Goal: Task Accomplishment & Management: Manage account settings

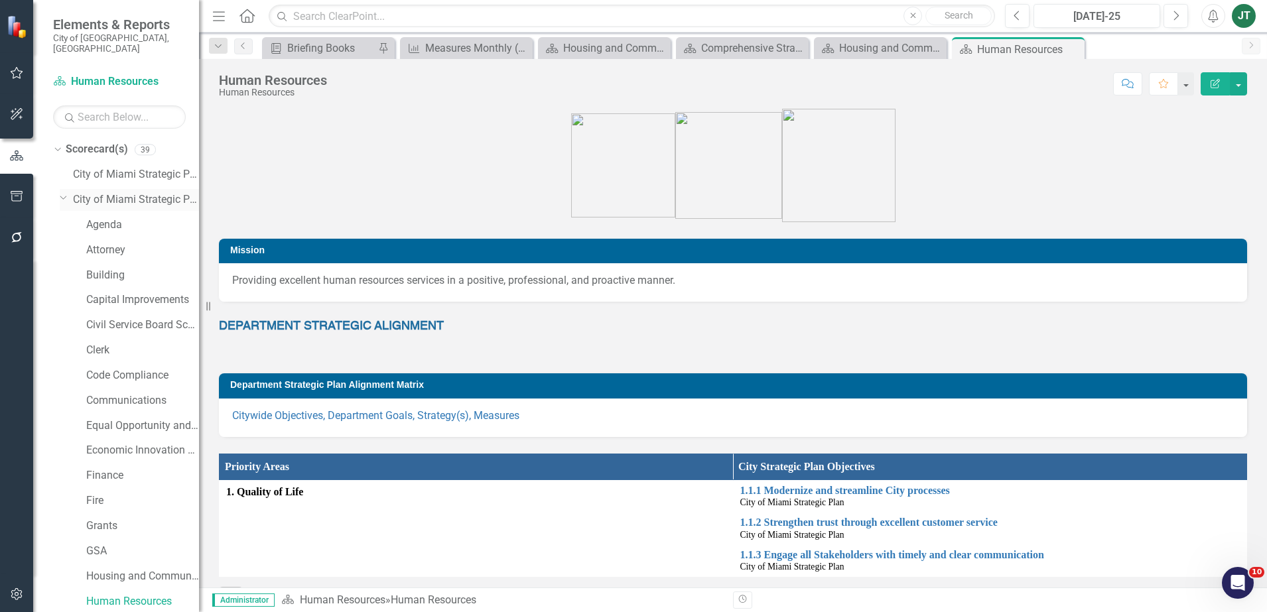
click at [69, 189] on div "Dropdown City of Miami Strategic Plan (NEW)" at bounding box center [129, 200] width 139 height 22
click at [59, 185] on div "Dropdown Scorecard(s) 39 City of [GEOGRAPHIC_DATA] Strategic Plan Dropdown City…" at bounding box center [126, 616] width 146 height 954
click at [64, 192] on icon "Dropdown" at bounding box center [64, 197] width 8 height 10
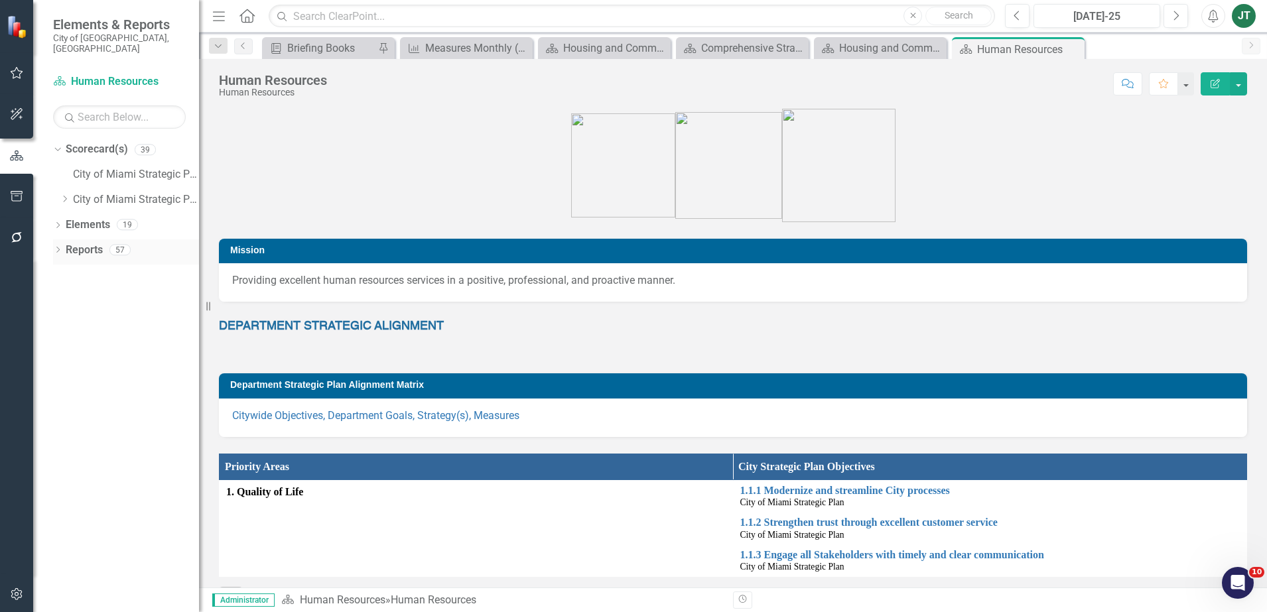
click at [58, 248] on icon "Dropdown" at bounding box center [57, 251] width 9 height 7
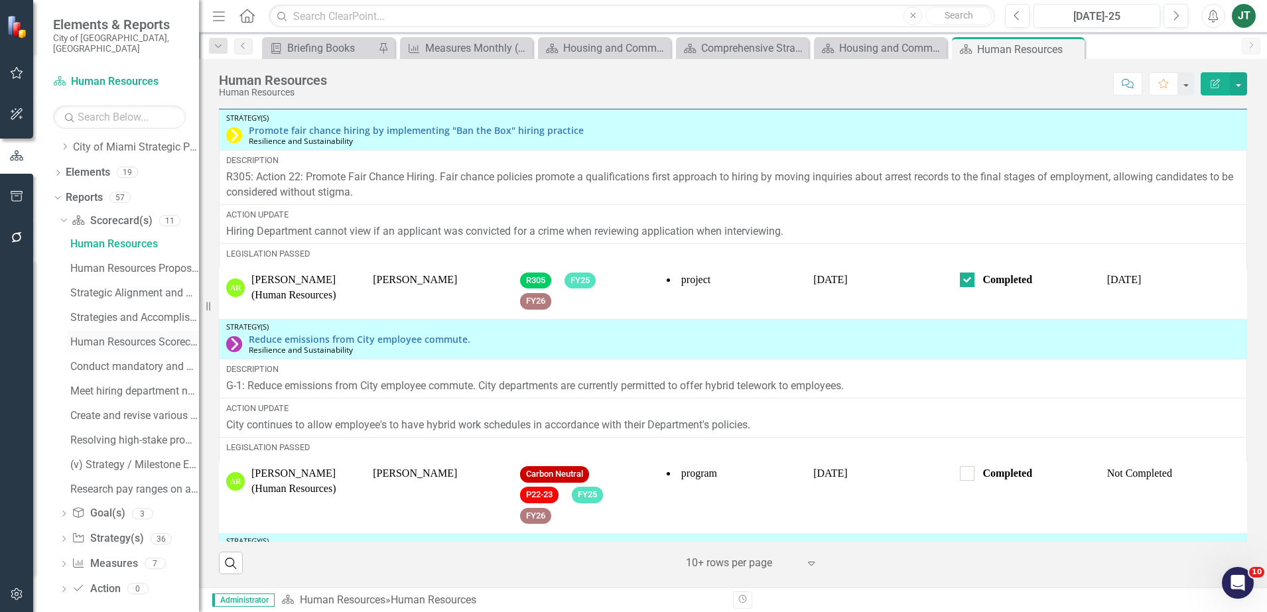
click at [153, 331] on link "Human Resources Scorecard Evaluation and Recommendations" at bounding box center [133, 341] width 132 height 21
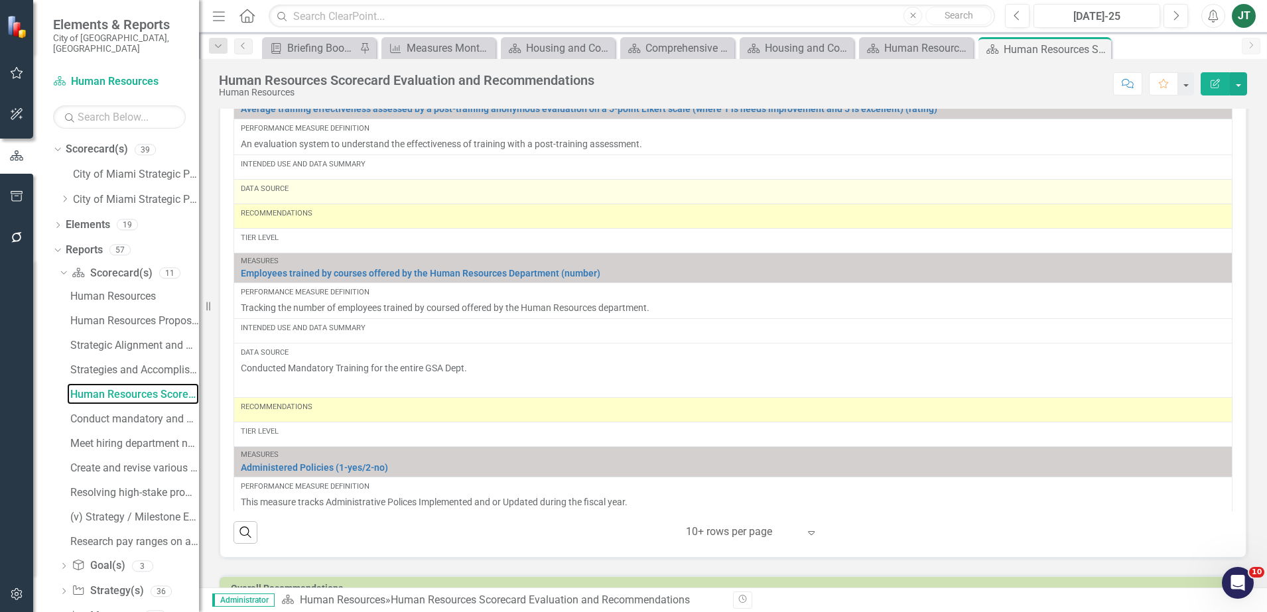
scroll to position [557, 0]
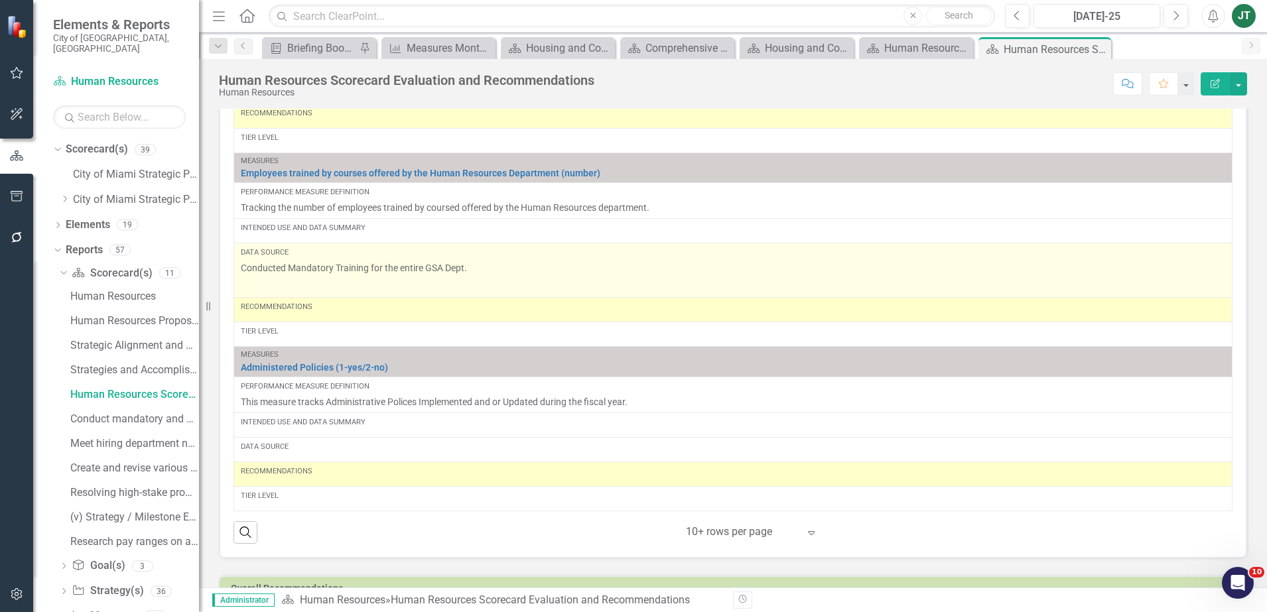
click at [317, 279] on p at bounding box center [733, 285] width 985 height 16
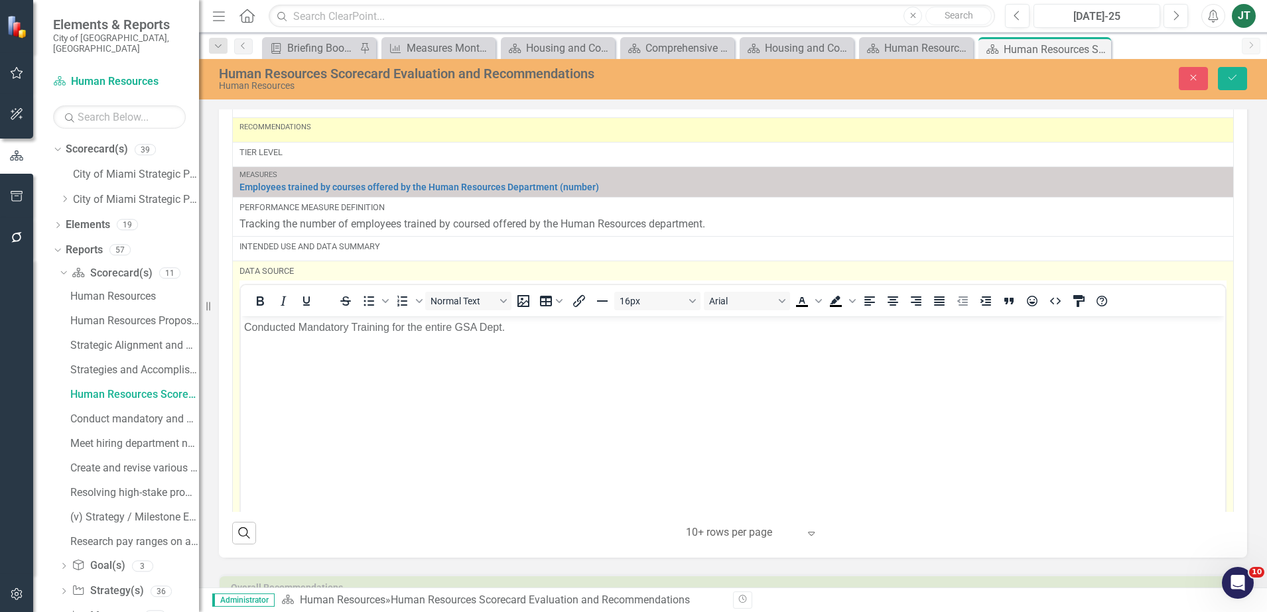
scroll to position [0, 0]
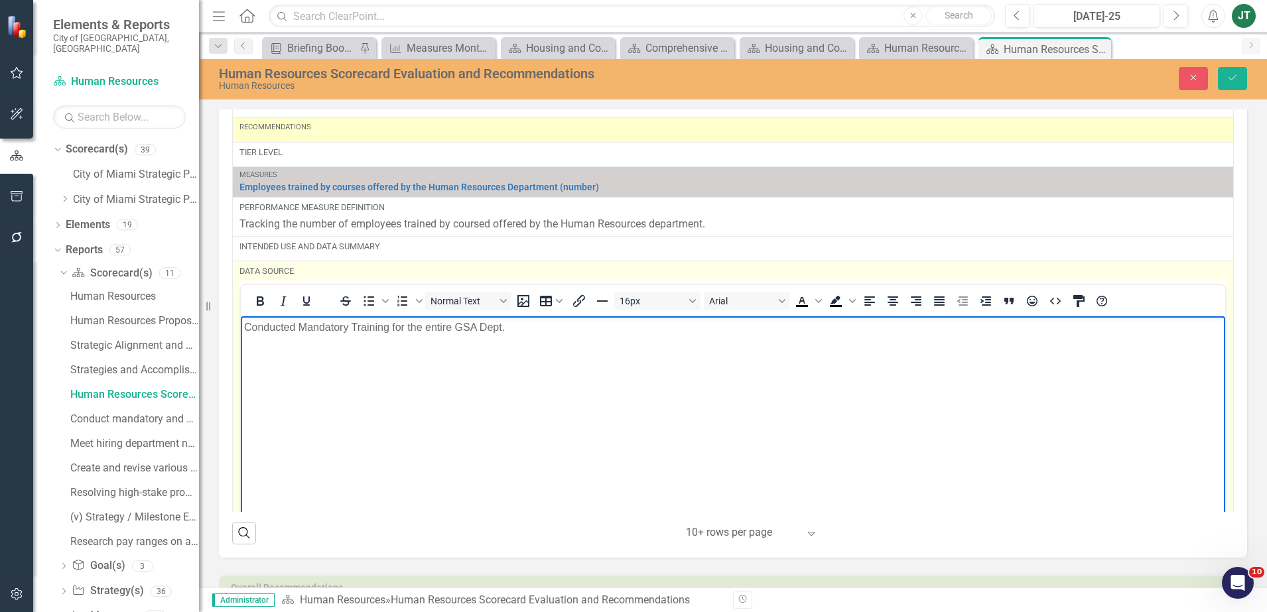
drag, startPoint x: 788, startPoint y: 632, endPoint x: 7, endPoint y: 313, distance: 844.0
click at [241, 317] on html "Conducted Mandatory Training for the entire GSA Dept." at bounding box center [733, 416] width 985 height 199
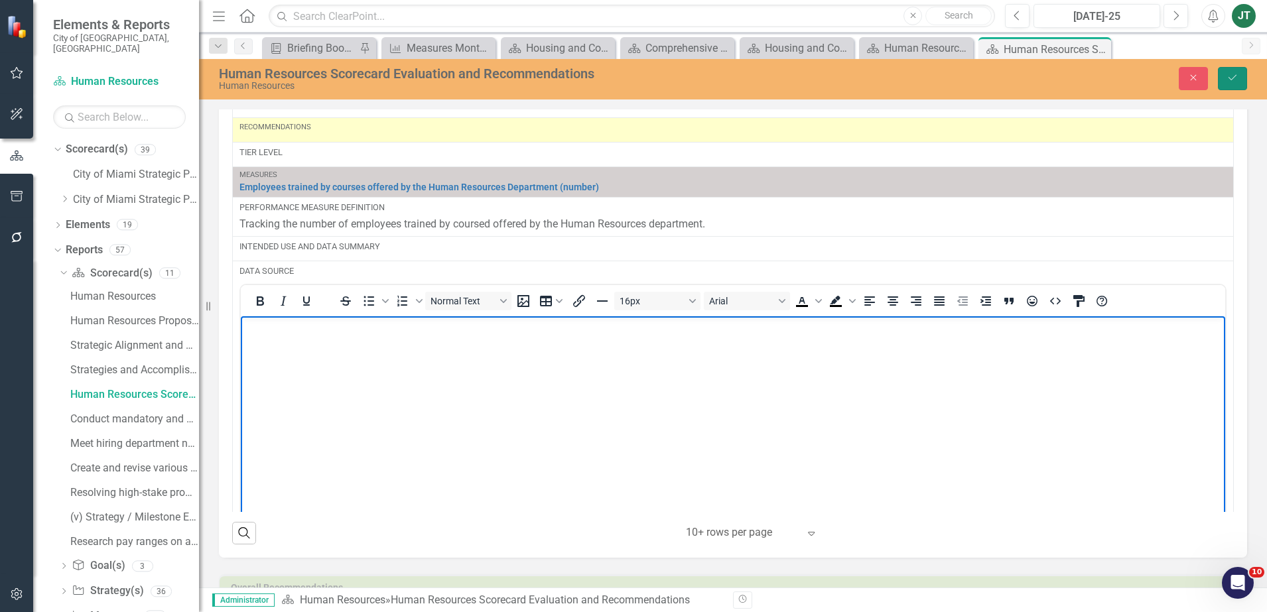
click at [1226, 82] on button "Save" at bounding box center [1232, 78] width 29 height 23
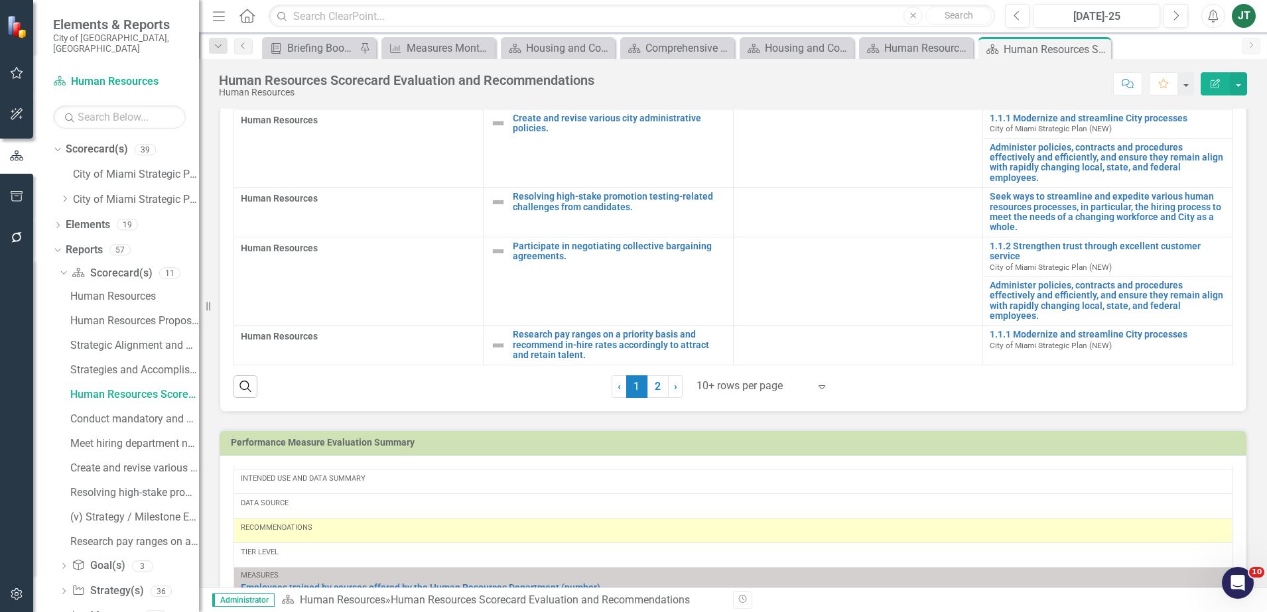
scroll to position [1062, 0]
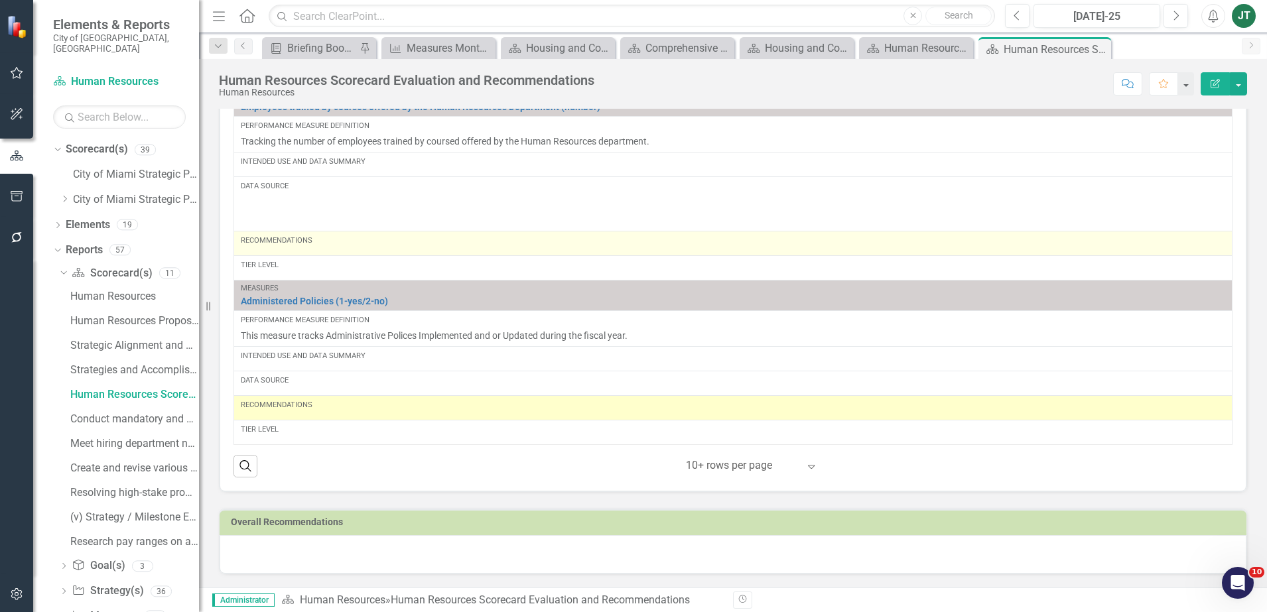
click at [319, 243] on div "Recommendations" at bounding box center [733, 241] width 985 height 11
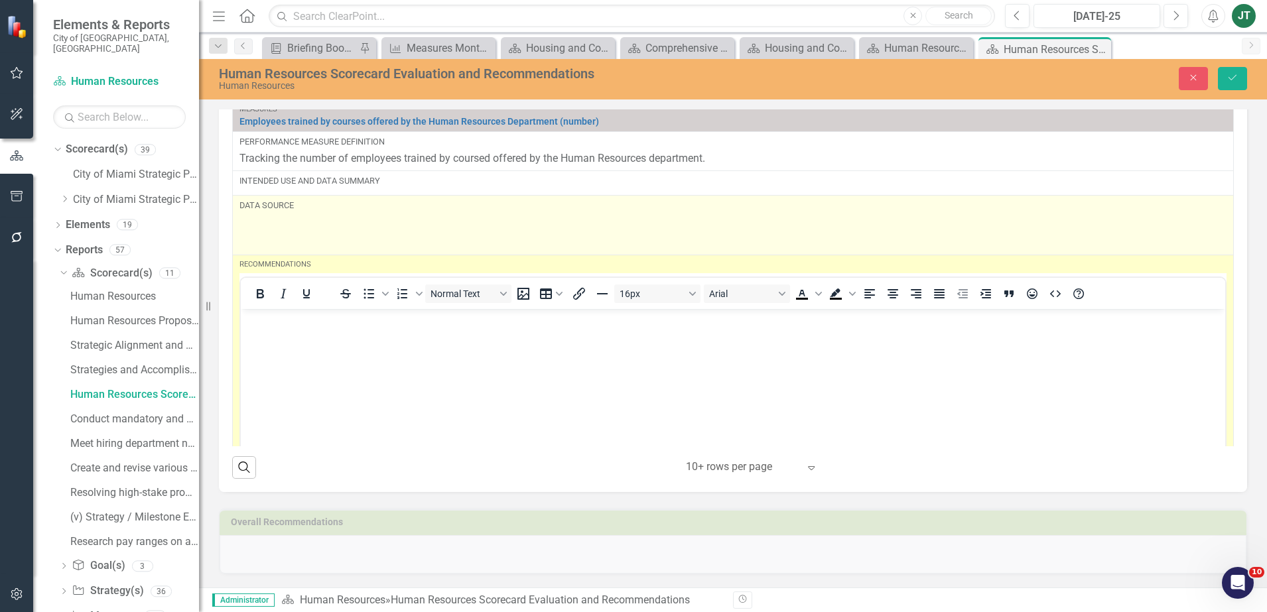
scroll to position [0, 0]
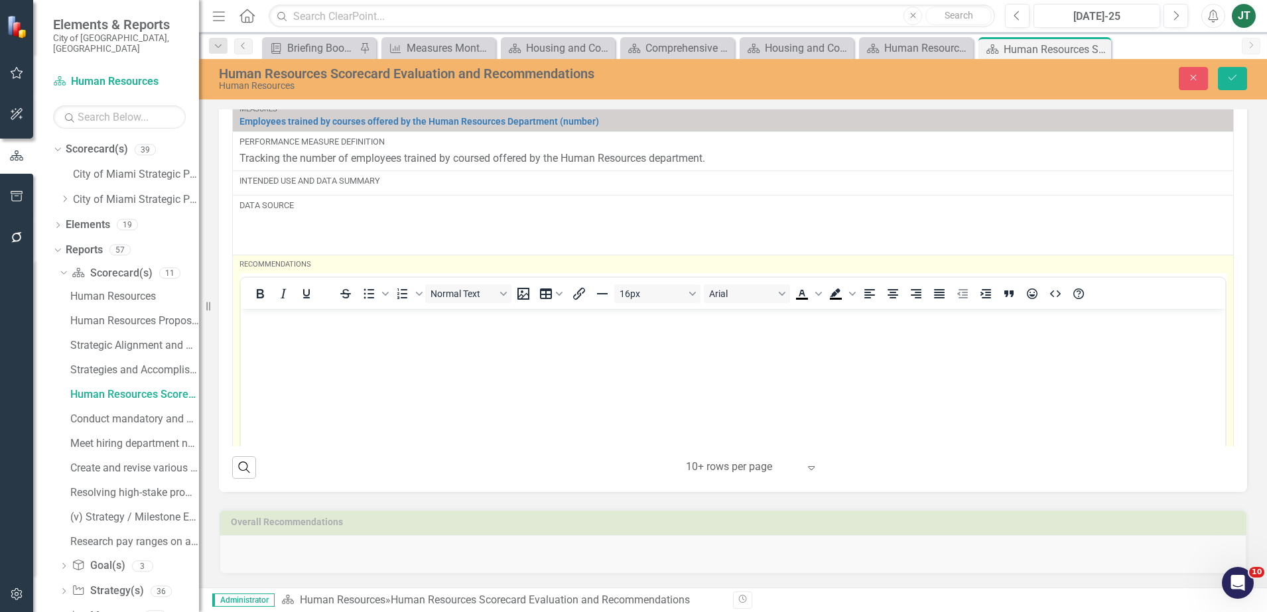
click at [313, 343] on body "Rich Text Area. Press ALT-0 for help." at bounding box center [733, 408] width 985 height 199
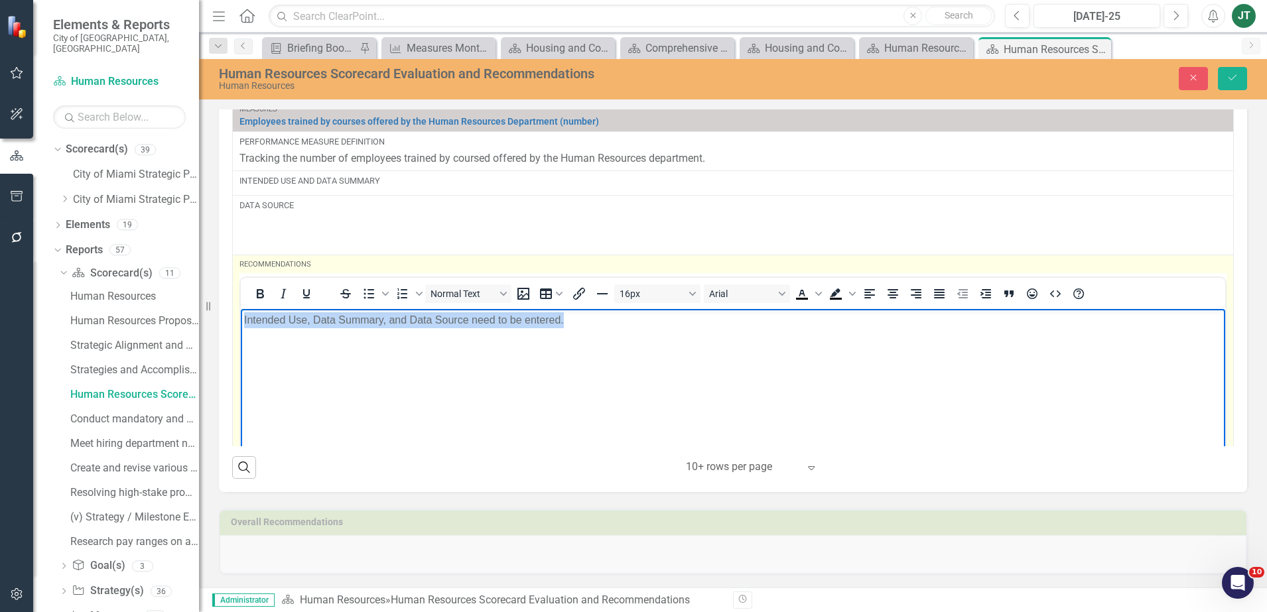
drag, startPoint x: 632, startPoint y: 332, endPoint x: 96, endPoint y: 309, distance: 537.3
click at [241, 309] on html "Intended Use, Data Summary, and Data Source need to be entered." at bounding box center [733, 408] width 985 height 199
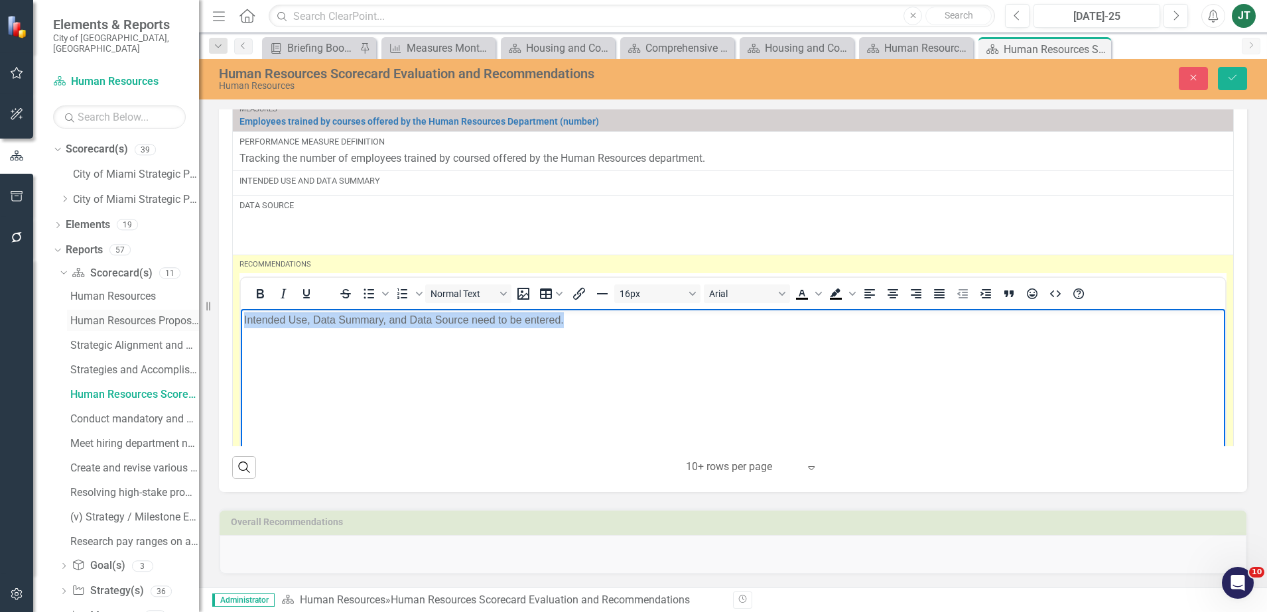
copy p "Intended Use, Data Summary, and Data Source need to be entered."
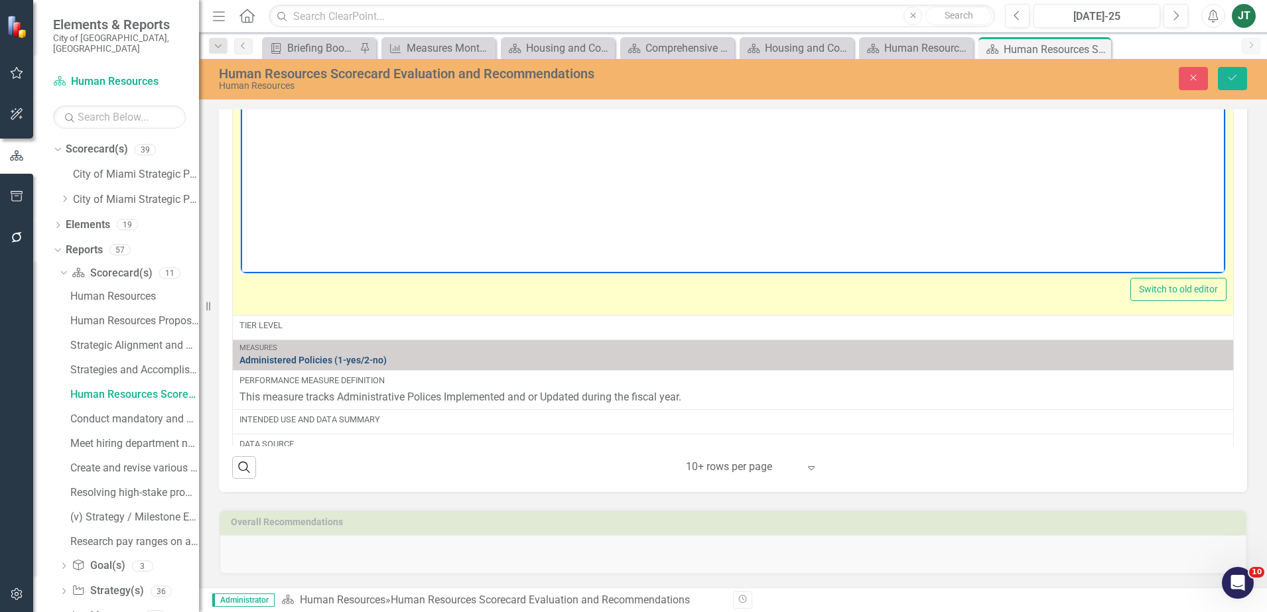
scroll to position [886, 0]
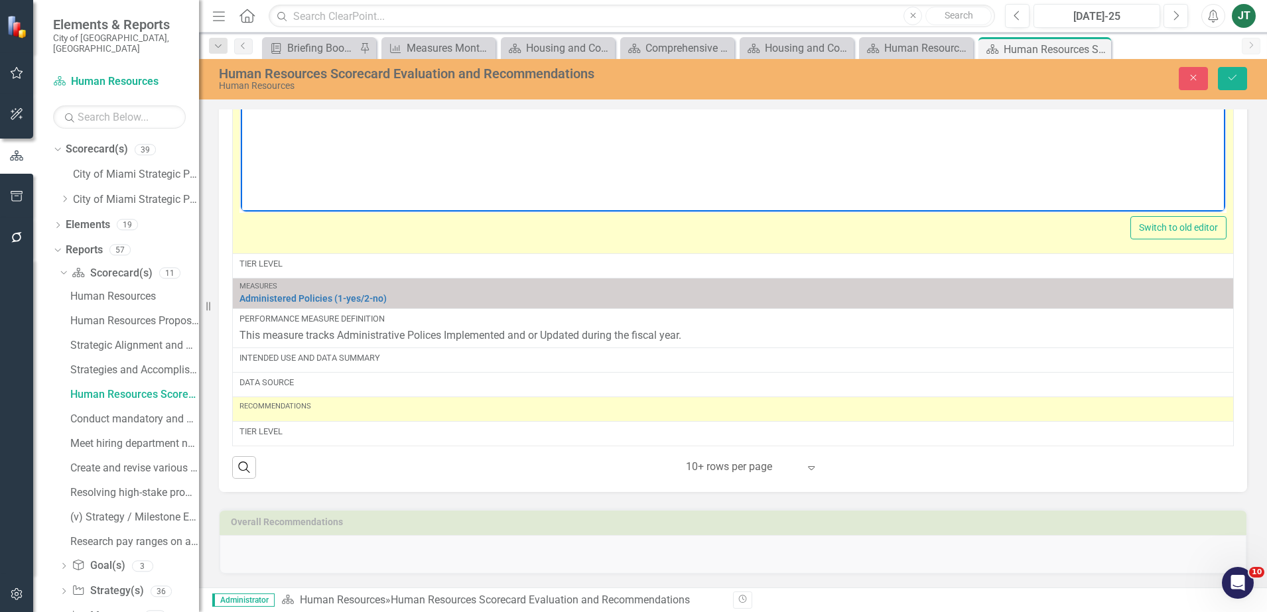
click at [307, 418] on td "Recommendations" at bounding box center [733, 409] width 1001 height 25
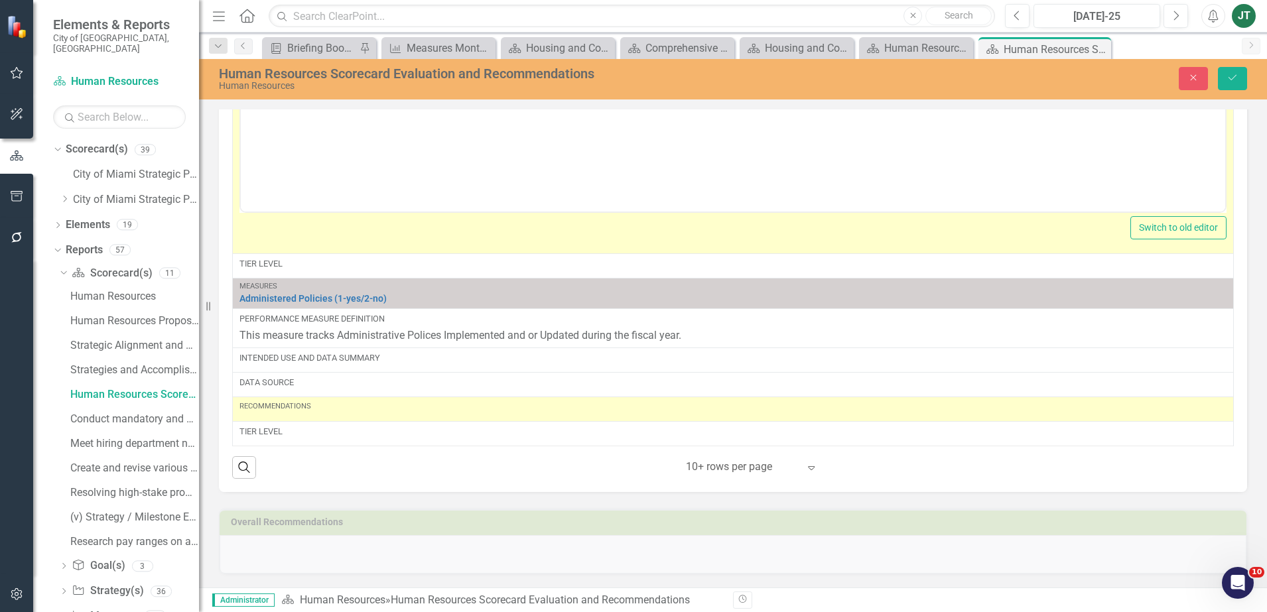
click at [306, 418] on td "Recommendations" at bounding box center [733, 409] width 1001 height 25
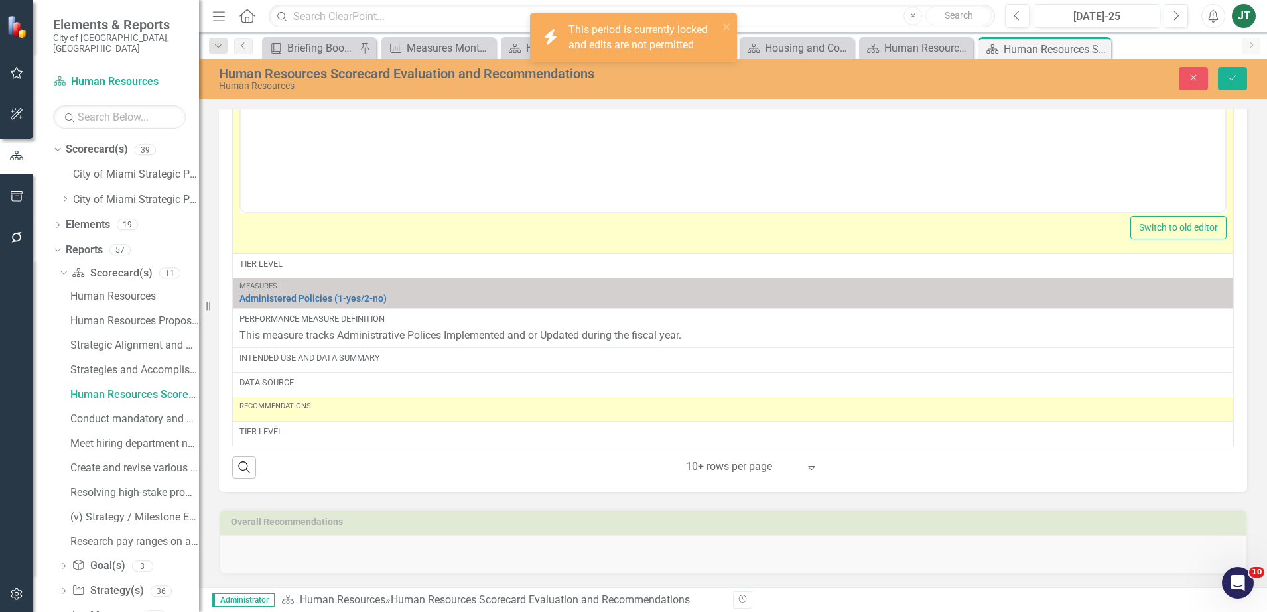
click at [303, 413] on div "Recommendations" at bounding box center [733, 409] width 987 height 16
click at [1231, 75] on icon "Save" at bounding box center [1233, 77] width 12 height 9
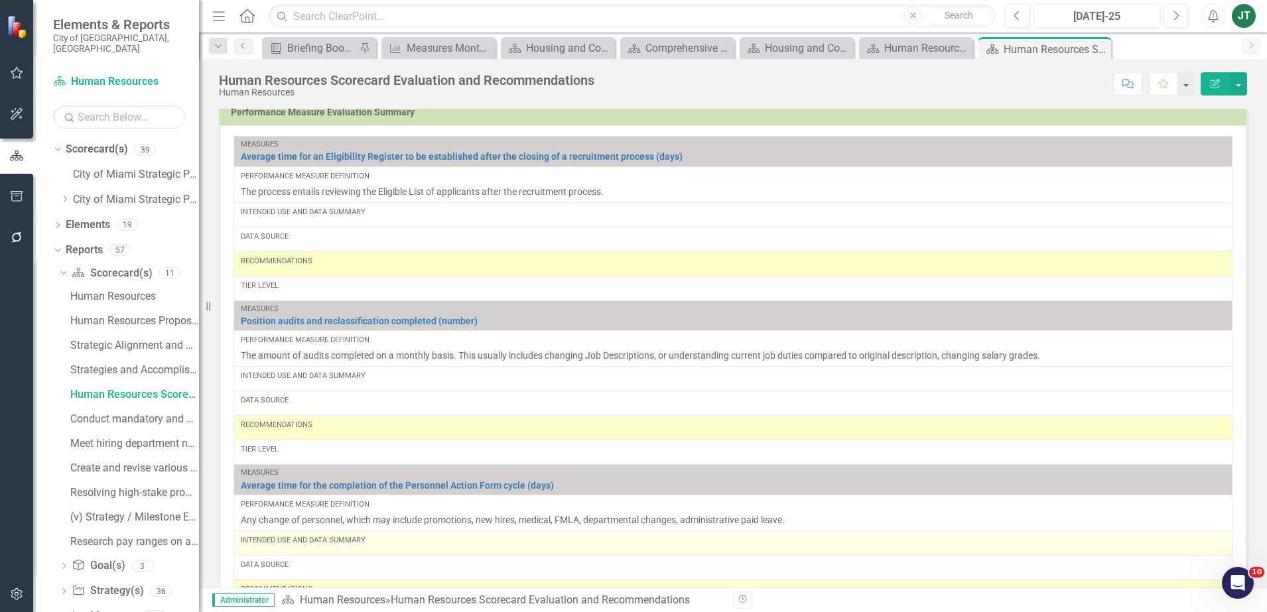
scroll to position [912, 0]
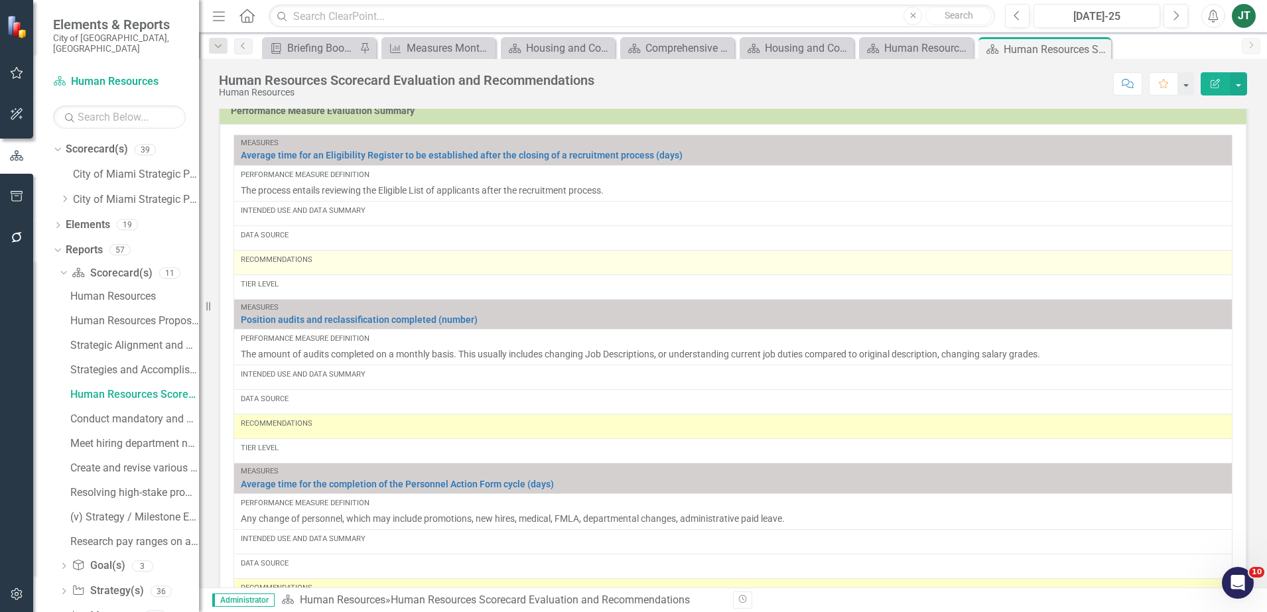
click at [328, 265] on div "Recommendations" at bounding box center [733, 263] width 985 height 16
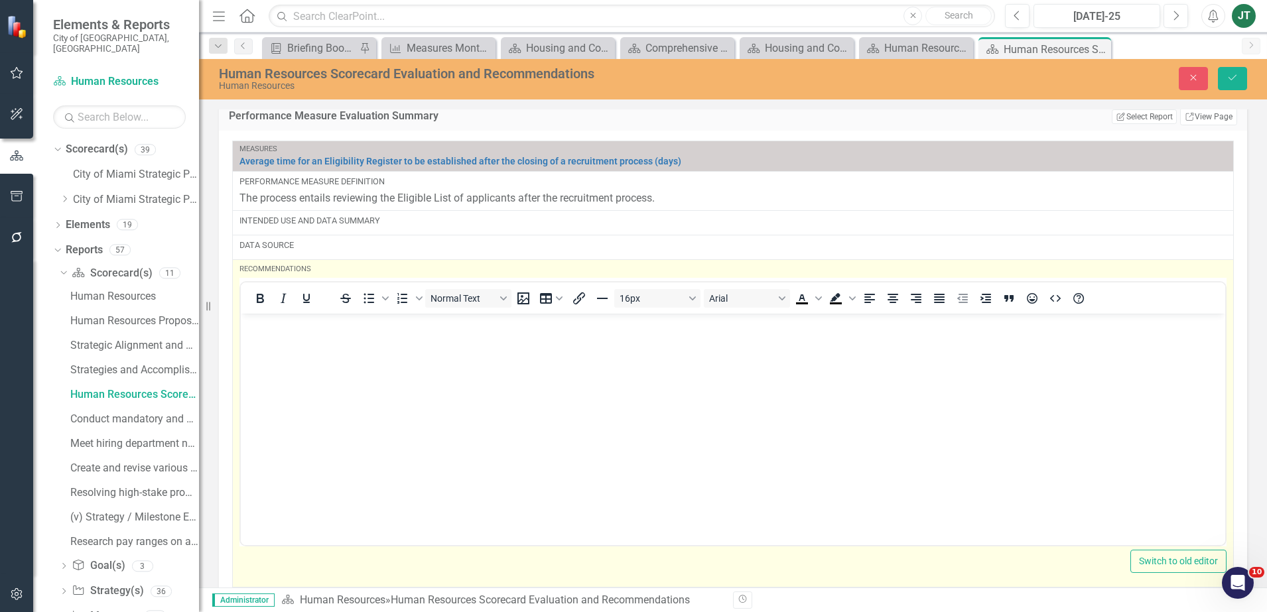
scroll to position [0, 0]
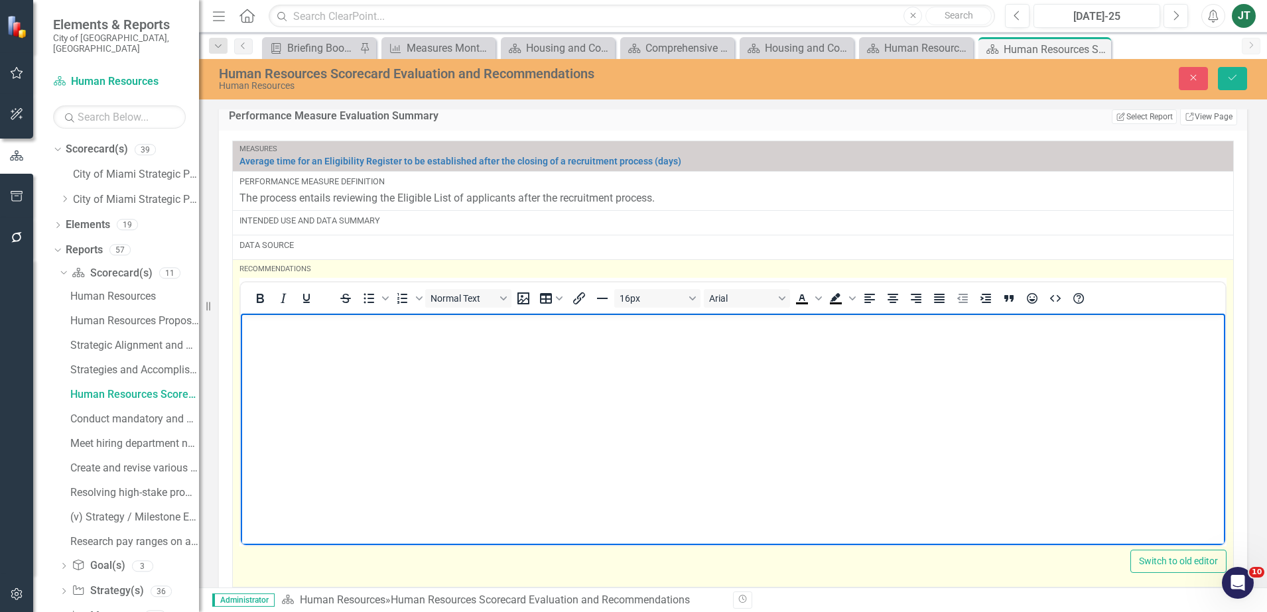
click at [297, 349] on body "Rich Text Area. Press ALT-0 for help." at bounding box center [733, 412] width 985 height 199
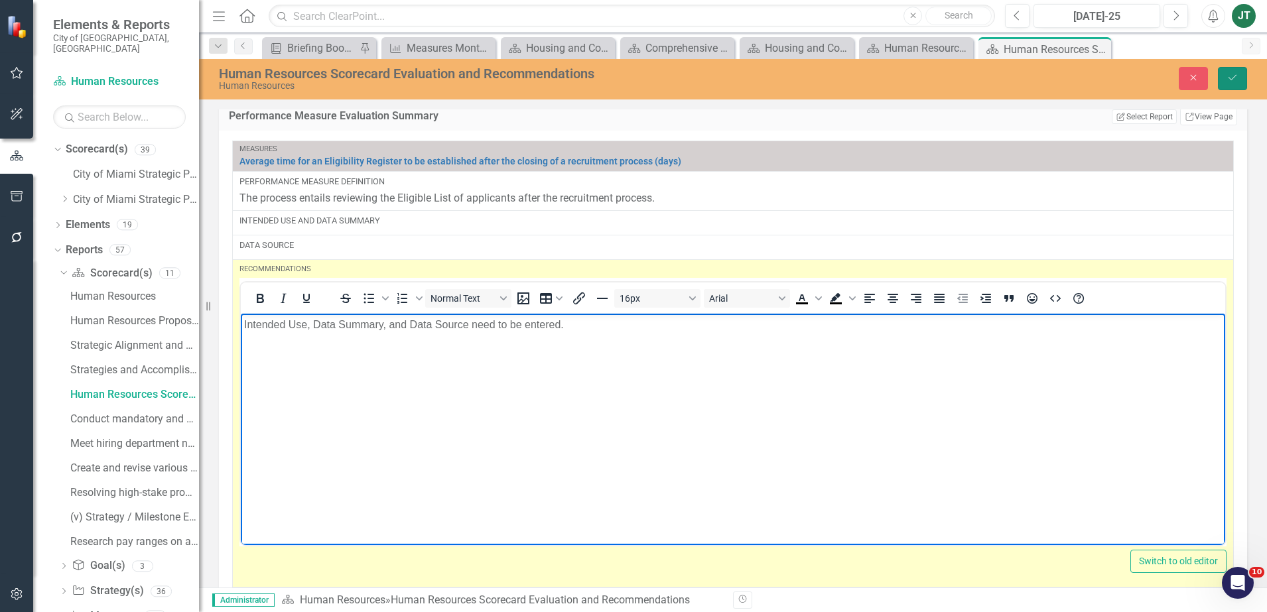
click at [1232, 72] on button "Save" at bounding box center [1232, 78] width 29 height 23
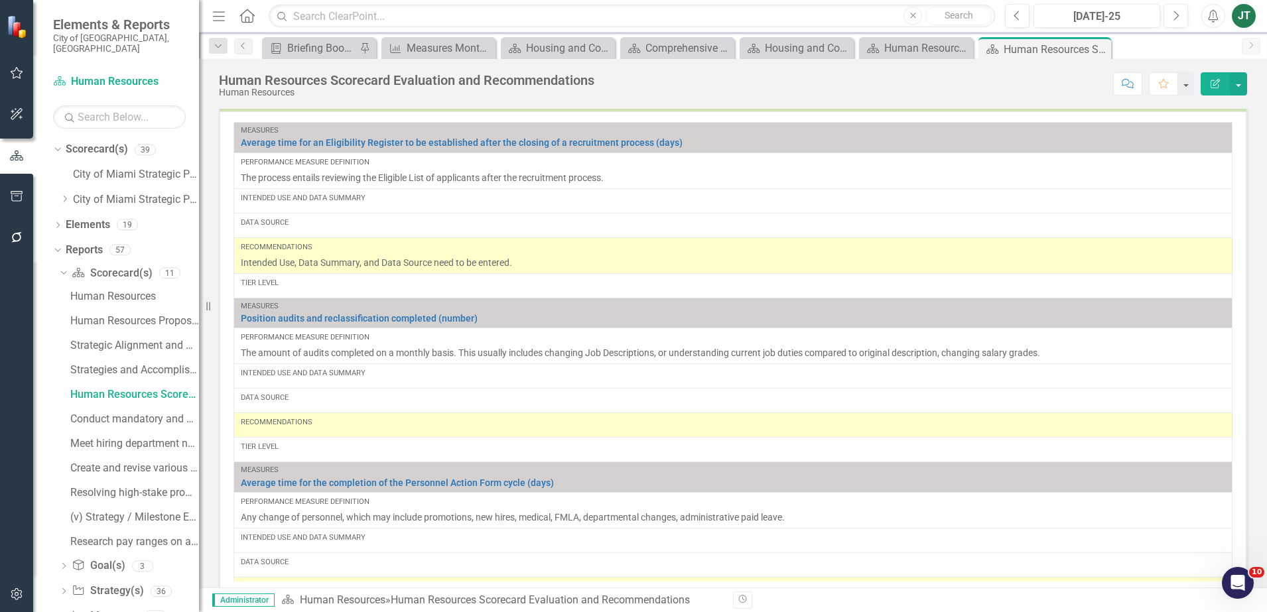
scroll to position [1062, 0]
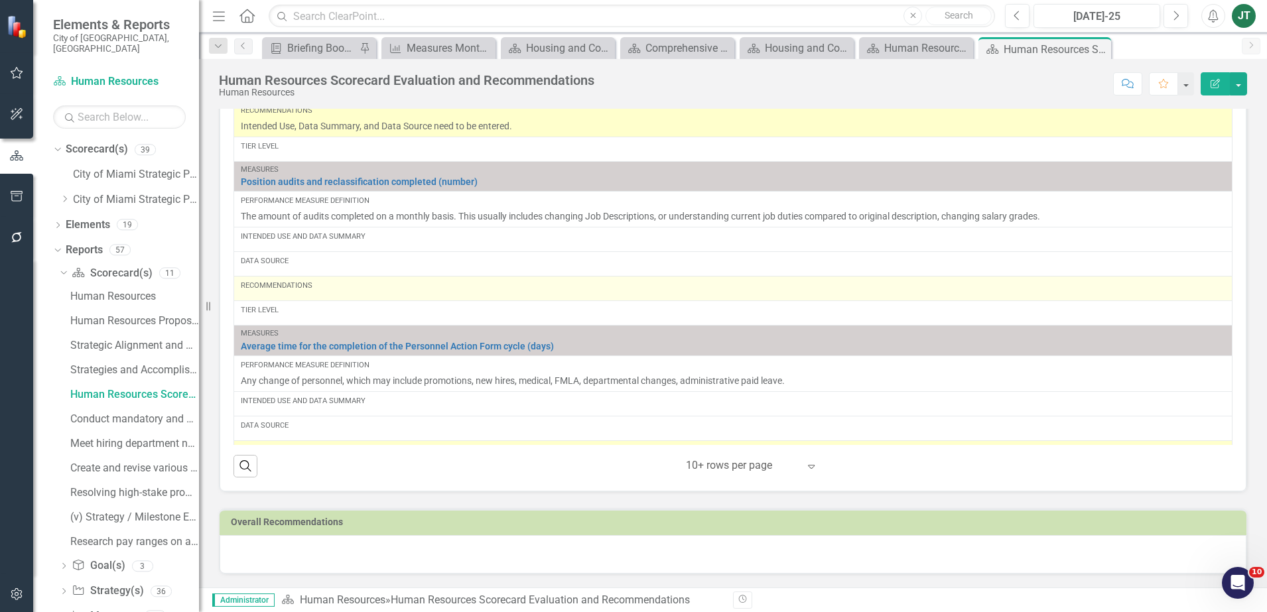
click at [307, 291] on div "Recommendations" at bounding box center [733, 289] width 985 height 16
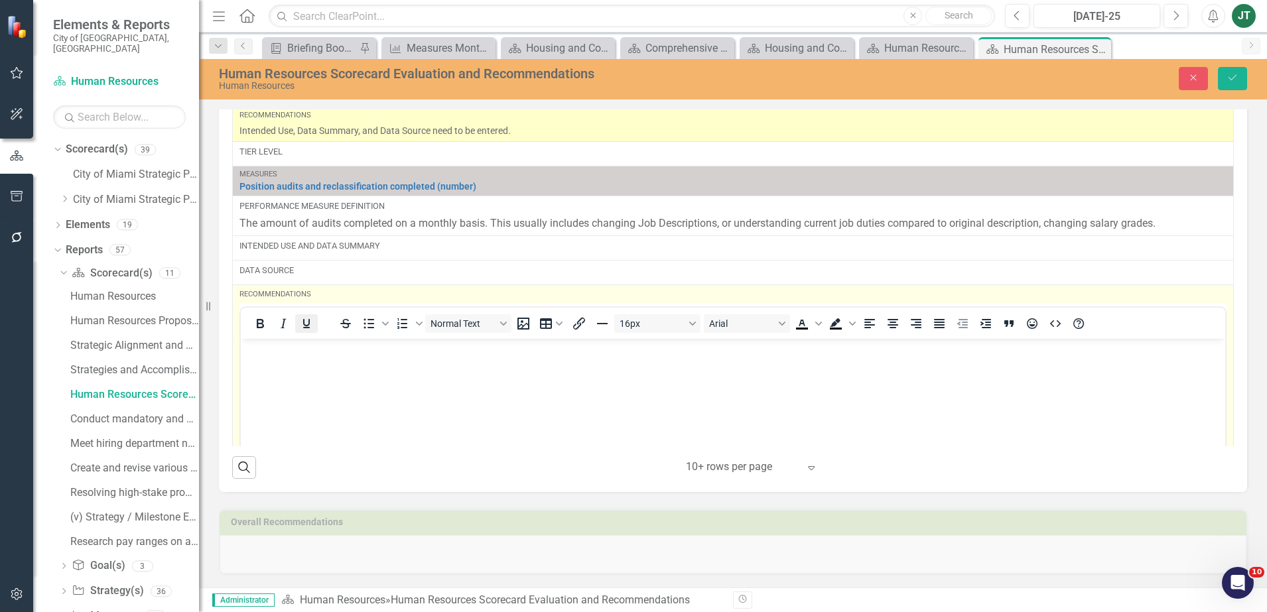
scroll to position [0, 0]
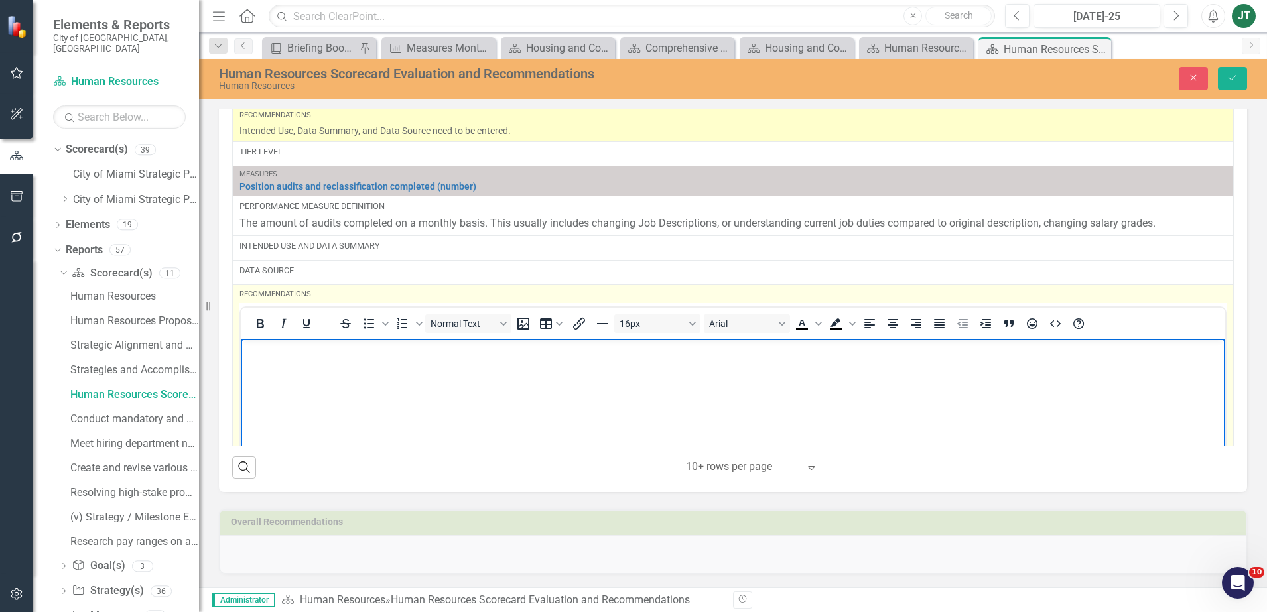
click at [269, 352] on p "Rich Text Area. Press ALT-0 for help." at bounding box center [733, 350] width 978 height 16
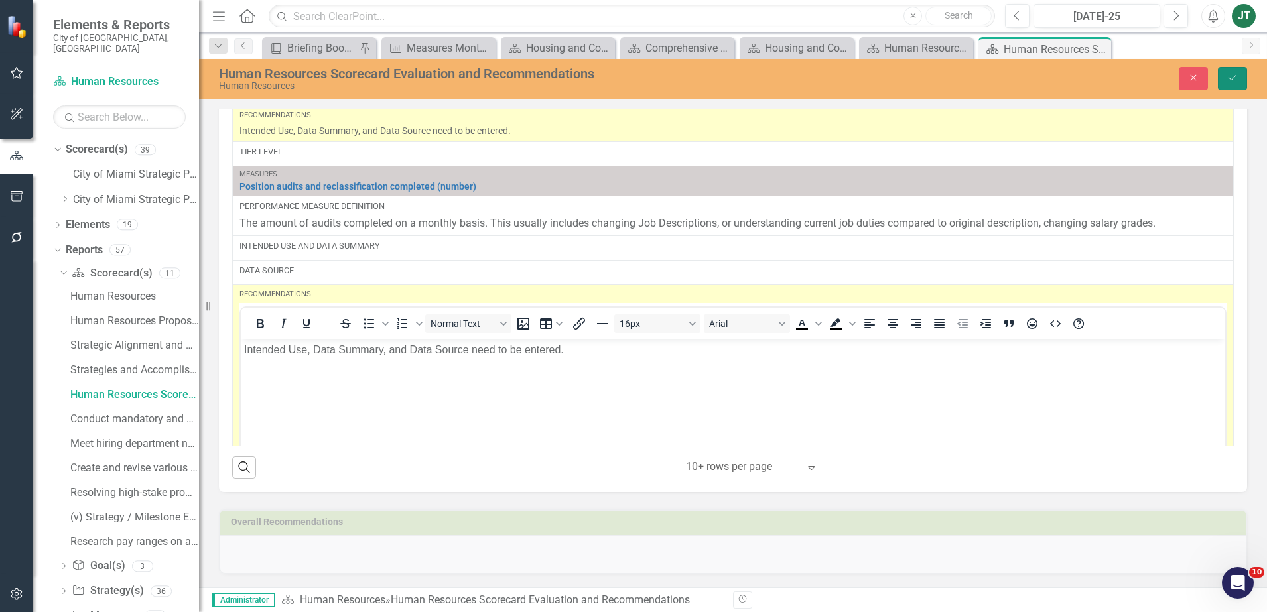
click at [1237, 64] on div "Human Resources Scorecard Evaluation and Recommendations Human Resources Close …" at bounding box center [733, 79] width 1068 height 40
click at [1232, 83] on button "Save" at bounding box center [1232, 78] width 29 height 23
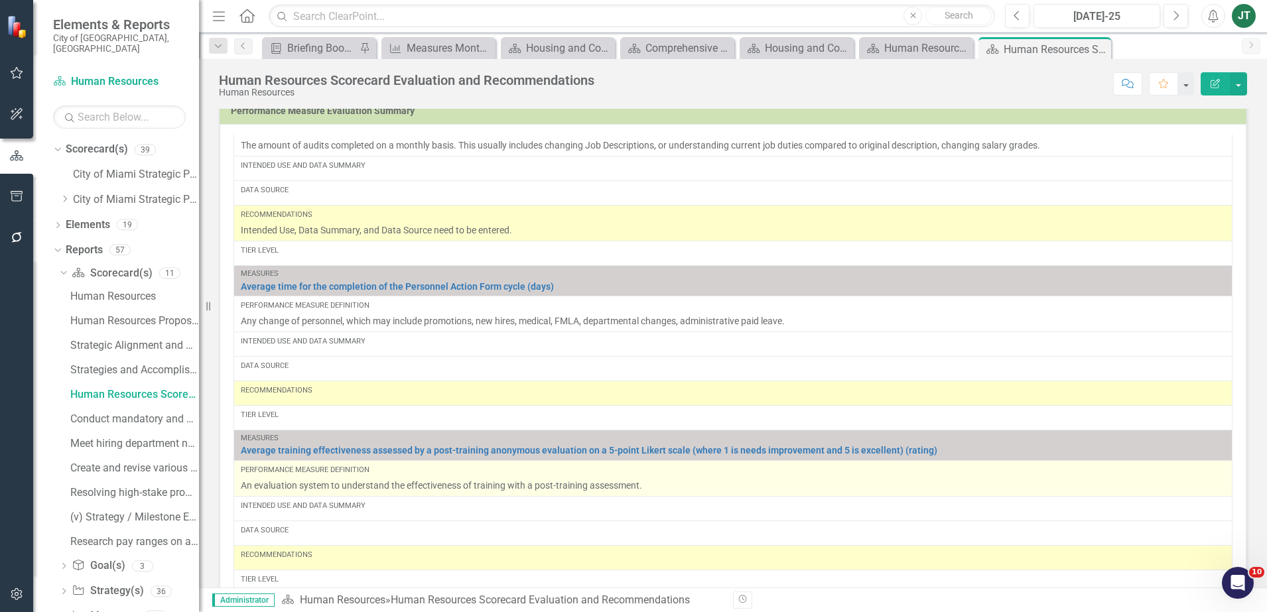
scroll to position [249, 0]
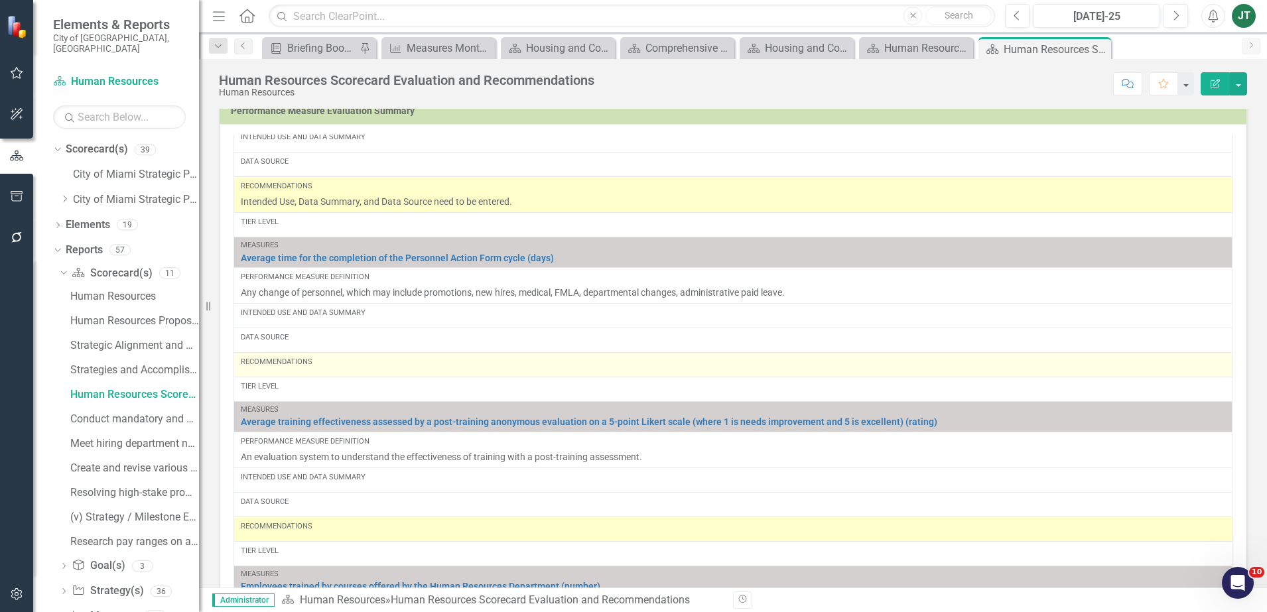
click at [326, 370] on div "Recommendations" at bounding box center [733, 365] width 985 height 16
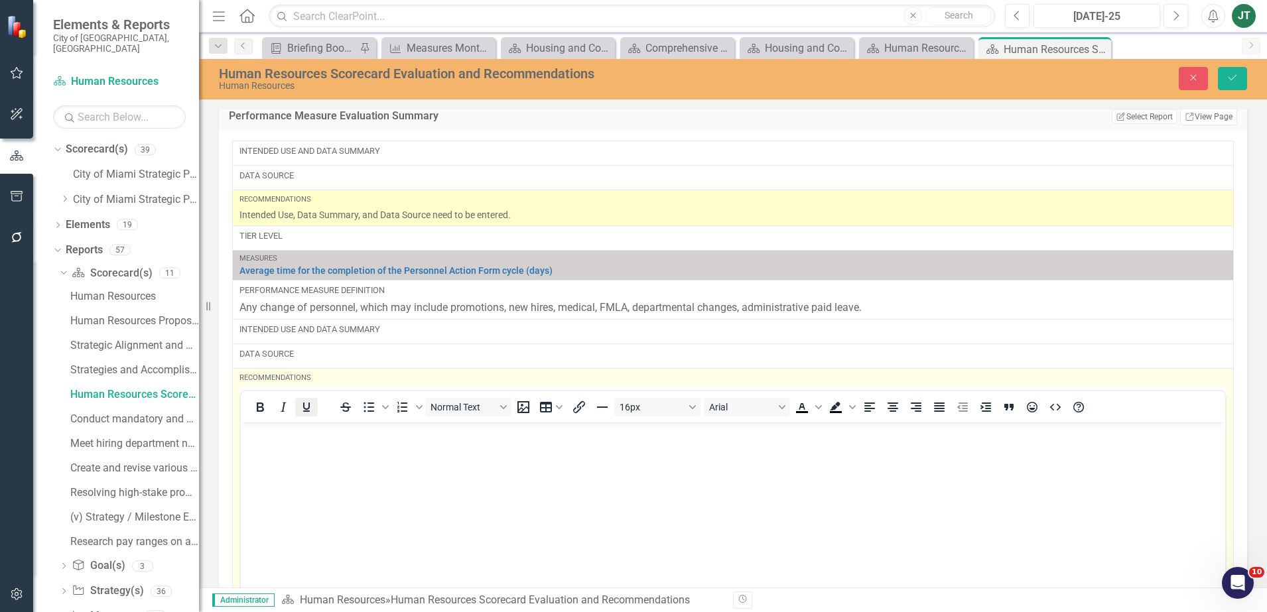
scroll to position [0, 0]
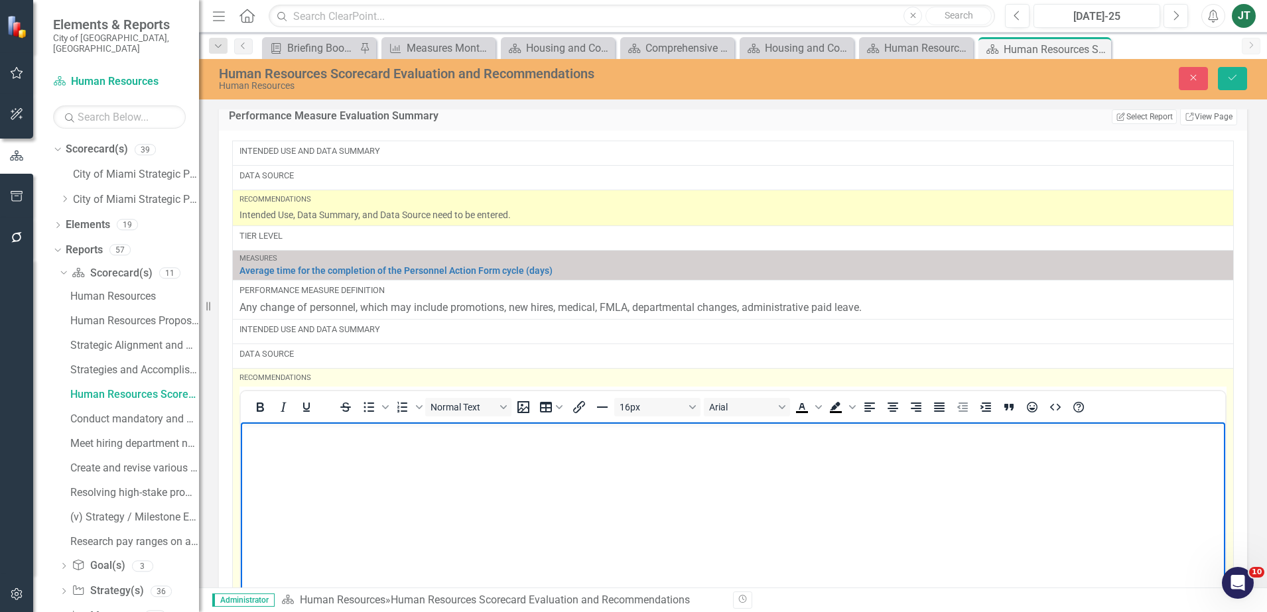
click at [272, 441] on p "Rich Text Area. Press ALT-0 for help." at bounding box center [733, 434] width 978 height 16
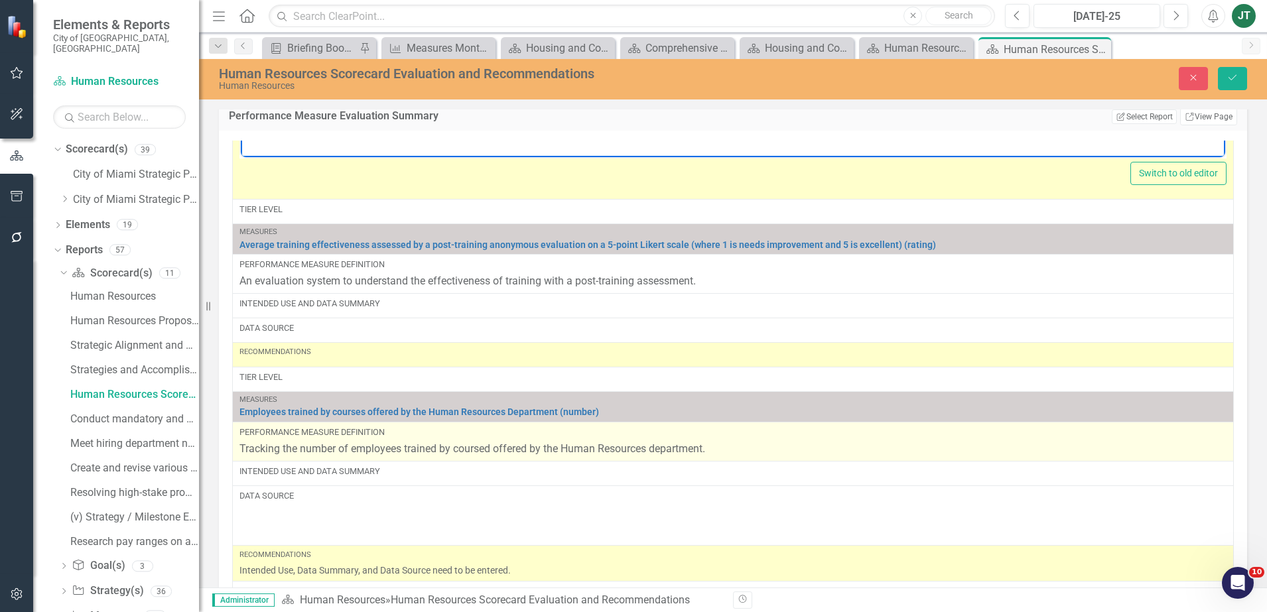
scroll to position [746, 0]
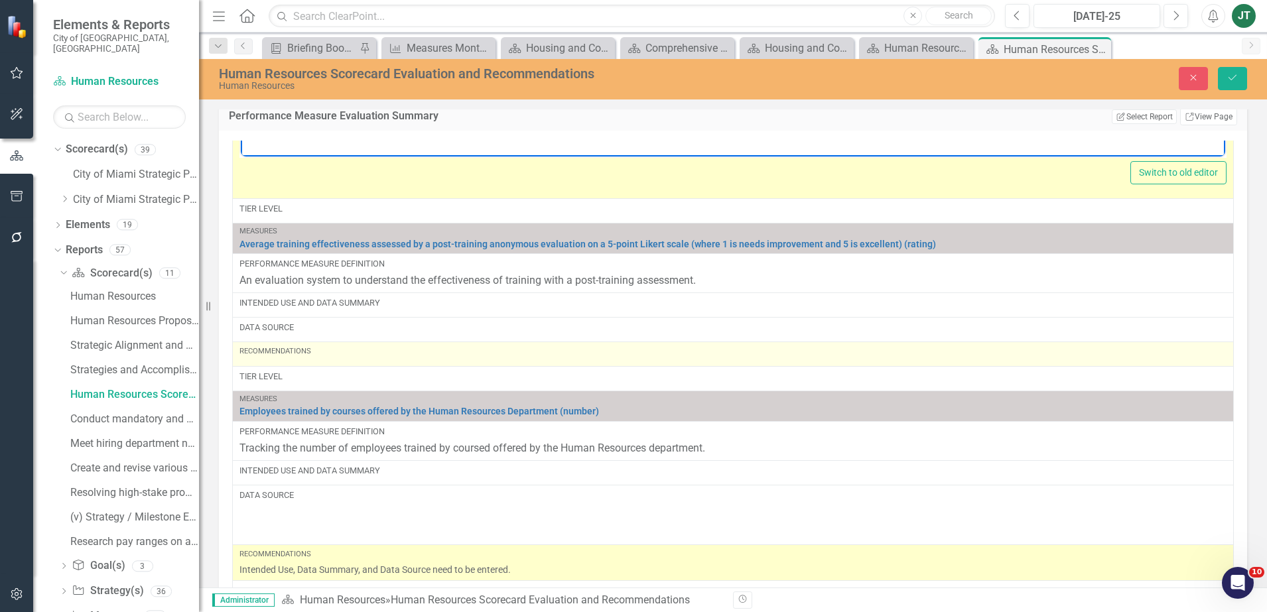
click at [307, 362] on div "Recommendations" at bounding box center [733, 354] width 987 height 16
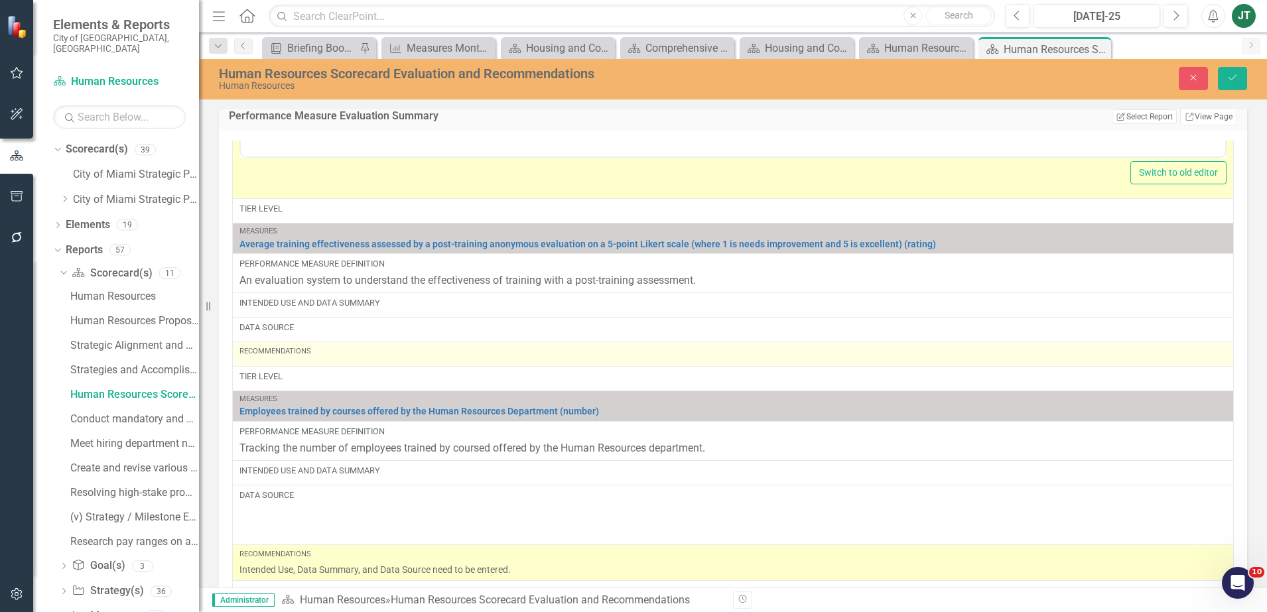
click at [307, 362] on div "Recommendations" at bounding box center [733, 354] width 987 height 16
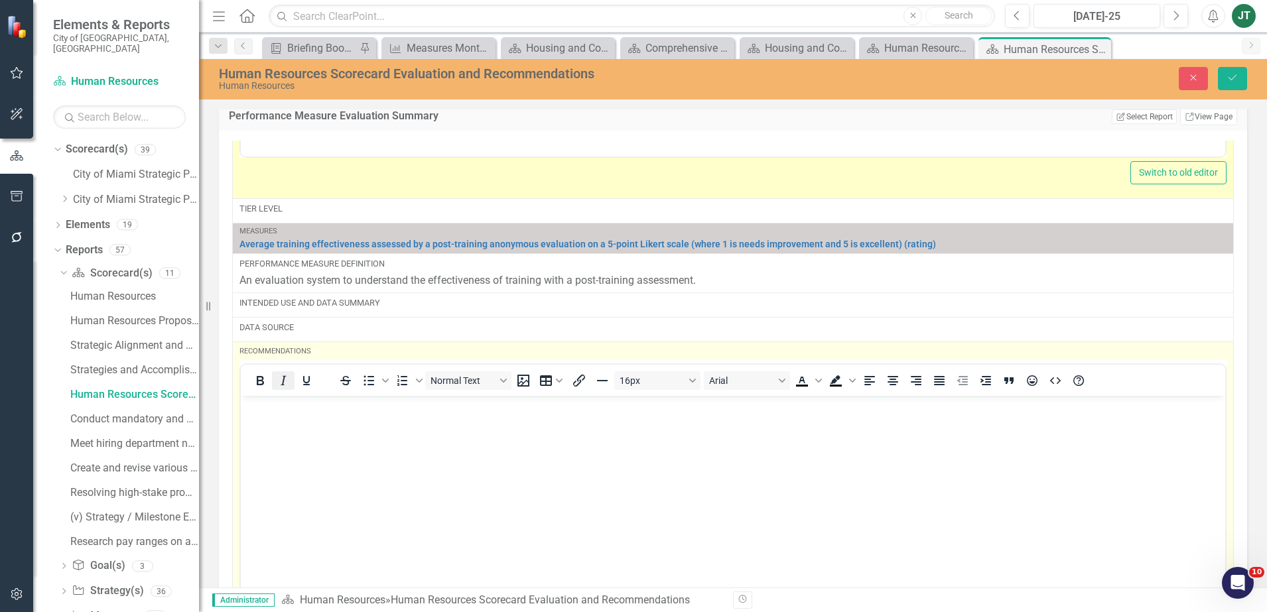
scroll to position [0, 0]
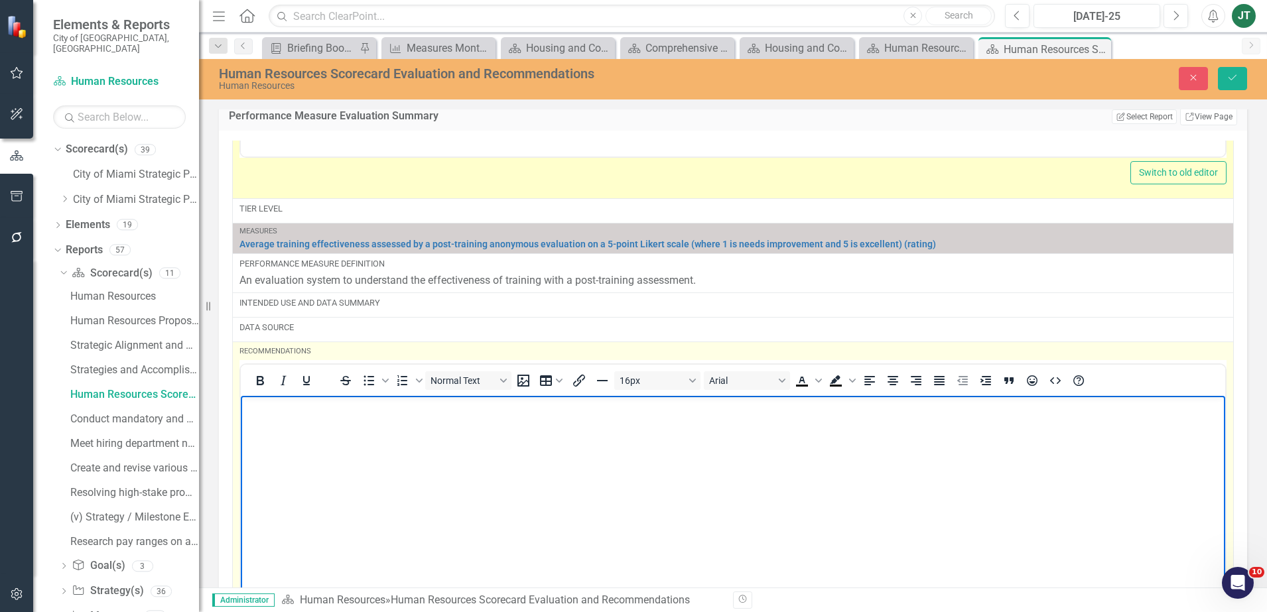
click at [278, 417] on body "Rich Text Area. Press ALT-0 for help." at bounding box center [733, 495] width 985 height 199
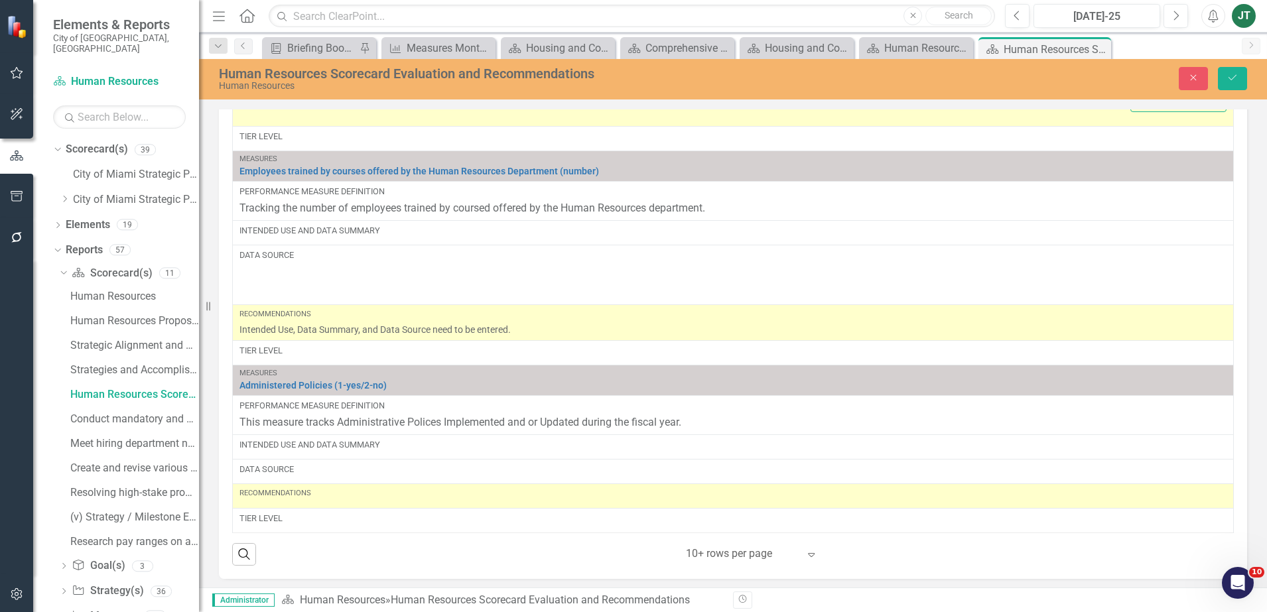
scroll to position [1066, 0]
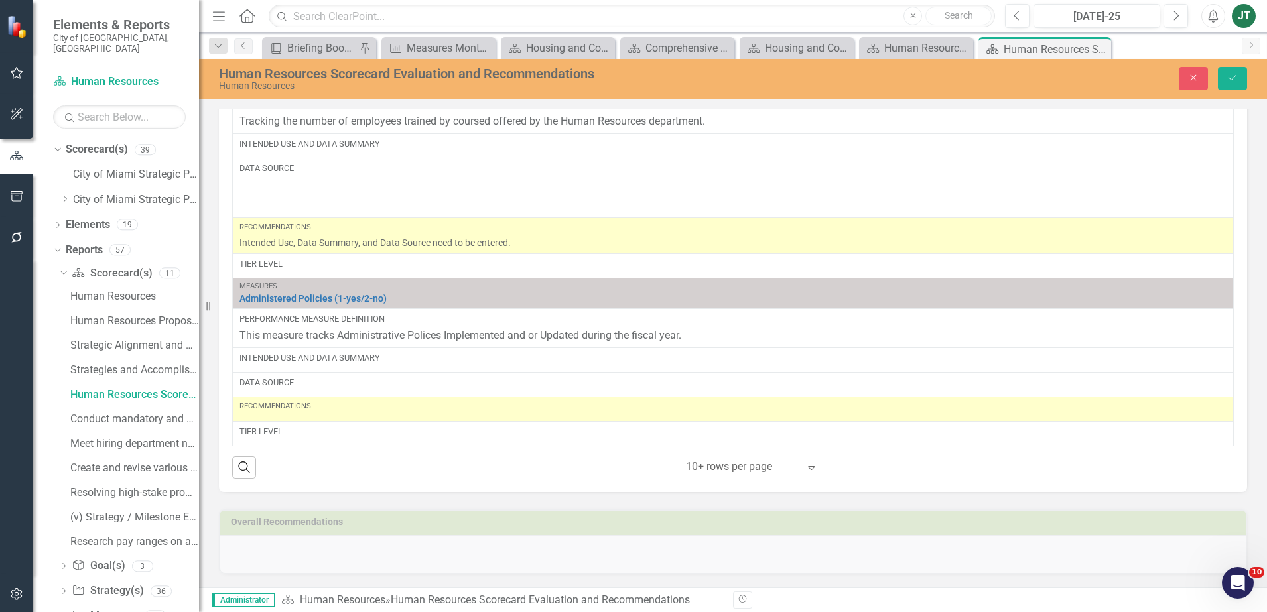
click at [288, 413] on div "Recommendations" at bounding box center [733, 409] width 987 height 16
click at [289, 413] on div "Recommendations" at bounding box center [733, 409] width 987 height 16
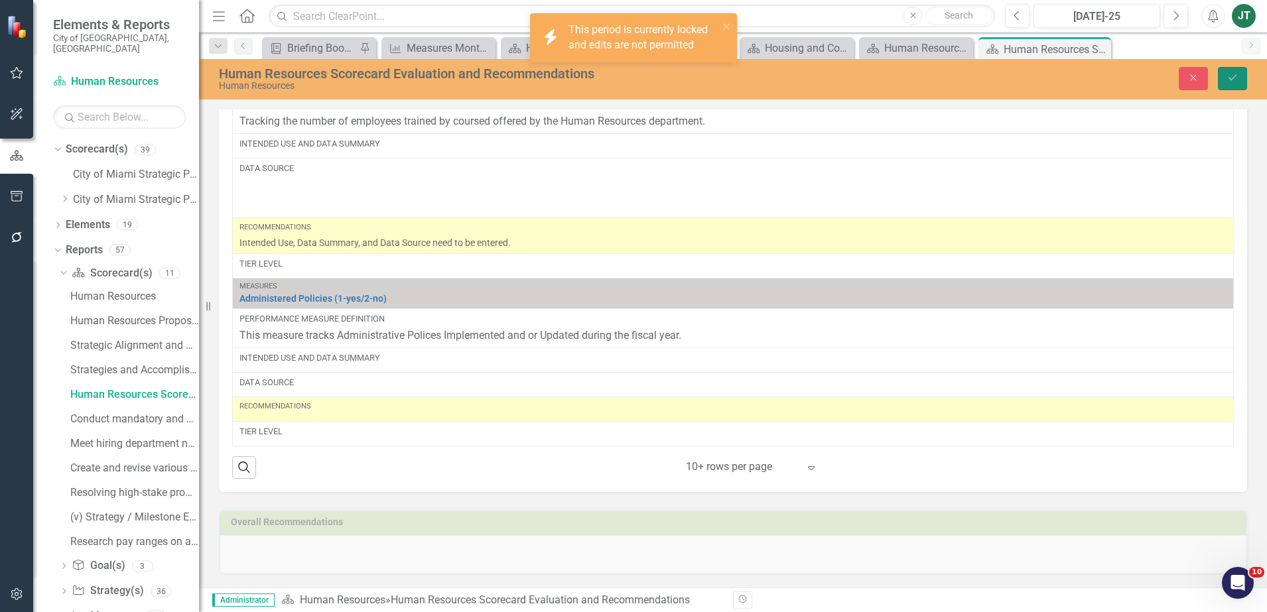
click at [1227, 75] on icon "Save" at bounding box center [1233, 77] width 12 height 9
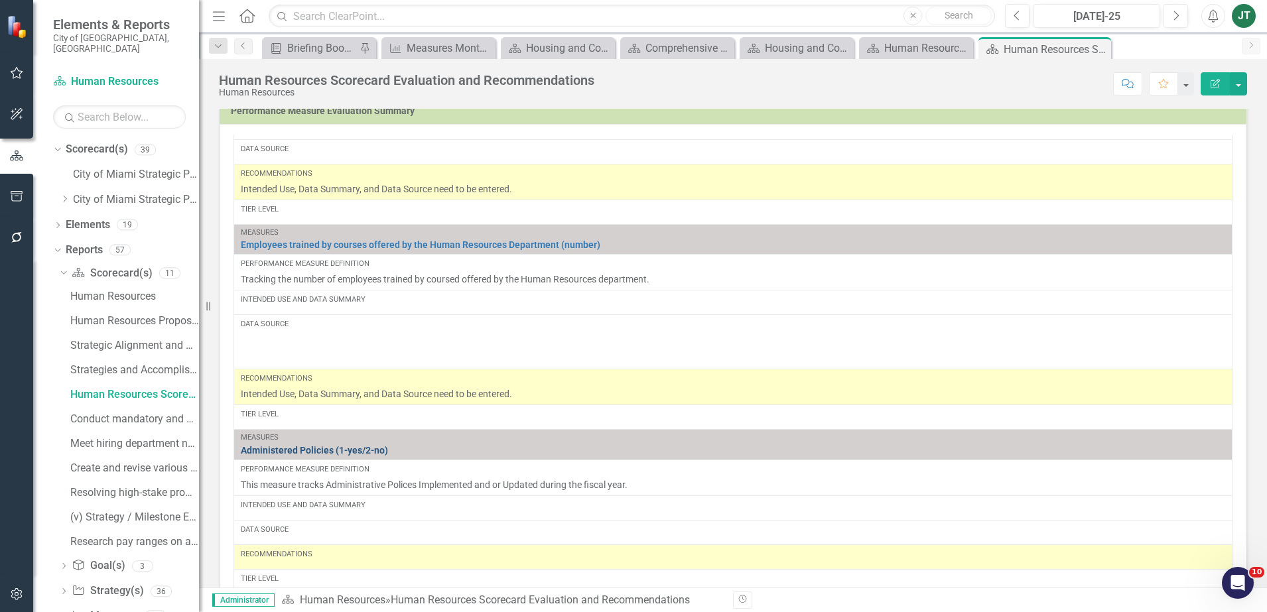
scroll to position [1062, 0]
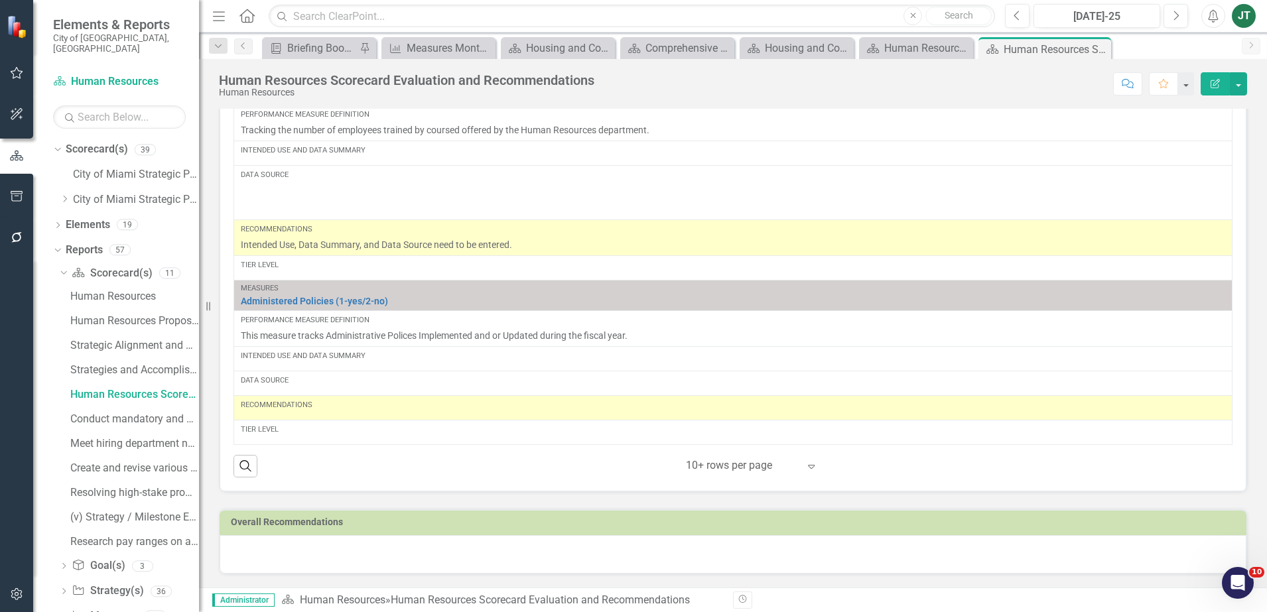
click at [331, 412] on div "Recommendations" at bounding box center [733, 408] width 985 height 16
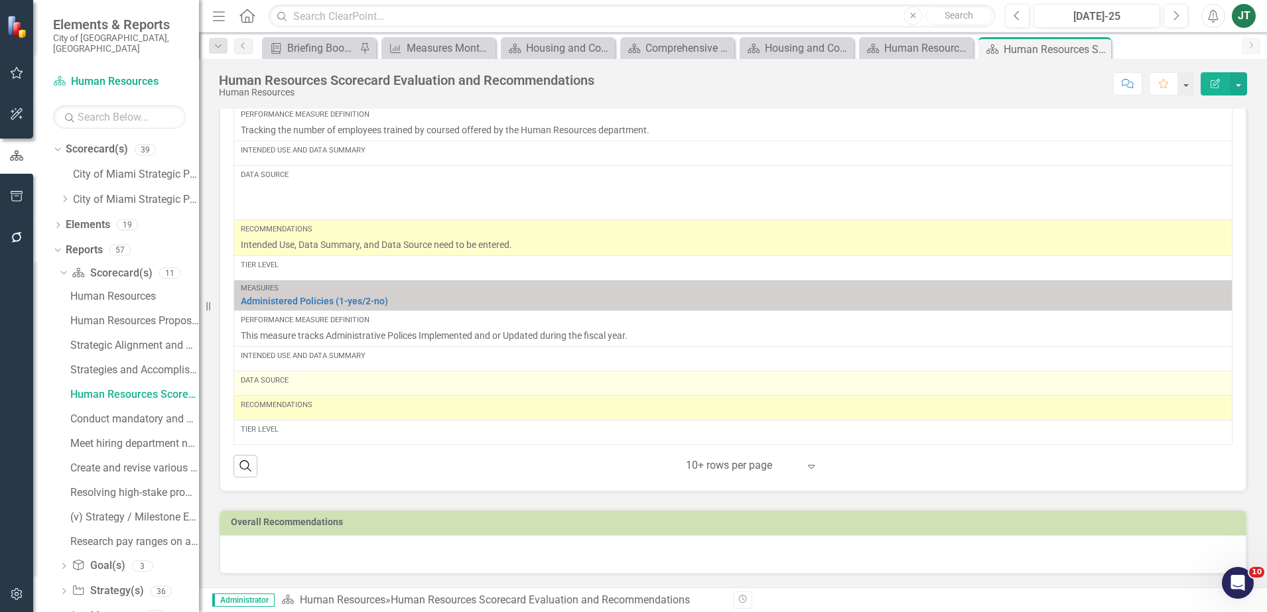
scroll to position [1066, 0]
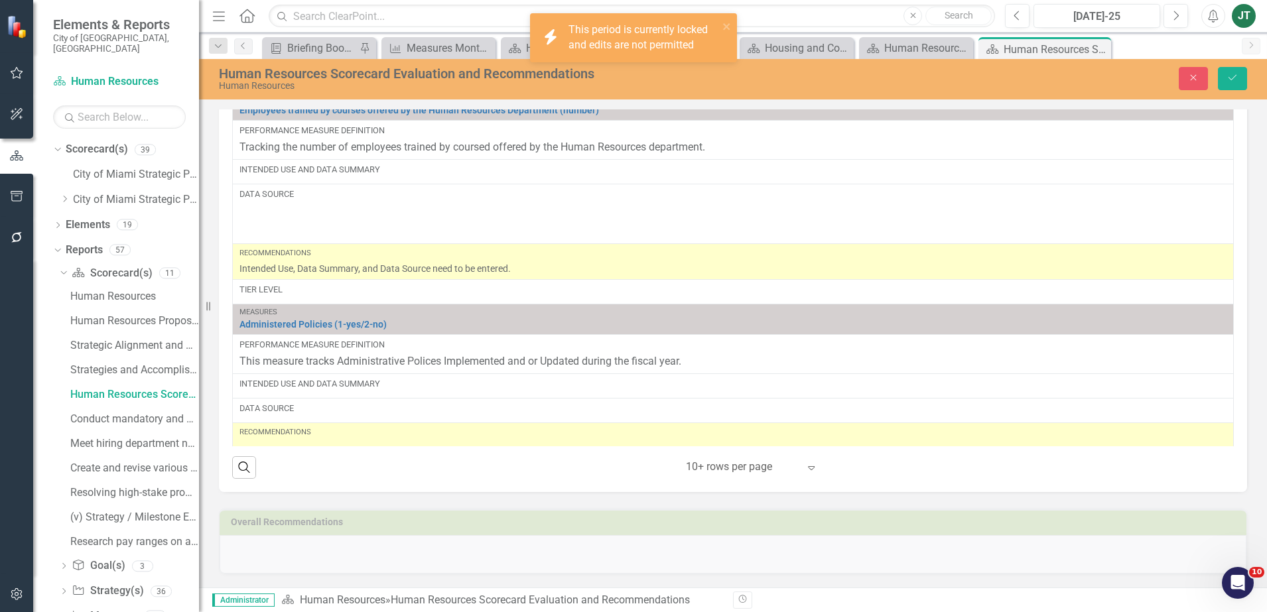
click at [306, 443] on div "Recommendations" at bounding box center [733, 435] width 987 height 16
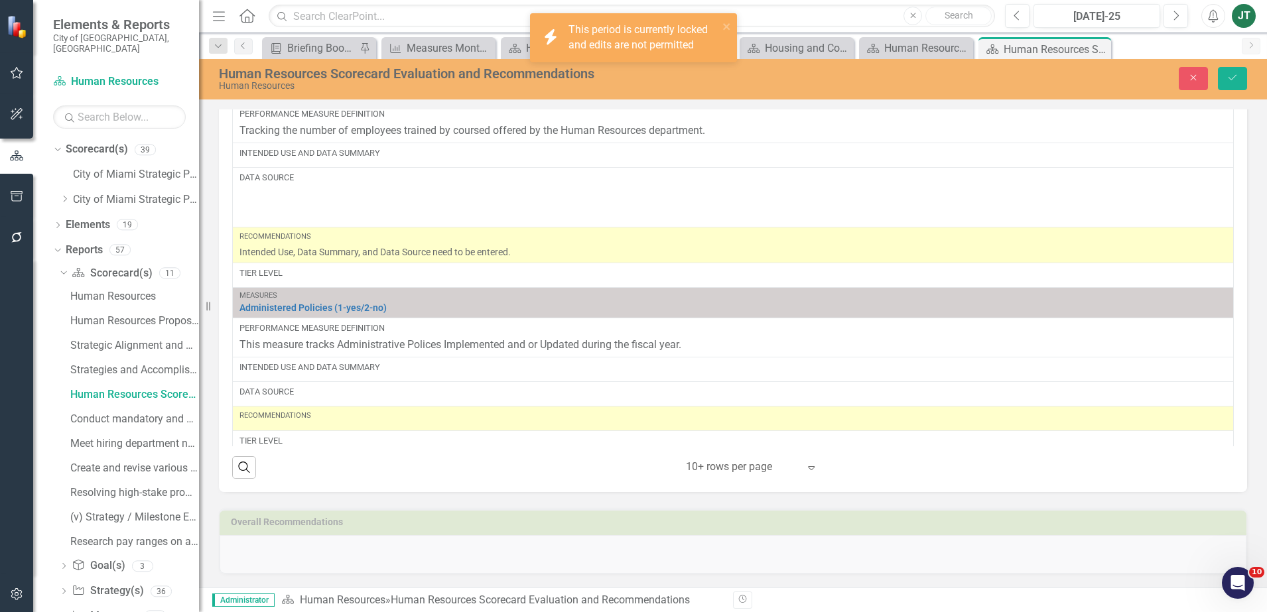
scroll to position [639, 0]
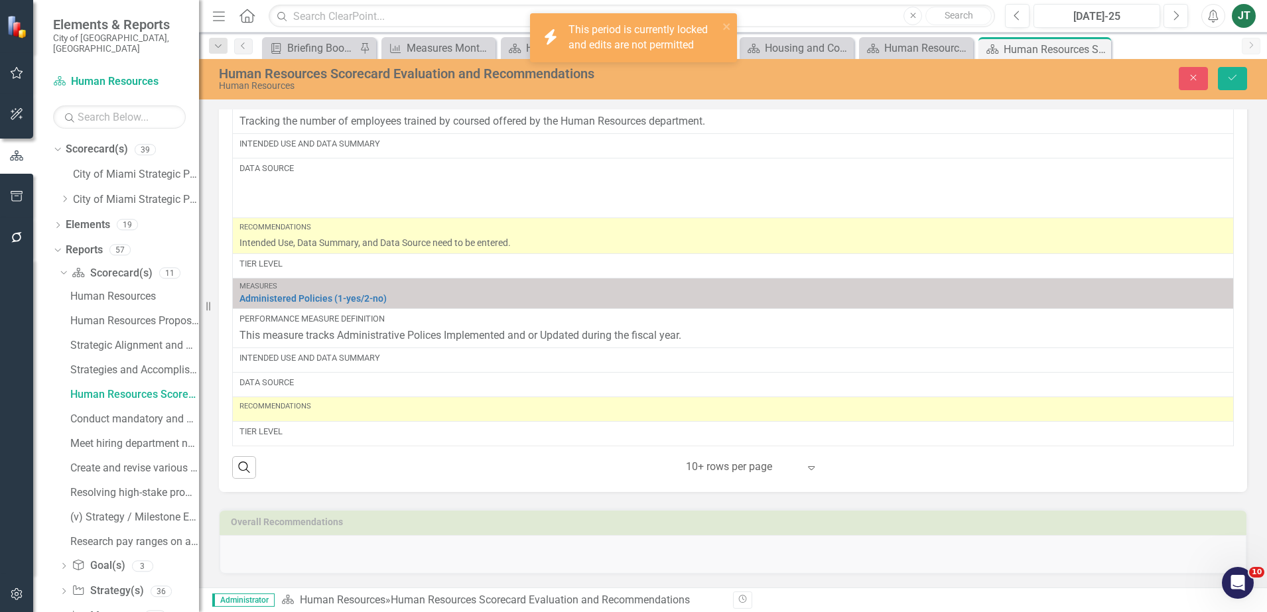
click at [340, 409] on div "Recommendations" at bounding box center [733, 406] width 987 height 11
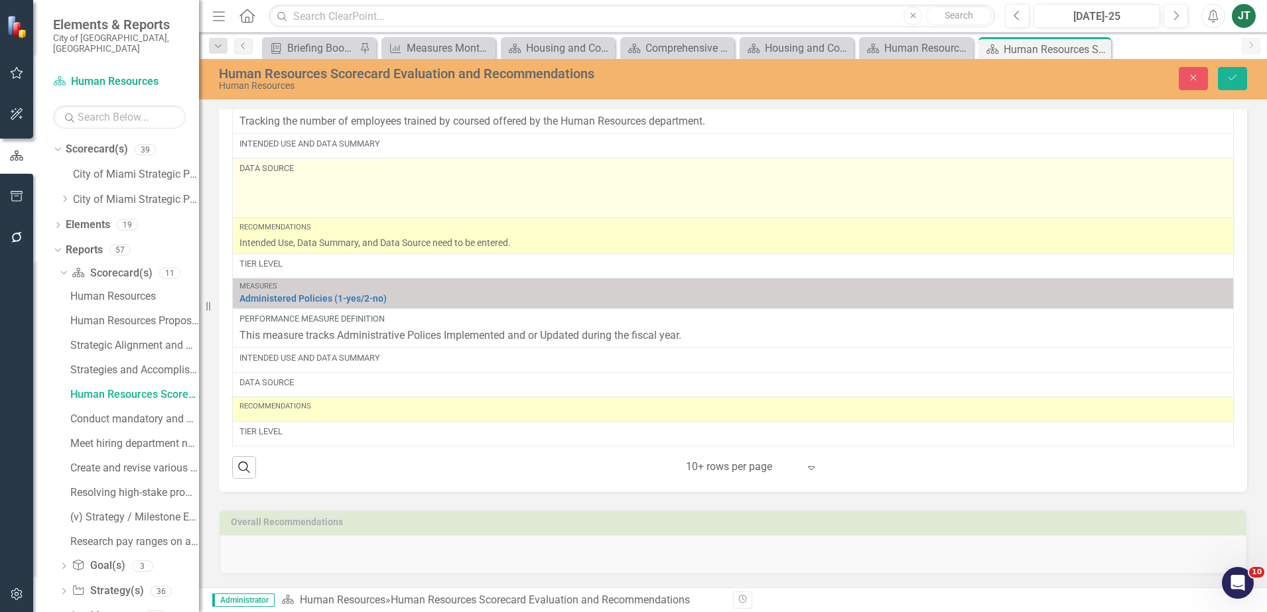
click at [427, 196] on p at bounding box center [733, 205] width 987 height 18
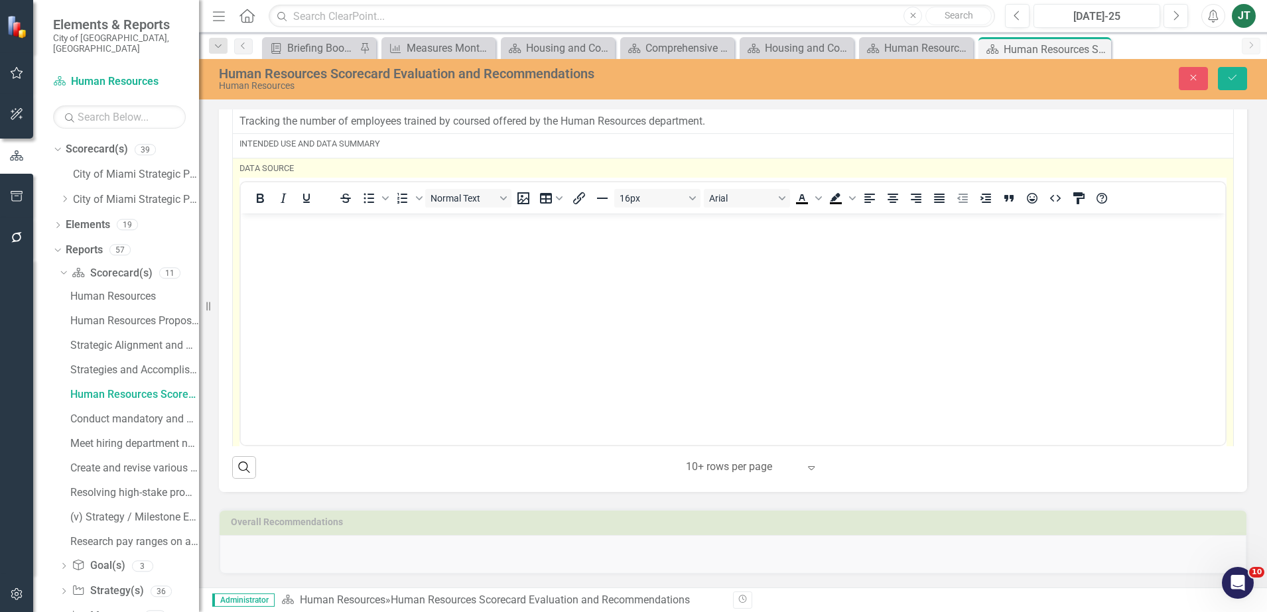
scroll to position [0, 0]
click at [337, 251] on p "Rich Text Area. Press ALT-0 for help." at bounding box center [733, 252] width 978 height 16
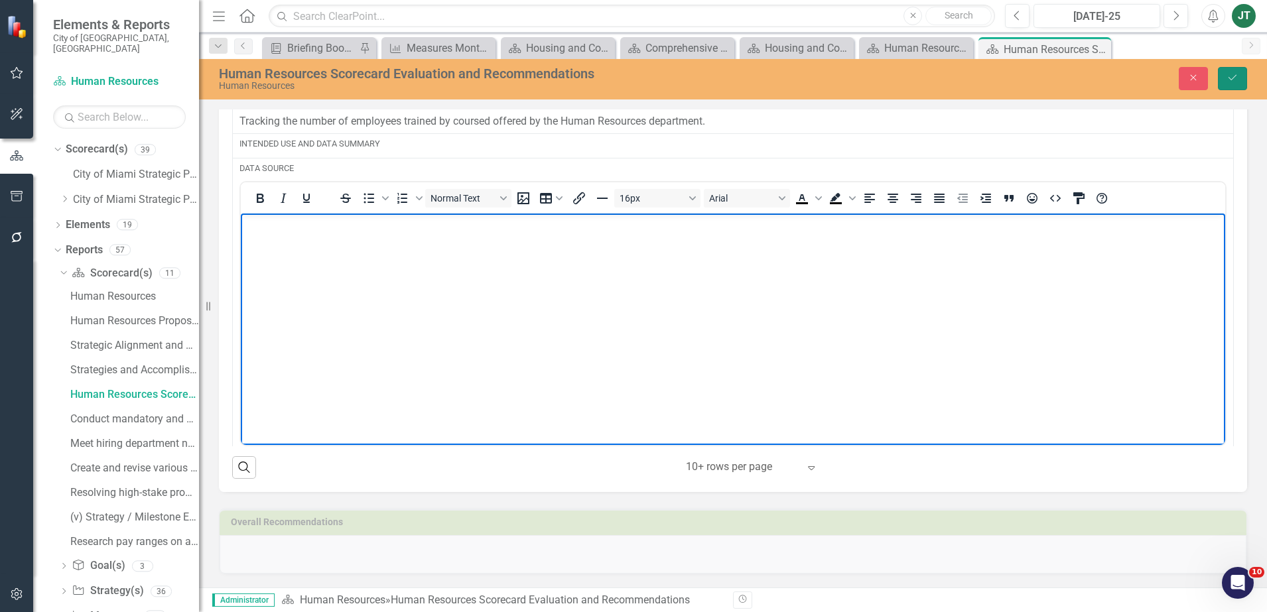
click at [1228, 74] on icon "Save" at bounding box center [1233, 77] width 12 height 9
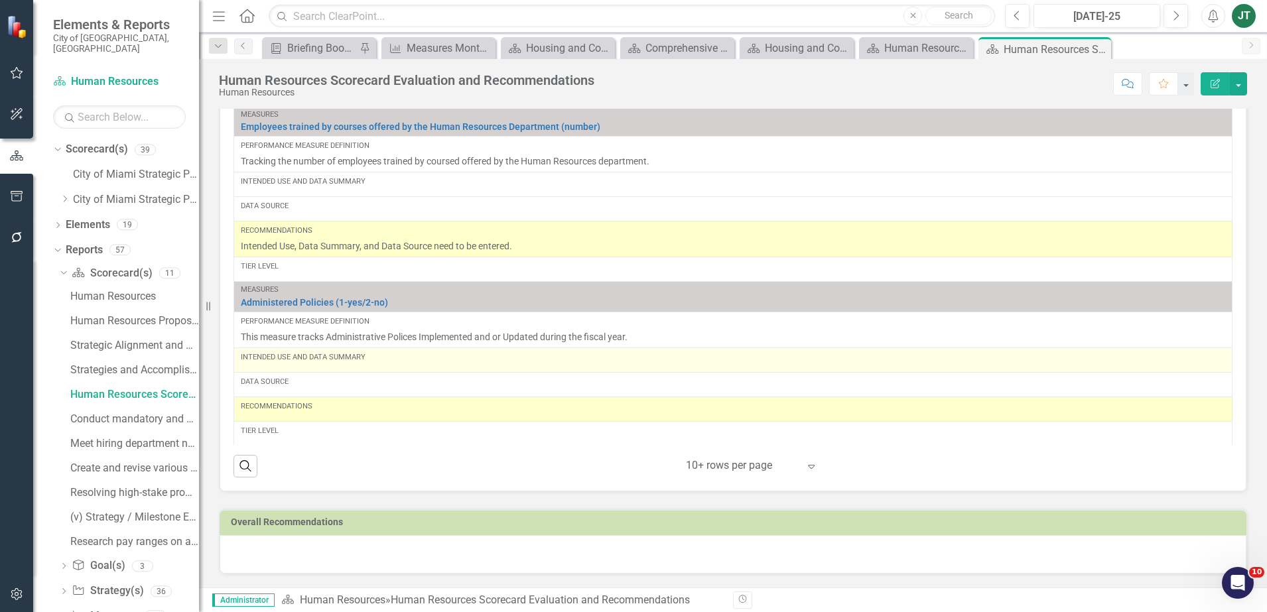
scroll to position [583, 0]
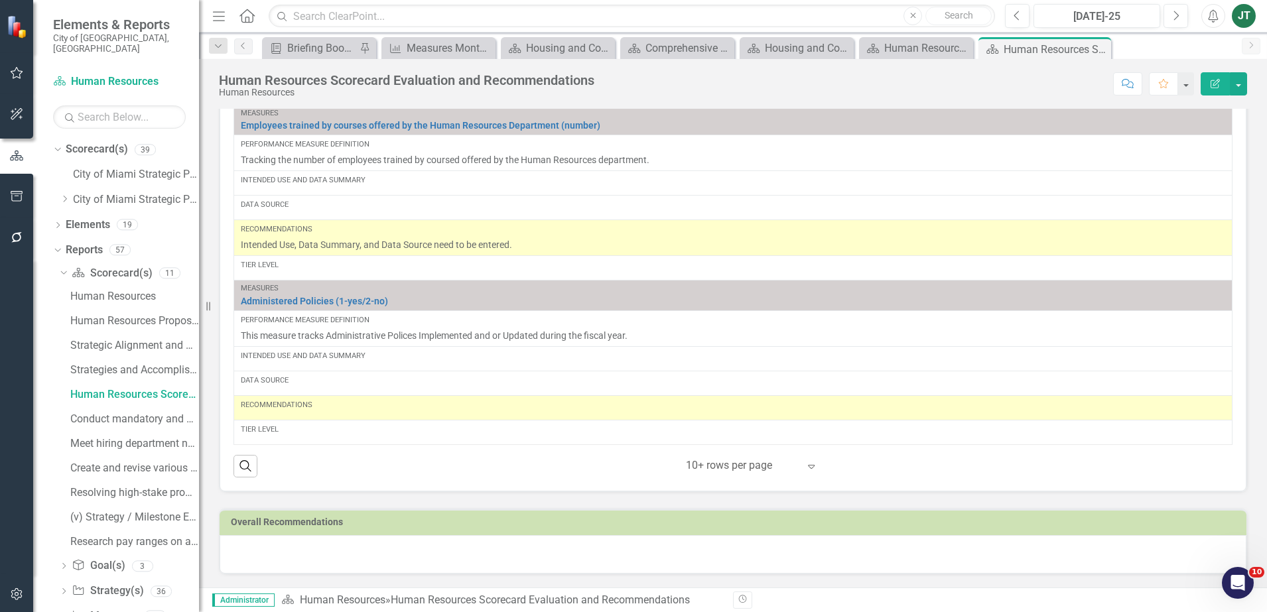
click at [309, 417] on td "Recommendations" at bounding box center [733, 408] width 999 height 25
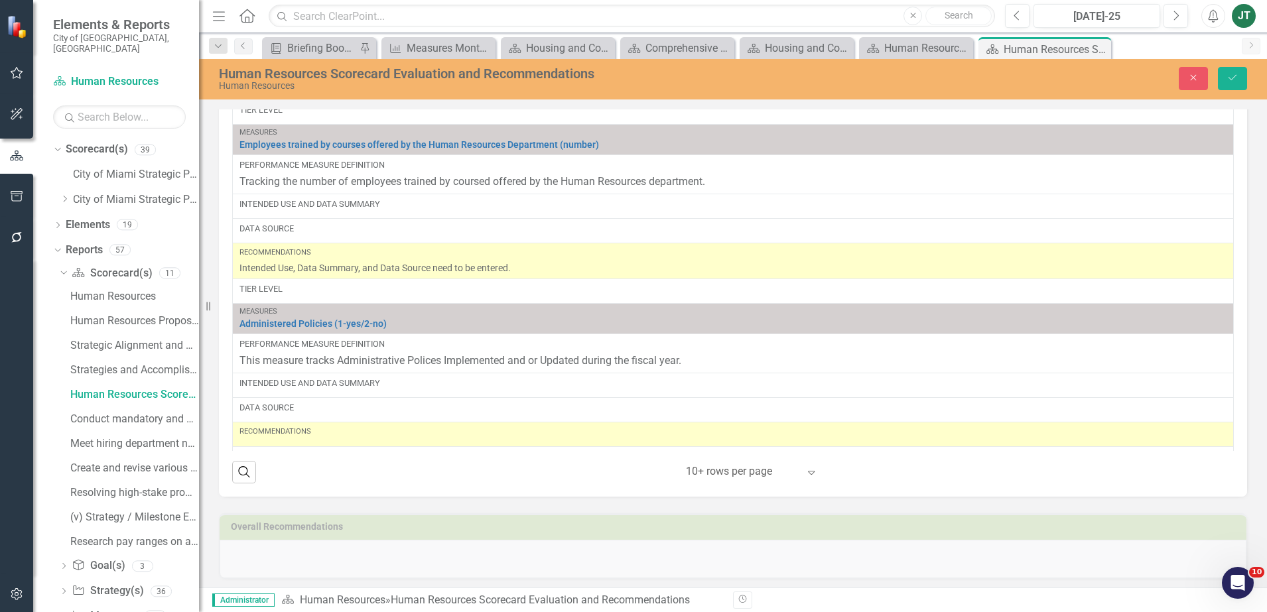
scroll to position [1066, 0]
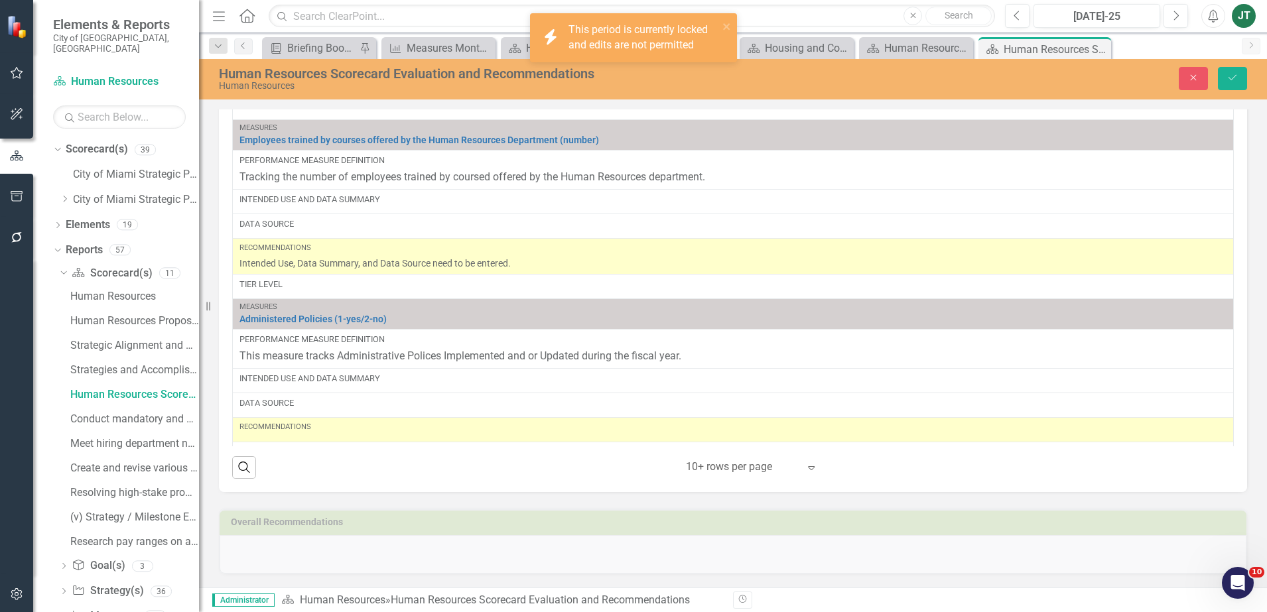
click at [348, 435] on div "Recommendations" at bounding box center [733, 430] width 987 height 16
click at [726, 23] on icon "close" at bounding box center [727, 26] width 9 height 11
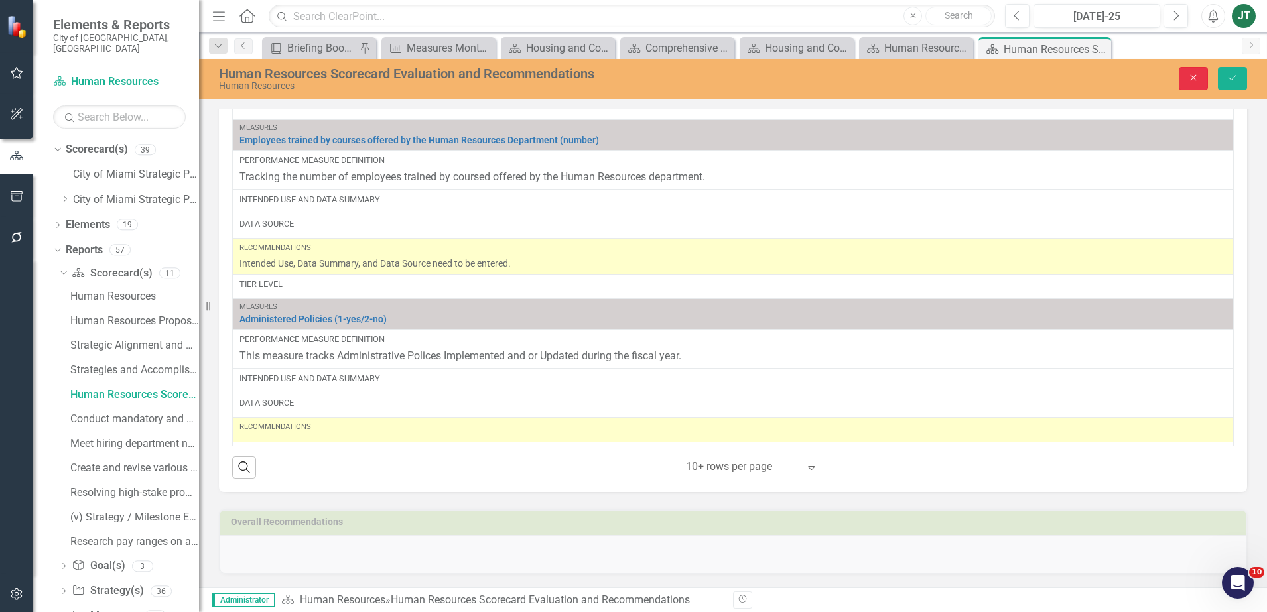
click at [1192, 75] on icon "Close" at bounding box center [1194, 77] width 12 height 9
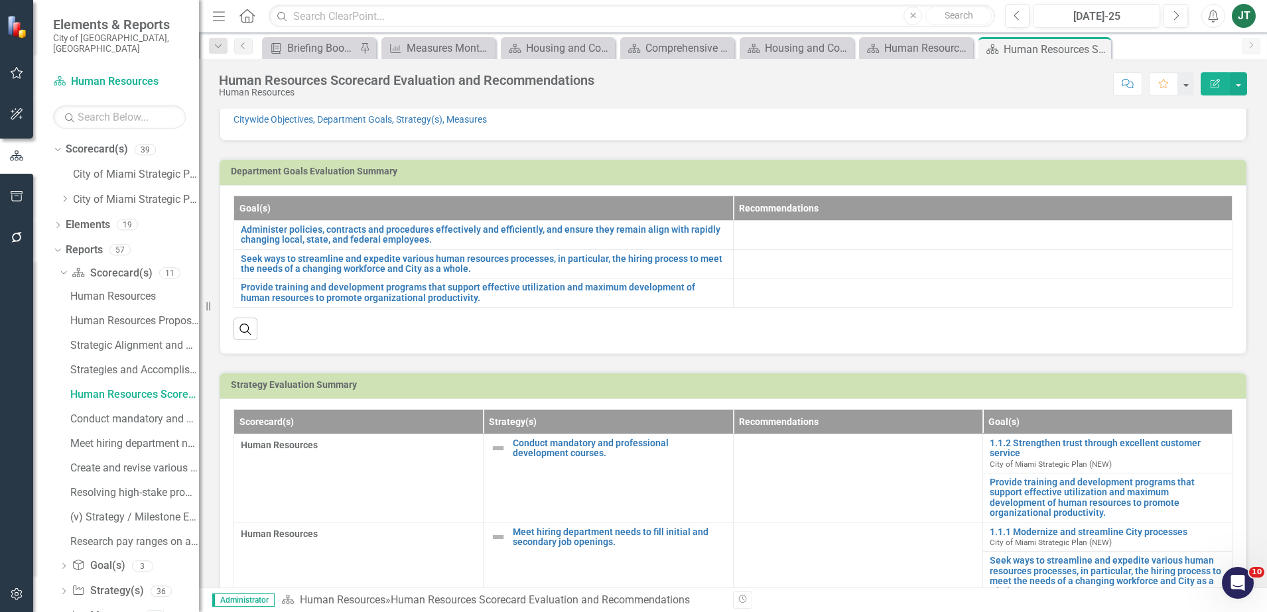
scroll to position [0, 0]
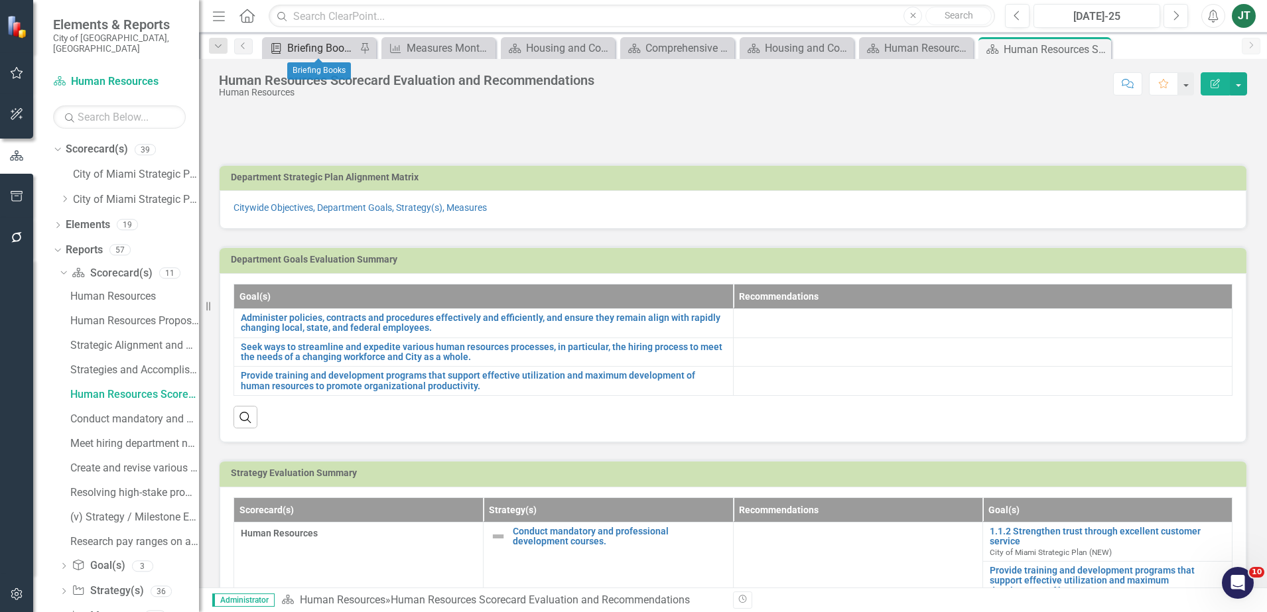
click at [340, 51] on div "Briefing Books" at bounding box center [321, 48] width 69 height 17
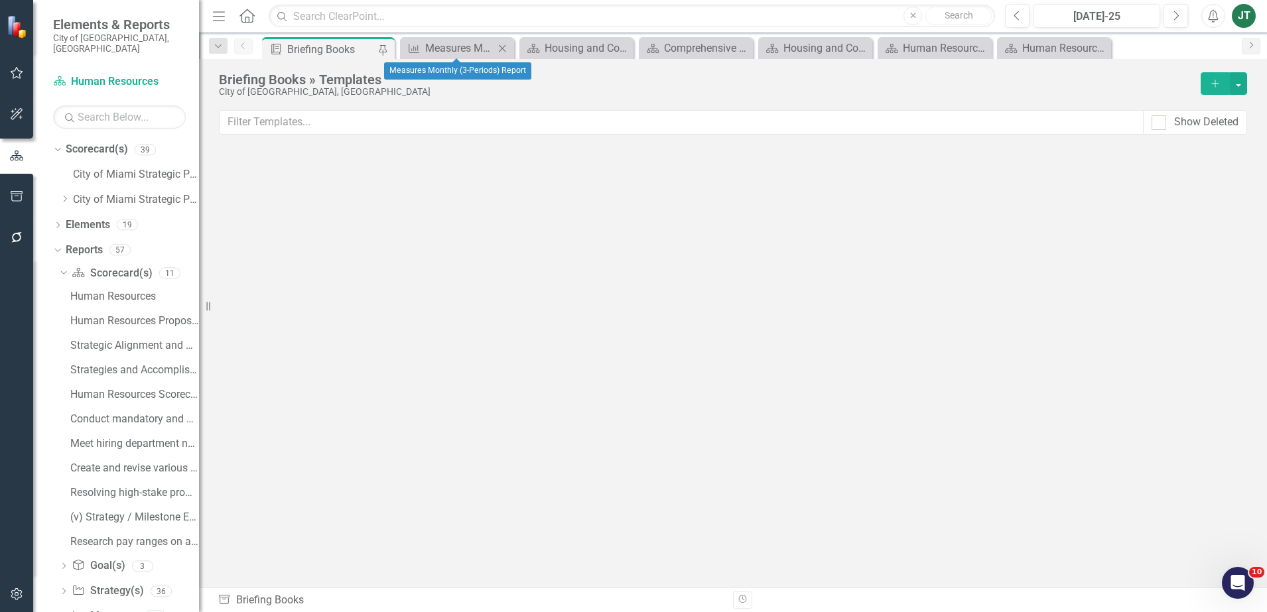
click at [500, 47] on icon "Close" at bounding box center [502, 48] width 13 height 11
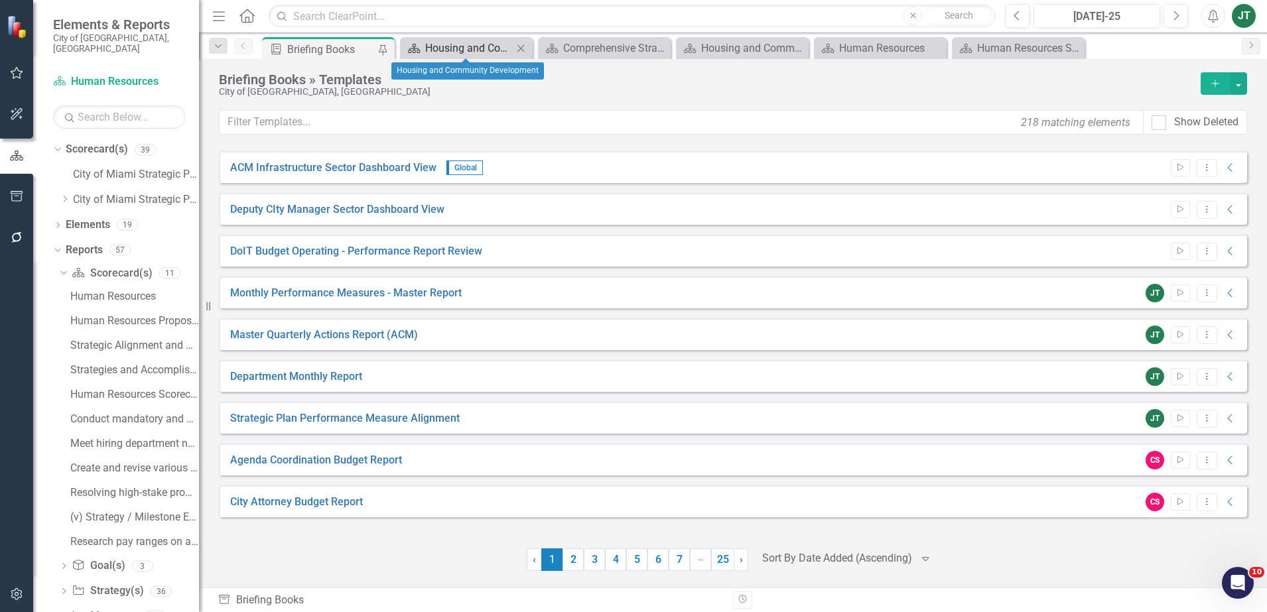
click at [502, 50] on div "Housing and Community Development" at bounding box center [469, 48] width 88 height 17
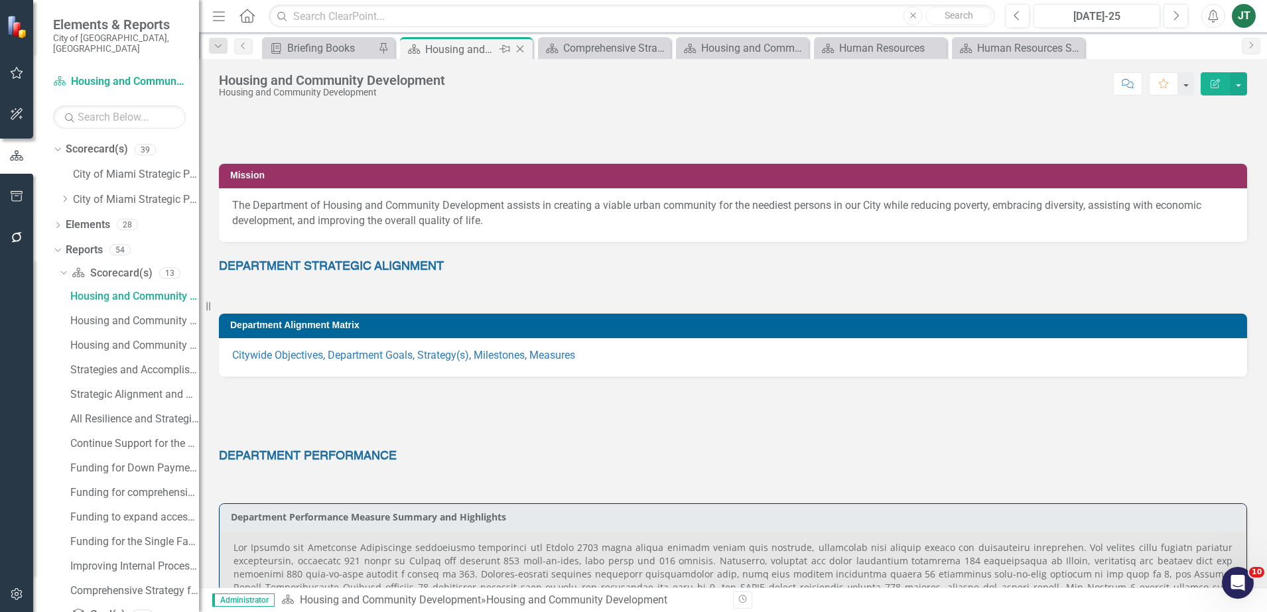
click at [522, 48] on icon "Close" at bounding box center [520, 49] width 13 height 11
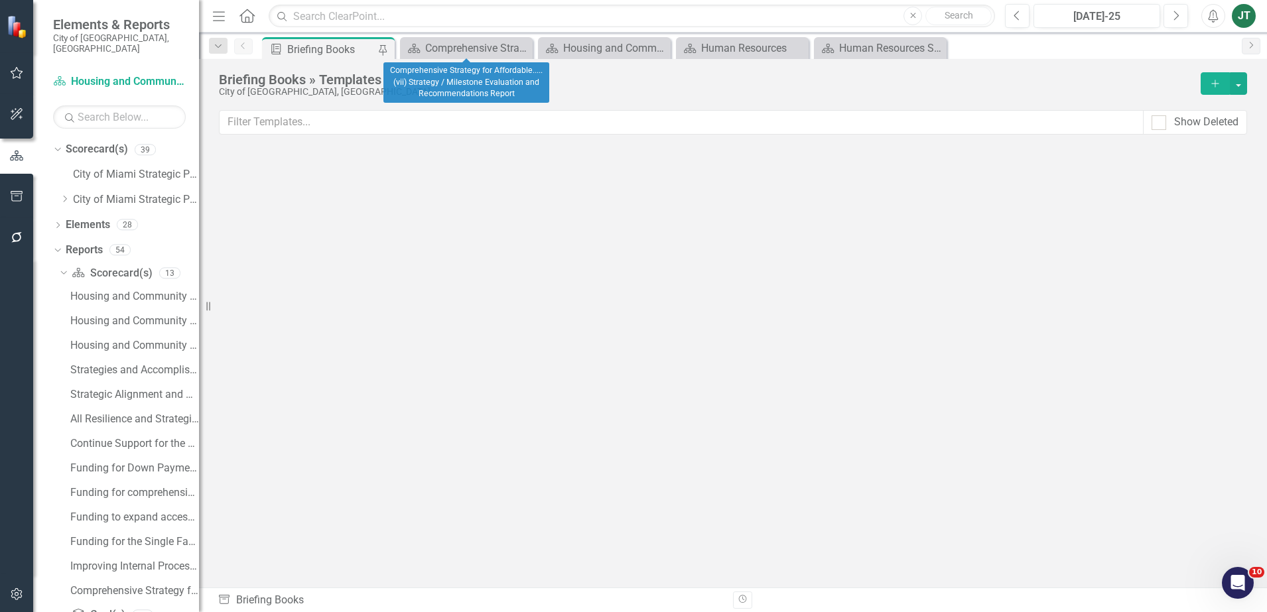
click at [0, 0] on icon at bounding box center [0, 0] width 0 height 0
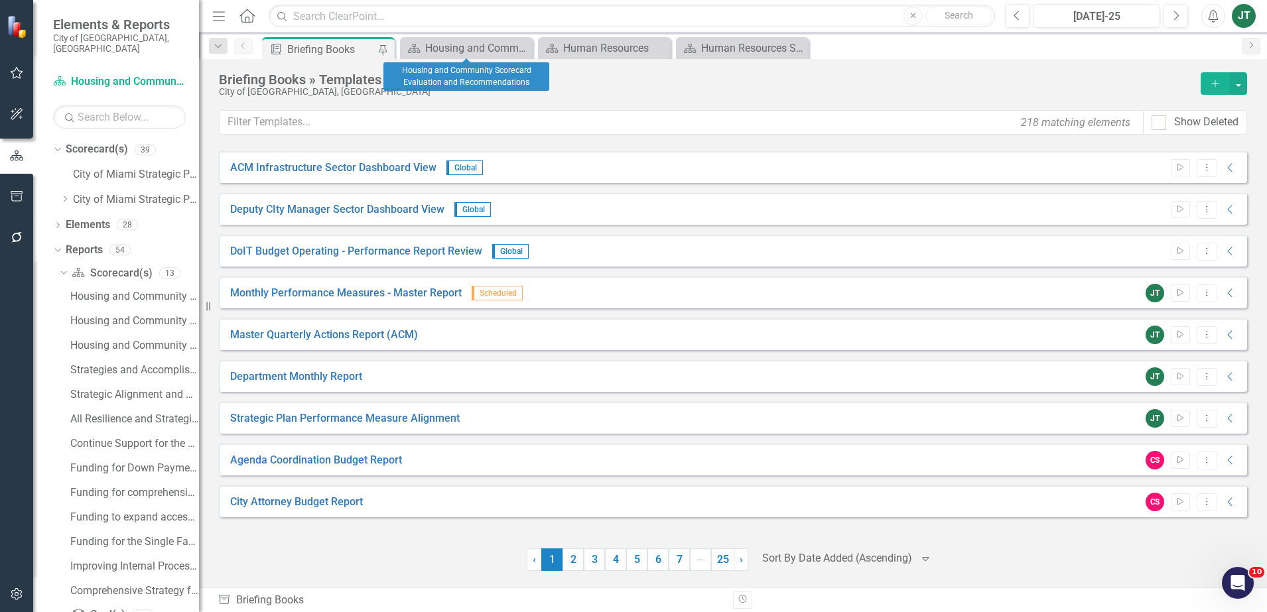
click at [0, 0] on icon at bounding box center [0, 0] width 0 height 0
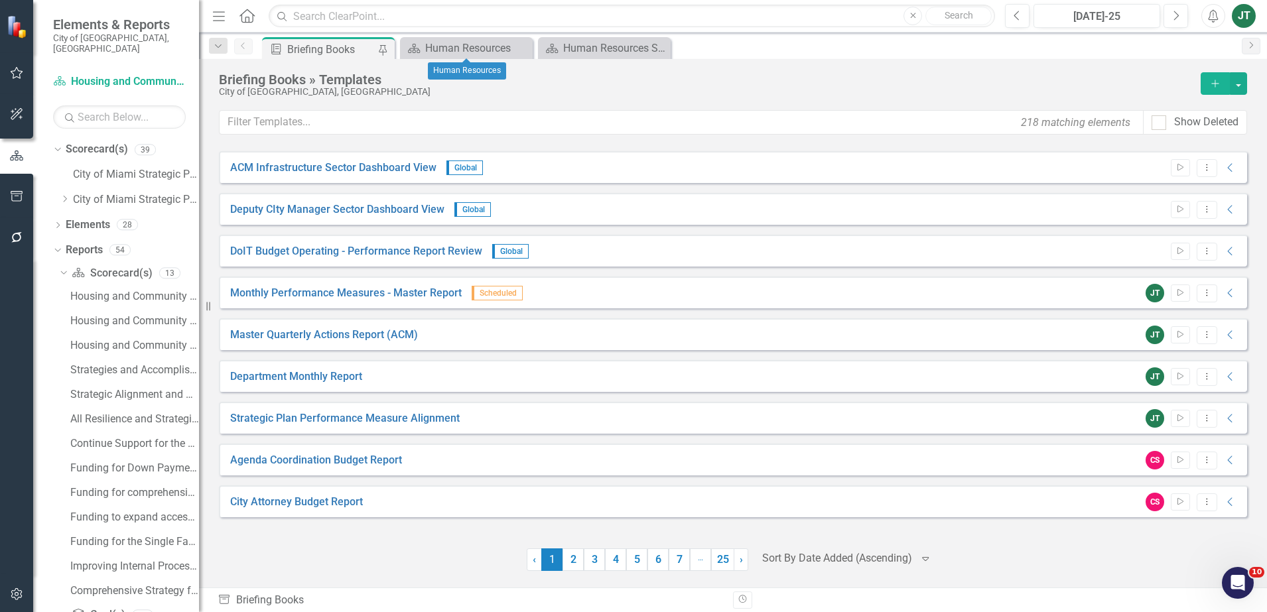
click at [0, 0] on icon at bounding box center [0, 0] width 0 height 0
click at [451, 45] on div "Human Resources Scorecard Evaluation and Recommendations" at bounding box center [469, 48] width 88 height 17
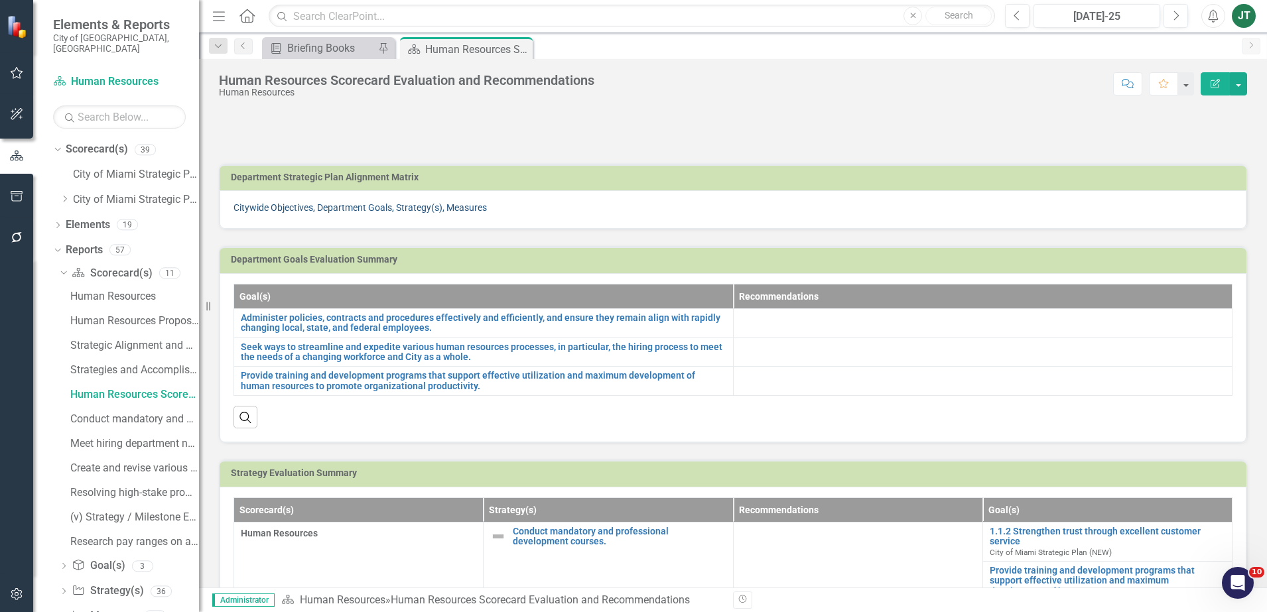
click at [374, 210] on link "Citywide Objectives, Department Goals, Strategy(s), Measures" at bounding box center [360, 207] width 253 height 11
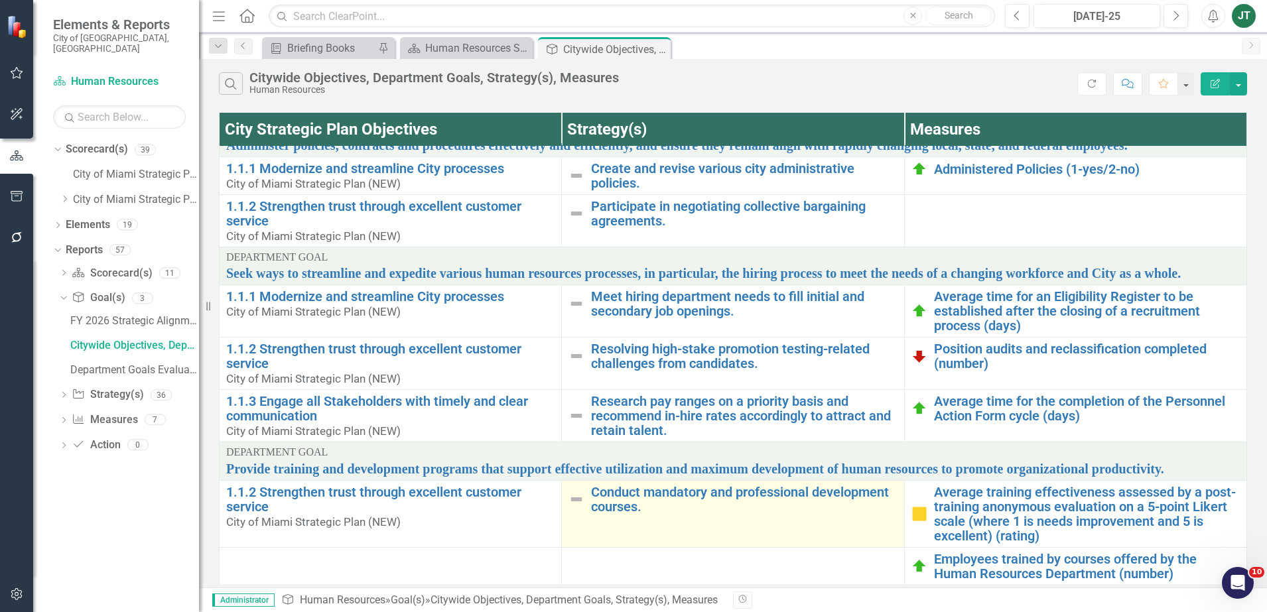
scroll to position [39, 0]
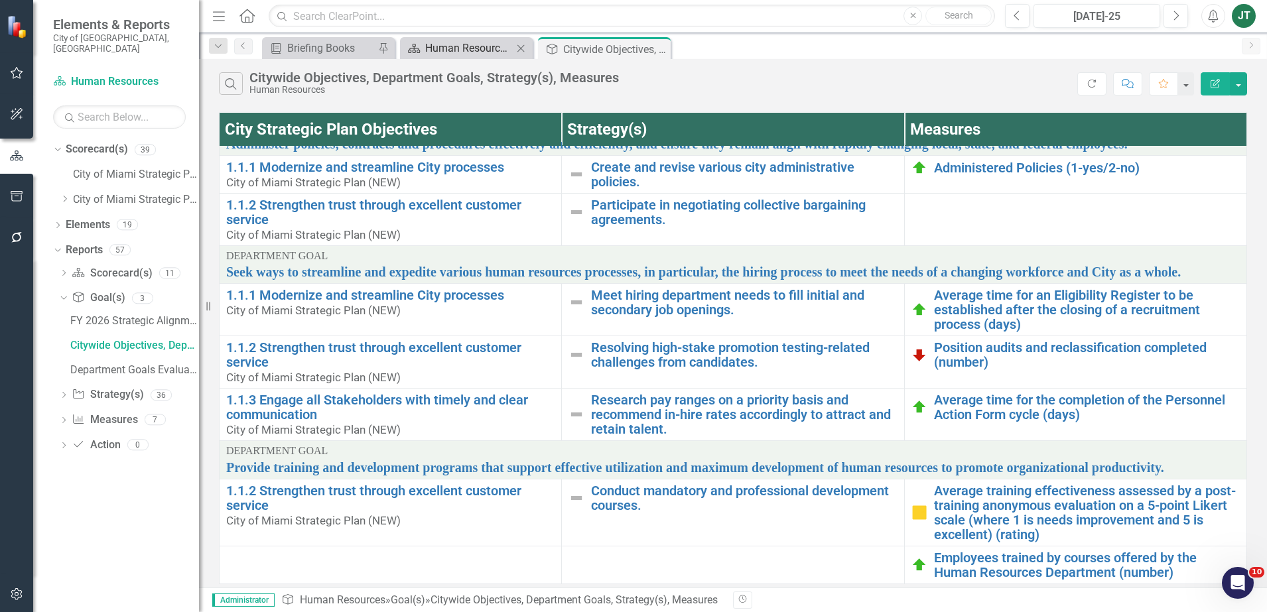
click at [494, 45] on div "Human Resources Scorecard Evaluation and Recommendations" at bounding box center [469, 48] width 88 height 17
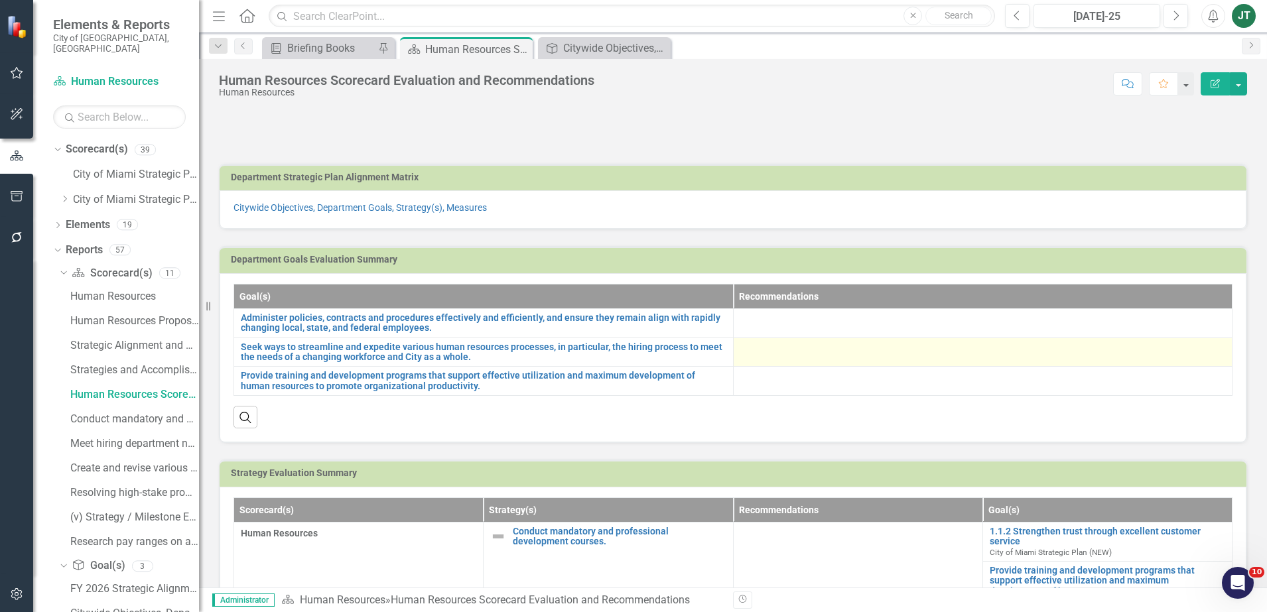
click at [766, 356] on div at bounding box center [984, 350] width 486 height 16
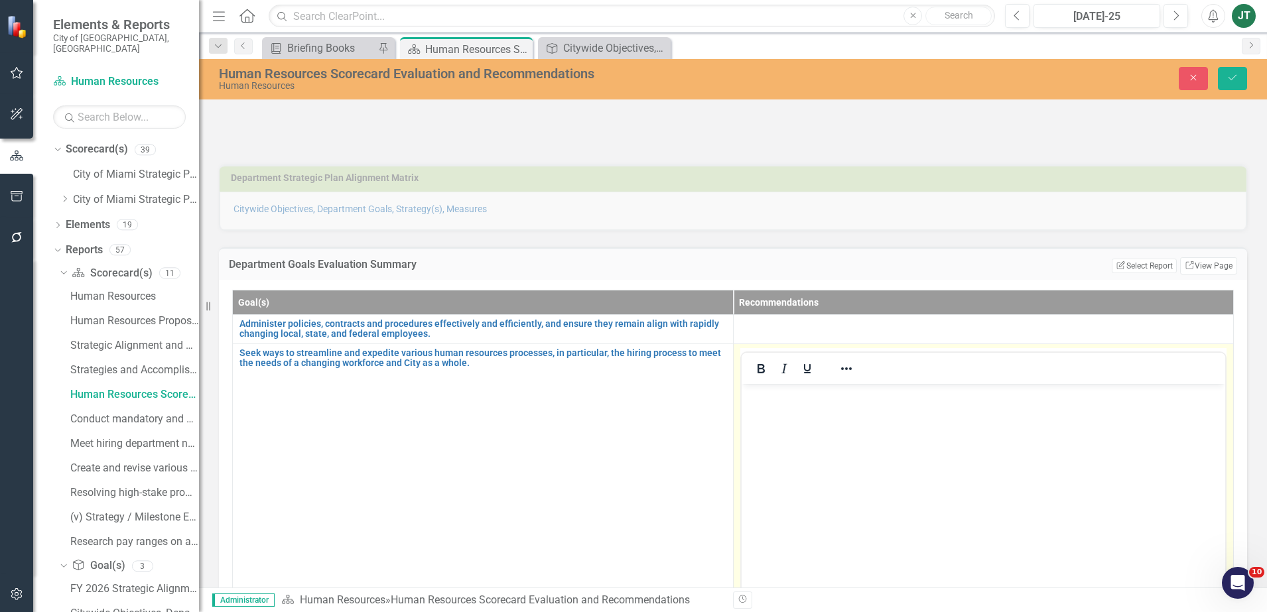
click at [764, 411] on body "Rich Text Area. Press ALT-0 for help." at bounding box center [983, 483] width 484 height 199
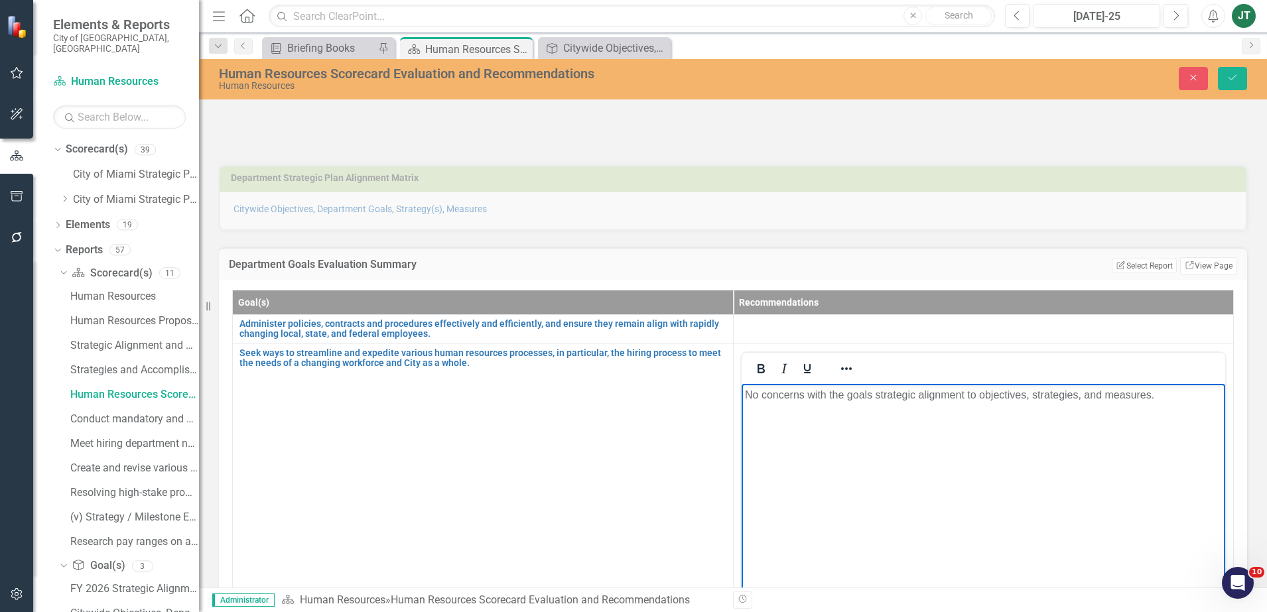
click at [1156, 399] on p "No concerns with the goals strategic alignment to objectives, strategies, and m…" at bounding box center [984, 395] width 478 height 16
click at [1004, 410] on p "No concerns with the goals strategic alignment to objectives, strategies, and m…" at bounding box center [984, 403] width 478 height 32
click at [1001, 411] on p "No concerns with the goals strategic alignment to objectives, strategies, and m…" at bounding box center [984, 403] width 478 height 32
click at [951, 407] on p "No concerns with the goals strategic alignment to objectives, strategies, and m…" at bounding box center [984, 403] width 478 height 32
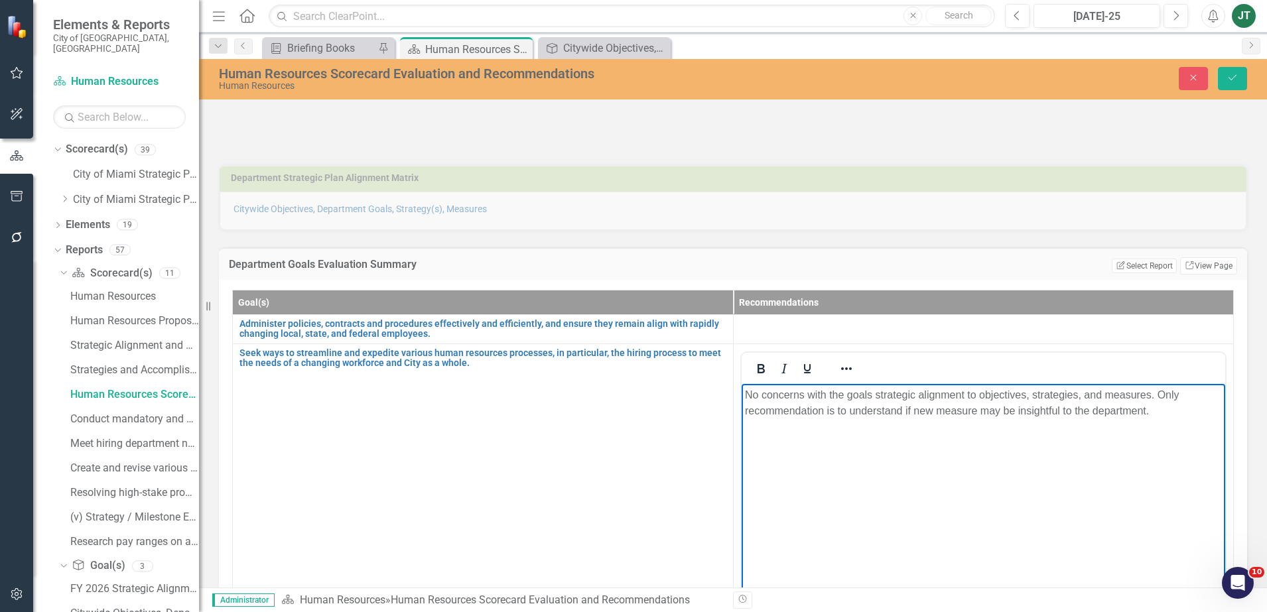
click at [976, 411] on p "No concerns with the goals strategic alignment to objectives, strategies, and m…" at bounding box center [984, 403] width 478 height 32
click at [1167, 417] on p "No concerns with the goals strategic alignment to objectives, strategies, and m…" at bounding box center [984, 403] width 478 height 32
click at [1204, 409] on p "No concerns with the goals strategic alignment to objectives, strategies, and m…" at bounding box center [984, 403] width 478 height 32
drag, startPoint x: 1054, startPoint y: 423, endPoint x: 721, endPoint y: 358, distance: 339.4
click at [741, 384] on html "No concerns with the goals strategic alignment to objectives, strategies, and m…" at bounding box center [983, 483] width 484 height 199
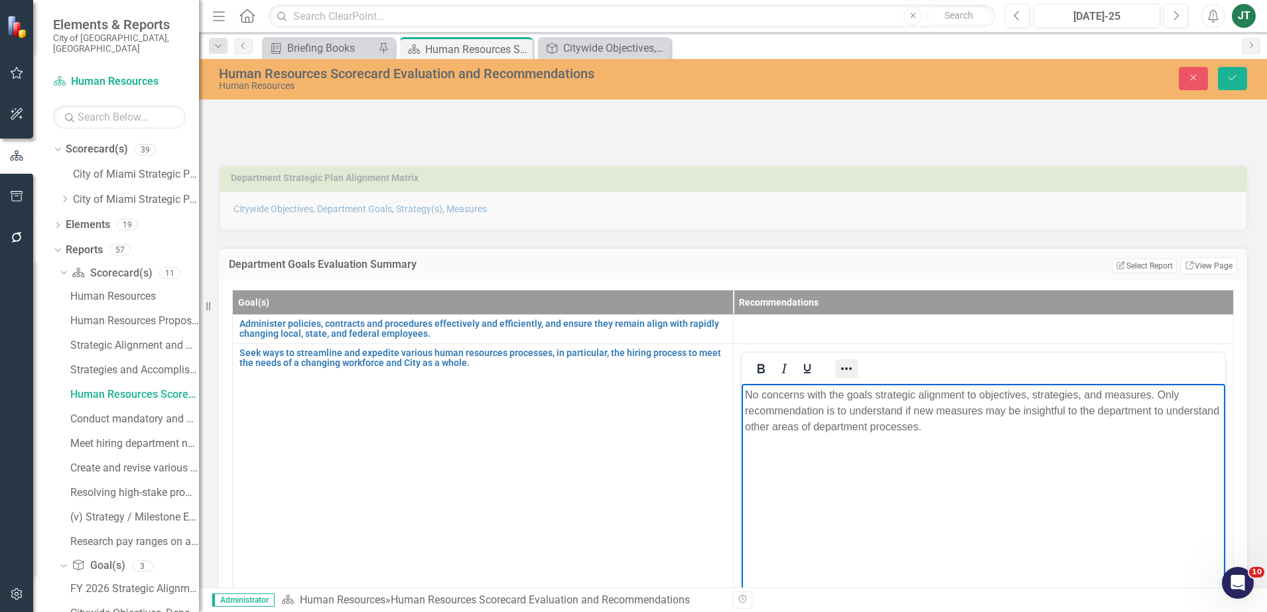
click at [847, 371] on icon "Reveal or hide additional toolbar items" at bounding box center [847, 369] width 16 height 16
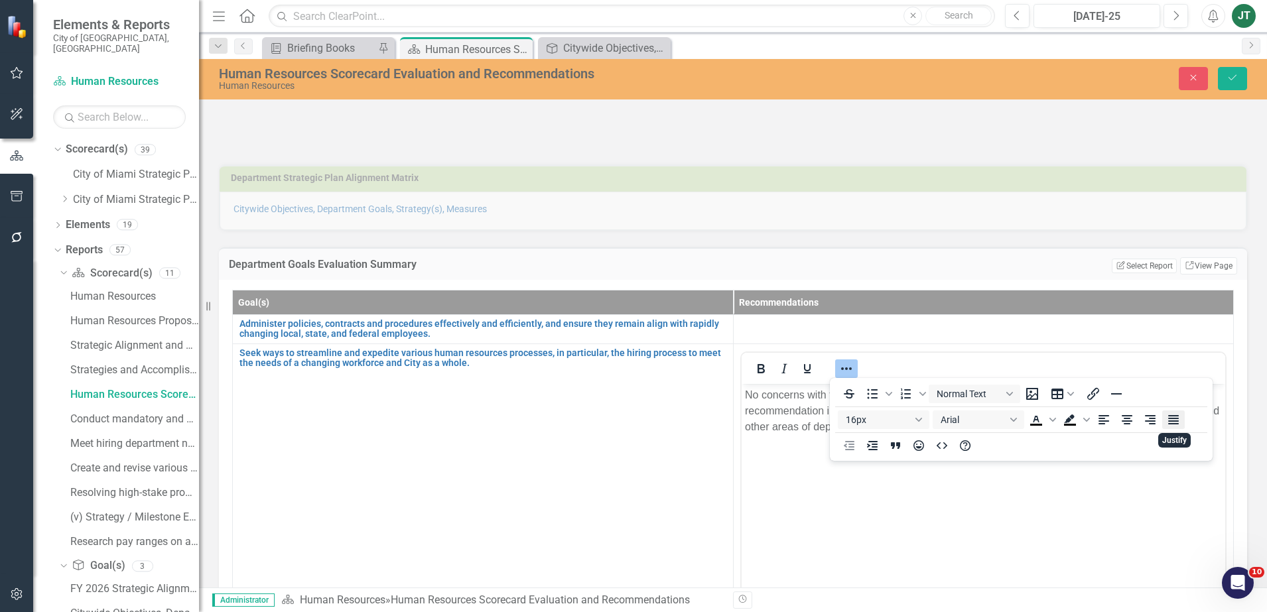
click at [1182, 421] on button "Justify" at bounding box center [1174, 420] width 23 height 19
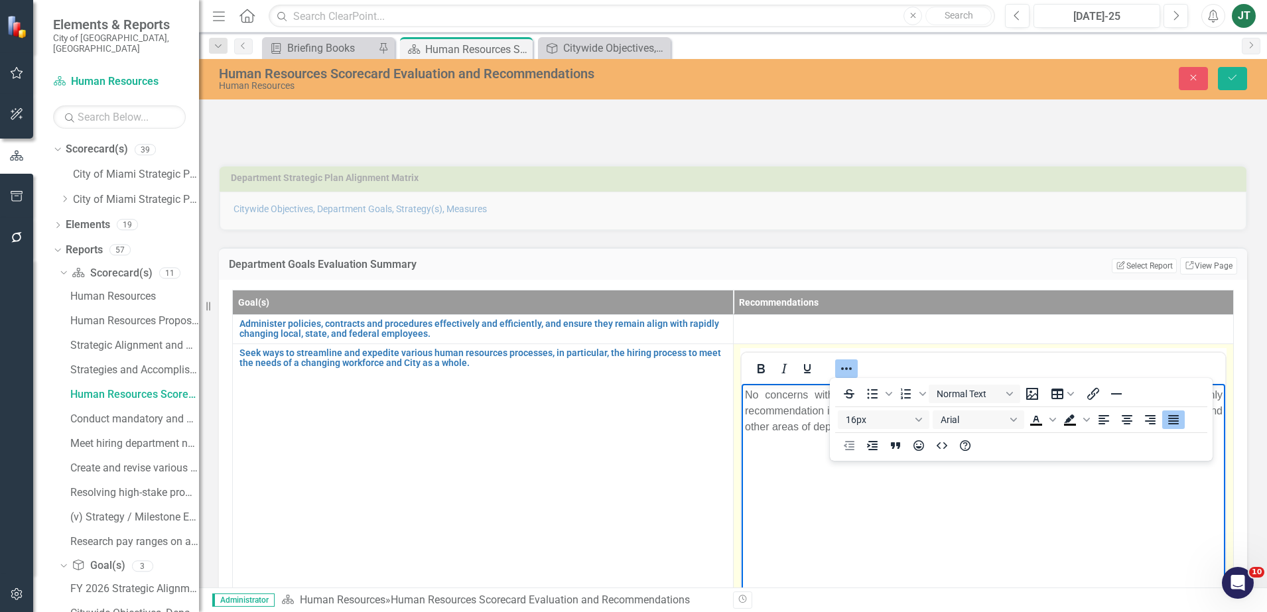
click at [932, 344] on td "Switch to old editor" at bounding box center [983, 501] width 501 height 314
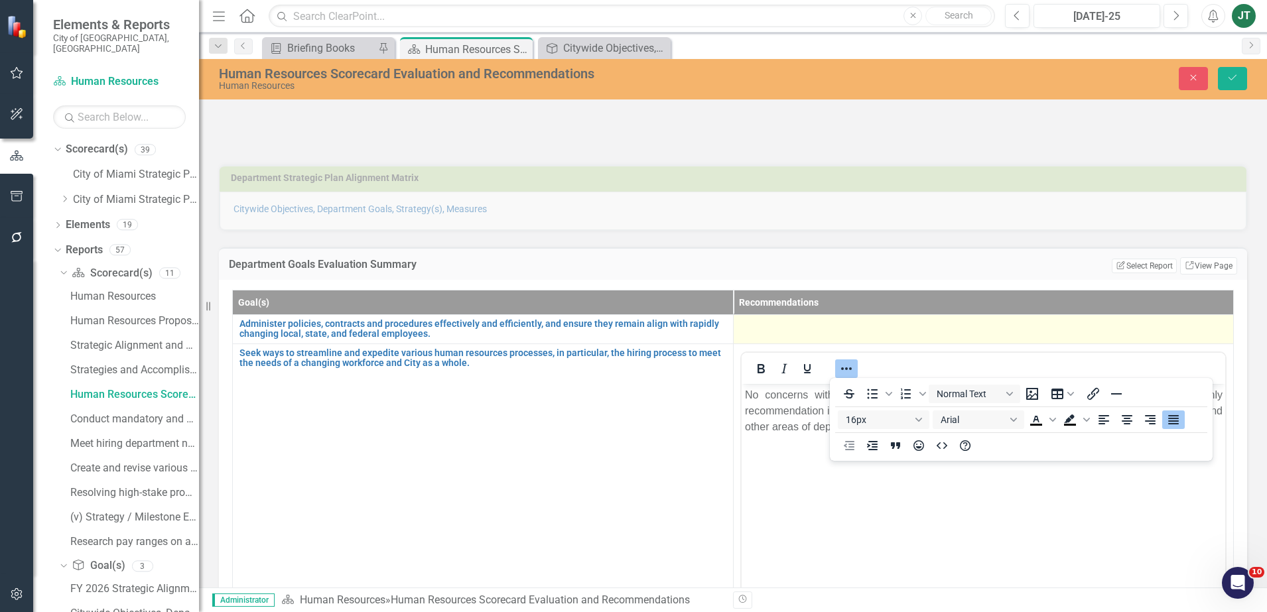
click at [869, 337] on td at bounding box center [983, 329] width 501 height 29
click at [869, 336] on td at bounding box center [983, 329] width 501 height 29
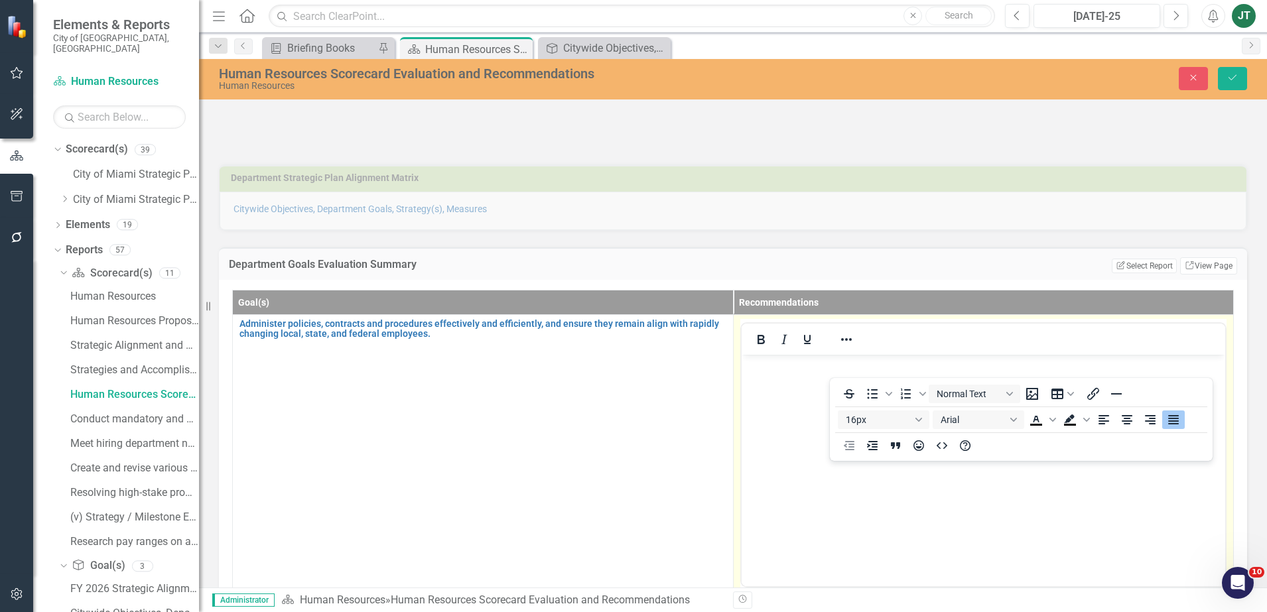
click at [777, 375] on body "Rich Text Area. Press ALT-0 for help." at bounding box center [983, 453] width 484 height 199
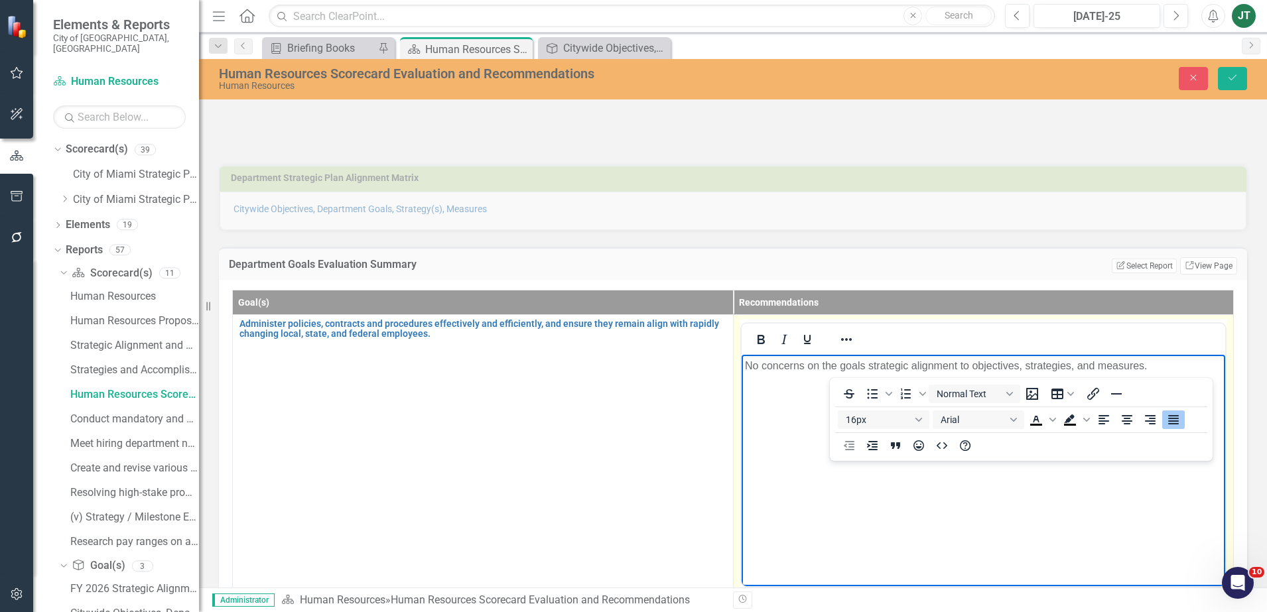
click at [908, 368] on p "No concerns on the goals strategic alignment to objectives, strategies, and mea…" at bounding box center [984, 366] width 478 height 16
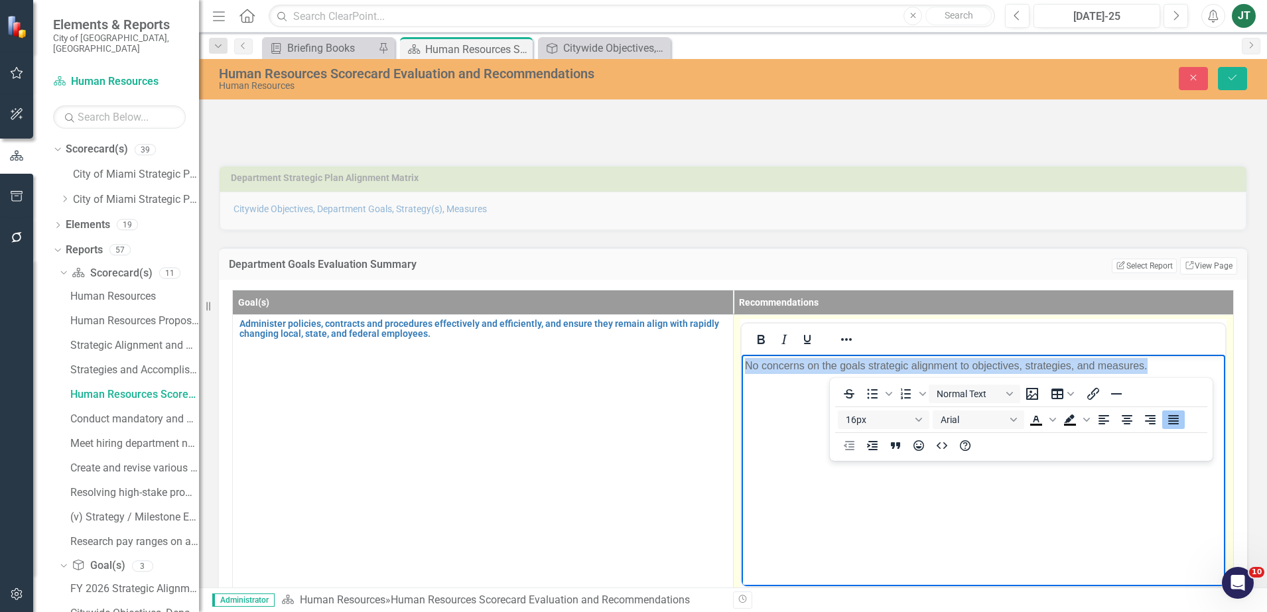
click at [908, 368] on p "No concerns on the goals strategic alignment to objectives, strategies, and mea…" at bounding box center [984, 366] width 478 height 16
copy p "No concerns on the goals strategic alignment to objectives, strategies, and mea…"
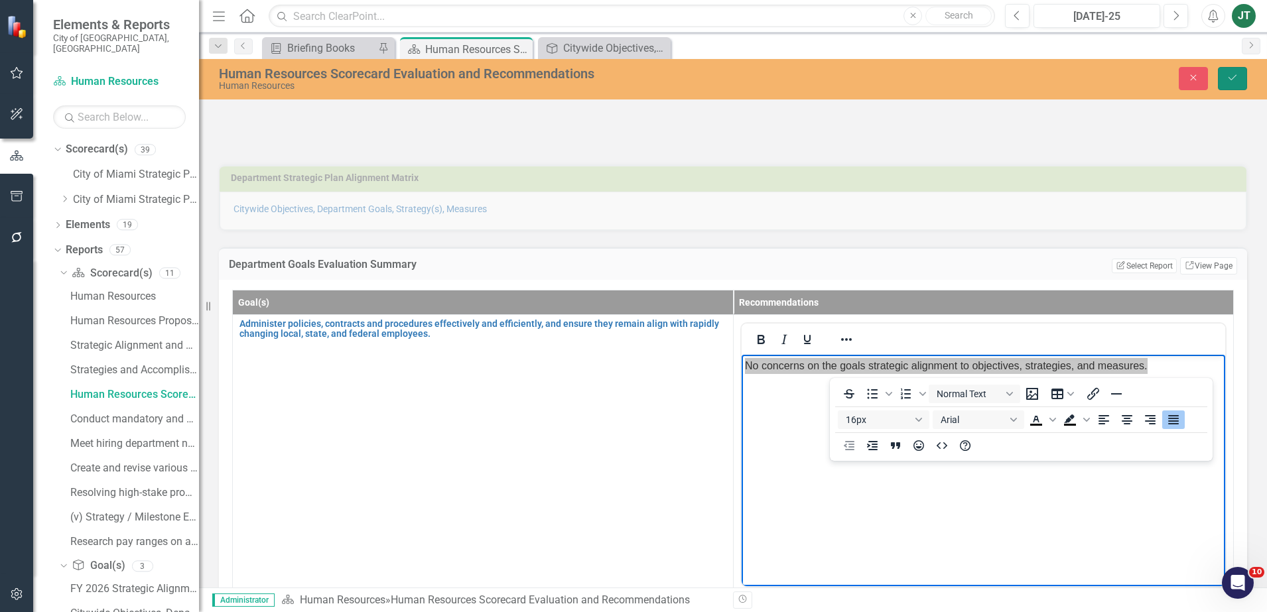
drag, startPoint x: 1236, startPoint y: 75, endPoint x: 1234, endPoint y: 88, distance: 13.3
click at [1236, 75] on icon "Save" at bounding box center [1233, 77] width 12 height 9
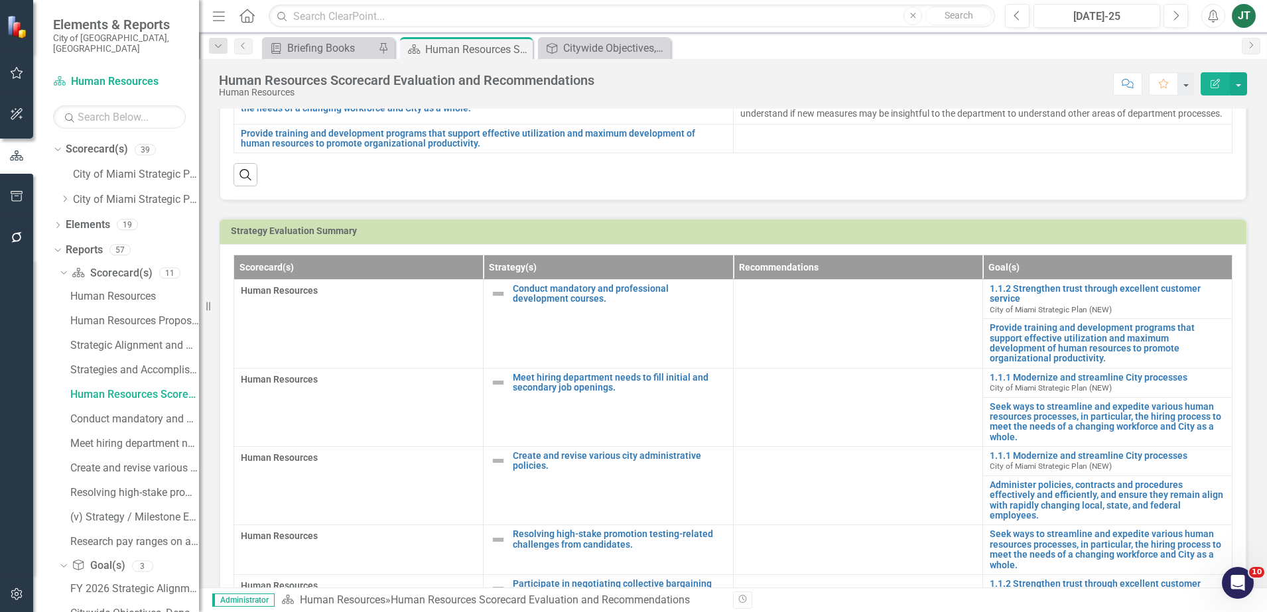
scroll to position [83, 0]
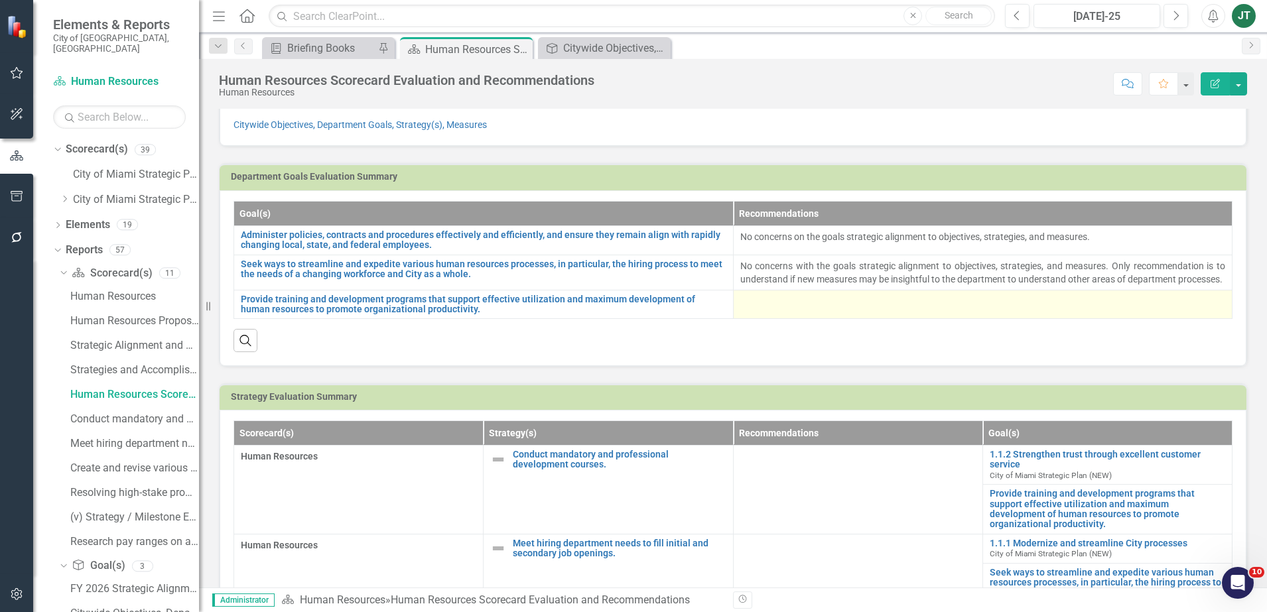
click at [768, 319] on td at bounding box center [983, 304] width 500 height 29
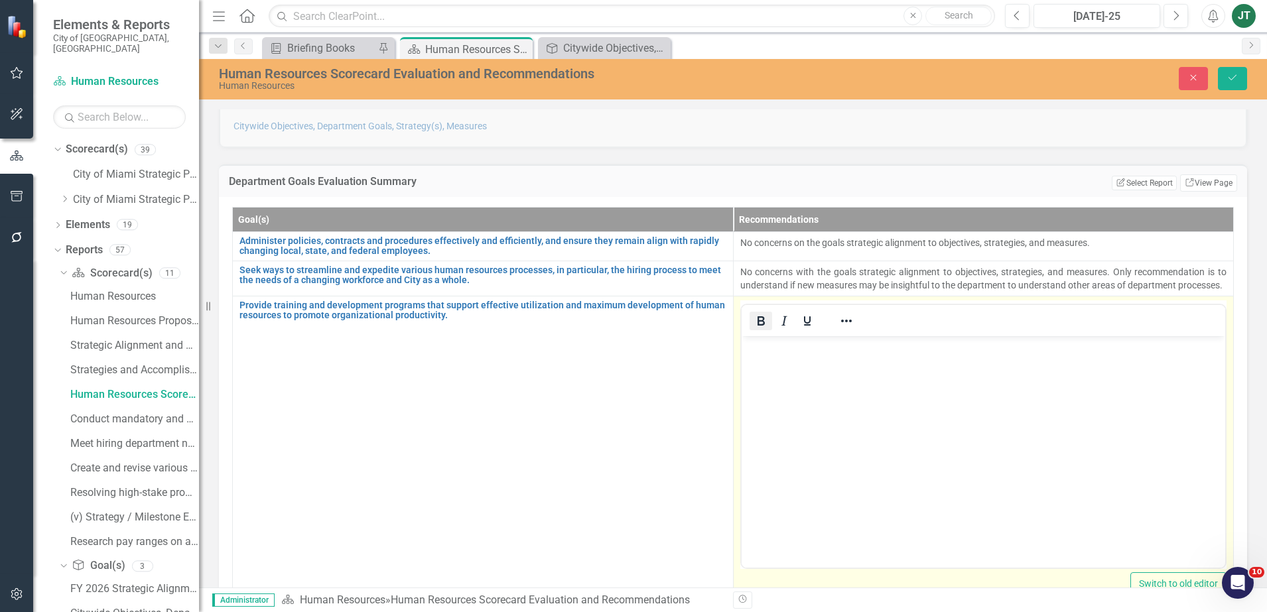
scroll to position [0, 0]
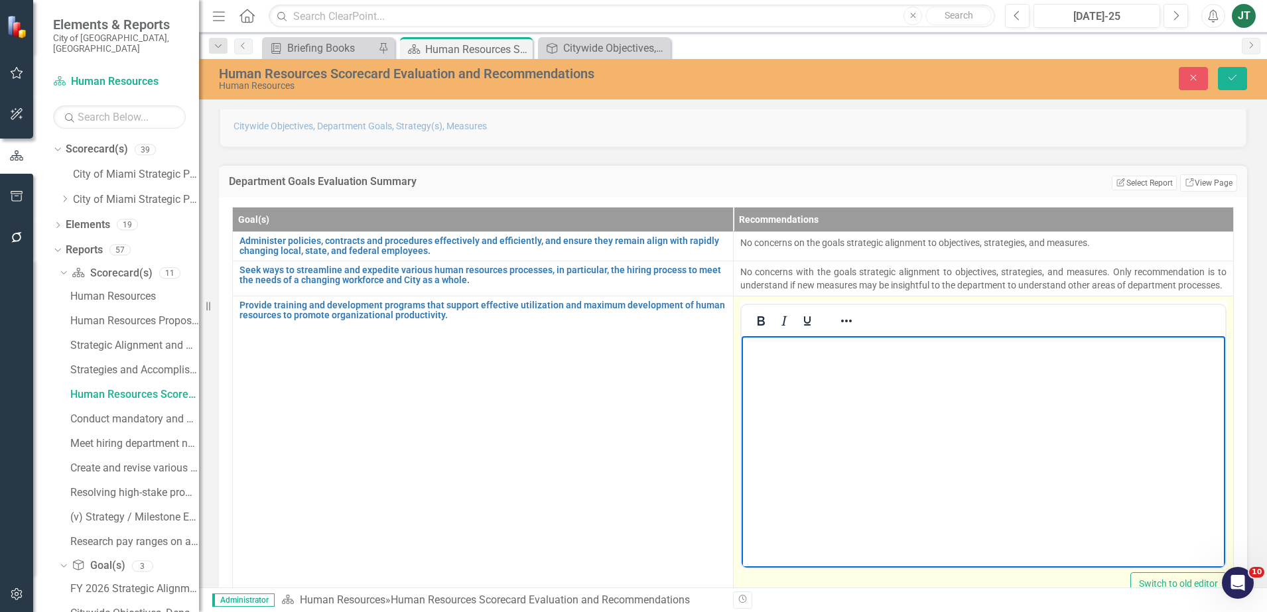
click at [766, 344] on p "Rich Text Area. Press ALT-0 for help." at bounding box center [984, 347] width 478 height 16
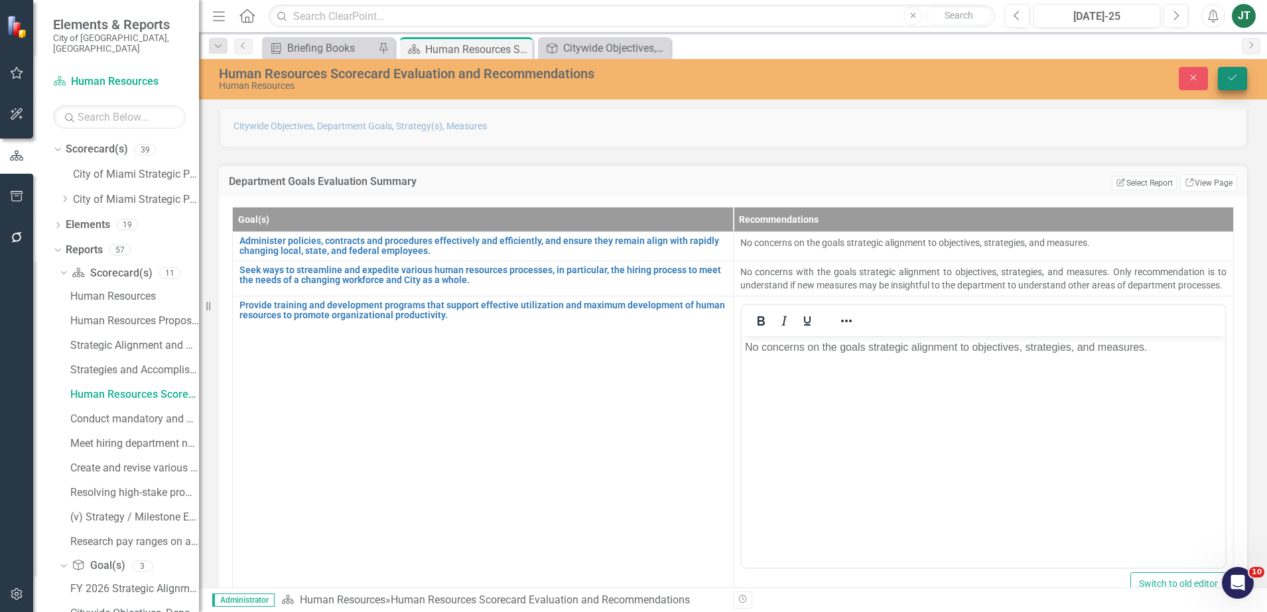
click at [1230, 80] on icon "Save" at bounding box center [1233, 77] width 12 height 9
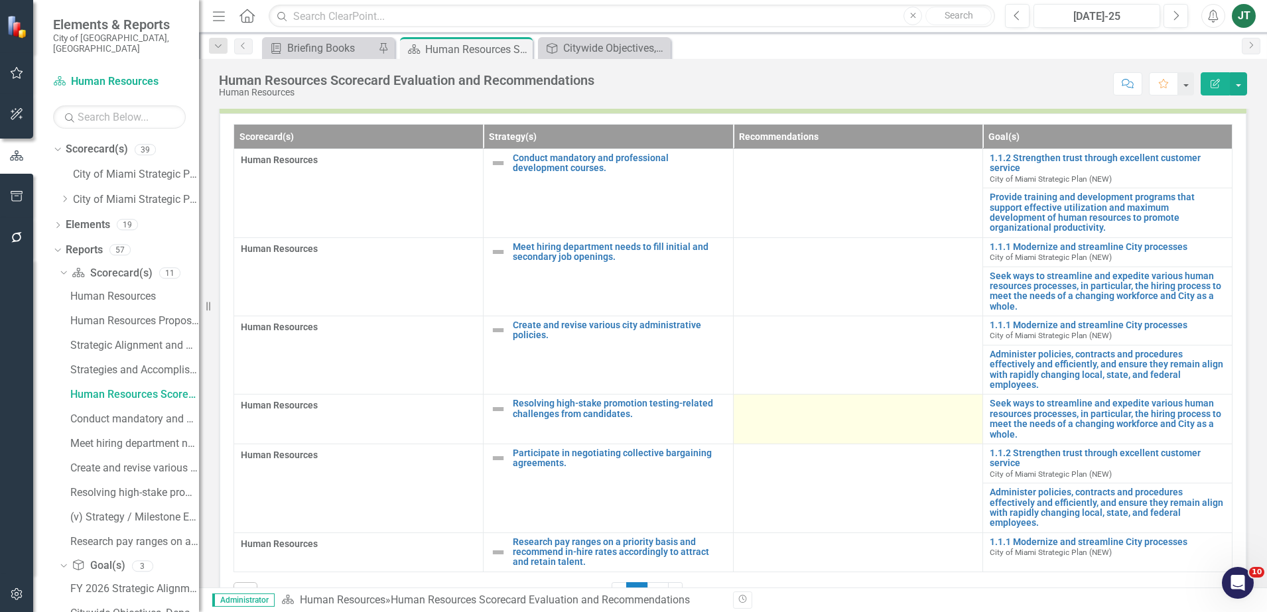
scroll to position [251, 0]
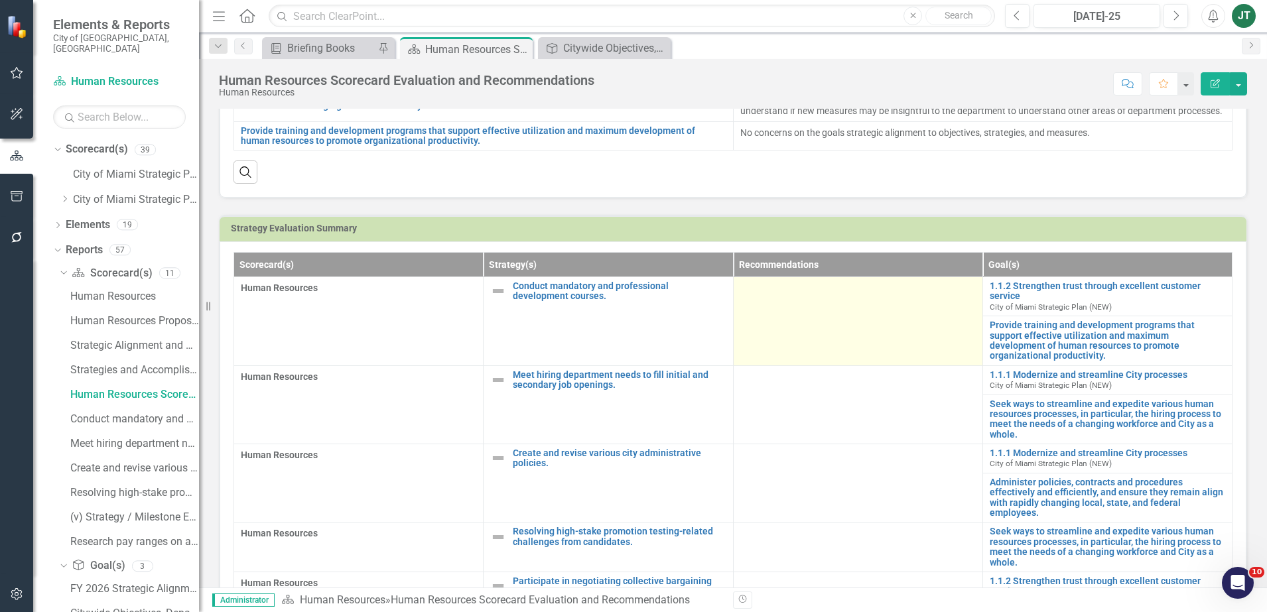
click at [794, 320] on td at bounding box center [857, 321] width 249 height 89
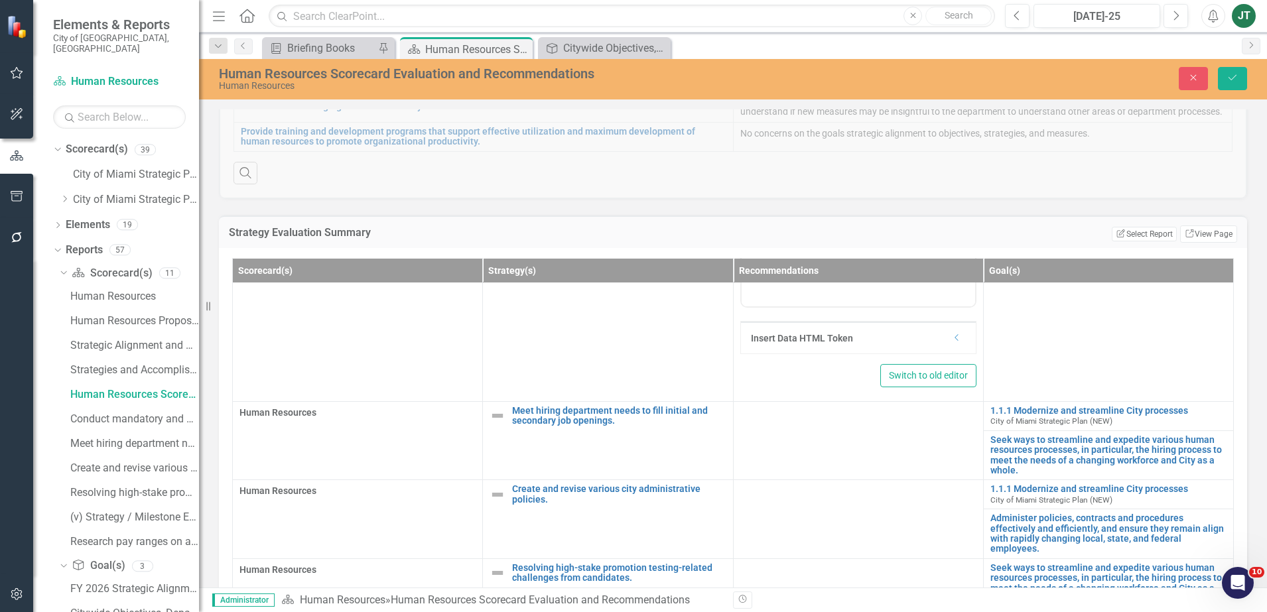
scroll to position [249, 0]
click at [954, 341] on icon "Dropdown" at bounding box center [957, 337] width 10 height 8
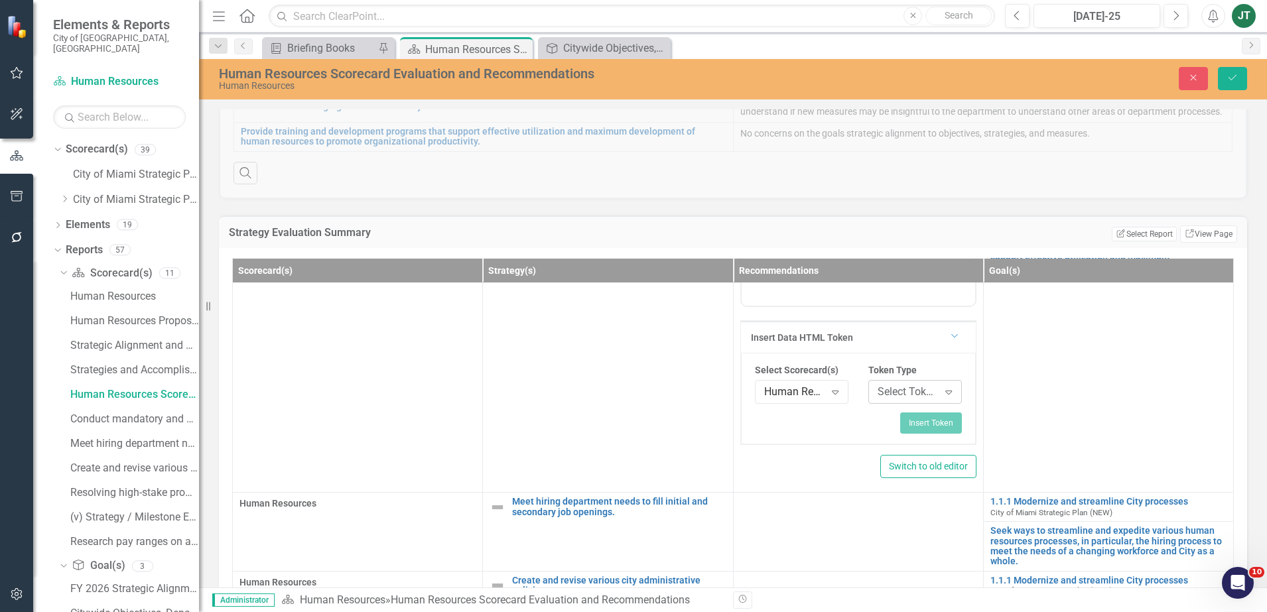
click at [895, 400] on div "Select Token Type..." at bounding box center [908, 392] width 61 height 15
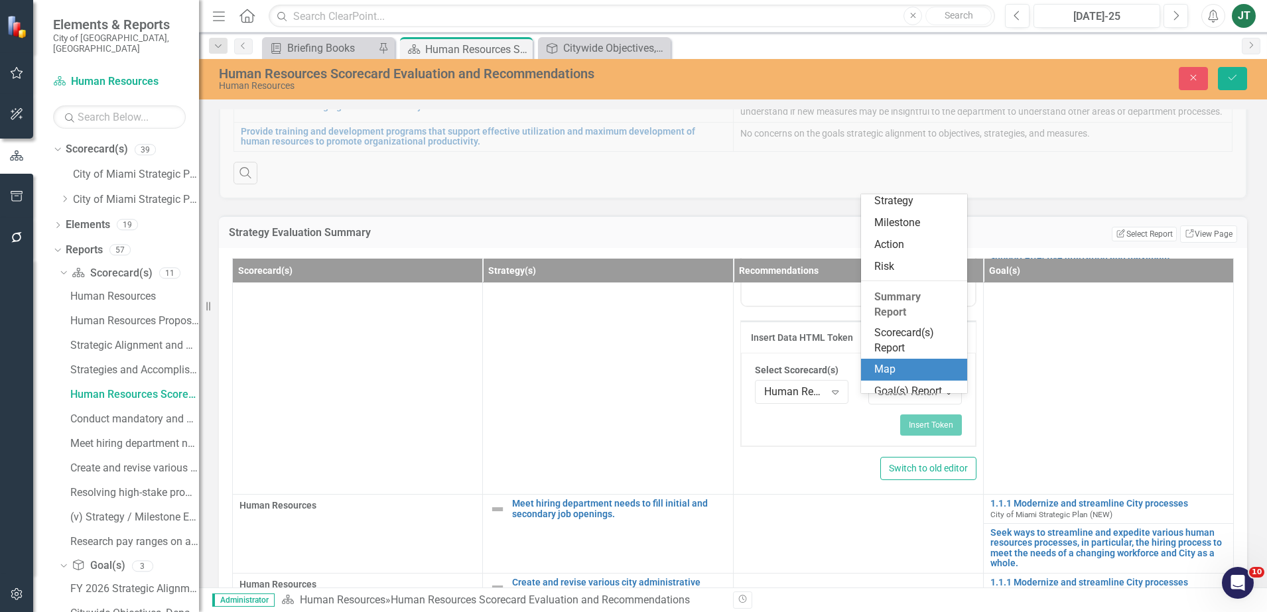
scroll to position [166, 0]
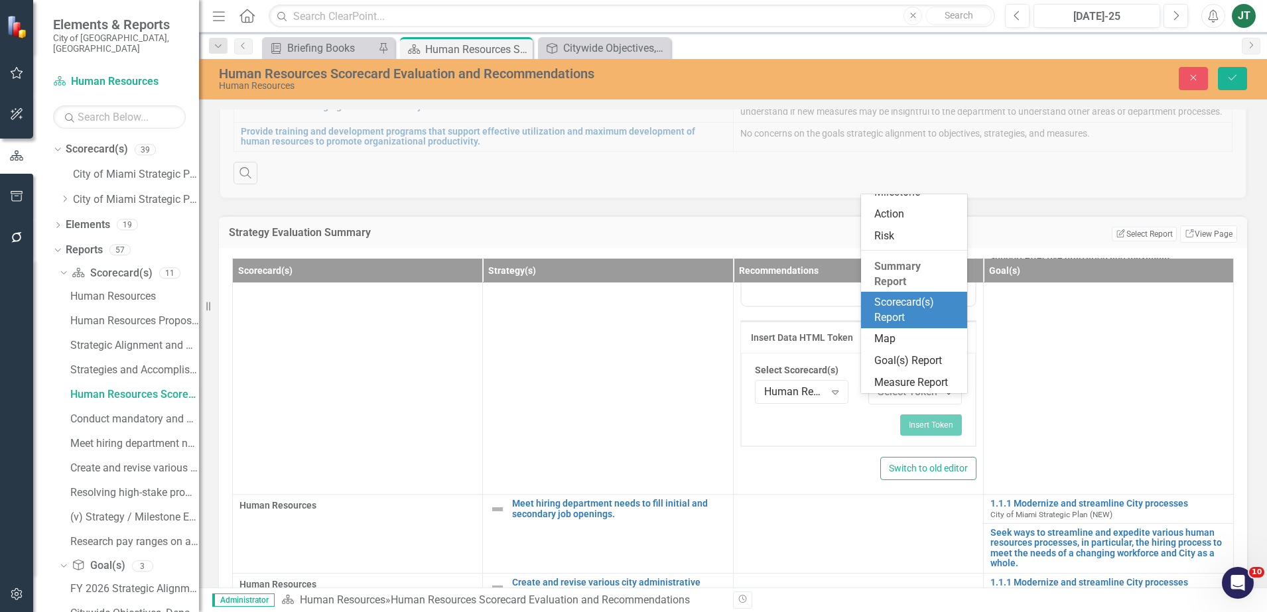
click at [905, 311] on div "Scorecard(s) Report" at bounding box center [917, 310] width 85 height 31
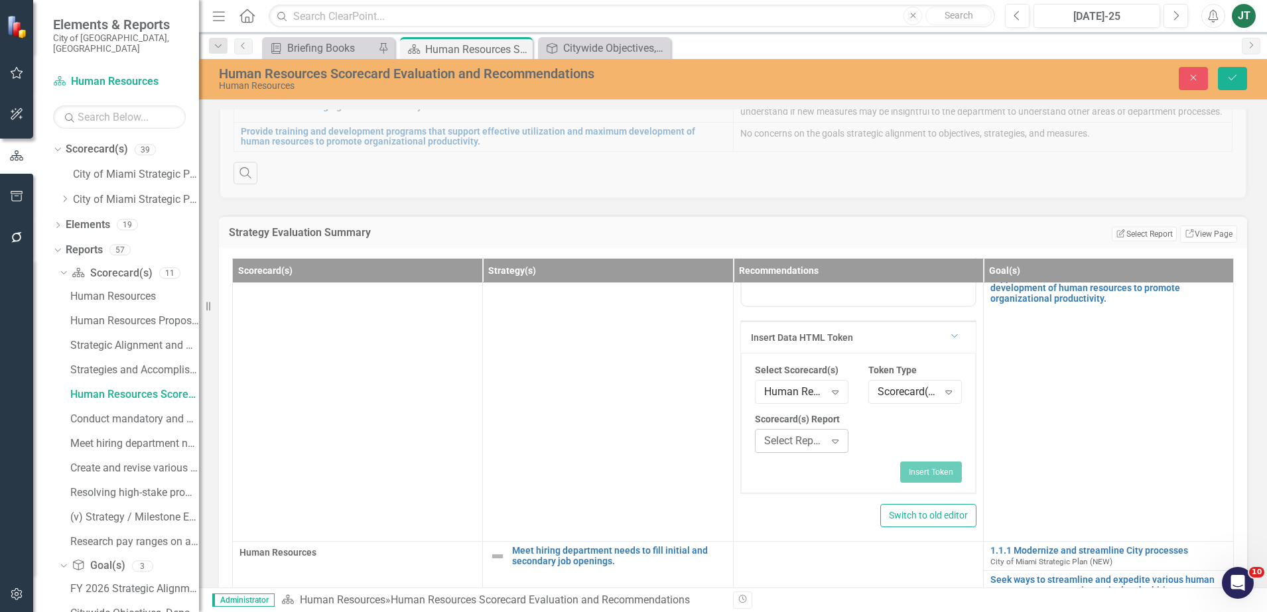
drag, startPoint x: 785, startPoint y: 437, endPoint x: 785, endPoint y: 445, distance: 7.3
click at [785, 441] on div "Scorecard(s) Report Select Report... Expand" at bounding box center [802, 432] width 94 height 39
click at [785, 449] on div "Select Report..." at bounding box center [794, 441] width 61 height 15
type input "d"
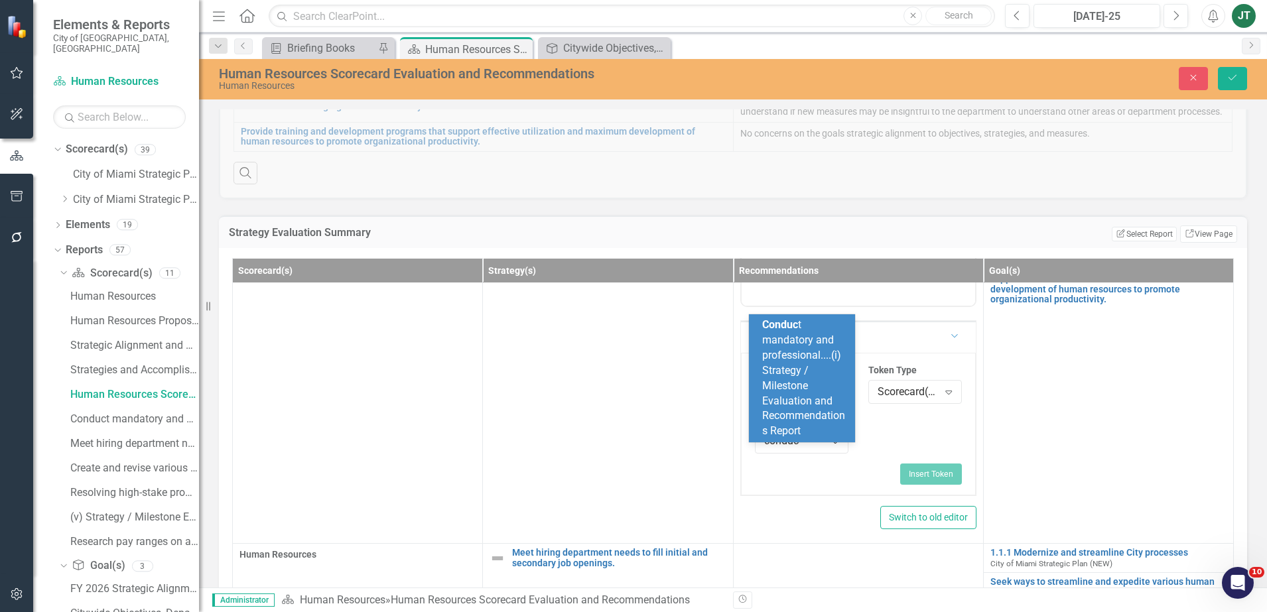
type input "conduct"
click at [826, 373] on div "Conduct mandatory and professional....(i) Strategy / Milestone Evaluation and R…" at bounding box center [804, 378] width 85 height 121
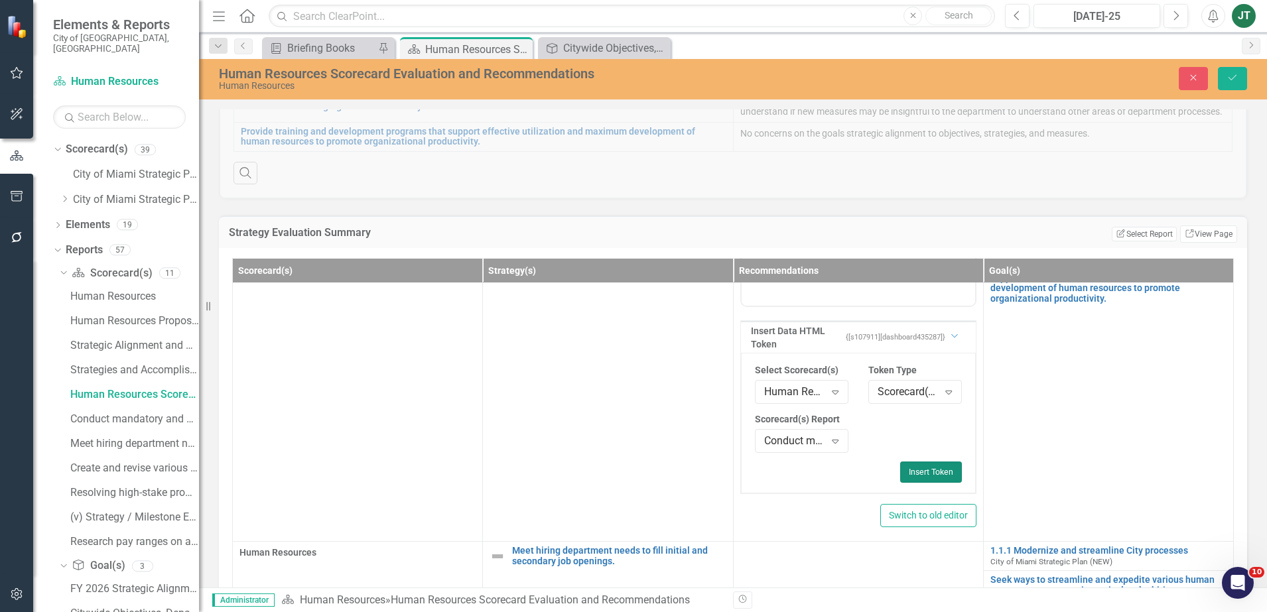
click at [935, 483] on button "Insert Token" at bounding box center [931, 472] width 62 height 21
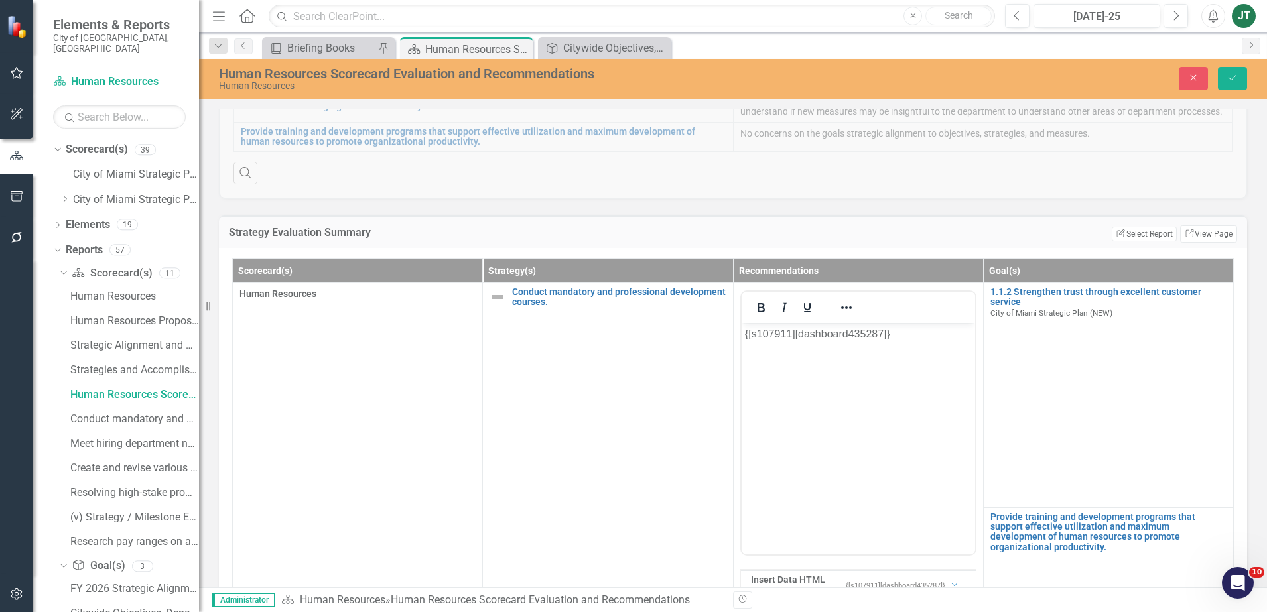
click at [1228, 66] on div "Human Resources Scorecard Evaluation and Recommendations Human Resources Close …" at bounding box center [733, 78] width 1068 height 25
click at [1228, 78] on icon "Save" at bounding box center [1233, 77] width 12 height 9
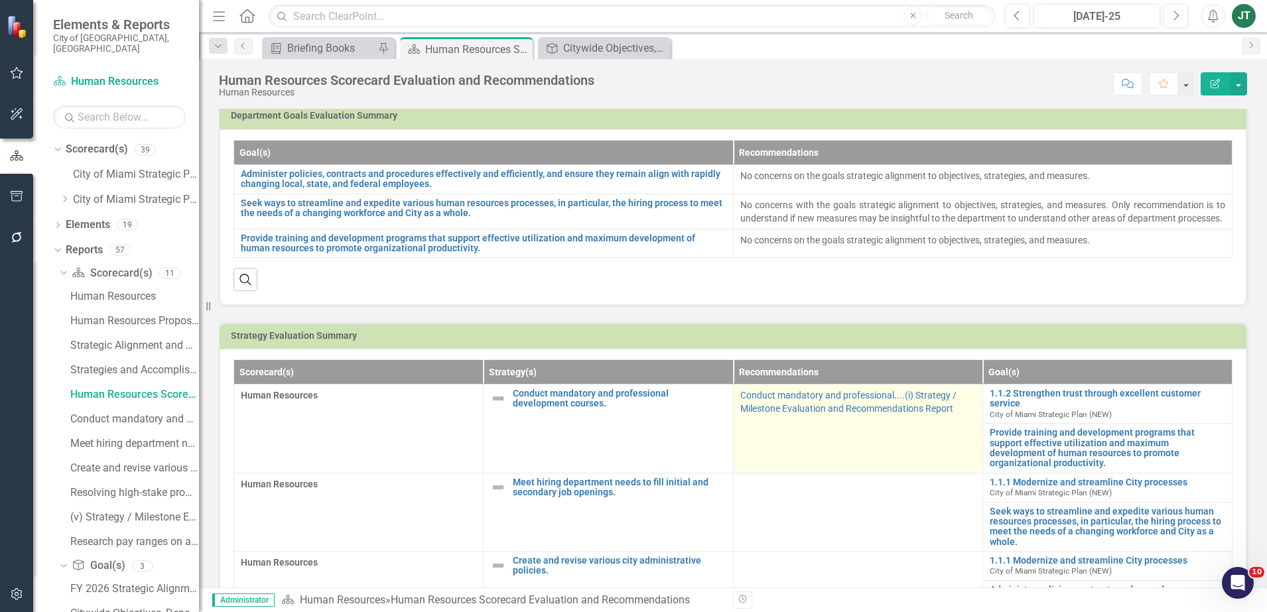
scroll to position [249, 0]
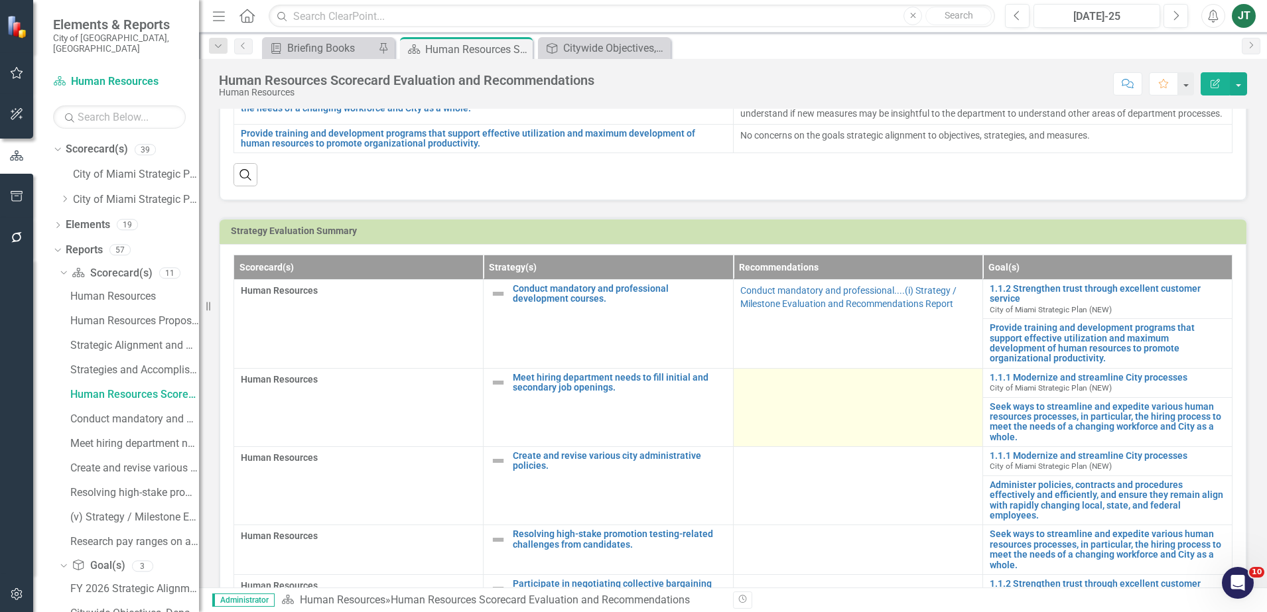
click at [792, 426] on td at bounding box center [857, 407] width 249 height 78
click at [792, 427] on td at bounding box center [857, 407] width 249 height 78
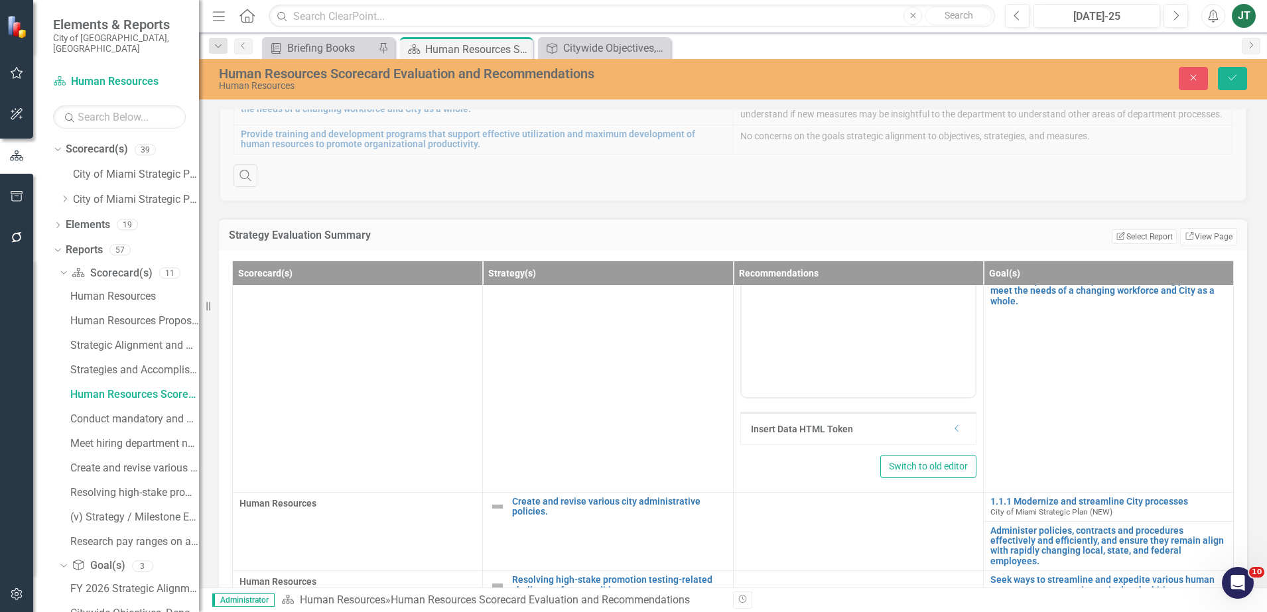
click at [954, 445] on div "Insert Data HTML Token Dropdown" at bounding box center [858, 429] width 235 height 32
click at [952, 433] on icon "Dropdown" at bounding box center [957, 429] width 10 height 8
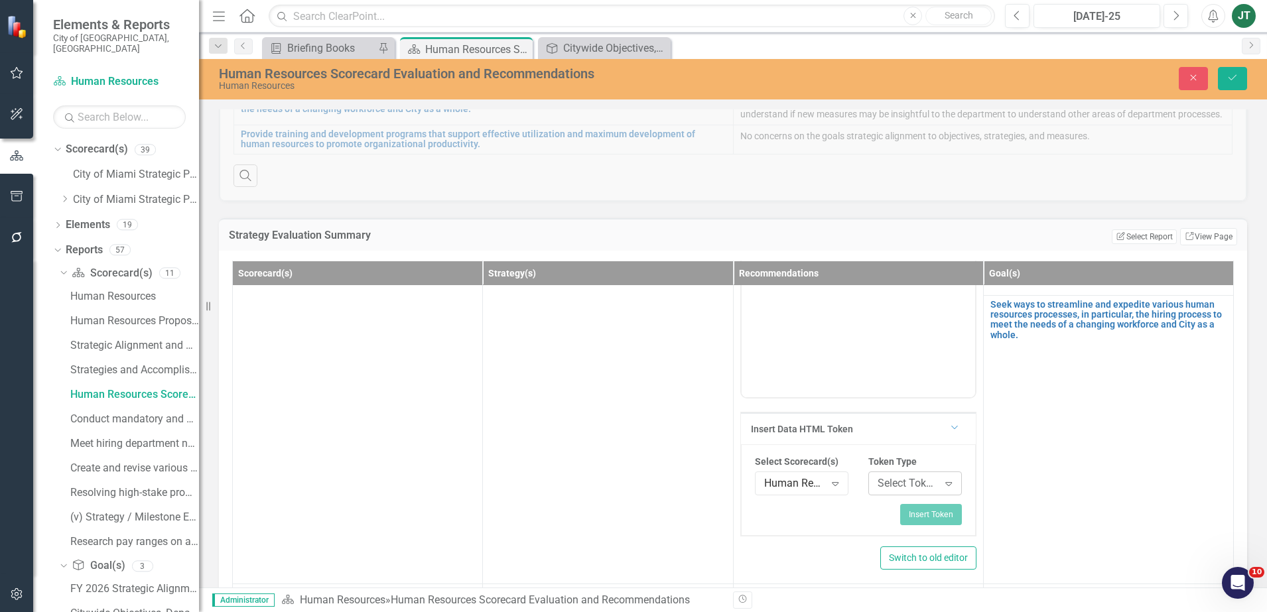
click at [894, 490] on div "Select Token Type..." at bounding box center [908, 483] width 61 height 15
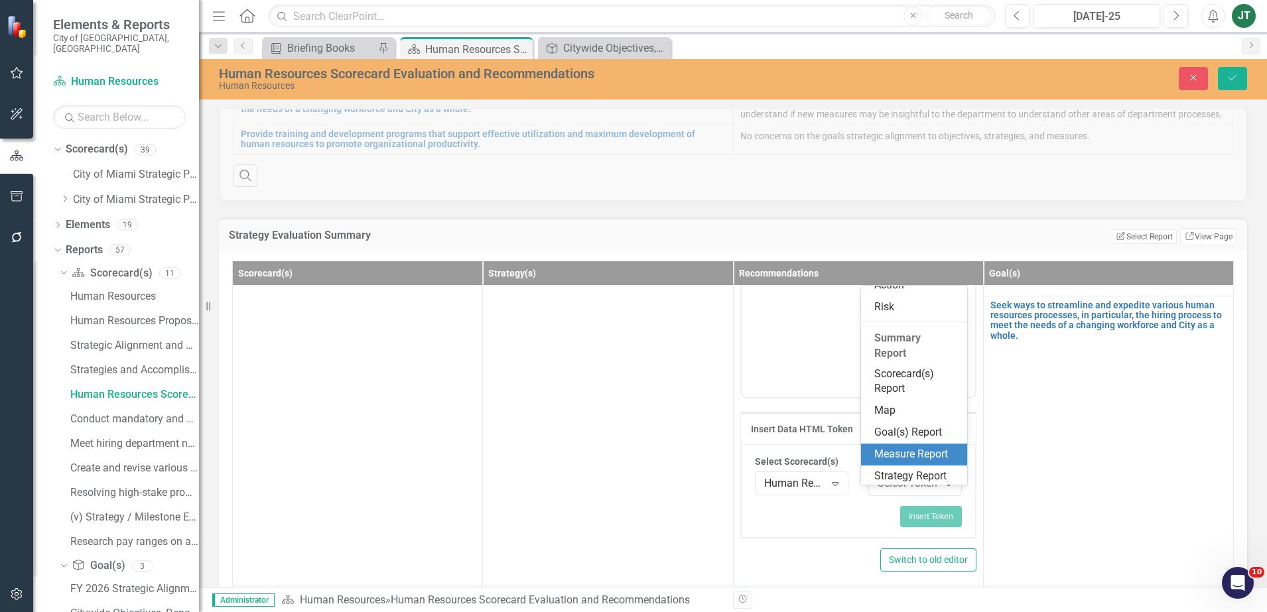
scroll to position [164, 0]
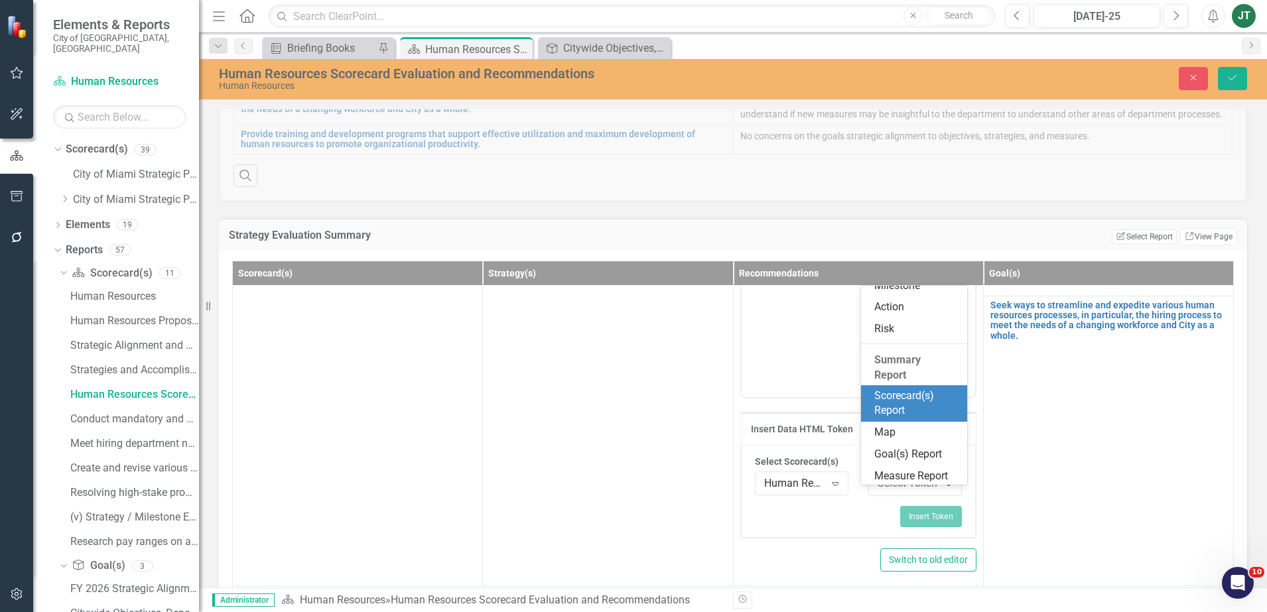
click at [903, 385] on div "Summary Report Scorecard(s) Report Map Goal(s) Report Measure Report Strategy R…" at bounding box center [914, 452] width 106 height 202
click at [902, 397] on div "Scorecard(s) Report" at bounding box center [917, 404] width 85 height 31
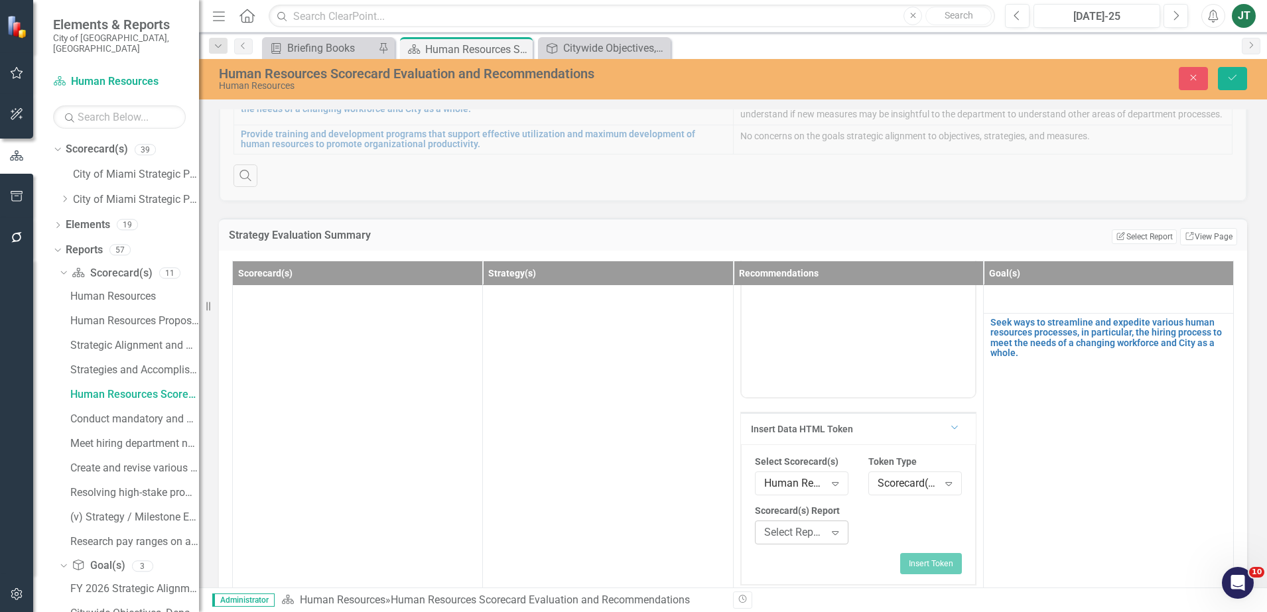
click at [795, 540] on div "Select Report..." at bounding box center [794, 532] width 61 height 15
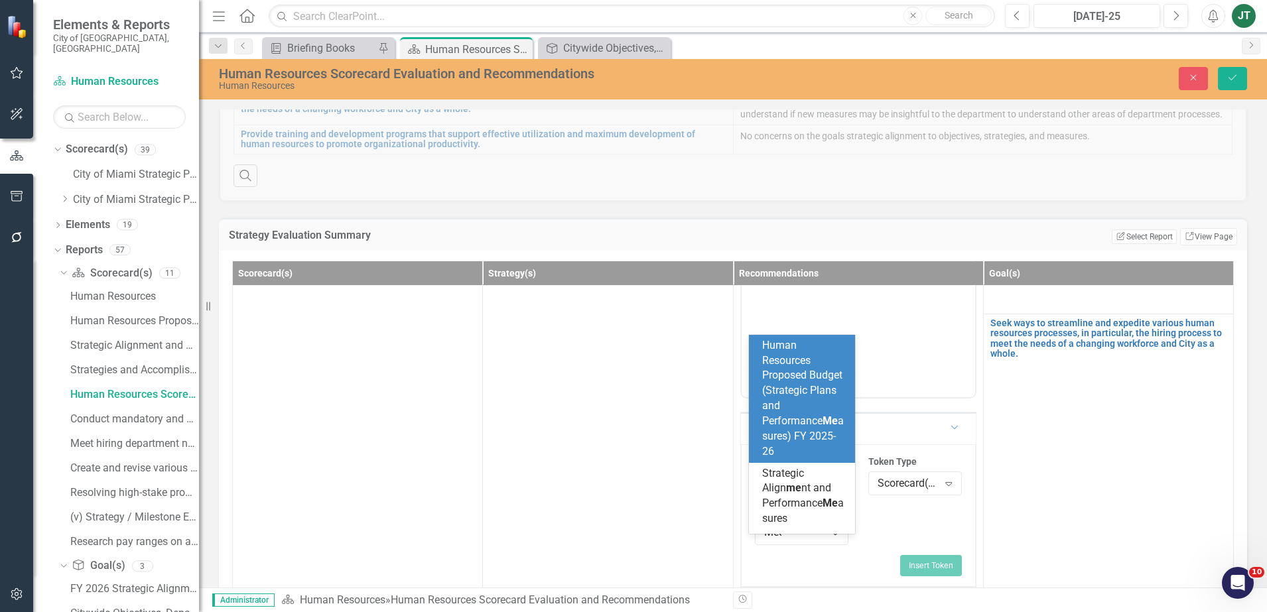
type input "Meet"
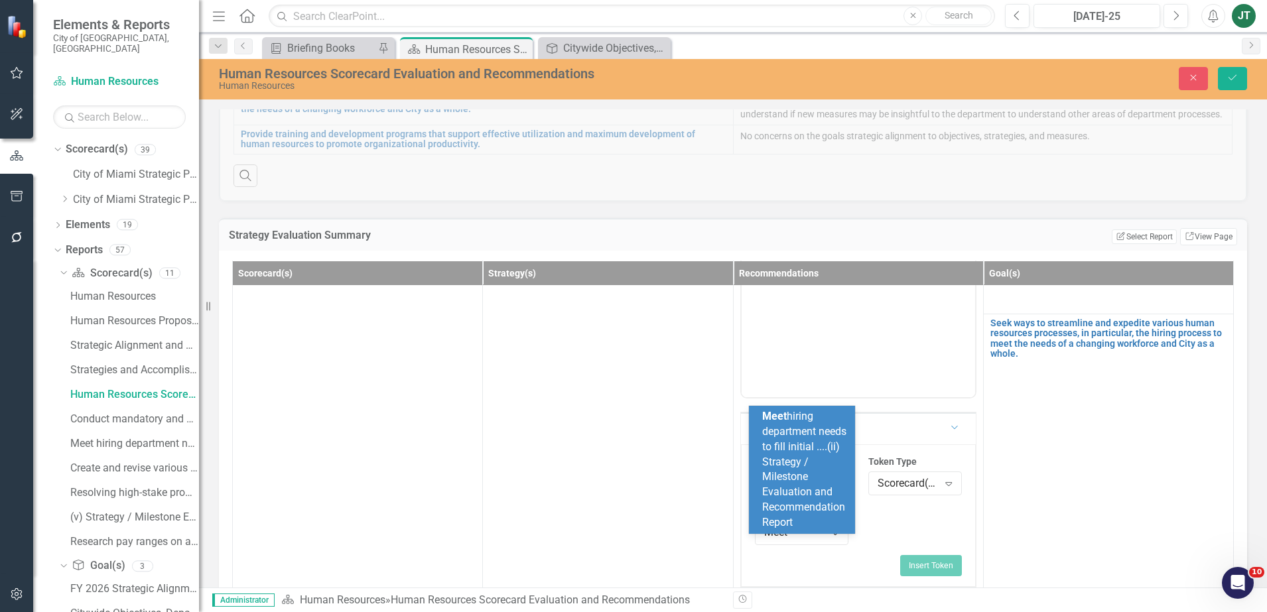
click at [777, 468] on span "Meet hiring department needs to fill initial ....(ii) Strategy / Milestone Eval…" at bounding box center [804, 469] width 84 height 119
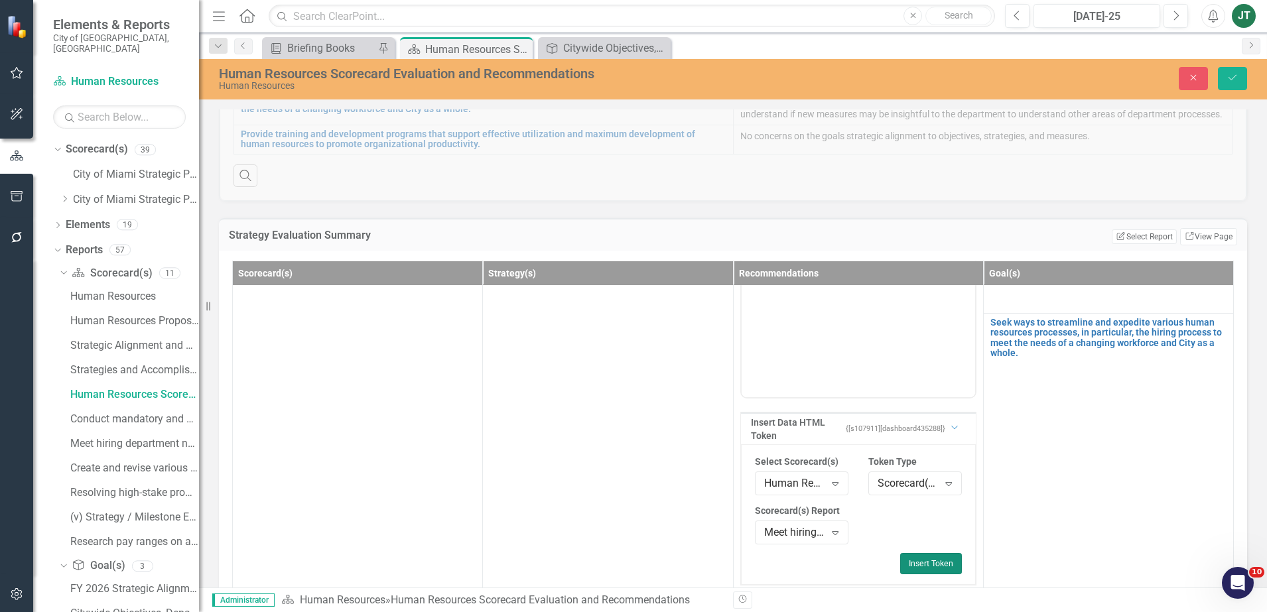
click at [908, 572] on button "Insert Token" at bounding box center [931, 563] width 62 height 21
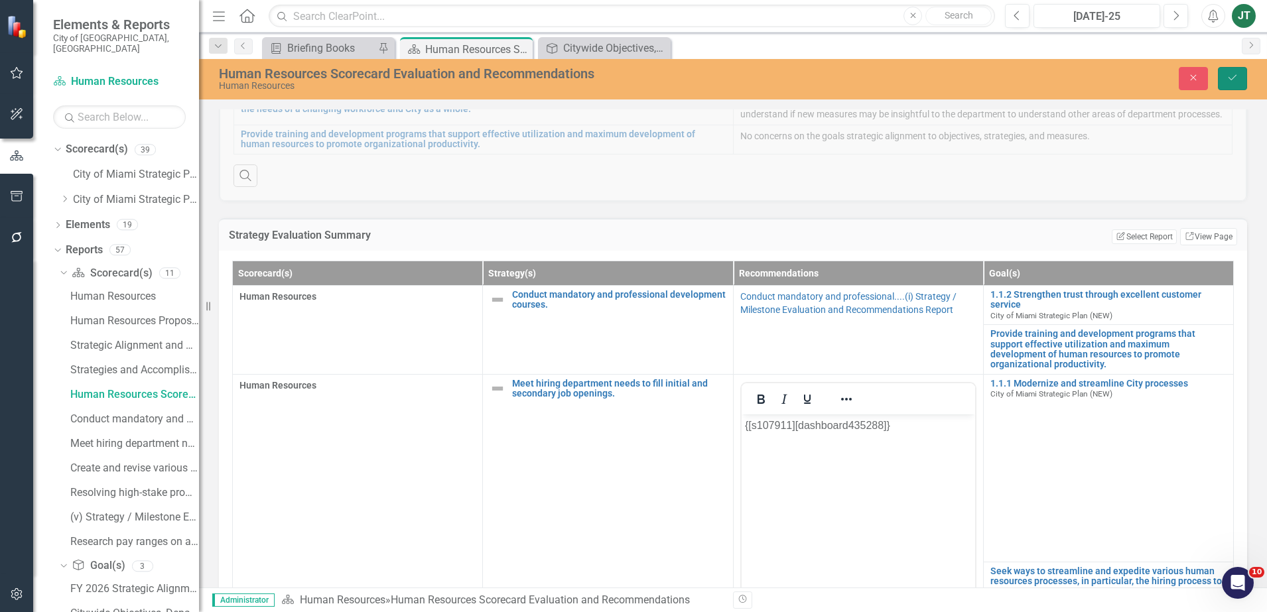
click at [1238, 79] on button "Save" at bounding box center [1232, 78] width 29 height 23
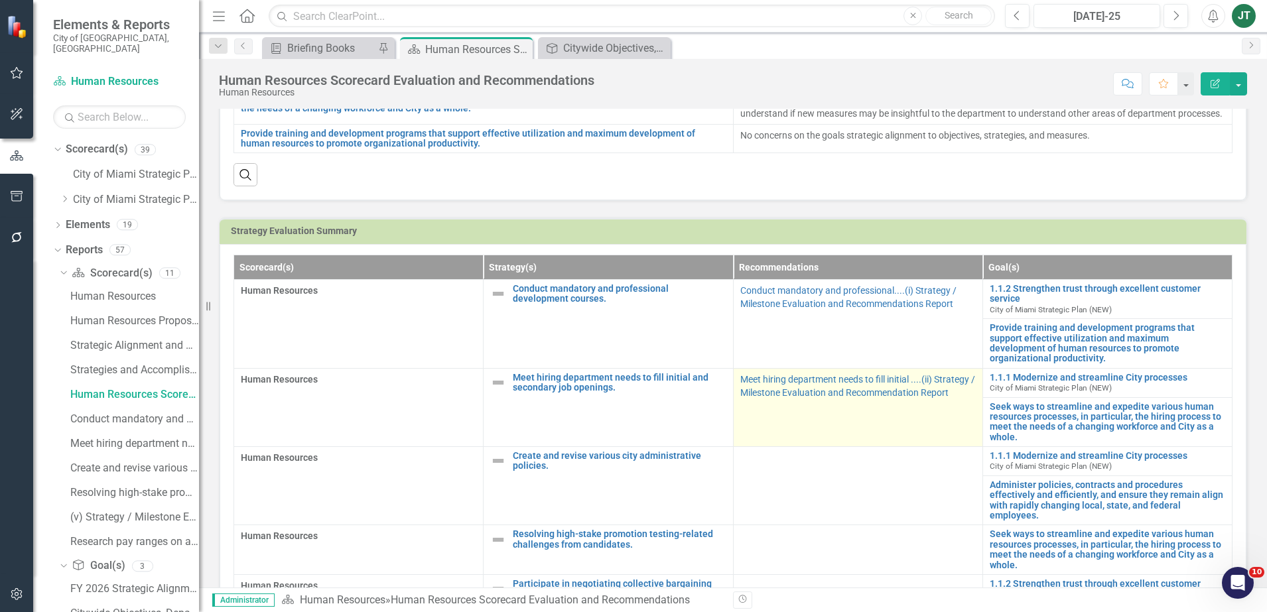
scroll to position [415, 0]
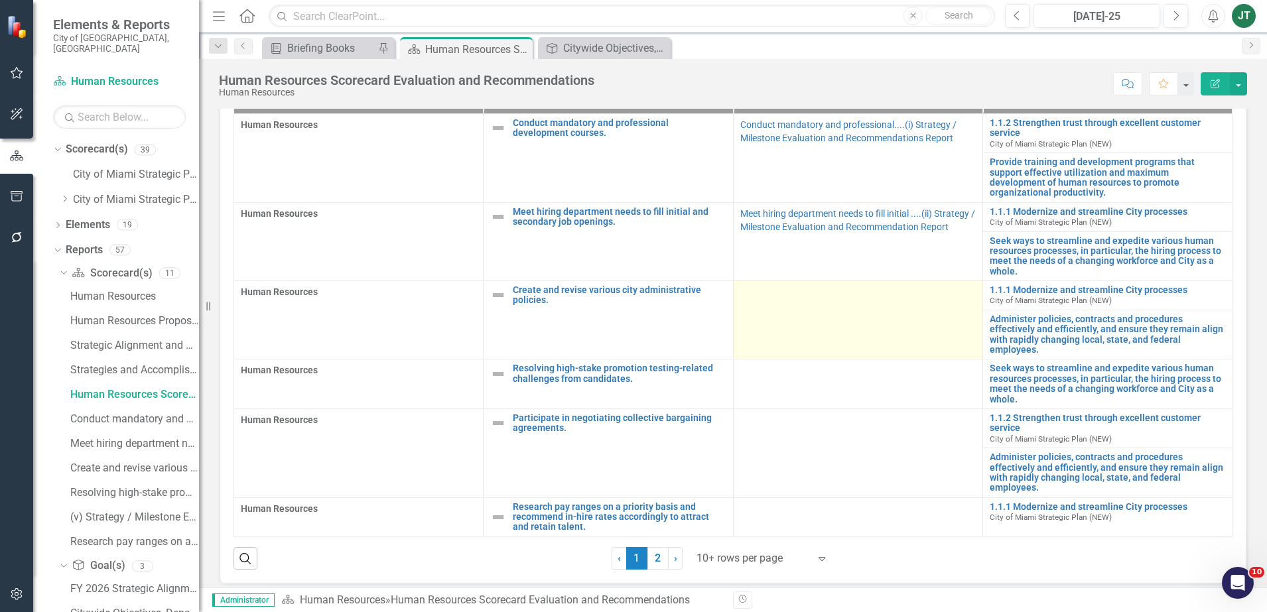
click at [781, 320] on td at bounding box center [857, 320] width 249 height 78
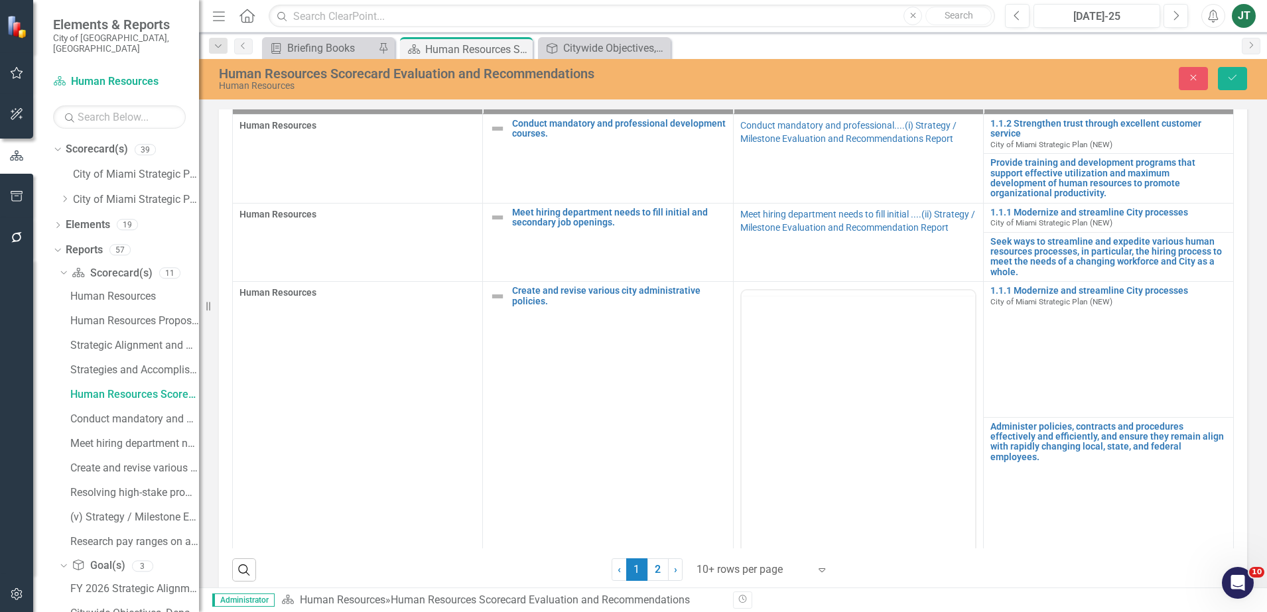
scroll to position [0, 0]
click at [916, 361] on body "Rich Text Area. Press ALT-0 for help." at bounding box center [858, 421] width 234 height 199
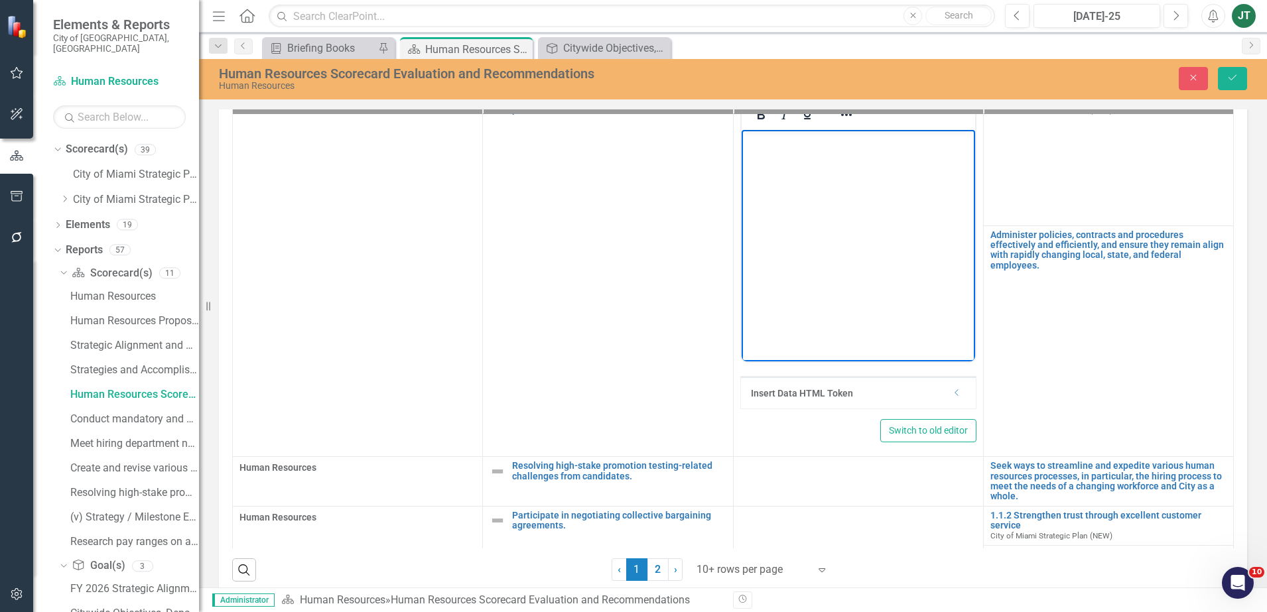
scroll to position [249, 0]
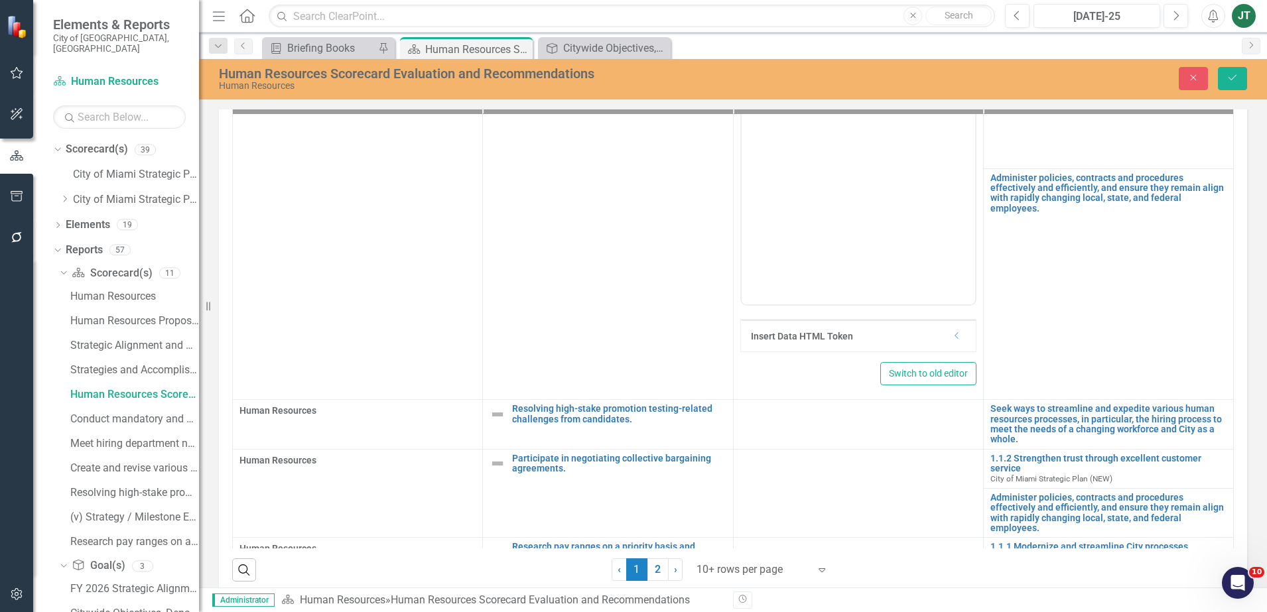
click at [946, 352] on div "Insert Data HTML Token Dropdown" at bounding box center [858, 336] width 235 height 32
click at [952, 340] on icon "Dropdown" at bounding box center [957, 336] width 10 height 8
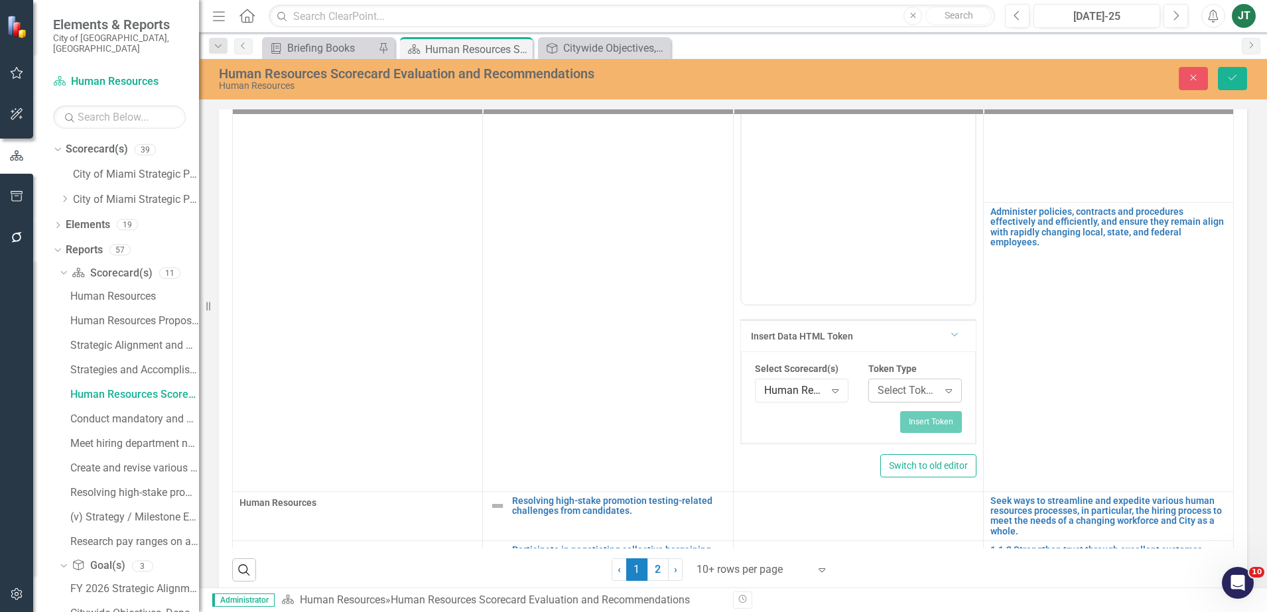
click at [906, 395] on div "Select Token Type... Expand" at bounding box center [916, 391] width 94 height 24
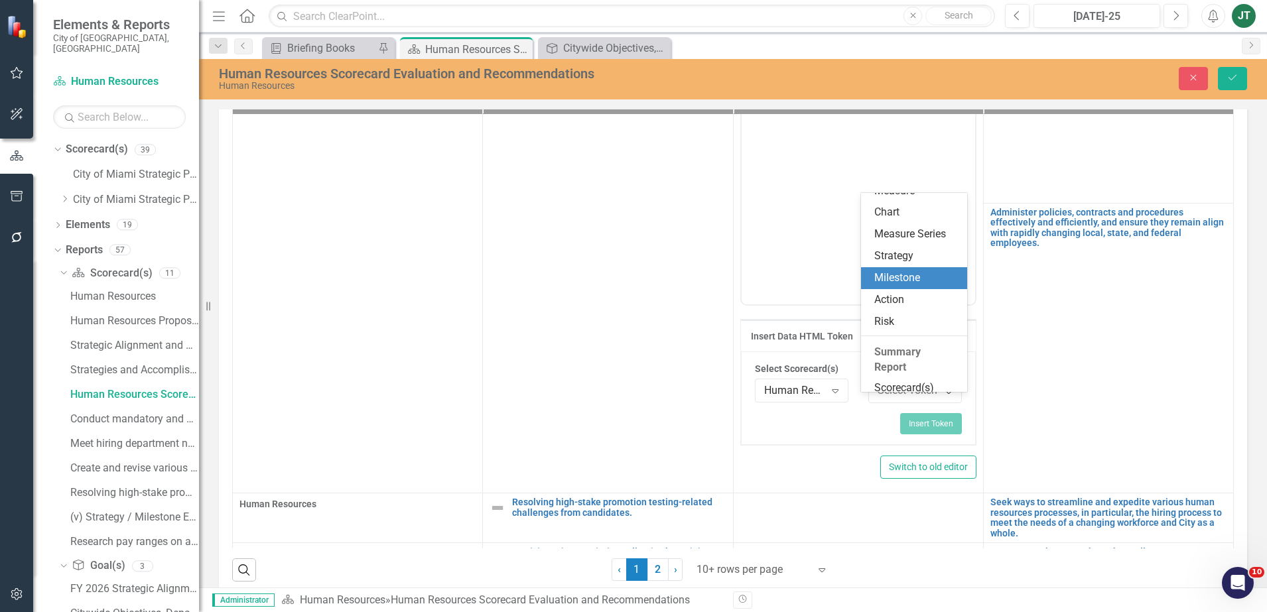
scroll to position [247, 0]
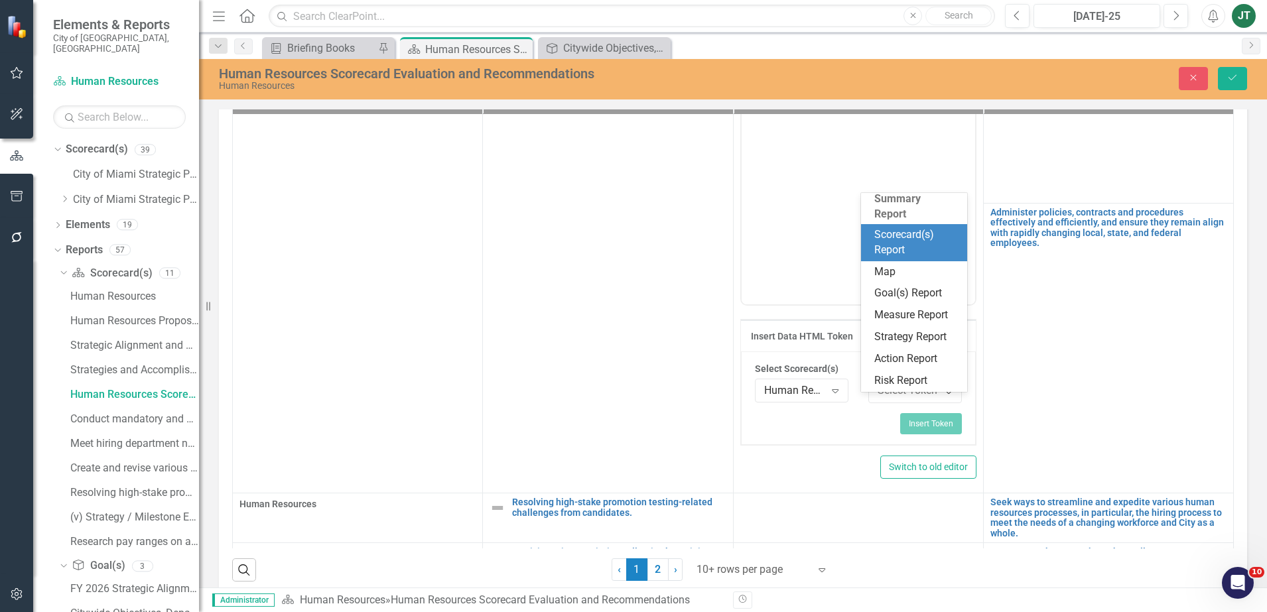
click at [898, 234] on div "Scorecard(s) Report" at bounding box center [917, 243] width 85 height 31
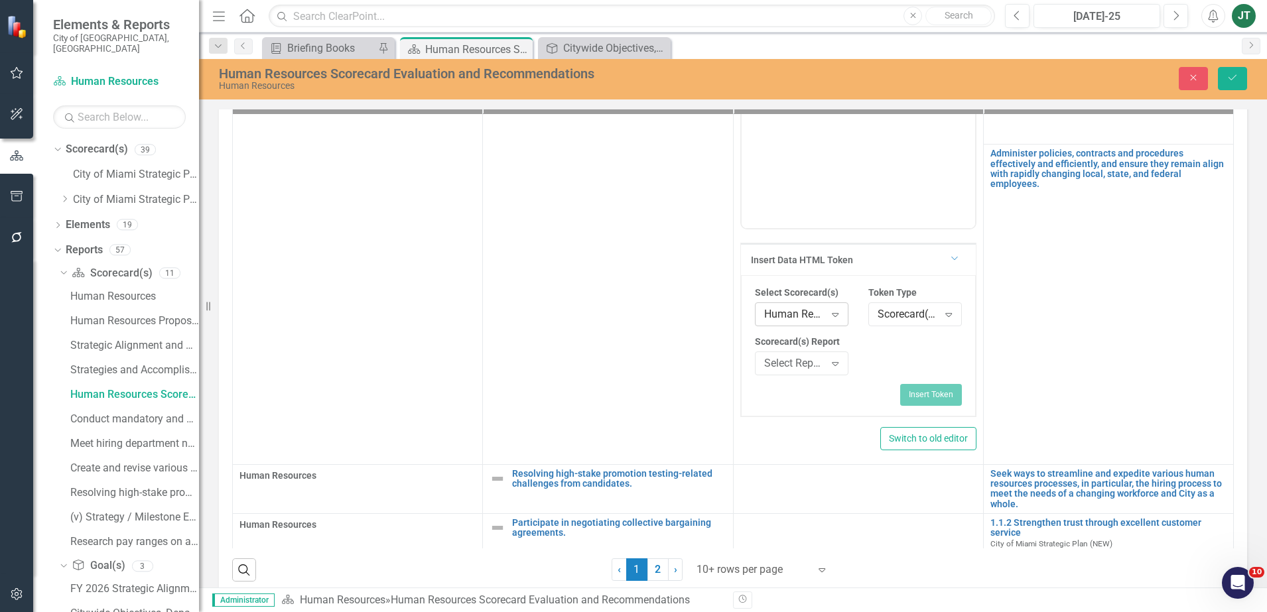
scroll to position [415, 0]
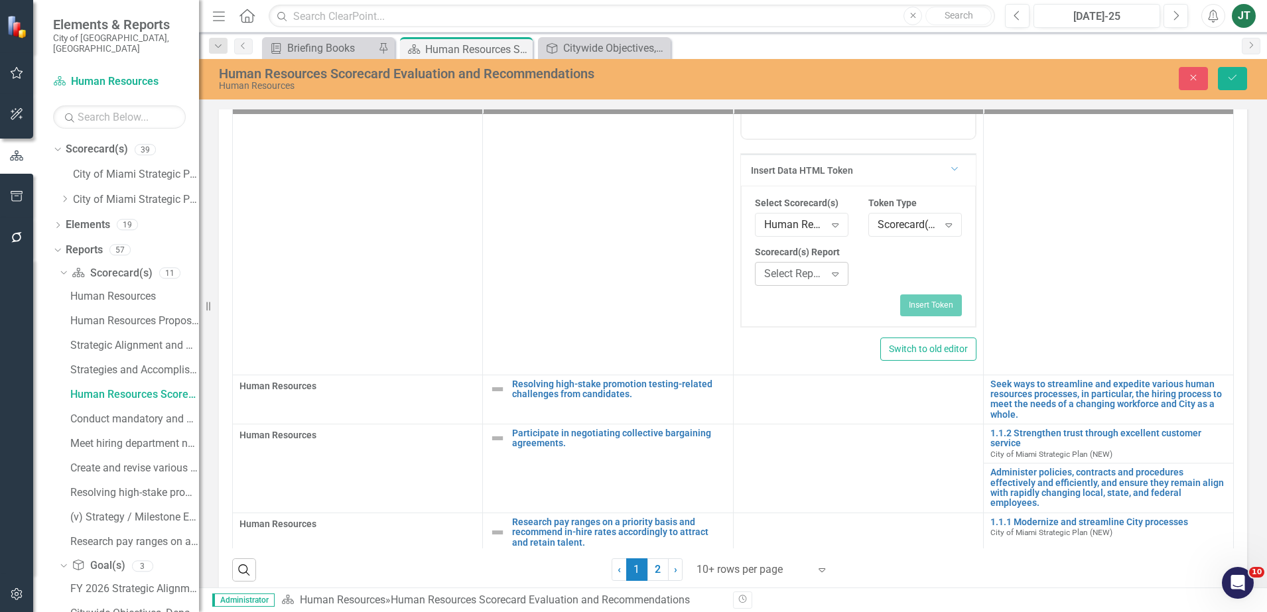
click at [814, 278] on div "Select Report... Expand" at bounding box center [802, 274] width 94 height 24
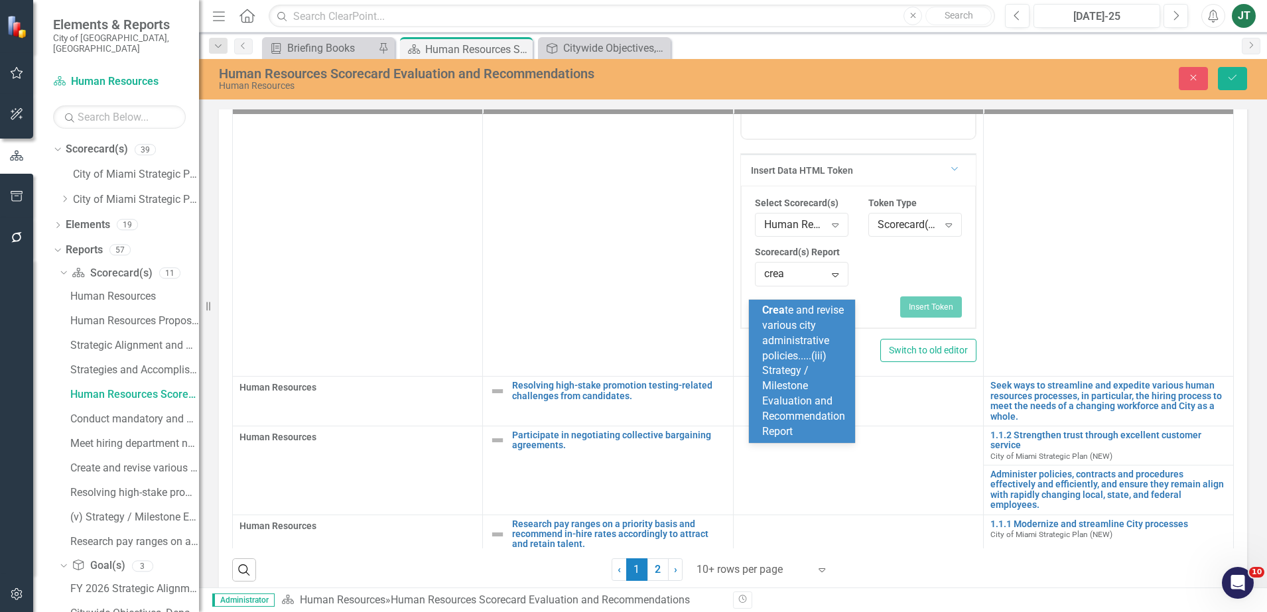
type input "creat"
click at [839, 354] on div "Creat e and revise various city administrative policies.....(iii) Strategy / Mi…" at bounding box center [804, 371] width 85 height 137
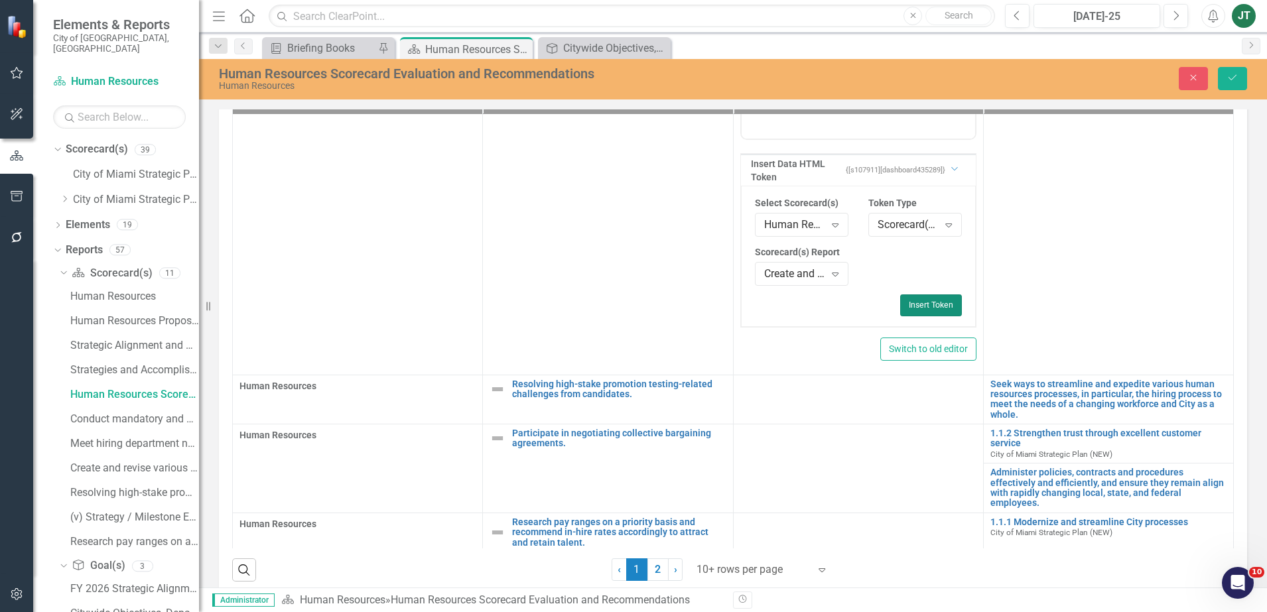
click at [927, 315] on button "Insert Token" at bounding box center [931, 305] width 62 height 21
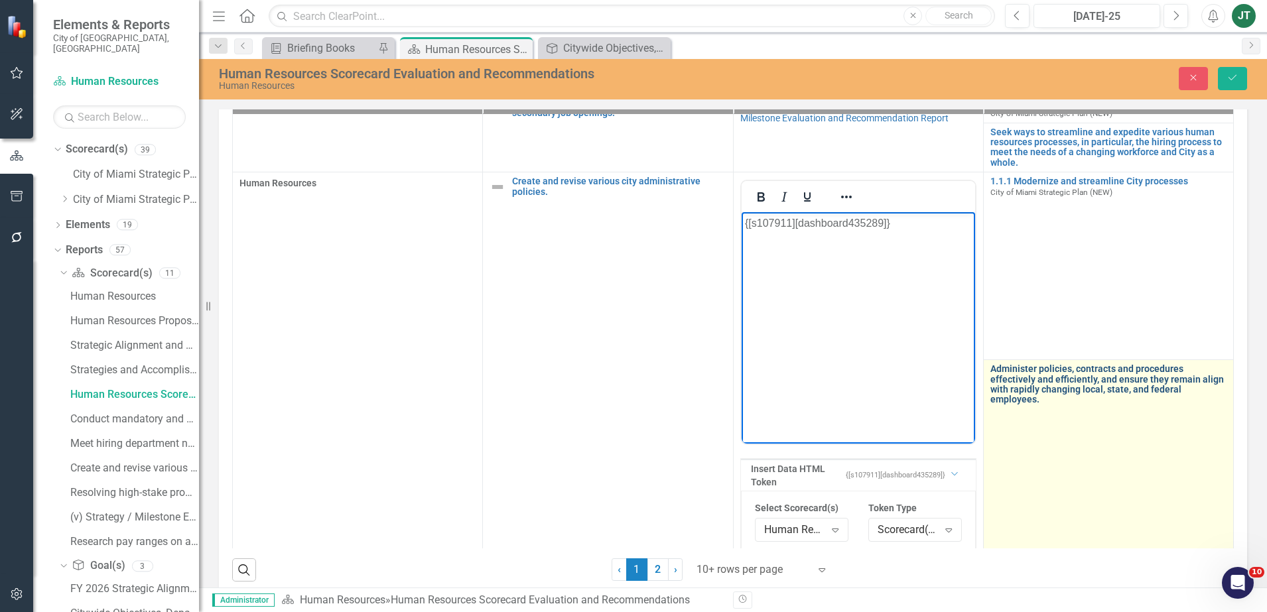
scroll to position [184, 0]
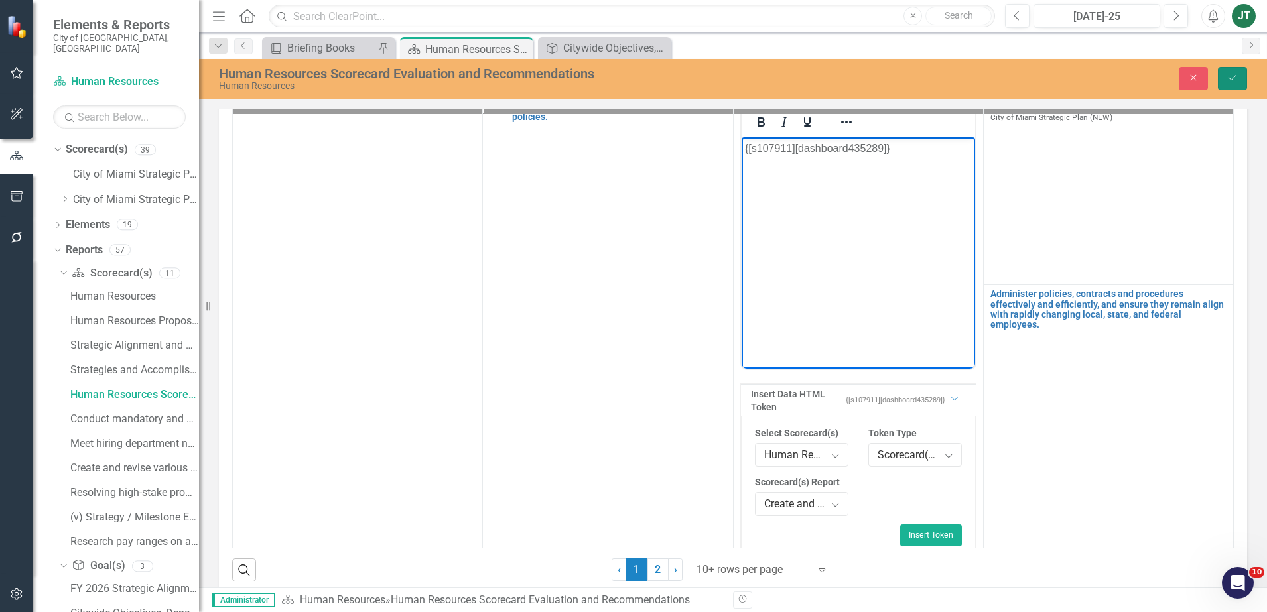
drag, startPoint x: 1228, startPoint y: 77, endPoint x: 1225, endPoint y: 95, distance: 18.2
click at [1228, 77] on icon "Save" at bounding box center [1233, 77] width 12 height 9
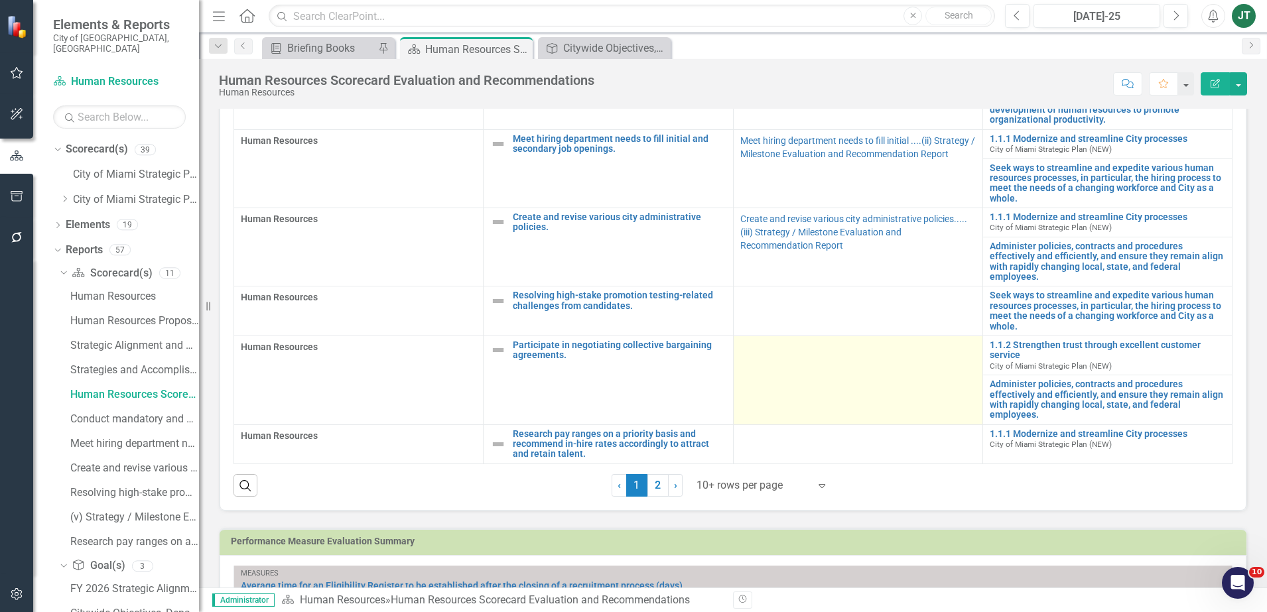
scroll to position [498, 0]
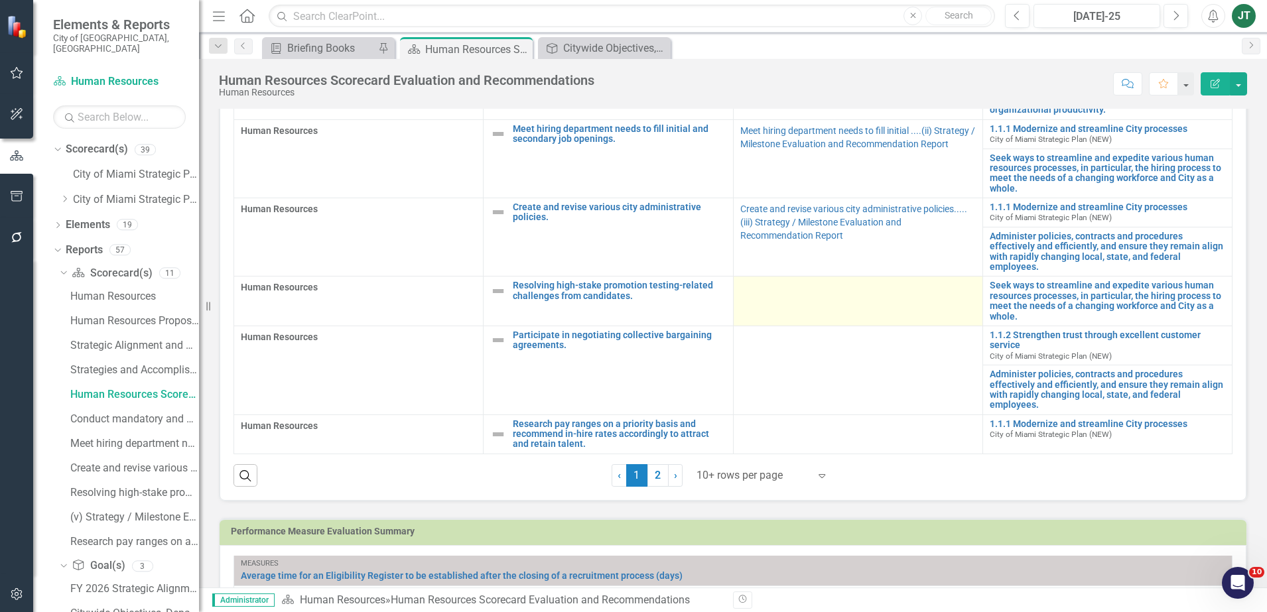
click at [792, 326] on td at bounding box center [857, 302] width 249 height 50
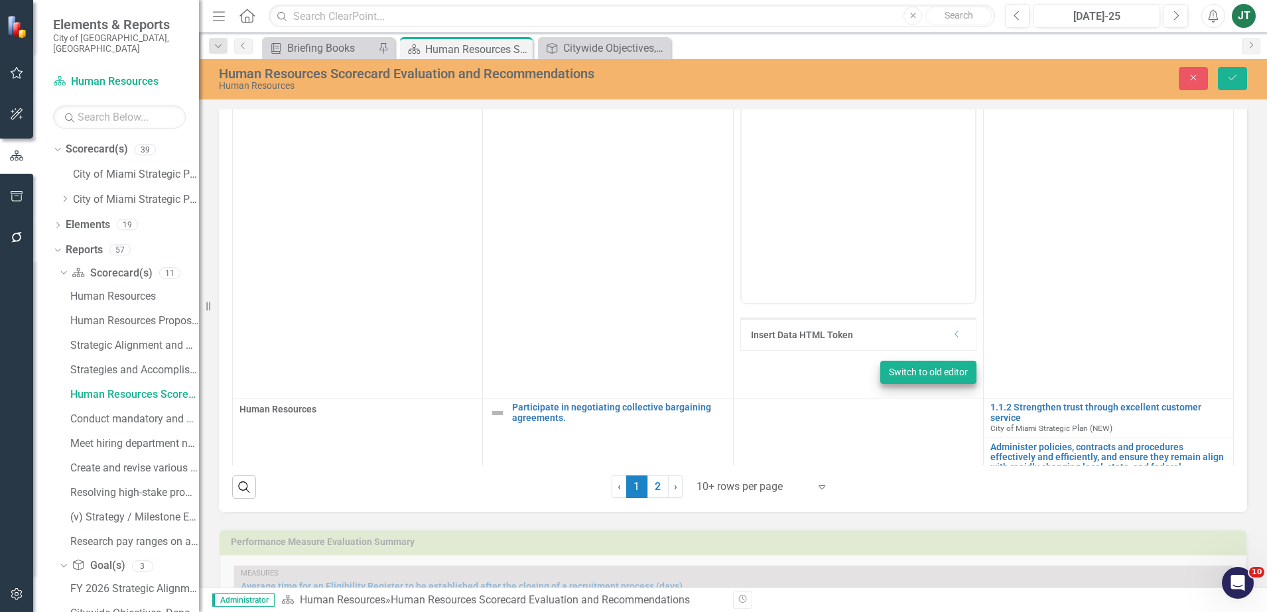
scroll to position [249, 0]
click at [952, 335] on icon "Dropdown" at bounding box center [957, 331] width 10 height 8
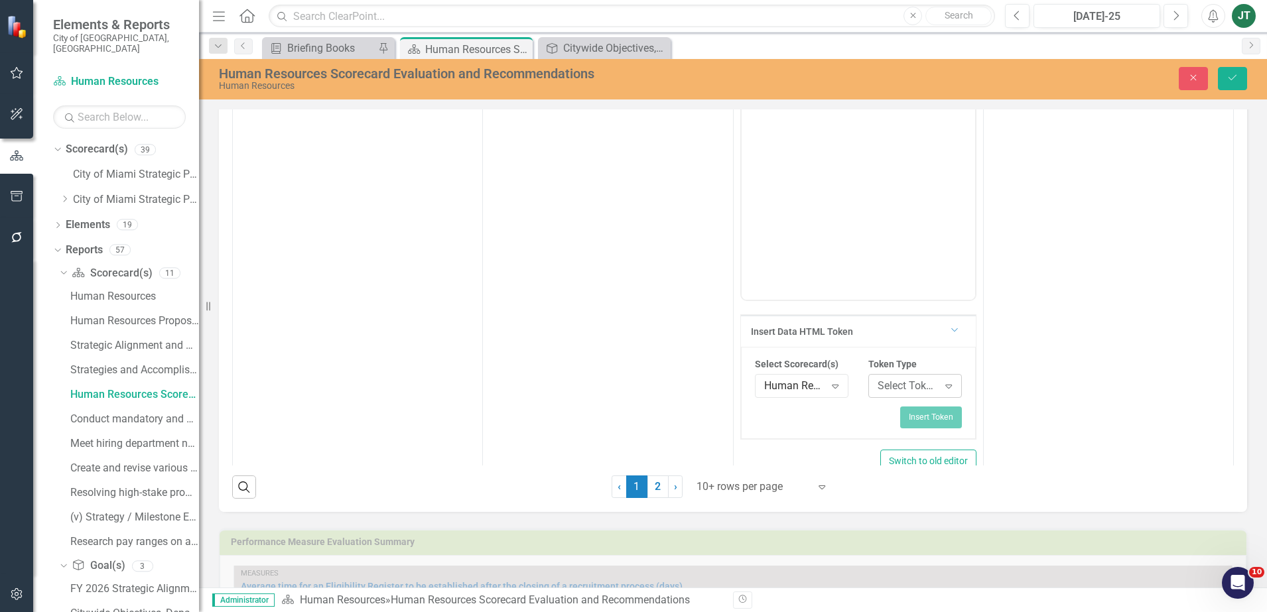
click at [928, 394] on div "Select Token Type..." at bounding box center [908, 386] width 61 height 15
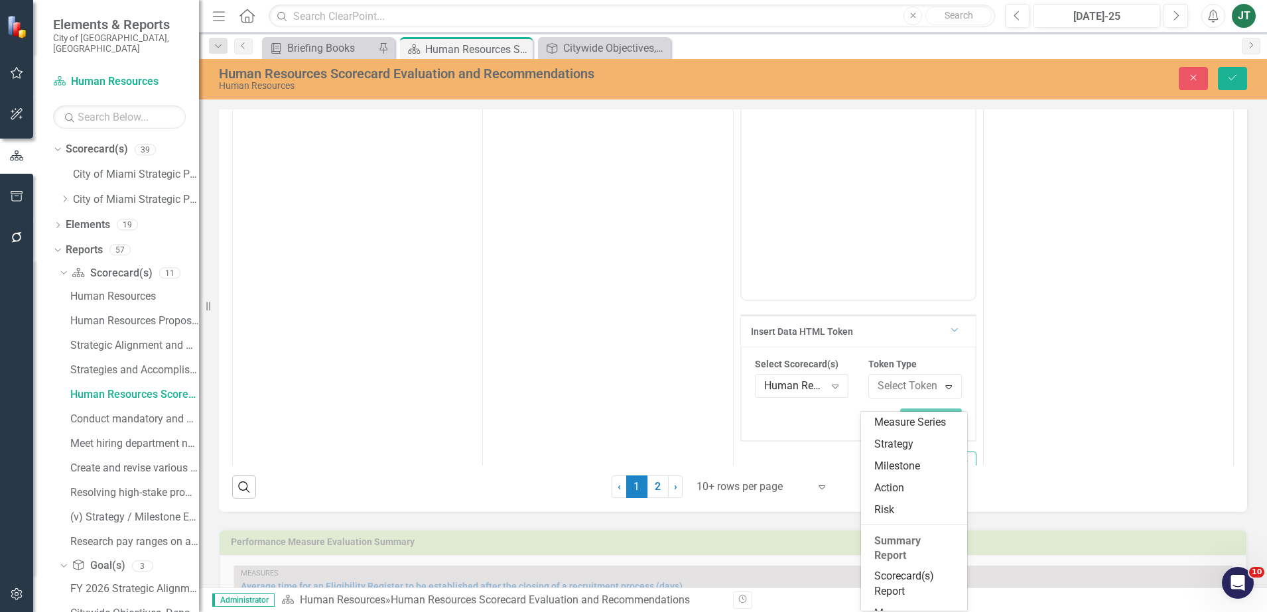
scroll to position [247, 0]
click at [894, 456] on div "Scorecard(s) Report" at bounding box center [917, 462] width 85 height 31
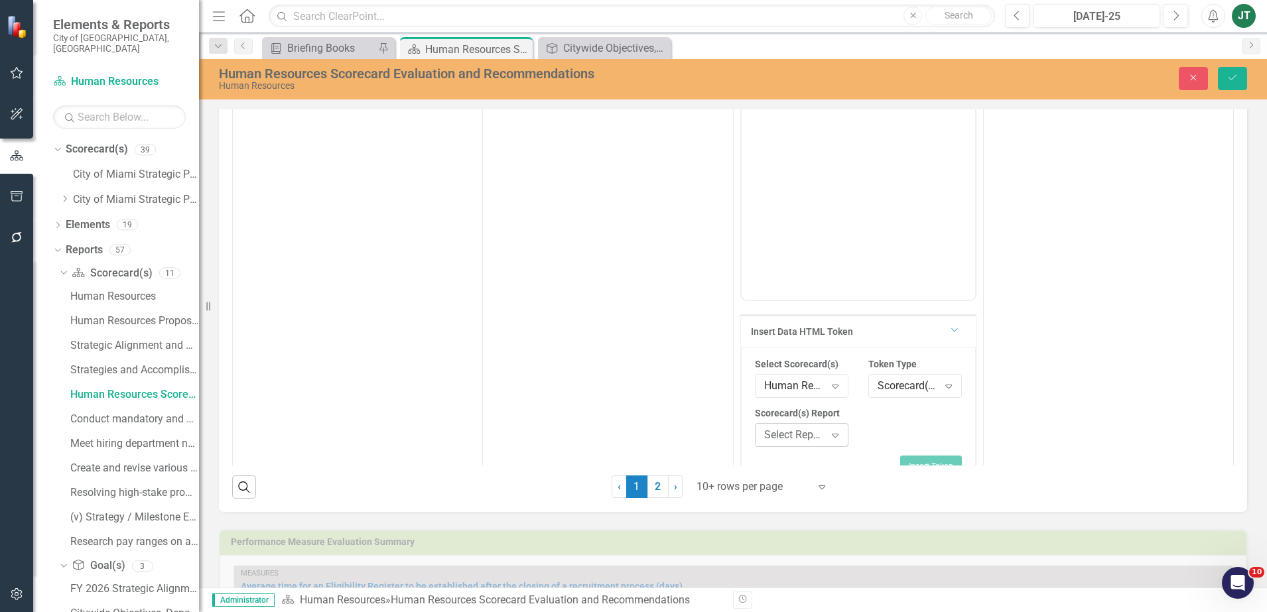
click at [794, 443] on div "Select Report..." at bounding box center [794, 435] width 61 height 15
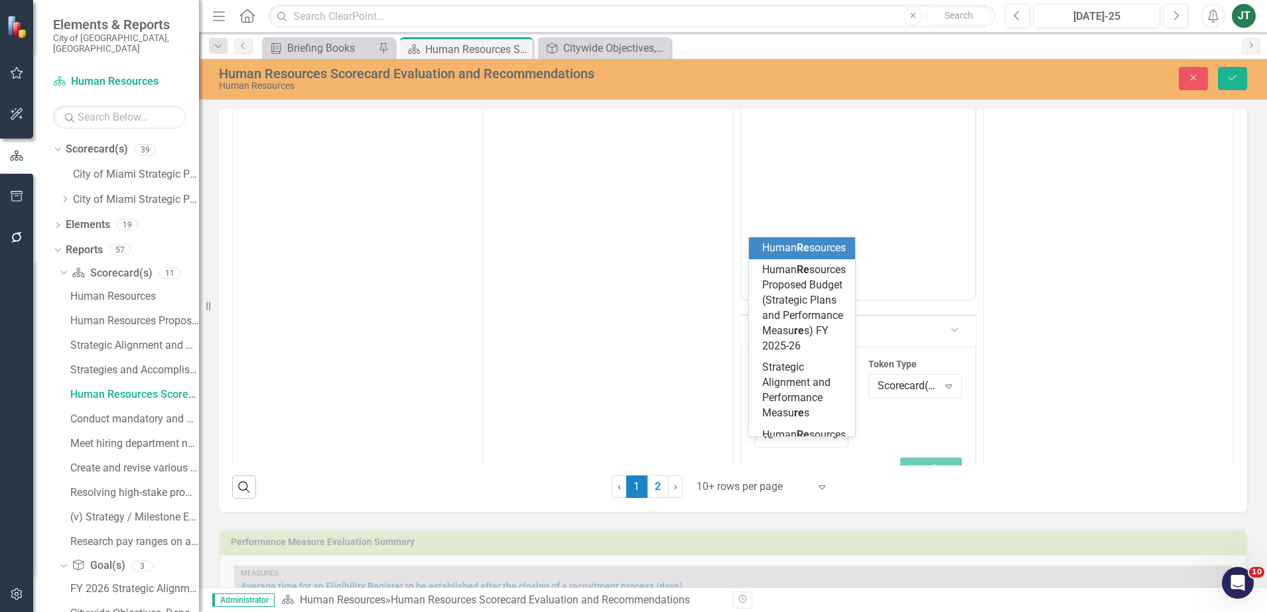
type input "res"
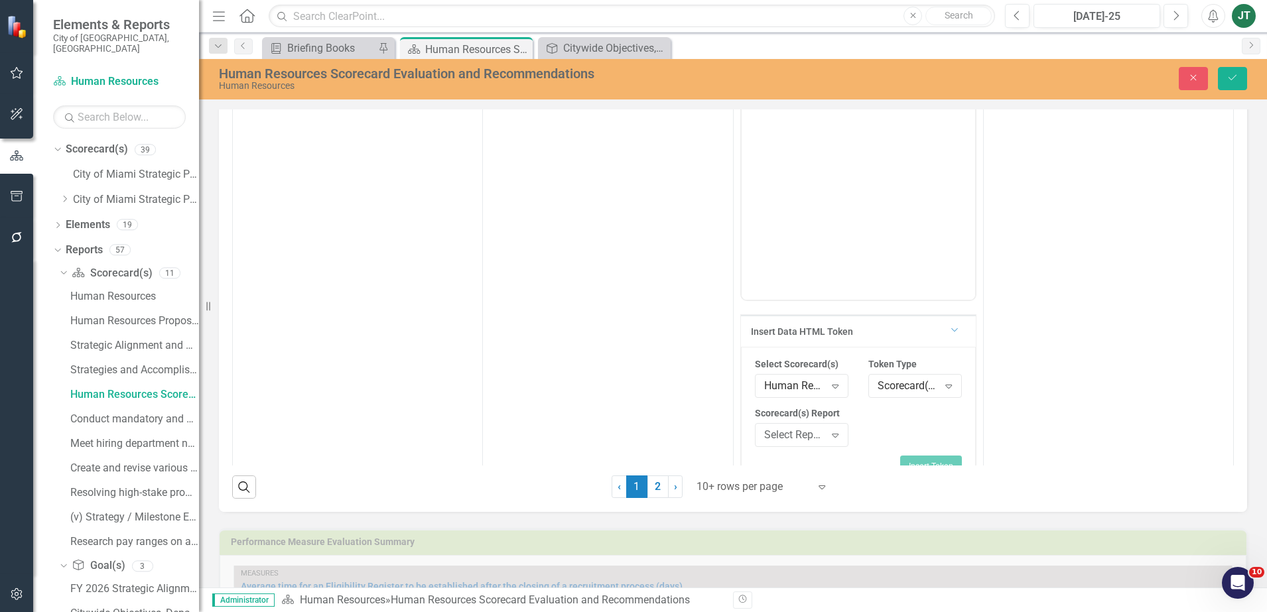
click at [896, 445] on div "Select Scorecard(s) Human Resources Expand Token Type Scorecard(s) Report Expan…" at bounding box center [858, 407] width 227 height 98
click at [792, 443] on div "Select Report..." at bounding box center [794, 435] width 61 height 15
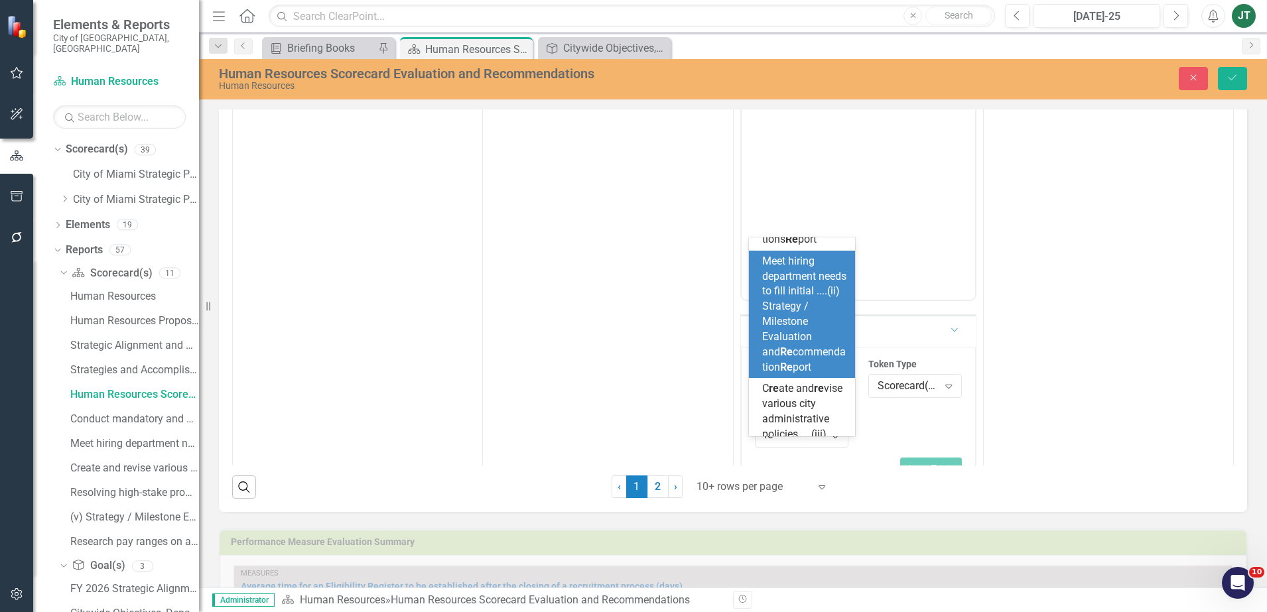
scroll to position [311, 0]
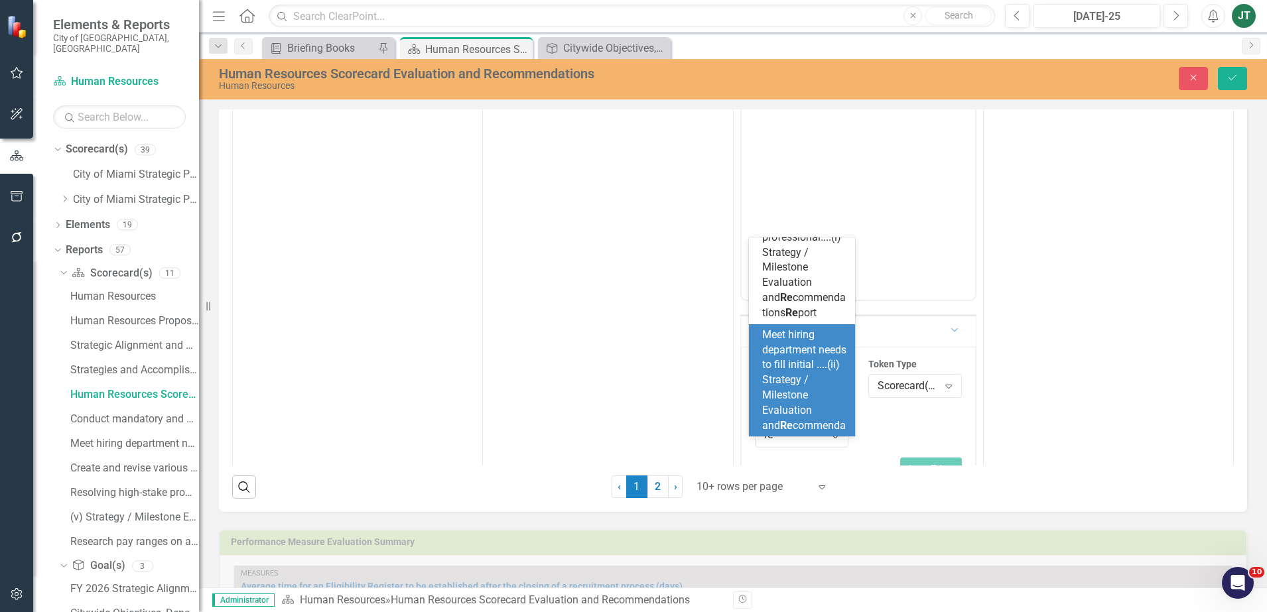
type input "res"
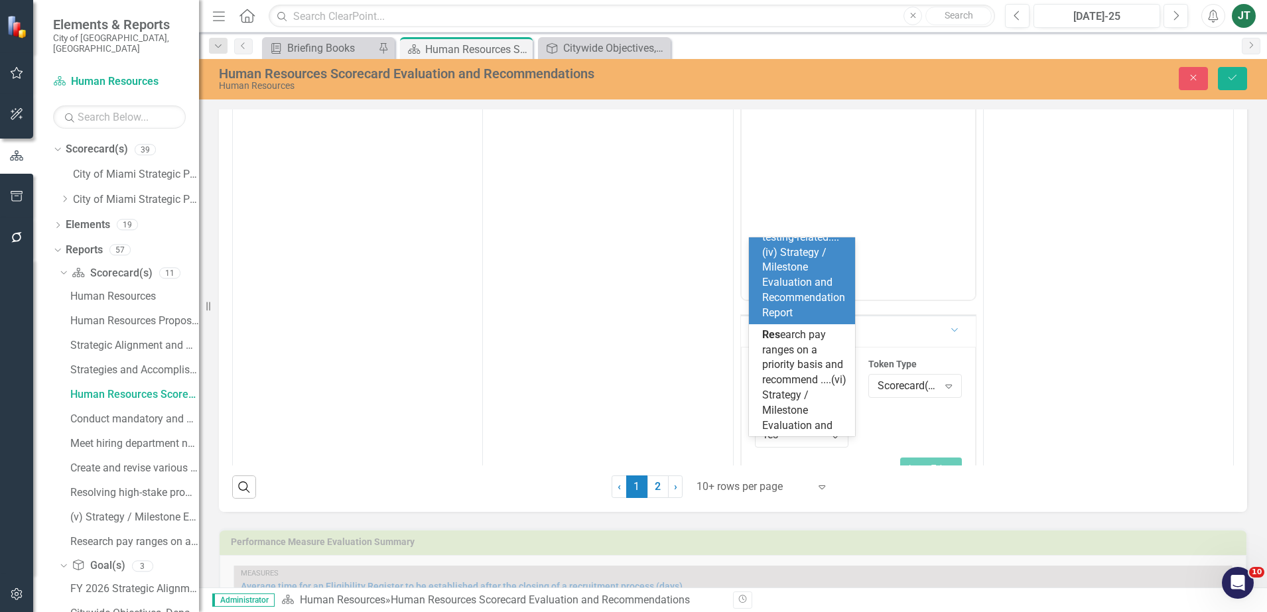
click at [810, 321] on div "Res olving high-stake promotion testing-related....(iv) Strategy / Milestone Ev…" at bounding box center [804, 260] width 85 height 121
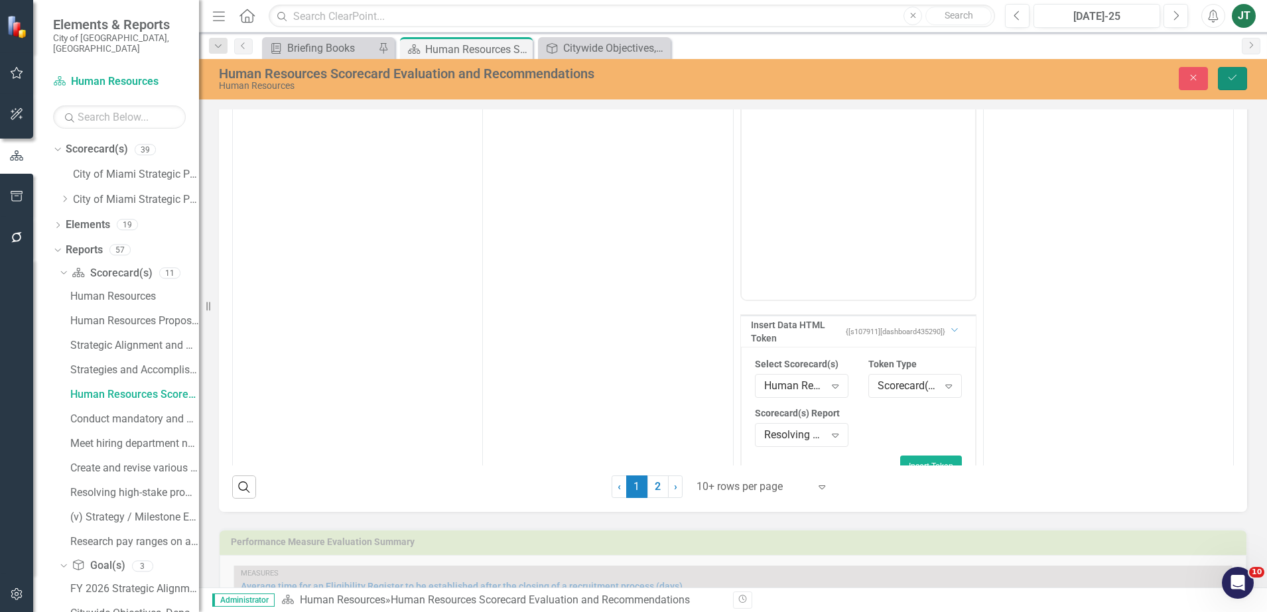
click at [1231, 80] on icon "Save" at bounding box center [1233, 77] width 12 height 9
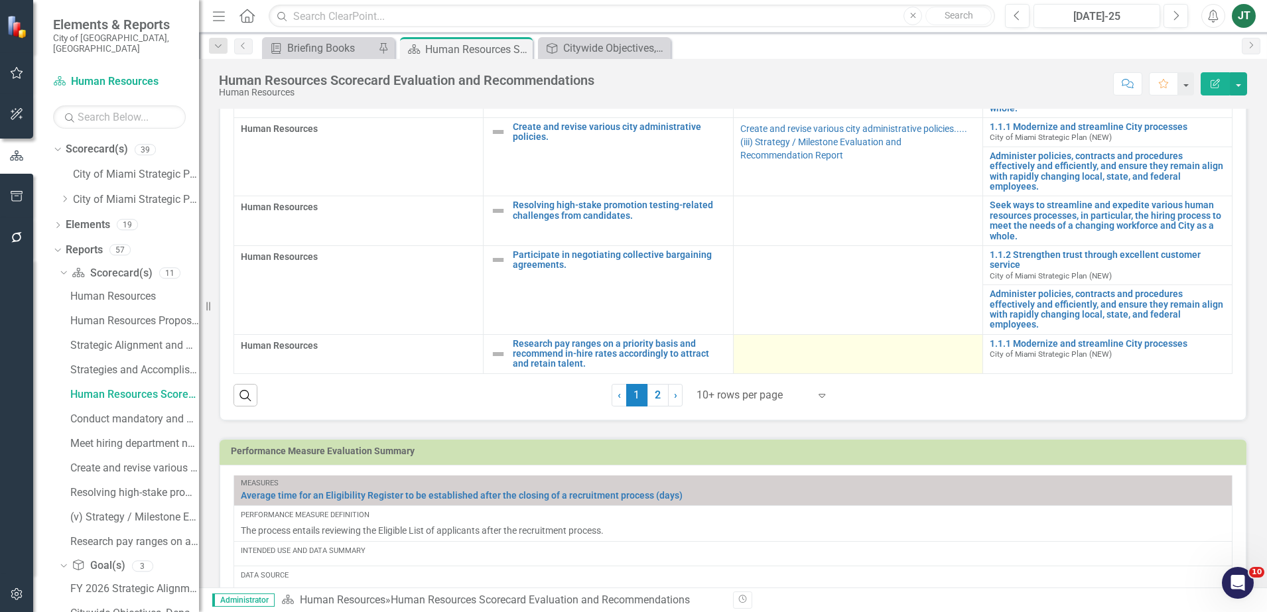
scroll to position [581, 0]
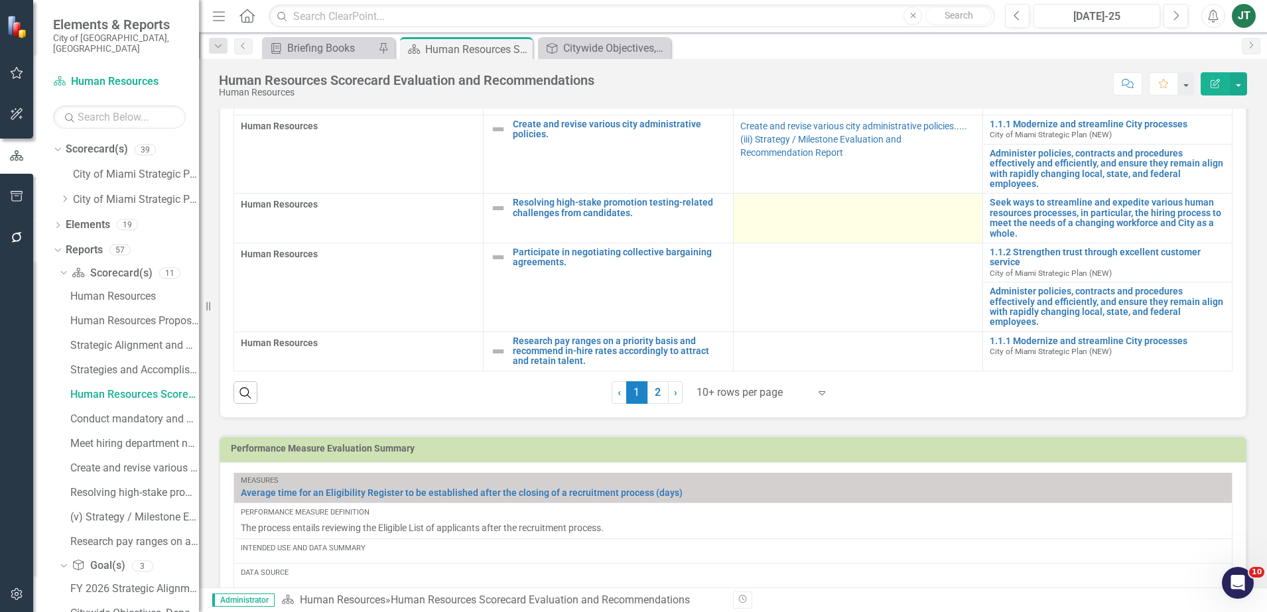
click at [806, 244] on td at bounding box center [857, 219] width 249 height 50
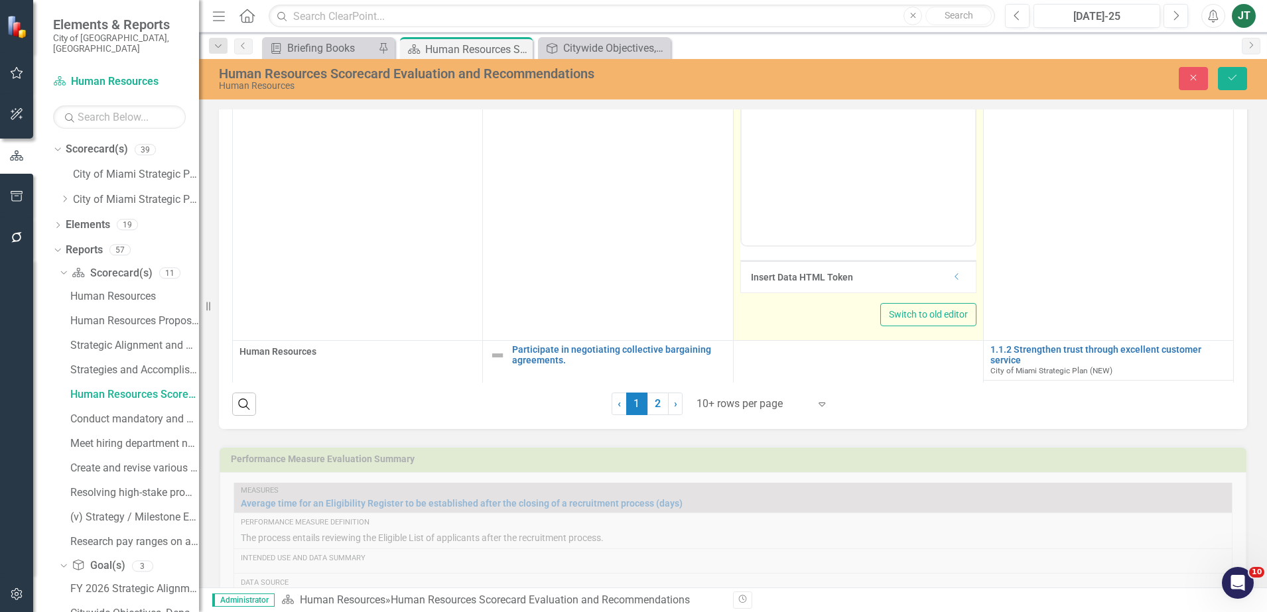
scroll to position [249, 0]
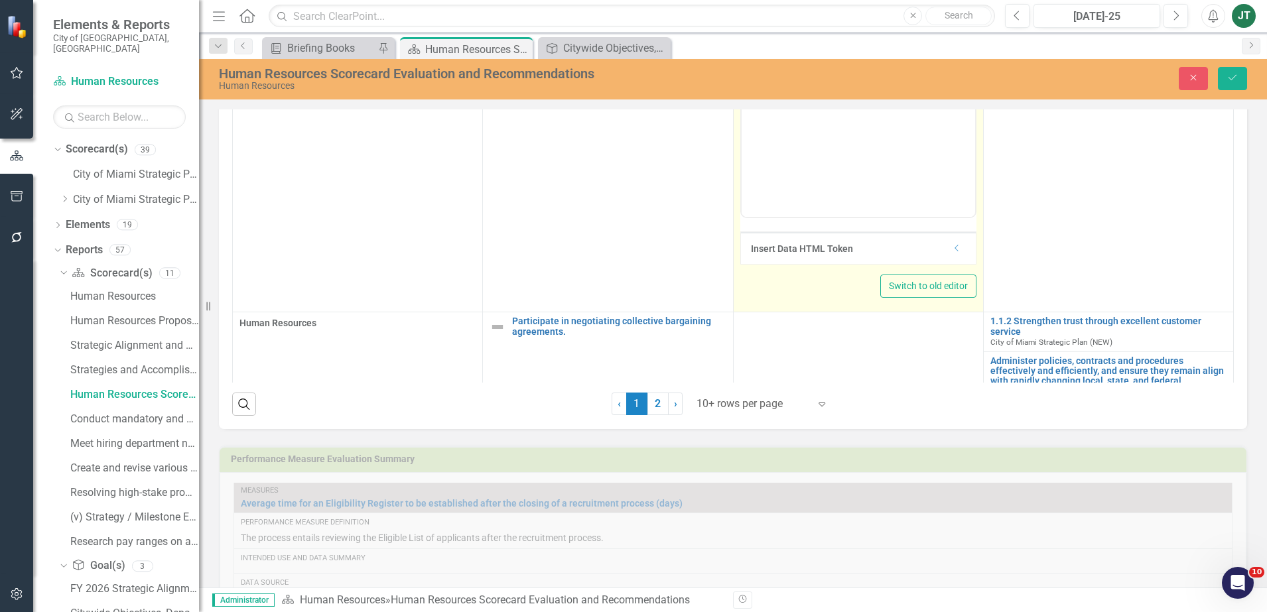
click at [952, 252] on icon "Dropdown" at bounding box center [957, 248] width 10 height 8
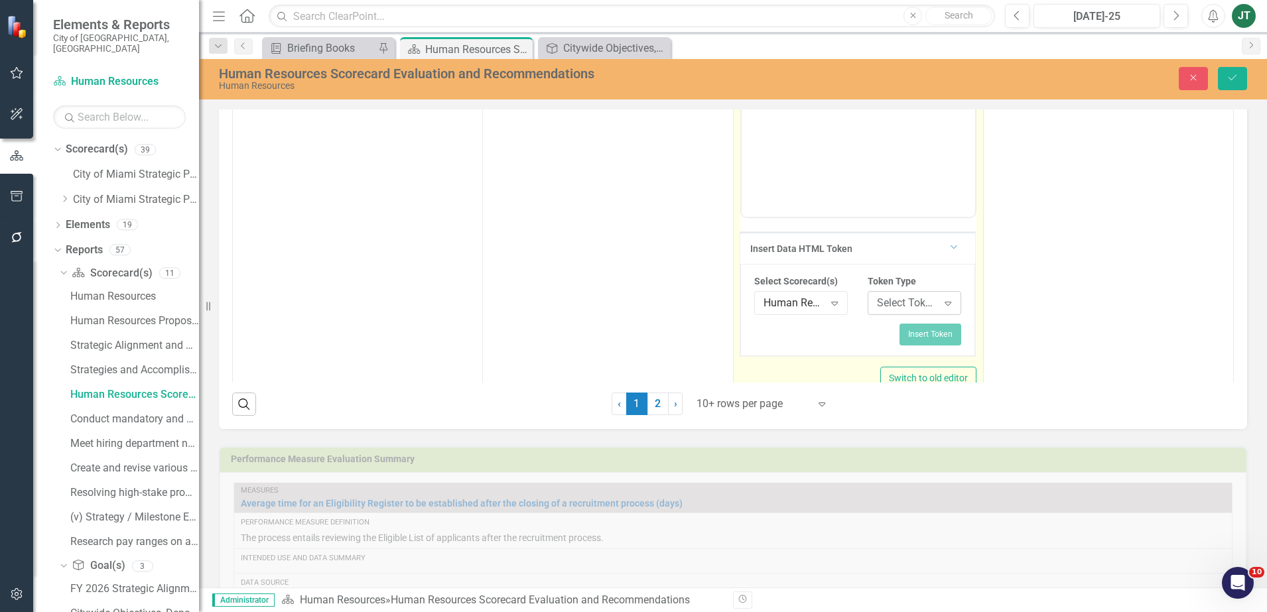
click at [887, 308] on div "Select Token Type... Expand" at bounding box center [915, 303] width 94 height 24
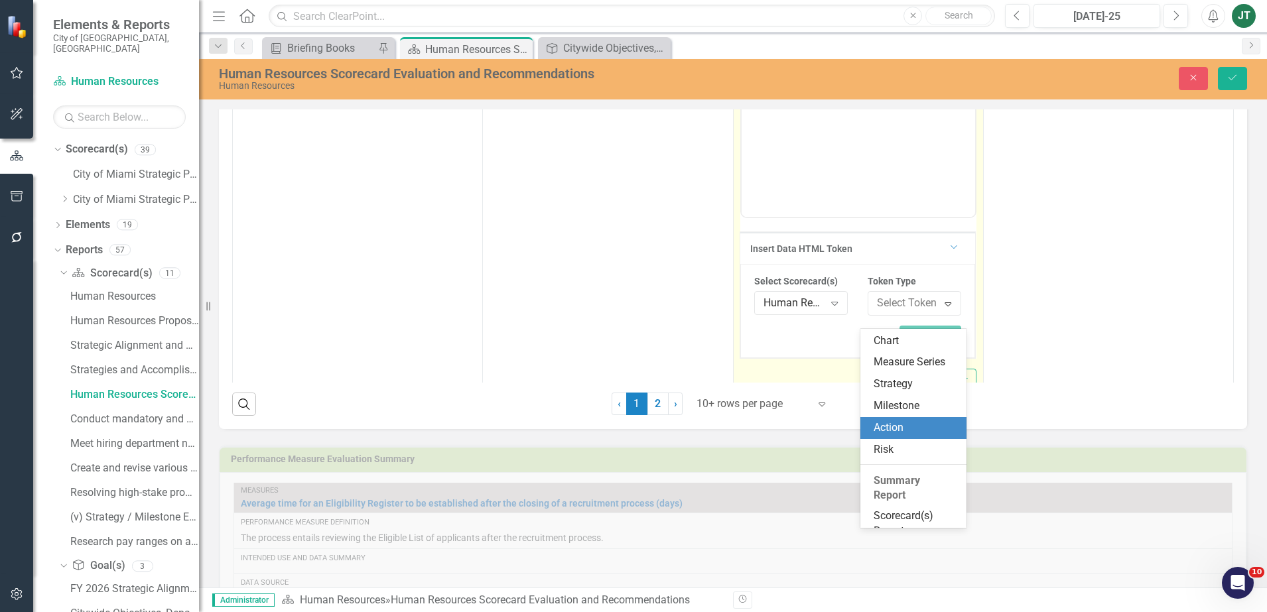
scroll to position [247, 0]
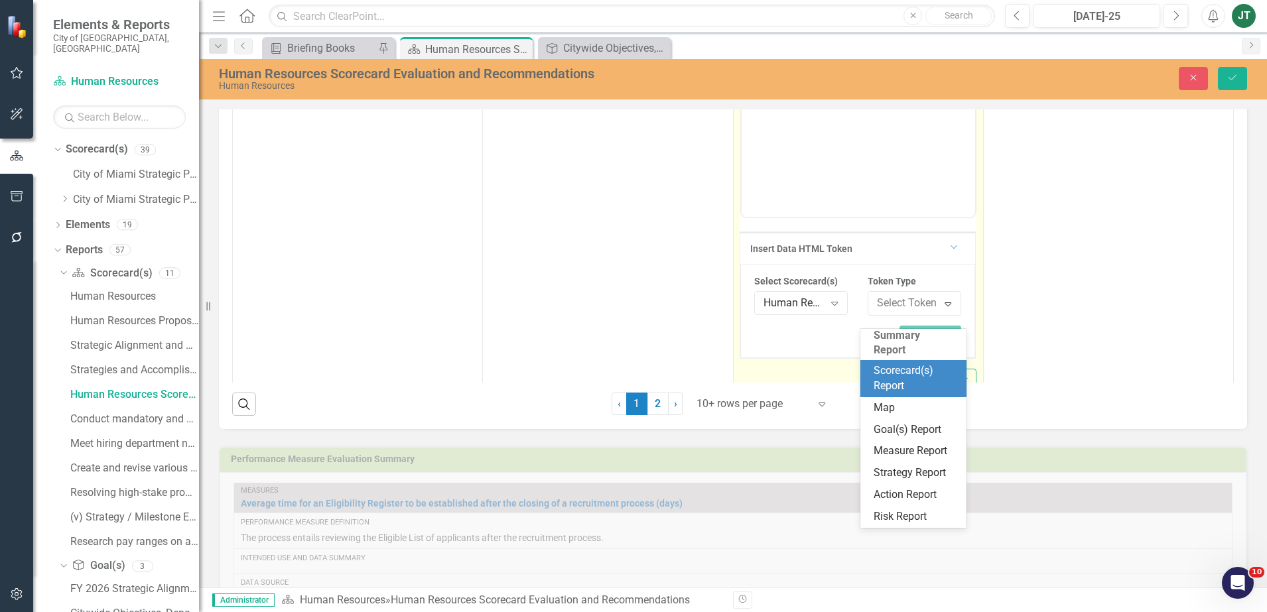
click at [897, 366] on div "Scorecard(s) Report" at bounding box center [916, 379] width 85 height 31
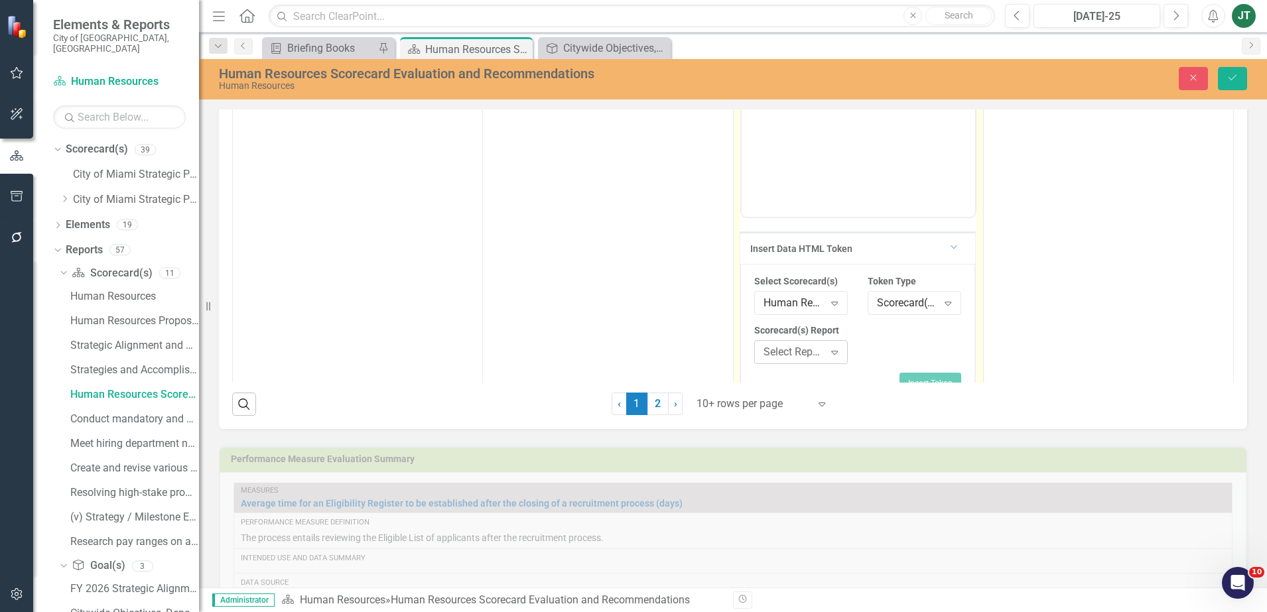
click at [794, 360] on div "Select Report..." at bounding box center [794, 352] width 61 height 15
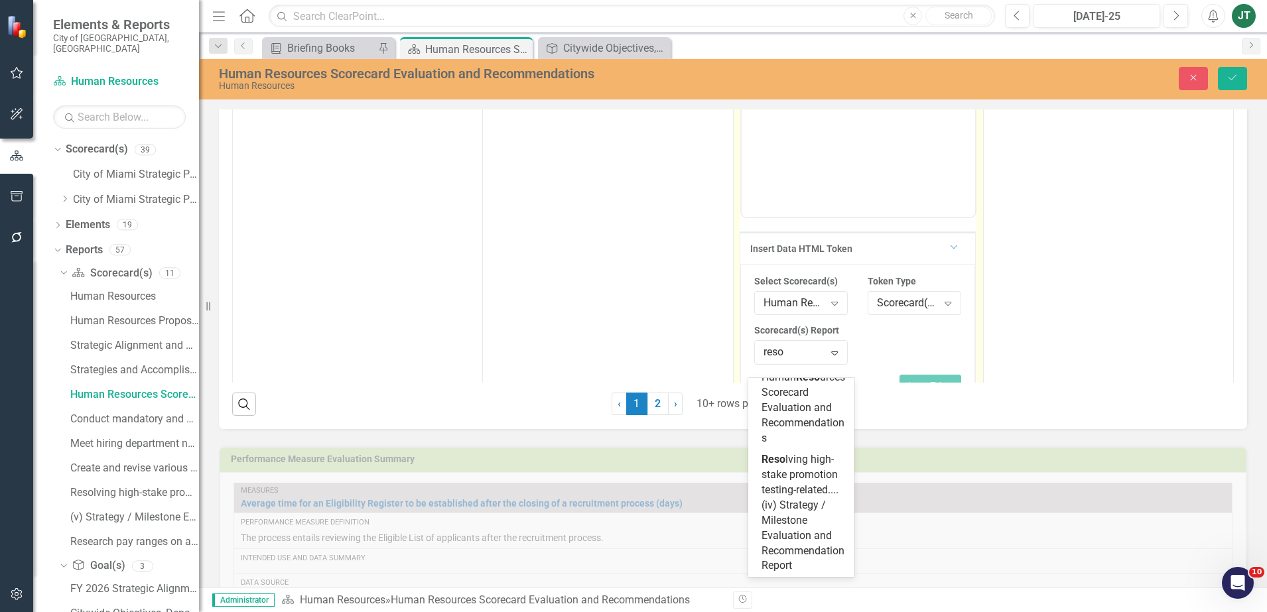
scroll to position [169, 0]
type input "resol"
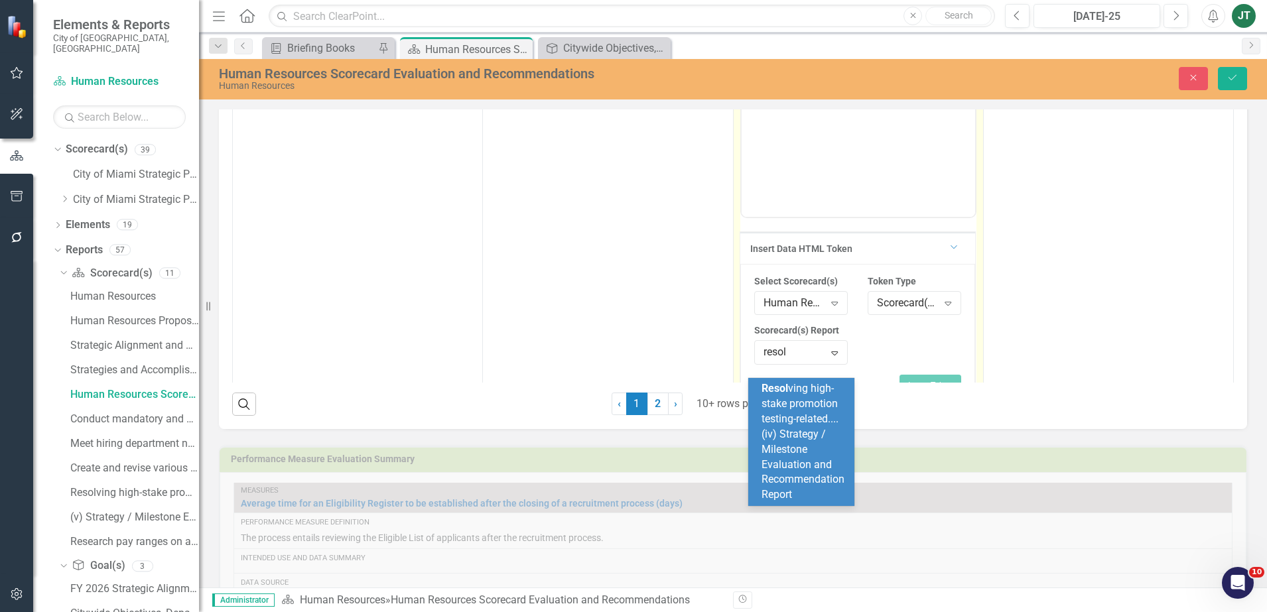
click at [805, 415] on span "Resol ving high-stake promotion testing-related....(iv) Strategy / Milestone Ev…" at bounding box center [803, 441] width 83 height 119
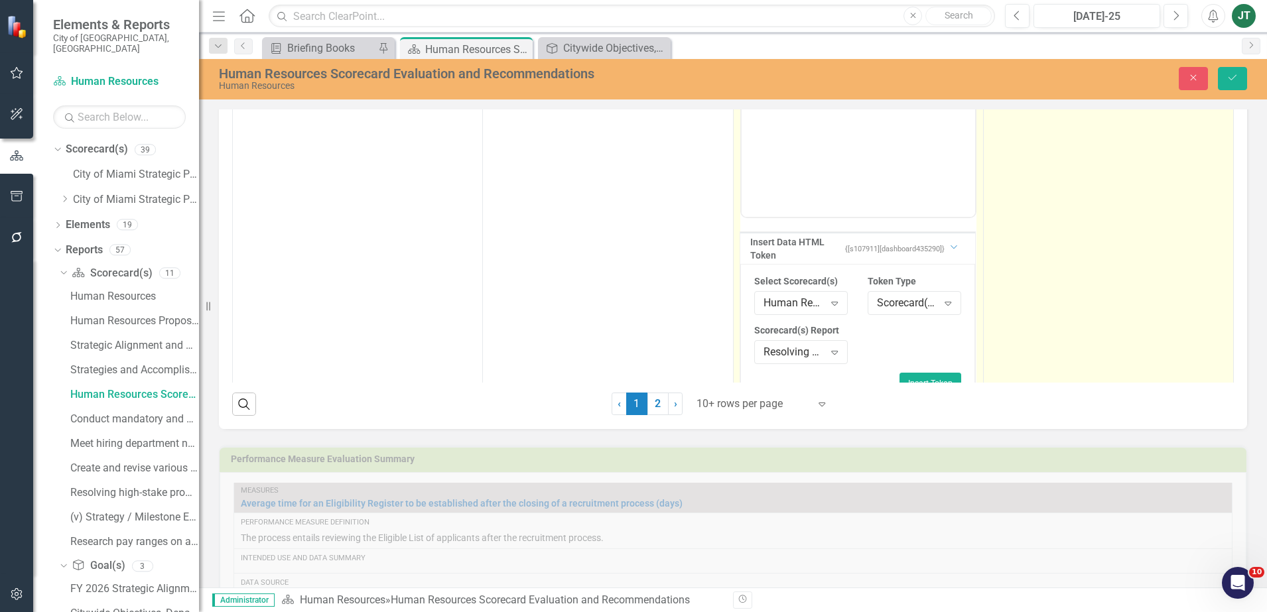
scroll to position [332, 0]
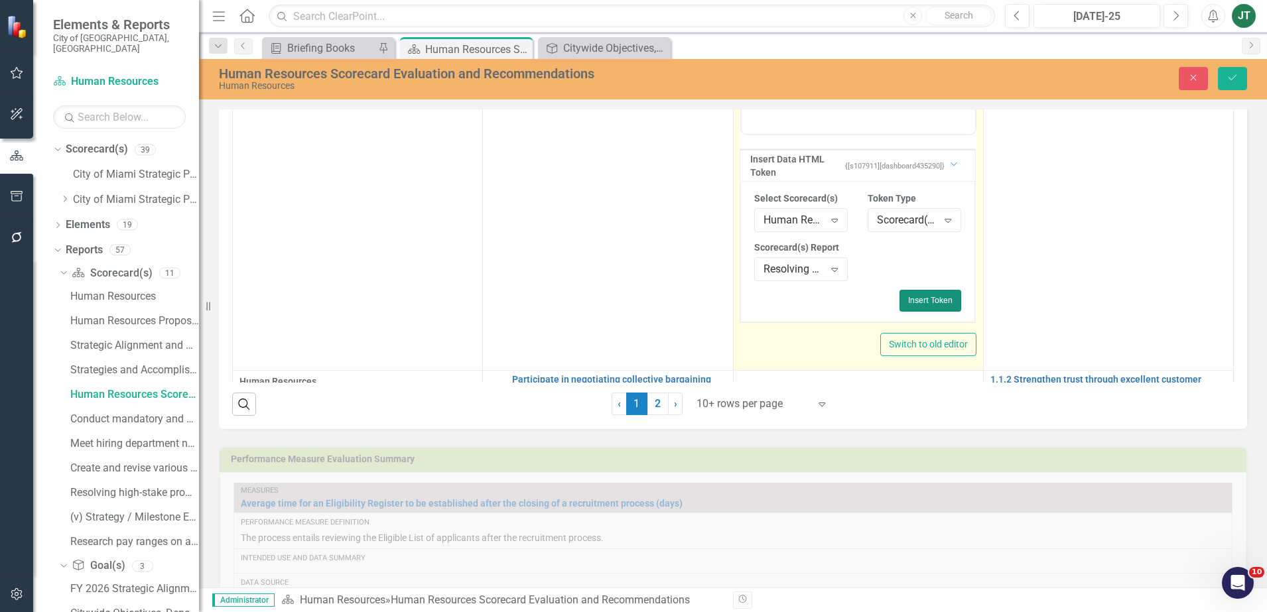
click at [938, 311] on button "Insert Token" at bounding box center [931, 300] width 62 height 21
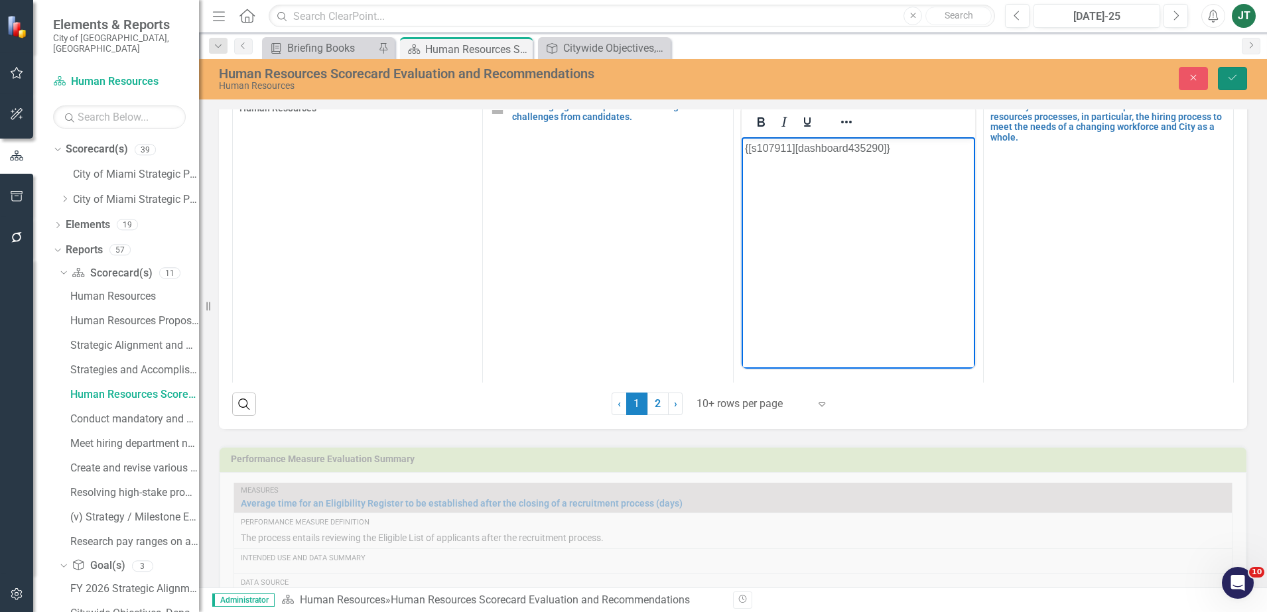
click at [1231, 76] on icon "Save" at bounding box center [1233, 77] width 12 height 9
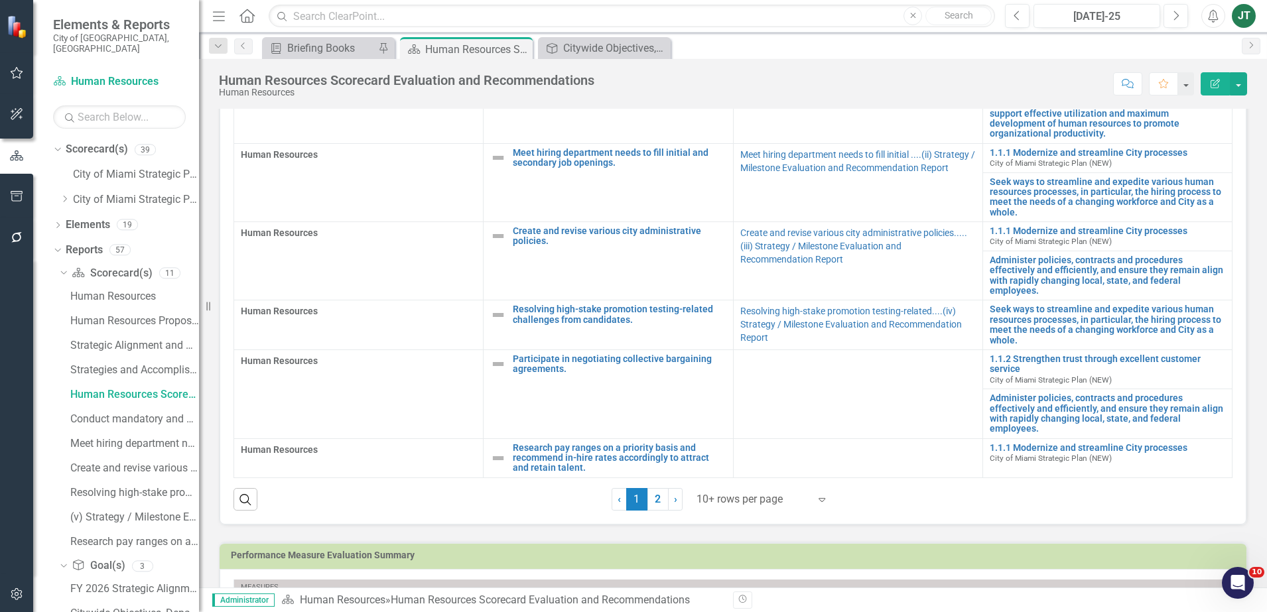
scroll to position [498, 0]
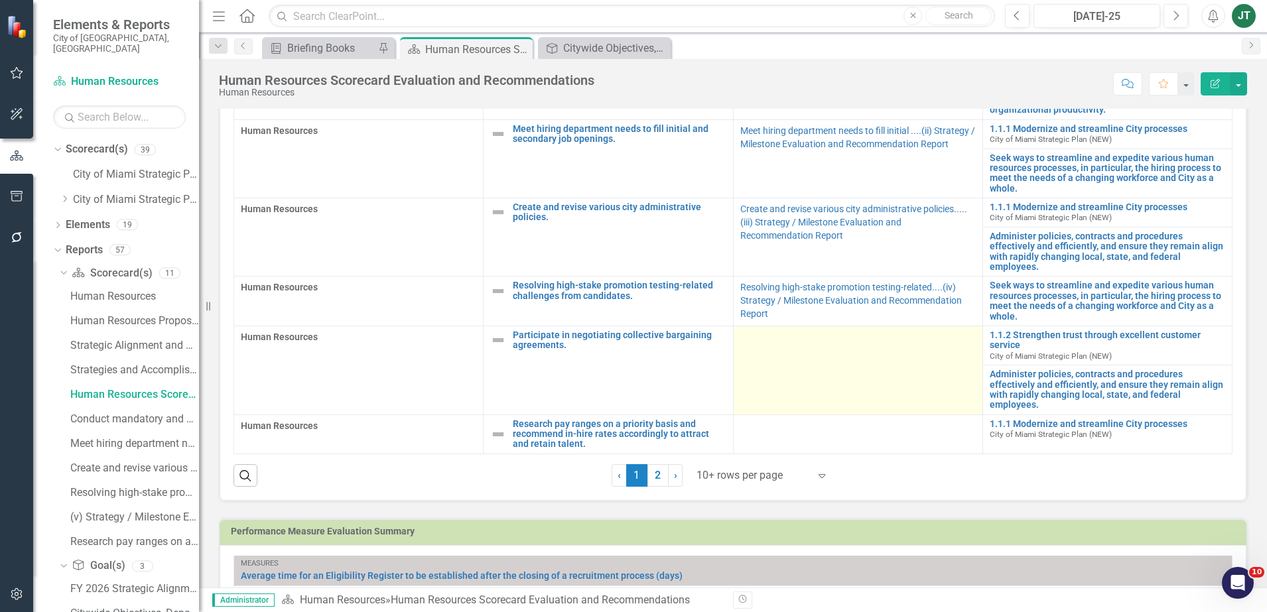
click at [773, 388] on td at bounding box center [857, 370] width 249 height 89
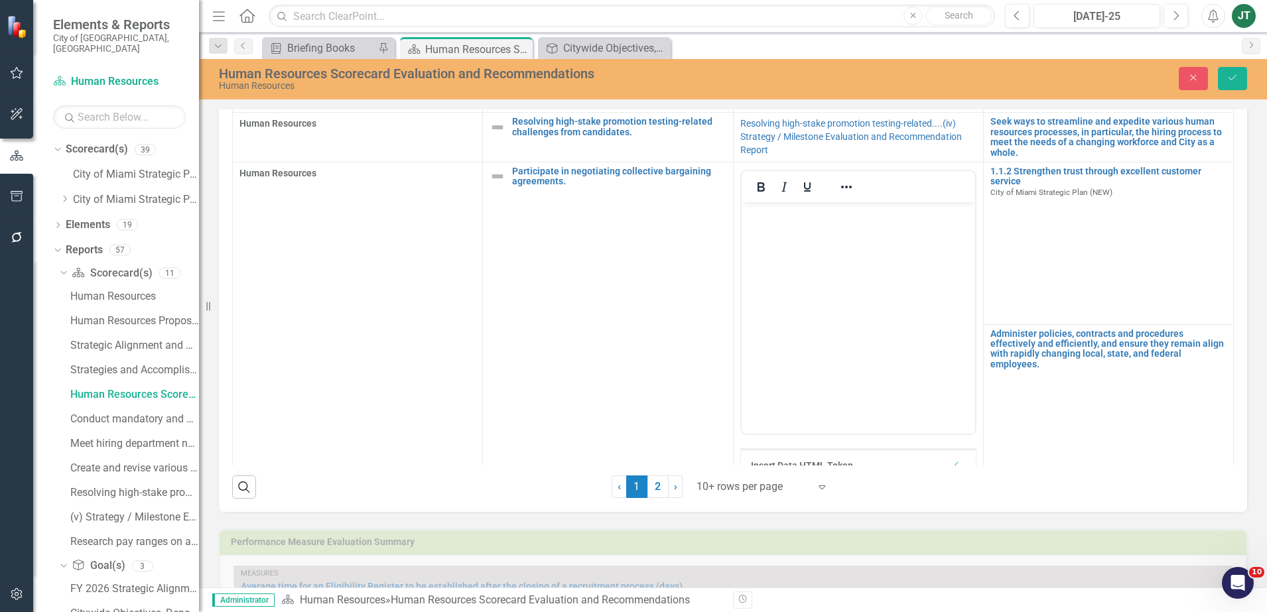
scroll to position [166, 0]
click at [841, 194] on icon "Reveal or hide additional toolbar items" at bounding box center [847, 186] width 16 height 16
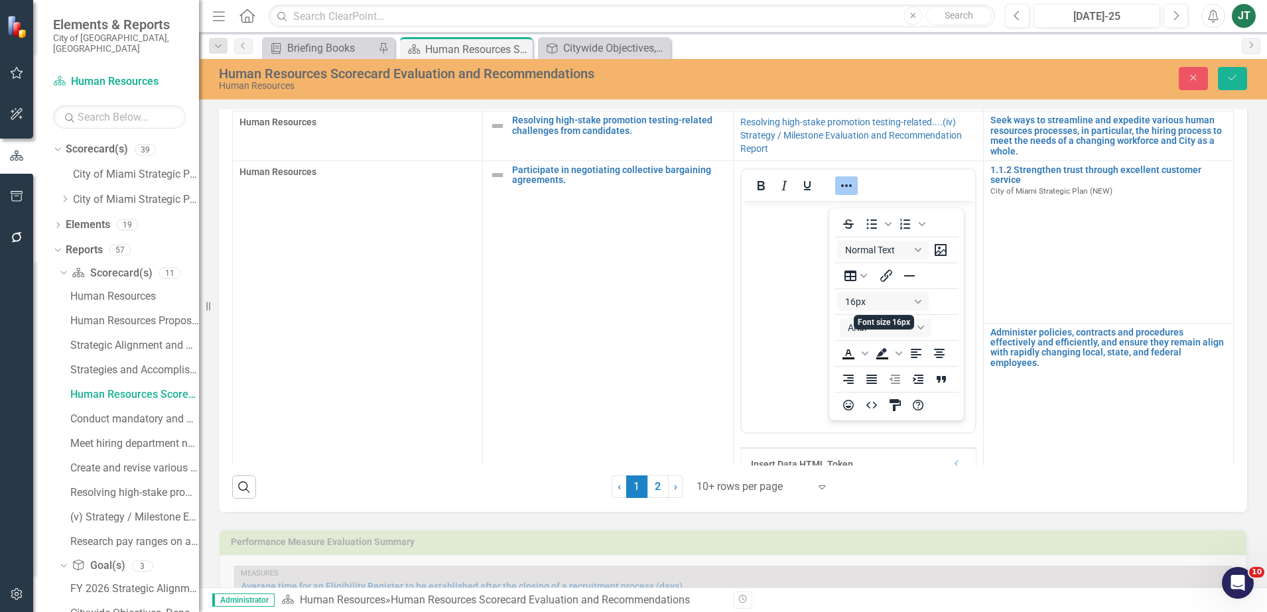
click at [788, 300] on body "Rich Text Area. Press ALT-0 for help." at bounding box center [858, 300] width 234 height 199
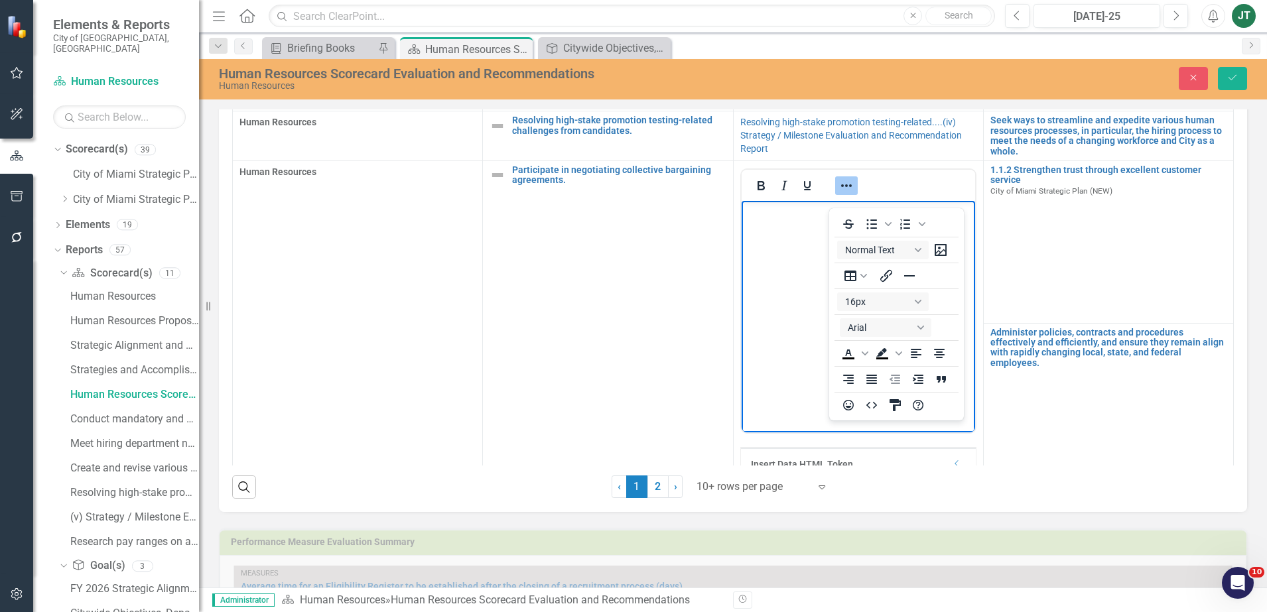
click at [845, 194] on icon "Reveal or hide additional toolbar items" at bounding box center [847, 186] width 16 height 16
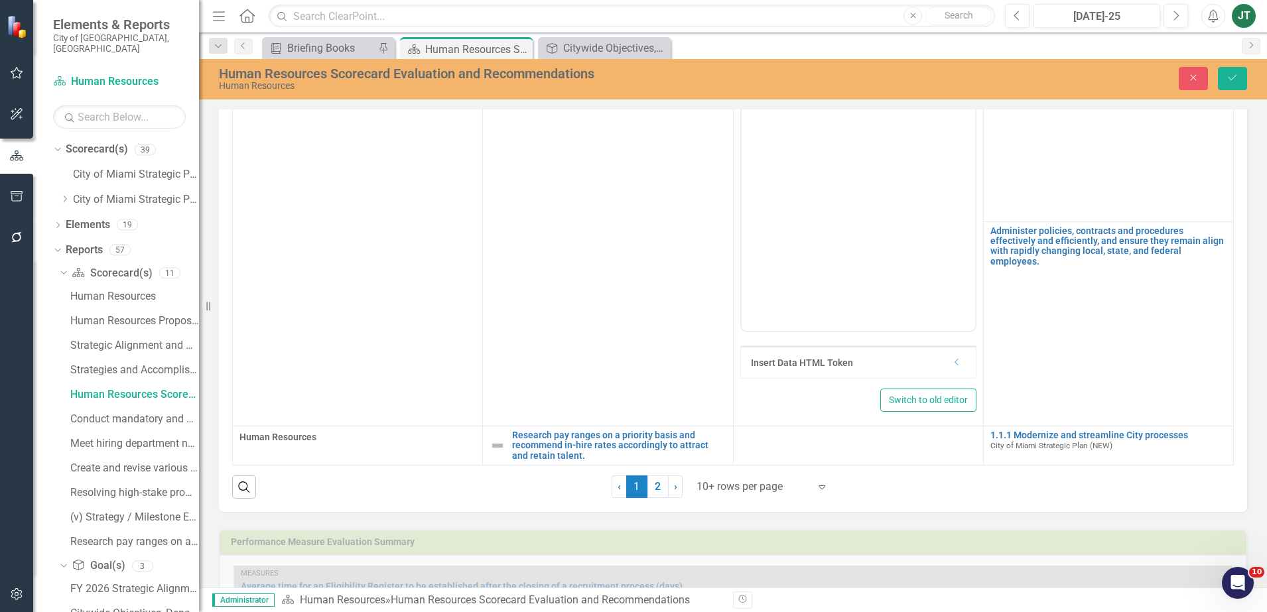
scroll to position [277, 0]
click at [952, 366] on icon "Dropdown" at bounding box center [957, 362] width 10 height 8
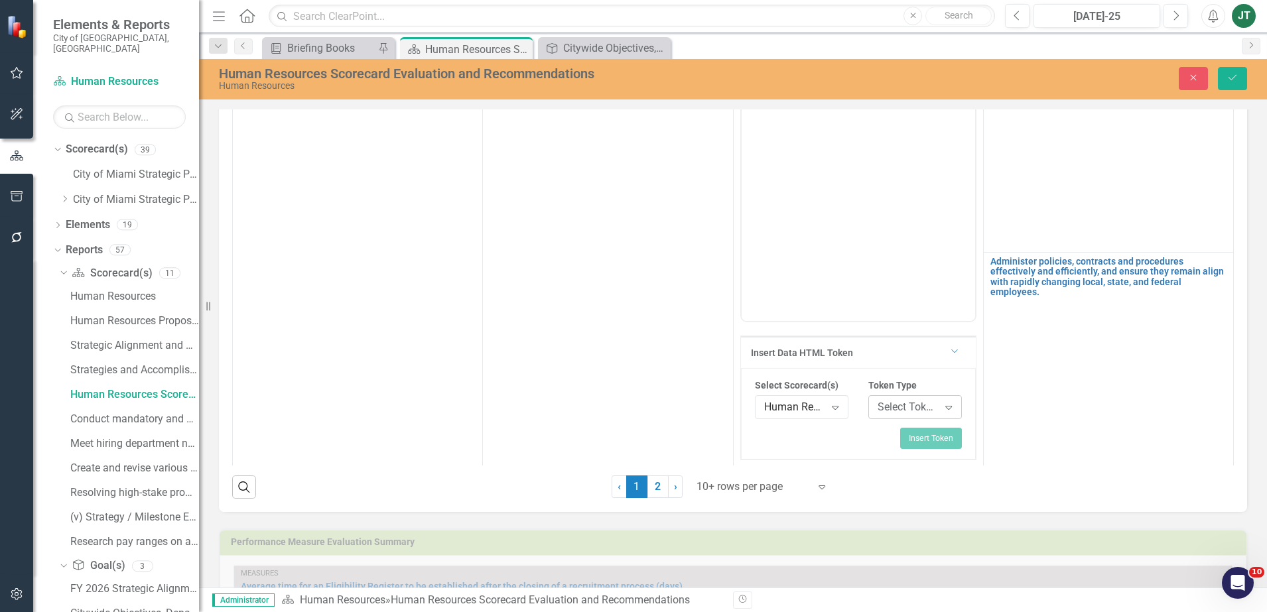
click at [925, 414] on div "Select Token Type..." at bounding box center [908, 407] width 61 height 15
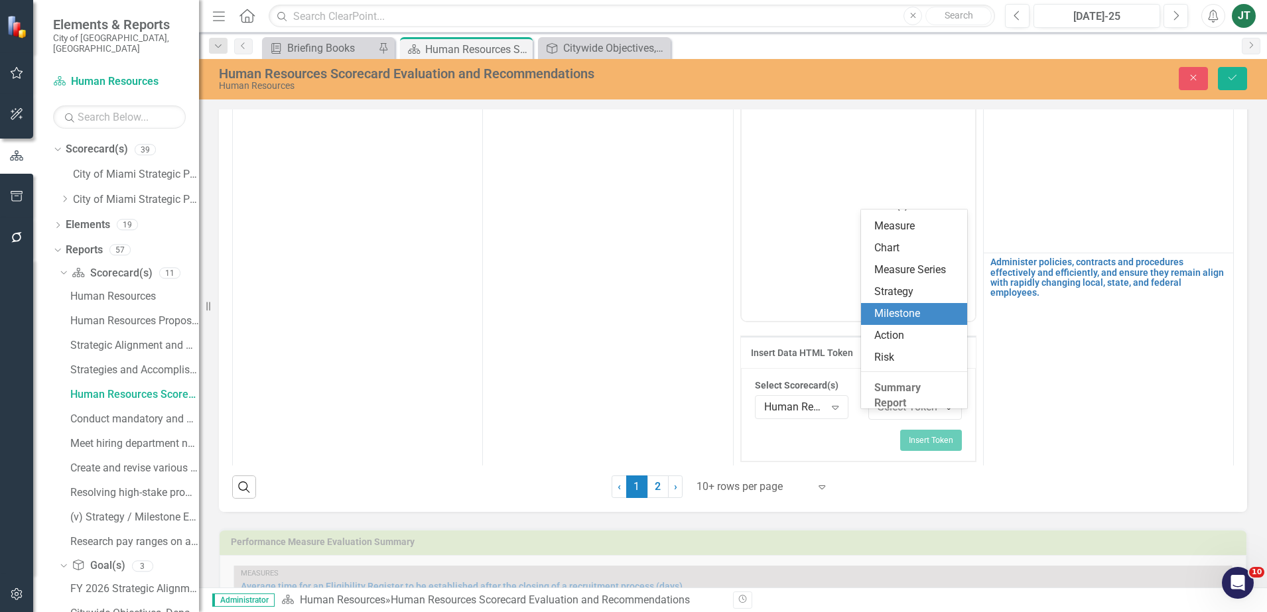
scroll to position [166, 0]
click at [894, 322] on div "Scorecard(s) Report" at bounding box center [917, 326] width 85 height 31
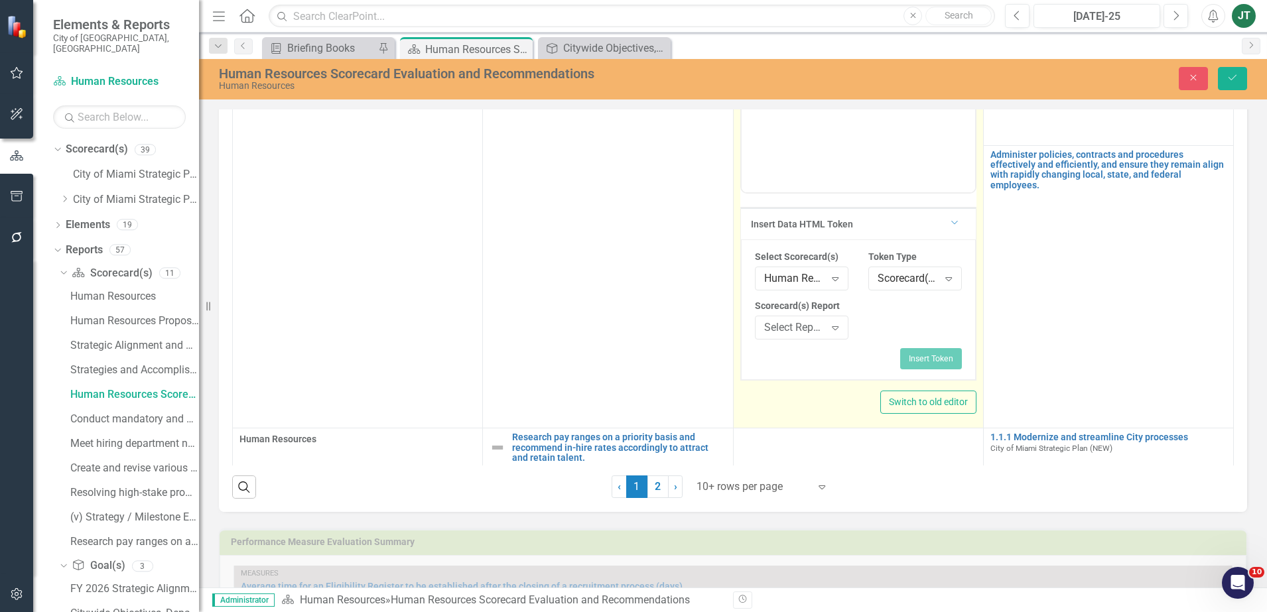
scroll to position [419, 0]
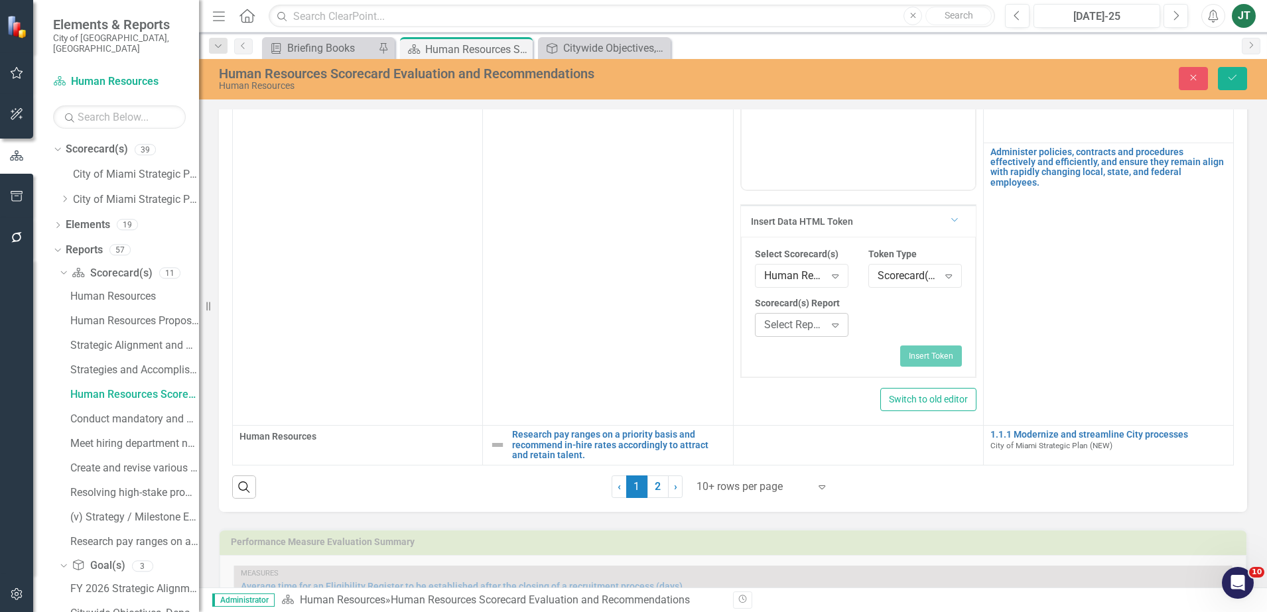
click at [812, 337] on div "Select Report... Expand" at bounding box center [802, 325] width 94 height 24
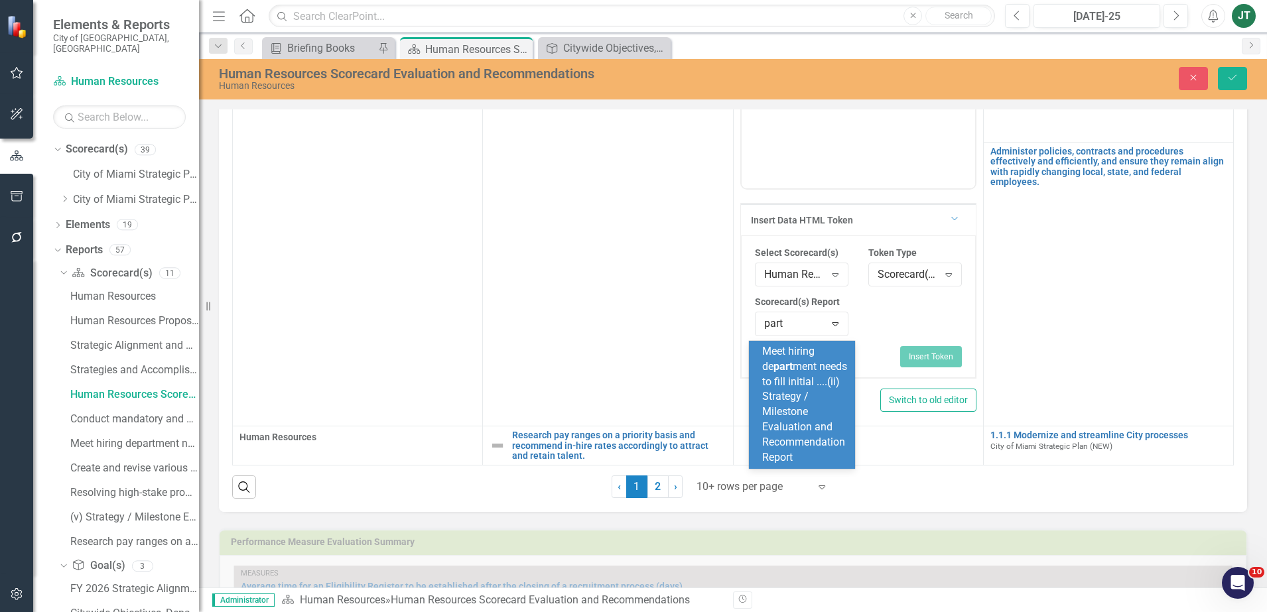
type input "par"
click at [873, 270] on div "Scorecard(s) Report Expand" at bounding box center [916, 275] width 94 height 24
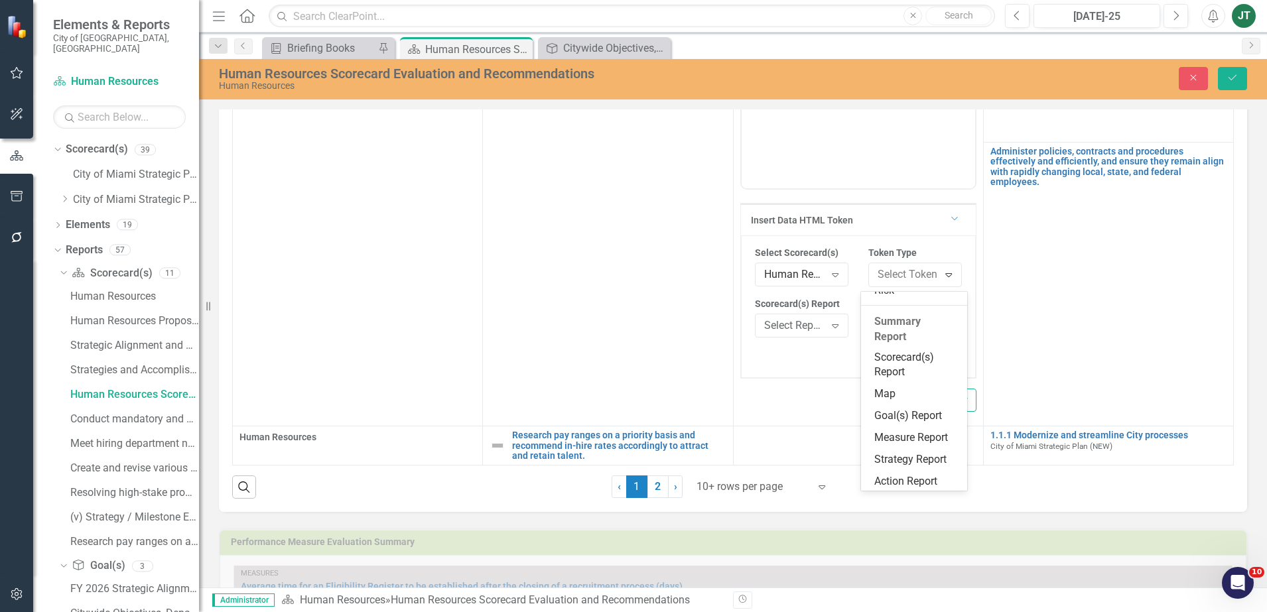
scroll to position [247, 0]
click at [910, 331] on div "Scorecard(s) Report" at bounding box center [917, 341] width 85 height 31
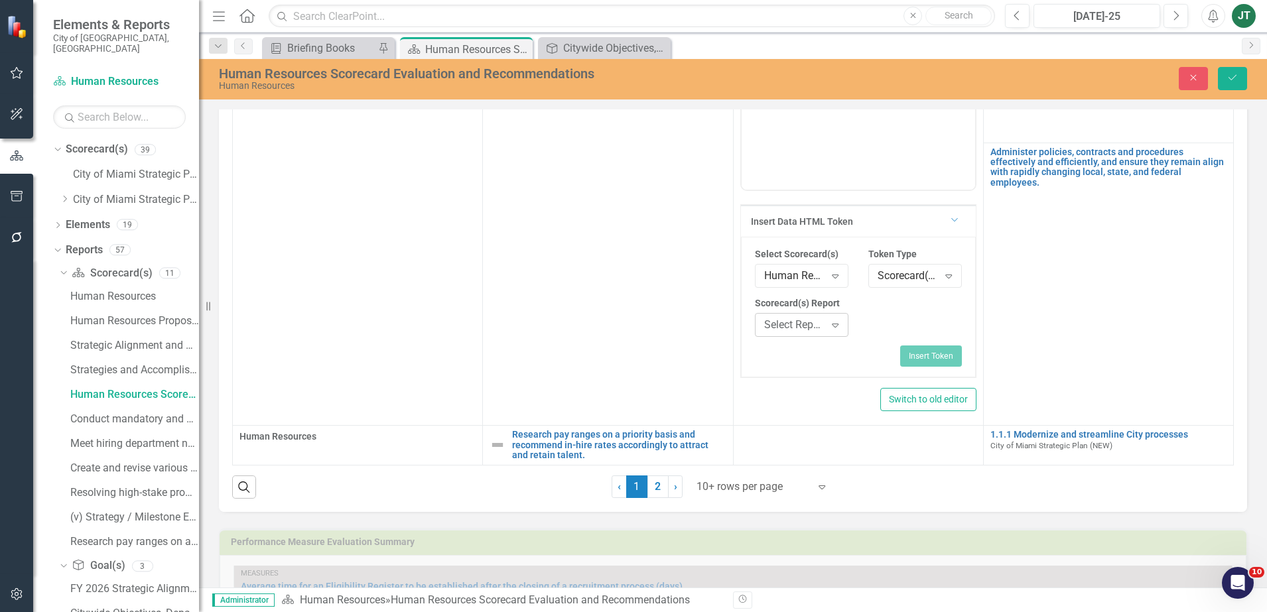
click at [758, 319] on div "Select Report... Expand" at bounding box center [802, 325] width 94 height 24
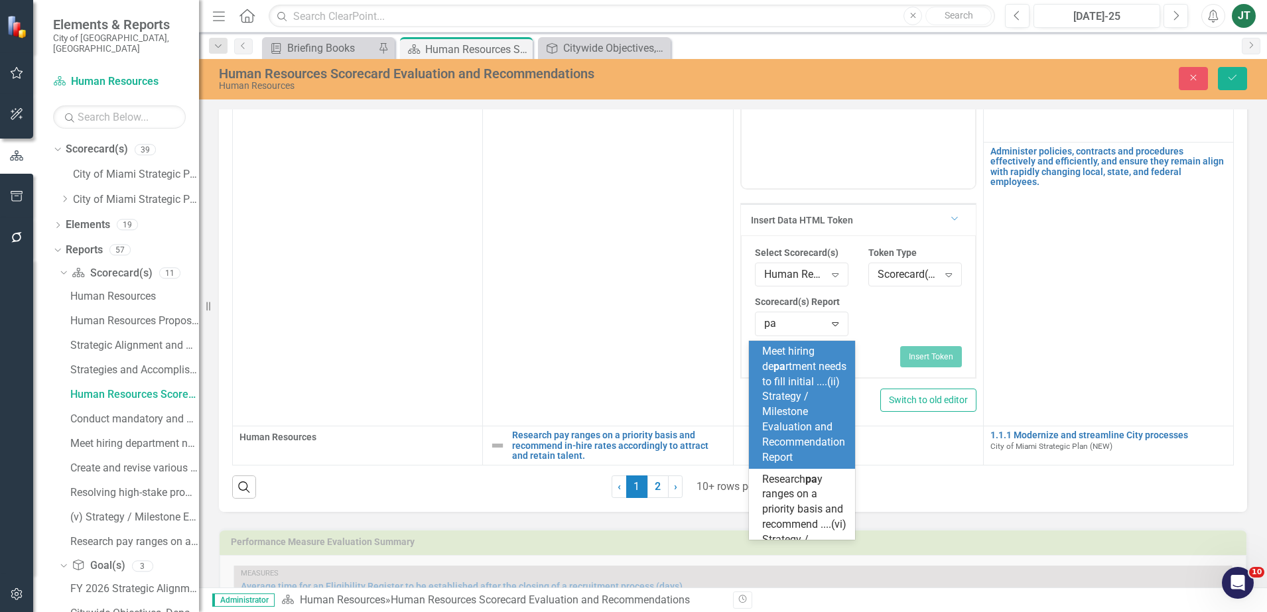
type input "par"
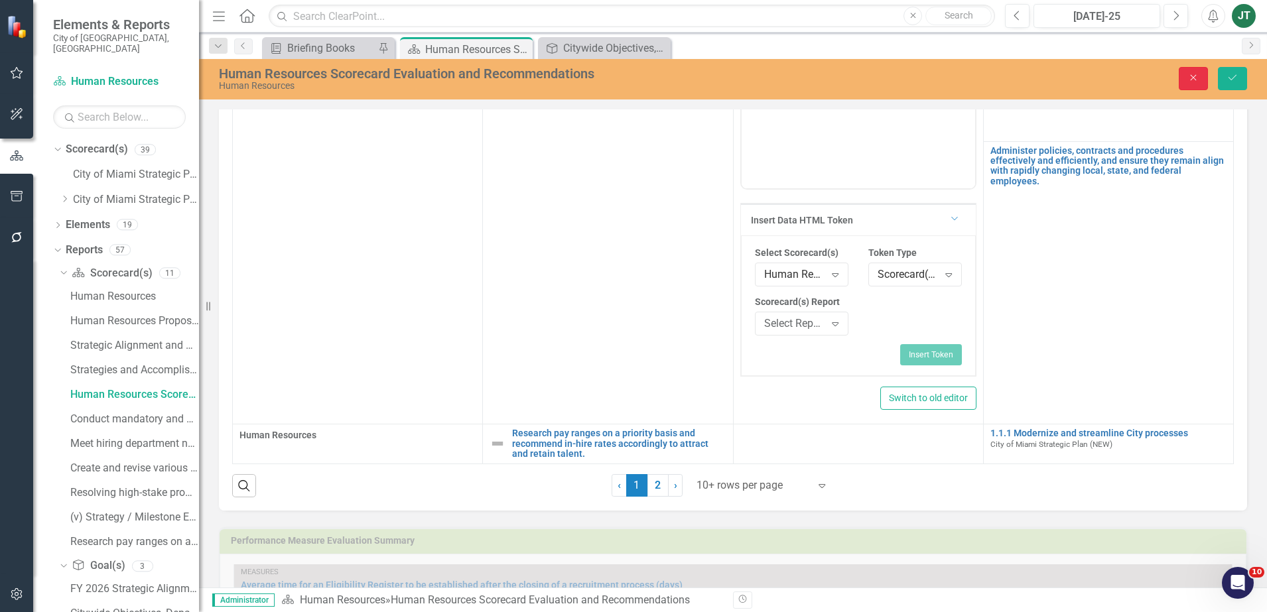
click at [1199, 78] on icon "Close" at bounding box center [1194, 77] width 12 height 9
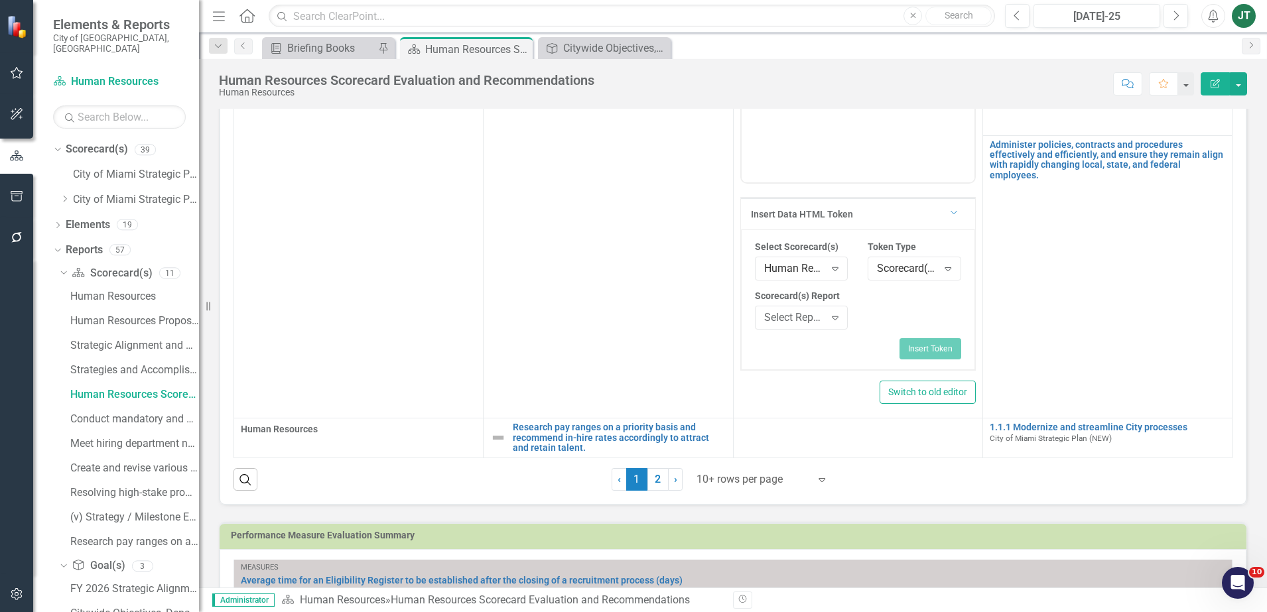
scroll to position [0, 0]
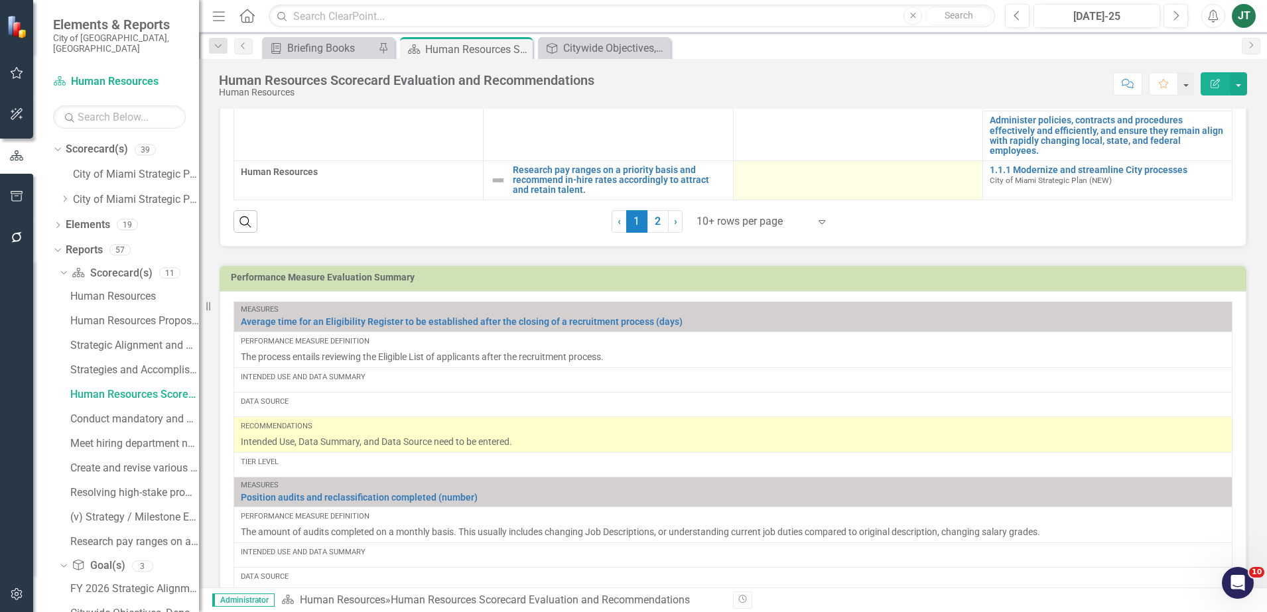
click at [788, 181] on div at bounding box center [859, 173] width 236 height 16
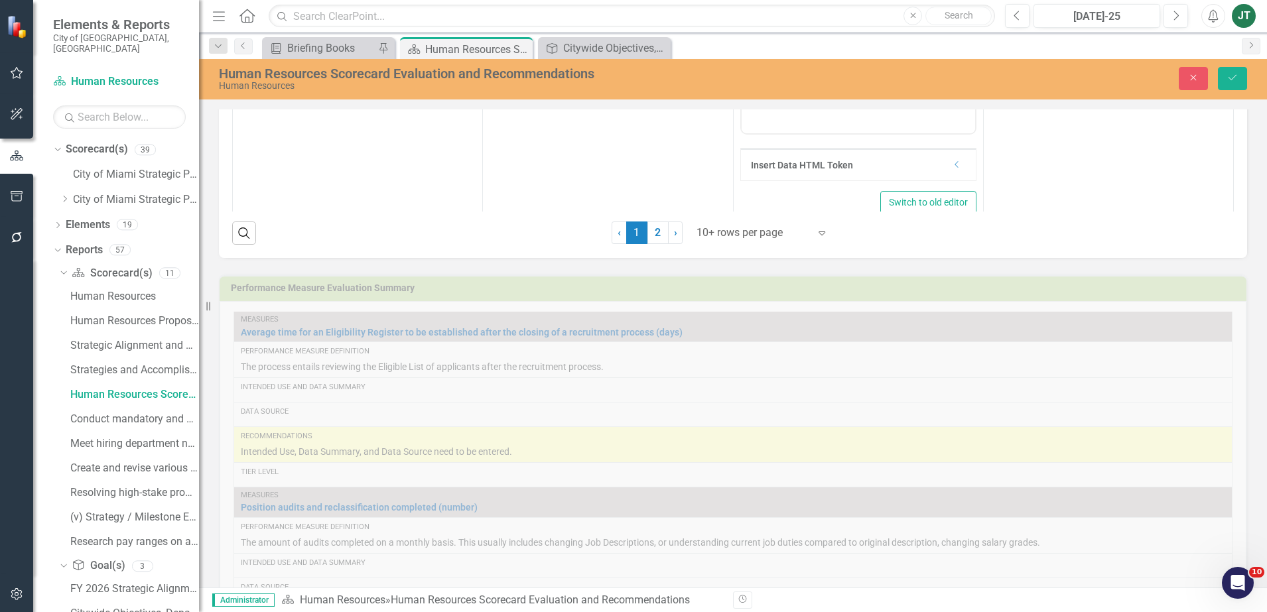
scroll to position [327, 0]
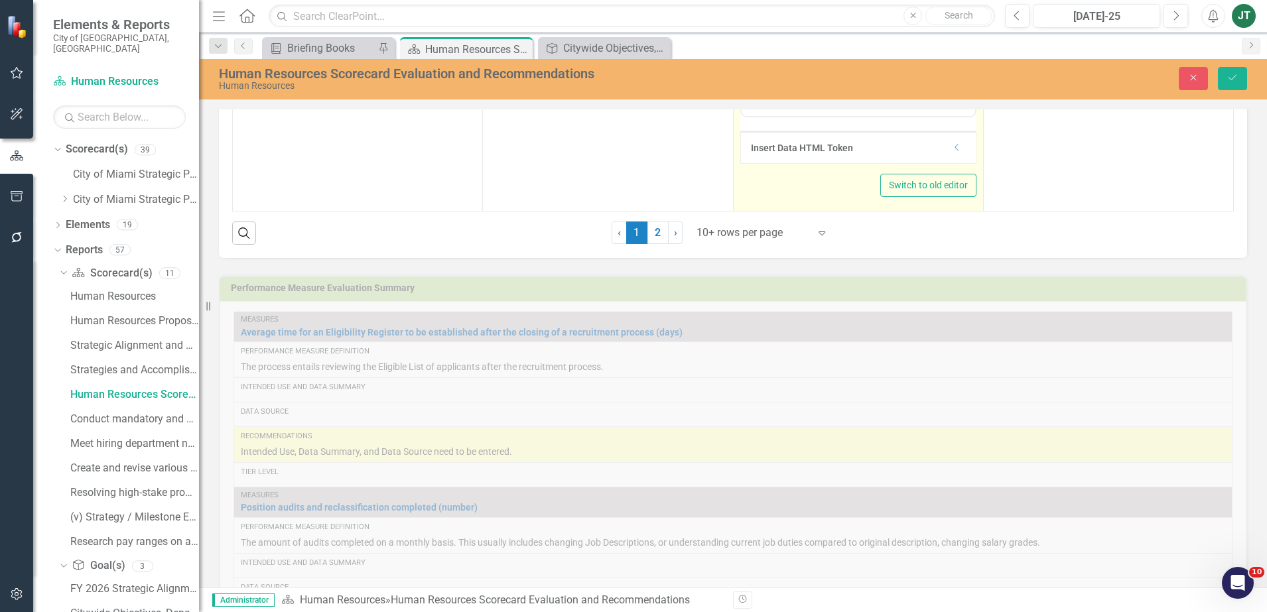
click at [952, 151] on icon "Dropdown" at bounding box center [957, 147] width 10 height 8
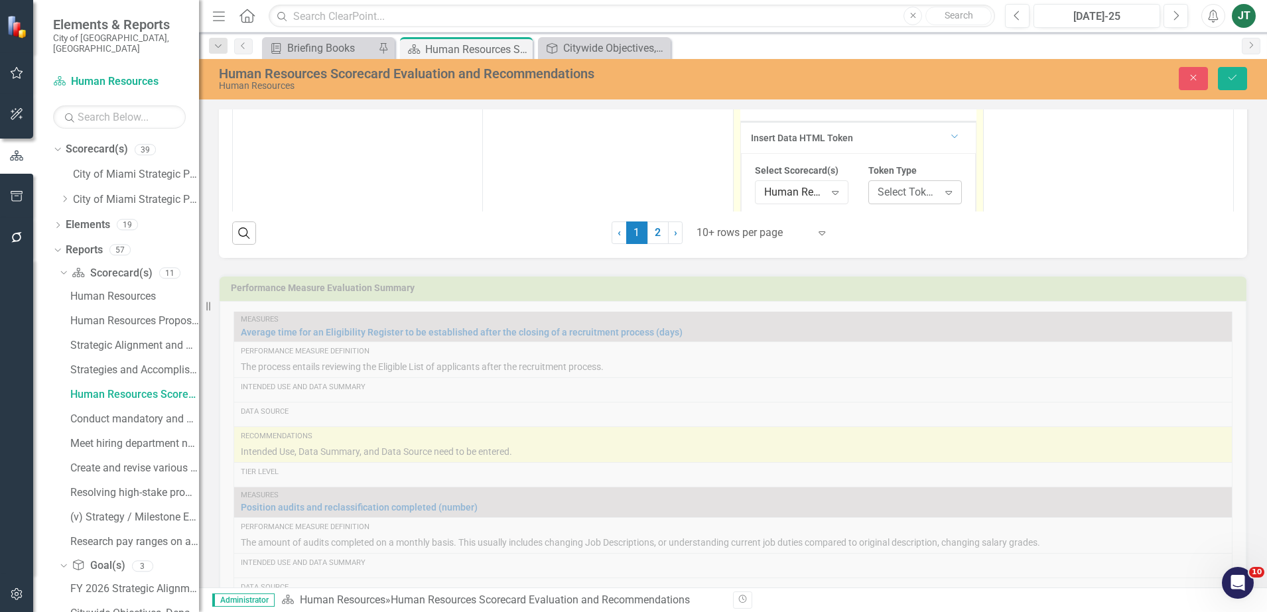
click at [885, 200] on div "Select Token Type..." at bounding box center [908, 191] width 61 height 15
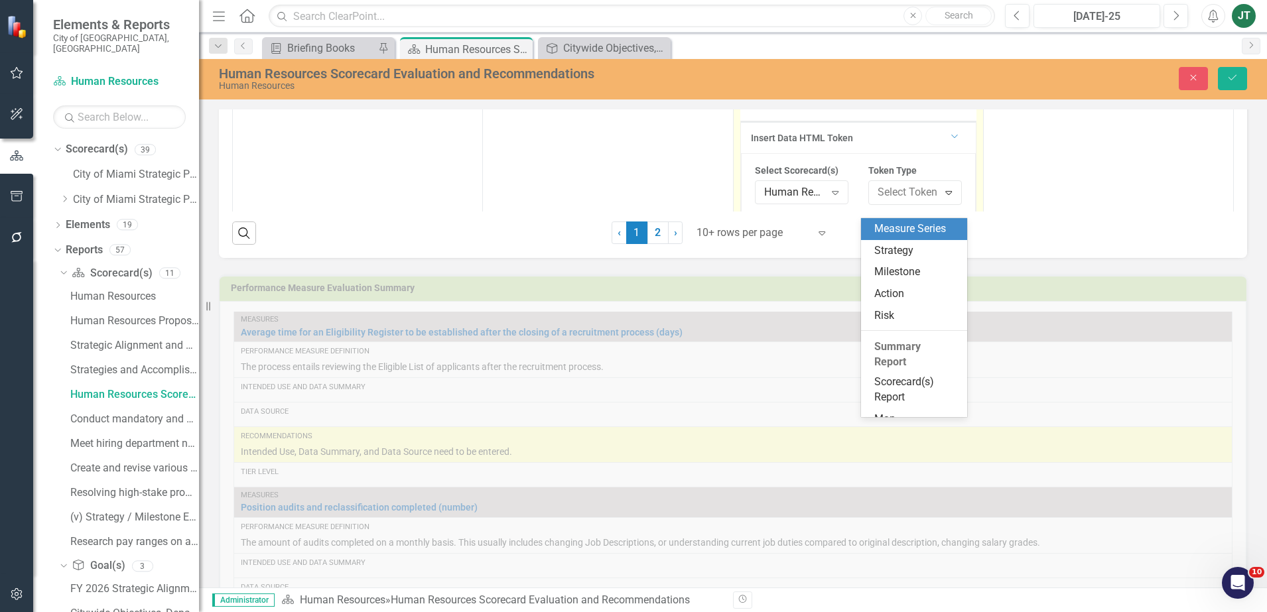
scroll to position [166, 0]
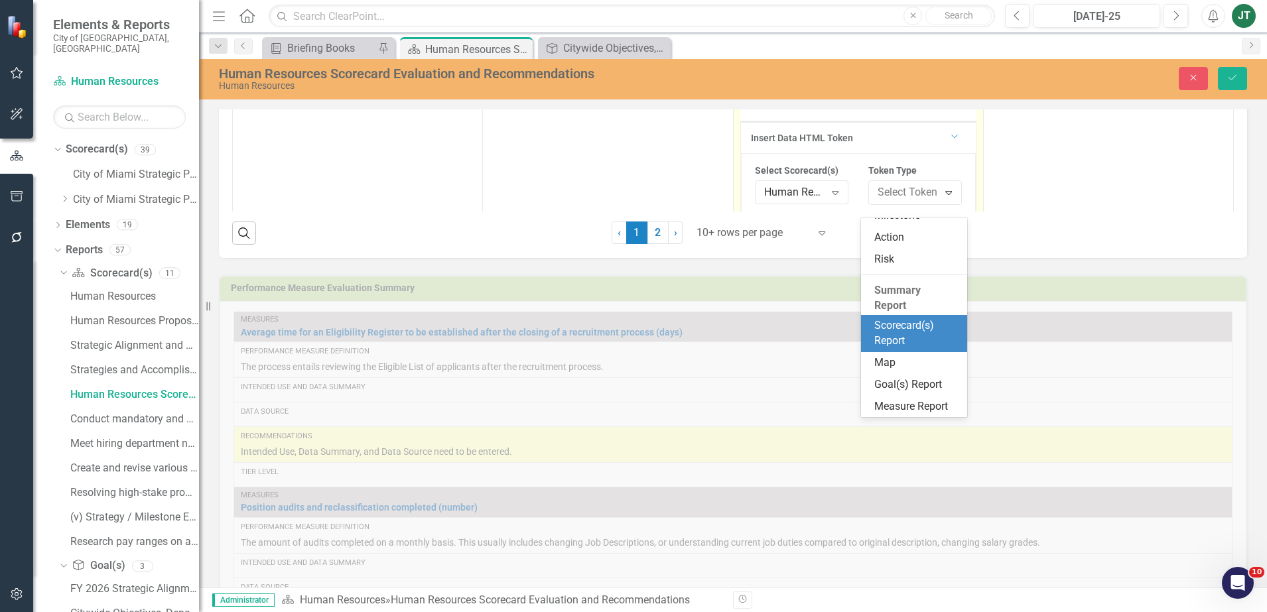
click at [899, 330] on div "Scorecard(s) Report" at bounding box center [917, 334] width 85 height 31
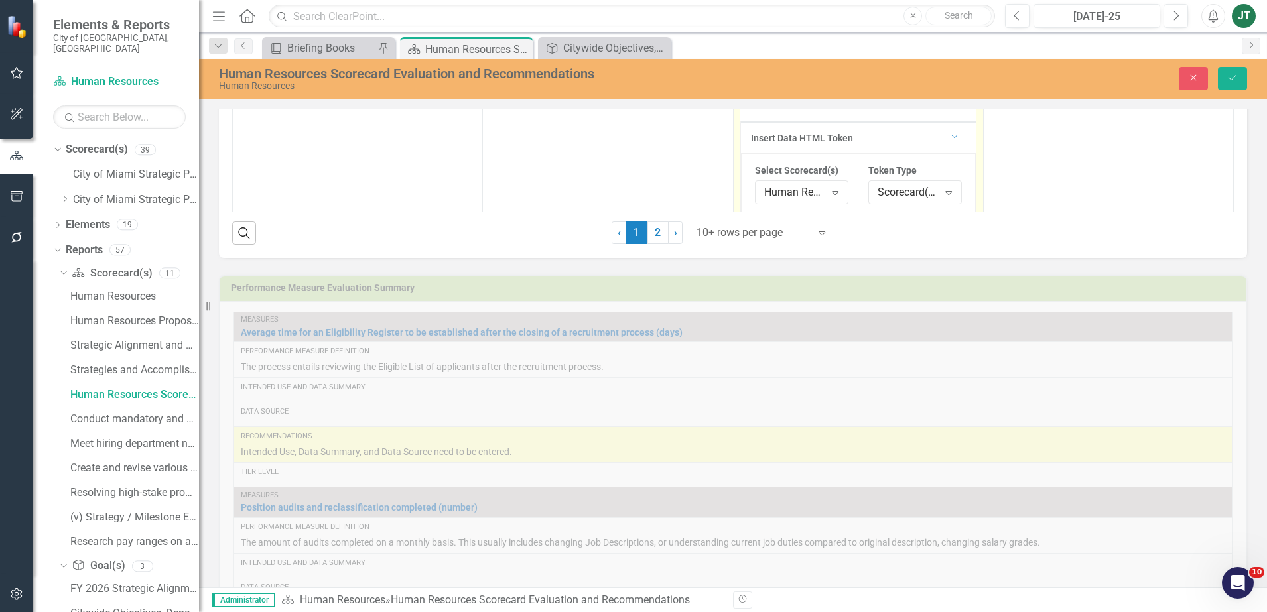
scroll to position [410, 0]
click at [809, 166] on div "Select Report..." at bounding box center [794, 158] width 61 height 15
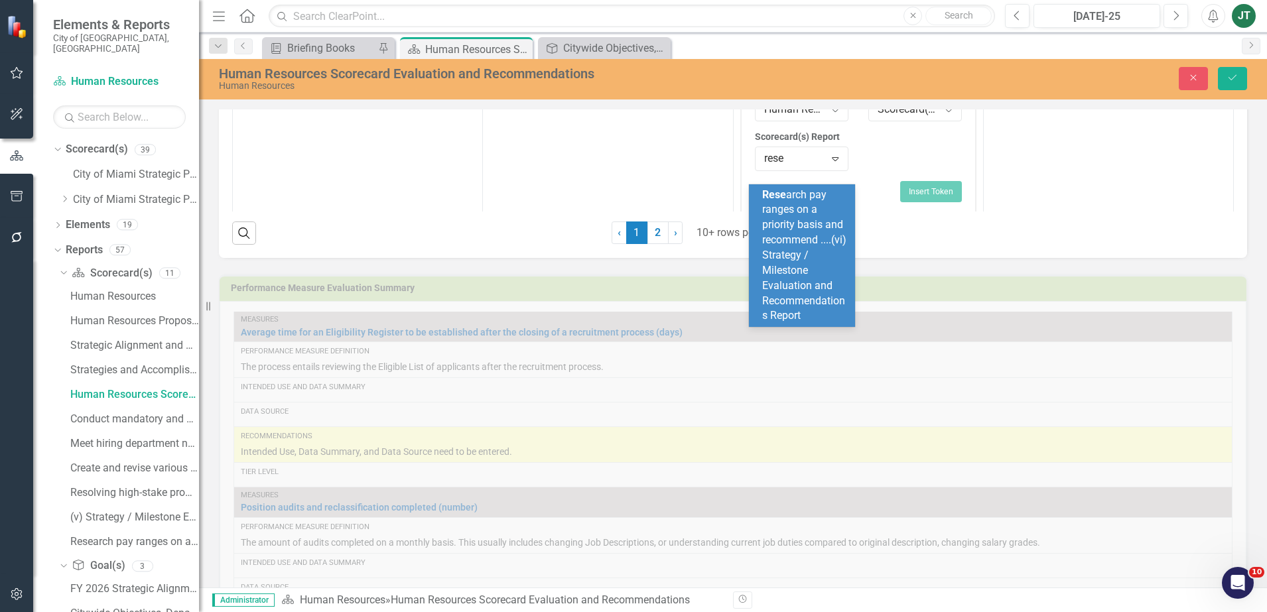
type input "resea"
click at [780, 262] on div "Resea rch pay ranges on a priority basis and recommend ....(vi) Strategy / Mile…" at bounding box center [804, 256] width 85 height 137
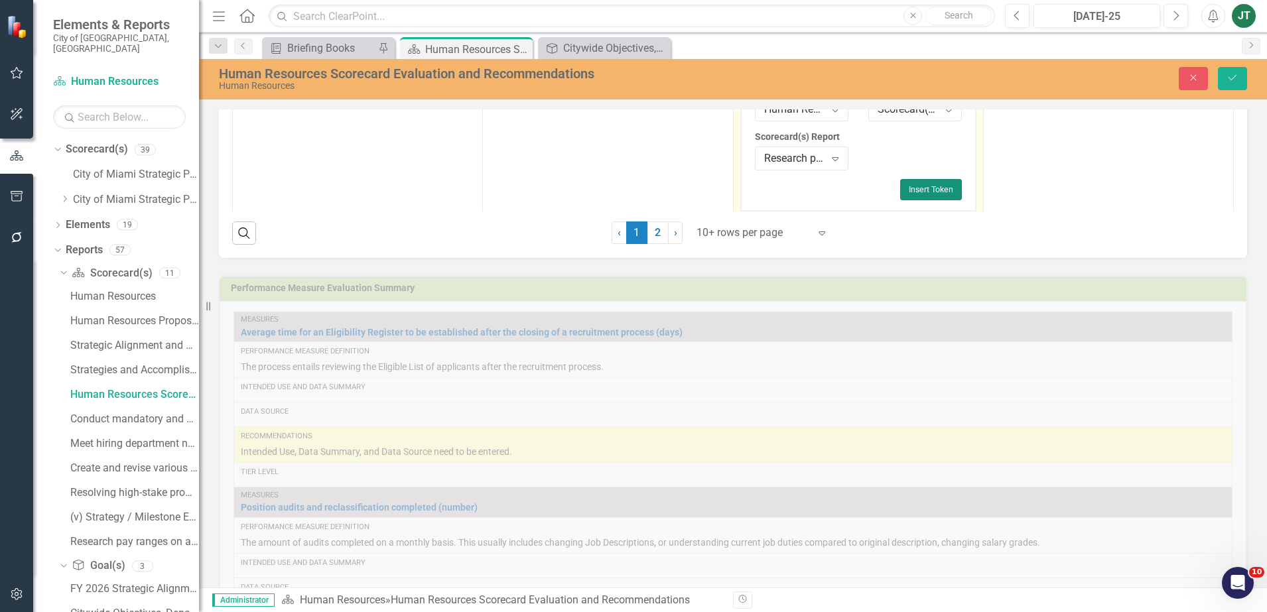
click at [935, 198] on button "Insert Token" at bounding box center [931, 189] width 62 height 21
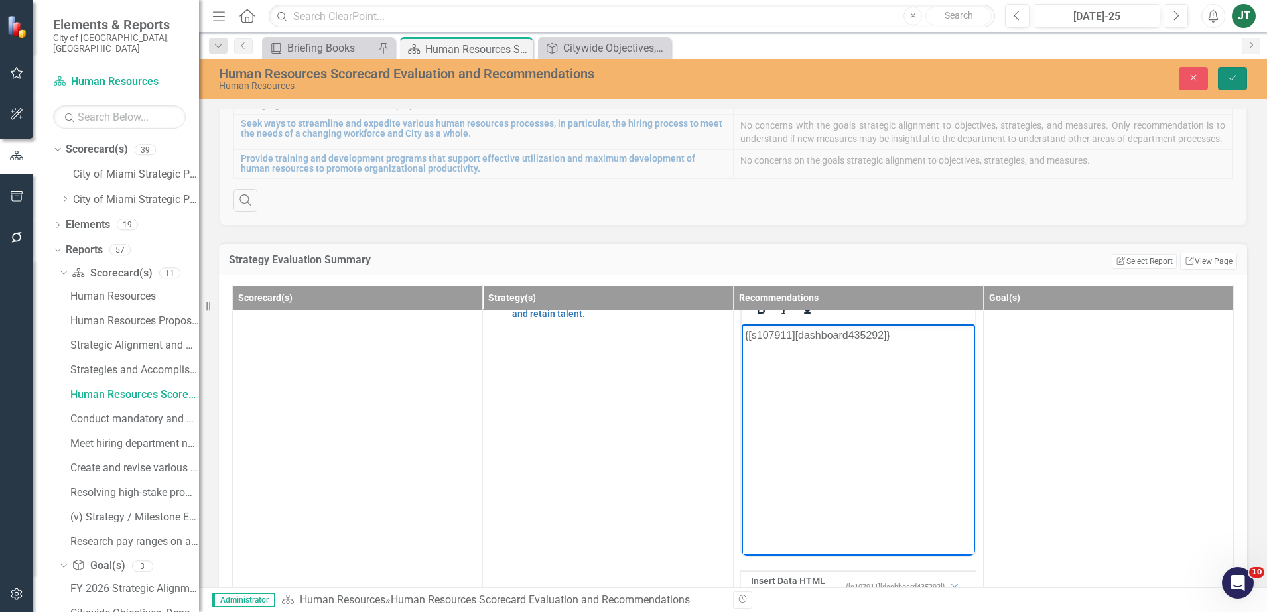
click at [1227, 84] on button "Save" at bounding box center [1232, 78] width 29 height 23
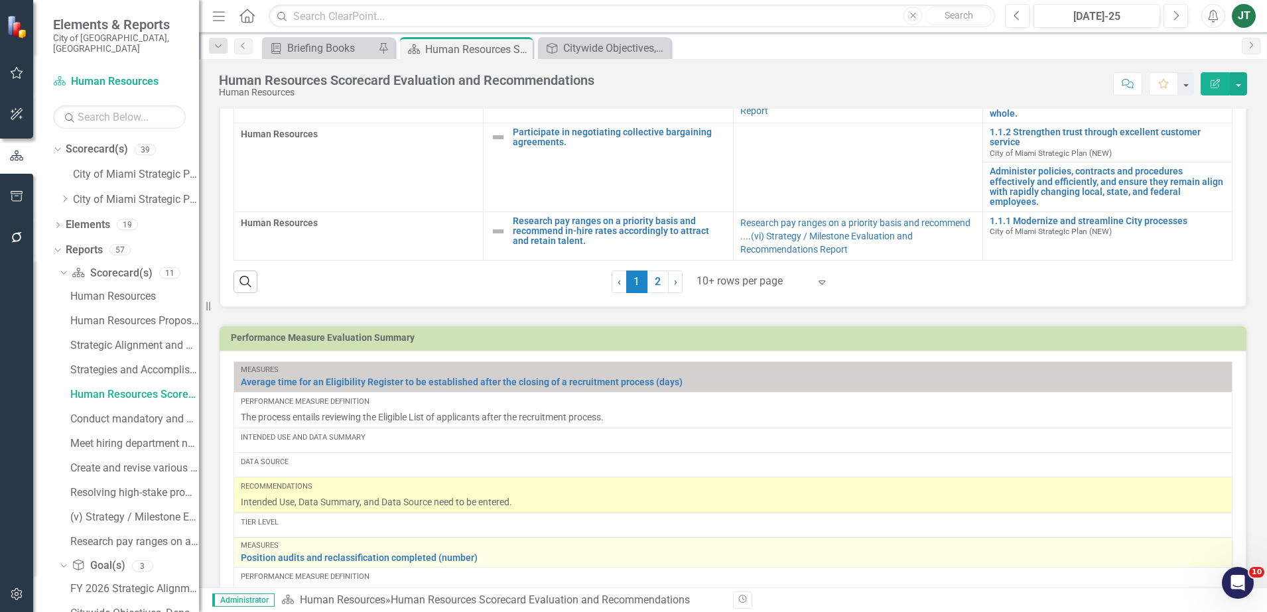
scroll to position [746, 0]
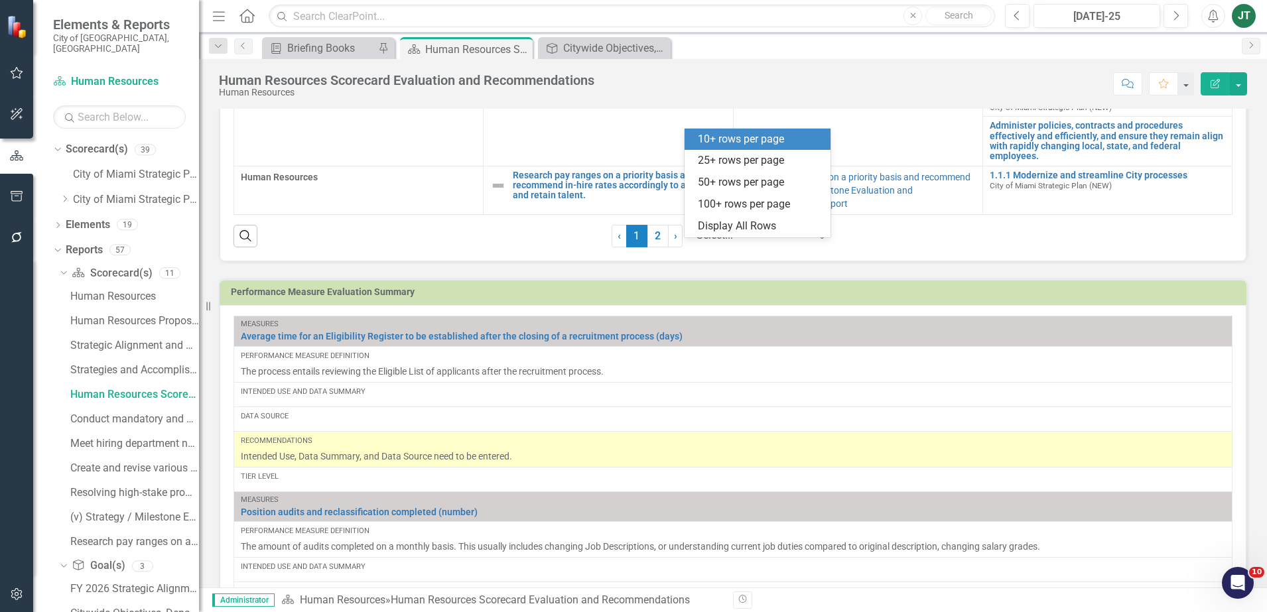
click at [763, 245] on div at bounding box center [753, 236] width 113 height 18
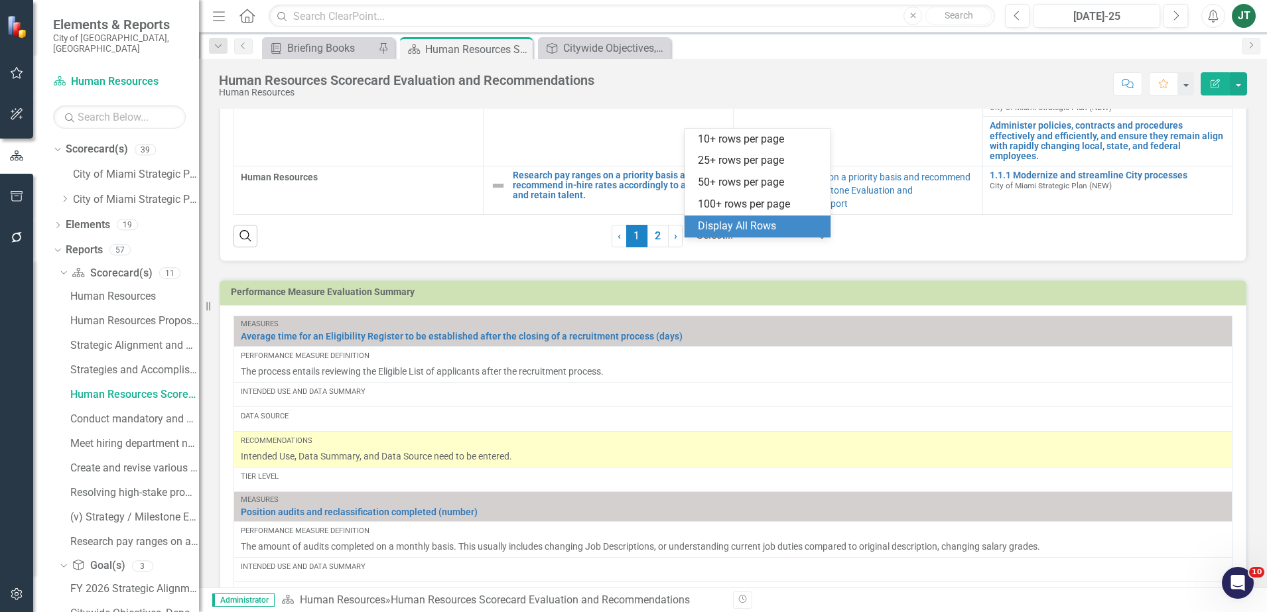
click at [744, 226] on div "Display All Rows" at bounding box center [760, 226] width 125 height 15
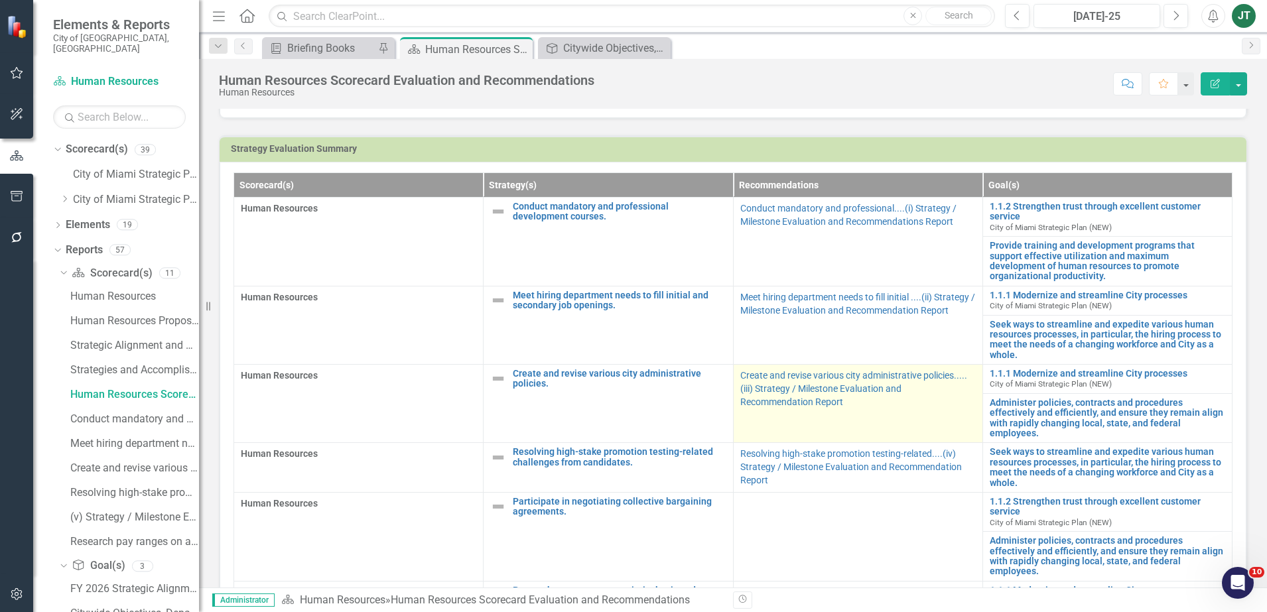
scroll to position [332, 0]
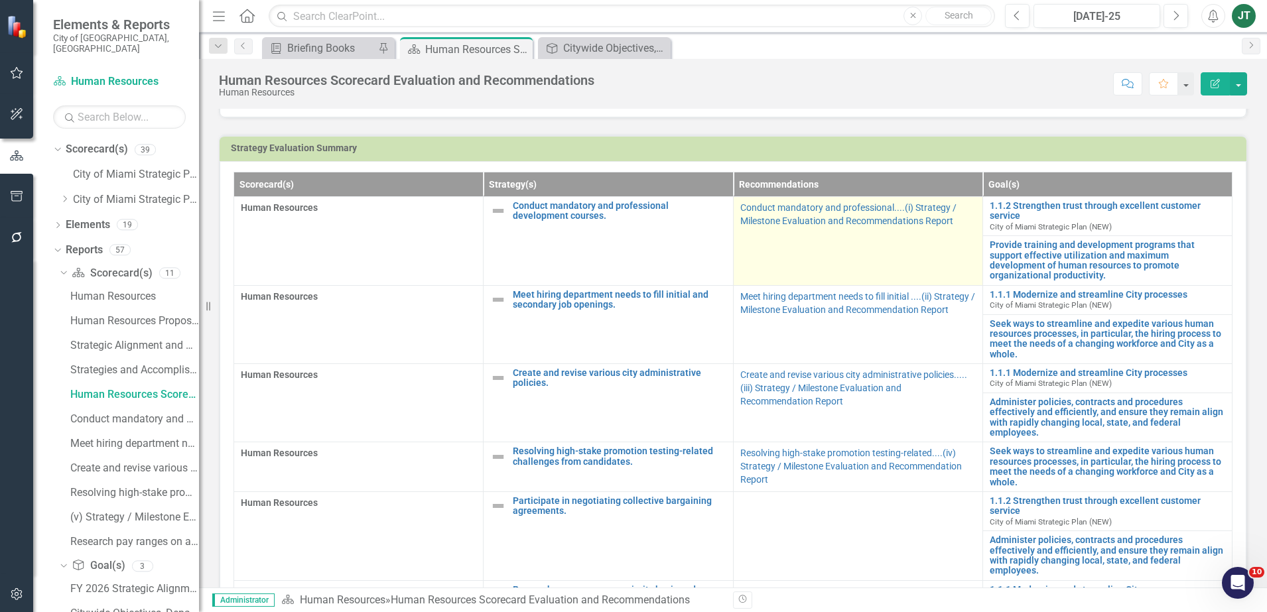
click at [814, 227] on p "Conduct mandatory and professional....(i) Strategy / Milestone Evaluation and R…" at bounding box center [859, 214] width 236 height 27
click at [810, 226] on link "Conduct mandatory and professional....(i) Strategy / Milestone Evaluation and R…" at bounding box center [849, 214] width 216 height 24
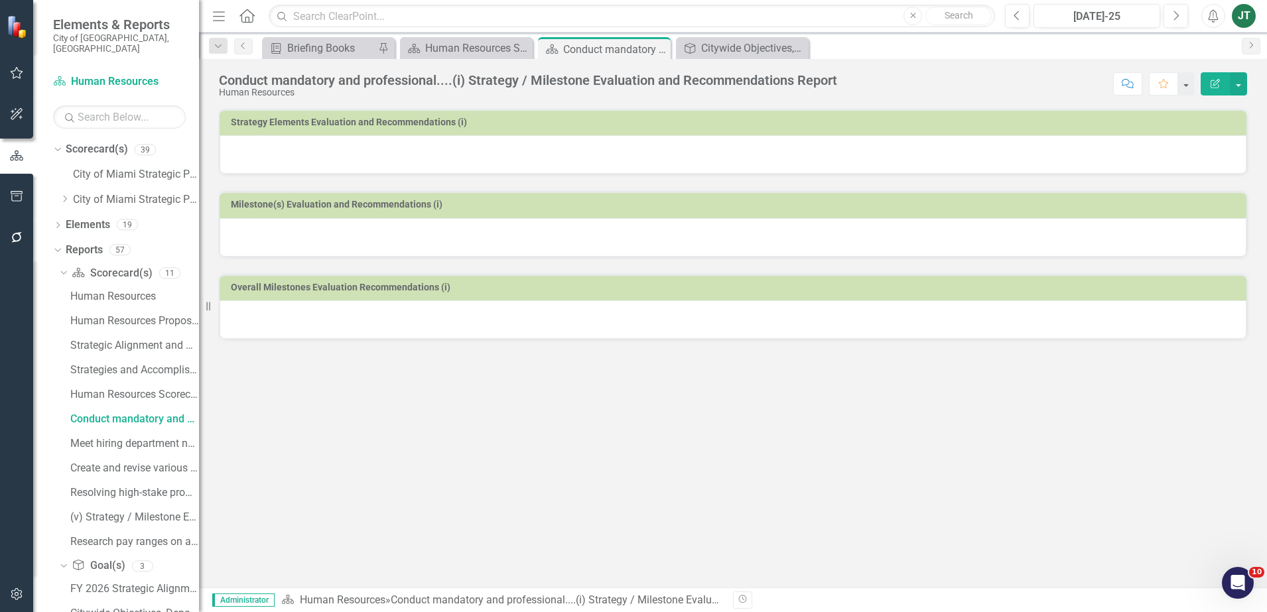
click at [466, 157] on div at bounding box center [733, 154] width 1027 height 38
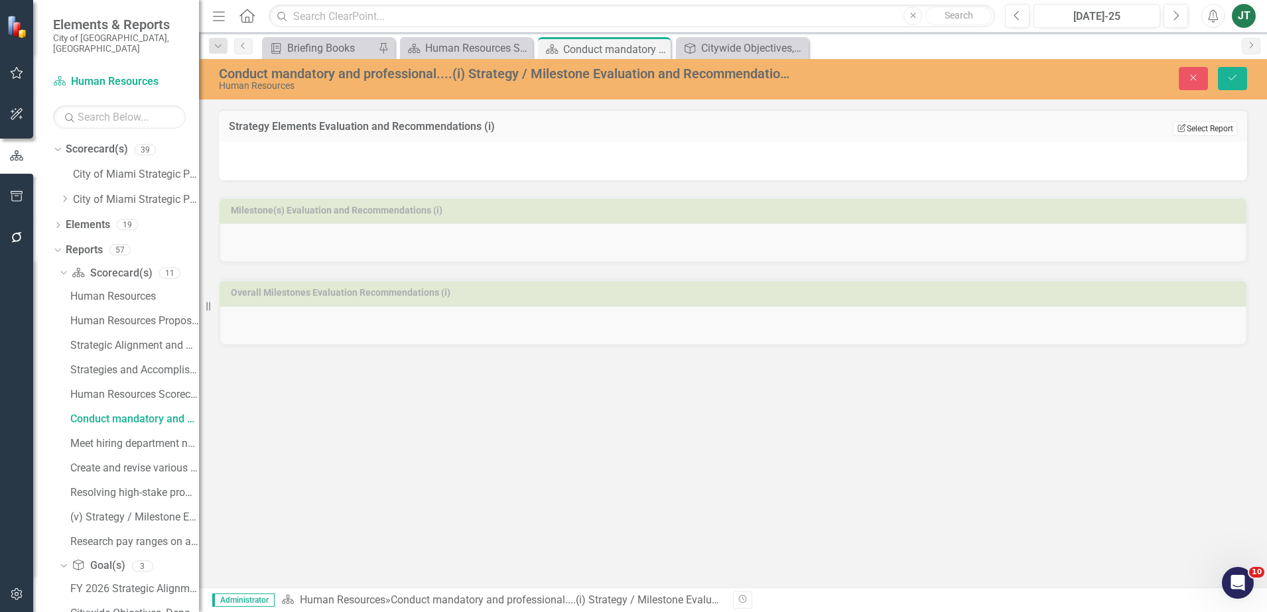
click at [1202, 132] on button "Edit Report Select Report" at bounding box center [1205, 128] width 64 height 15
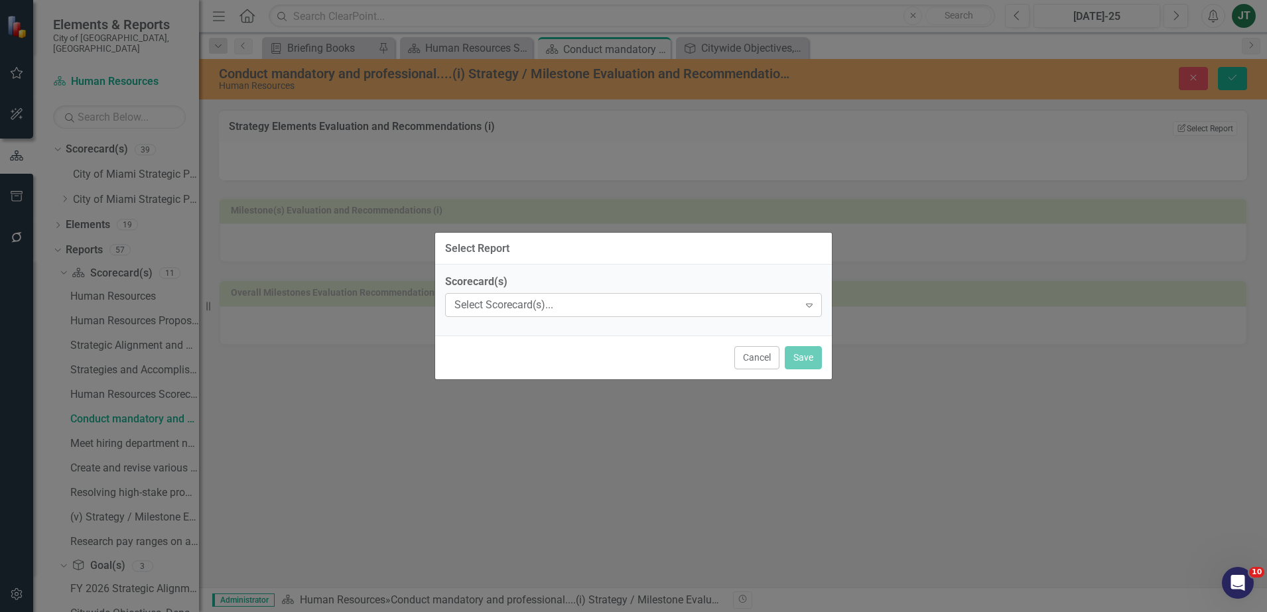
click at [585, 307] on div "Select Scorecard(s)..." at bounding box center [627, 305] width 344 height 15
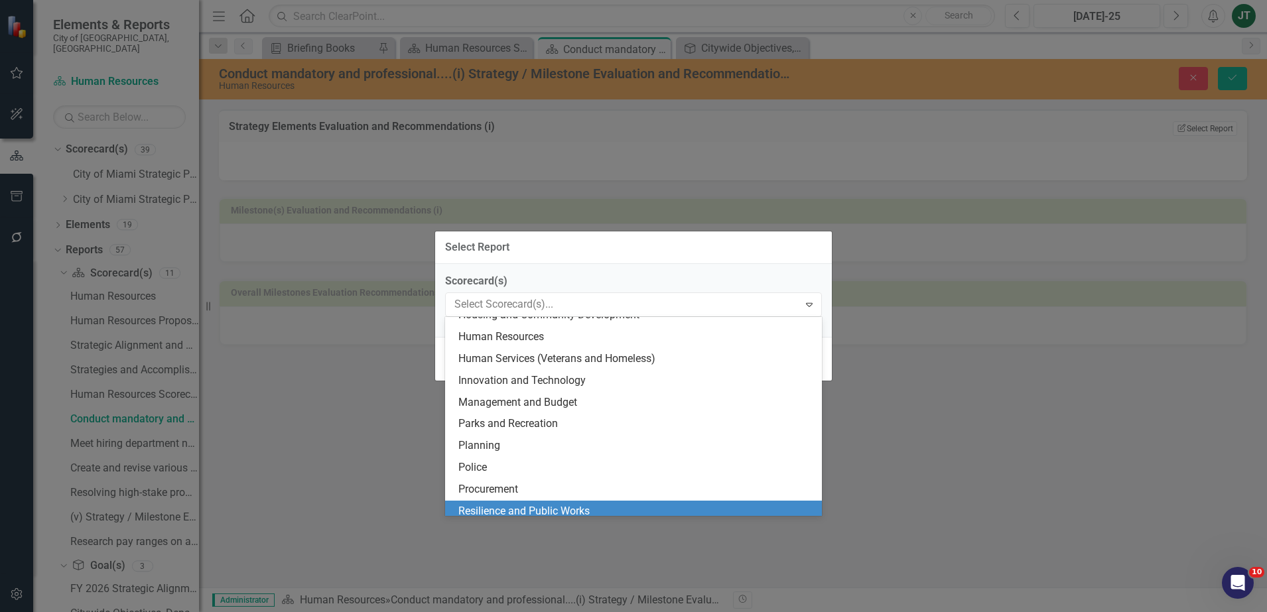
scroll to position [332, 0]
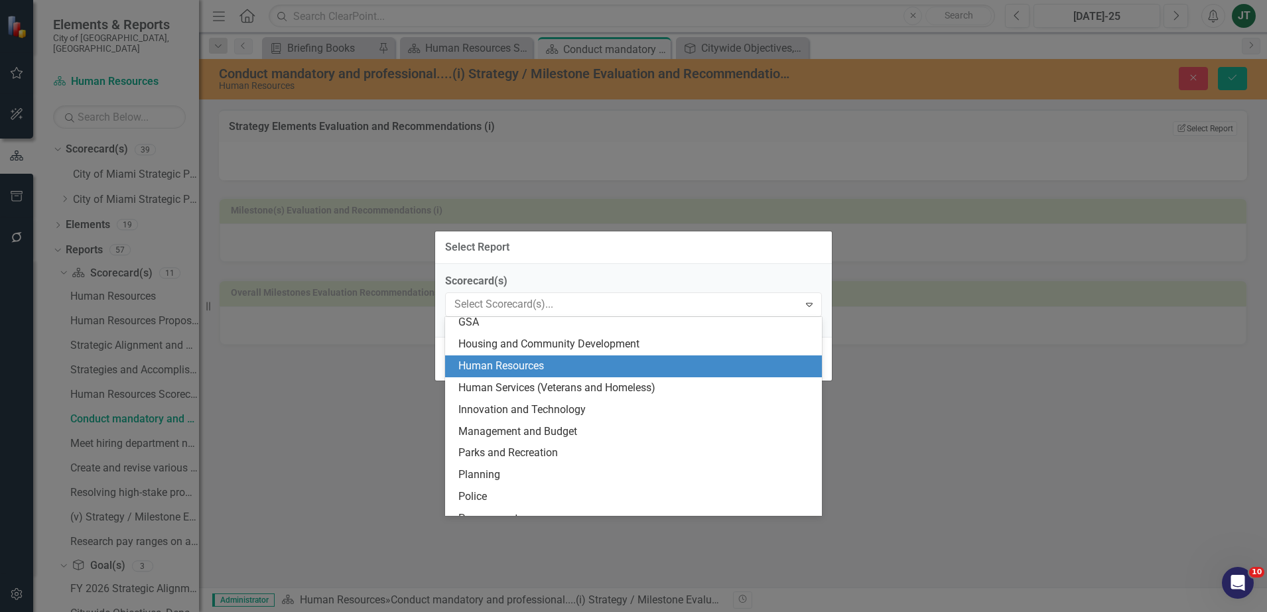
click at [486, 359] on div "Human Resources" at bounding box center [637, 366] width 356 height 15
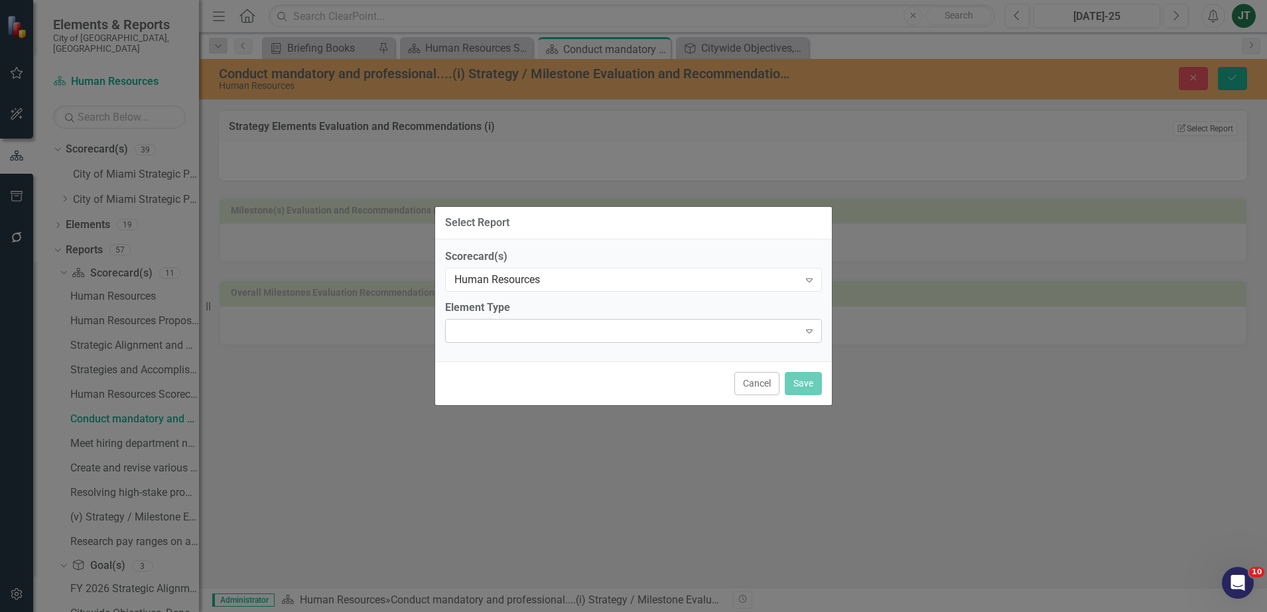
click at [487, 326] on div "Expand" at bounding box center [633, 331] width 377 height 24
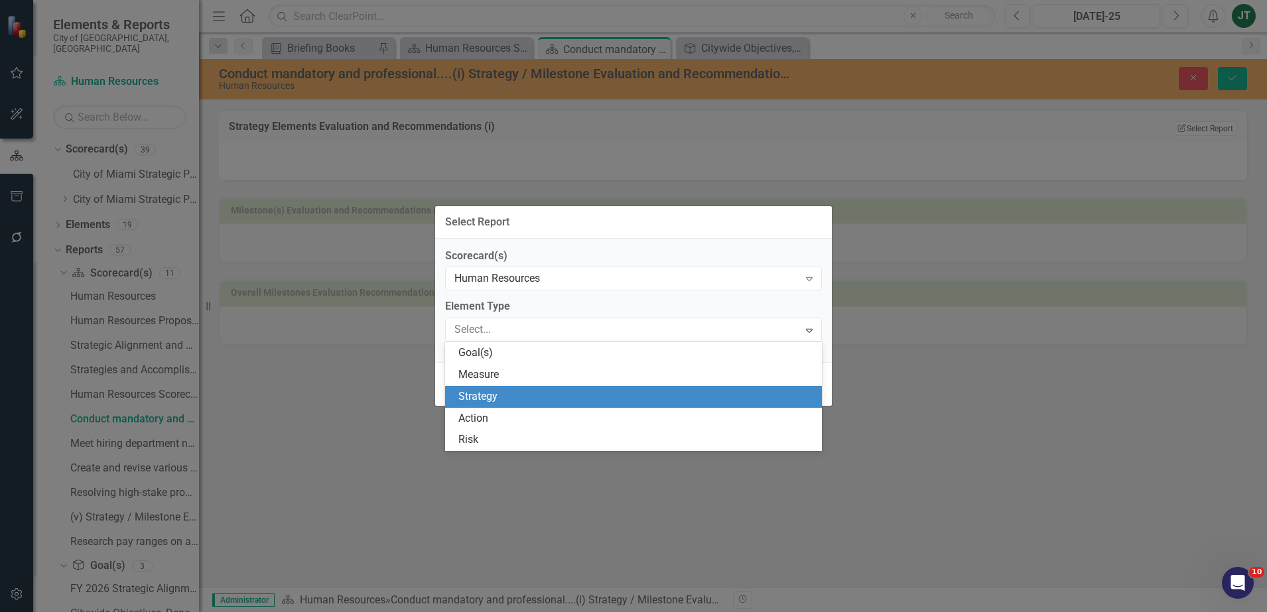
click at [490, 397] on div "Strategy" at bounding box center [637, 397] width 356 height 15
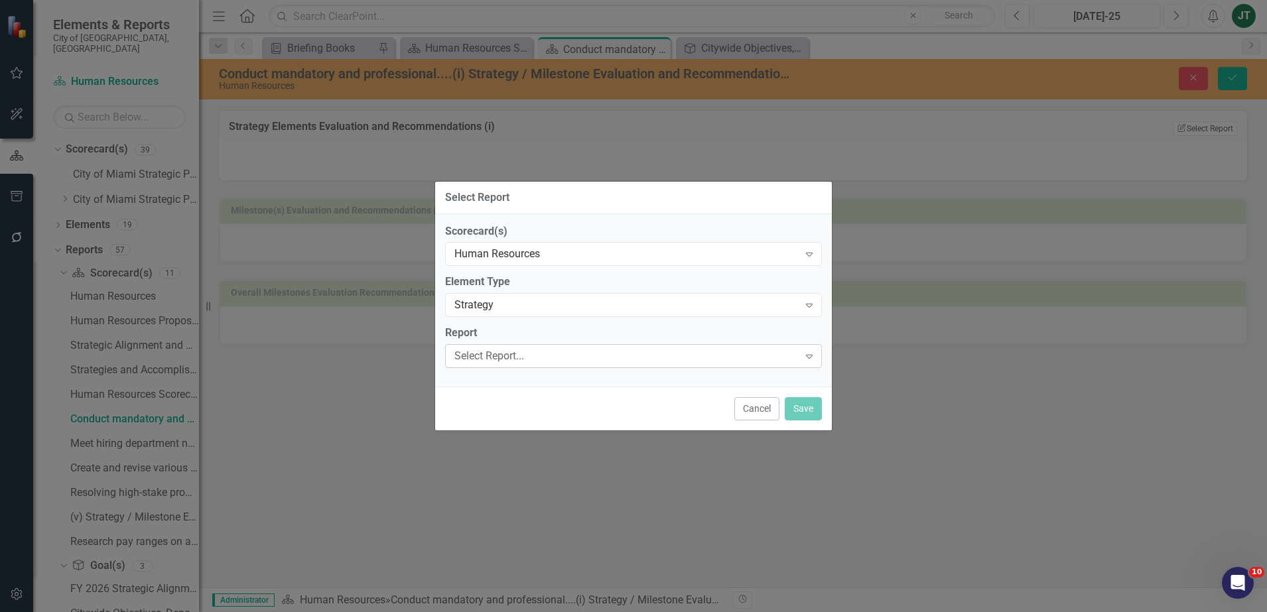
click at [477, 349] on div "Select Report..." at bounding box center [627, 356] width 344 height 15
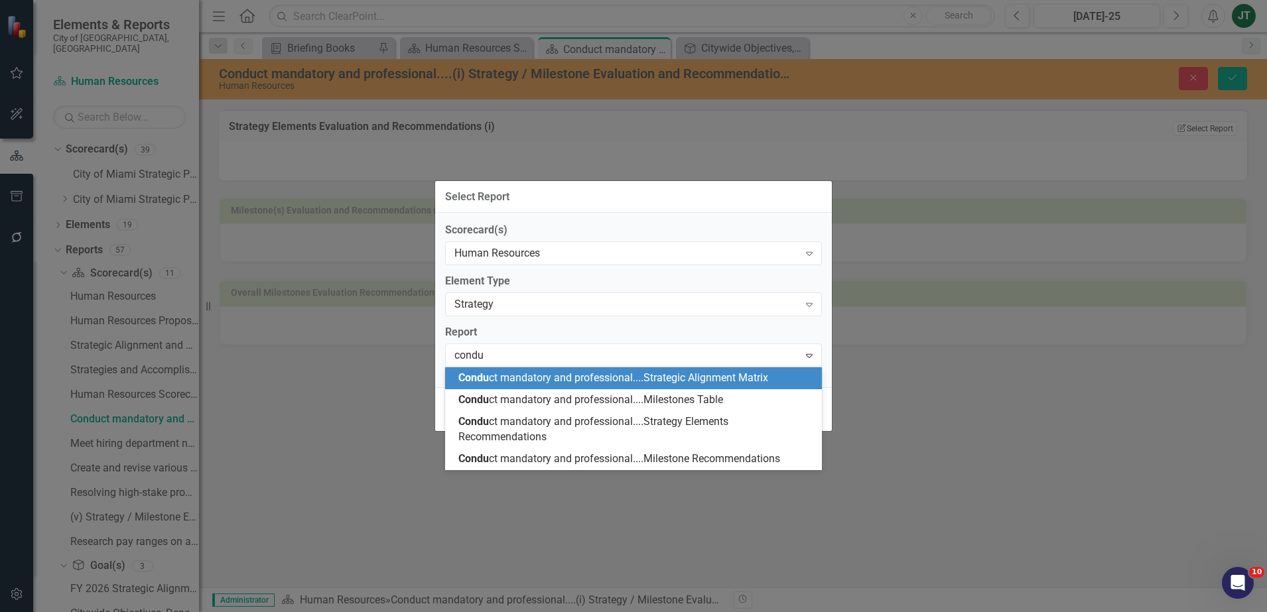
type input "conduc"
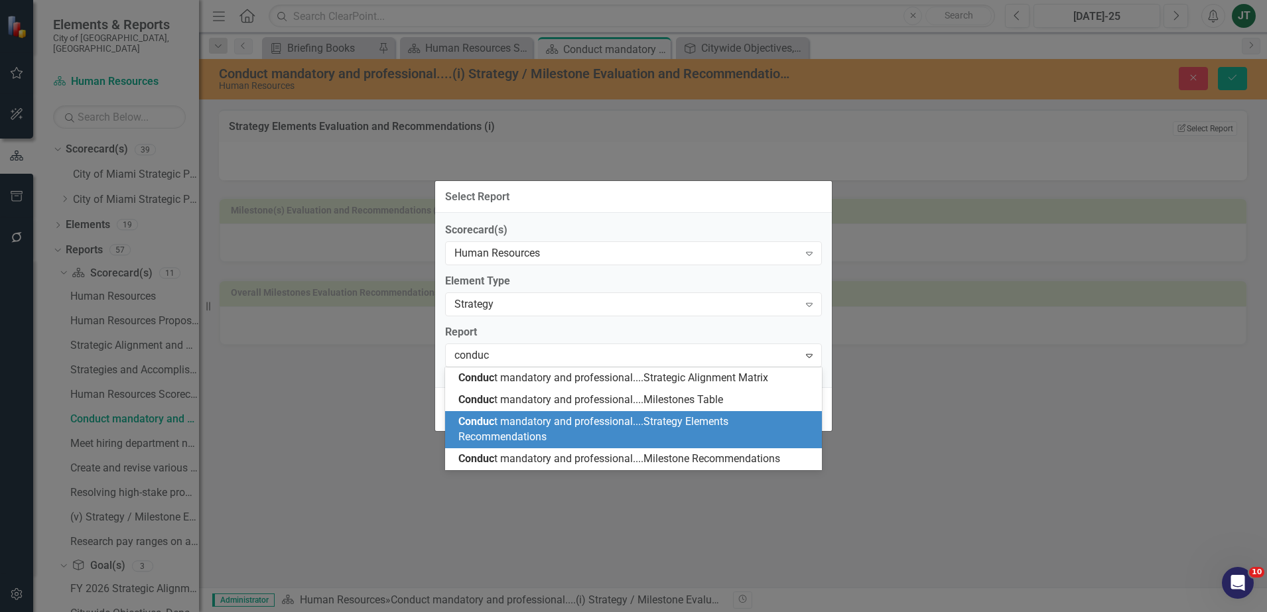
click at [634, 437] on div "Conduc t mandatory and professional....Strategy Elements Recommendations" at bounding box center [637, 430] width 356 height 31
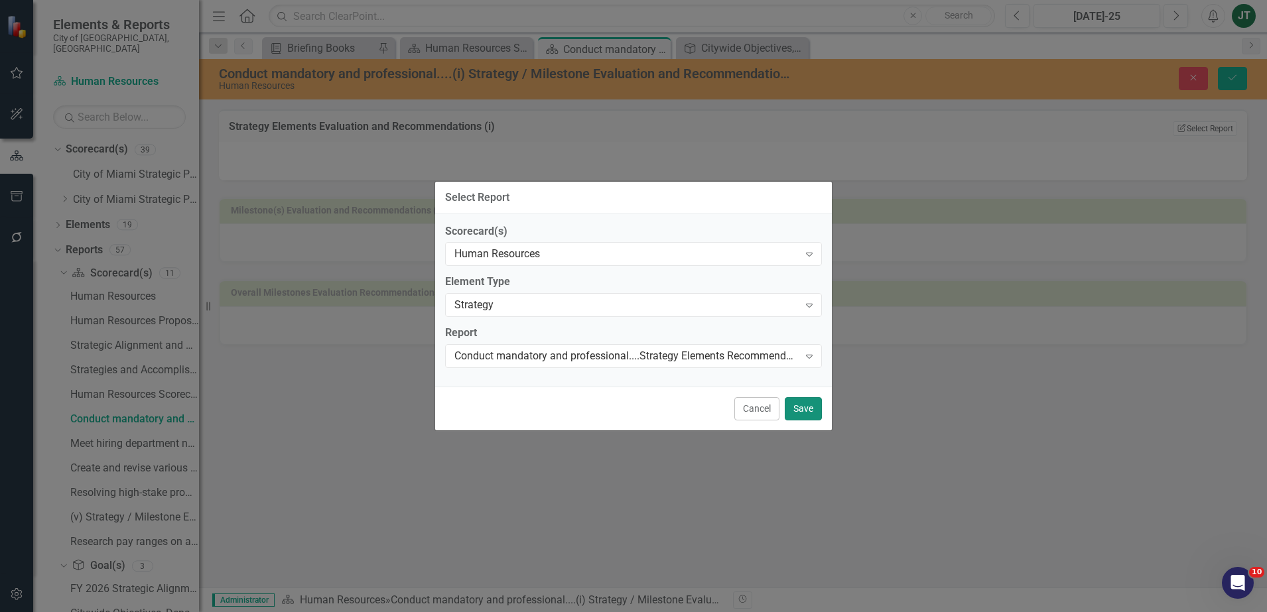
click at [812, 406] on button "Save" at bounding box center [803, 408] width 37 height 23
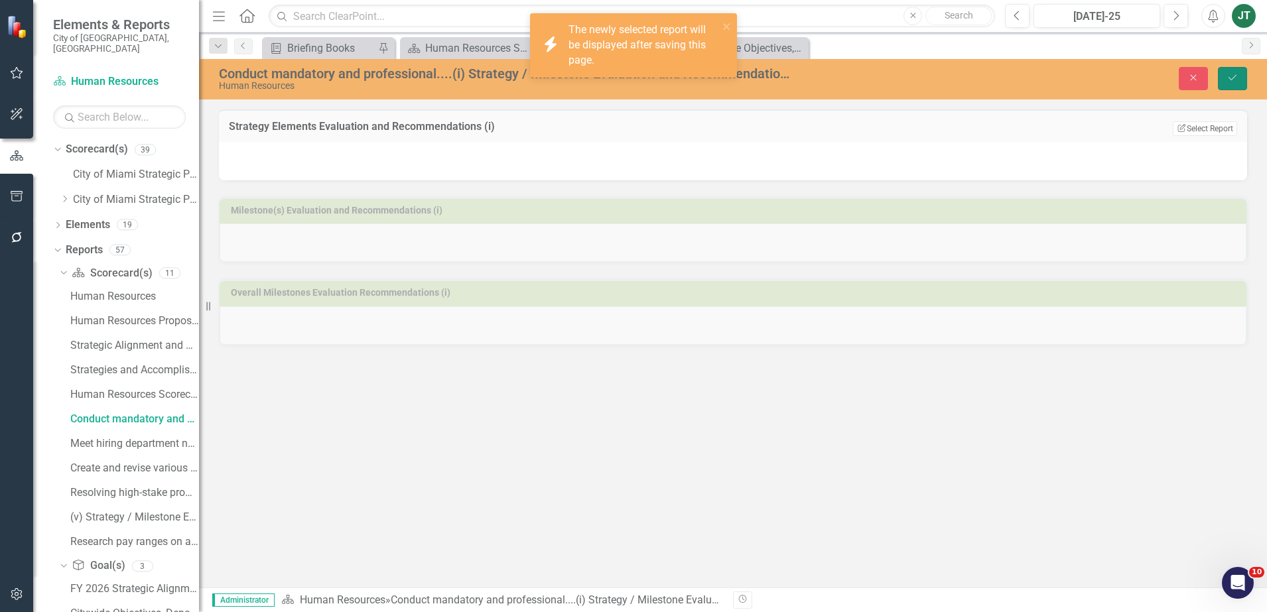
click at [1236, 77] on icon "Save" at bounding box center [1233, 77] width 12 height 9
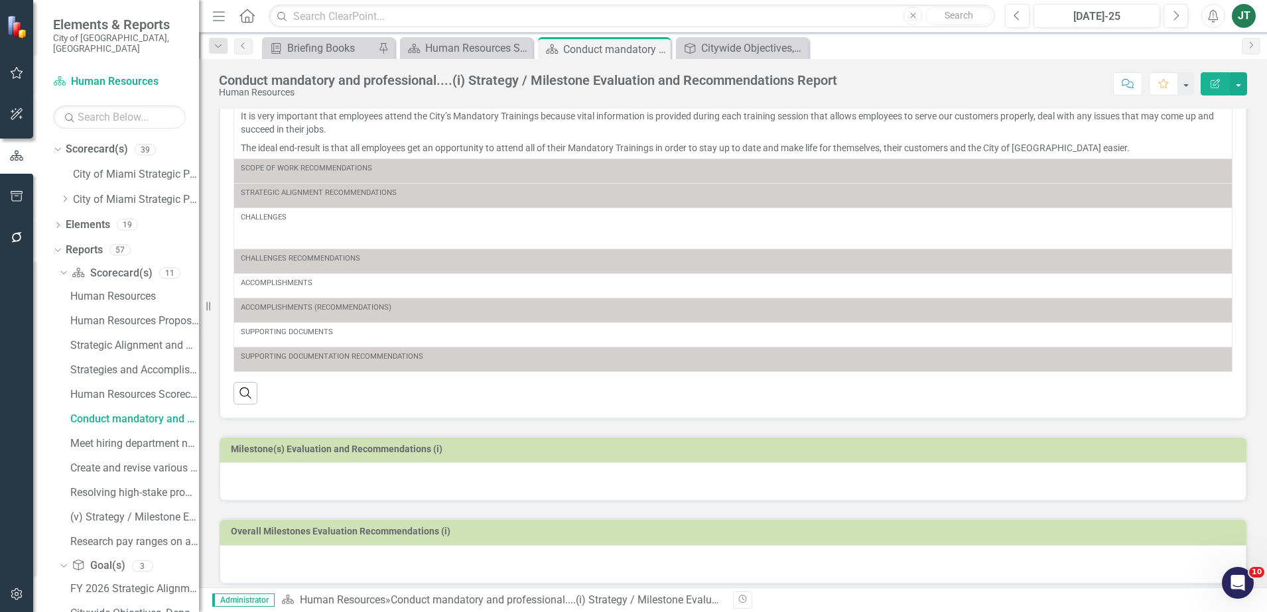
scroll to position [165, 0]
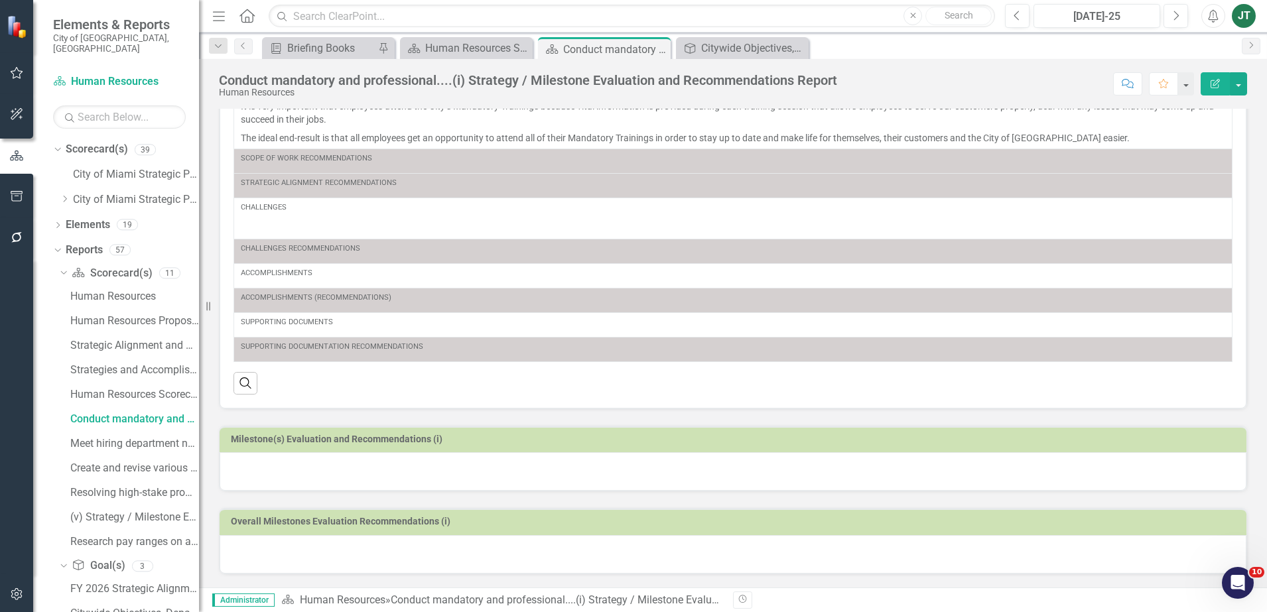
click at [409, 449] on td "Milestone(s) Evaluation and Recommendations (i)" at bounding box center [735, 441] width 1009 height 20
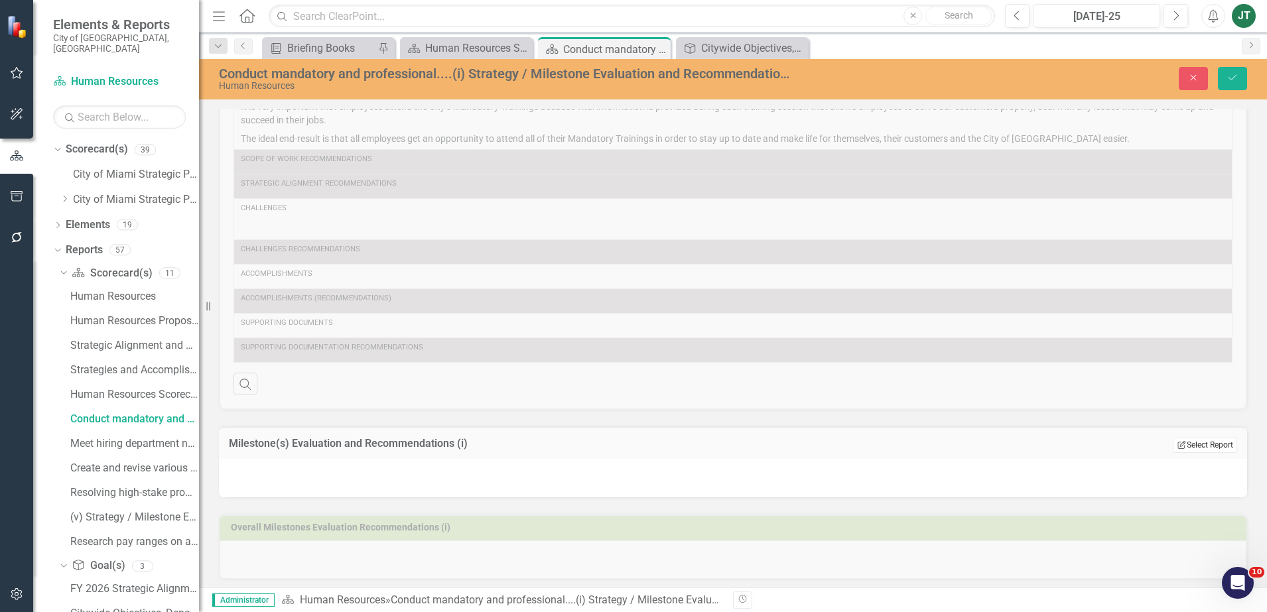
click at [1199, 447] on button "Edit Report Select Report" at bounding box center [1205, 445] width 64 height 15
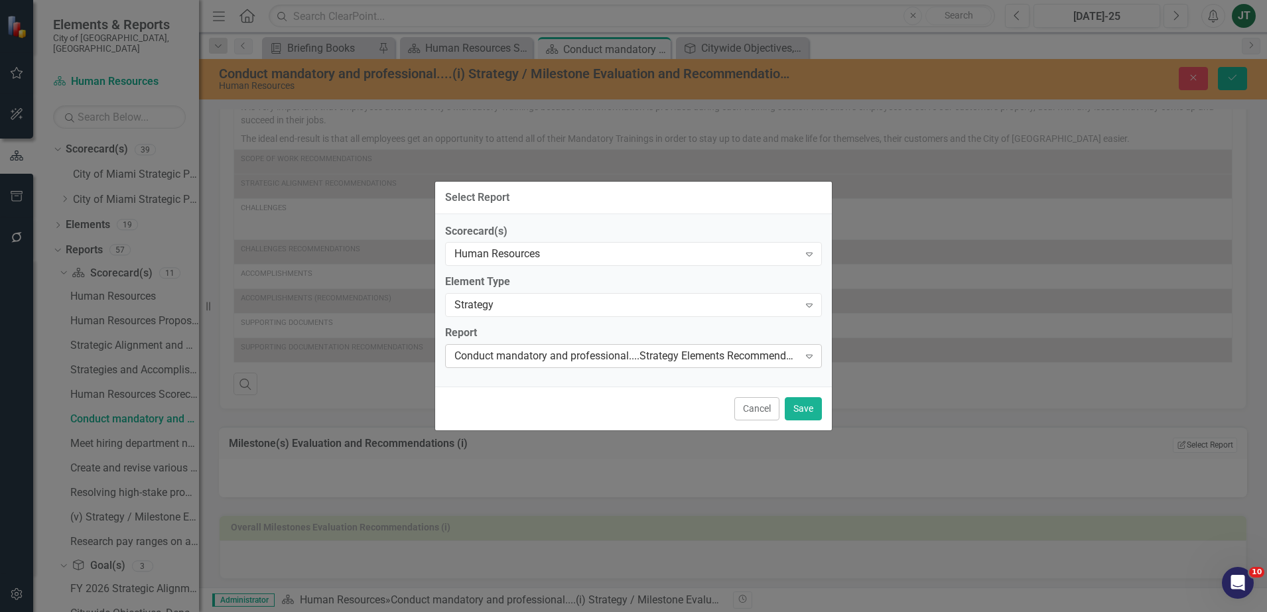
click at [547, 364] on div "Conduct mandatory and professional....Strategy Elements Recommendations Expand" at bounding box center [633, 356] width 377 height 24
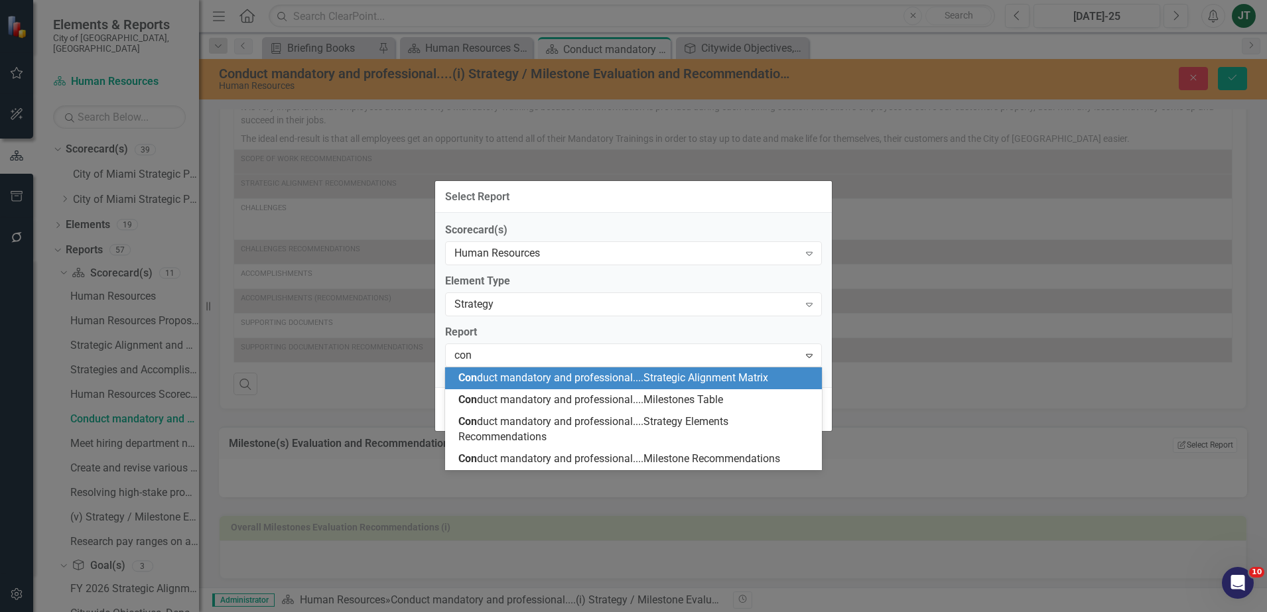
scroll to position [0, 0]
type input "cond"
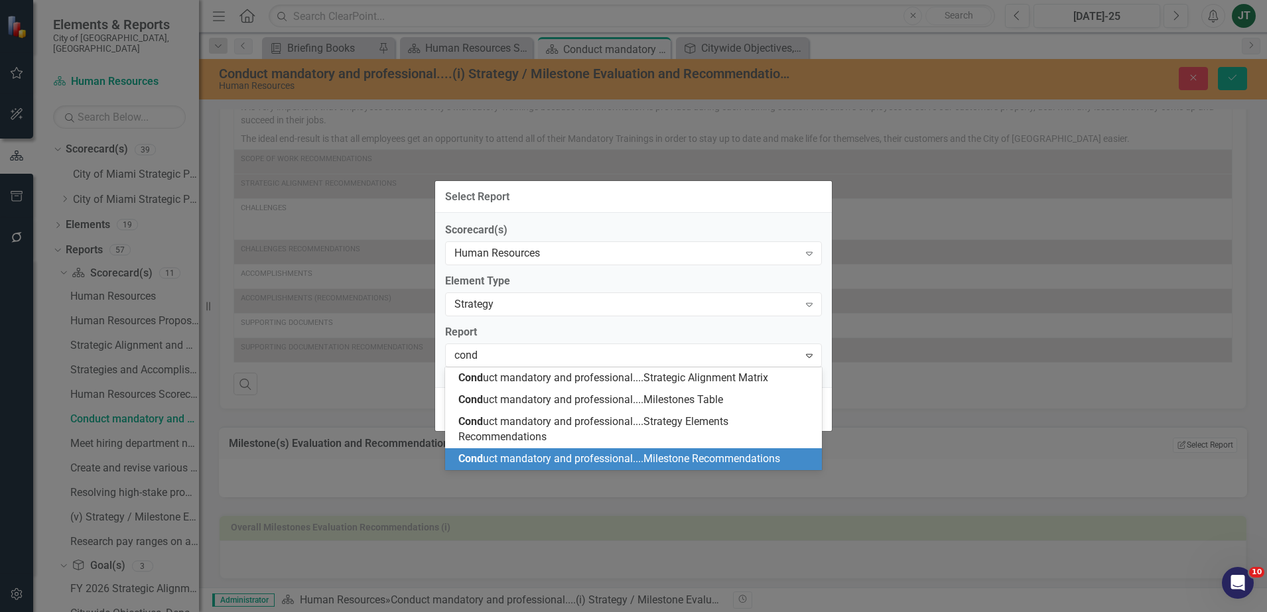
click at [591, 455] on span "Cond uct mandatory and professional....Milestone Recommendations" at bounding box center [620, 459] width 322 height 13
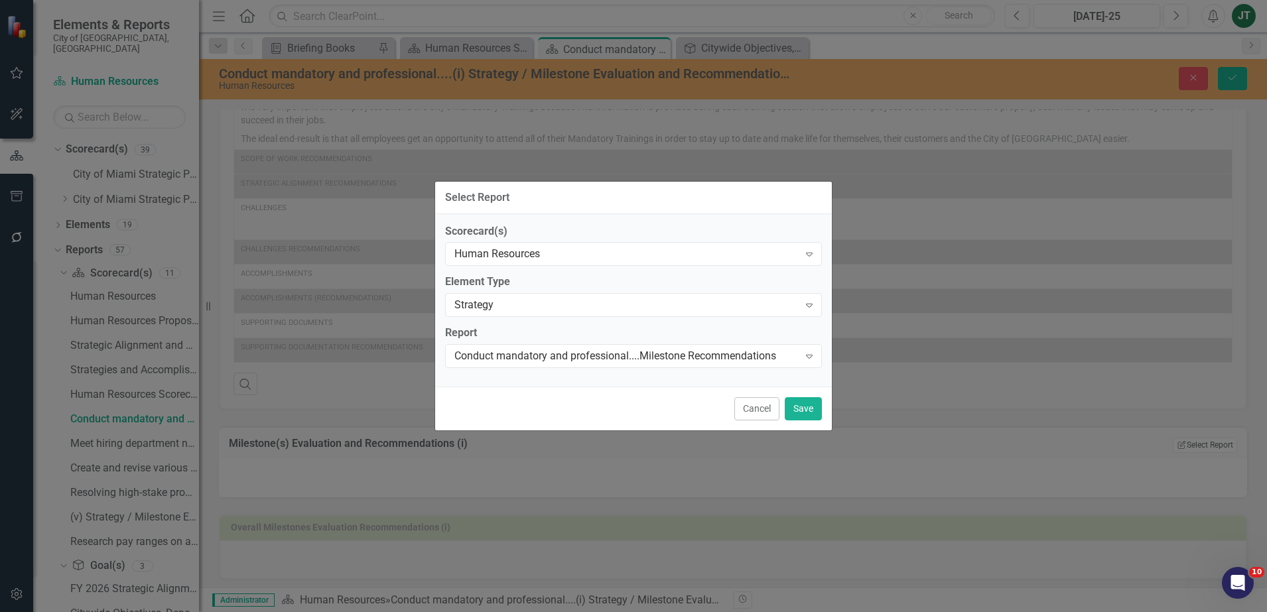
click at [1230, 87] on div "Select Report Scorecard(s) Human Resources Expand Element Type Strategy Expand …" at bounding box center [633, 306] width 1267 height 612
click at [810, 406] on button "Save" at bounding box center [803, 408] width 37 height 23
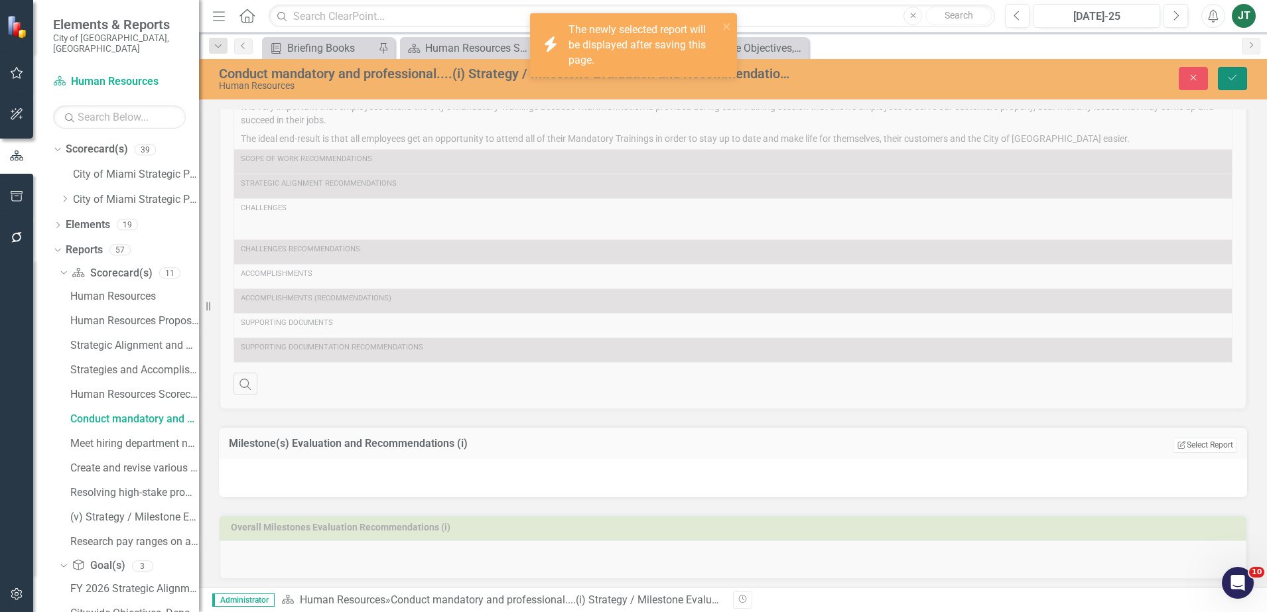
click at [1235, 74] on icon "Save" at bounding box center [1233, 77] width 12 height 9
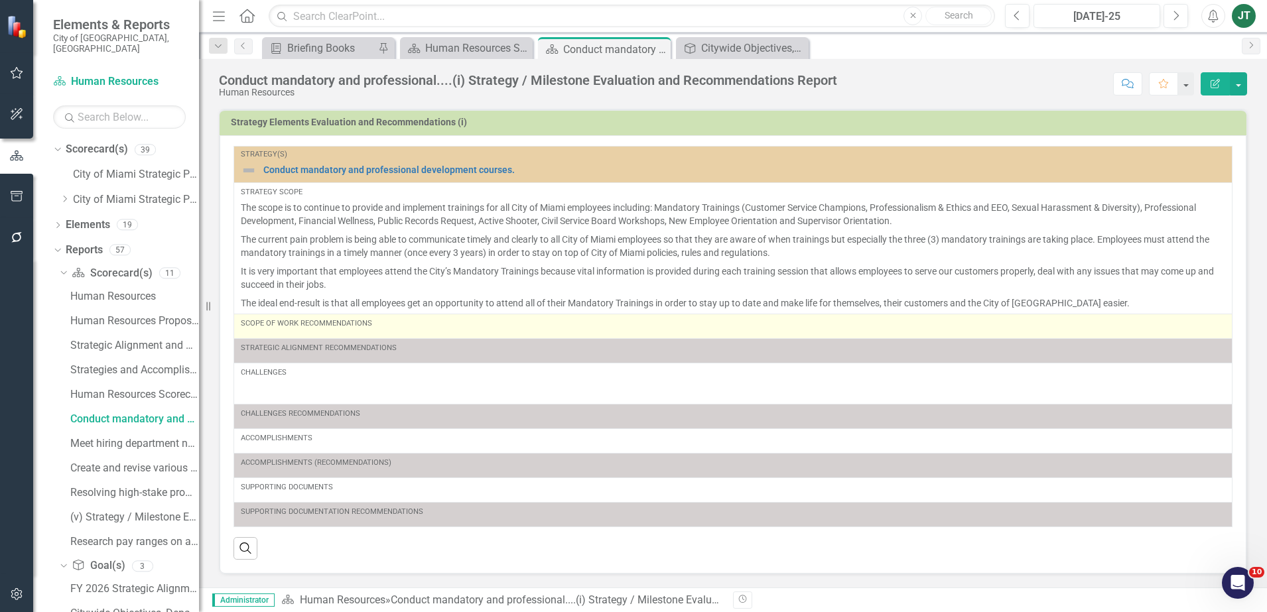
click at [429, 328] on div "Scope of Work Recommendations" at bounding box center [733, 324] width 985 height 11
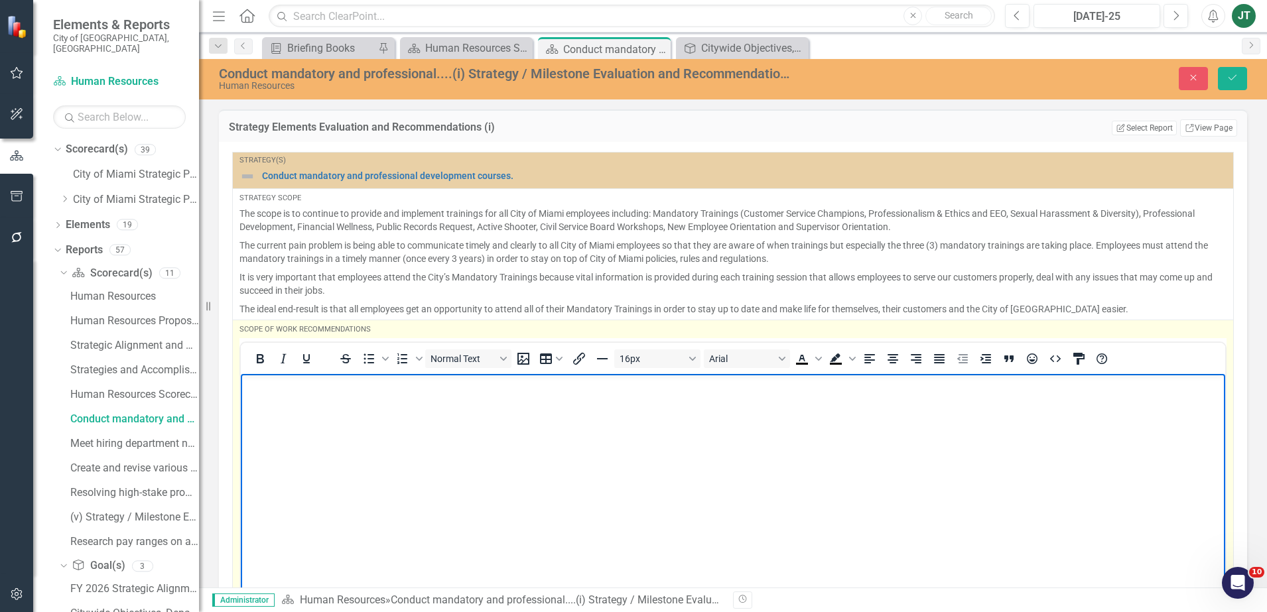
click at [347, 386] on p "Rich Text Area. Press ALT-0 for help." at bounding box center [733, 385] width 978 height 16
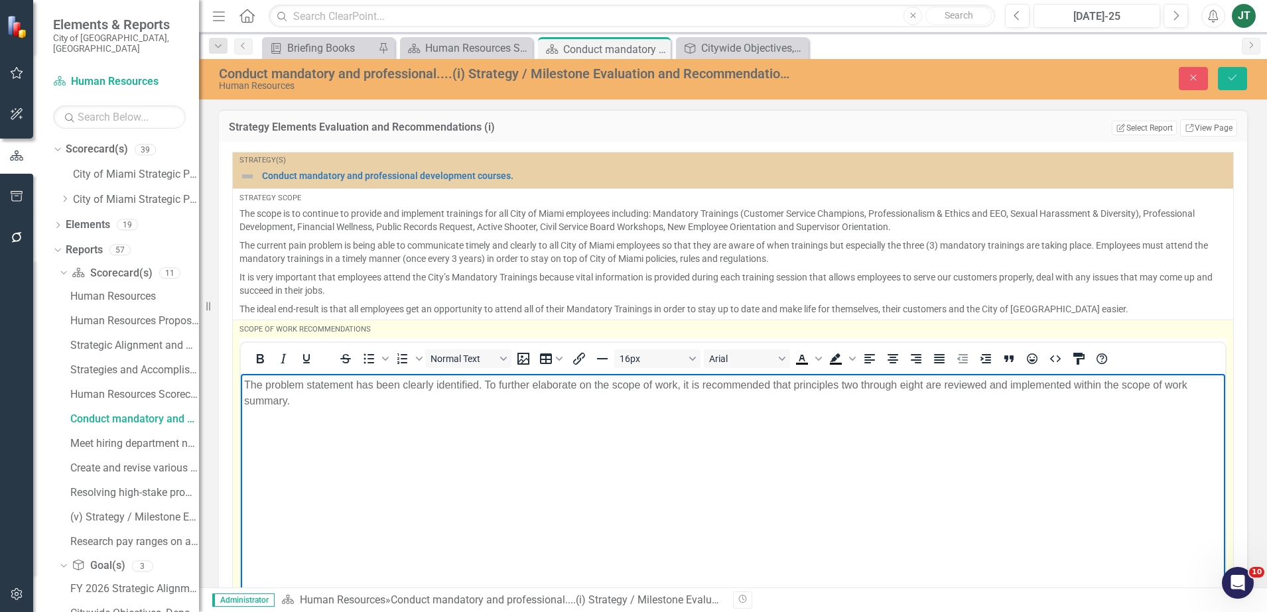
click at [707, 393] on p "The problem statement has been clearly identified. To further elaborate on the …" at bounding box center [733, 393] width 978 height 32
click at [837, 395] on p "The problem statement has been clearly identified. To further elaborate on the …" at bounding box center [733, 393] width 978 height 32
click at [774, 415] on body "The problem statement has been clearly identified. To further elaborate on the …" at bounding box center [733, 473] width 985 height 199
click at [843, 401] on p "The problem statement has been clearly identified. To further elaborate on the …" at bounding box center [733, 393] width 978 height 32
drag, startPoint x: 814, startPoint y: 397, endPoint x: 293, endPoint y: 405, distance: 521.0
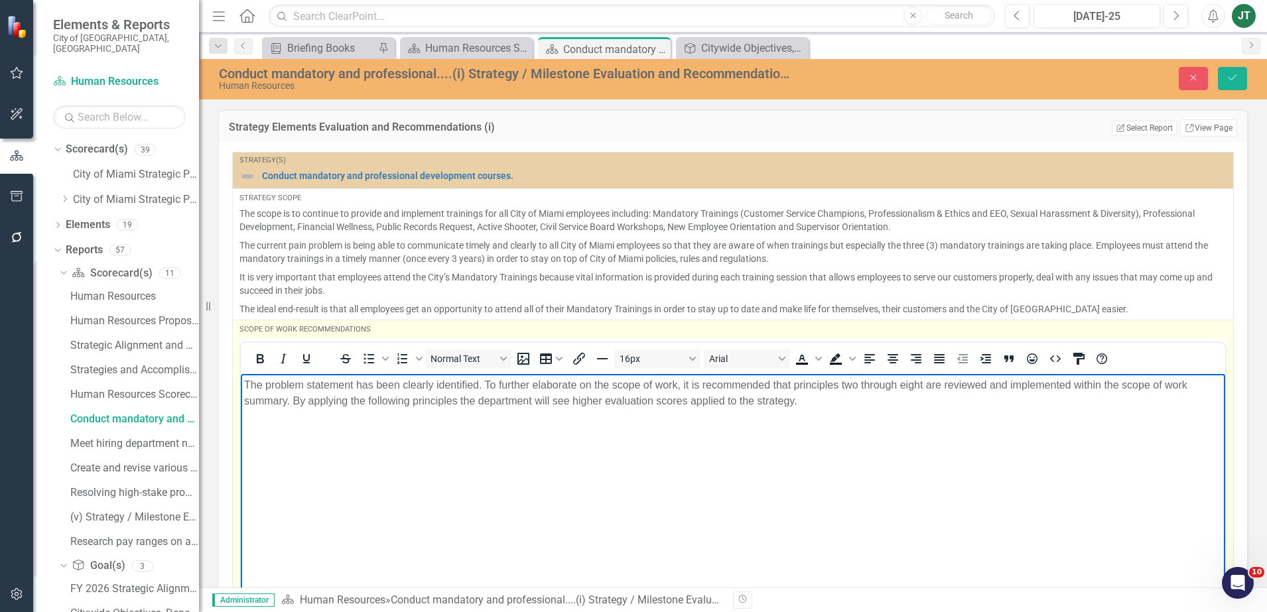
click at [293, 405] on p "The problem statement has been clearly identified. To further elaborate on the …" at bounding box center [733, 393] width 978 height 32
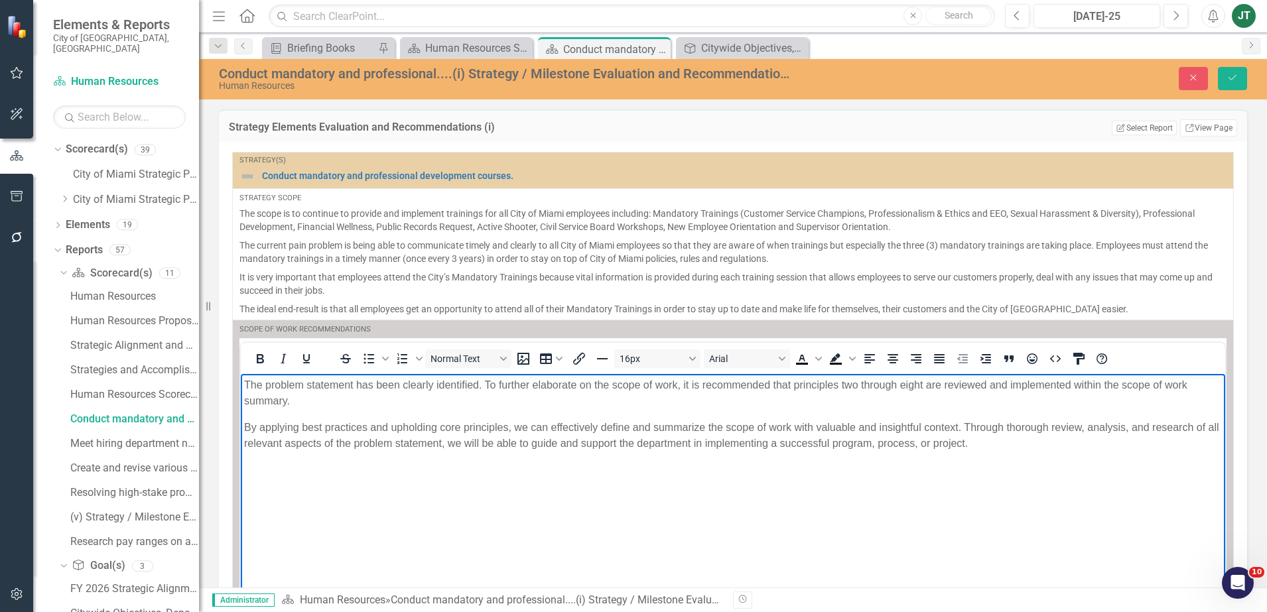
click at [248, 427] on p "By applying best practices and upholding core principles, we can effectively de…" at bounding box center [733, 435] width 978 height 32
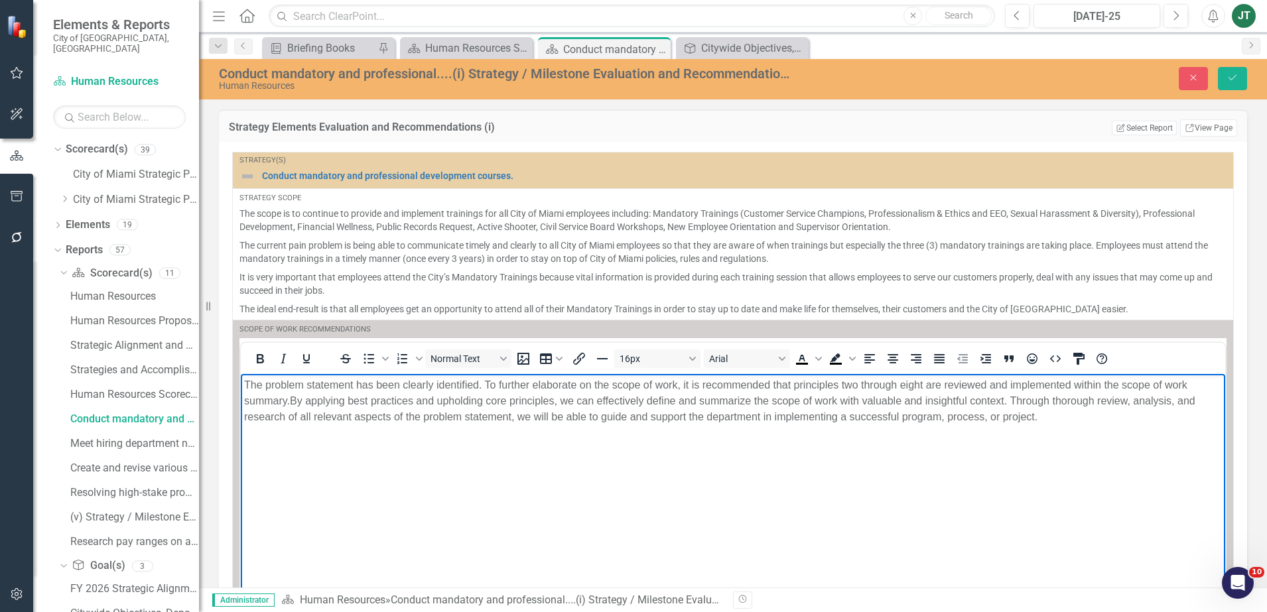
click at [1062, 420] on p "The problem statement has been clearly identified. To further elaborate on the …" at bounding box center [733, 401] width 978 height 48
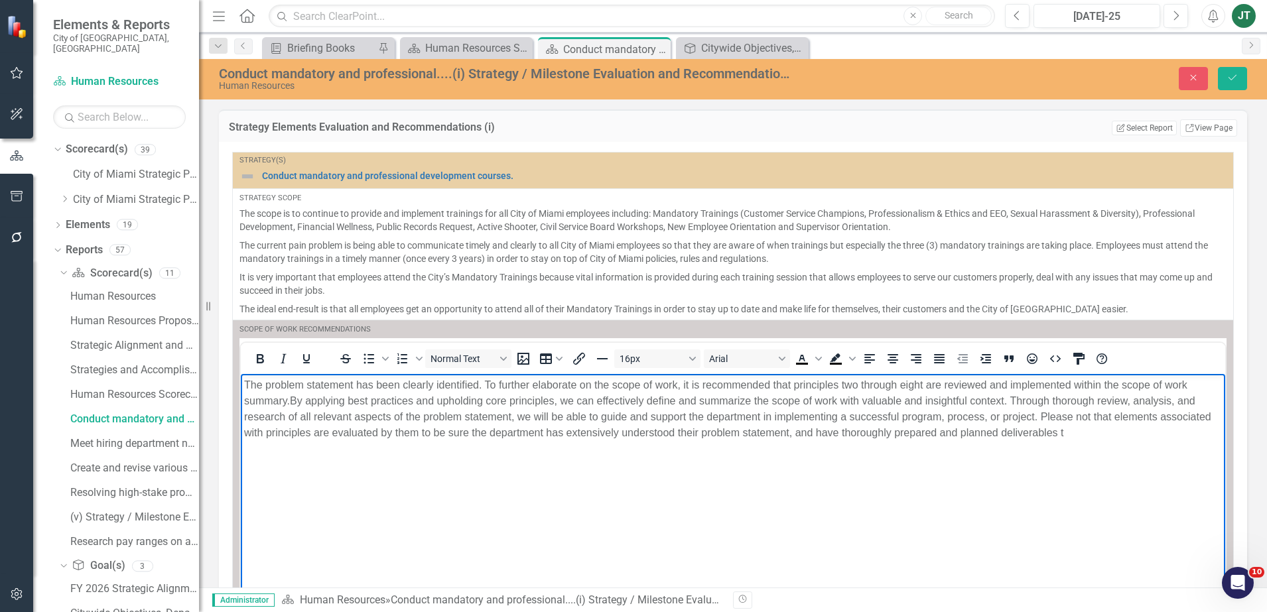
click at [1134, 445] on body "The problem statement has been clearly identified. To further elaborate on the …" at bounding box center [733, 473] width 985 height 199
click at [323, 450] on p "The problem statement has been clearly identified. To further elaborate on the …" at bounding box center [733, 417] width 978 height 80
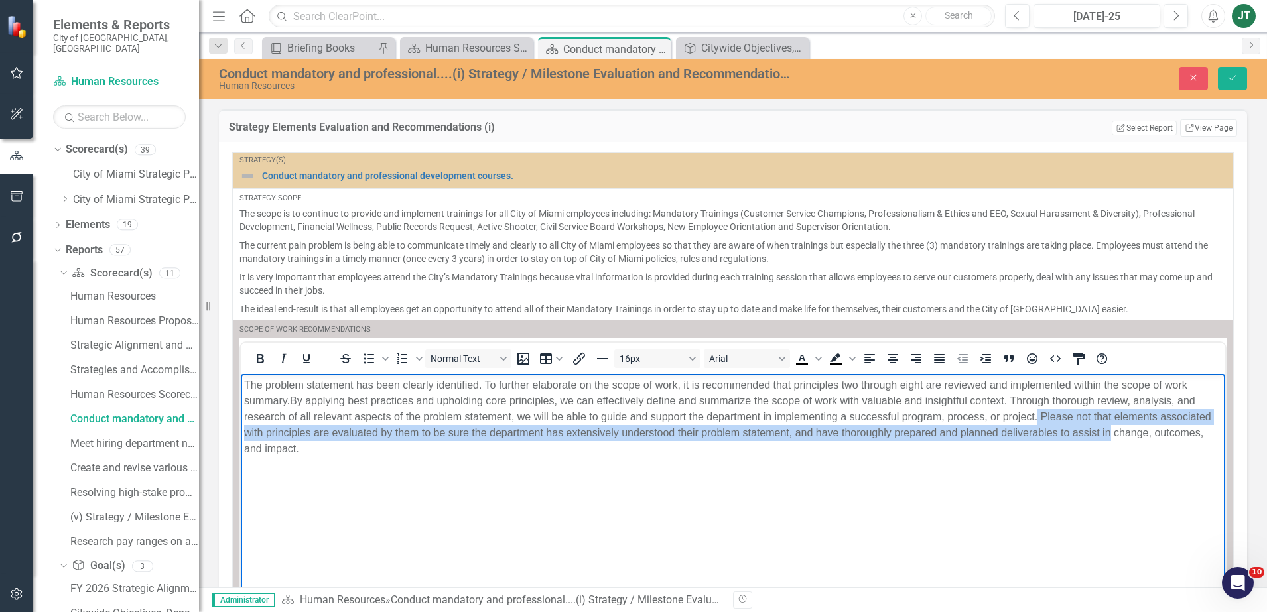
drag, startPoint x: 1039, startPoint y: 414, endPoint x: 1178, endPoint y: 439, distance: 141.0
click at [1178, 439] on p "The problem statement has been clearly identified. To further elaborate on the …" at bounding box center [733, 417] width 978 height 80
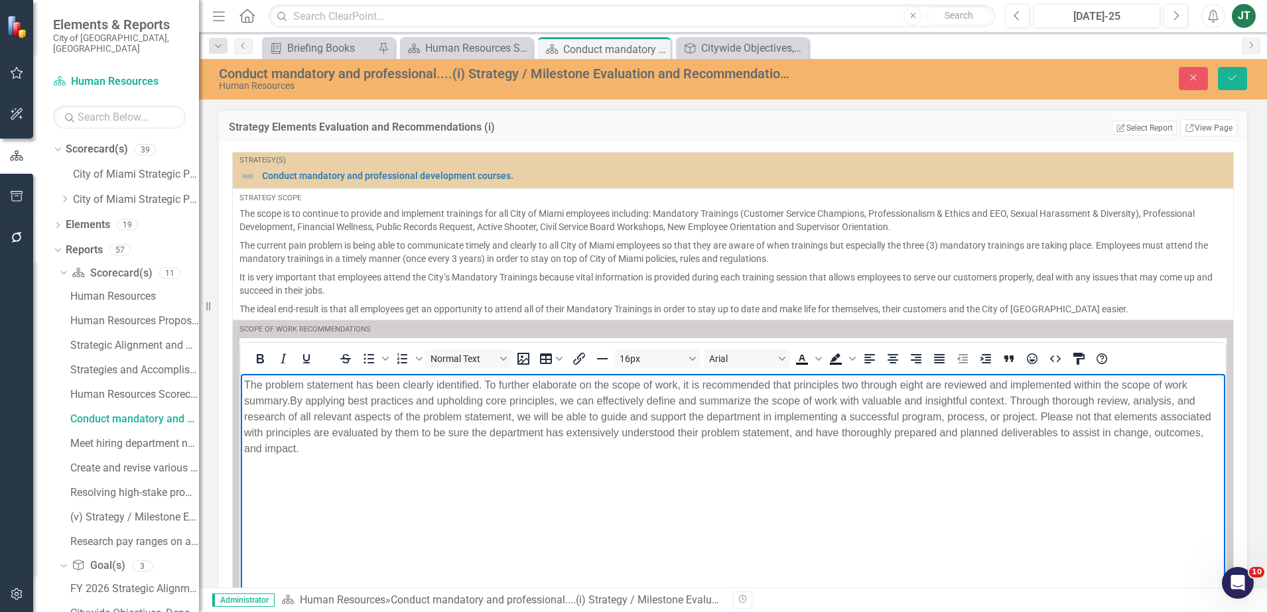
click at [1051, 442] on p "The problem statement has been clearly identified. To further elaborate on the …" at bounding box center [733, 417] width 978 height 80
drag, startPoint x: 1091, startPoint y: 417, endPoint x: 1040, endPoint y: 415, distance: 50.5
click at [1040, 415] on p "The problem statement has been clearly identified. To further elaborate on the …" at bounding box center [733, 417] width 978 height 80
click at [1089, 417] on p "The problem statement has been clearly identified. To further elaborate on the …" at bounding box center [733, 417] width 978 height 80
drag, startPoint x: 472, startPoint y: 434, endPoint x: 433, endPoint y: 439, distance: 39.4
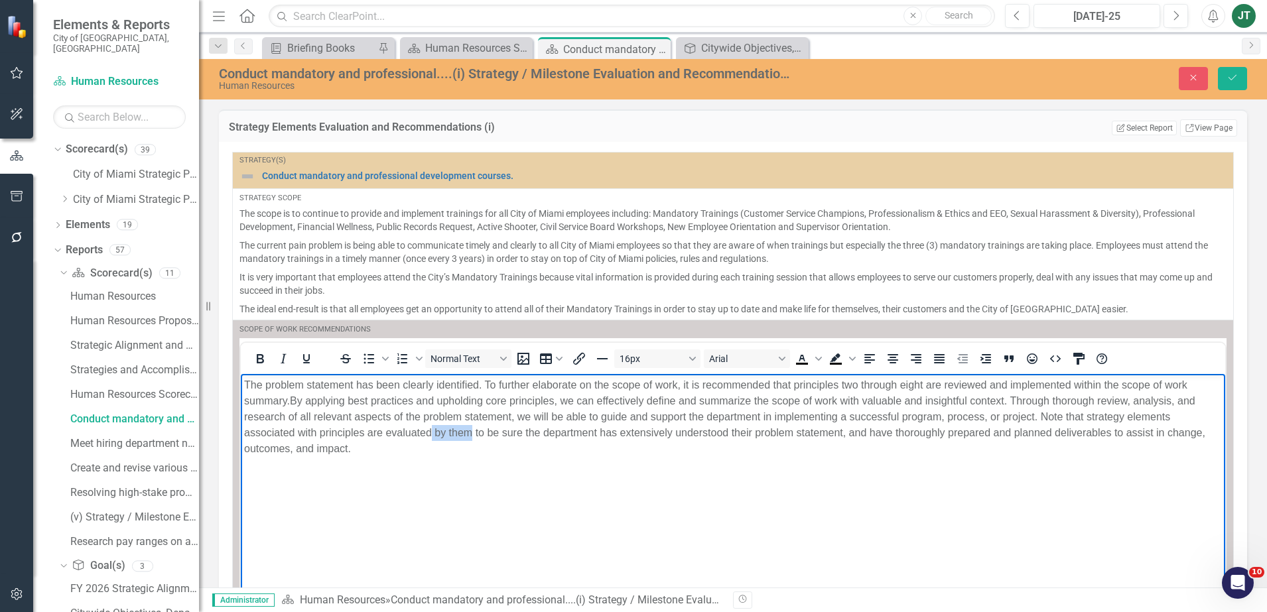
click at [433, 439] on p "The problem statement has been clearly identified. To further elaborate on the …" at bounding box center [733, 417] width 978 height 80
click at [1043, 417] on p "The problem statement has been clearly identified. To further elaborate on the …" at bounding box center [733, 417] width 978 height 80
drag, startPoint x: 1192, startPoint y: 415, endPoint x: 1106, endPoint y: 419, distance: 86.4
click at [1106, 419] on p "The problem statement has been clearly identified. To further elaborate on the …" at bounding box center [733, 417] width 978 height 80
drag, startPoint x: 567, startPoint y: 435, endPoint x: 287, endPoint y: 437, distance: 280.0
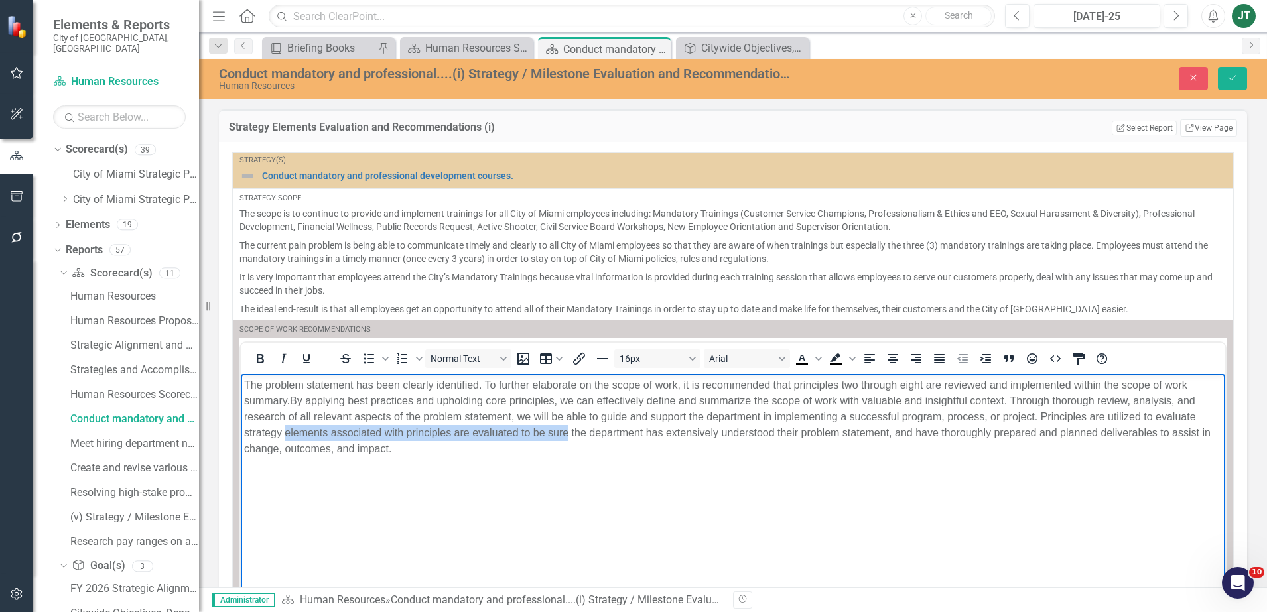
click at [287, 437] on p "The problem statement has been clearly identified. To further elaborate on the …" at bounding box center [733, 417] width 978 height 80
drag, startPoint x: 450, startPoint y: 431, endPoint x: 380, endPoint y: 439, distance: 70.1
click at [380, 439] on p "The problem statement has been clearly identified. To further elaborate on the …" at bounding box center [733, 409] width 978 height 64
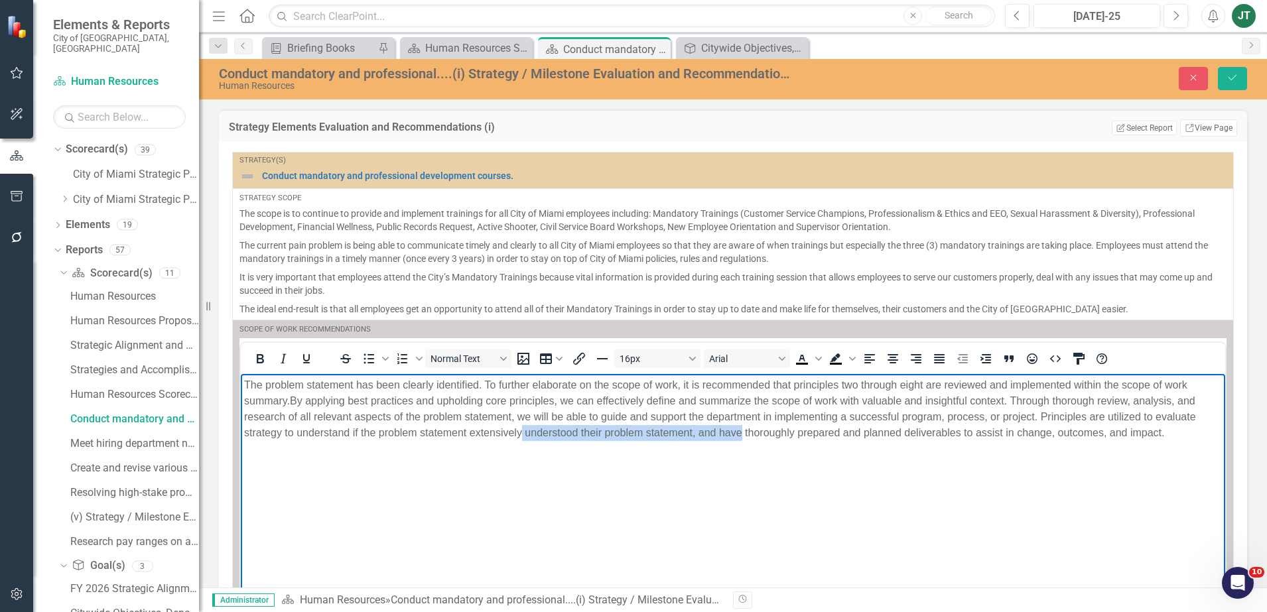
drag, startPoint x: 743, startPoint y: 430, endPoint x: 523, endPoint y: 439, distance: 219.8
click at [523, 439] on p "The problem statement has been clearly identified. To further elaborate on the …" at bounding box center [733, 409] width 978 height 64
click at [798, 433] on p "The problem statement has been clearly identified. To further elaborate on the …" at bounding box center [733, 409] width 978 height 64
click at [798, 431] on p "The problem statement has been clearly identified. To further elaborate on the …" at bounding box center [733, 409] width 978 height 64
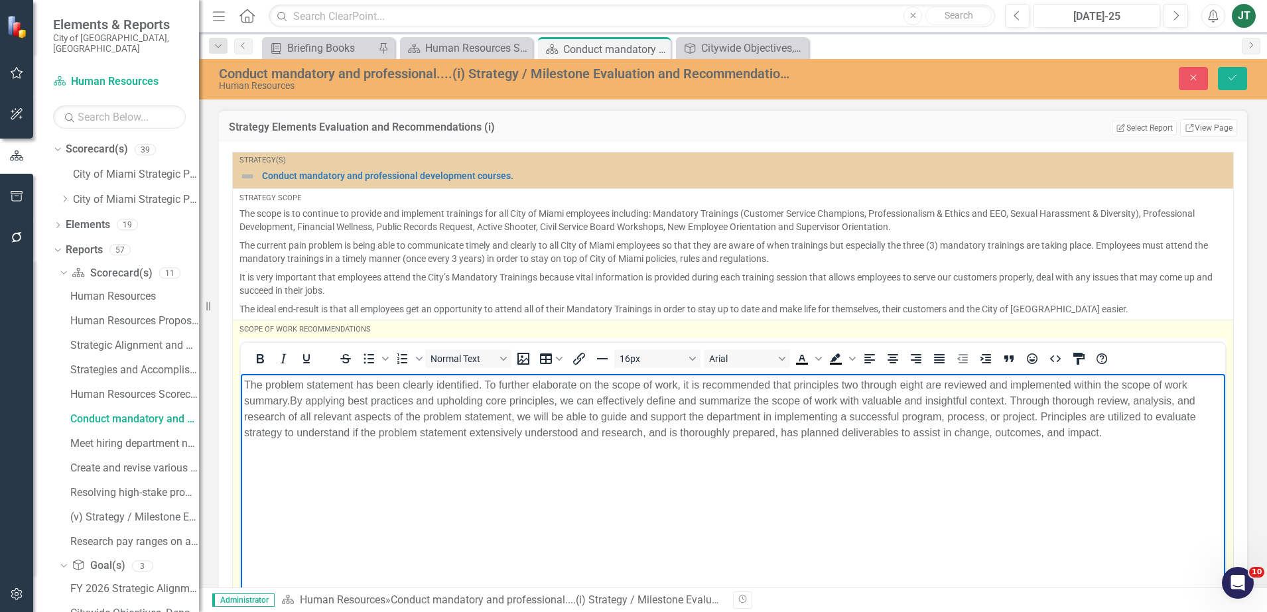
click at [1194, 412] on p "The problem statement has been clearly identified. To further elaborate on the …" at bounding box center [733, 409] width 978 height 64
click at [295, 433] on p "The problem statement has been clearly identified. To further elaborate on the …" at bounding box center [733, 409] width 978 height 64
click at [304, 433] on p "The problem statement has been clearly identified. To further elaborate on the …" at bounding box center [733, 409] width 978 height 64
click at [305, 435] on p "The problem statement has been clearly identified. To further elaborate on the …" at bounding box center [733, 409] width 978 height 64
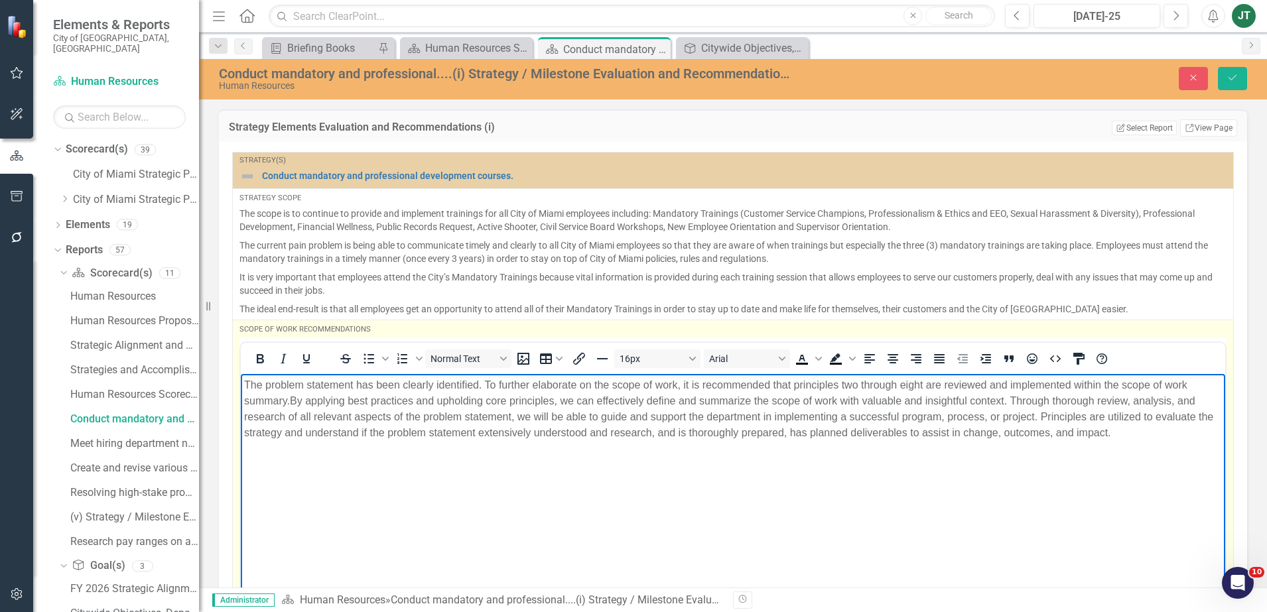
click at [495, 434] on p "The problem statement has been clearly identified. To further elaborate on the …" at bounding box center [733, 409] width 978 height 64
click at [816, 437] on p "The problem statement has been clearly identified. To further elaborate on the …" at bounding box center [733, 409] width 978 height 64
click at [706, 433] on p "The problem statement has been clearly identified. To further elaborate on the …" at bounding box center [733, 409] width 978 height 64
click at [1065, 431] on p "The problem statement has been clearly identified. To further elaborate on the …" at bounding box center [733, 409] width 978 height 64
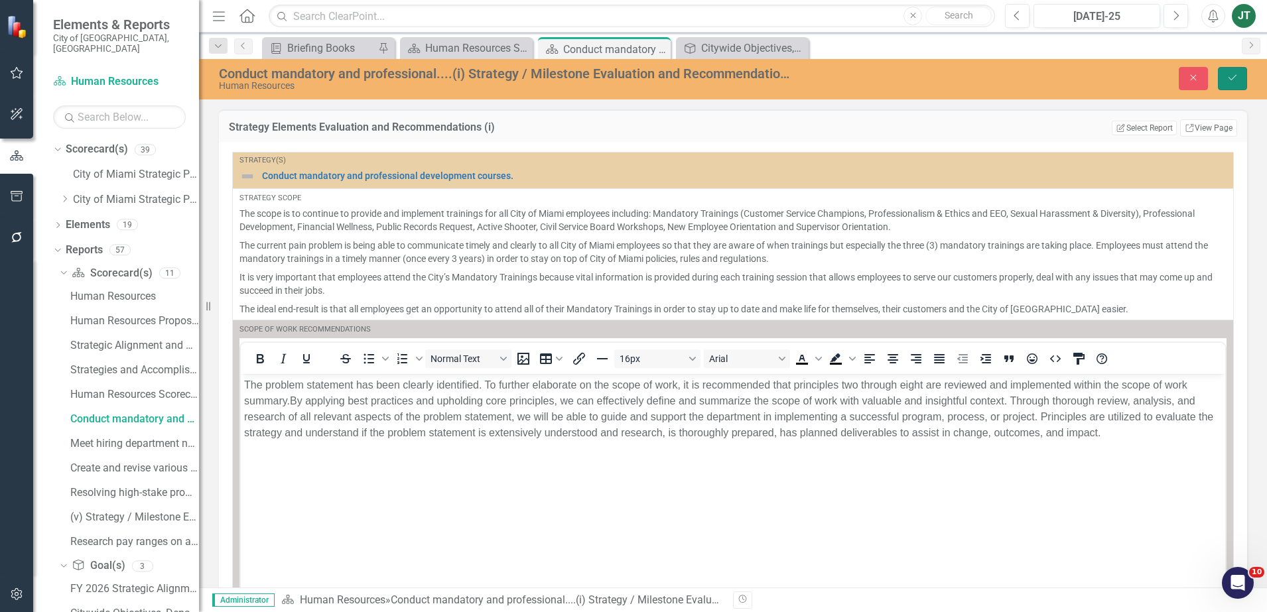
click at [1232, 80] on icon "submit" at bounding box center [1233, 77] width 8 height 5
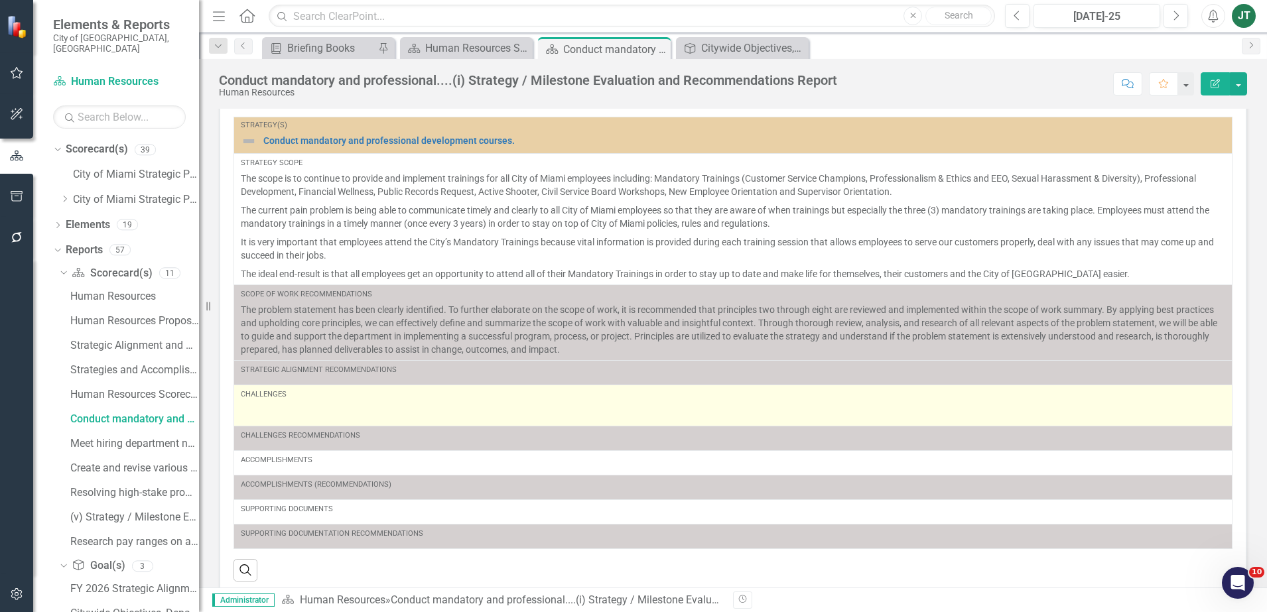
scroll to position [34, 0]
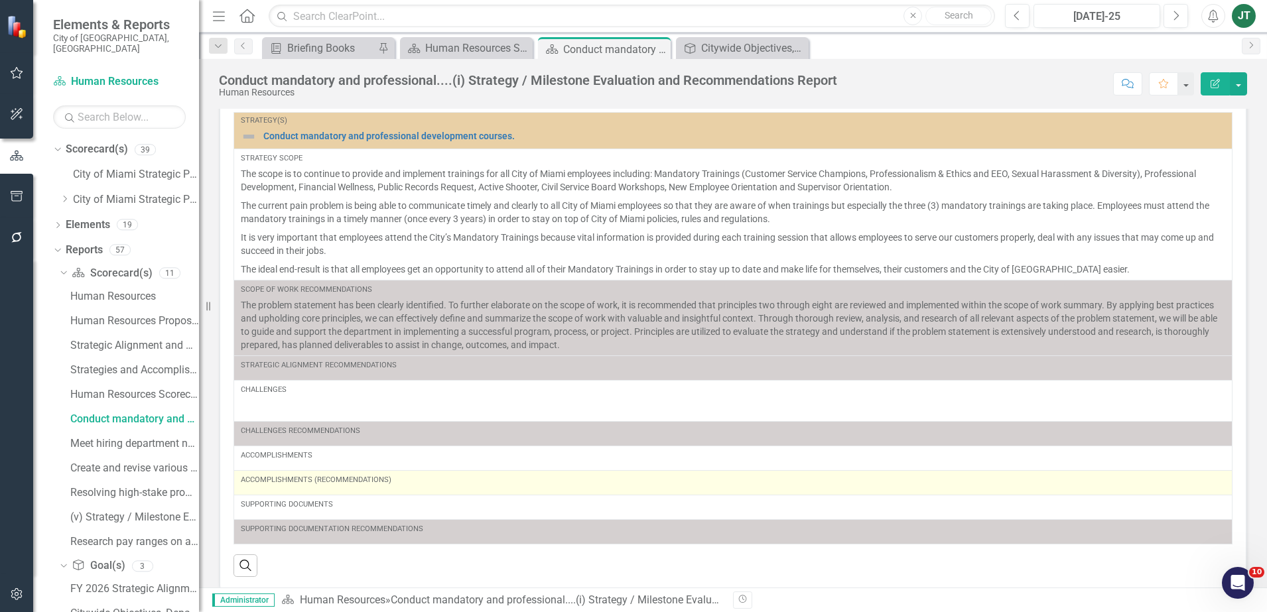
drag, startPoint x: 392, startPoint y: 462, endPoint x: 395, endPoint y: 490, distance: 28.0
click at [393, 476] on tbody "Strategy(s) Conduct mandatory and professional development courses. Link Map Vi…" at bounding box center [733, 328] width 999 height 431
click at [395, 490] on div "Accomplishments (Recommendations)" at bounding box center [733, 483] width 985 height 16
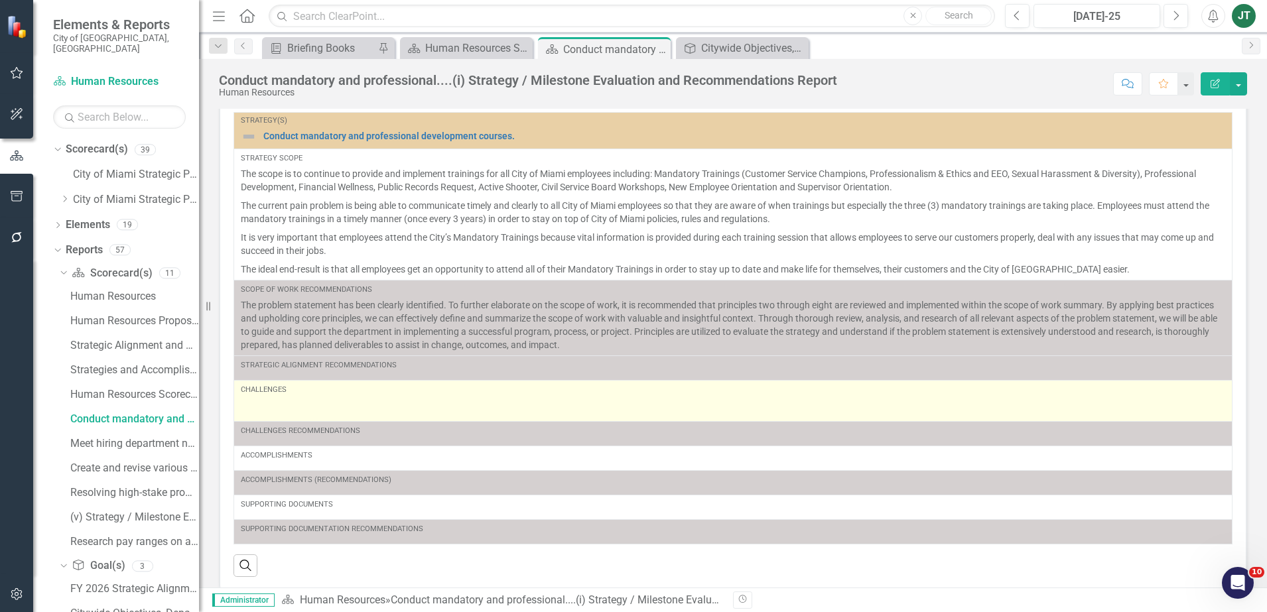
click at [344, 382] on td "Challenges" at bounding box center [733, 400] width 999 height 41
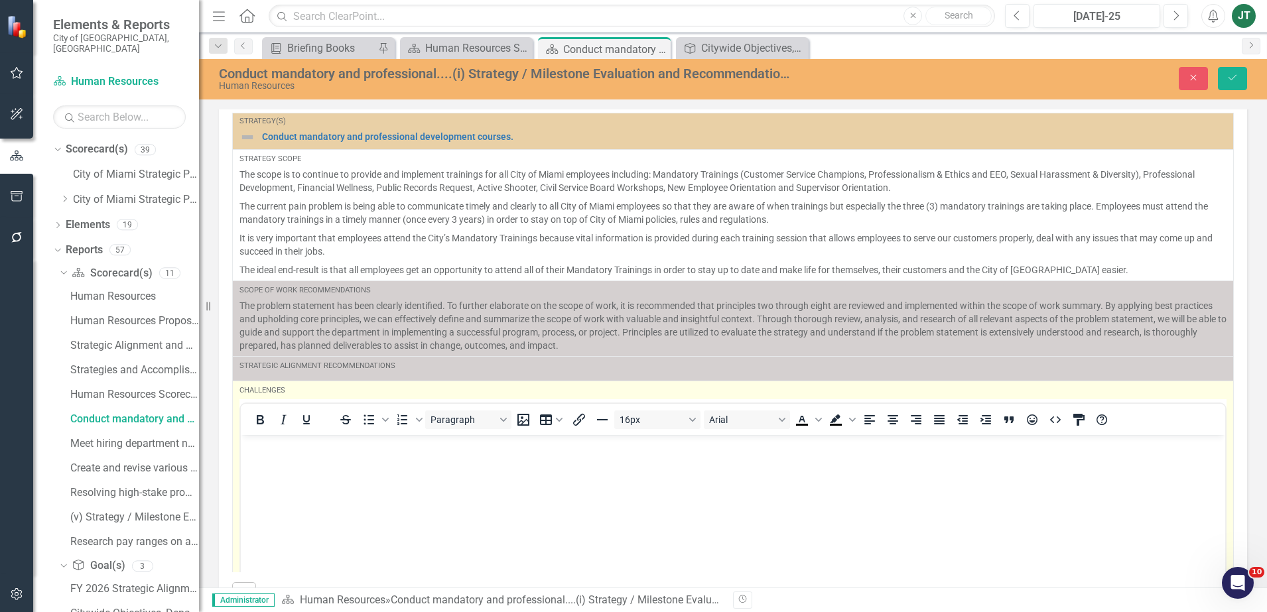
scroll to position [0, 0]
click at [297, 469] on p "Rich Text Area. Press ALT-0 for help." at bounding box center [733, 472] width 978 height 16
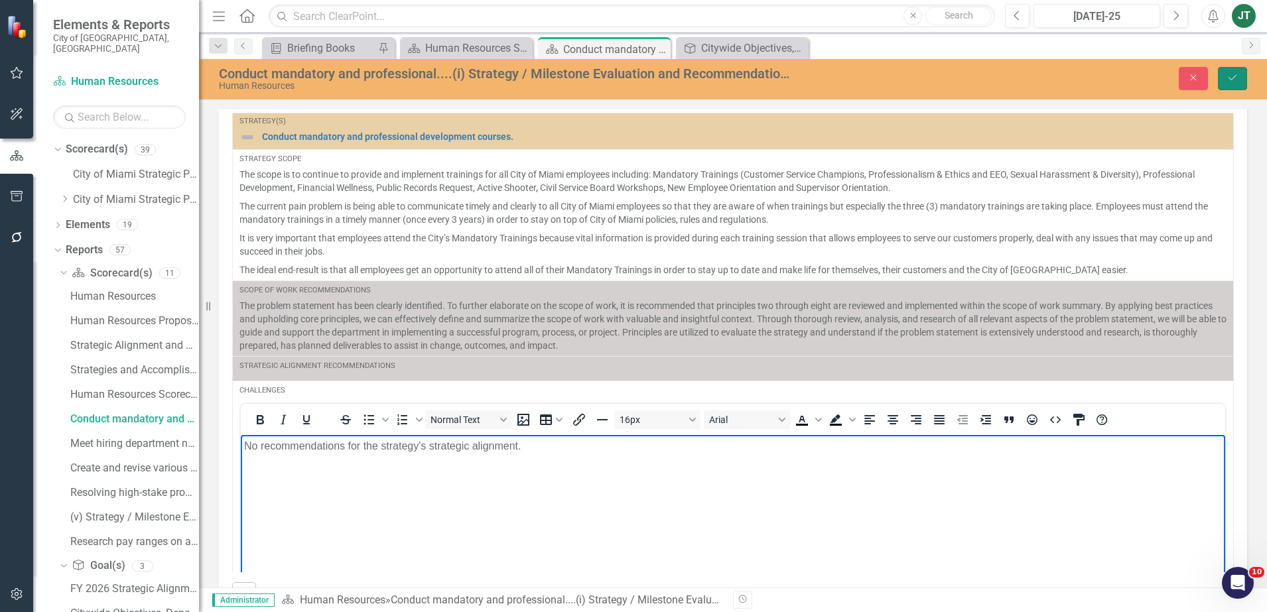
click at [1228, 76] on icon "Save" at bounding box center [1233, 77] width 12 height 9
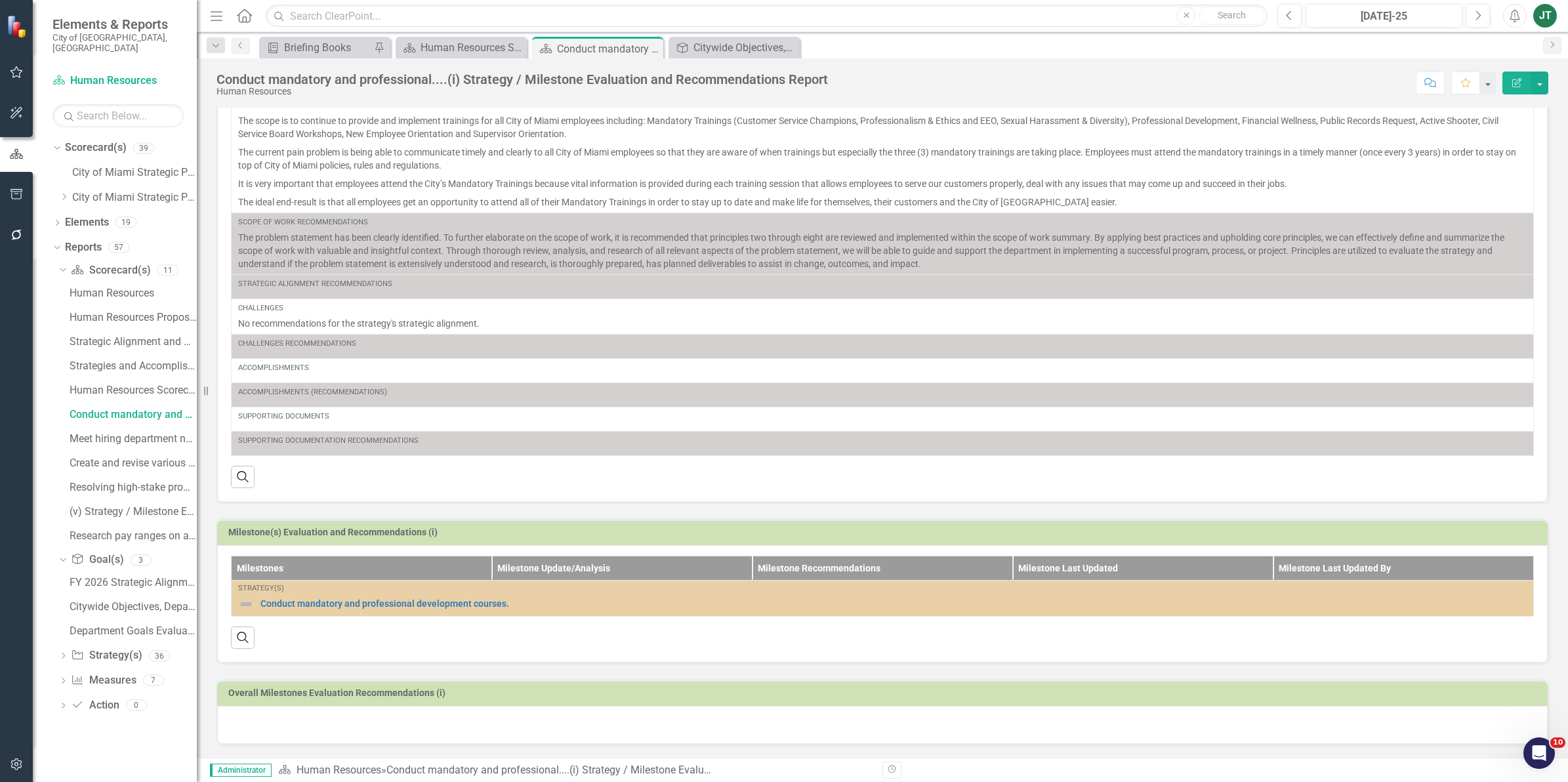
scroll to position [89, 0]
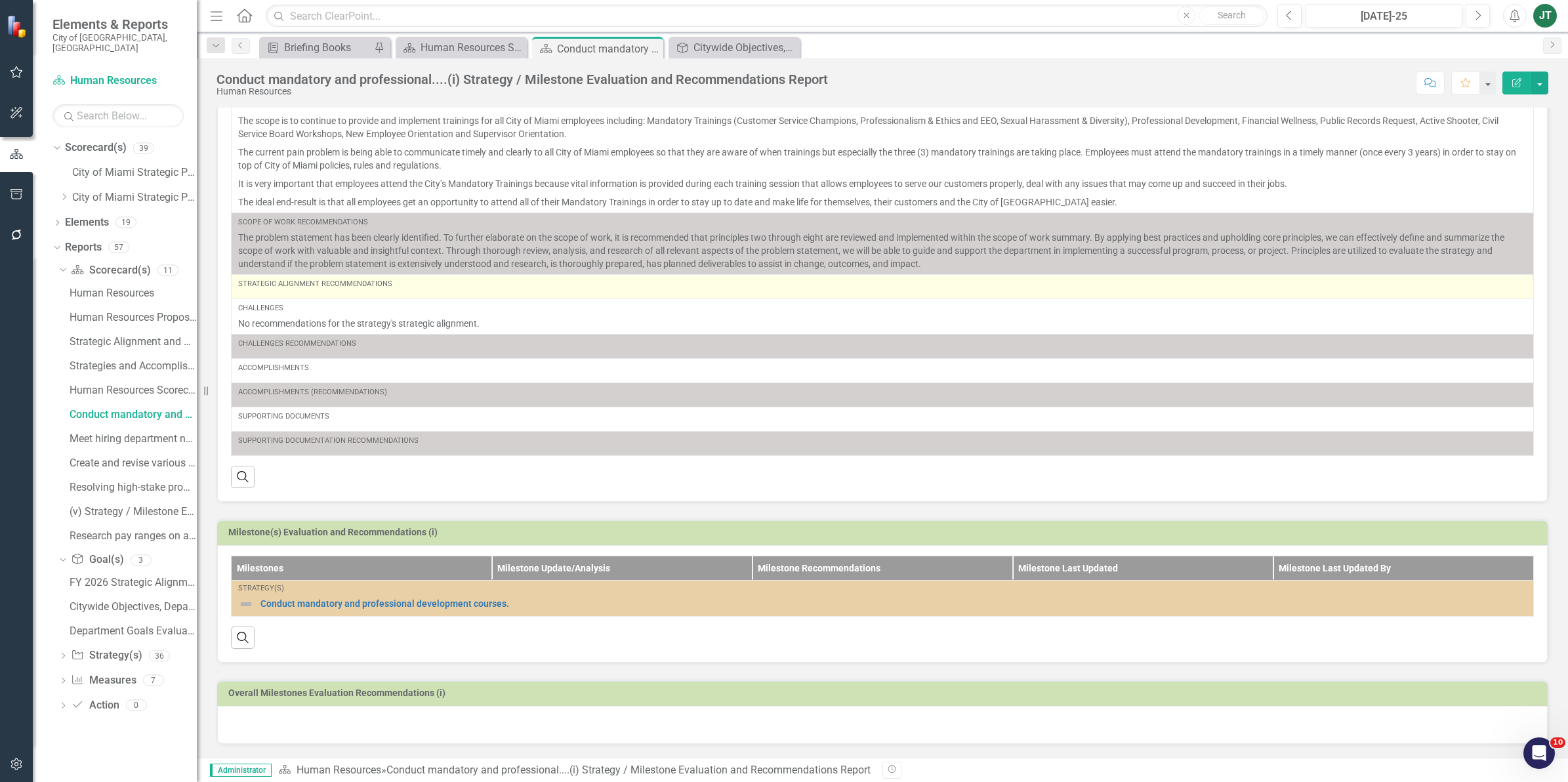
click at [374, 287] on div "Strategic Alignment Recommendations" at bounding box center [882, 287] width 1288 height 16
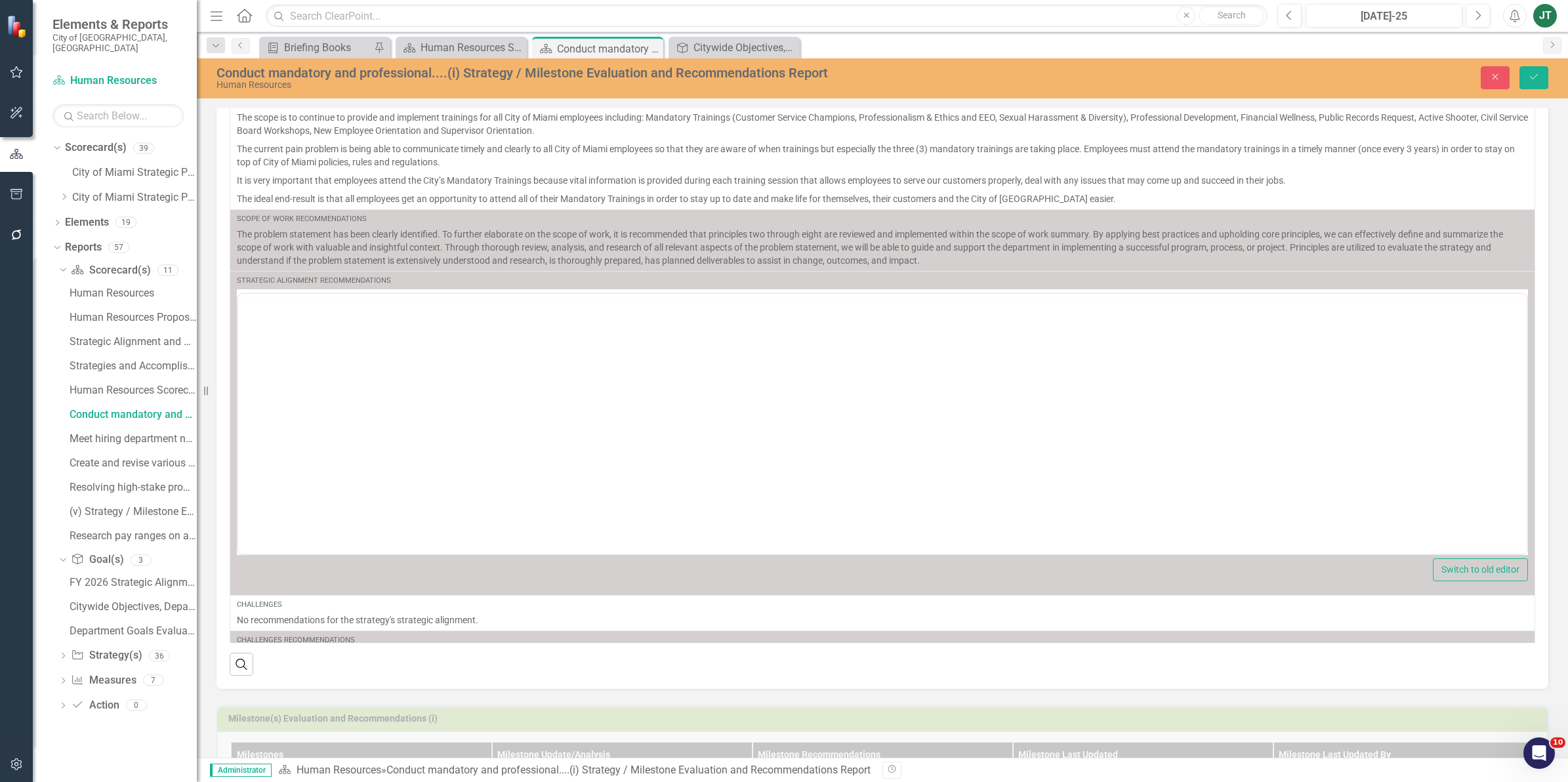
scroll to position [0, 0]
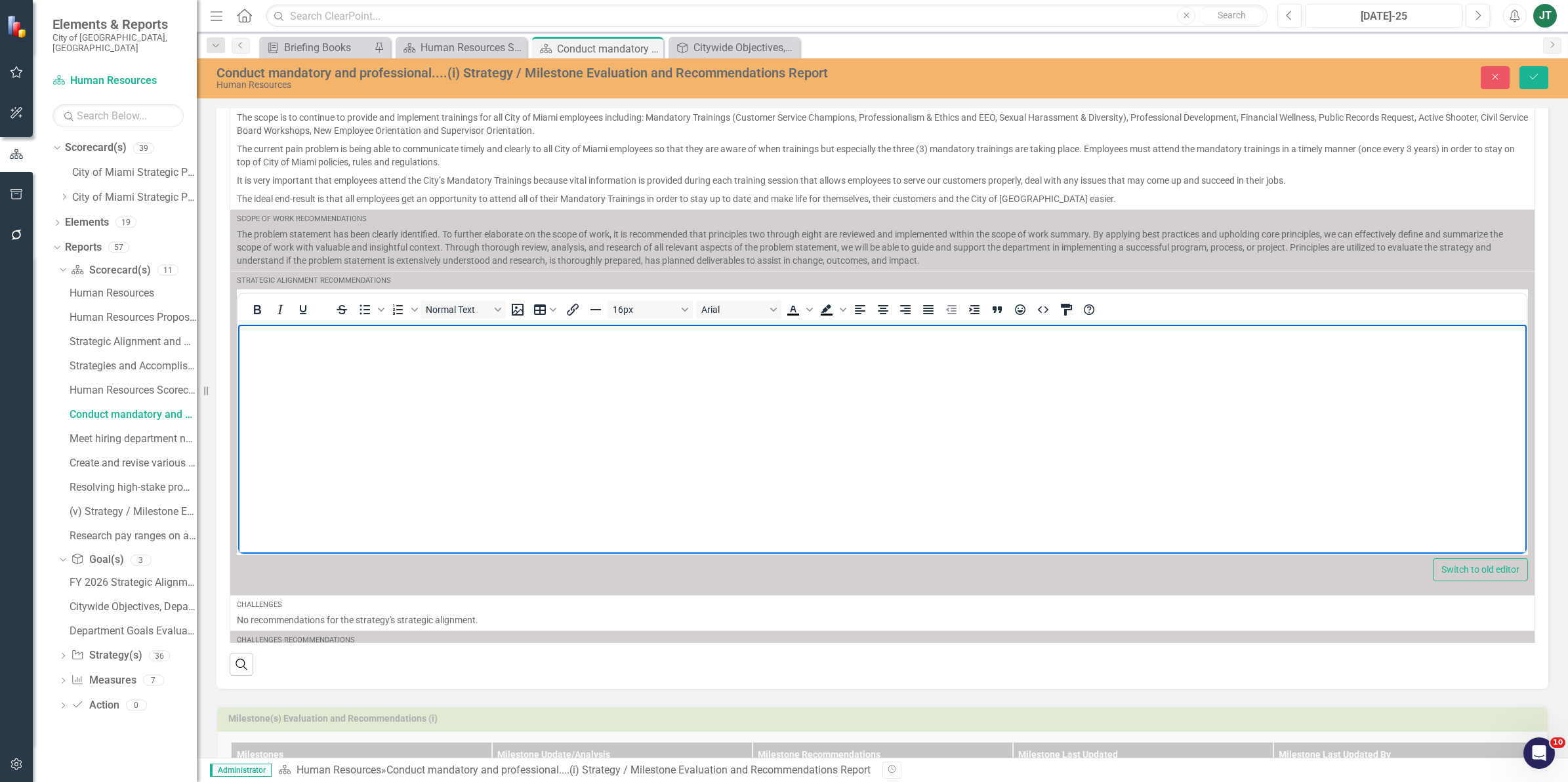
click at [378, 368] on body "Rich Text Area. Press ALT-0 for help." at bounding box center [882, 422] width 1288 height 197
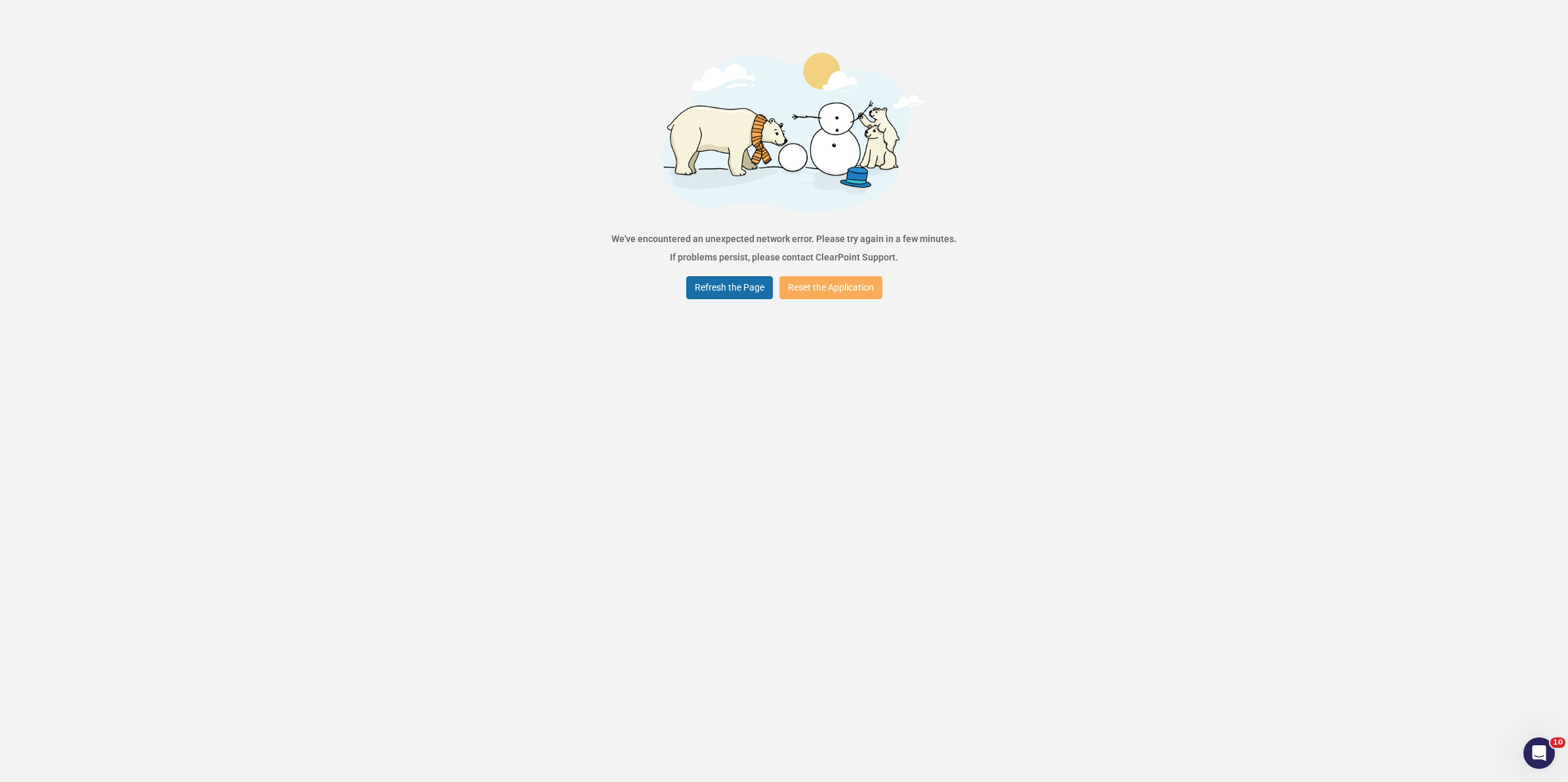
click at [729, 284] on button "Refresh the Page" at bounding box center [730, 287] width 87 height 23
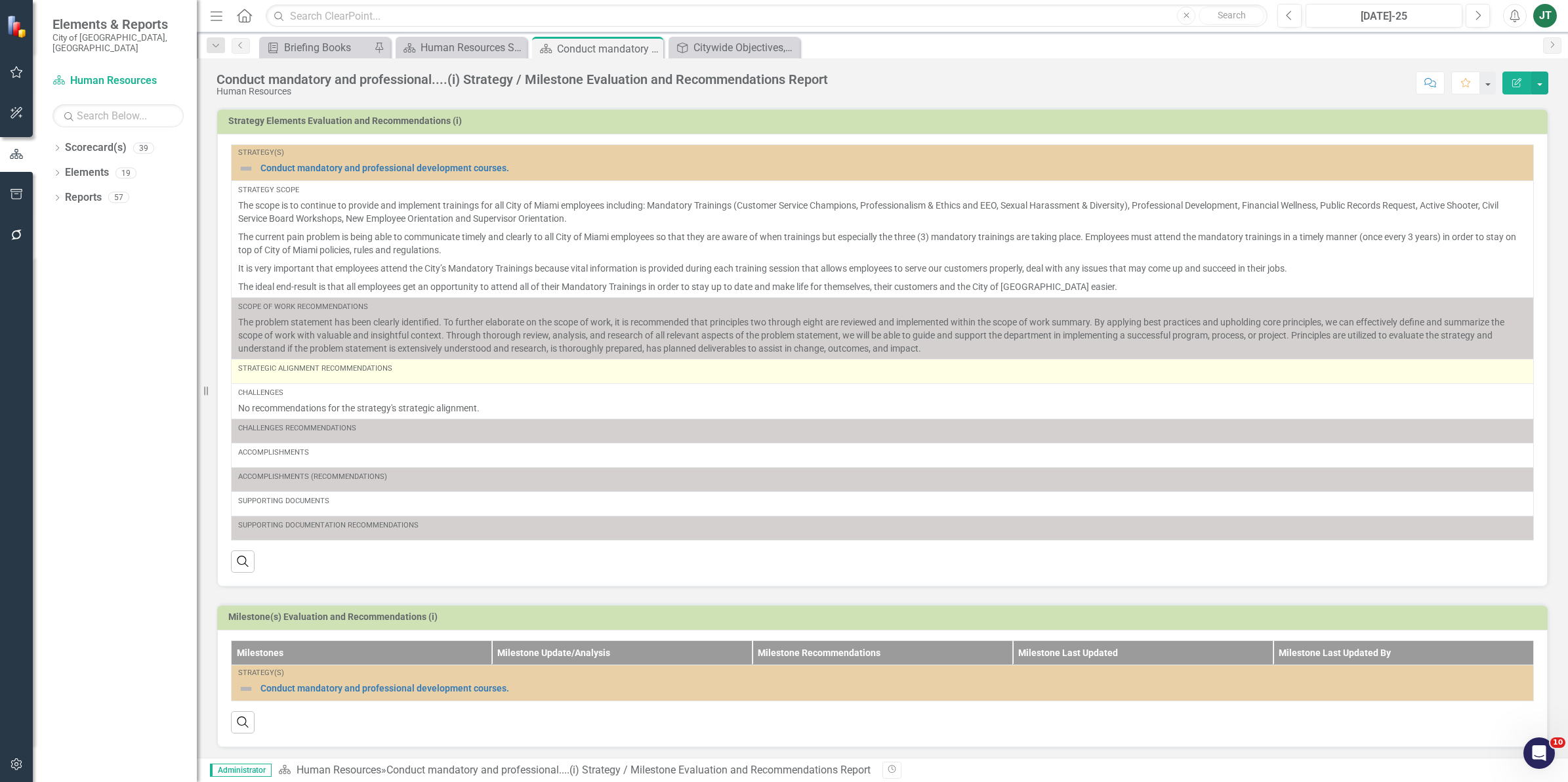
click at [448, 378] on div "Strategic Alignment Recommendations" at bounding box center [882, 372] width 1288 height 16
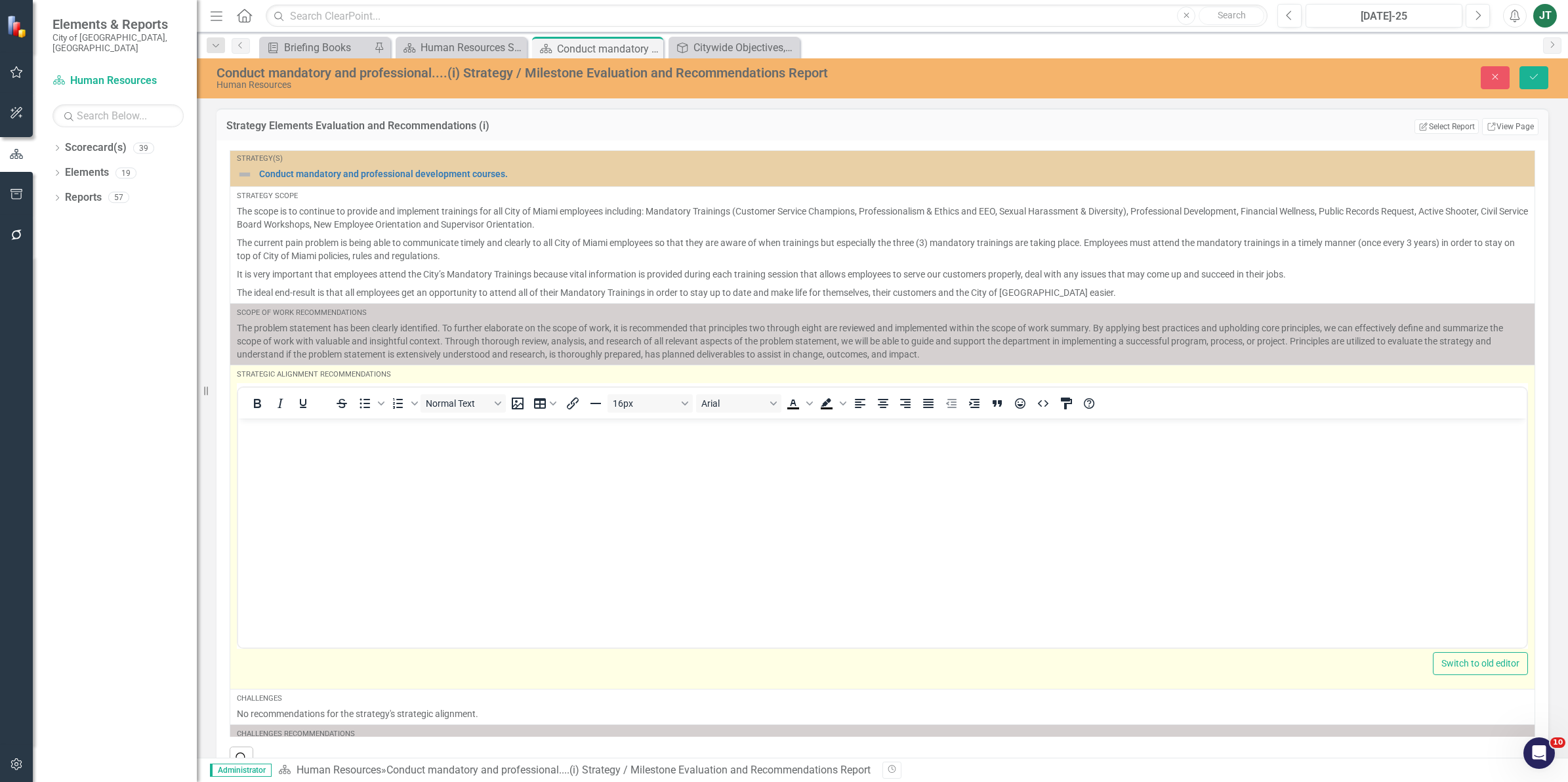
click at [396, 433] on p "Rich Text Area. Press ALT-0 for help." at bounding box center [882, 429] width 1282 height 16
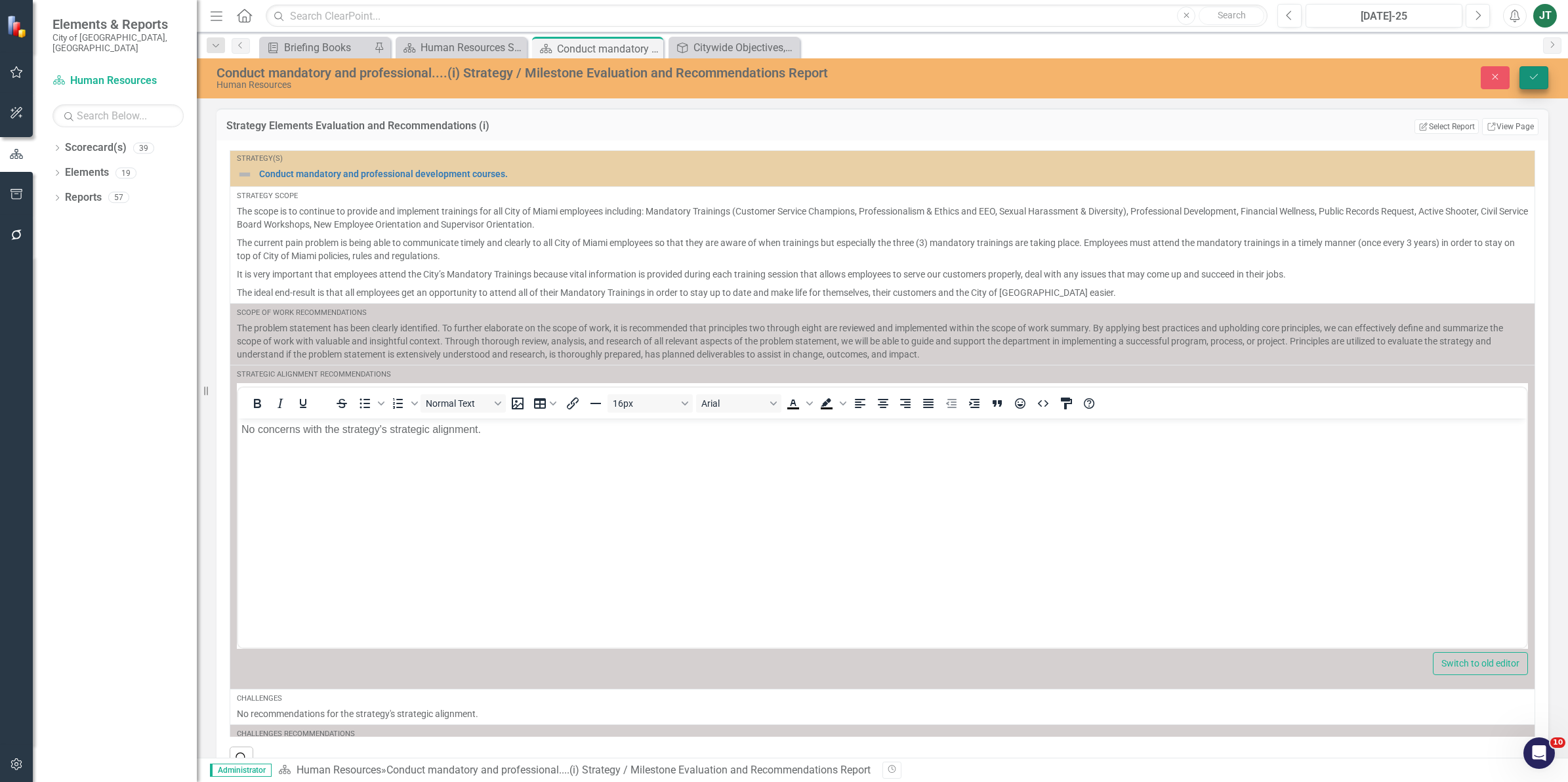
click at [1540, 76] on button "Save" at bounding box center [1533, 77] width 29 height 23
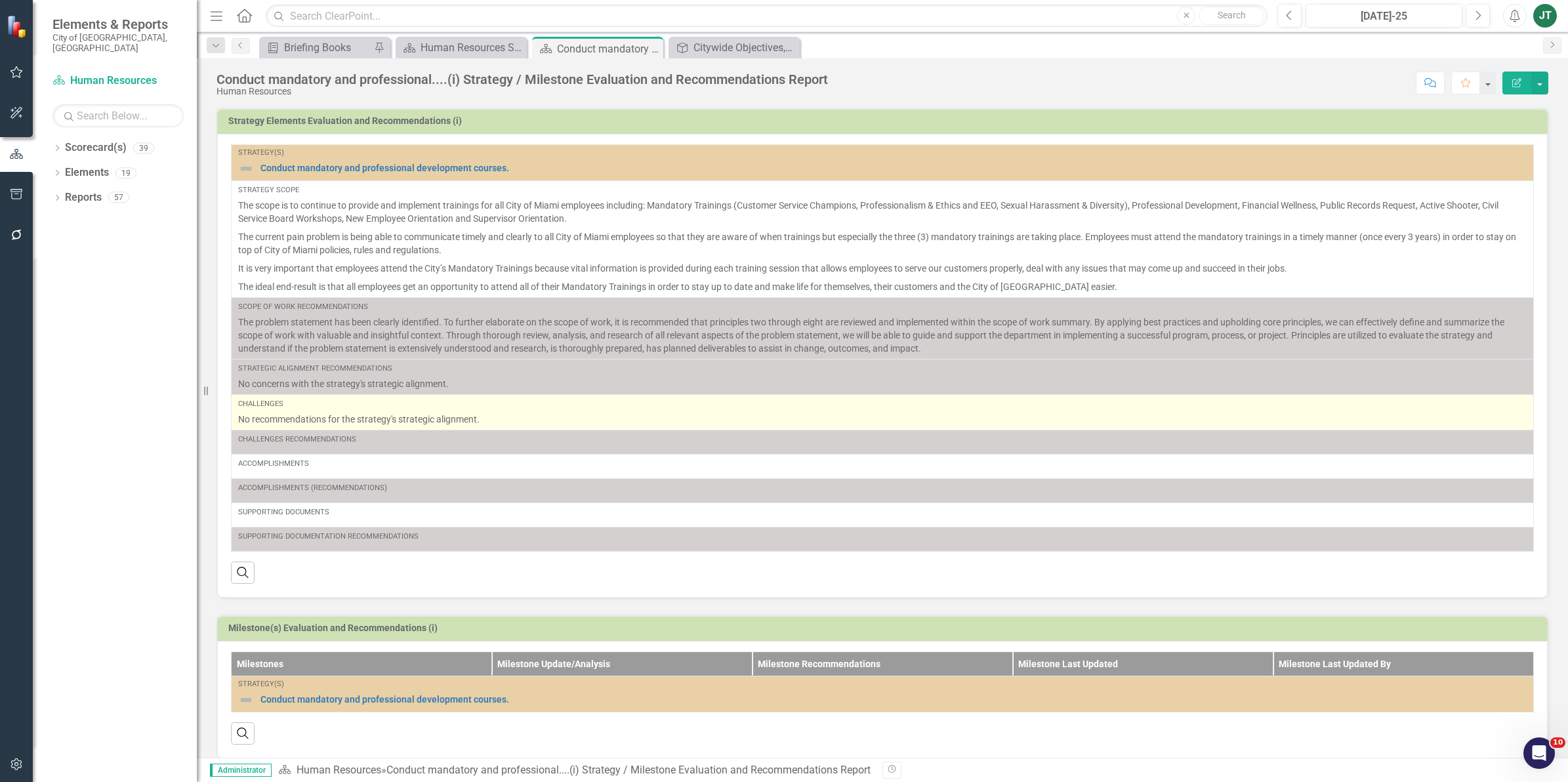
click at [405, 420] on p "No recommendations for the strategy's strategic alignment." at bounding box center [882, 418] width 1288 height 13
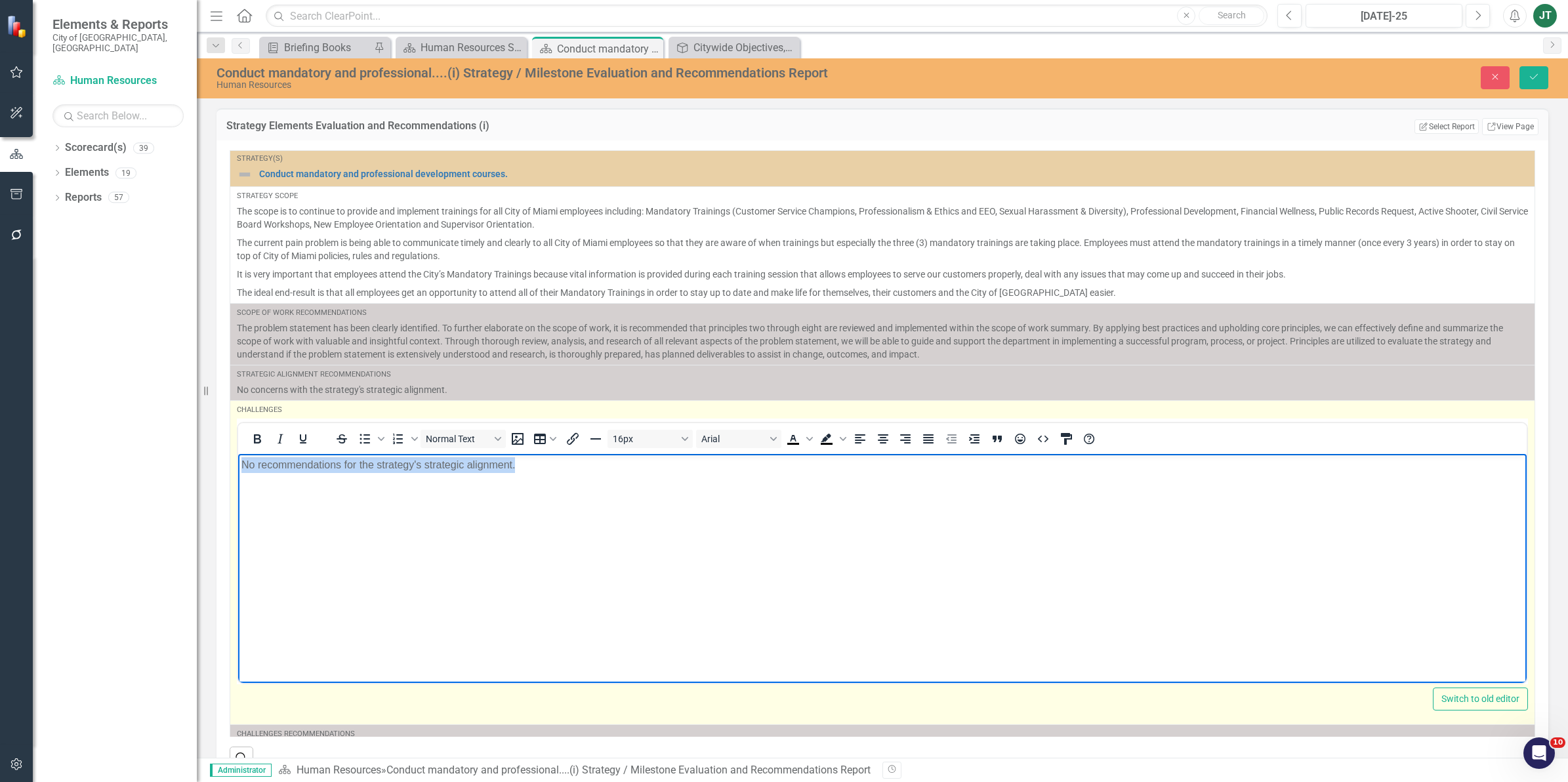
drag, startPoint x: 613, startPoint y: 456, endPoint x: 330, endPoint y: 934, distance: 555.5
click at [238, 480] on html "No recommendations for the strategy's strategic alignment." at bounding box center [882, 552] width 1288 height 197
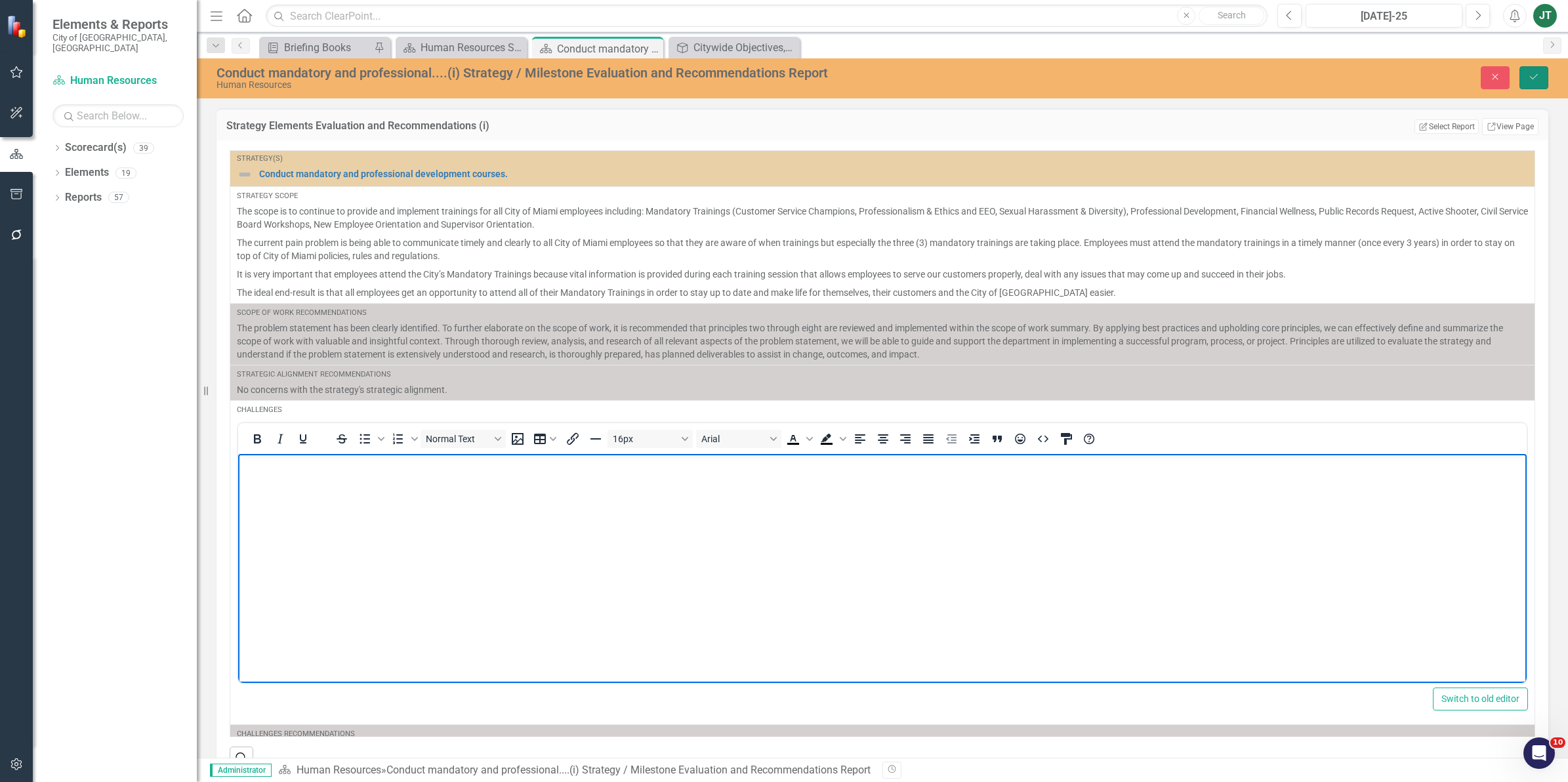
click at [1535, 83] on button "Save" at bounding box center [1533, 77] width 29 height 23
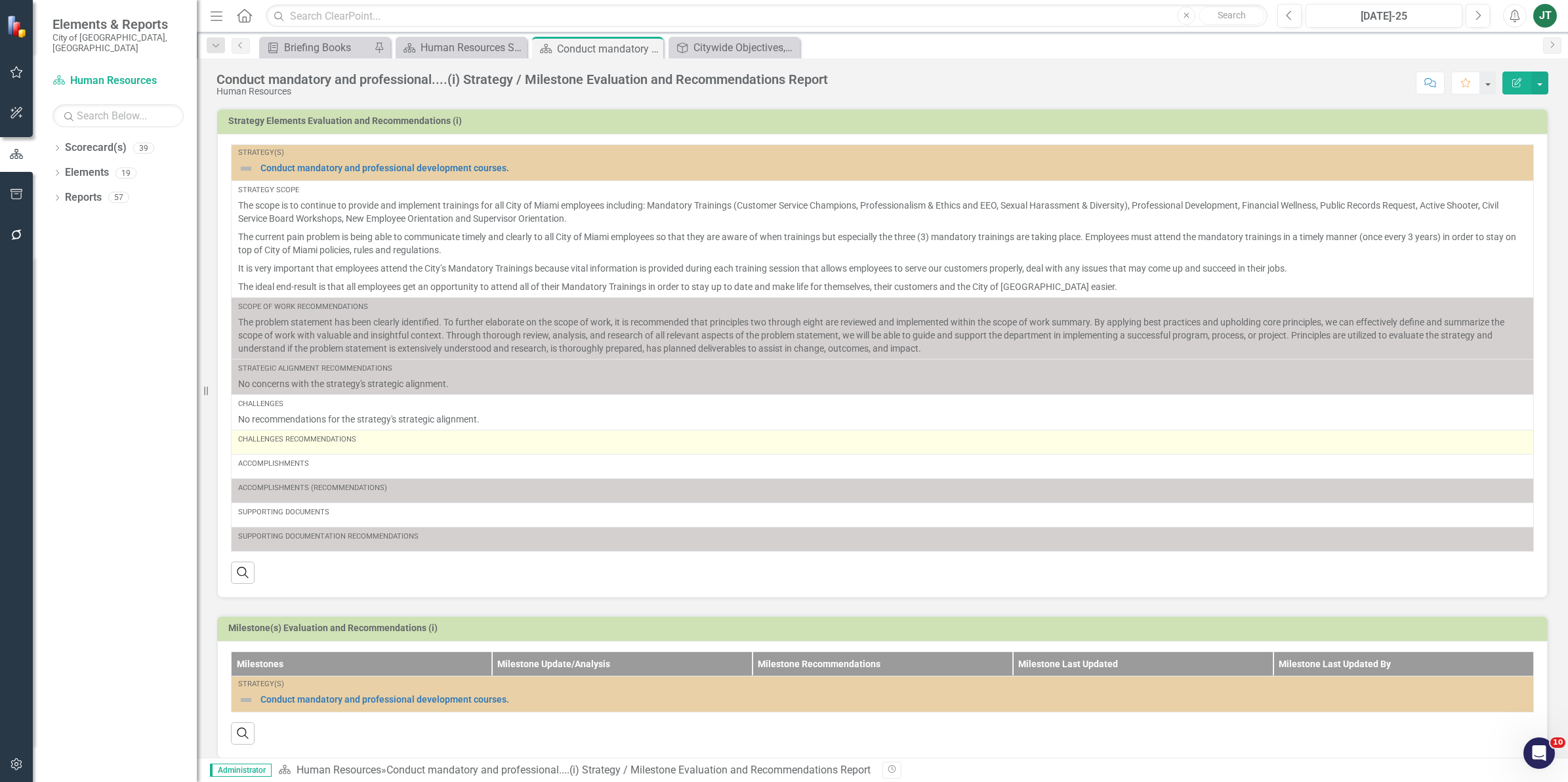
click at [382, 453] on td "Challenges Recommendations" at bounding box center [882, 442] width 1302 height 25
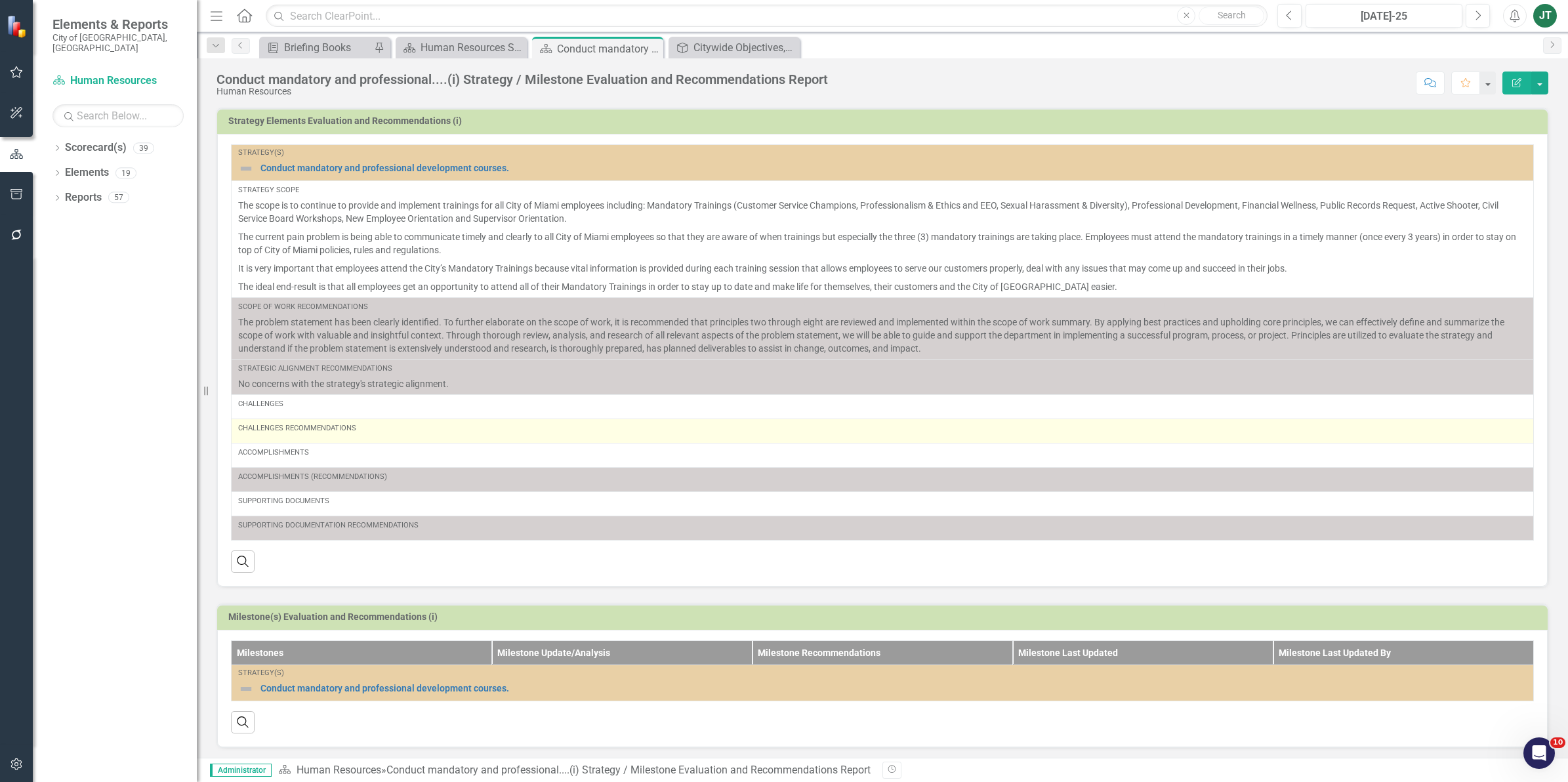
click at [381, 427] on div "Challenges Recommendations" at bounding box center [882, 428] width 1288 height 11
click at [380, 428] on div "Challenges Recommendations" at bounding box center [882, 428] width 1288 height 11
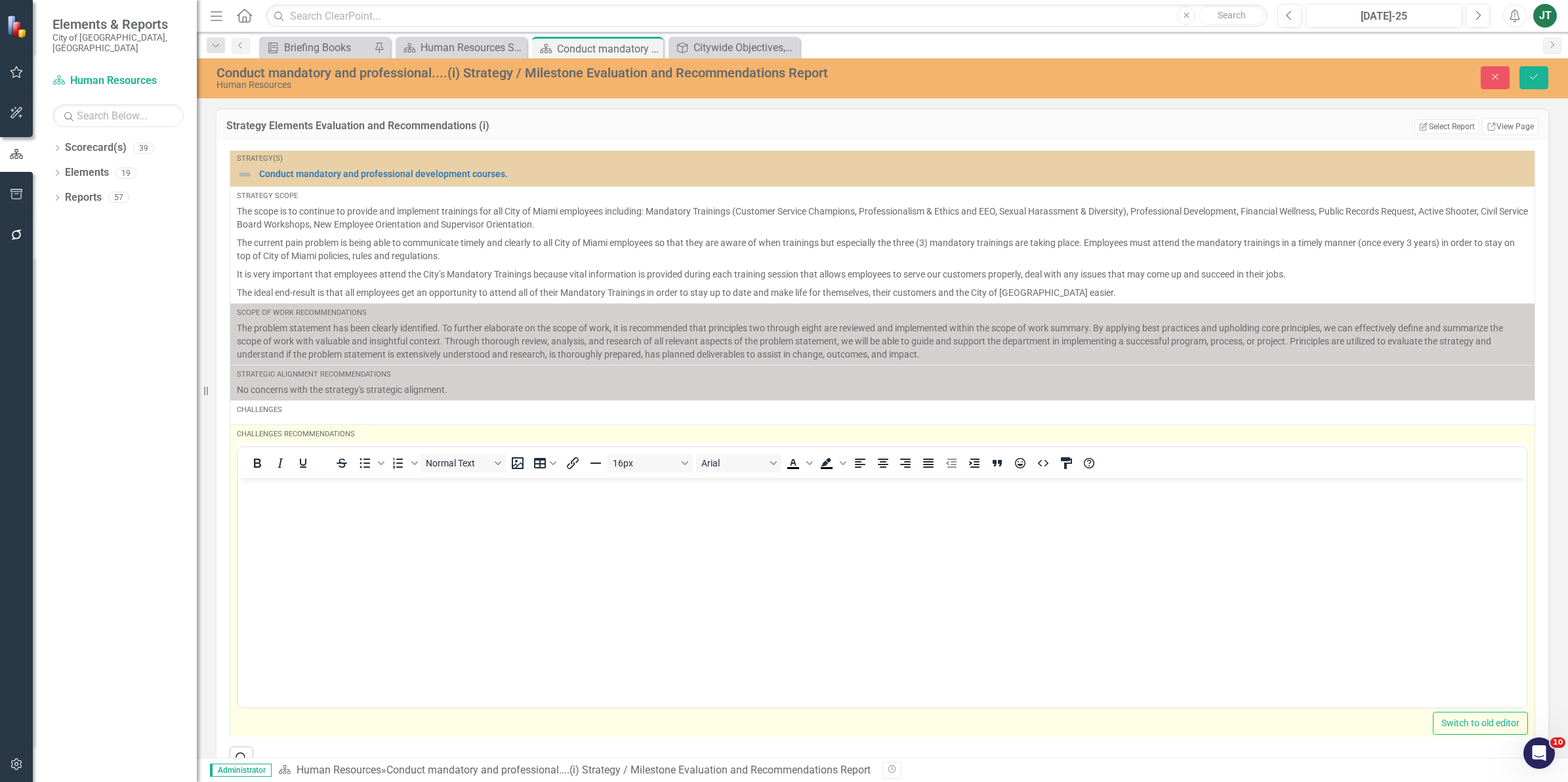
click at [380, 428] on td "Challenges Recommendations To open the popup, press Shift+Enter To open the pop…" at bounding box center [883, 586] width 1305 height 324
click at [313, 502] on body "Rich Text Area. Press ALT-0 for help." at bounding box center [882, 575] width 1288 height 197
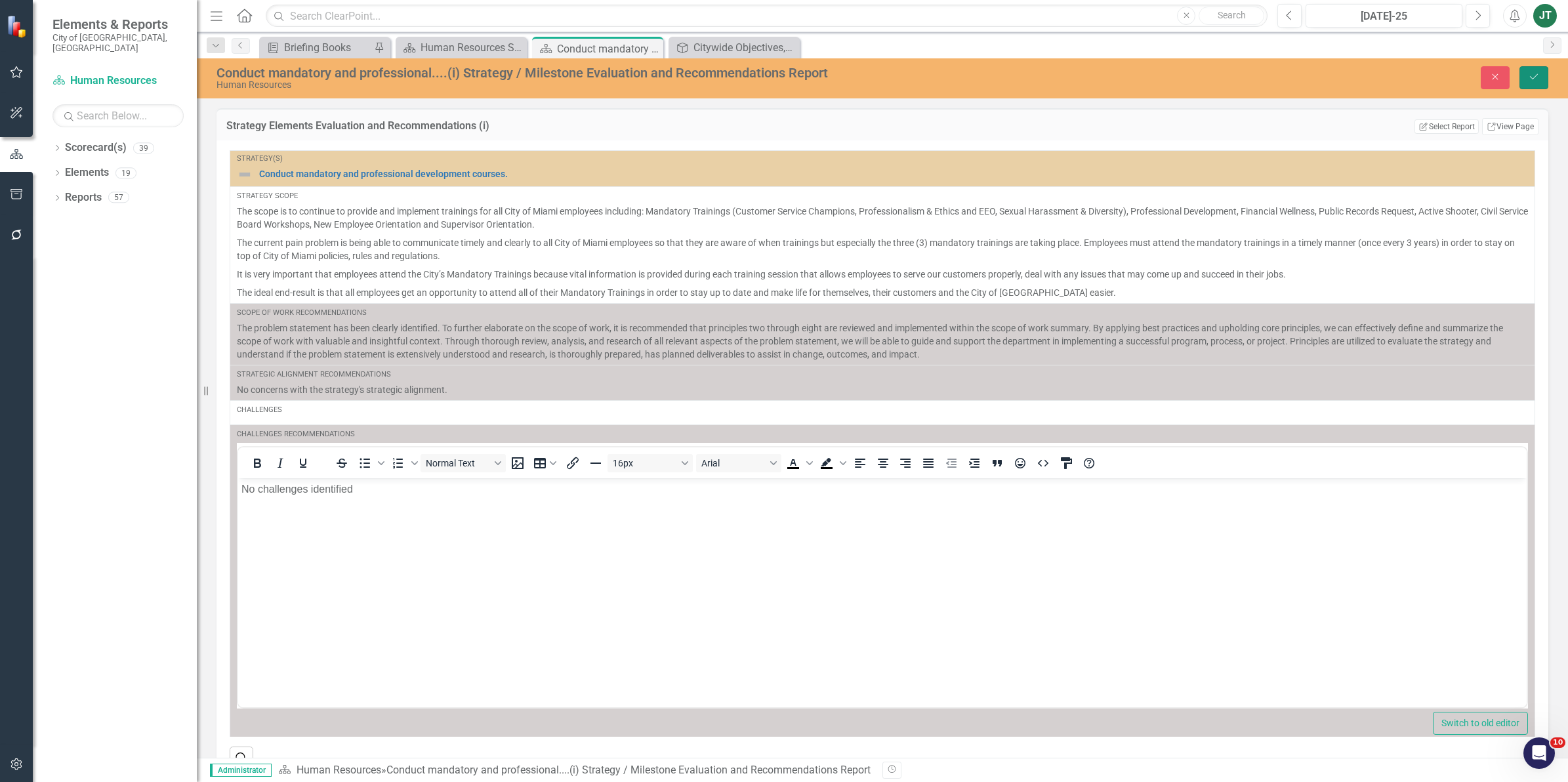
click at [1530, 70] on button "Save" at bounding box center [1533, 77] width 29 height 23
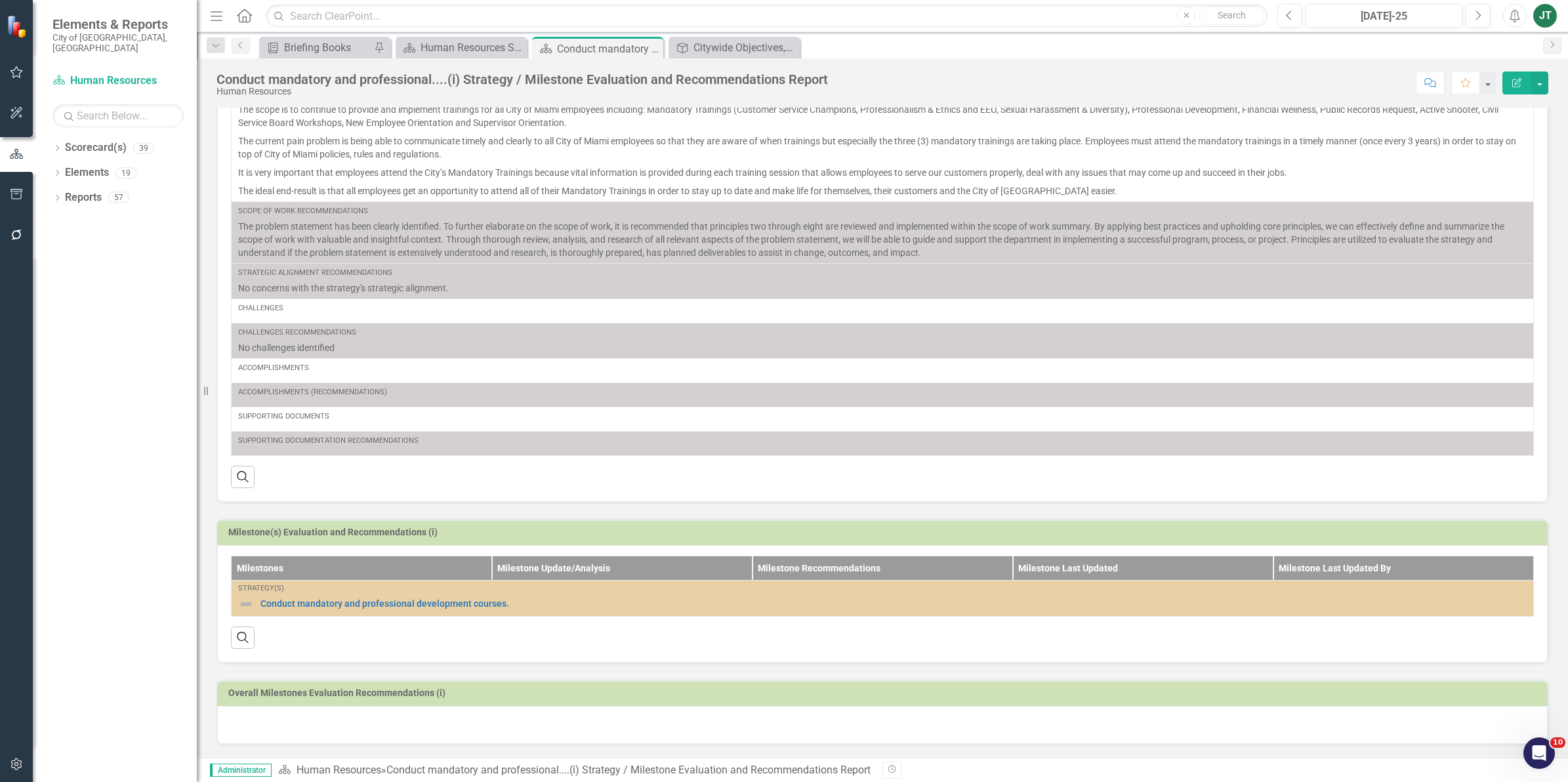
scroll to position [109, 0]
click at [341, 722] on div at bounding box center [883, 725] width 1331 height 38
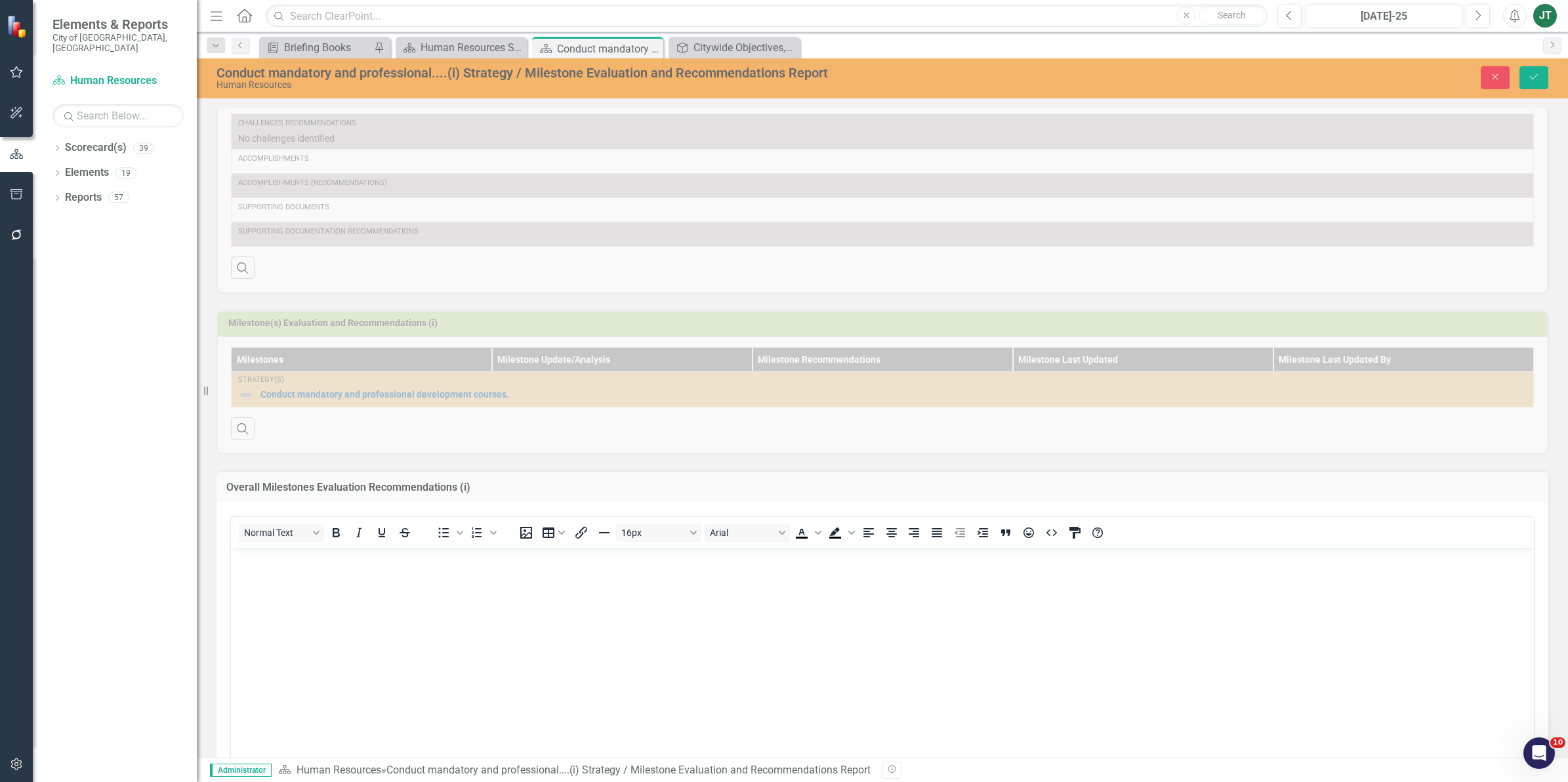
scroll to position [355, 0]
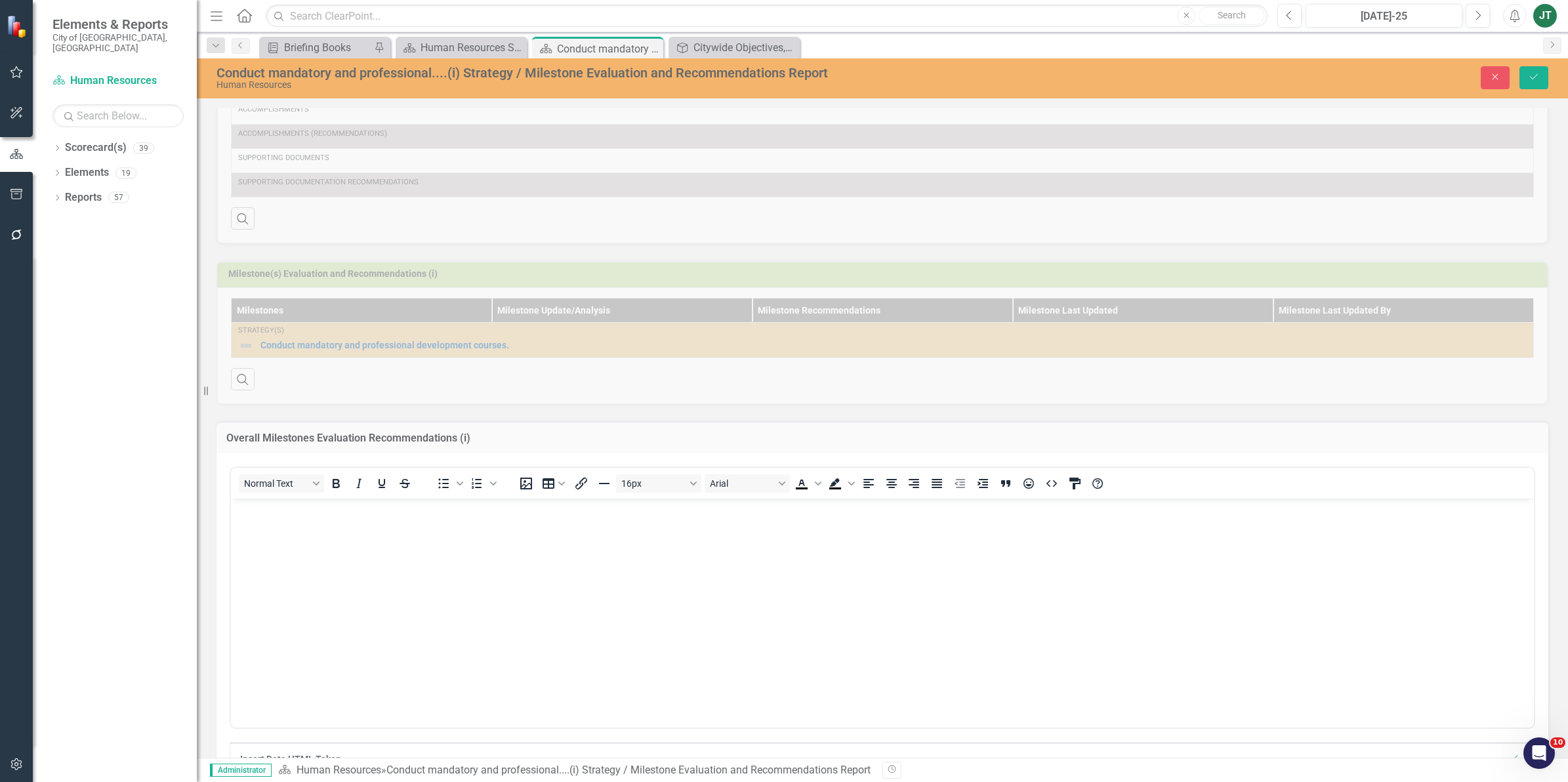
click at [286, 565] on body "Rich Text Area. Press ALT-0 for help." at bounding box center [883, 596] width 1303 height 197
click at [1535, 69] on button "Save" at bounding box center [1533, 77] width 29 height 23
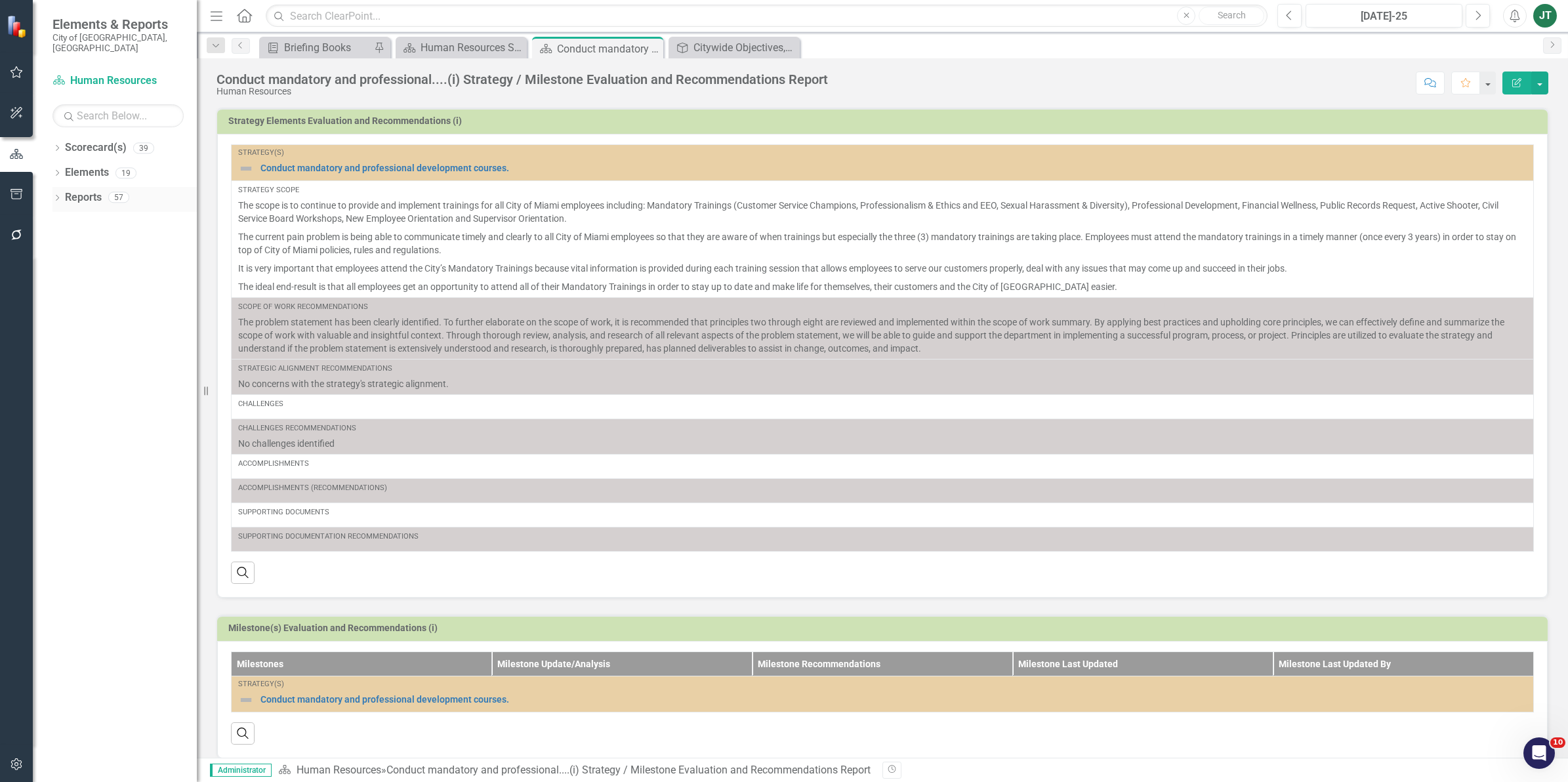
click at [60, 196] on icon "Dropdown" at bounding box center [56, 199] width 9 height 7
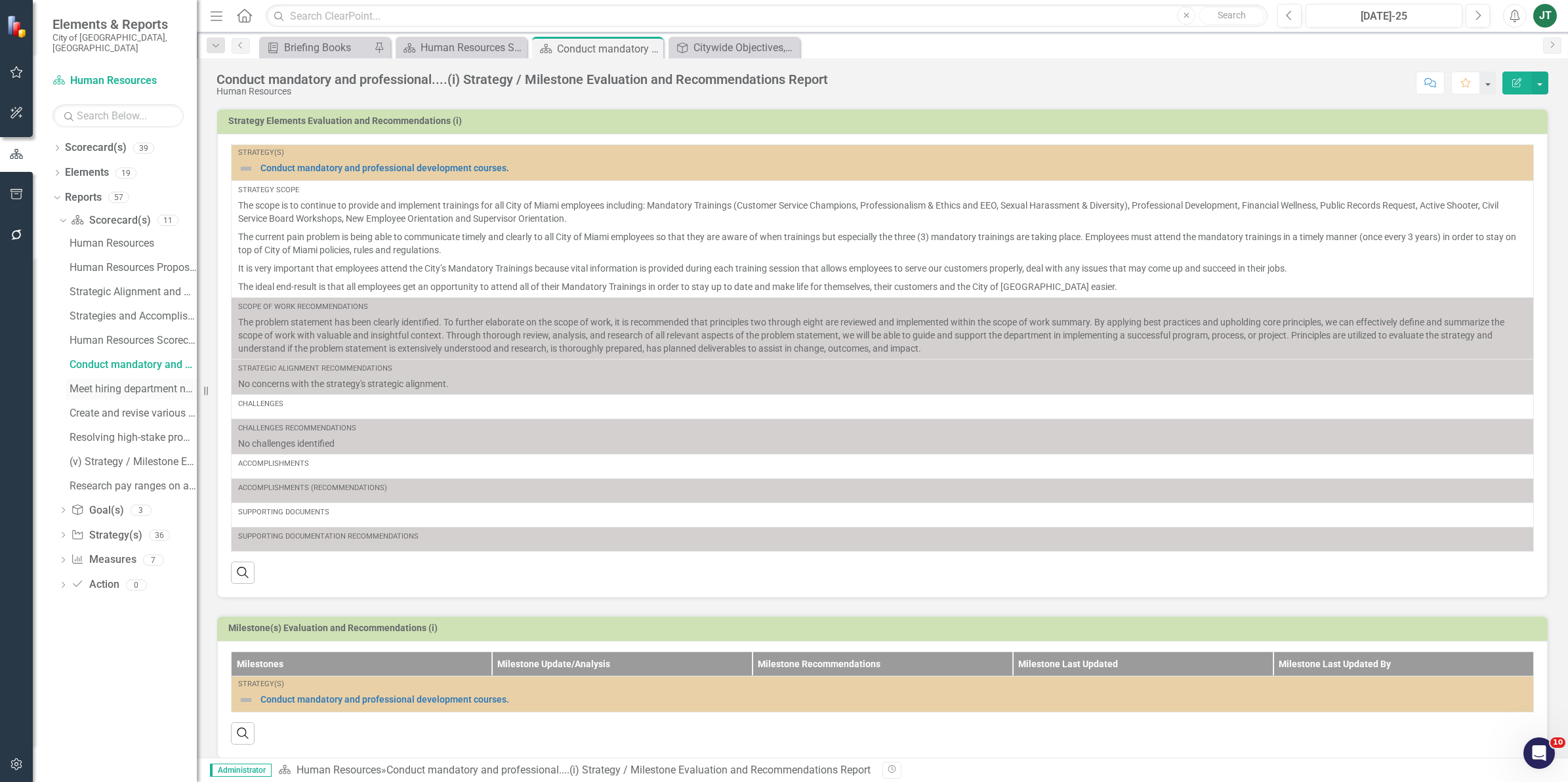
click at [96, 384] on div "Meet hiring department needs to fill initial ....(ii) Strategy / Milestone Eval…" at bounding box center [132, 390] width 128 height 12
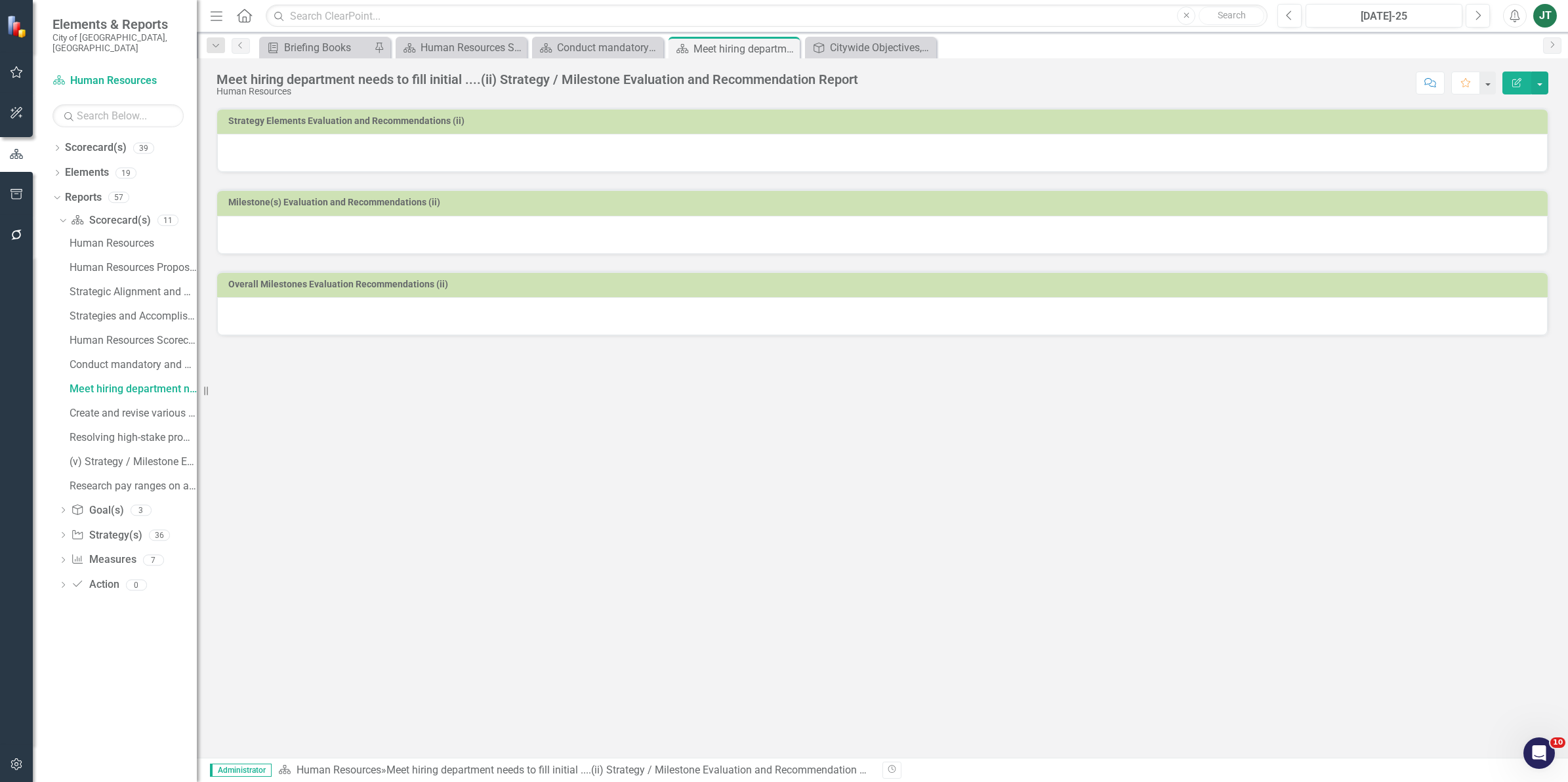
click at [589, 147] on div at bounding box center [883, 152] width 1331 height 38
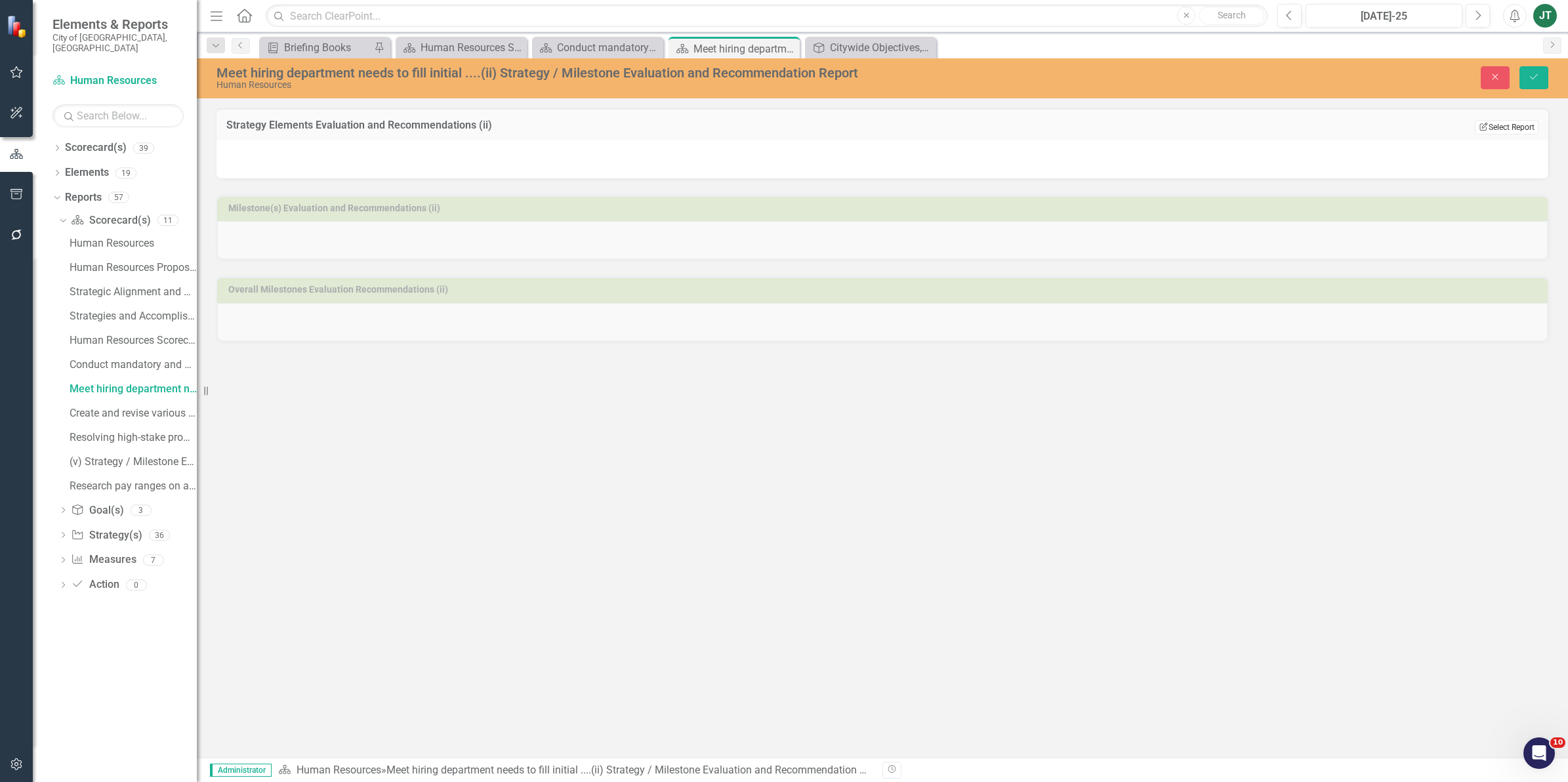
click at [1497, 126] on button "Edit Report Select Report" at bounding box center [1507, 127] width 63 height 15
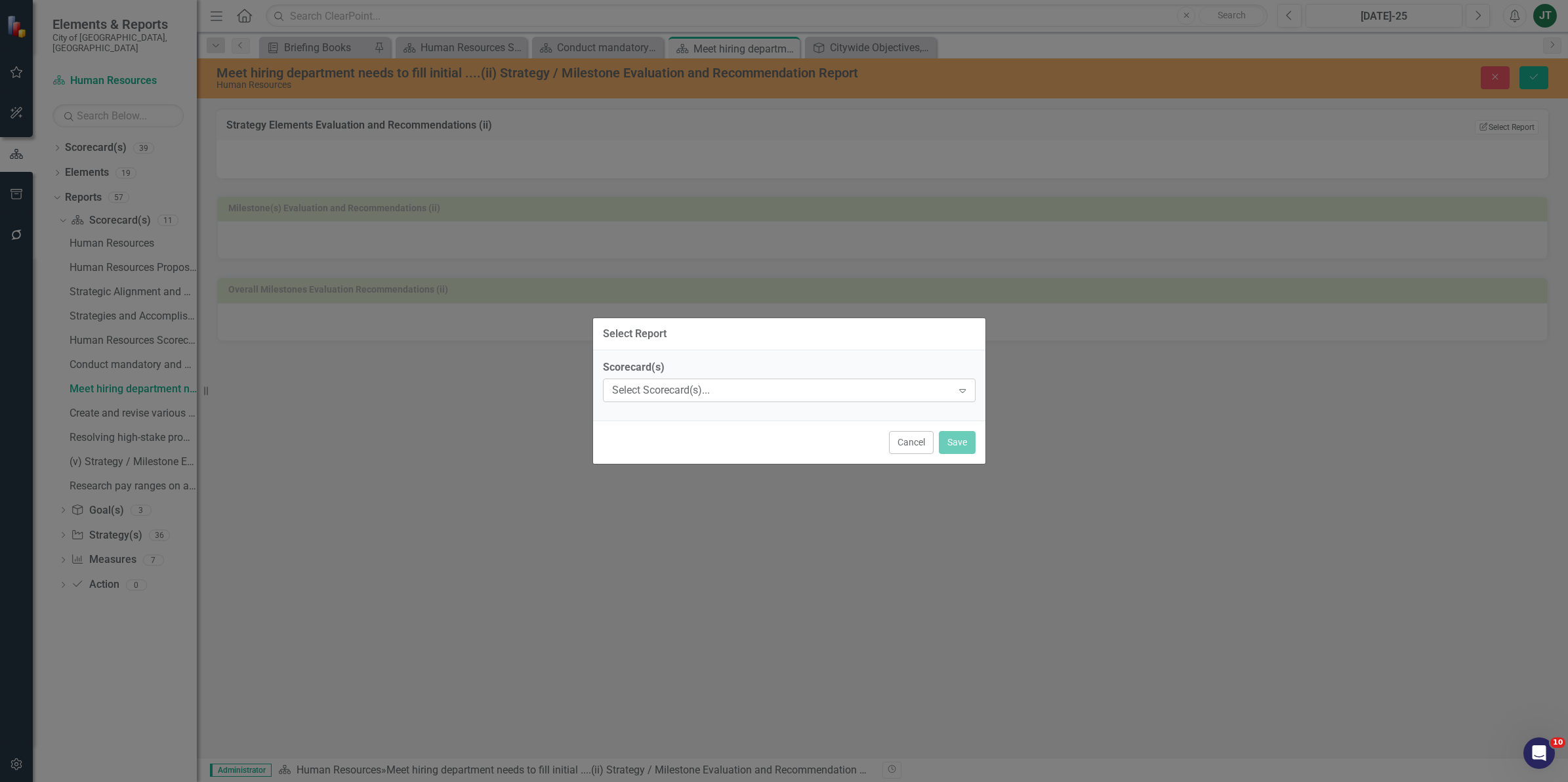
click at [689, 391] on div "Select Scorecard(s)..." at bounding box center [782, 390] width 340 height 15
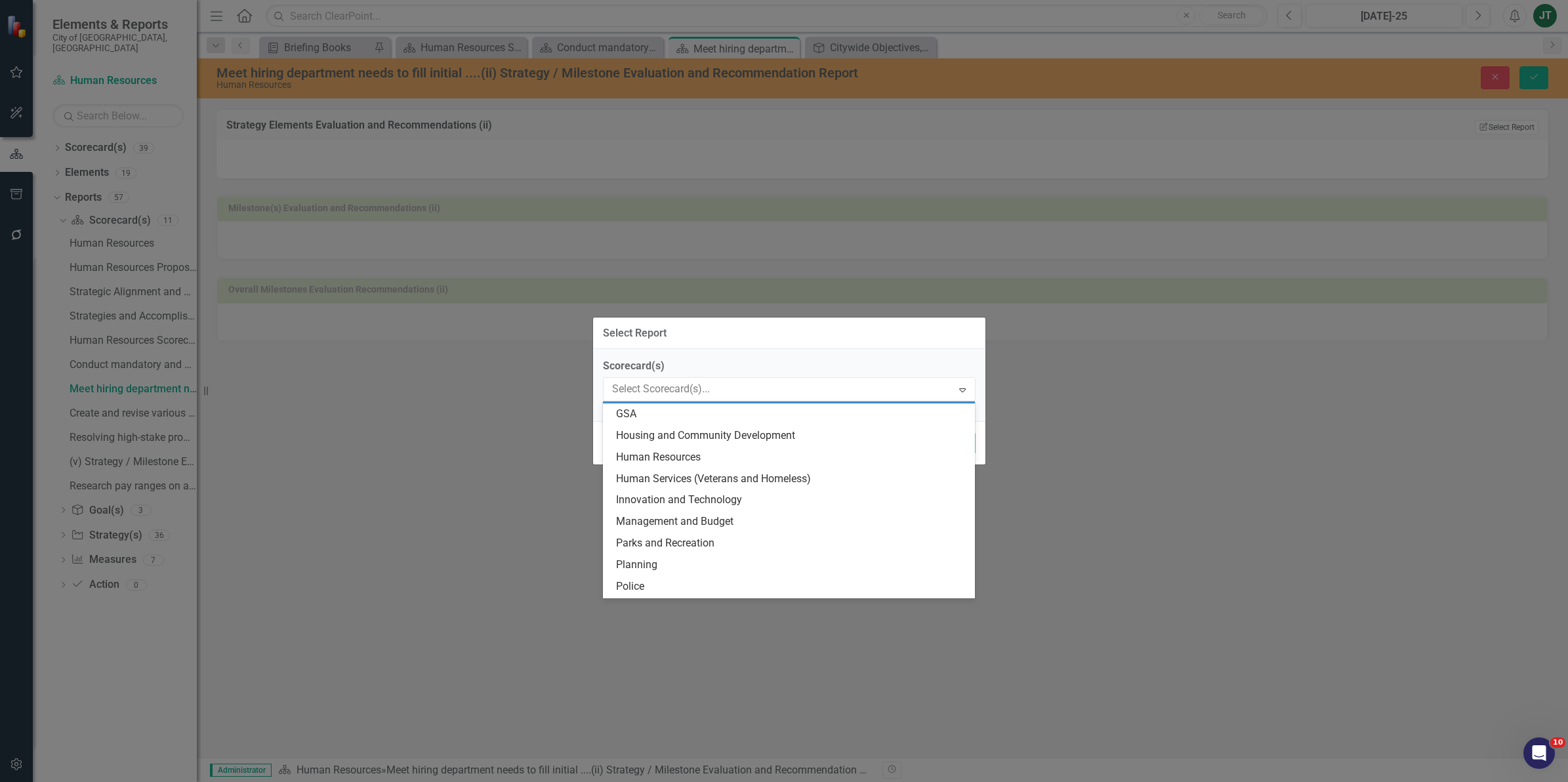
scroll to position [328, 0]
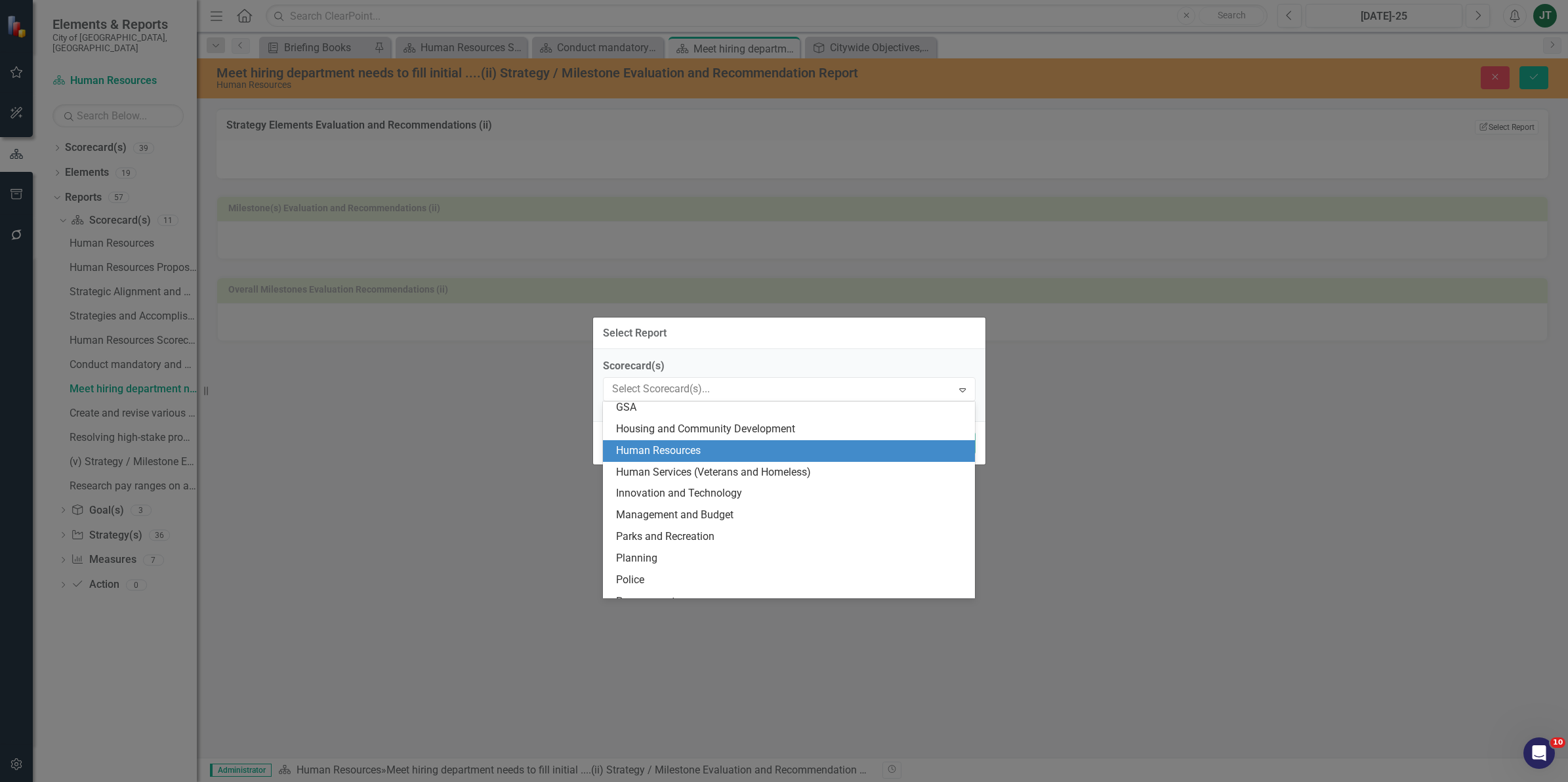
click at [651, 450] on div "Human Resources" at bounding box center [792, 451] width 352 height 15
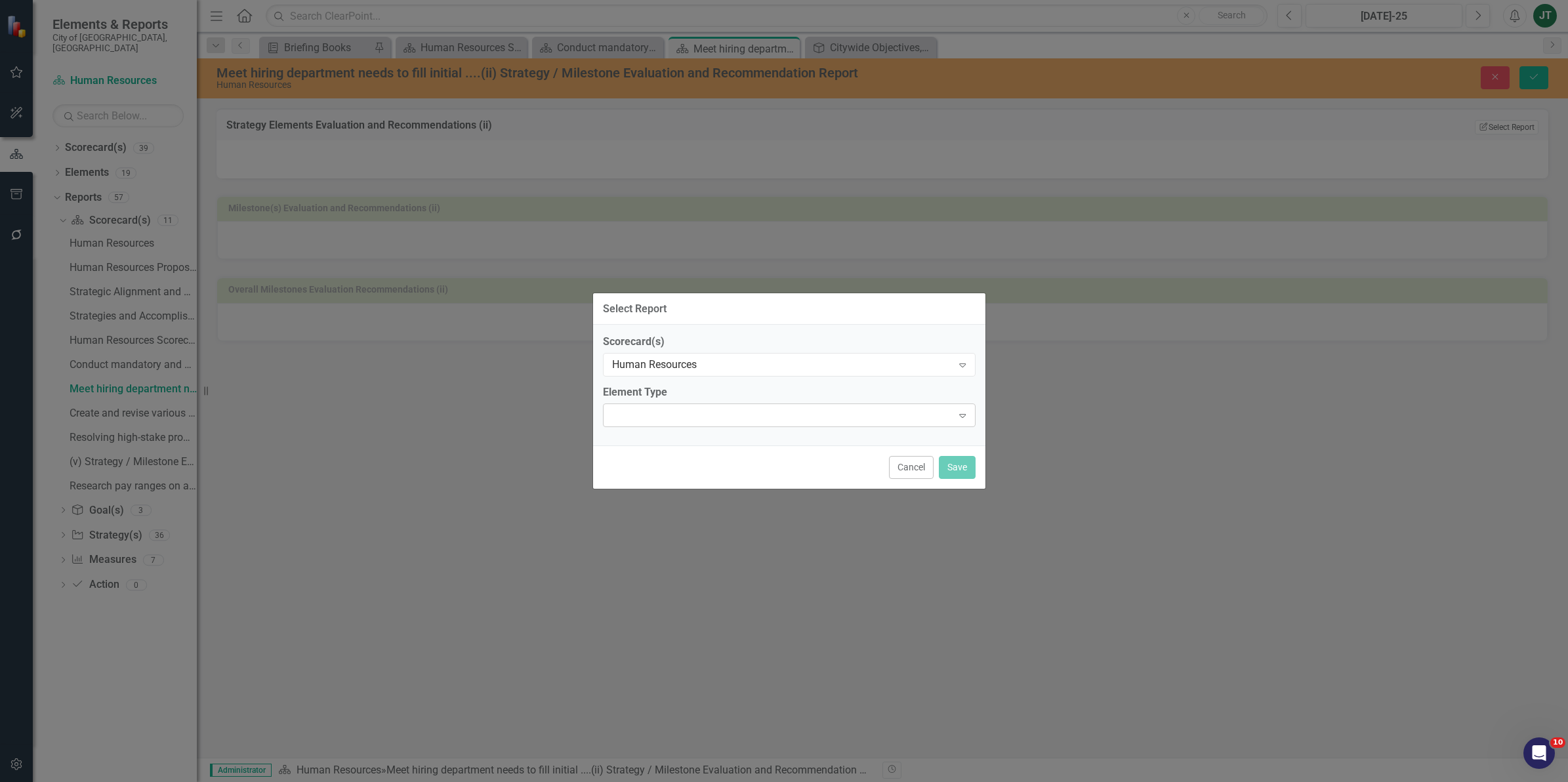
click at [658, 421] on div "Expand" at bounding box center [789, 415] width 373 height 24
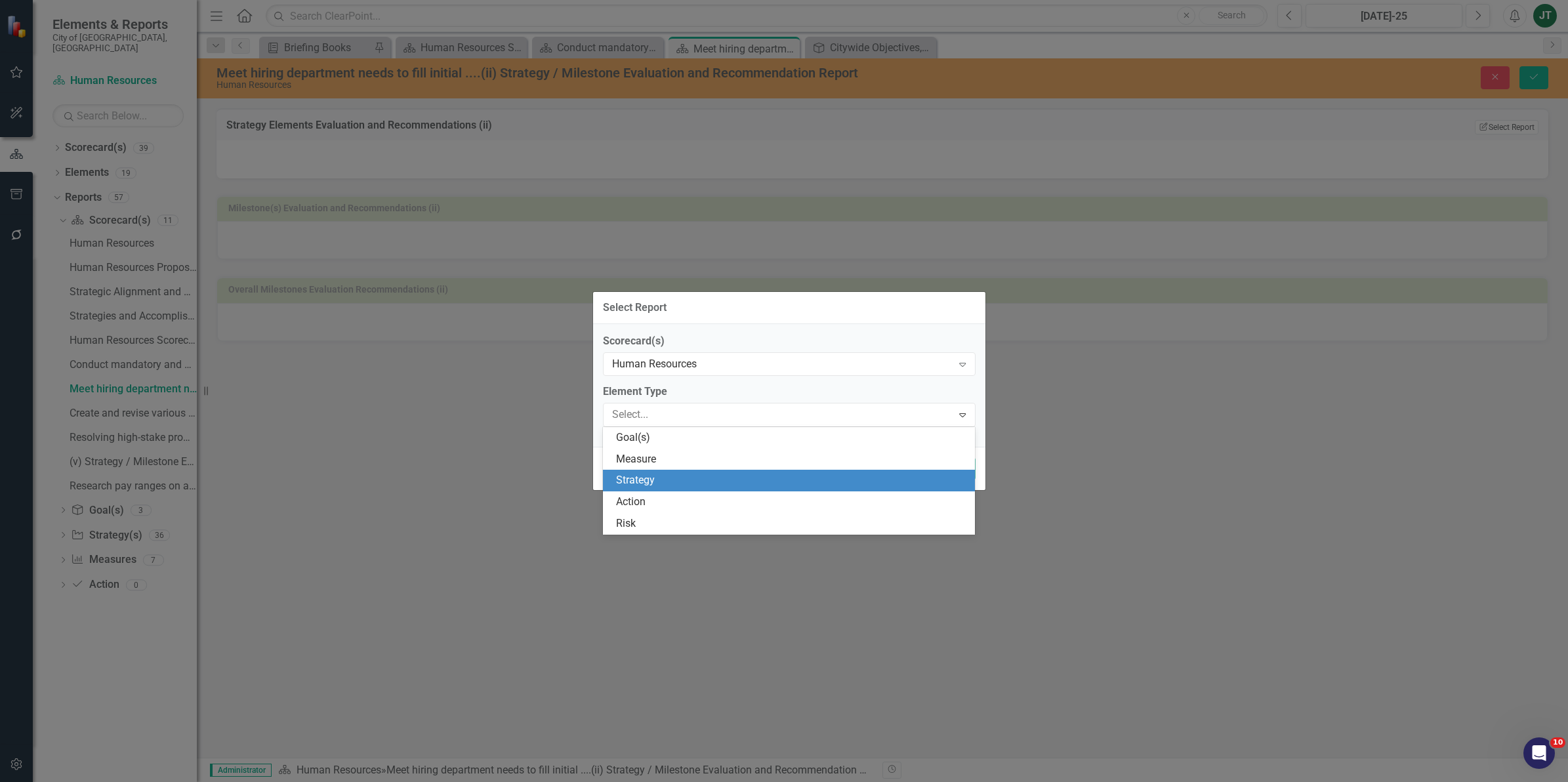
click at [666, 485] on div "Strategy" at bounding box center [792, 479] width 352 height 15
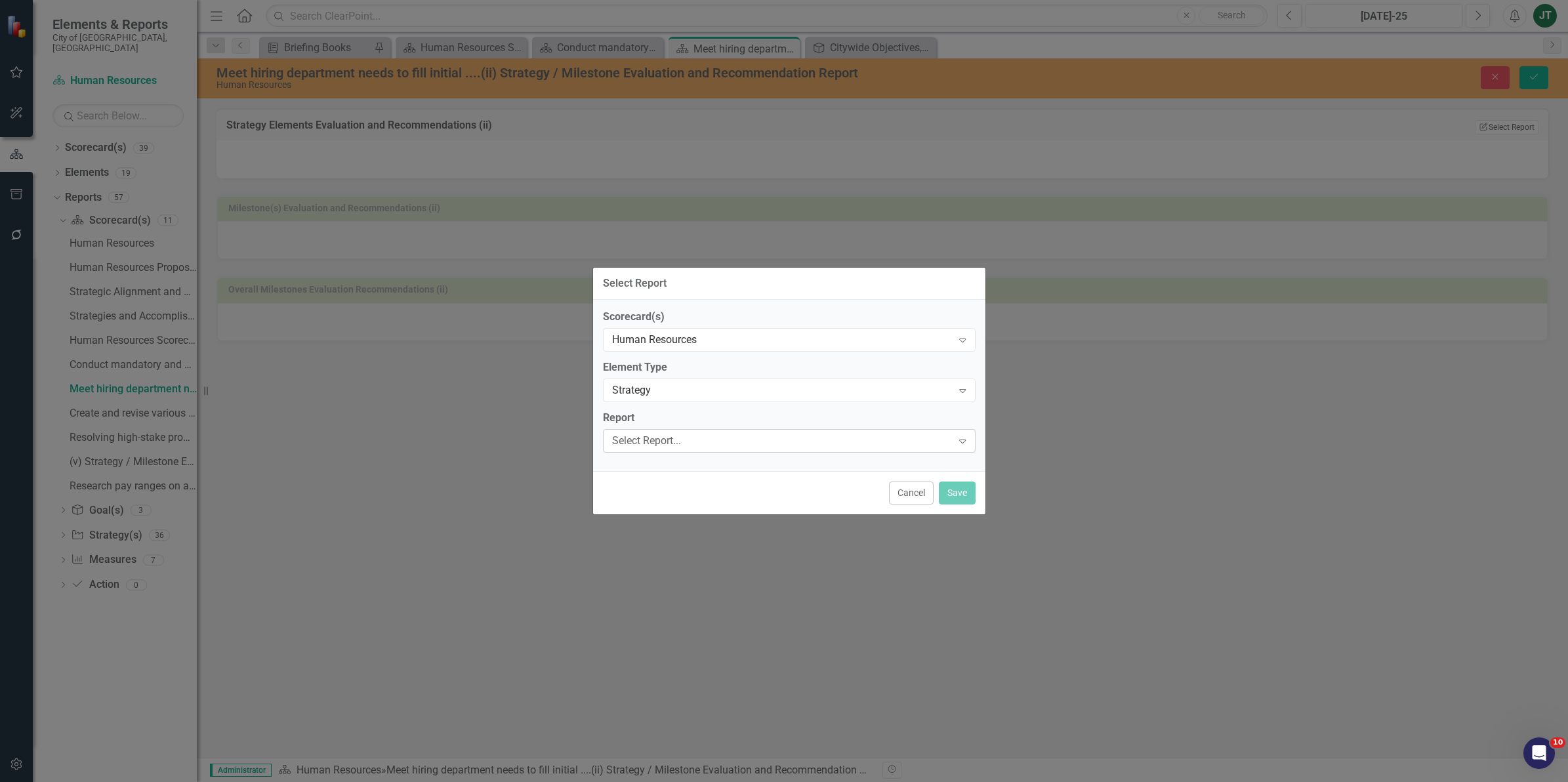
click at [687, 434] on div "Select Report..." at bounding box center [782, 440] width 340 height 15
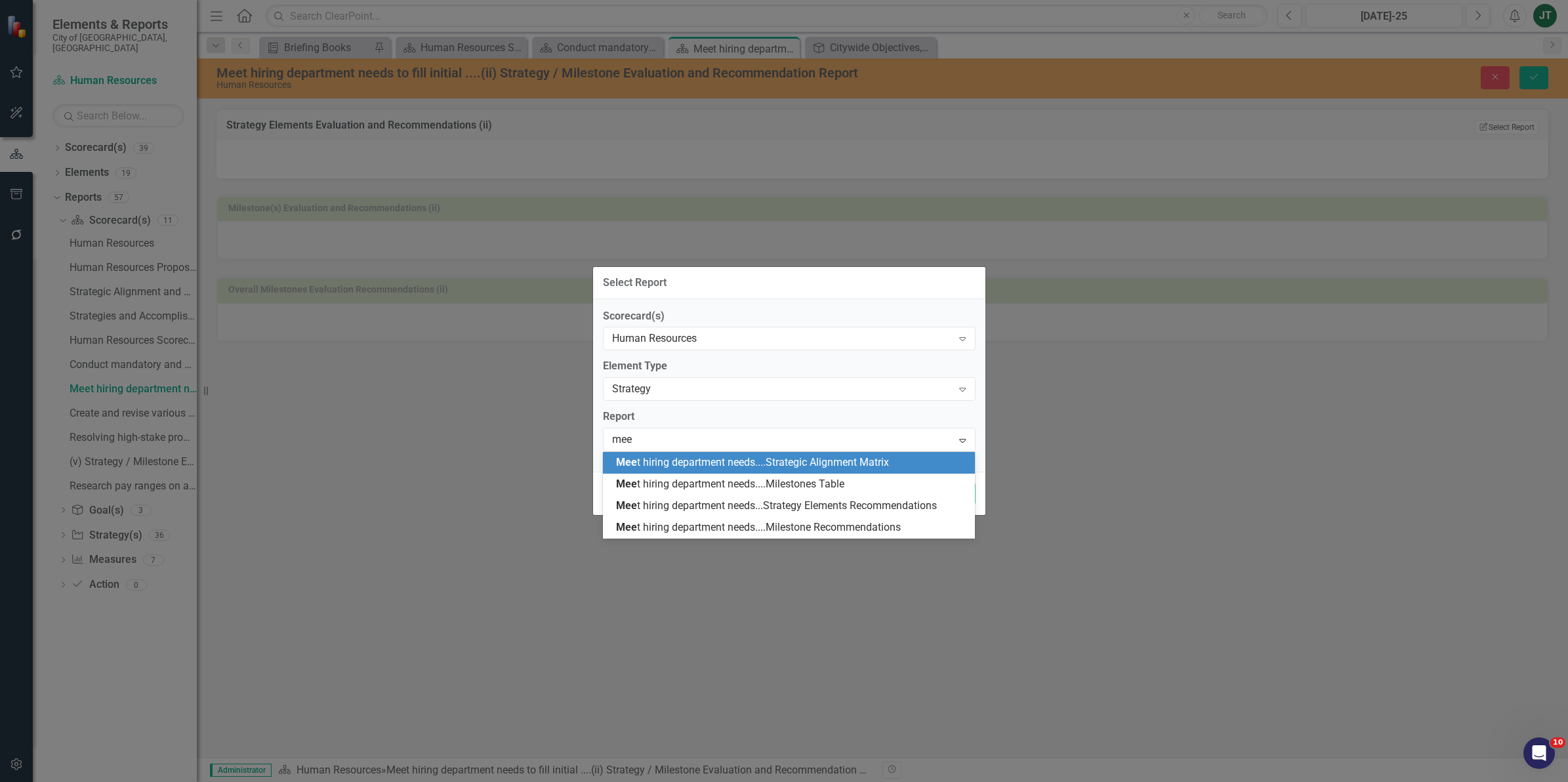
scroll to position [0, 0]
type input "meet"
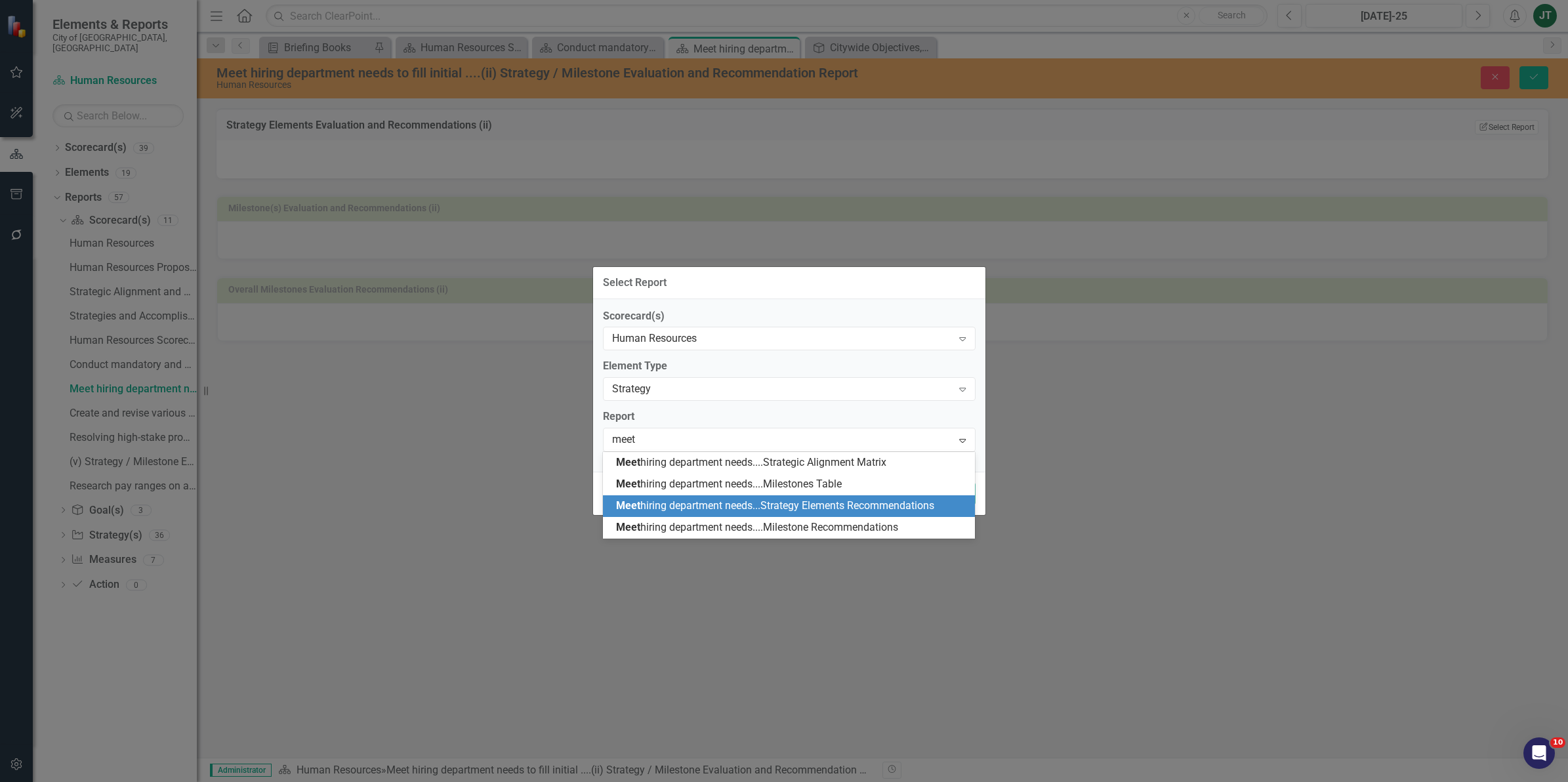
click at [782, 498] on div "Meet hiring department needs...Strategy Elements Recommendations" at bounding box center [792, 505] width 352 height 15
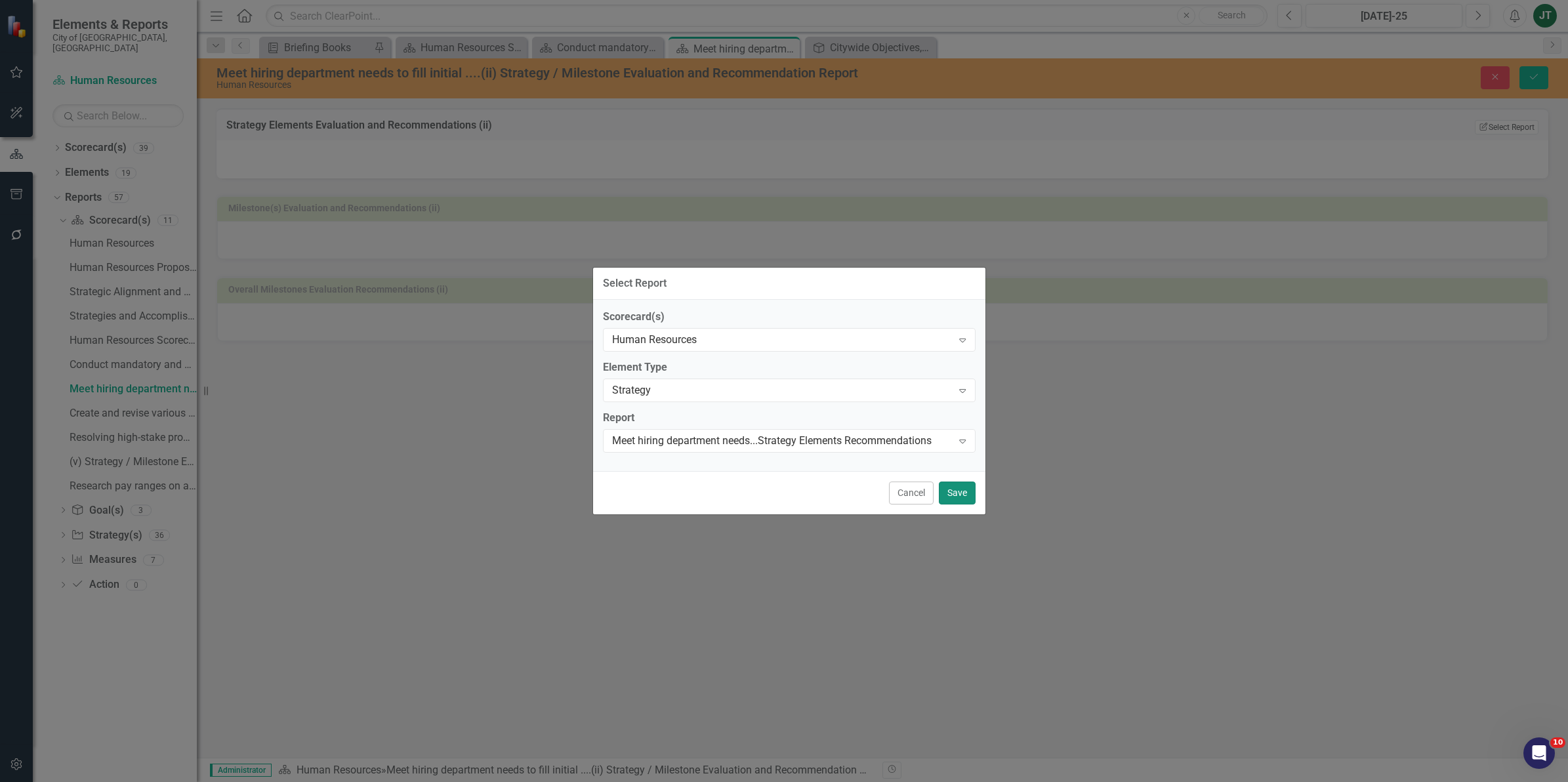
click at [956, 486] on button "Save" at bounding box center [957, 492] width 37 height 23
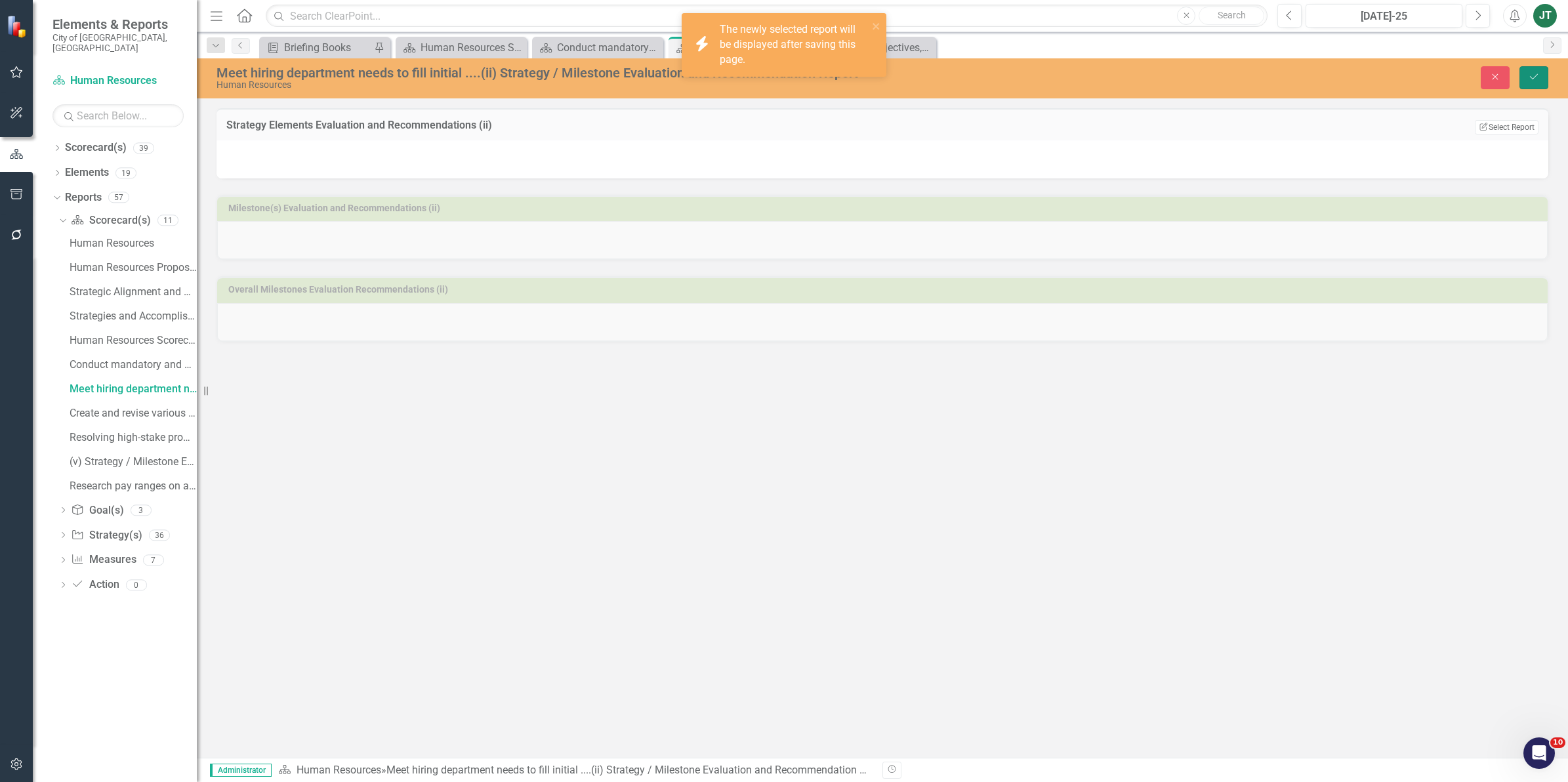
click at [1535, 73] on icon "Save" at bounding box center [1533, 76] width 12 height 9
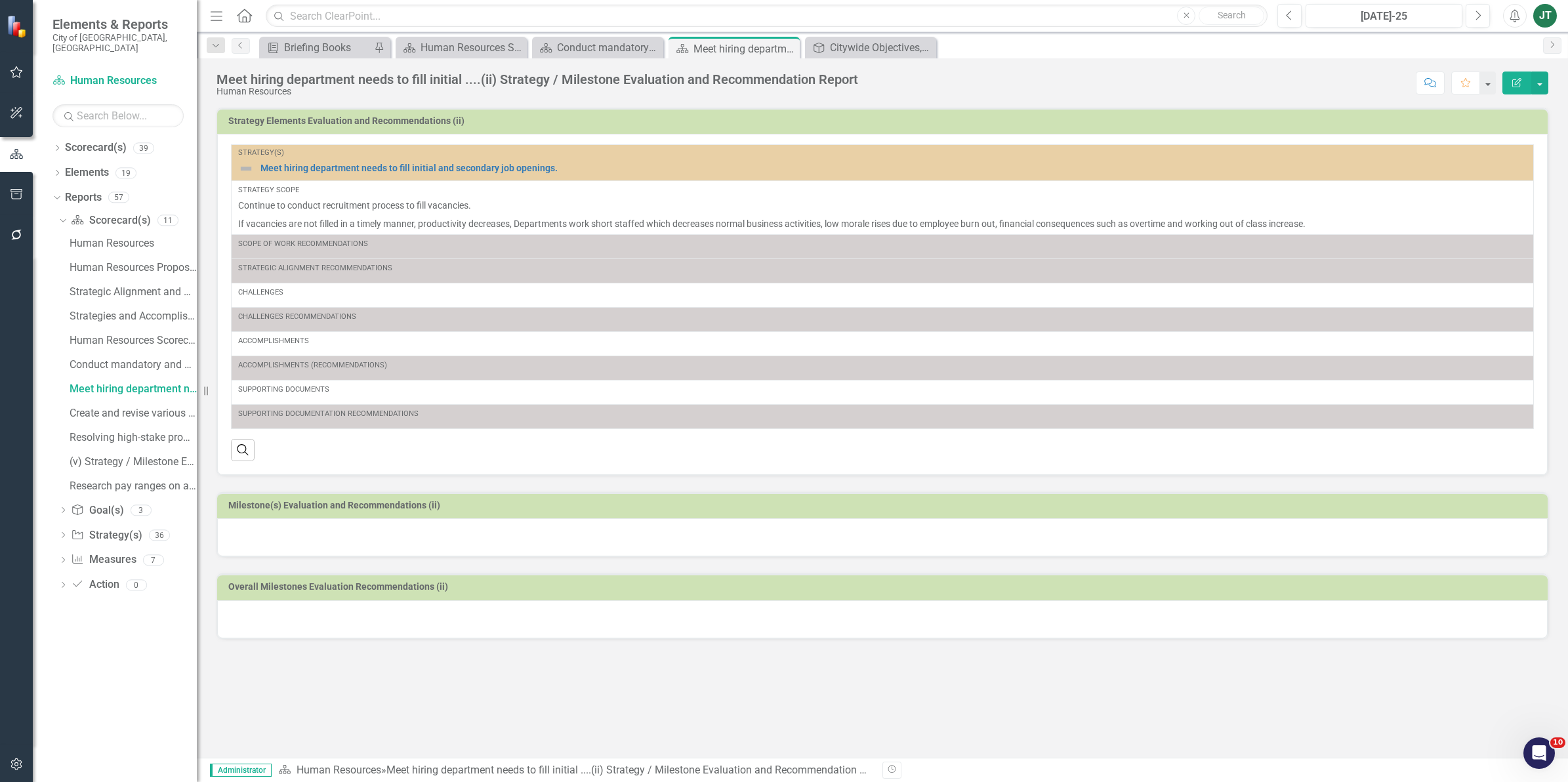
click at [448, 510] on h3 "Milestone(s) Evaluation and Recommendations (ii)" at bounding box center [885, 505] width 1313 height 10
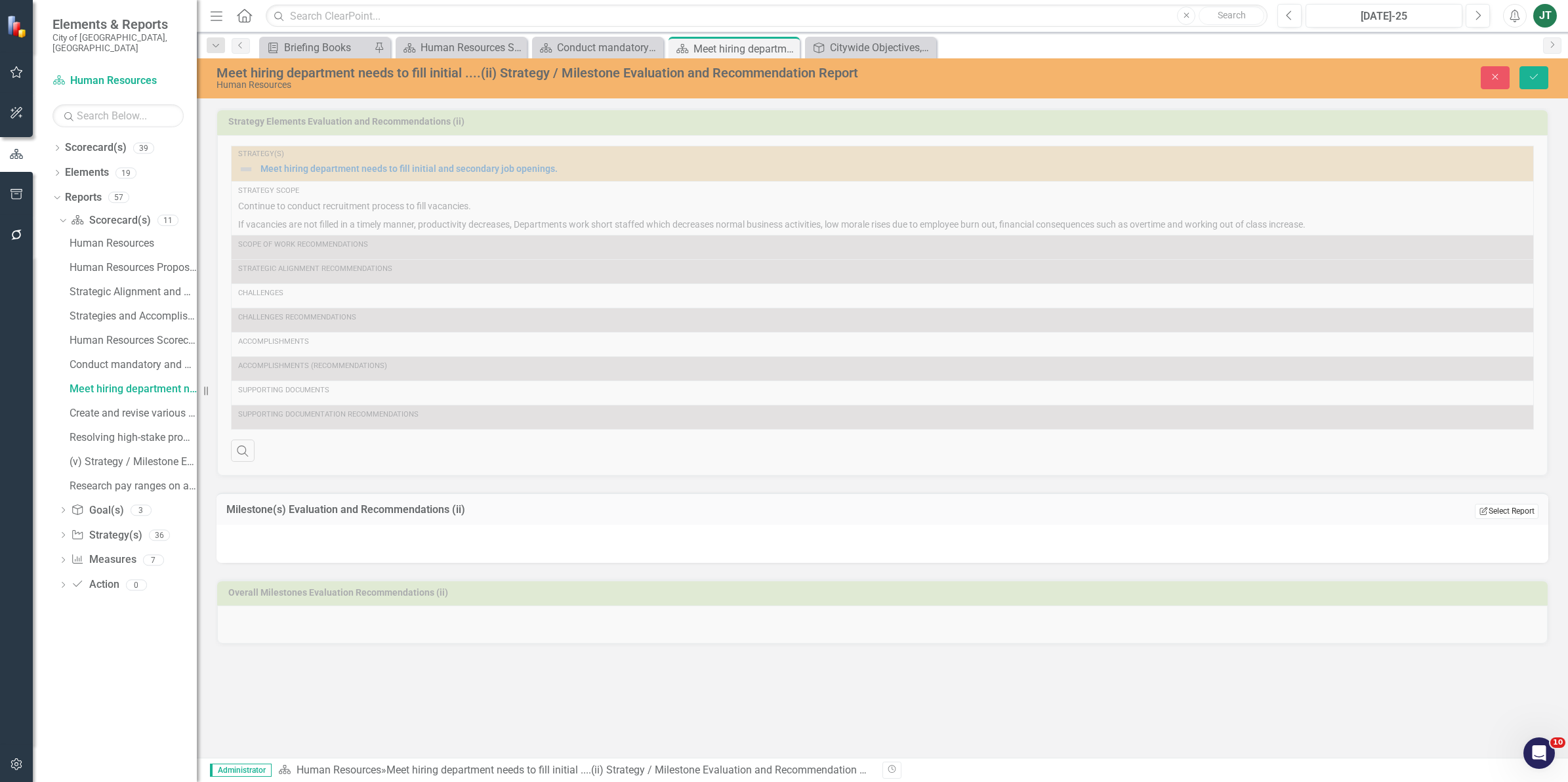
click at [1513, 512] on button "Edit Report Select Report" at bounding box center [1507, 511] width 63 height 15
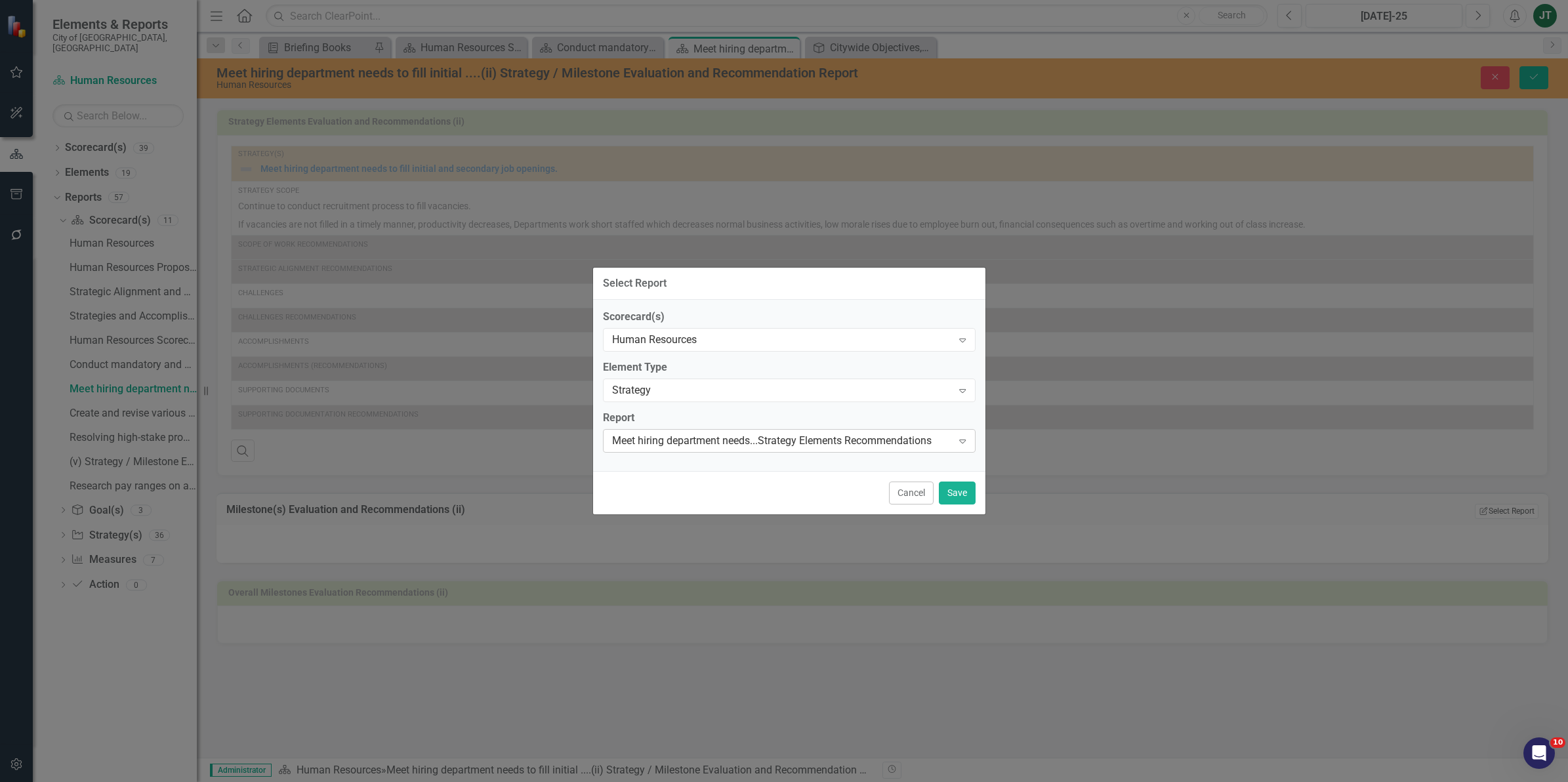
click at [755, 436] on div "Meet hiring department needs...Strategy Elements Recommendations" at bounding box center [782, 440] width 340 height 15
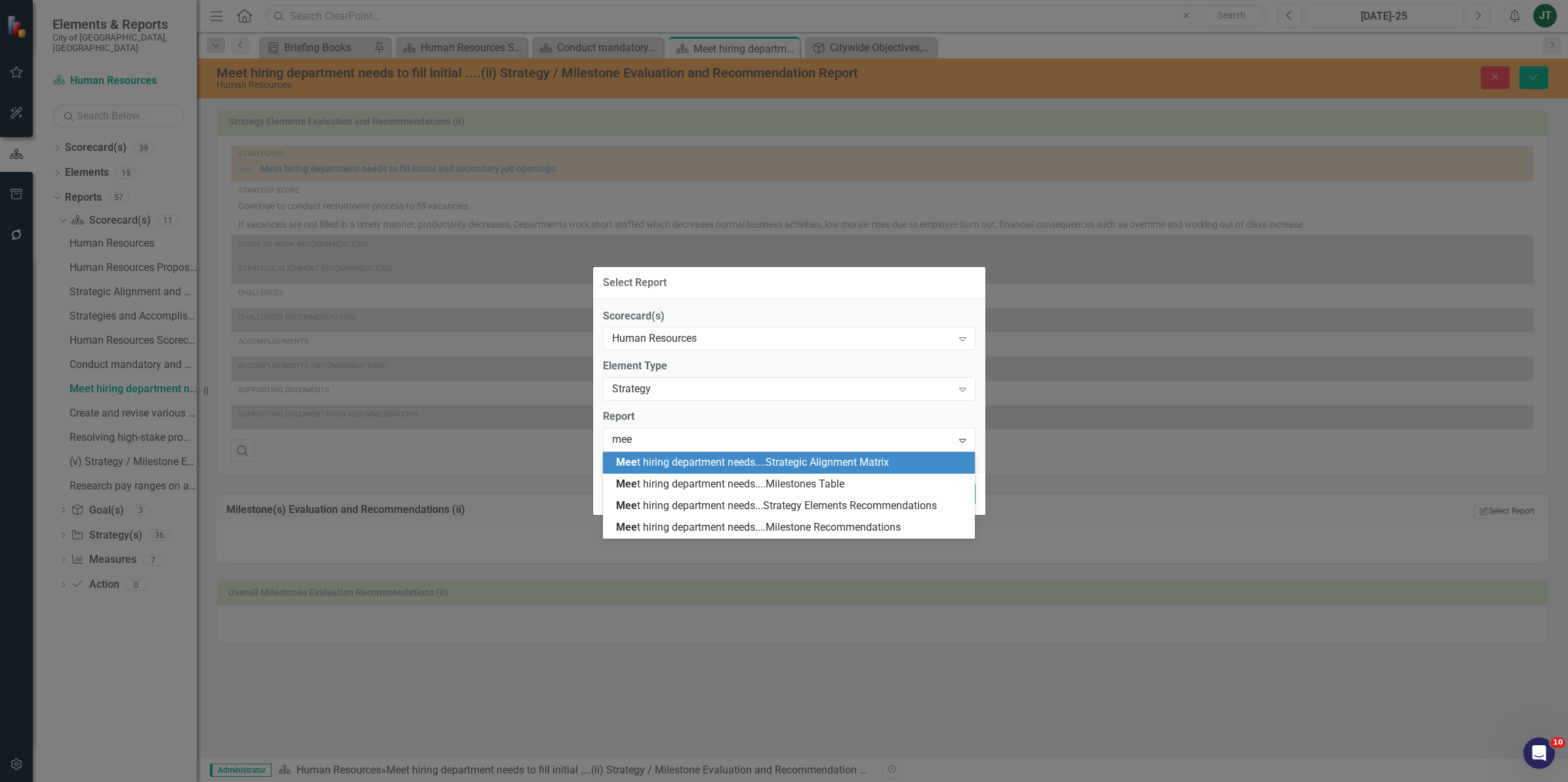
type input "meet"
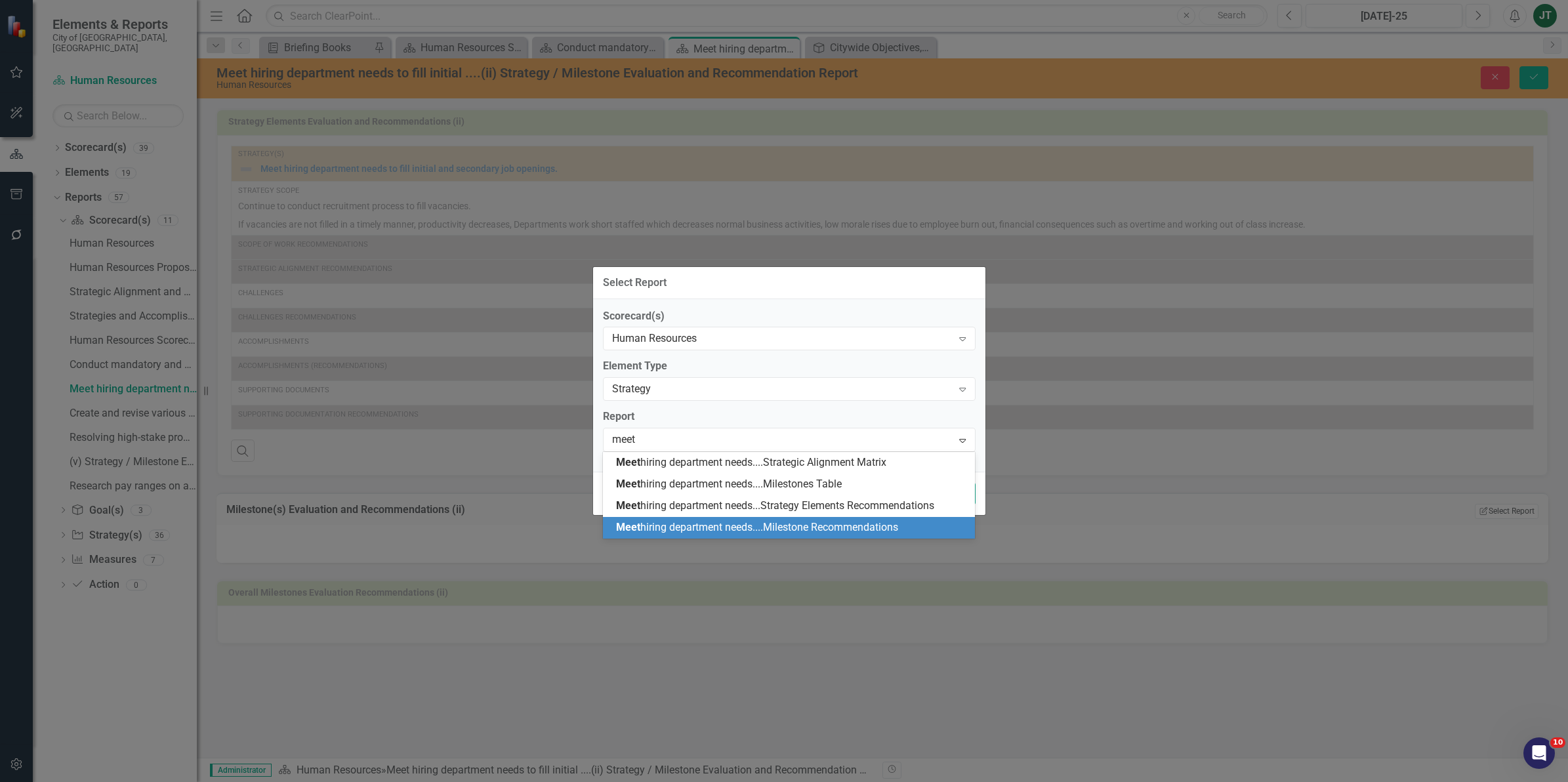
click at [737, 520] on div "Meet hiring department needs....Milestone Recommendations" at bounding box center [792, 527] width 352 height 15
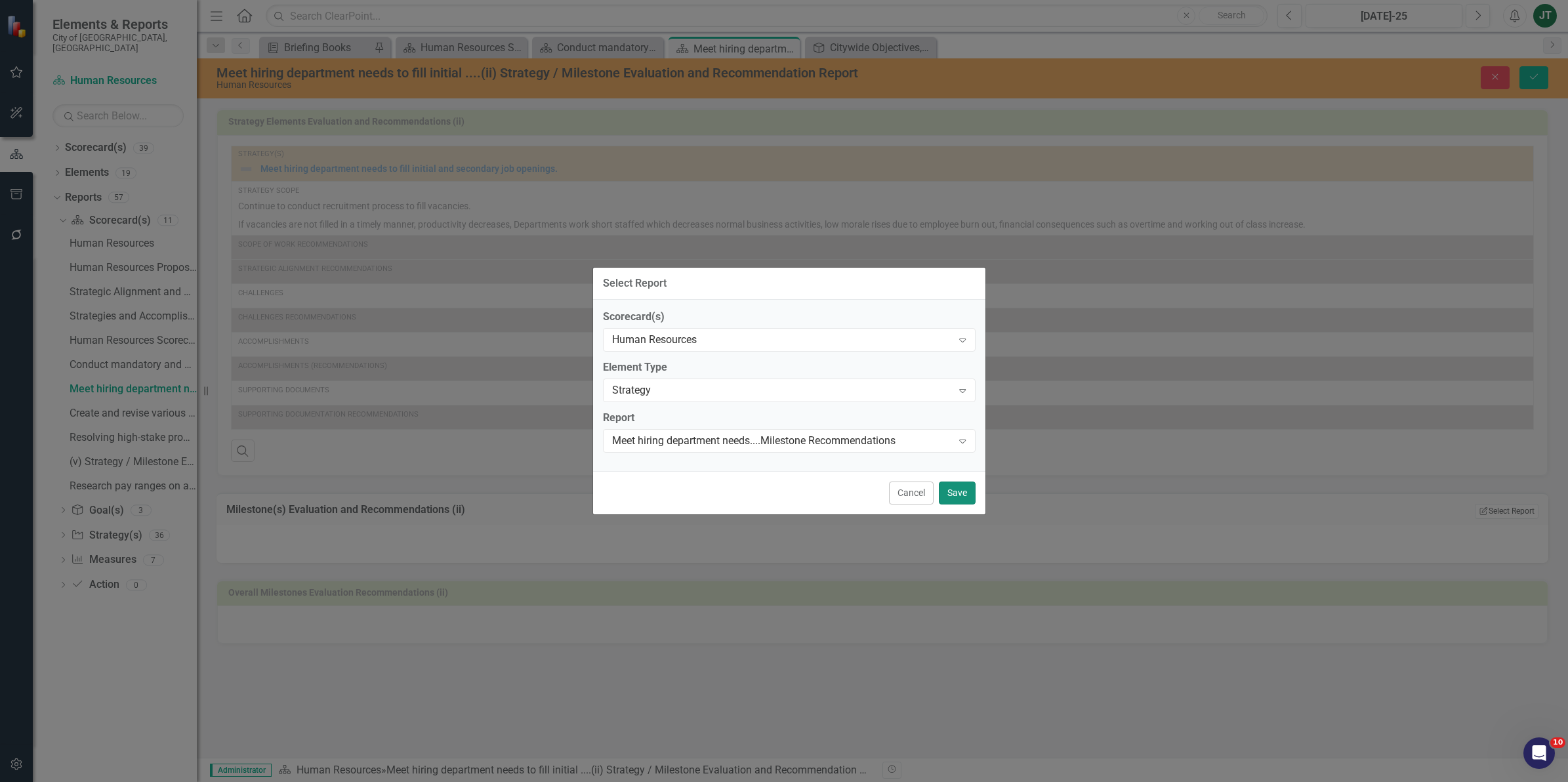
click at [962, 497] on button "Save" at bounding box center [957, 492] width 37 height 23
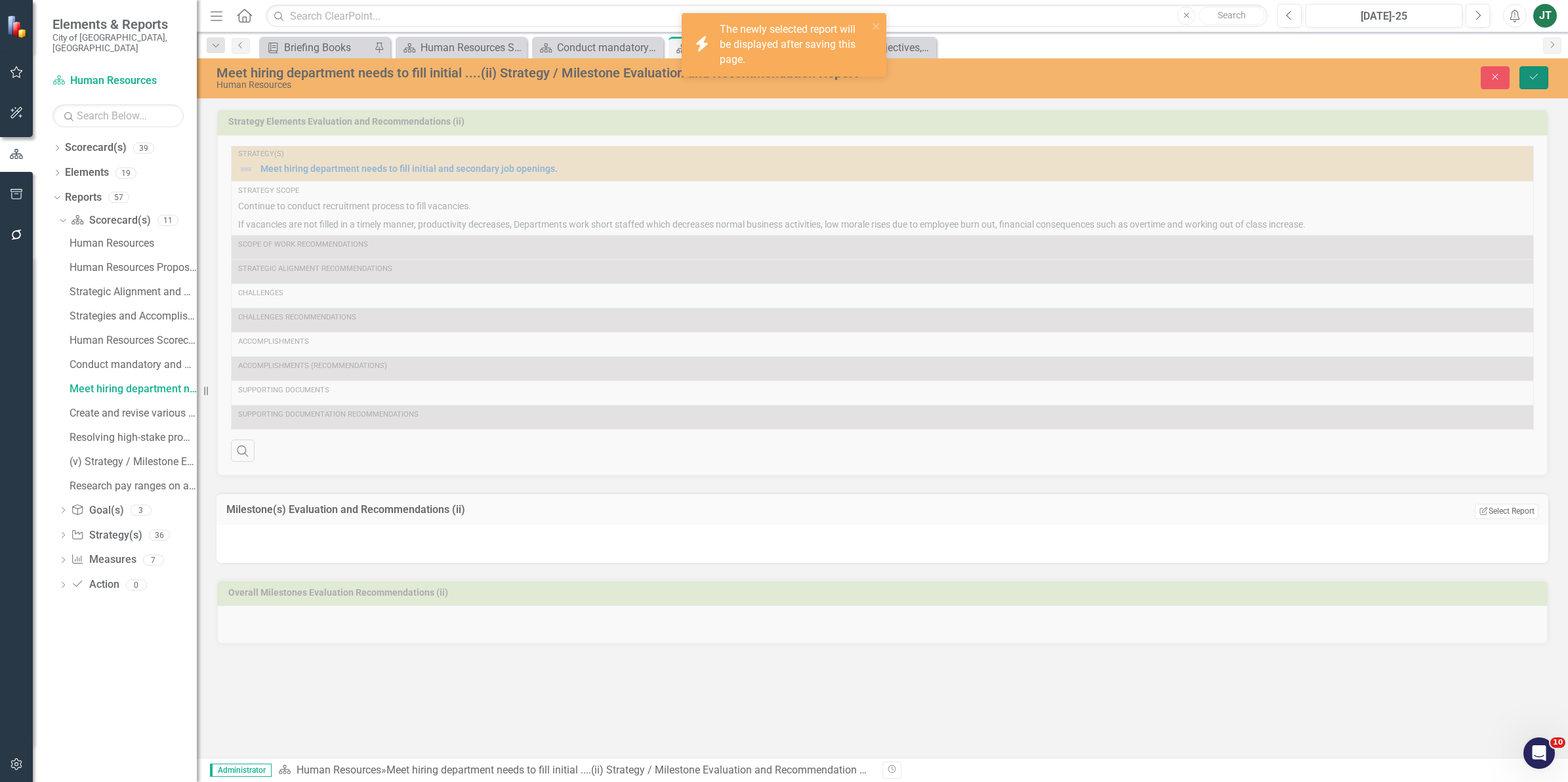
click at [1530, 74] on icon "Save" at bounding box center [1533, 76] width 12 height 9
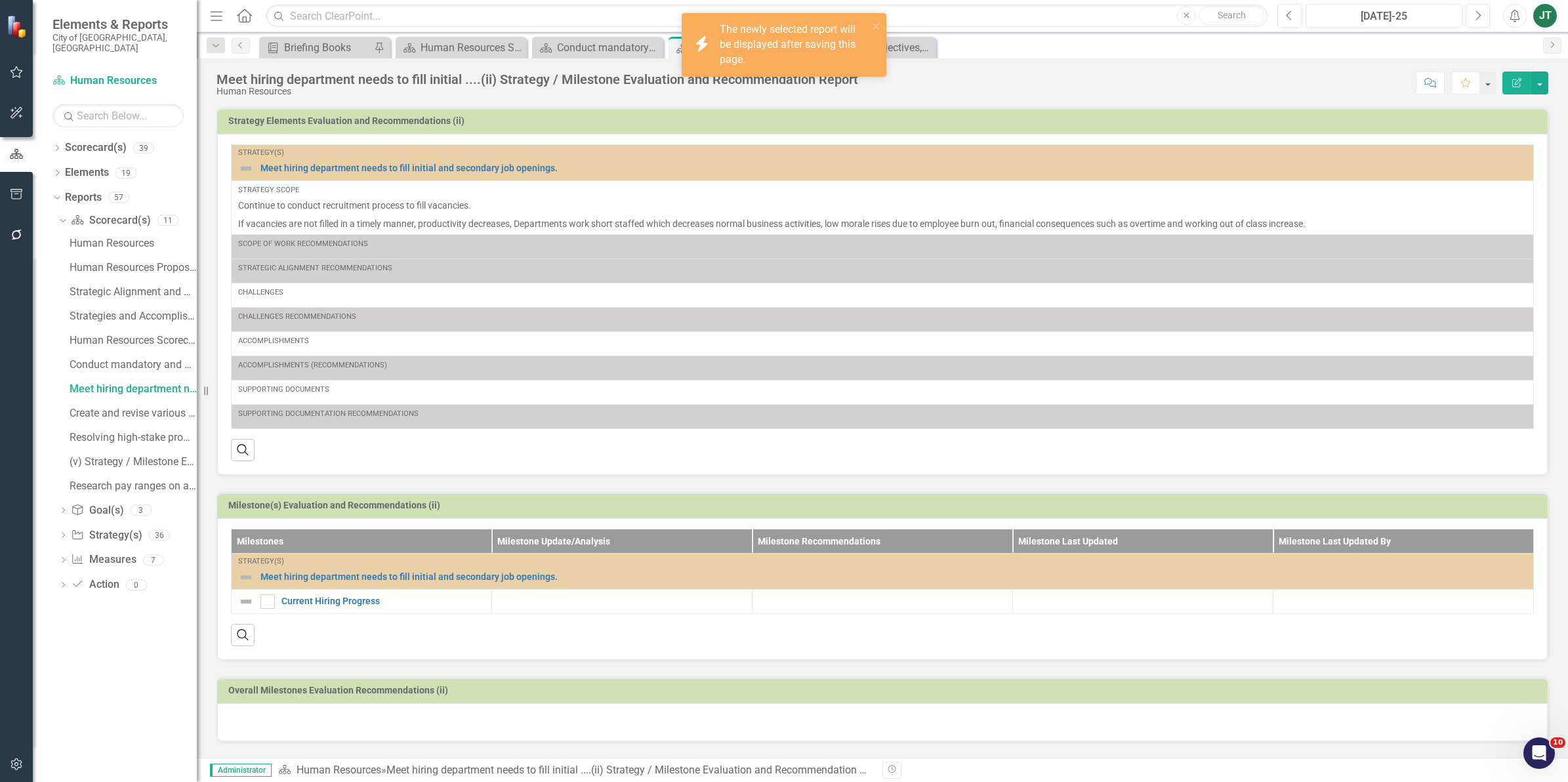
scroll to position [11, 0]
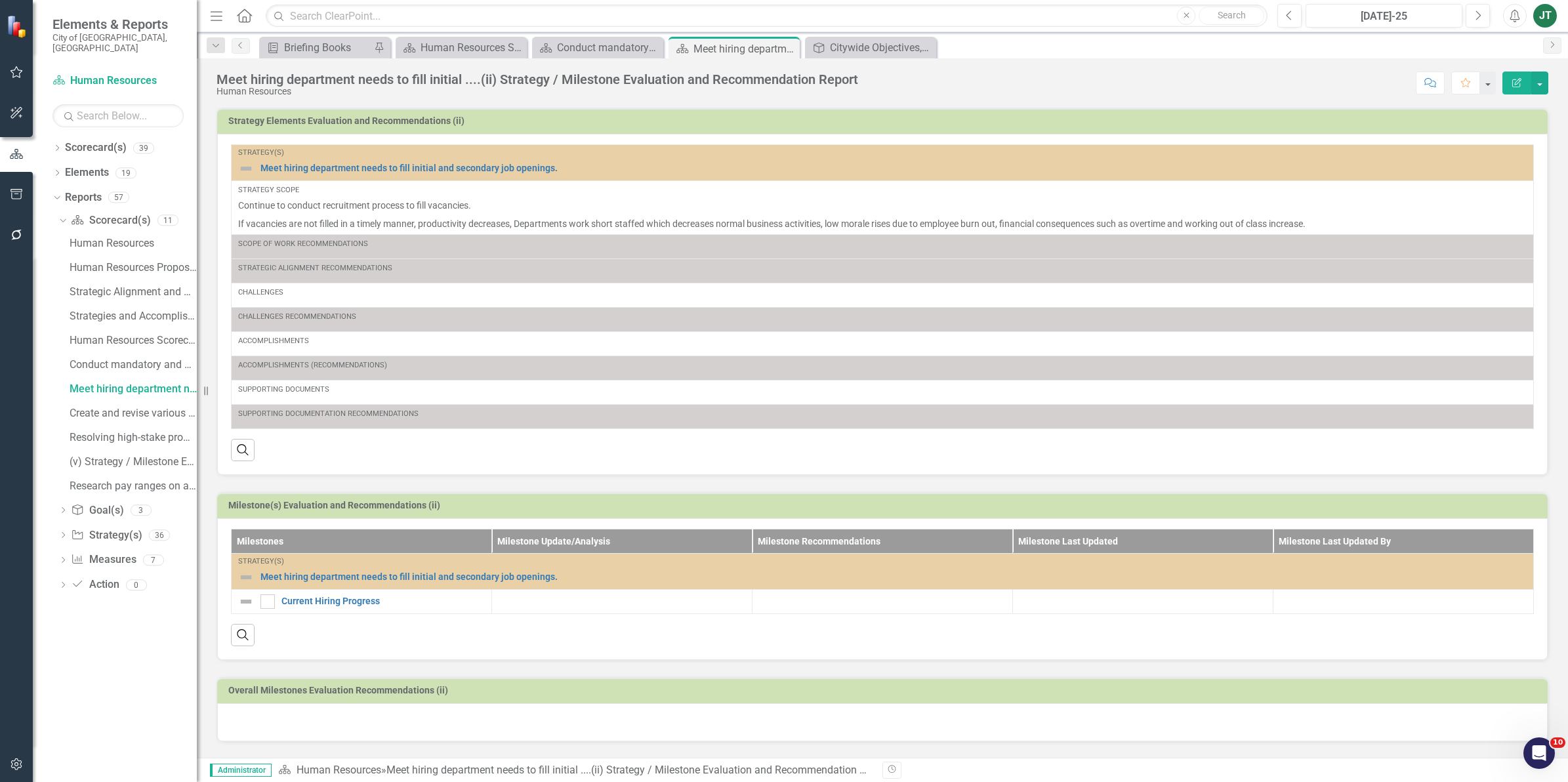
click at [280, 725] on div at bounding box center [883, 722] width 1331 height 38
click at [281, 723] on div at bounding box center [883, 722] width 1331 height 38
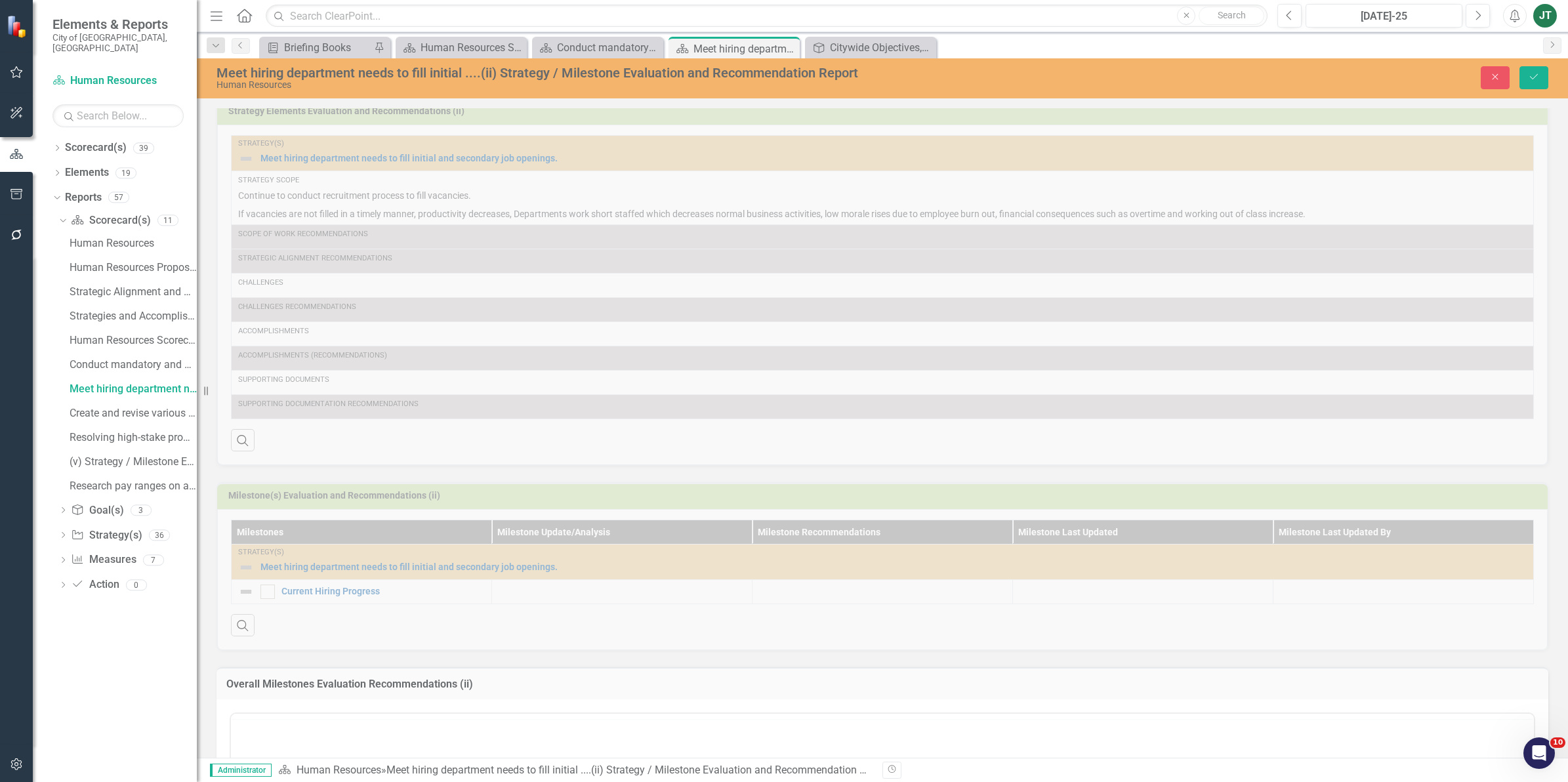
scroll to position [0, 0]
click at [338, 243] on div "Strategy Elements Evaluation and Recommendations (ii) Strategy(s) Meet hiring d…" at bounding box center [882, 273] width 1351 height 385
click at [1501, 80] on button "Close" at bounding box center [1495, 77] width 29 height 23
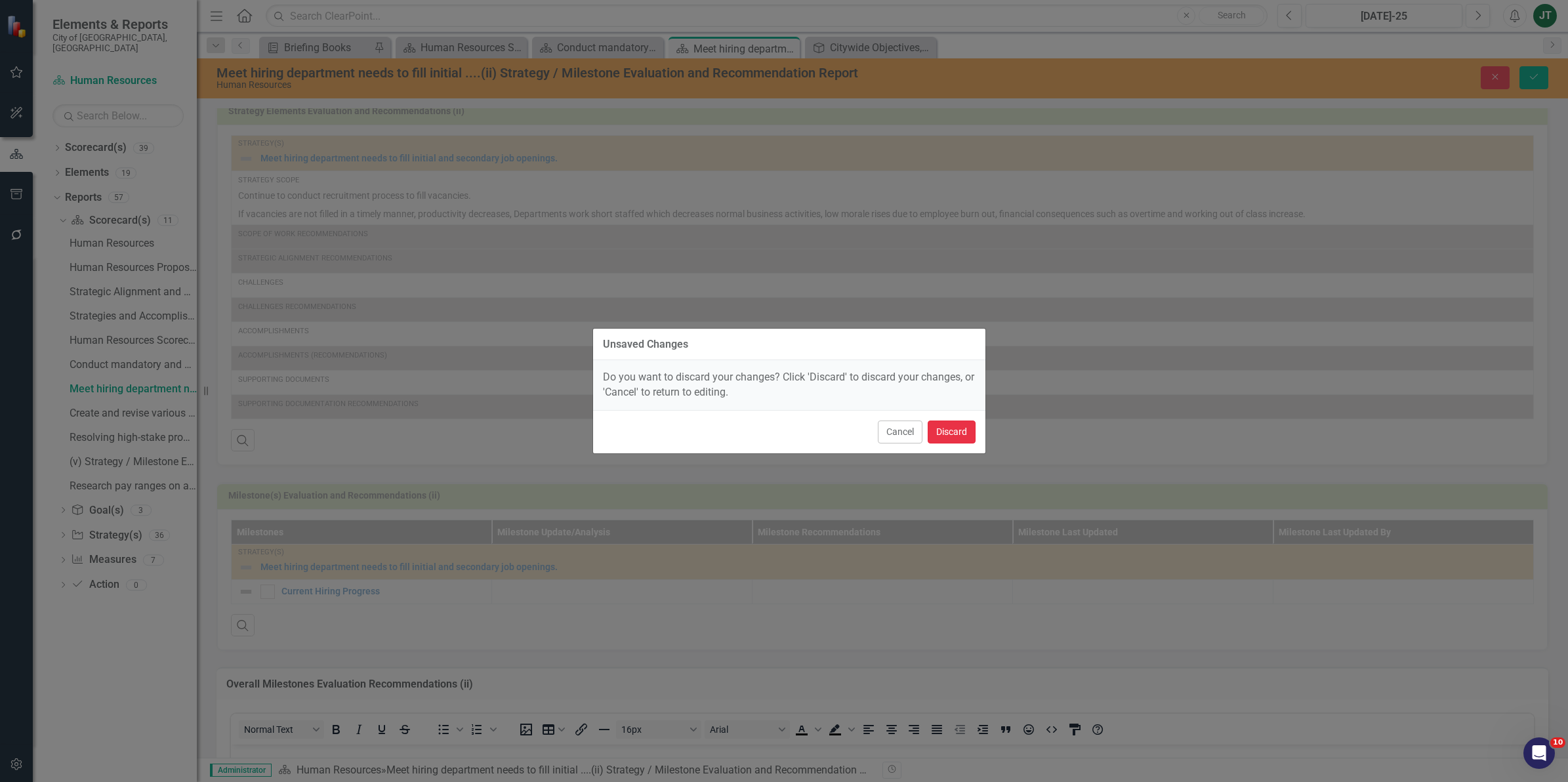
click at [961, 431] on button "Discard" at bounding box center [951, 431] width 47 height 23
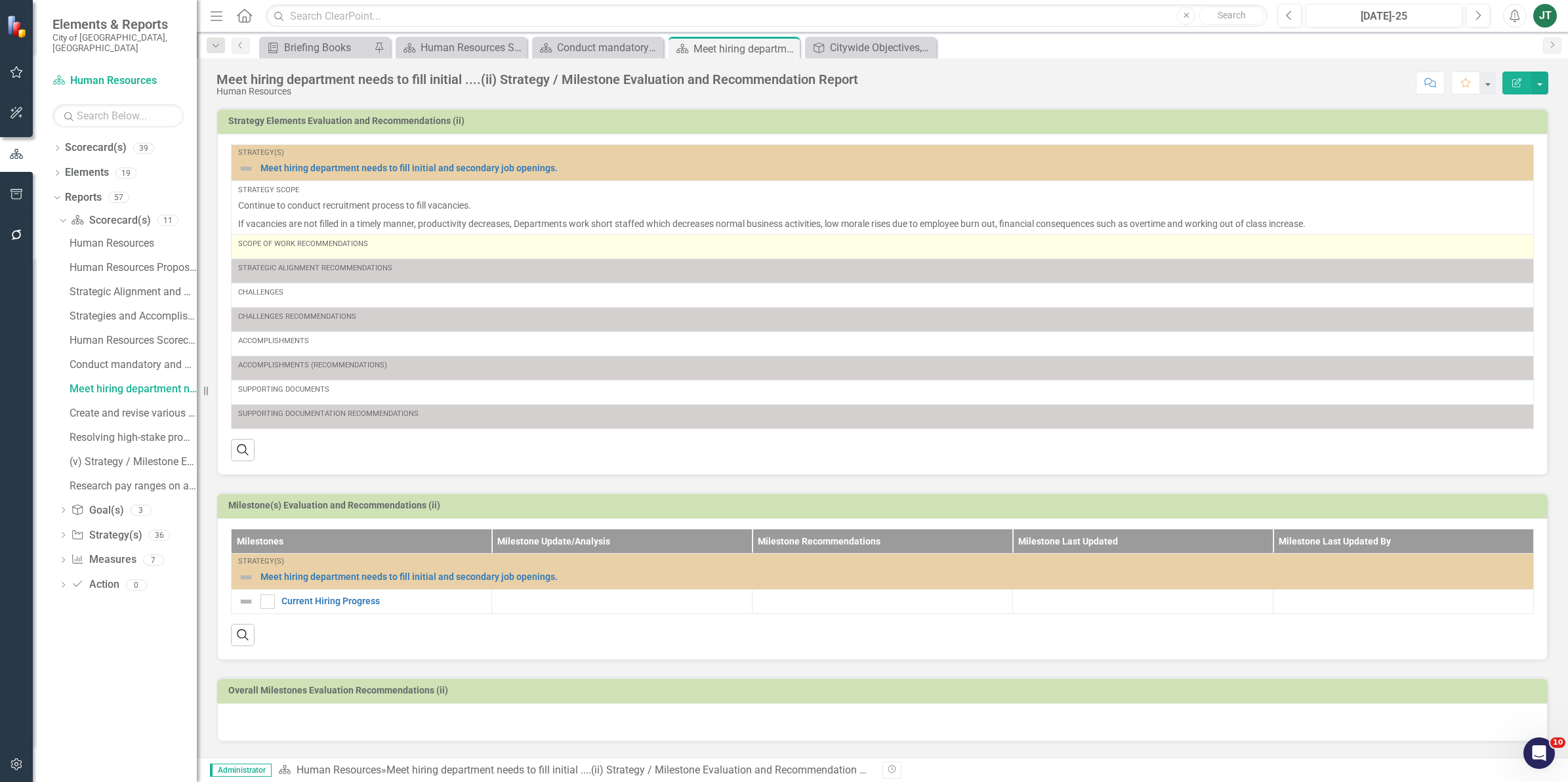
click at [447, 239] on div "Scope of Work Recommendations" at bounding box center [882, 244] width 1288 height 11
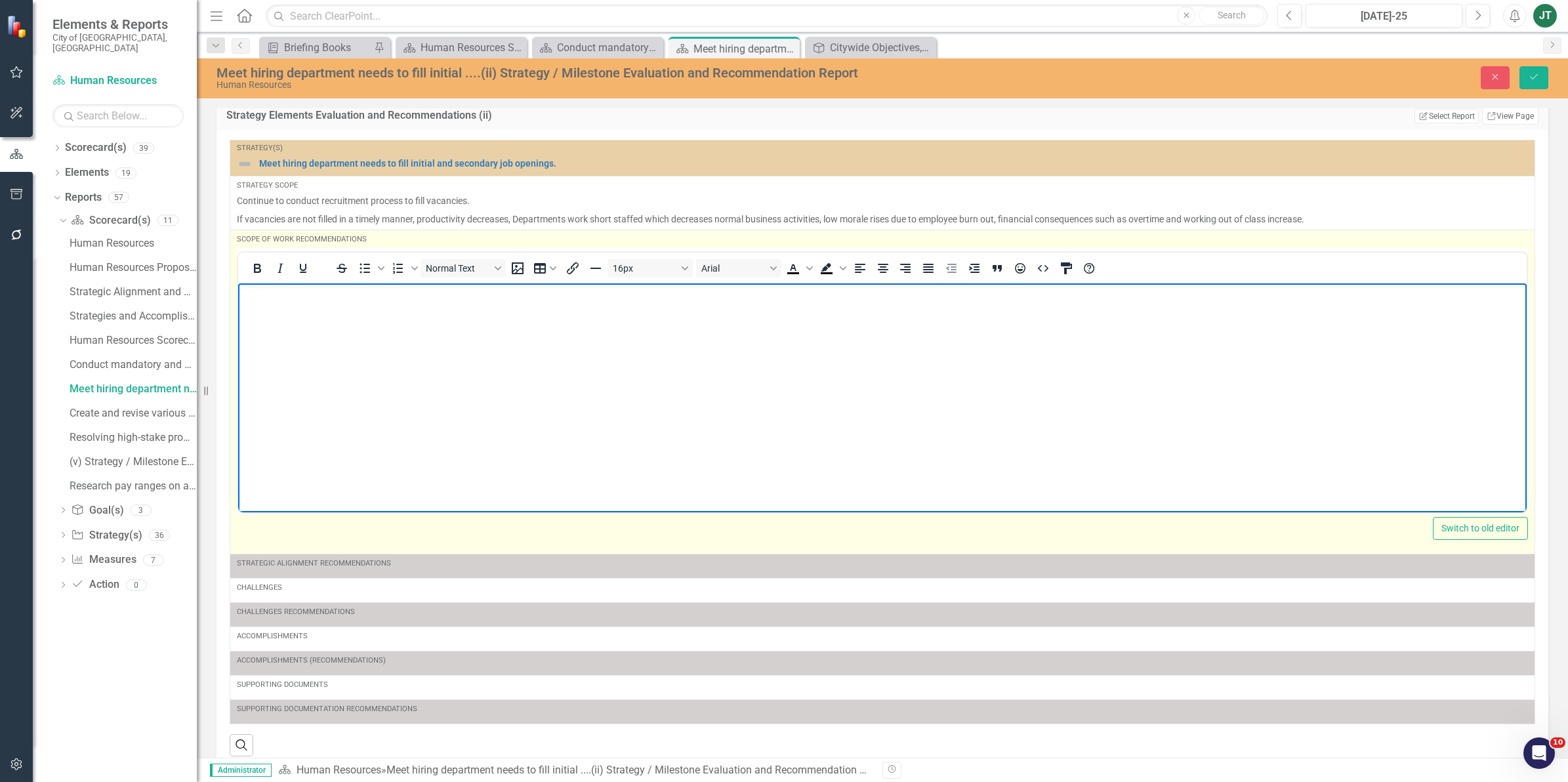
click at [360, 328] on body "Rich Text Area. Press ALT-0 for help." at bounding box center [882, 381] width 1288 height 197
click at [824, 294] on p "Scope of work defines the problem statement, but could be elaborated on more wi…" at bounding box center [882, 294] width 1282 height 16
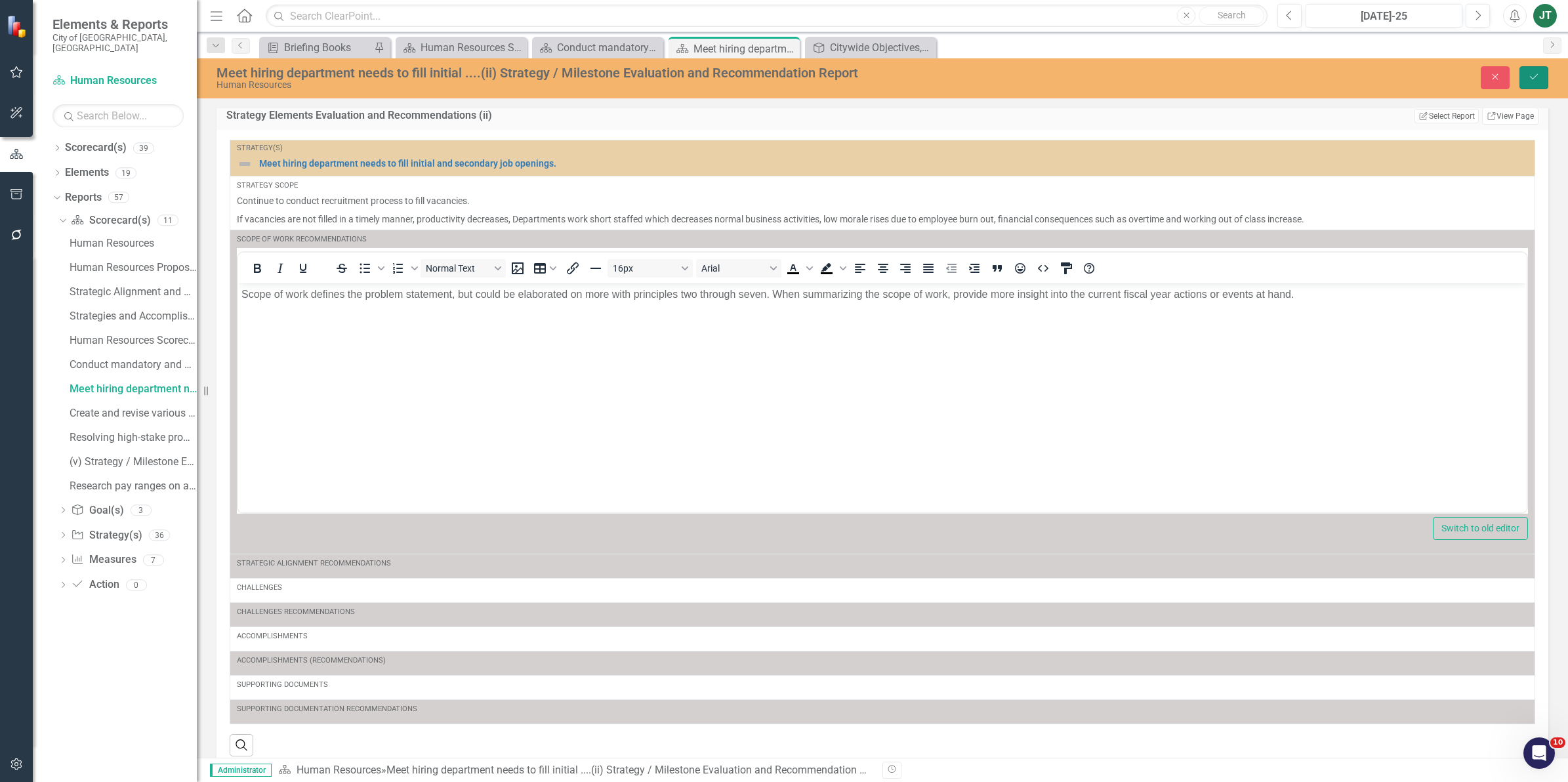
click at [1539, 73] on button "Save" at bounding box center [1533, 77] width 29 height 23
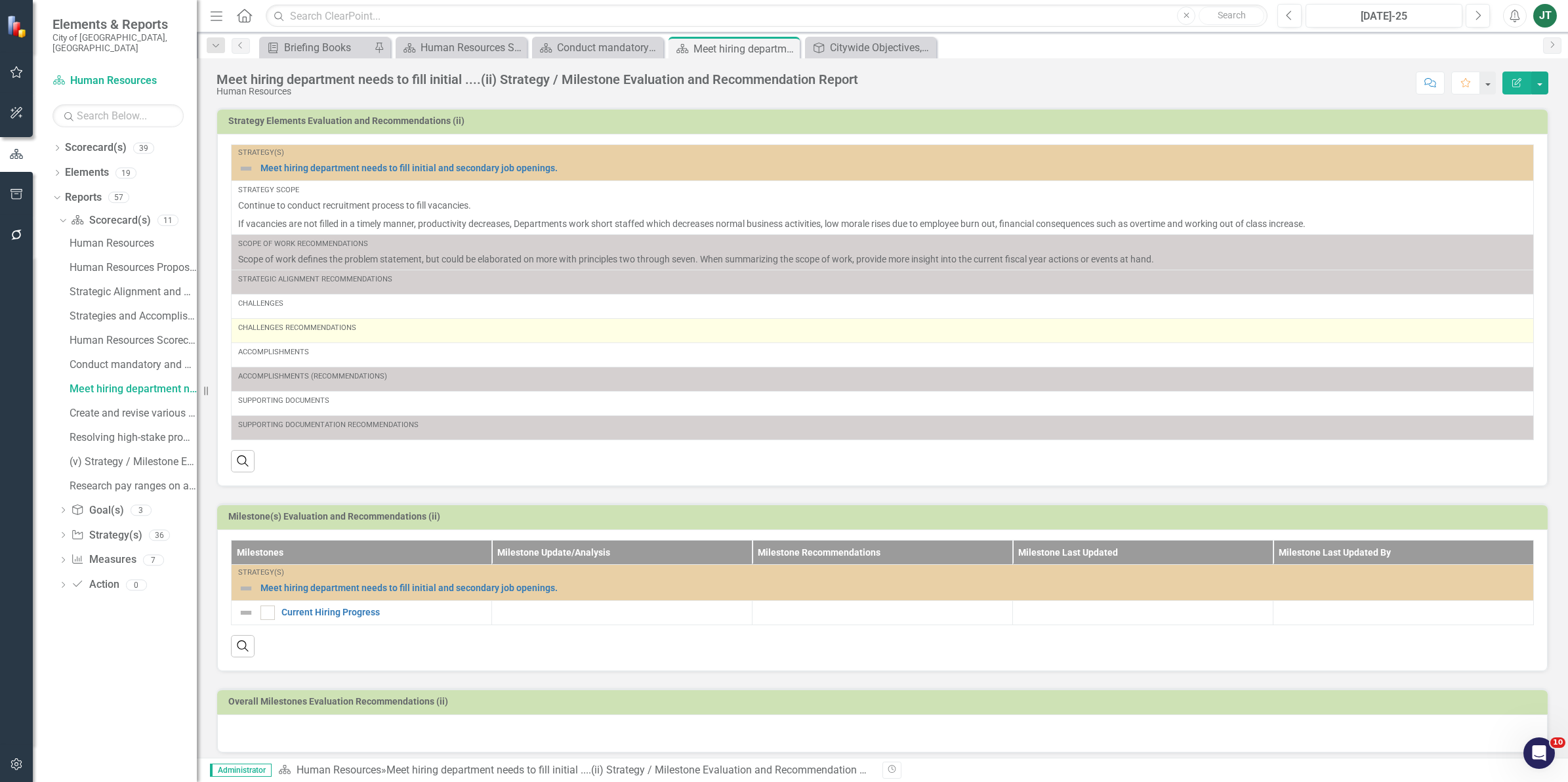
click at [299, 336] on div "Challenges Recommendations" at bounding box center [882, 330] width 1288 height 16
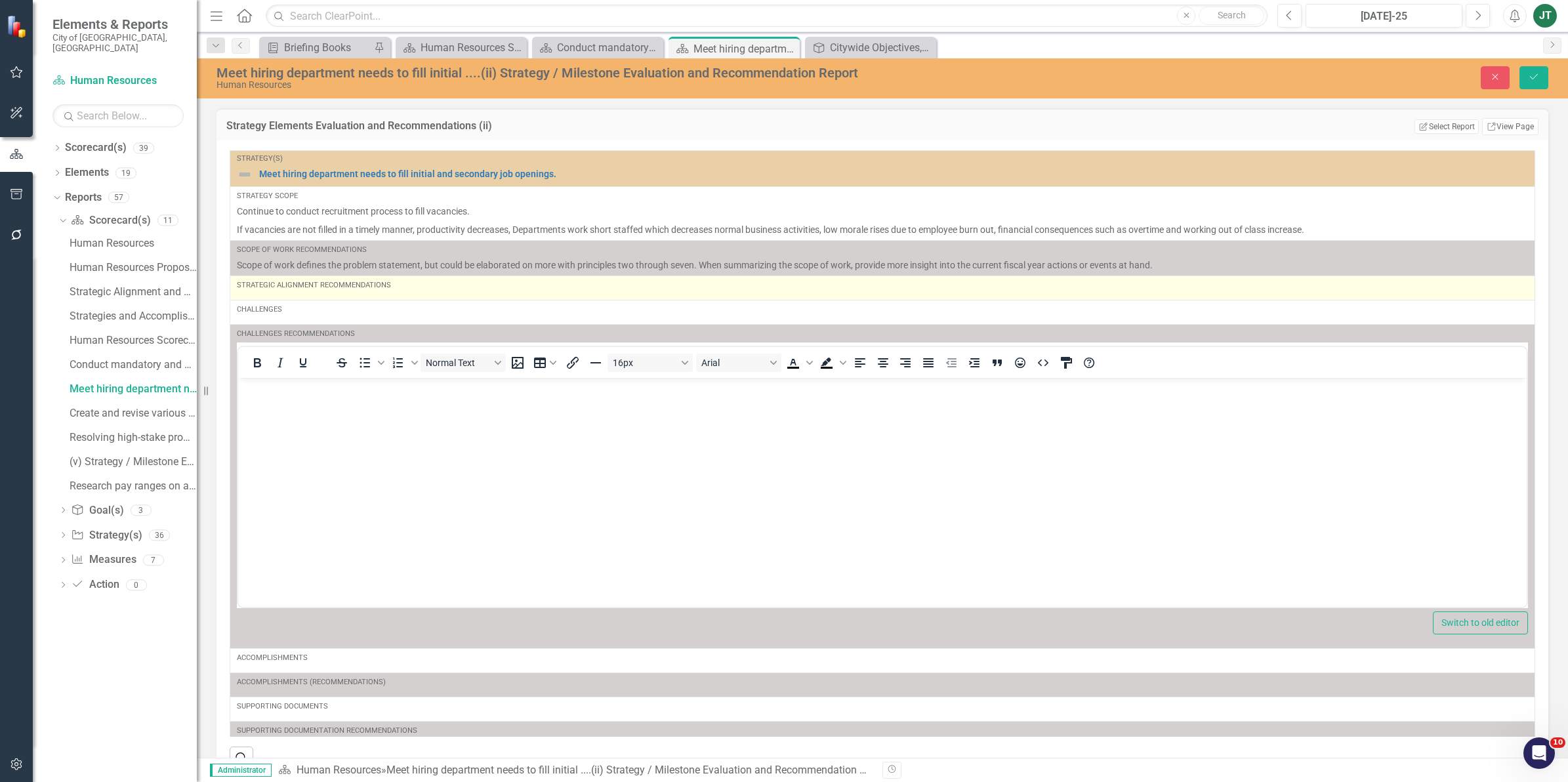
click at [341, 287] on div "Strategic Alignment Recommendations" at bounding box center [883, 285] width 1291 height 11
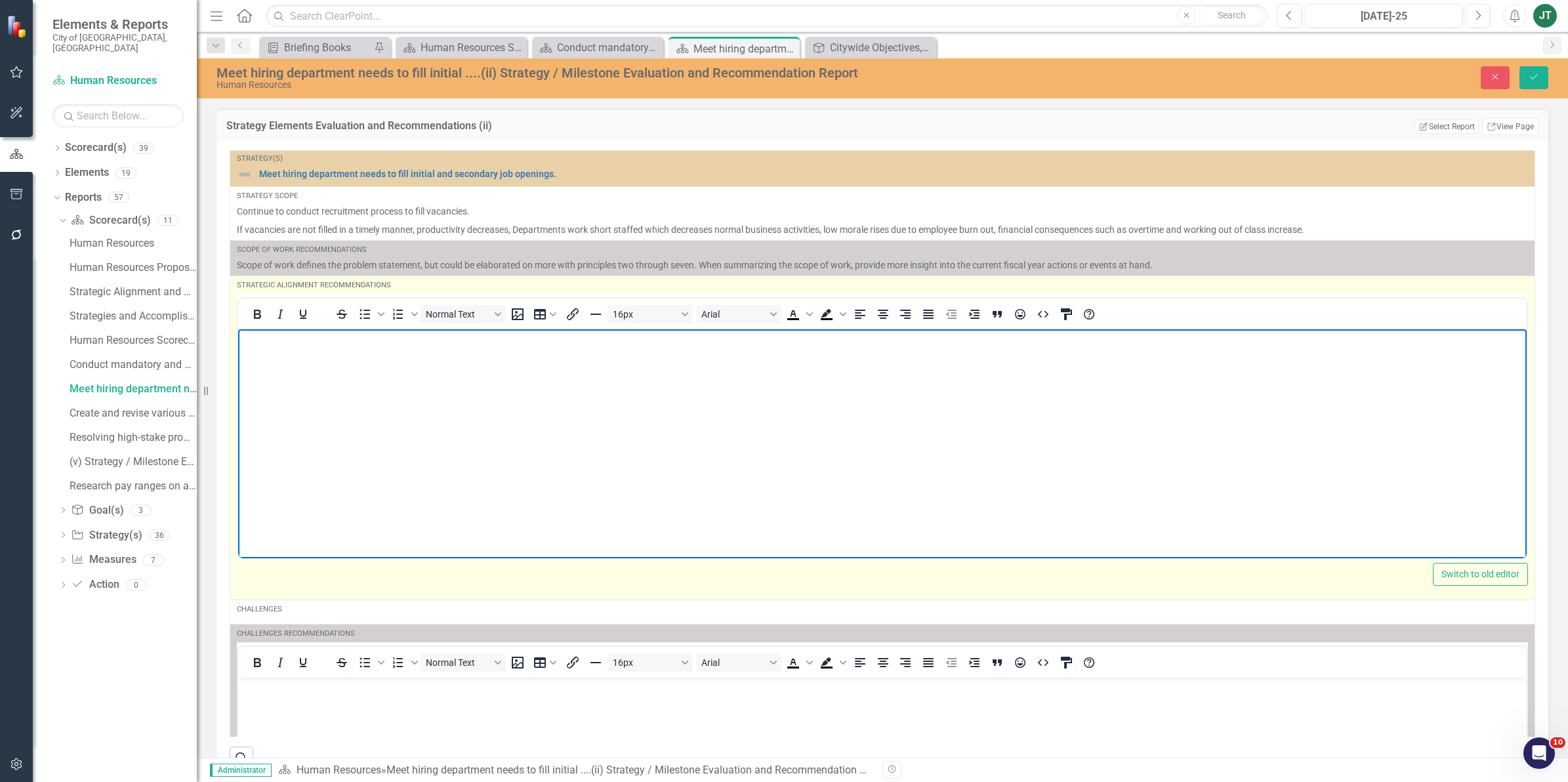
click at [317, 344] on p "Rich Text Area. Press ALT-0 for help." at bounding box center [882, 340] width 1282 height 16
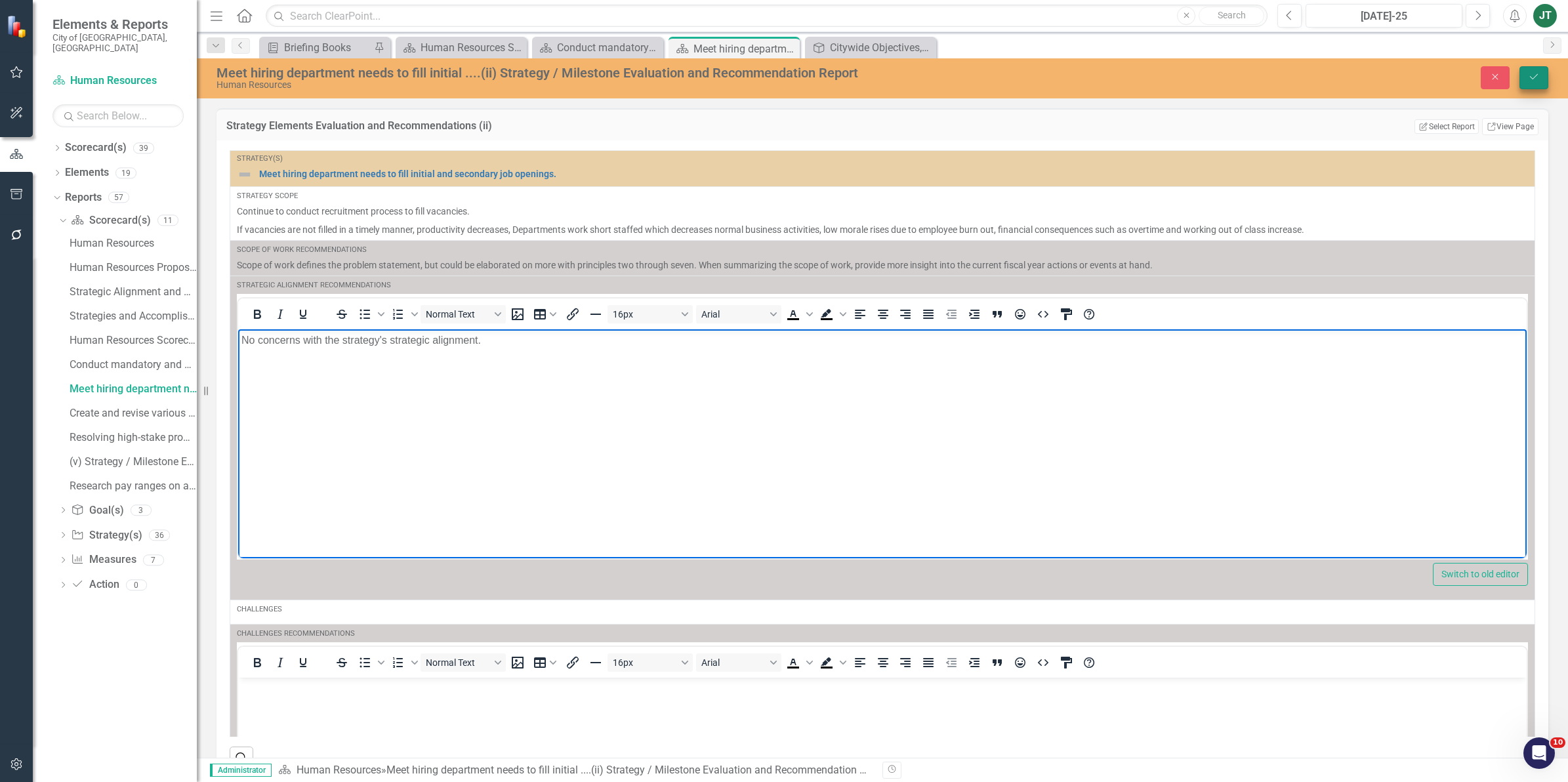
click at [1525, 72] on button "Save" at bounding box center [1533, 77] width 29 height 23
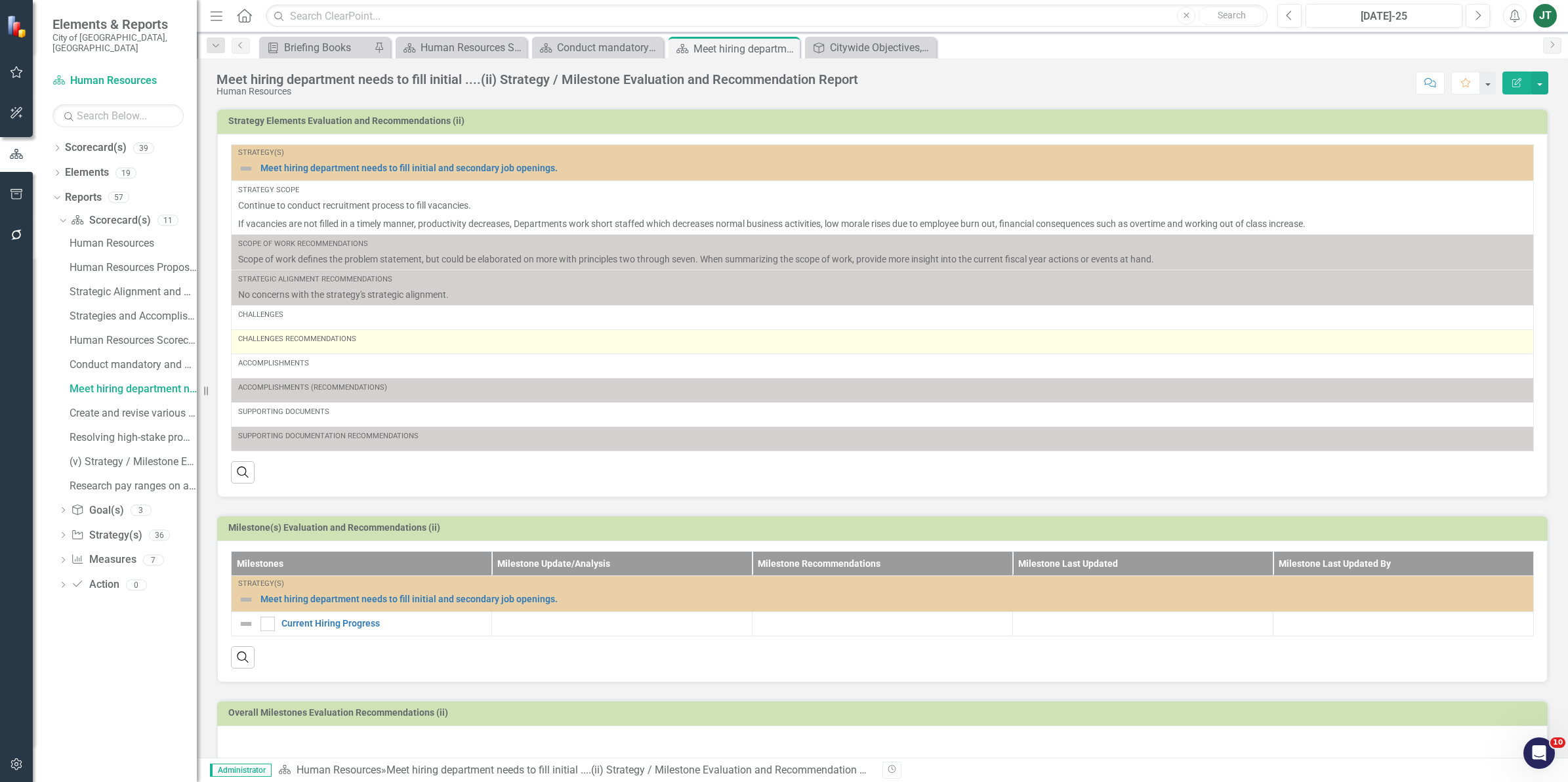
click at [368, 346] on div "Challenges Recommendations" at bounding box center [882, 342] width 1288 height 16
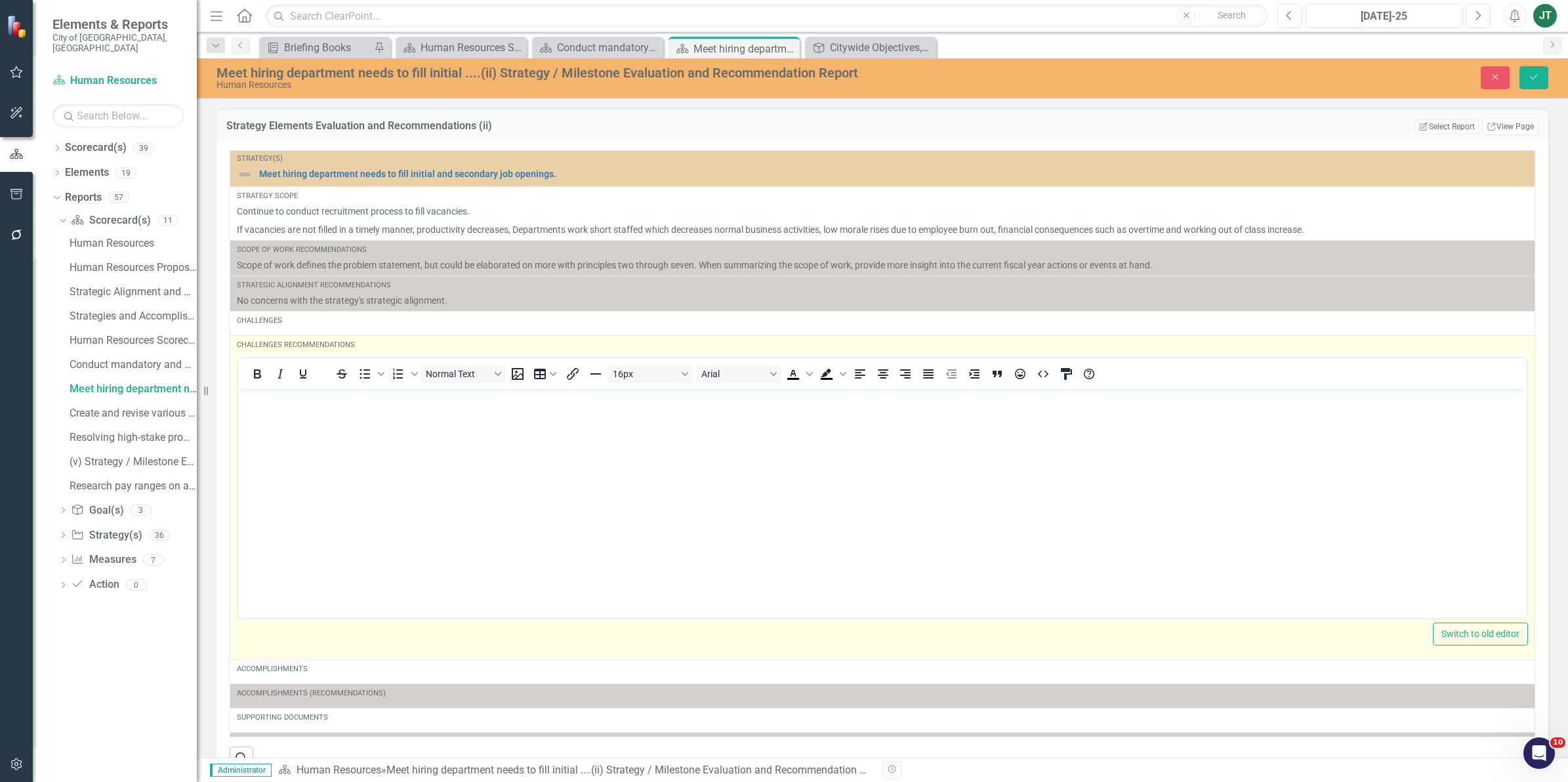
click at [320, 415] on body "Rich Text Area. Press ALT-0 for help." at bounding box center [882, 486] width 1288 height 197
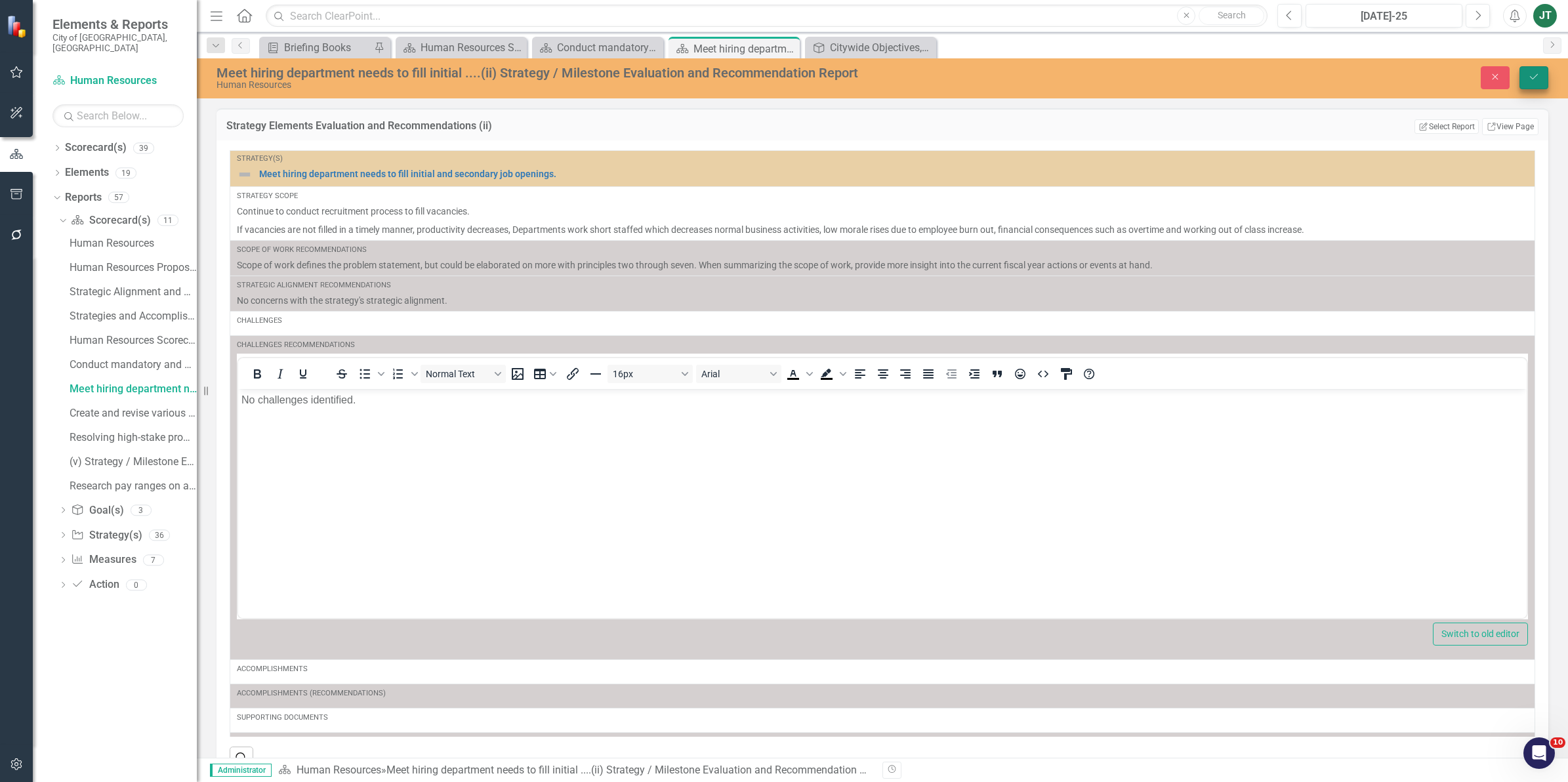
click at [1535, 80] on icon "Save" at bounding box center [1533, 76] width 12 height 9
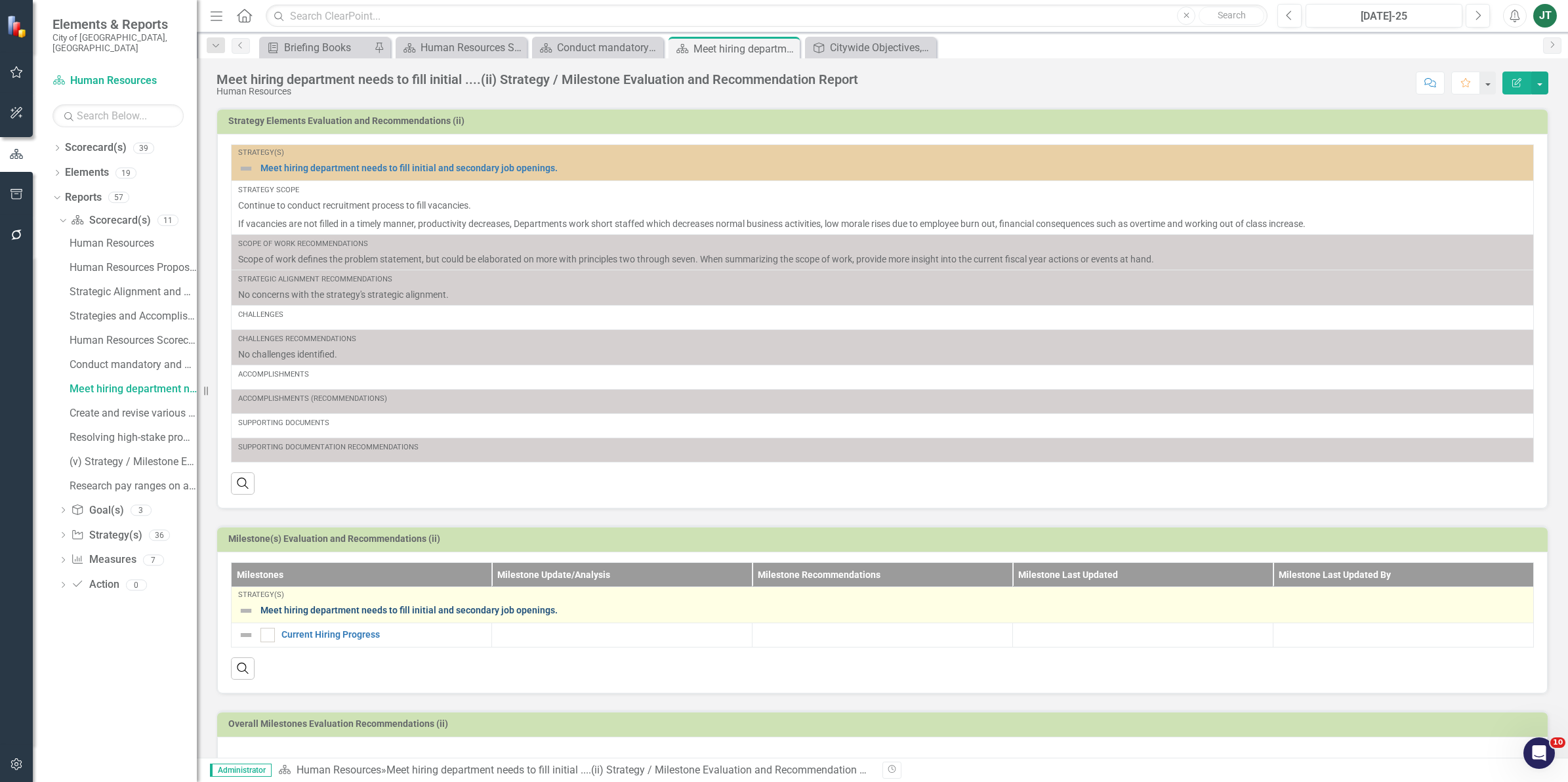
scroll to position [43, 0]
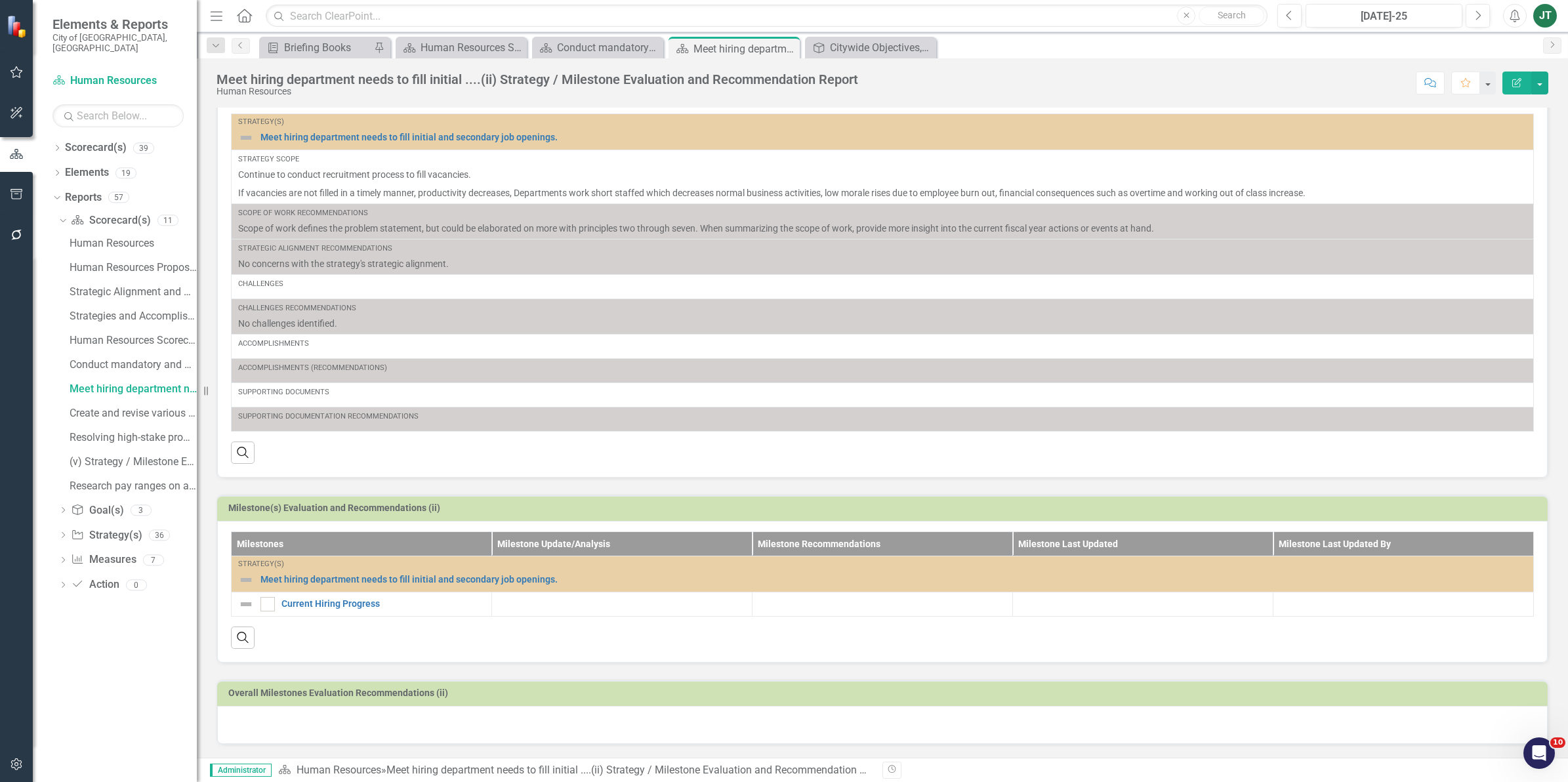
click at [316, 737] on div at bounding box center [883, 725] width 1331 height 38
click at [316, 721] on div at bounding box center [883, 725] width 1331 height 38
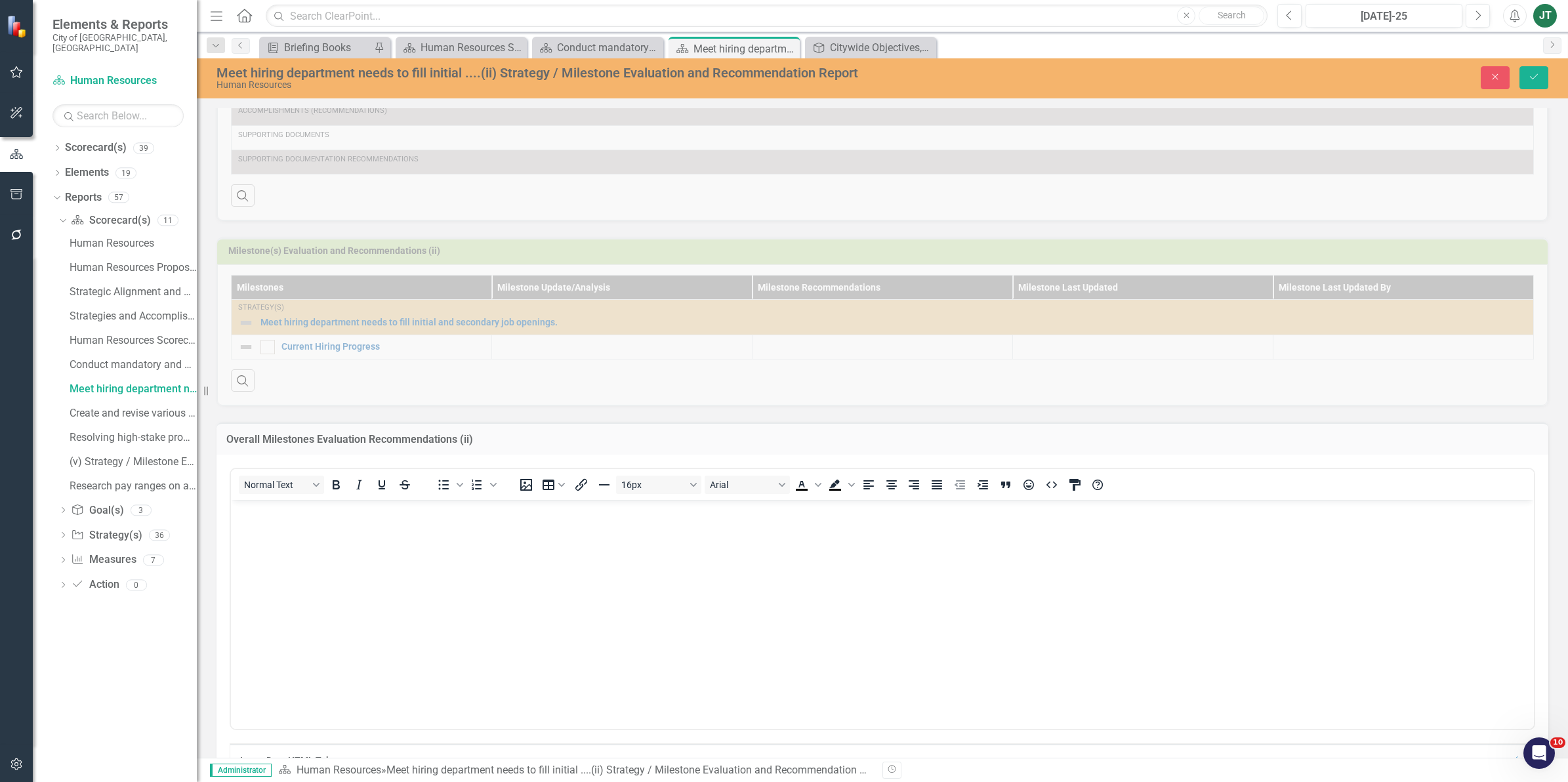
scroll to position [290, 0]
click at [291, 532] on body "Rich Text Area. Press ALT-0 for help." at bounding box center [883, 596] width 1303 height 197
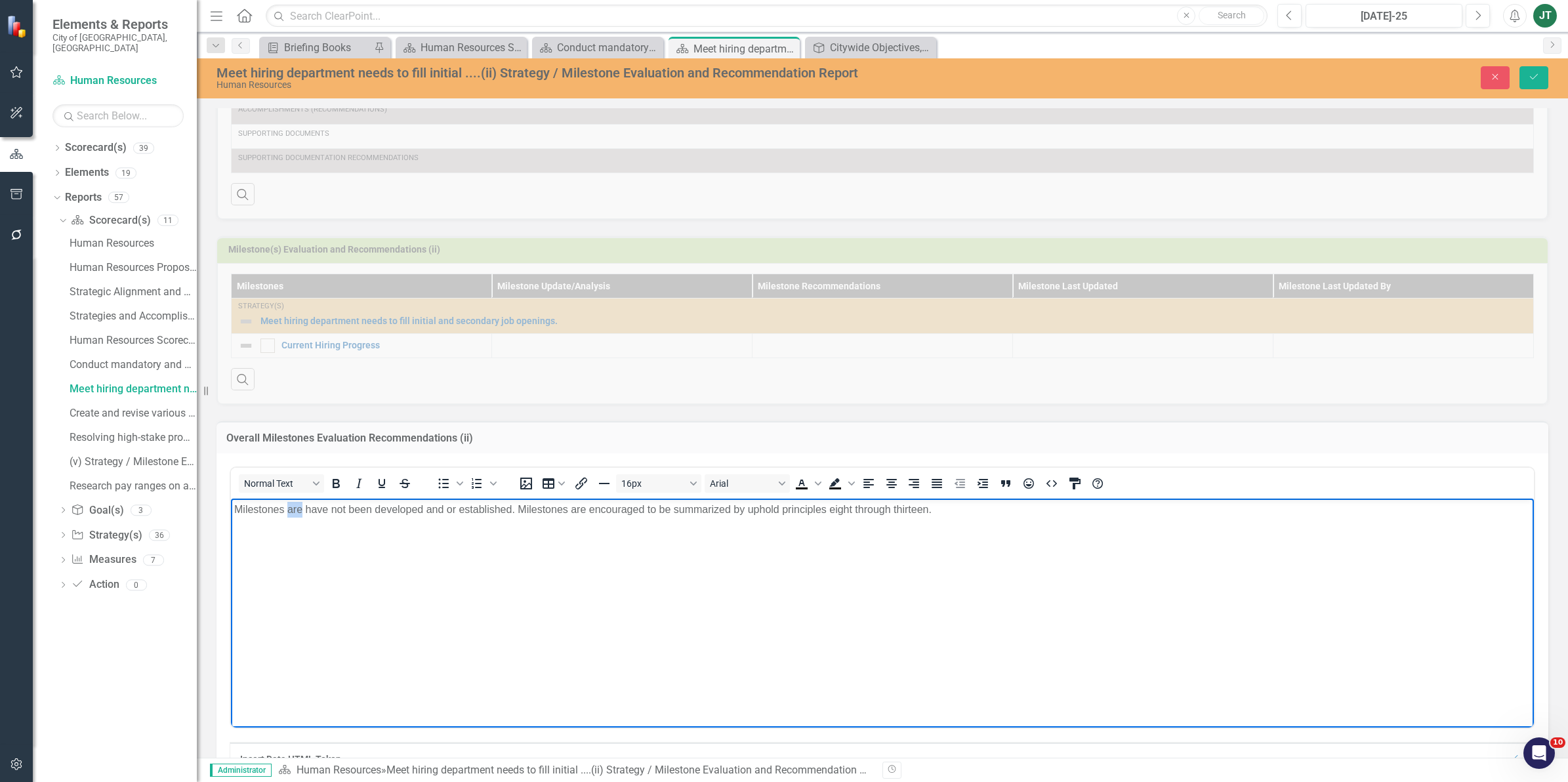
click at [299, 509] on p "Milestones are have not been developed and or established. Milestones are encou…" at bounding box center [882, 509] width 1296 height 16
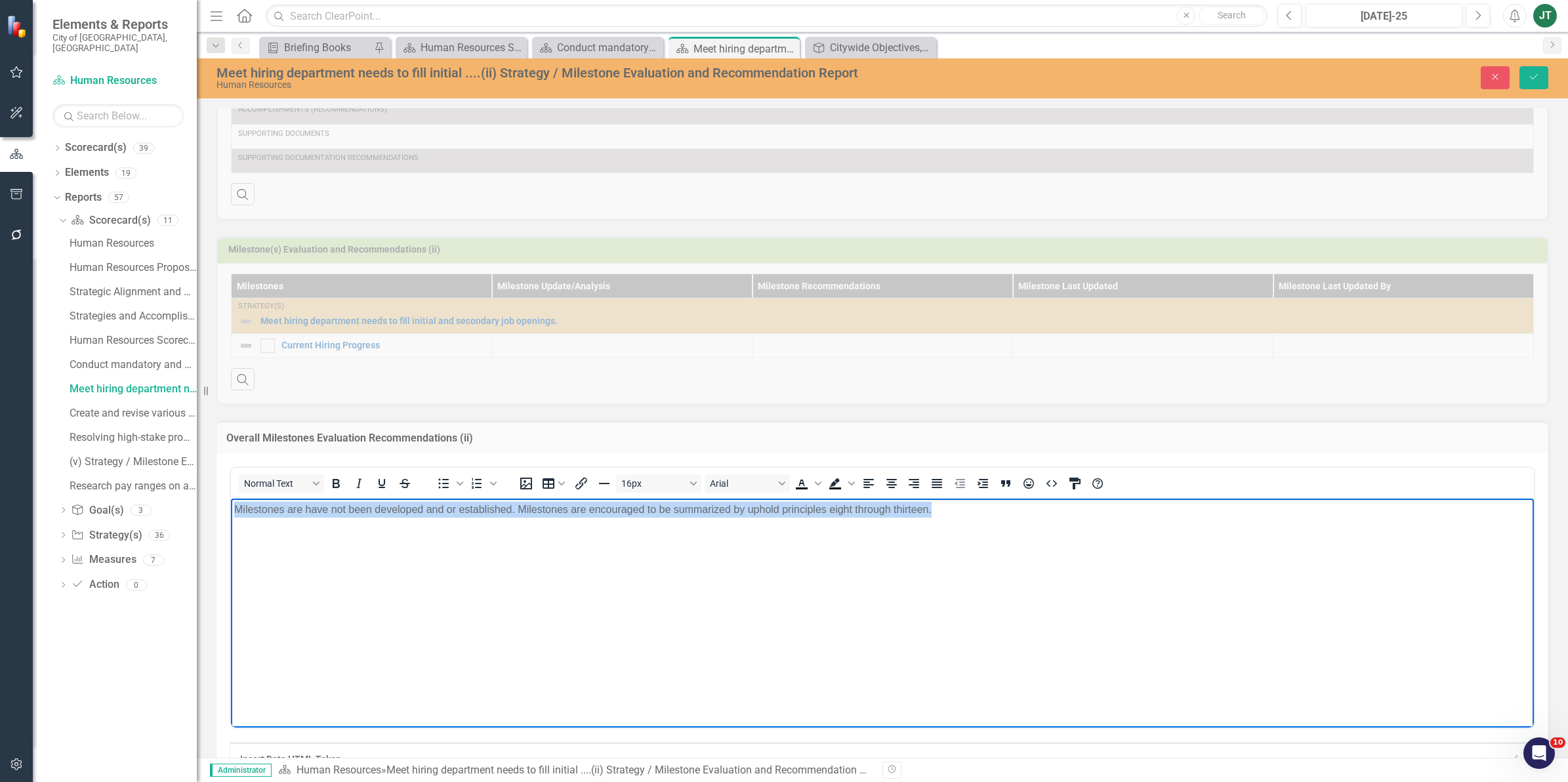
click at [299, 509] on p "Milestones are have not been developed and or established. Milestones are encou…" at bounding box center [882, 509] width 1296 height 16
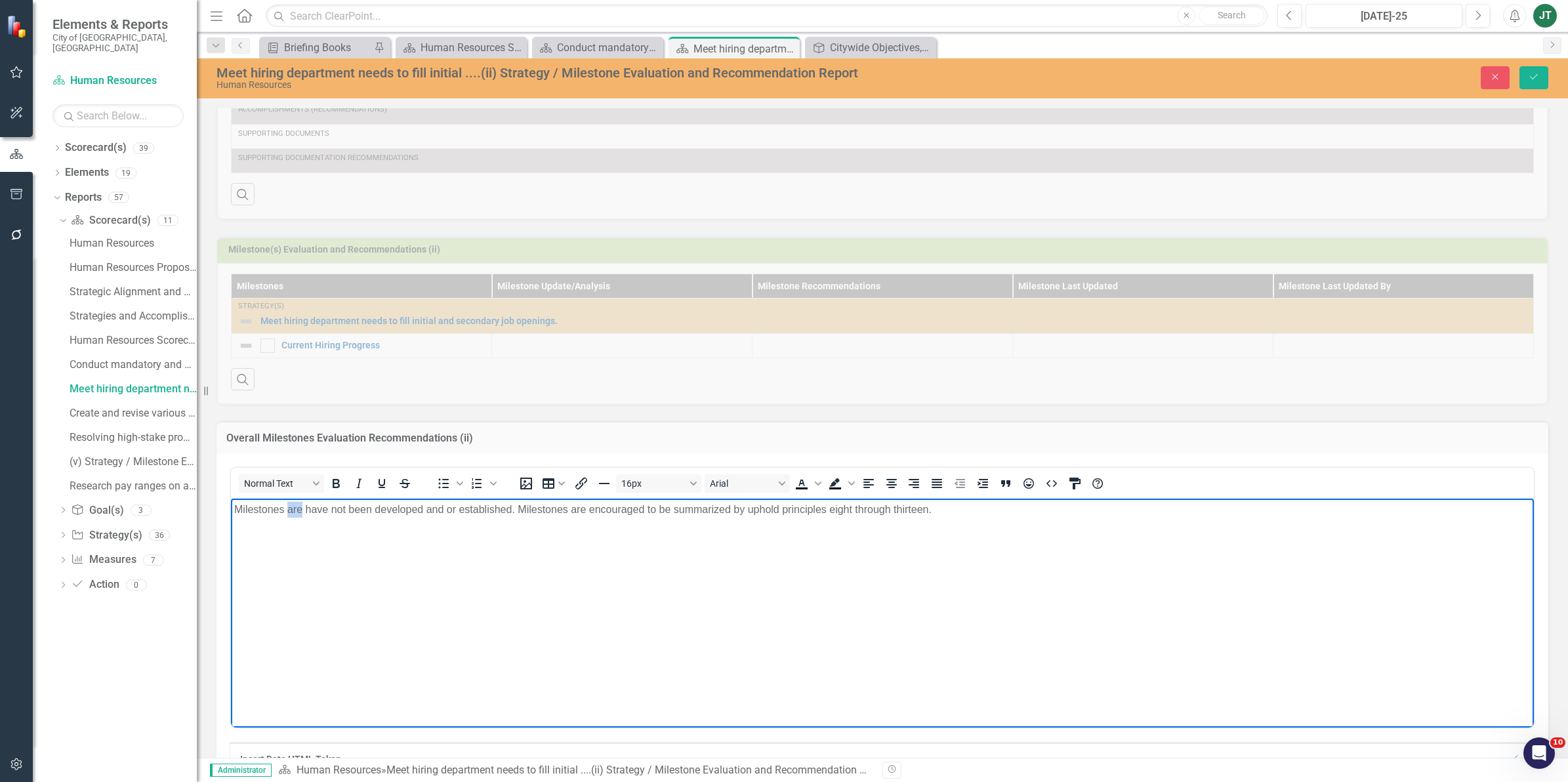
click at [297, 507] on p "Milestones are have not been developed and or established. Milestones are encou…" at bounding box center [882, 509] width 1296 height 16
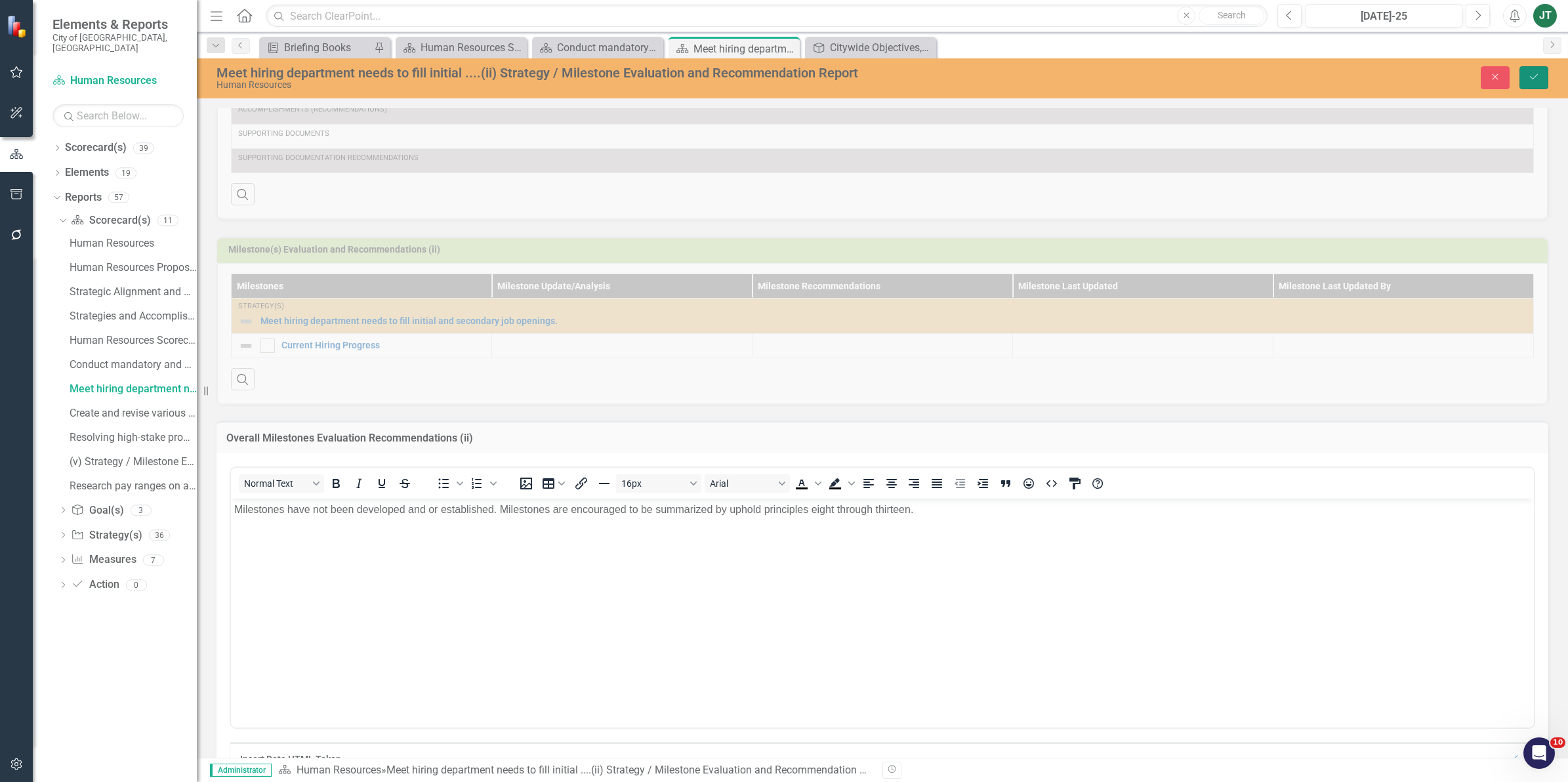
click at [1536, 77] on icon "Save" at bounding box center [1533, 76] width 12 height 9
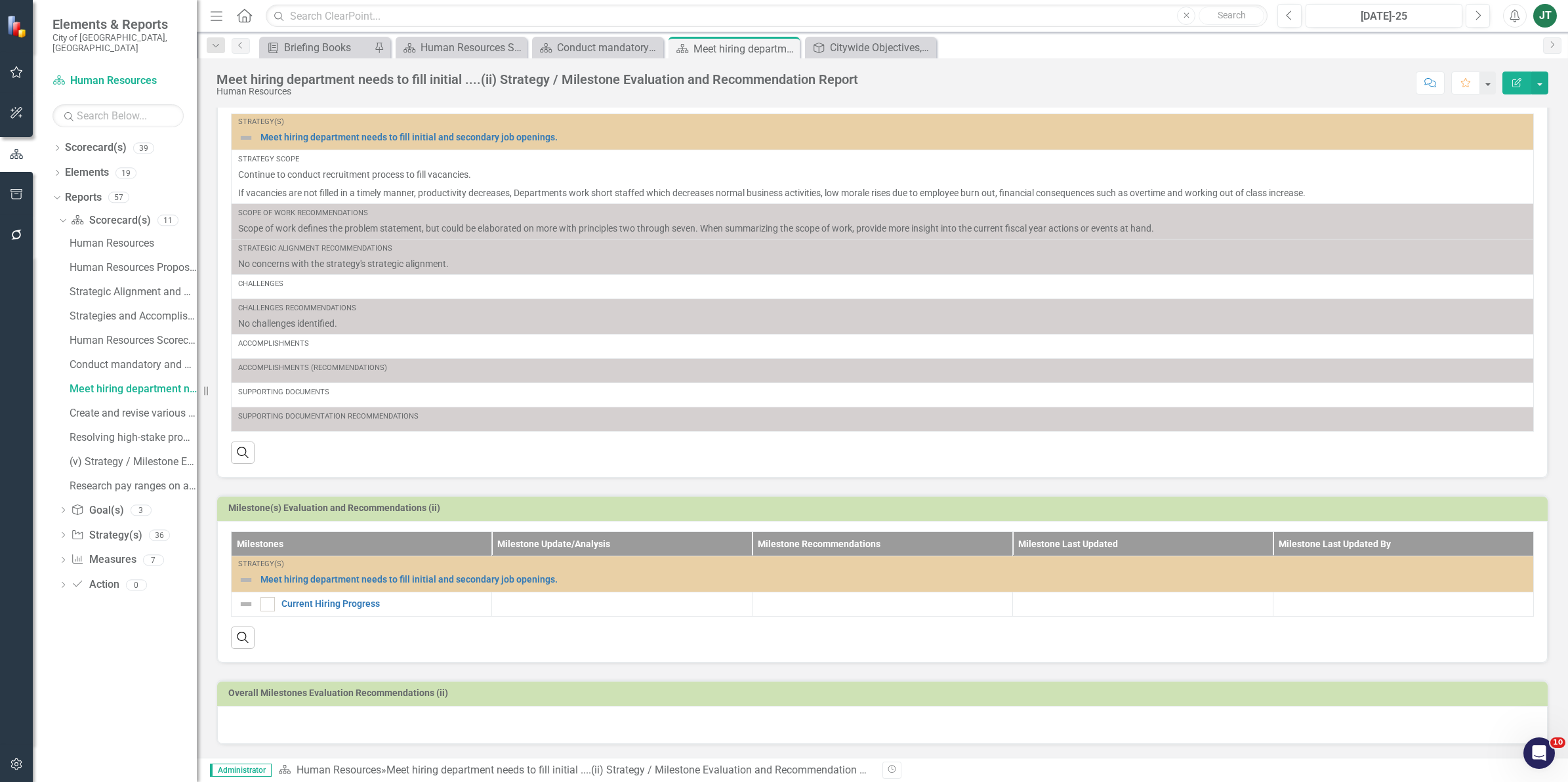
scroll to position [43, 0]
click at [108, 407] on div "Create and revise various city administrative policies.....(iii) Strategy / Mil…" at bounding box center [132, 413] width 128 height 12
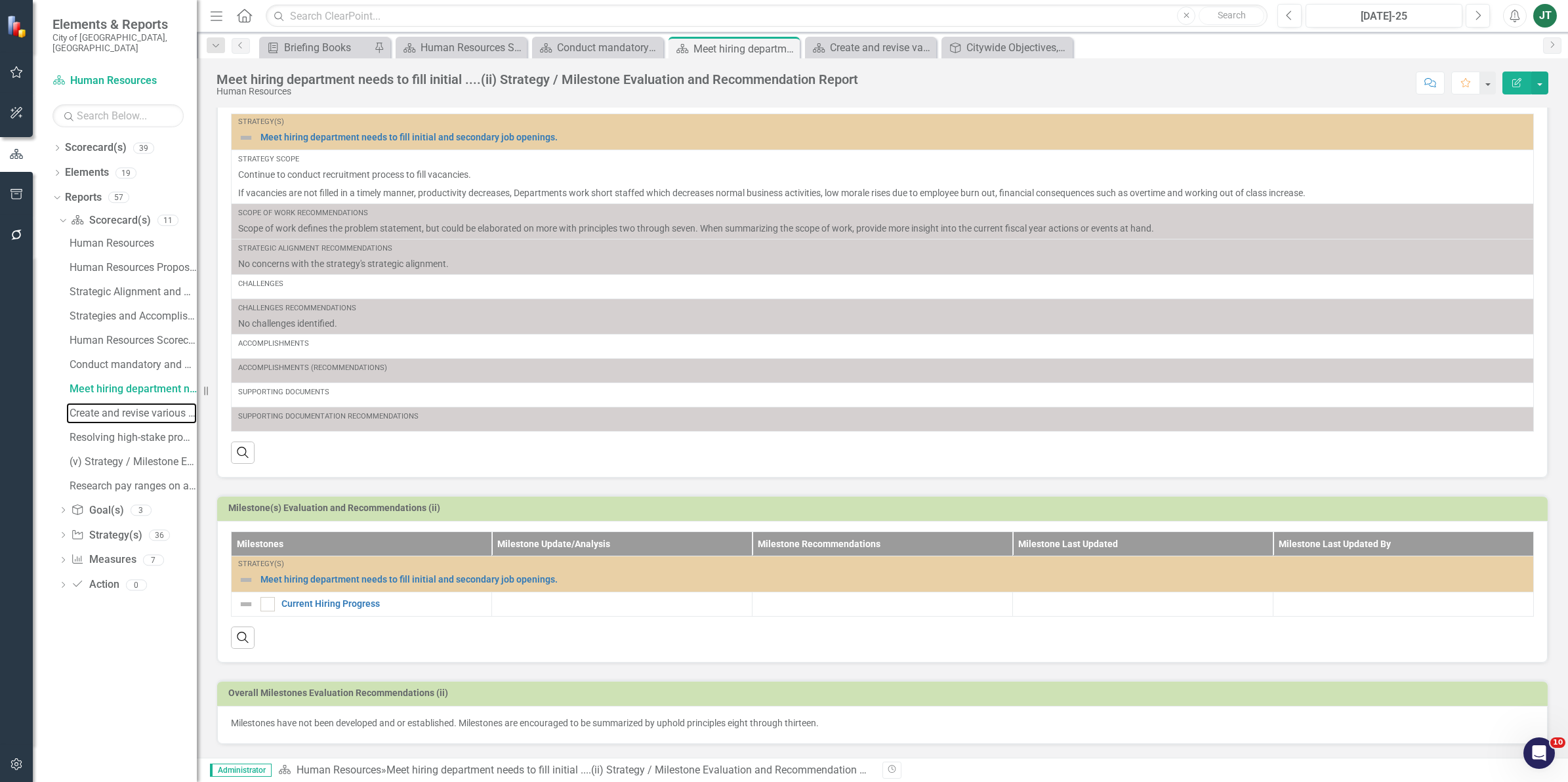
scroll to position [43, 0]
click at [112, 407] on div "Create and revise various city administrative policies.....(iii) Strategy / Mil…" at bounding box center [132, 413] width 128 height 12
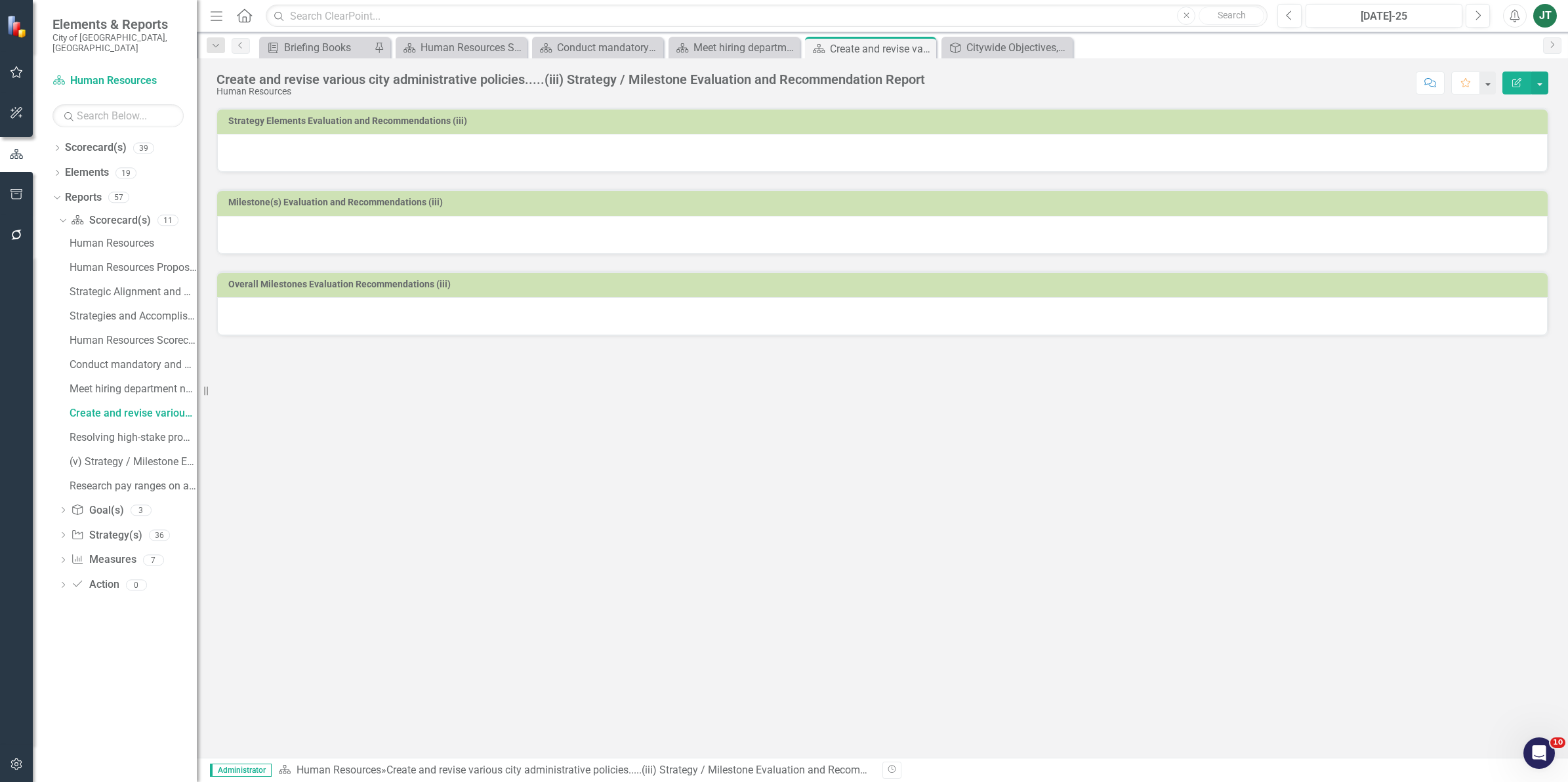
click at [423, 162] on div at bounding box center [883, 152] width 1331 height 38
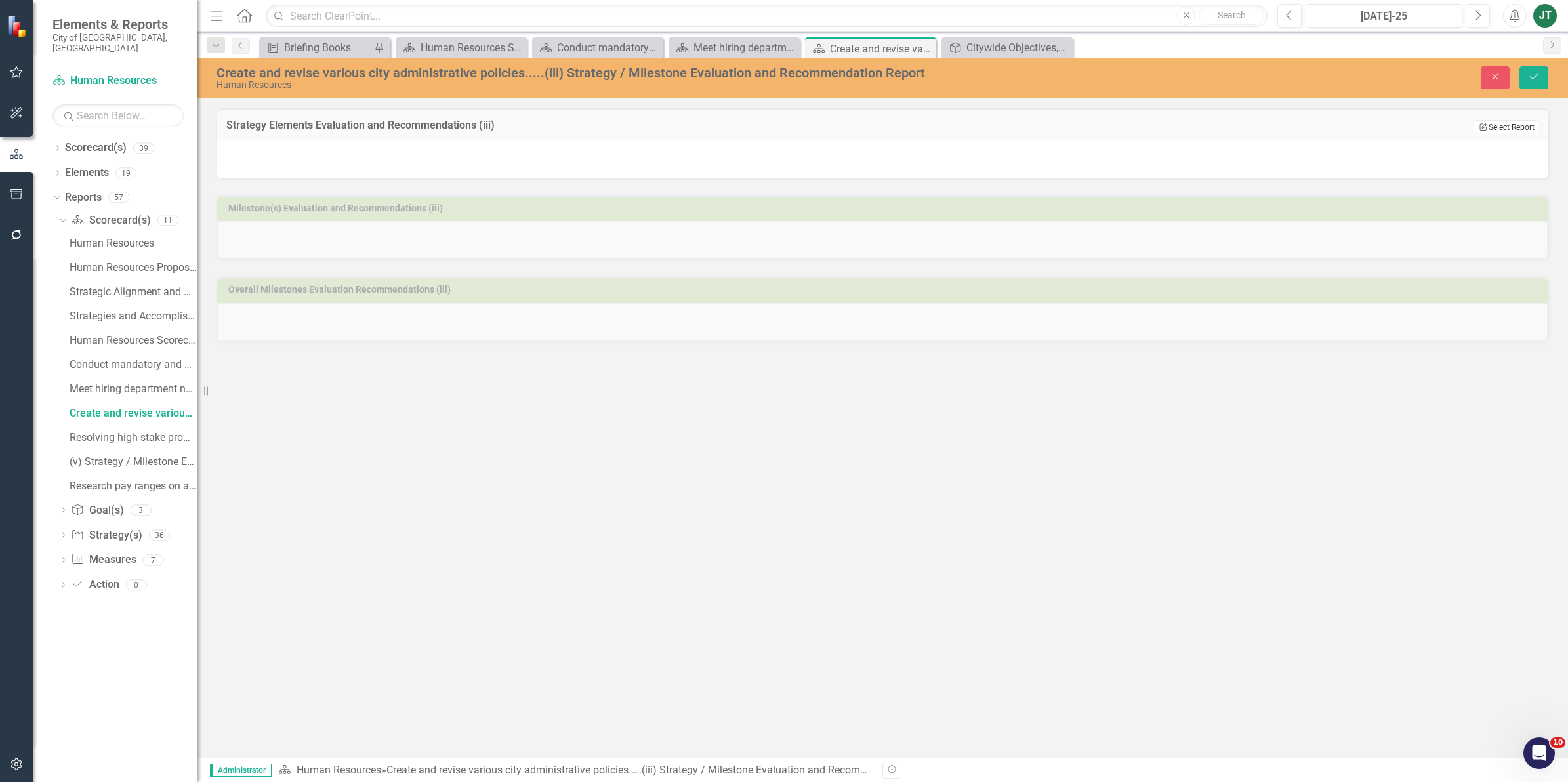
click at [1503, 126] on button "Edit Report Select Report" at bounding box center [1507, 127] width 63 height 15
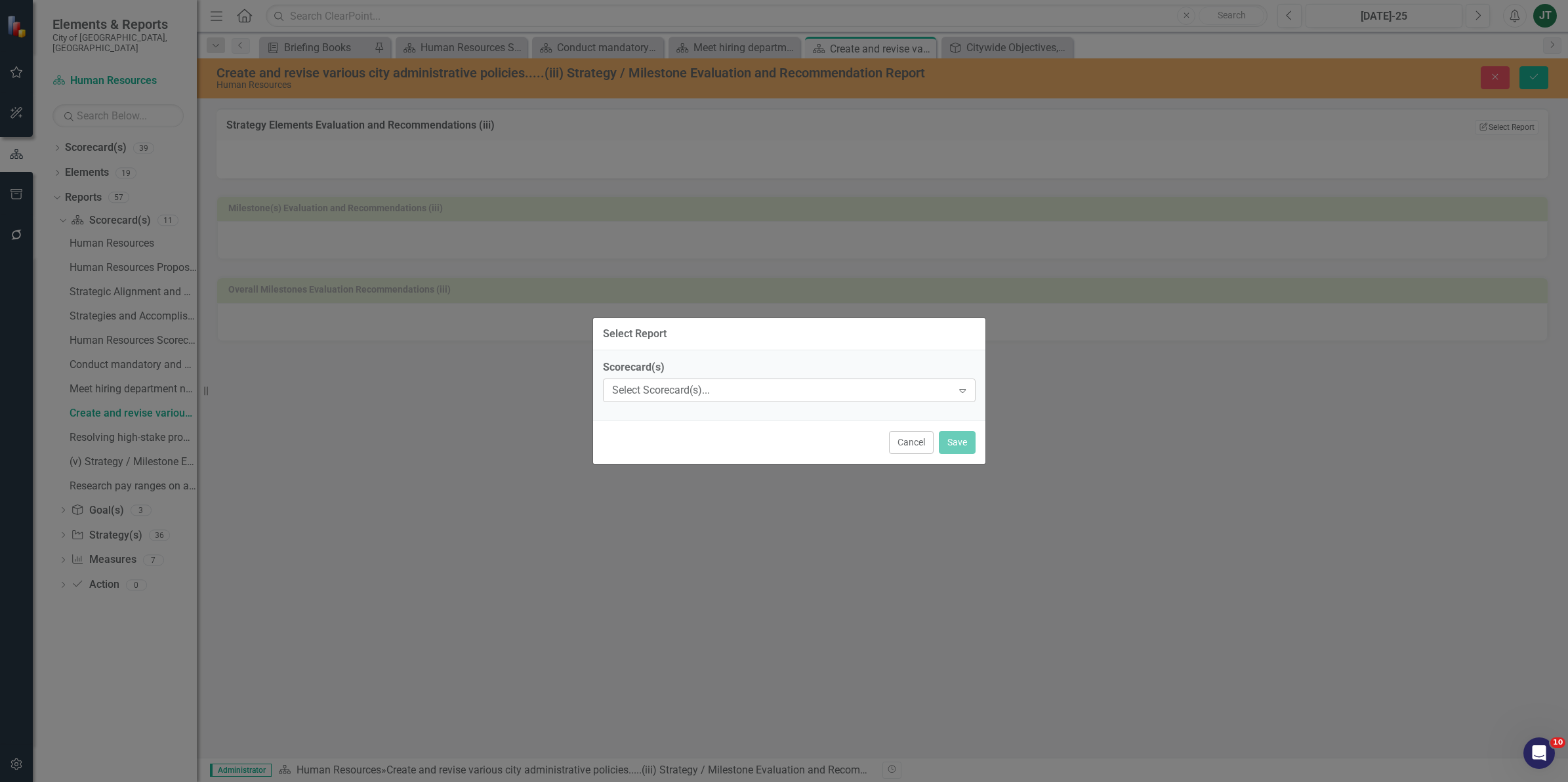
click at [767, 389] on div "Select Scorecard(s)..." at bounding box center [782, 390] width 340 height 15
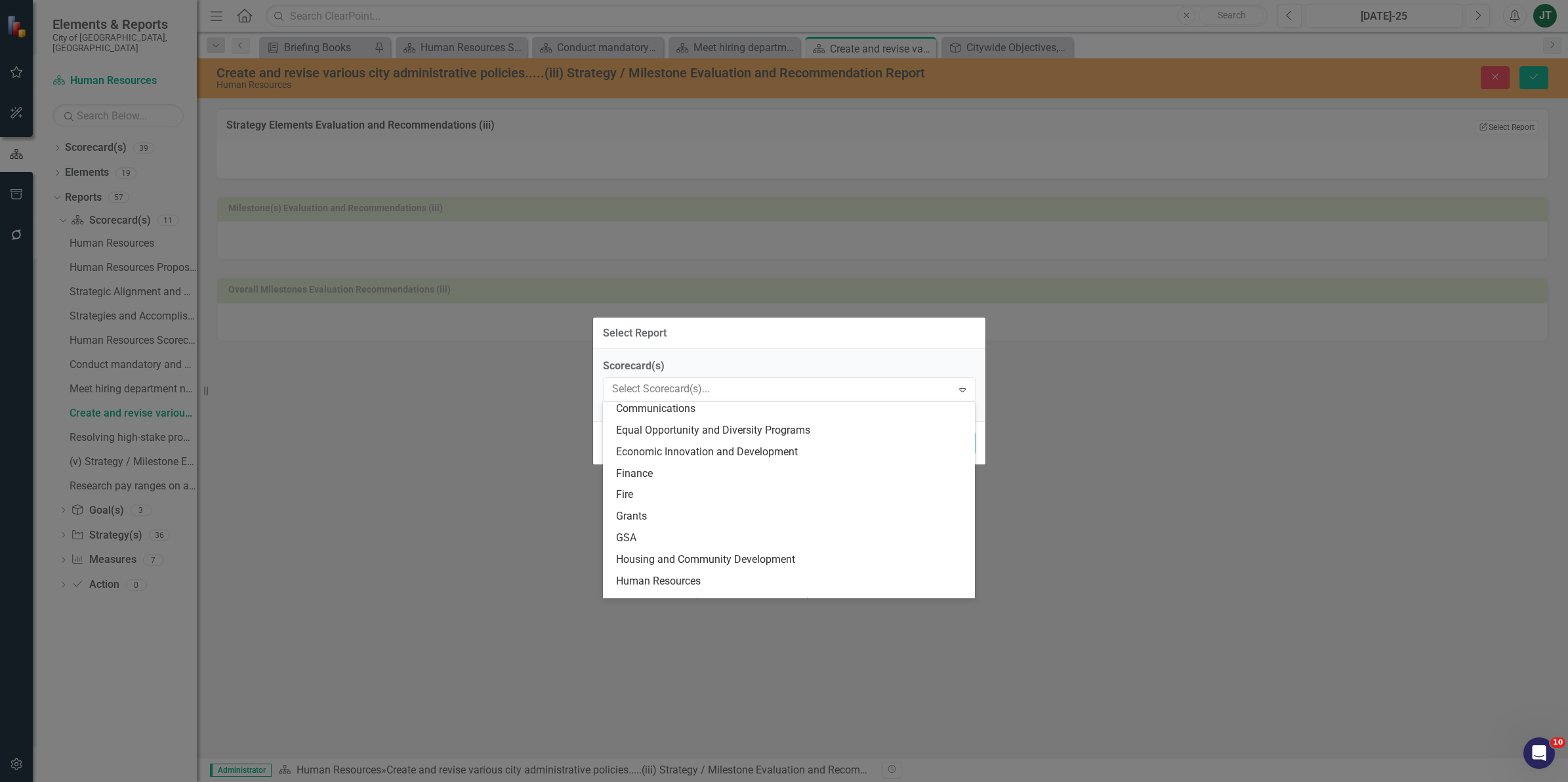
scroll to position [246, 0]
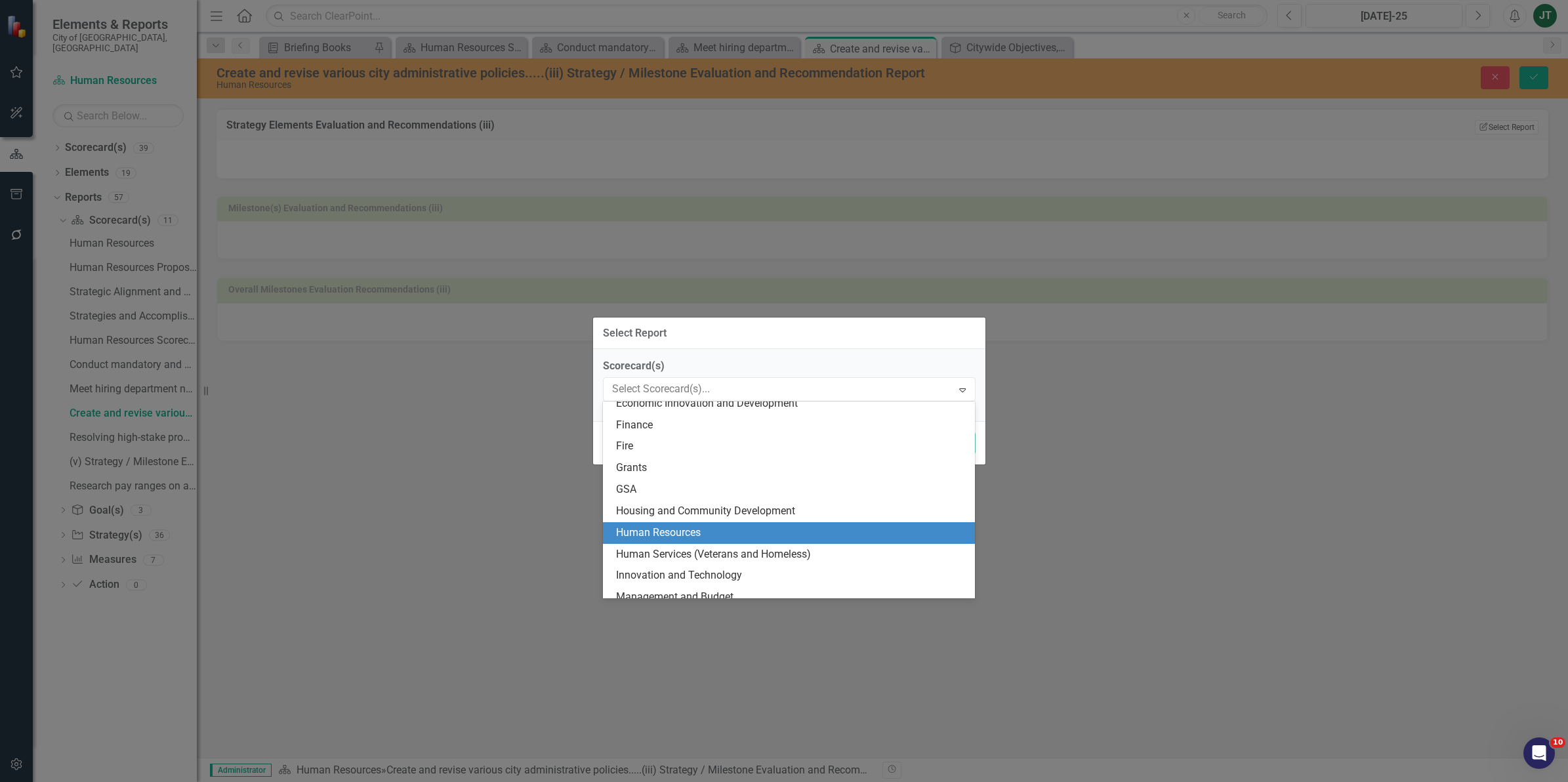
click at [658, 533] on div "Human Resources" at bounding box center [792, 533] width 352 height 15
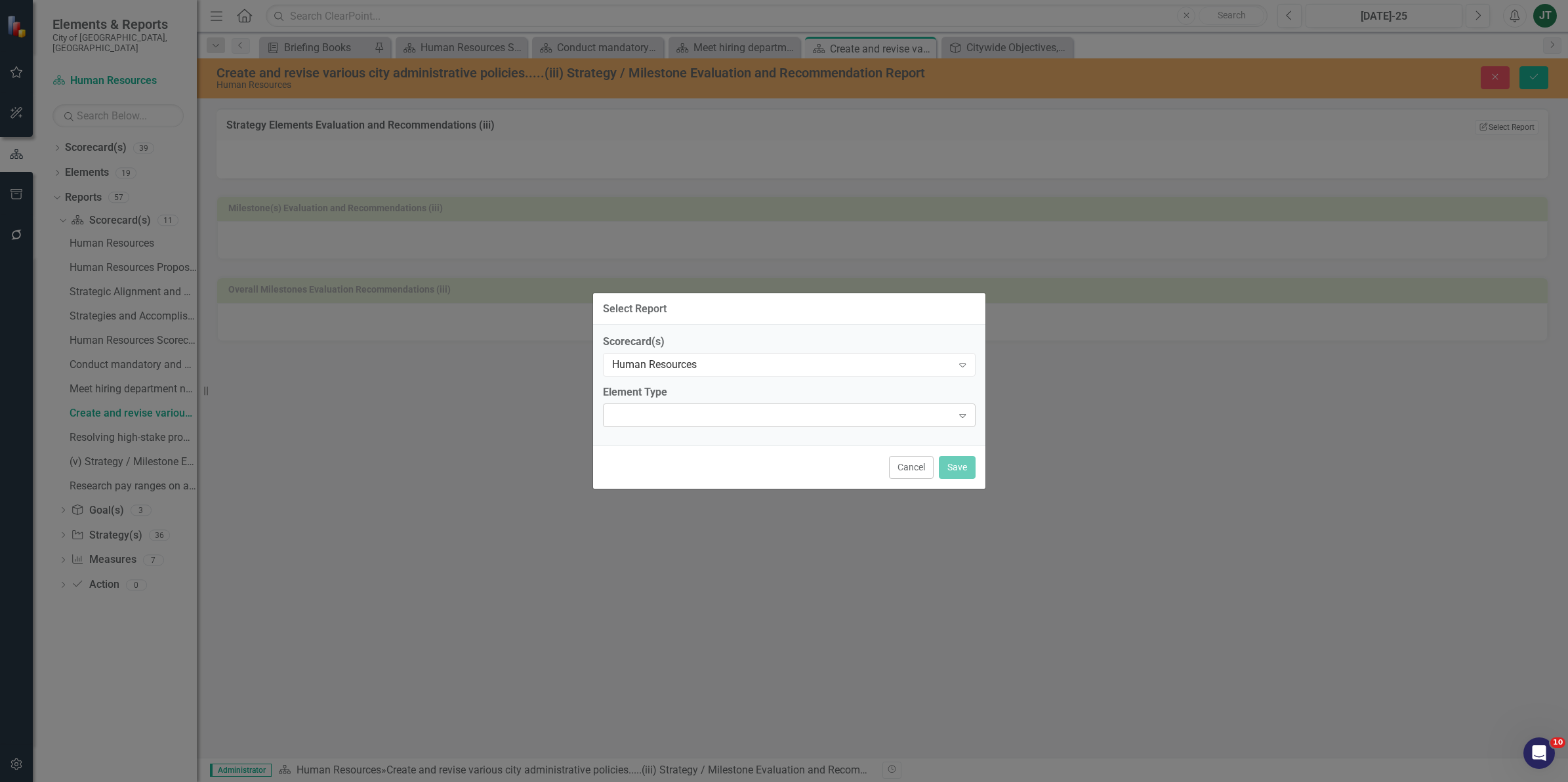
click at [653, 418] on div "Expand" at bounding box center [789, 415] width 373 height 24
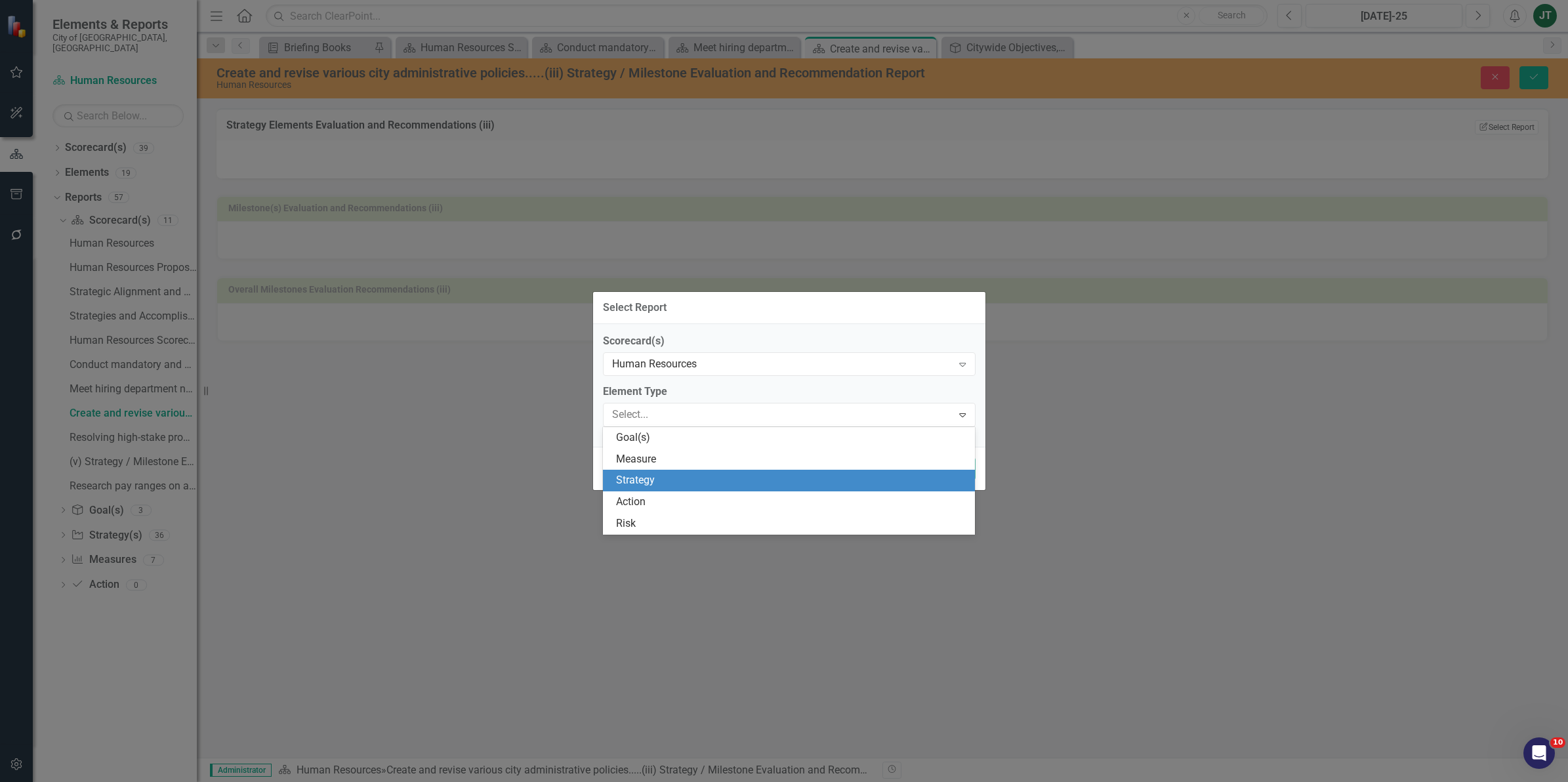
click at [649, 478] on div "Strategy" at bounding box center [792, 479] width 352 height 15
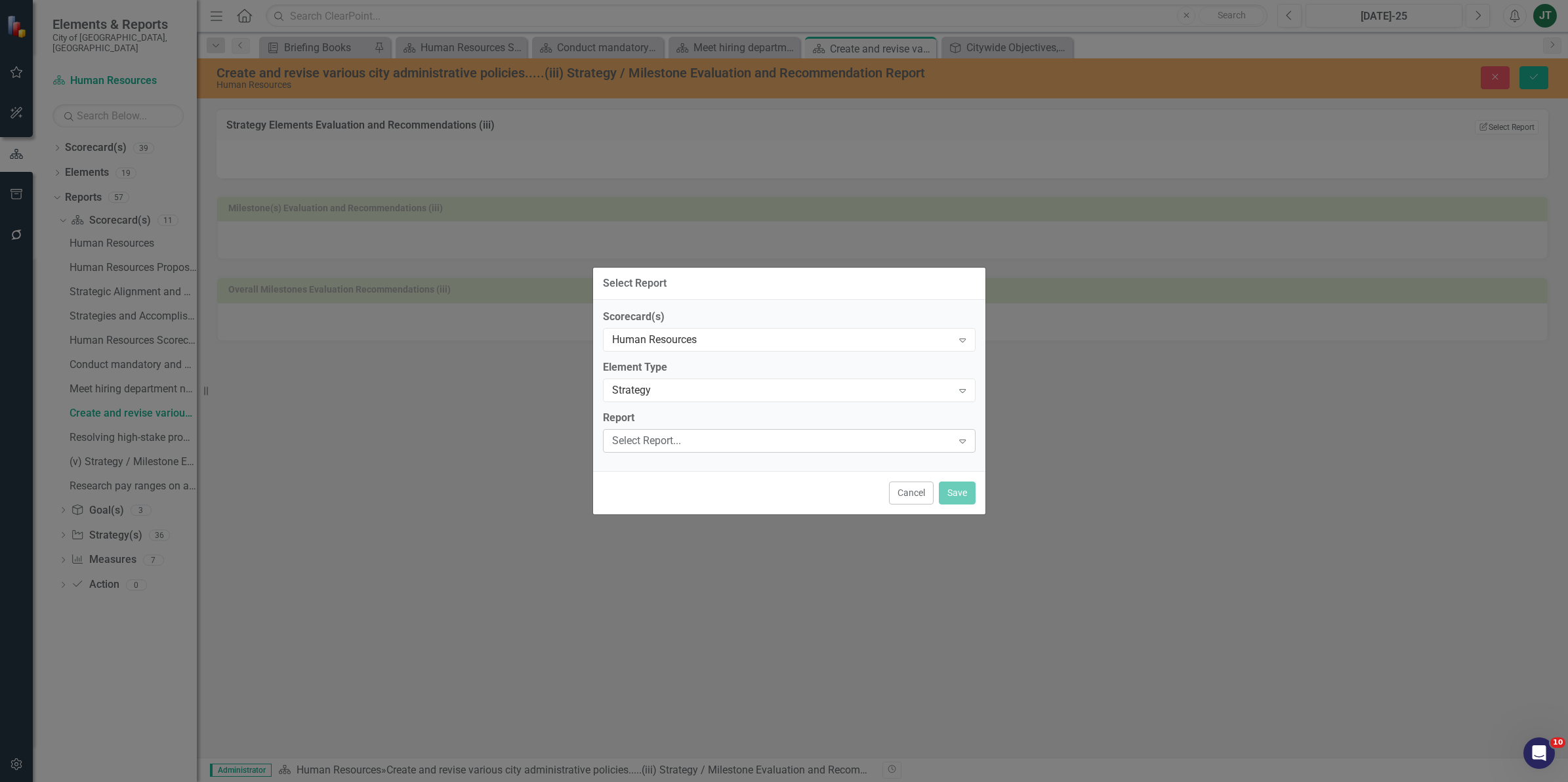
click at [650, 437] on div "Select Report..." at bounding box center [782, 440] width 340 height 15
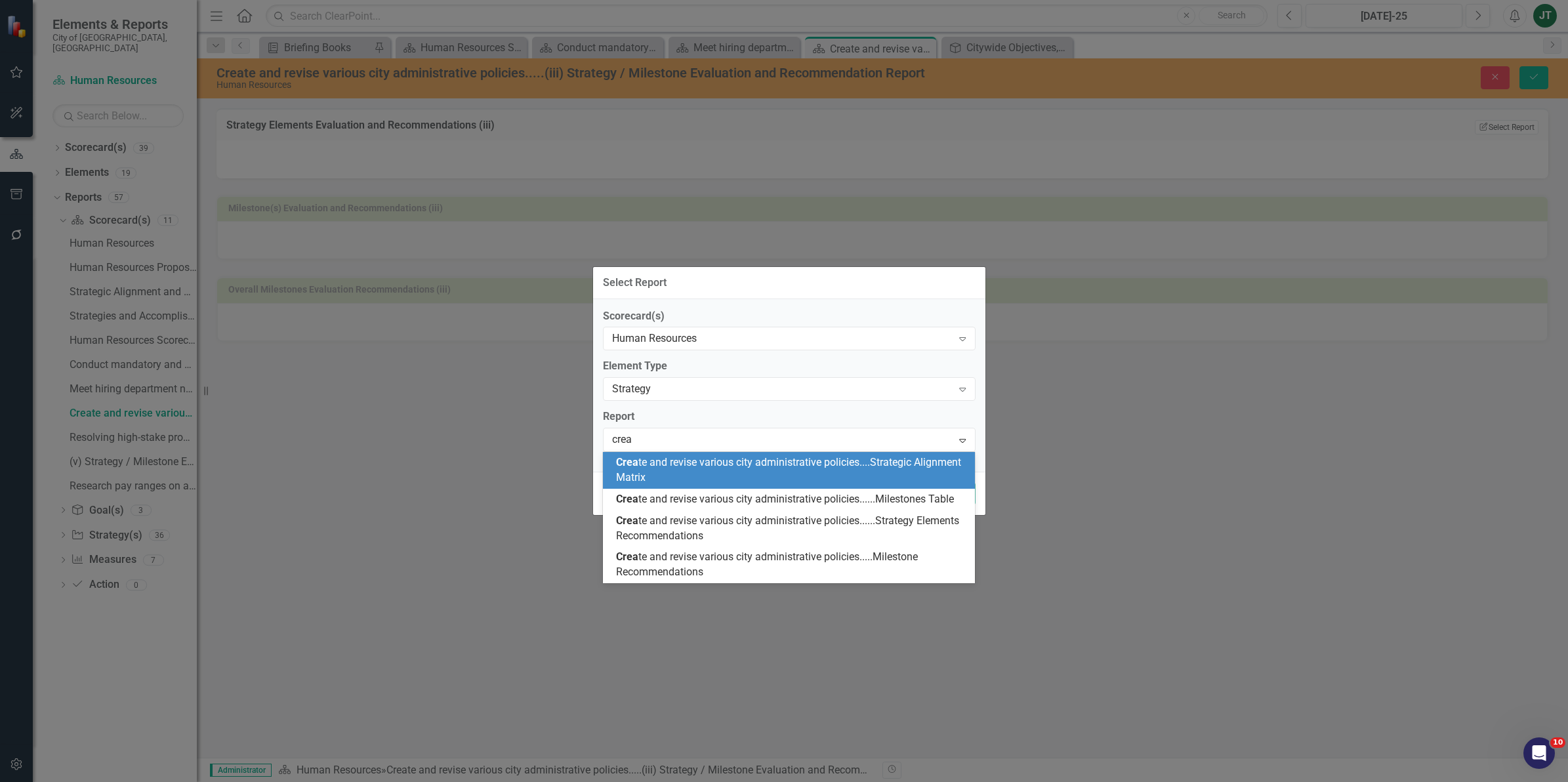
type input "creat"
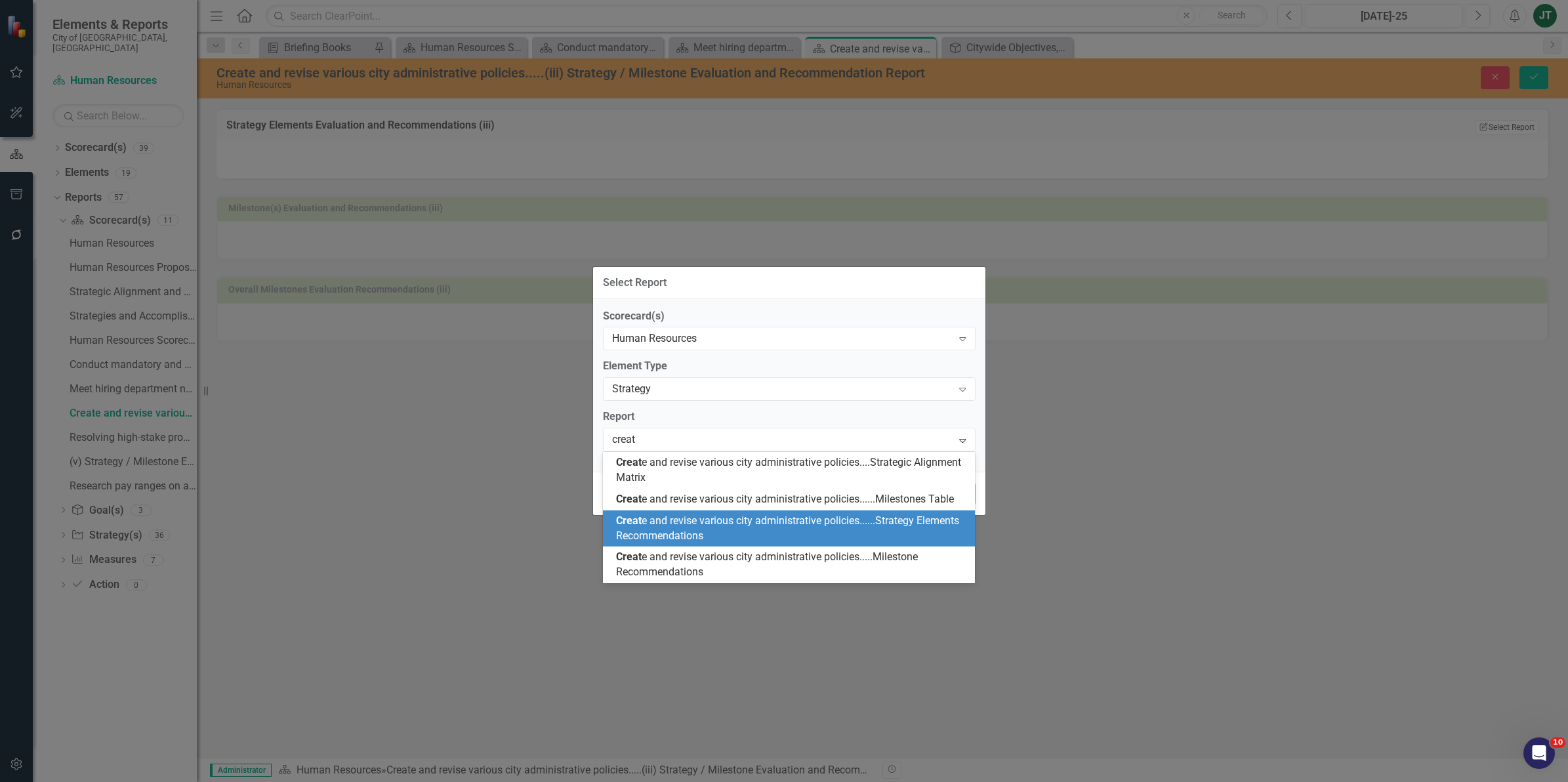
click at [705, 525] on span "Creat e and revise various city administrative policies......Strategy Elements …" at bounding box center [787, 528] width 343 height 28
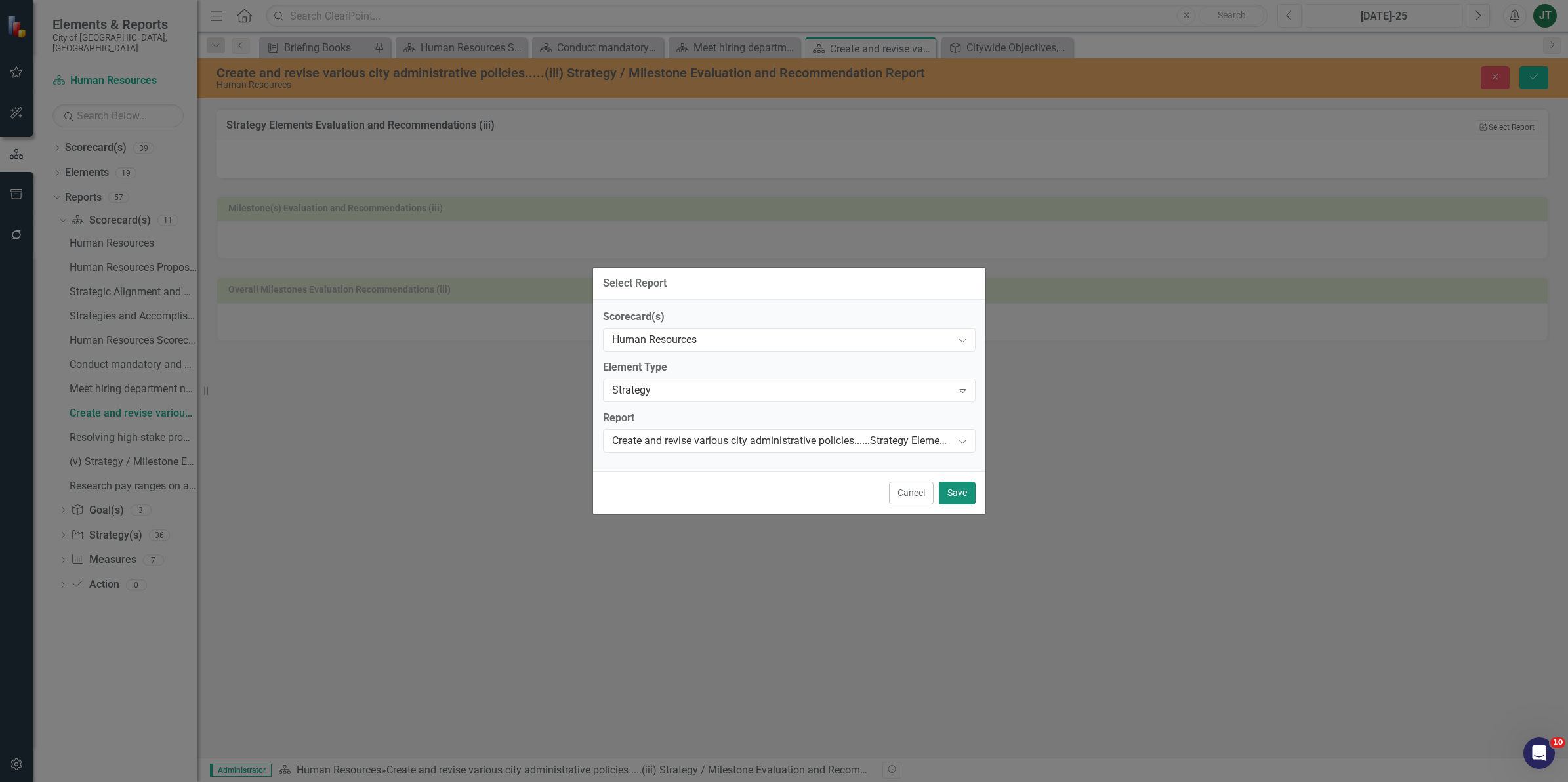
click at [952, 488] on button "Save" at bounding box center [957, 492] width 37 height 23
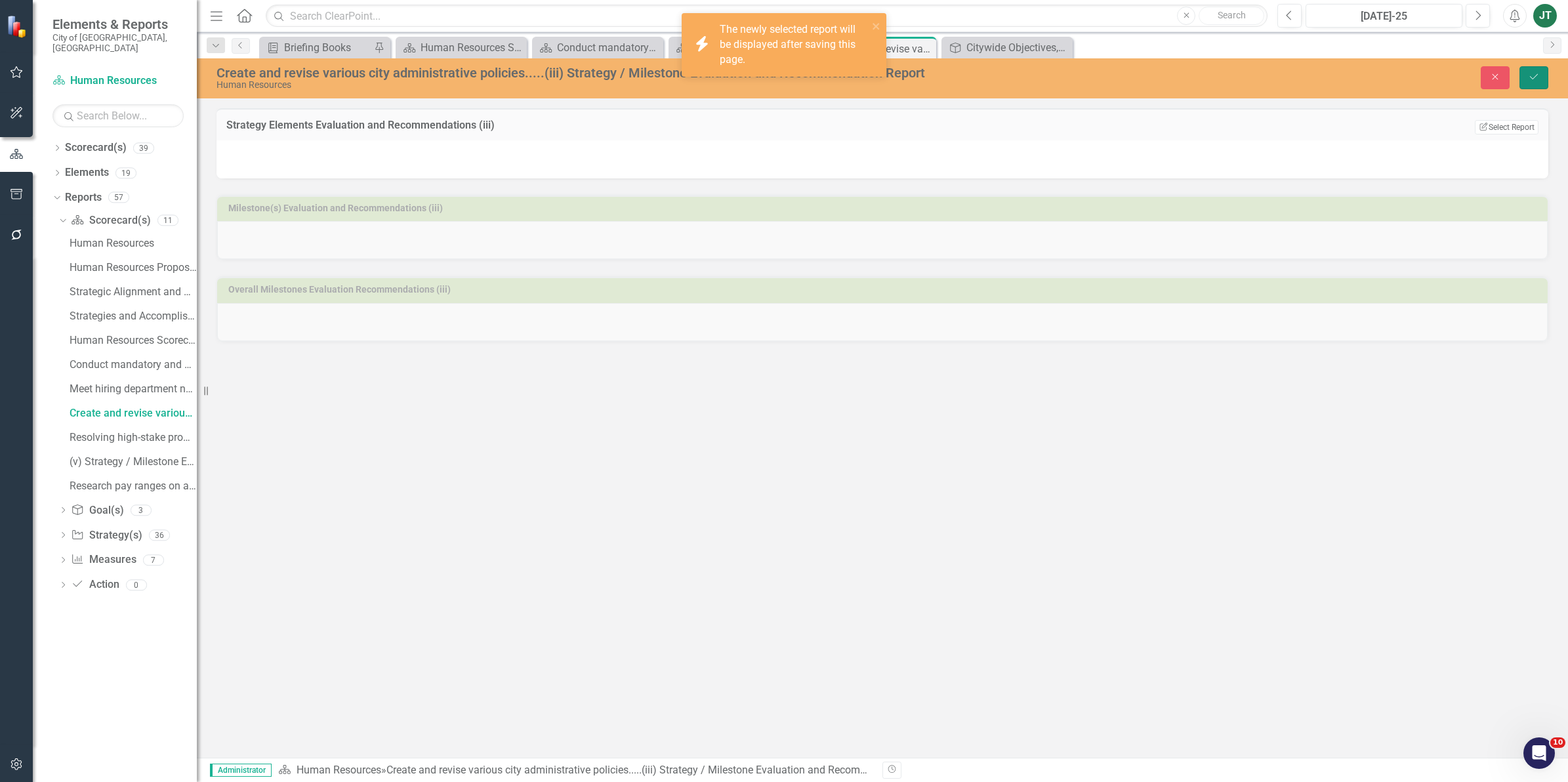
click at [1529, 74] on icon "Save" at bounding box center [1533, 76] width 12 height 9
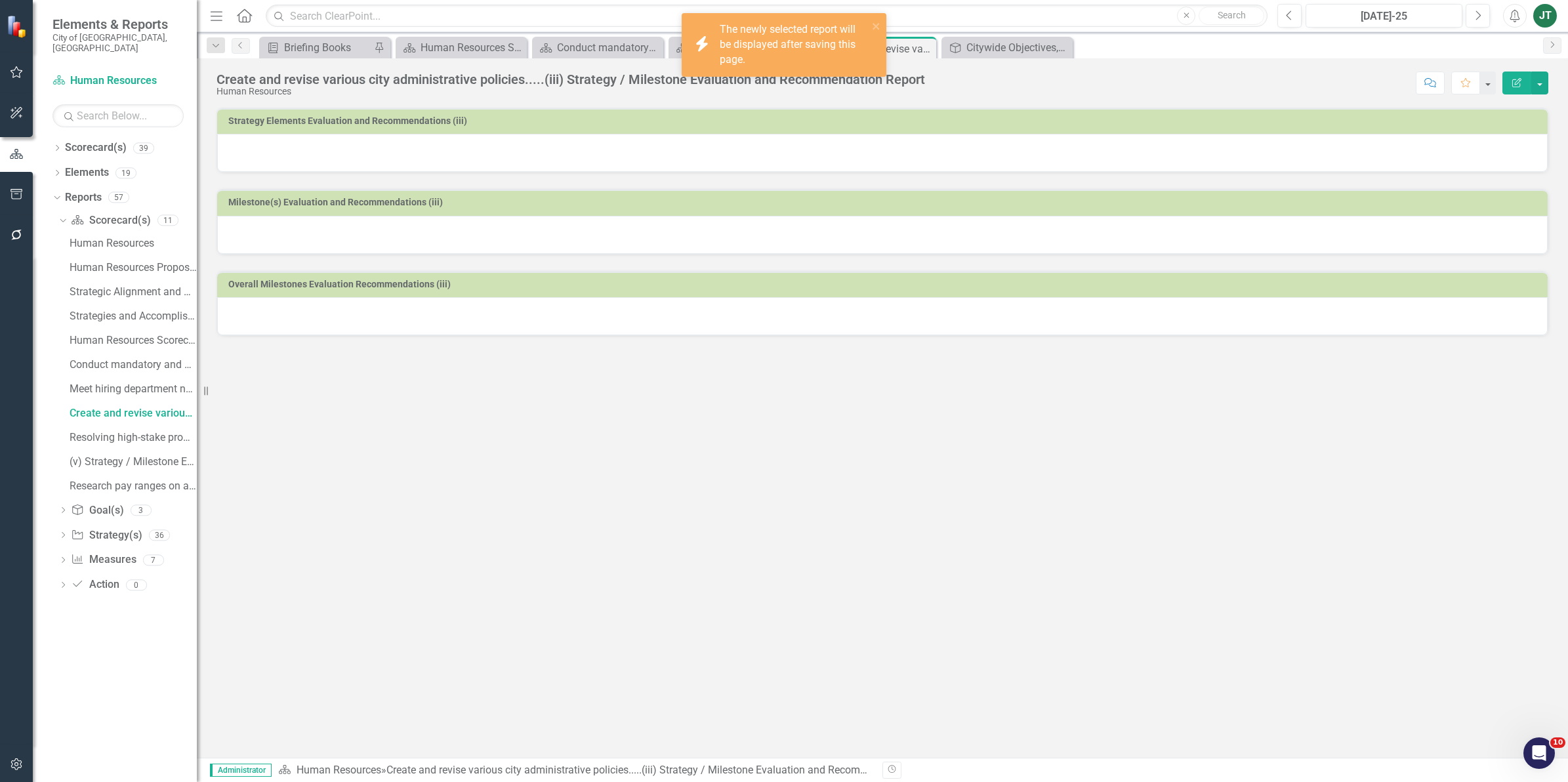
click at [524, 200] on div "Milestone(s) Evaluation and Recommendations (iii)" at bounding box center [882, 214] width 1351 height 81
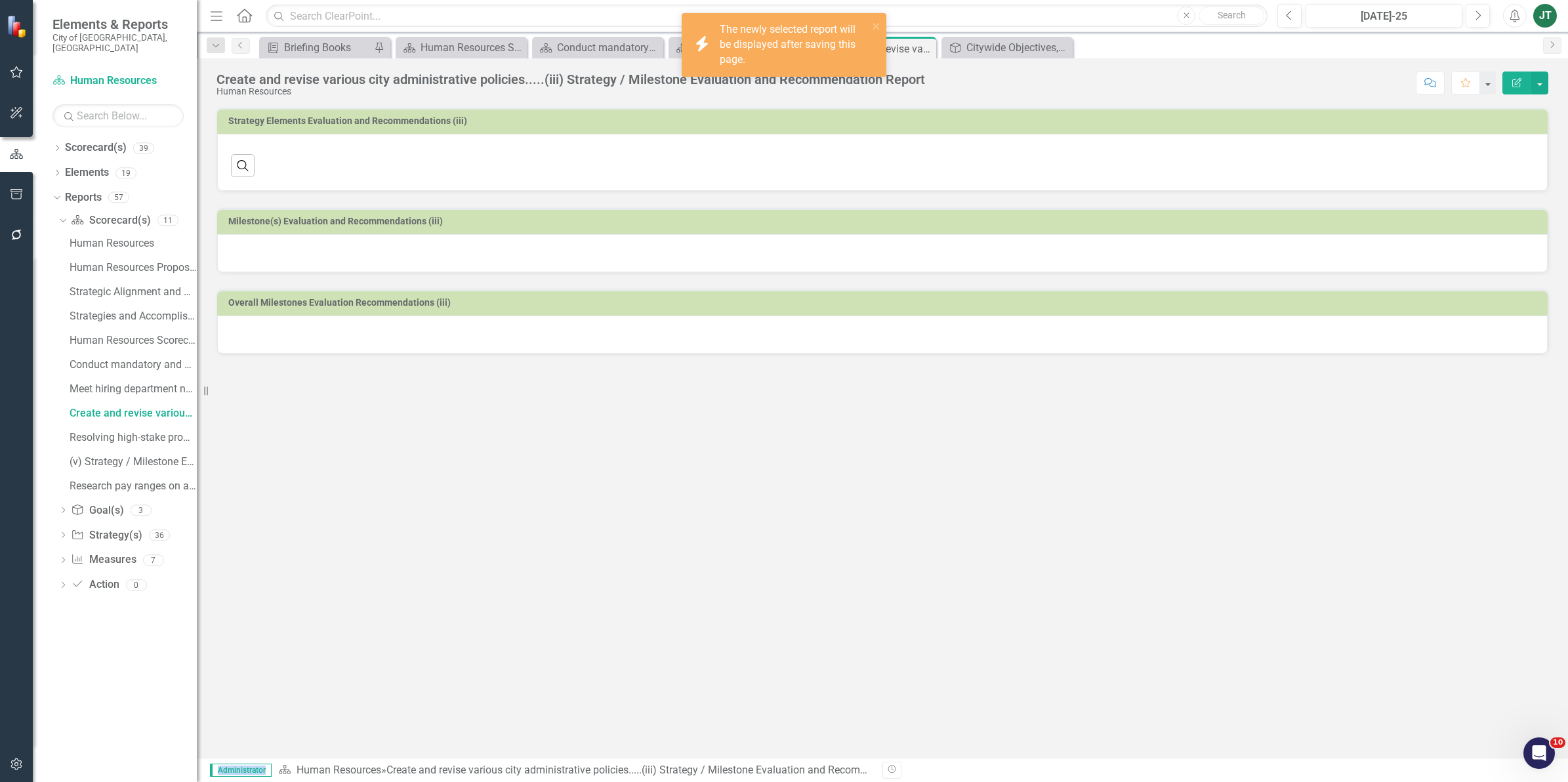
click at [524, 200] on div "Milestone(s) Evaluation and Recommendations (iii)" at bounding box center [882, 232] width 1351 height 81
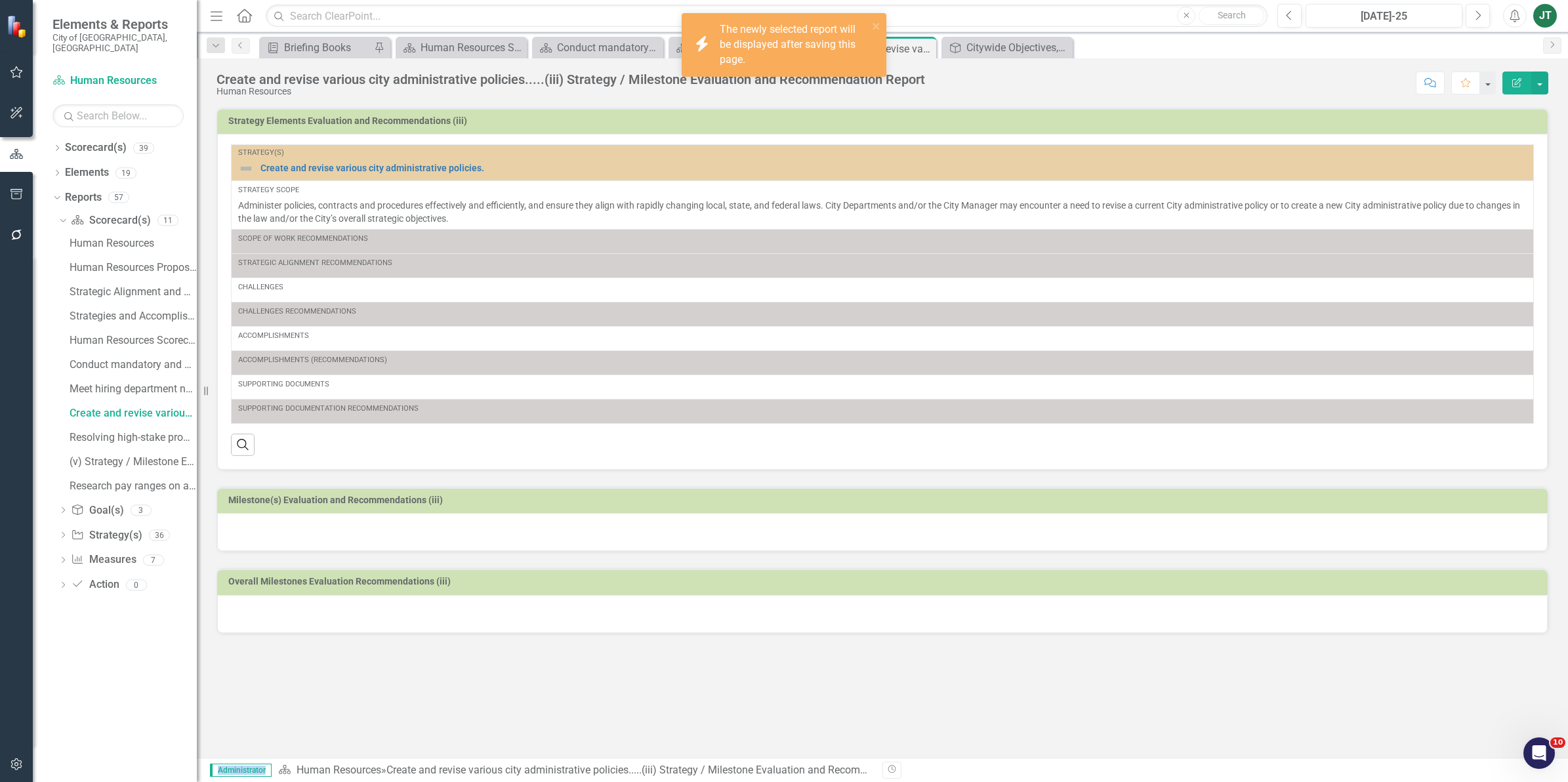
click at [597, 508] on td "Milestone(s) Evaluation and Recommendations (iii)" at bounding box center [885, 502] width 1313 height 20
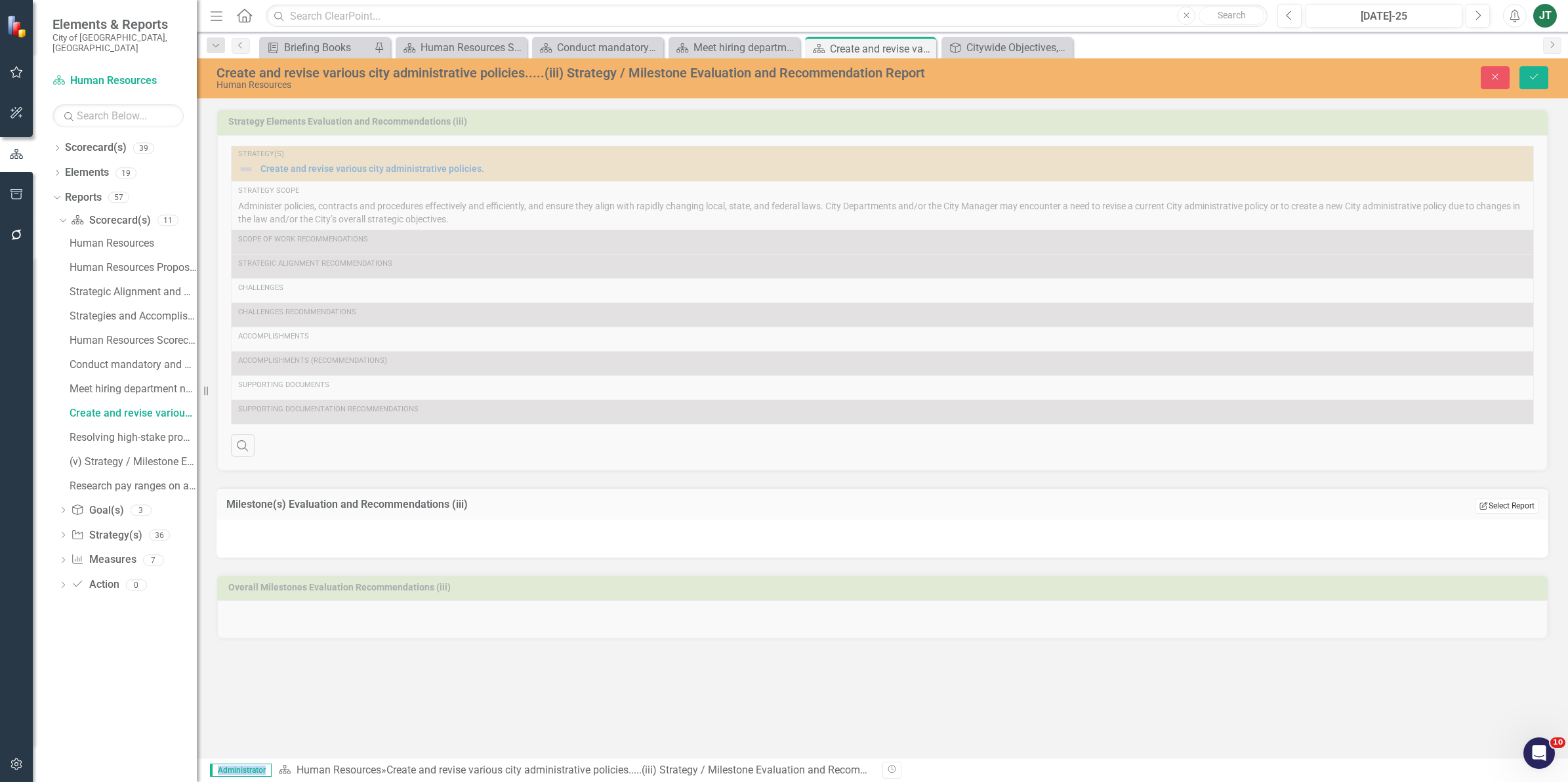
click at [1493, 509] on button "Edit Report Select Report" at bounding box center [1507, 505] width 63 height 15
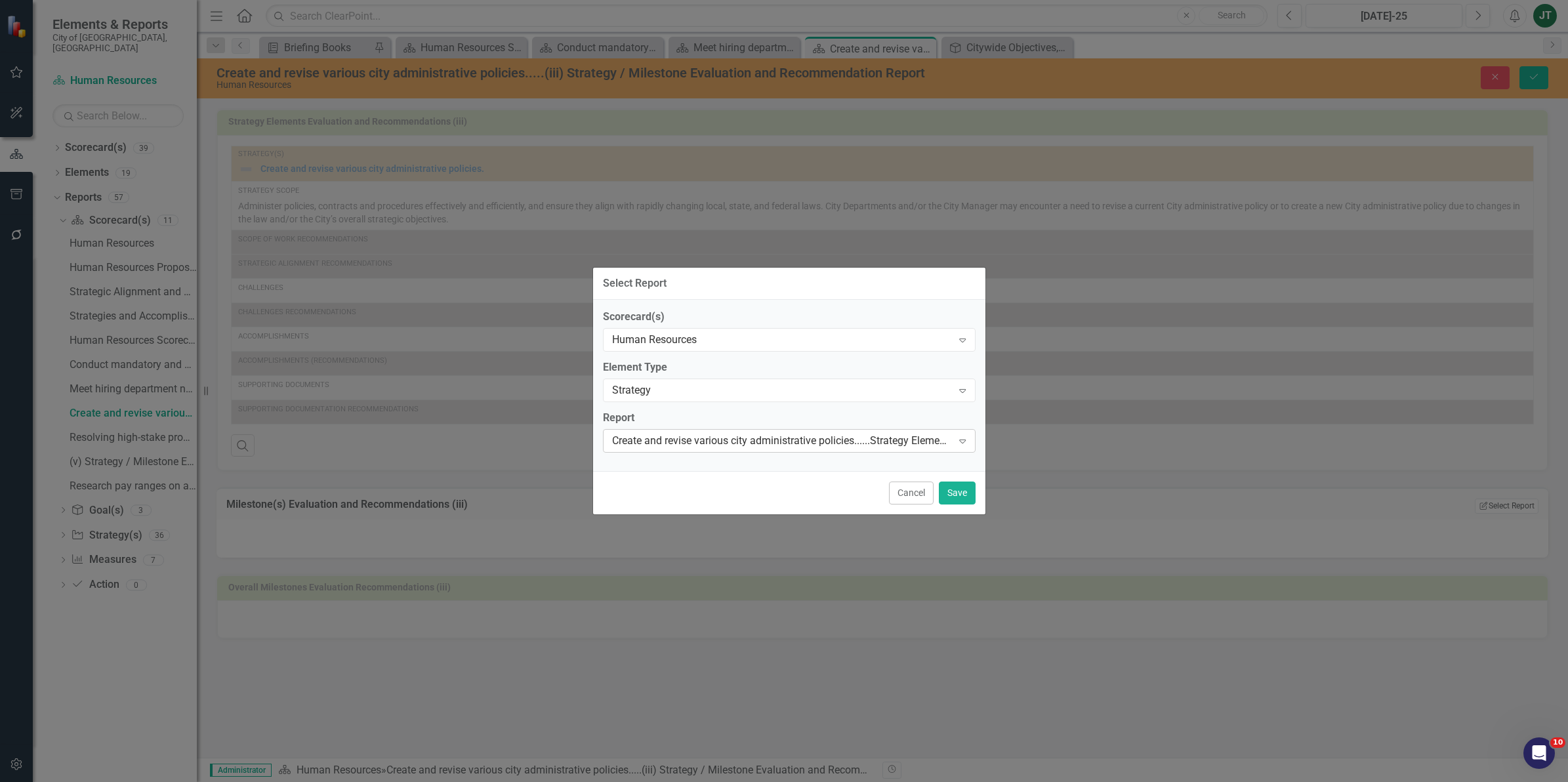
click at [860, 446] on div "Create and revise various city administrative policies......Strategy Elements R…" at bounding box center [782, 440] width 340 height 15
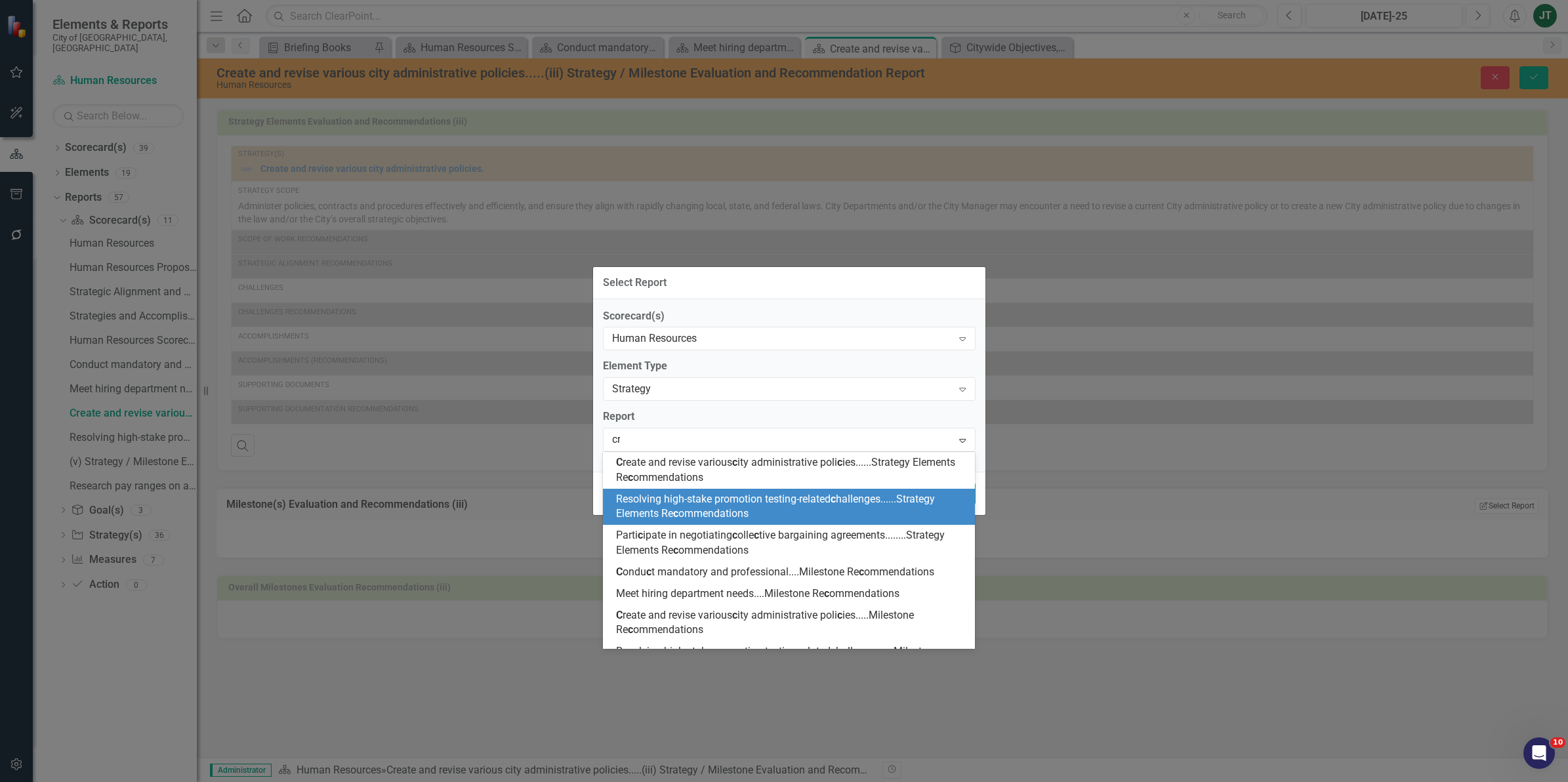
scroll to position [0, 0]
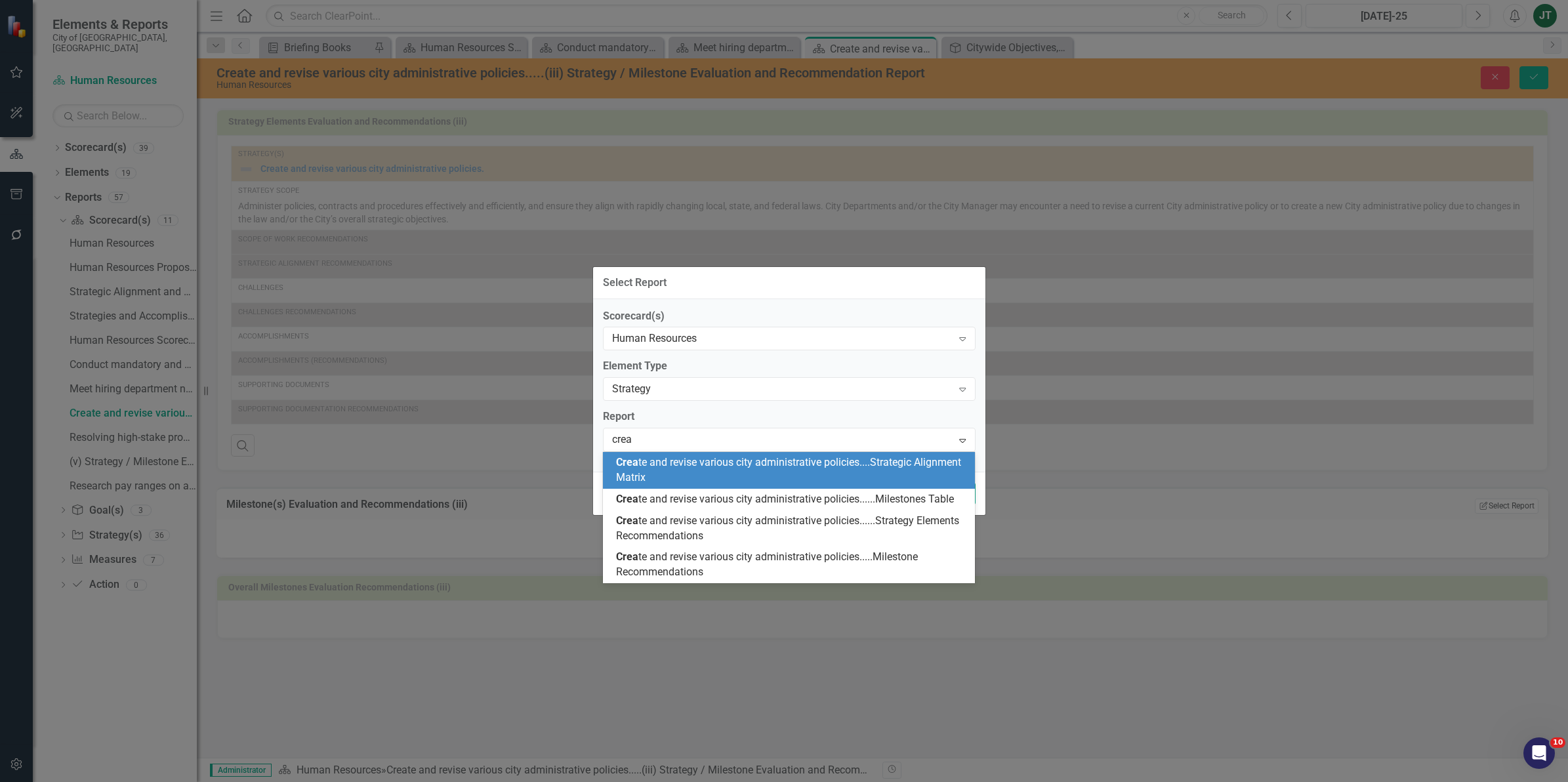
type input "creat"
click at [789, 471] on div "Creat e and revise various city administrative policies....Strategic Alignment …" at bounding box center [792, 471] width 352 height 31
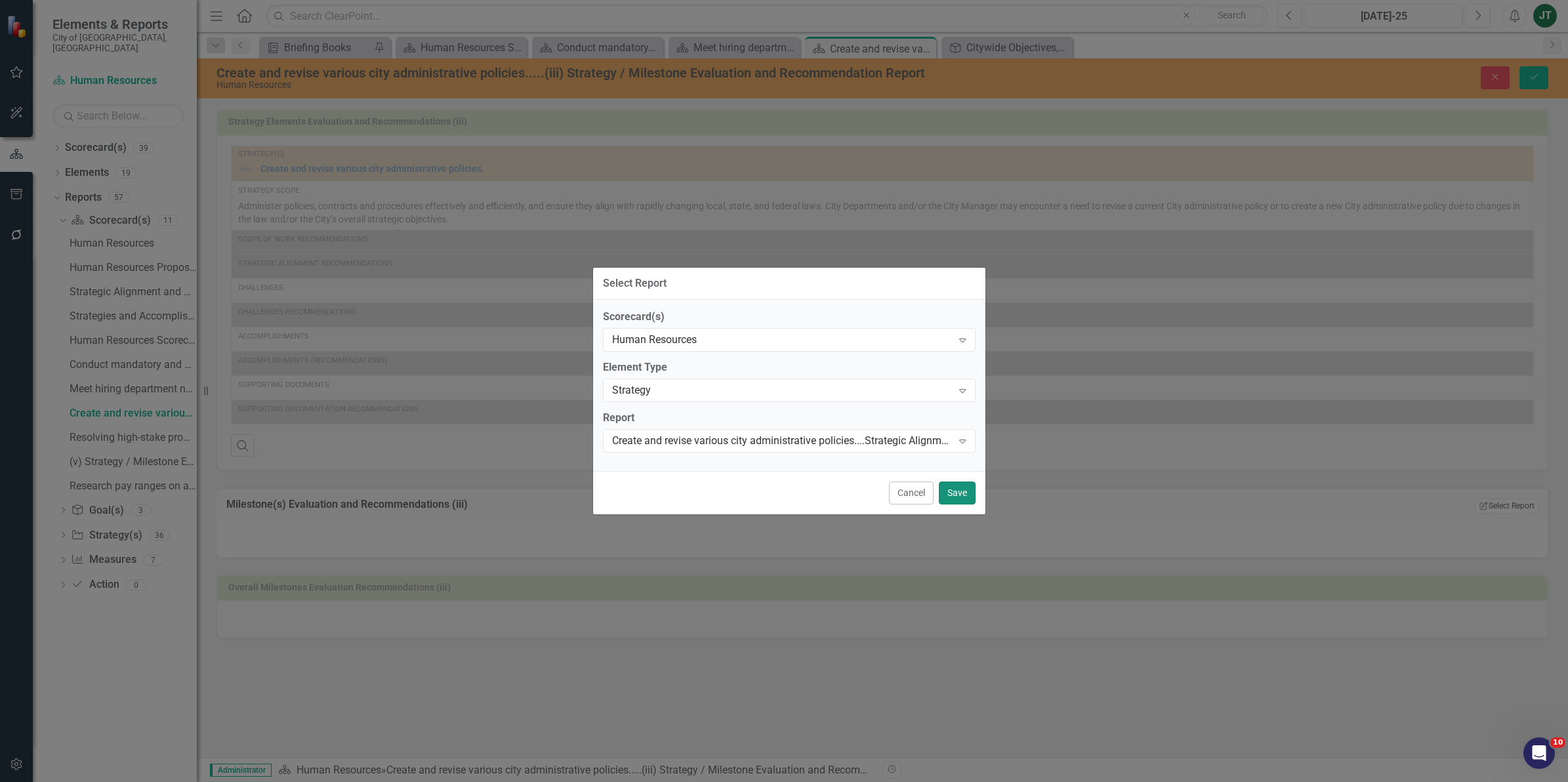
click at [958, 488] on button "Save" at bounding box center [957, 492] width 37 height 23
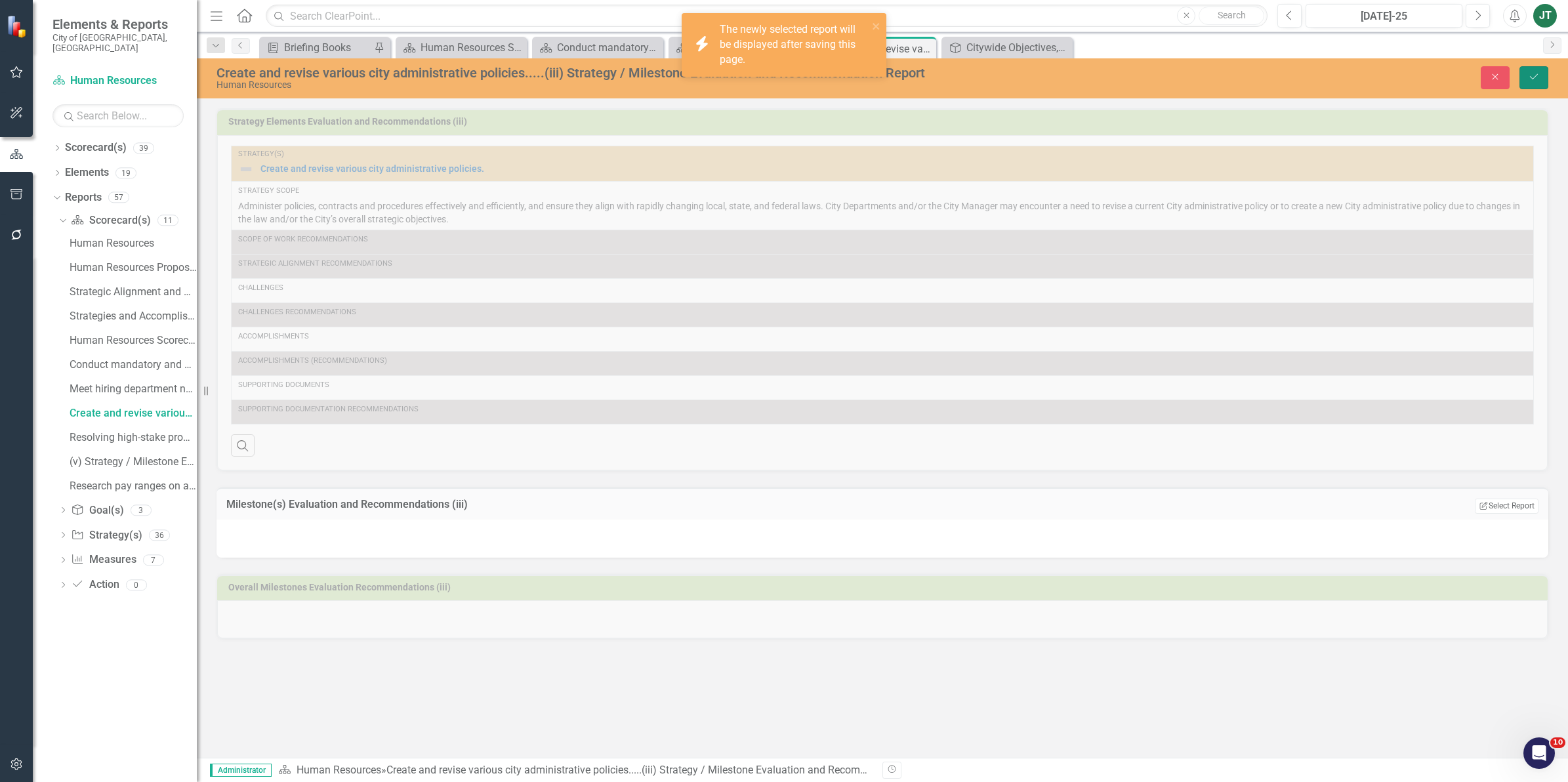
click at [1537, 75] on icon "Save" at bounding box center [1533, 76] width 12 height 9
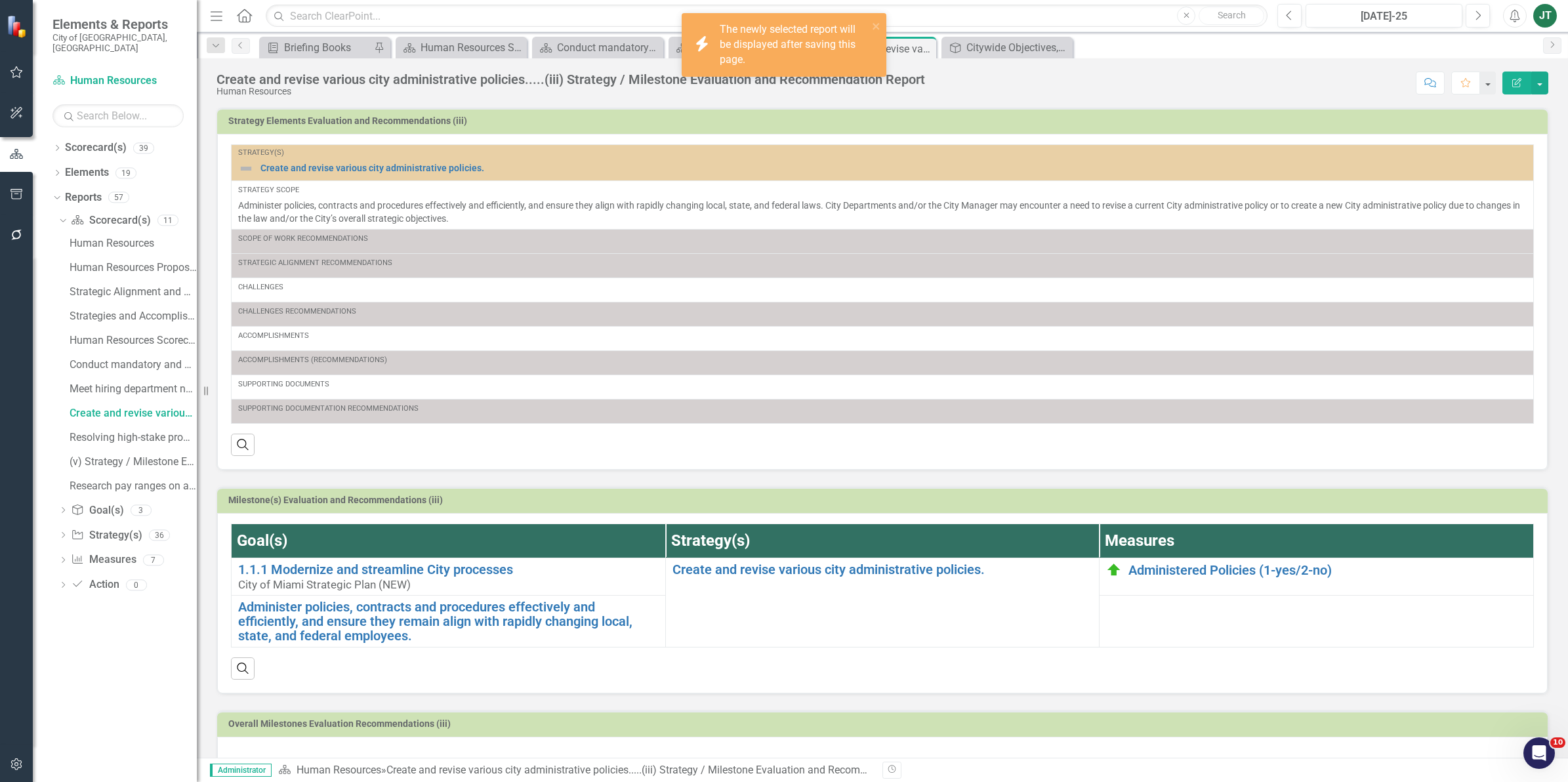
click at [1175, 607] on td at bounding box center [1316, 621] width 434 height 51
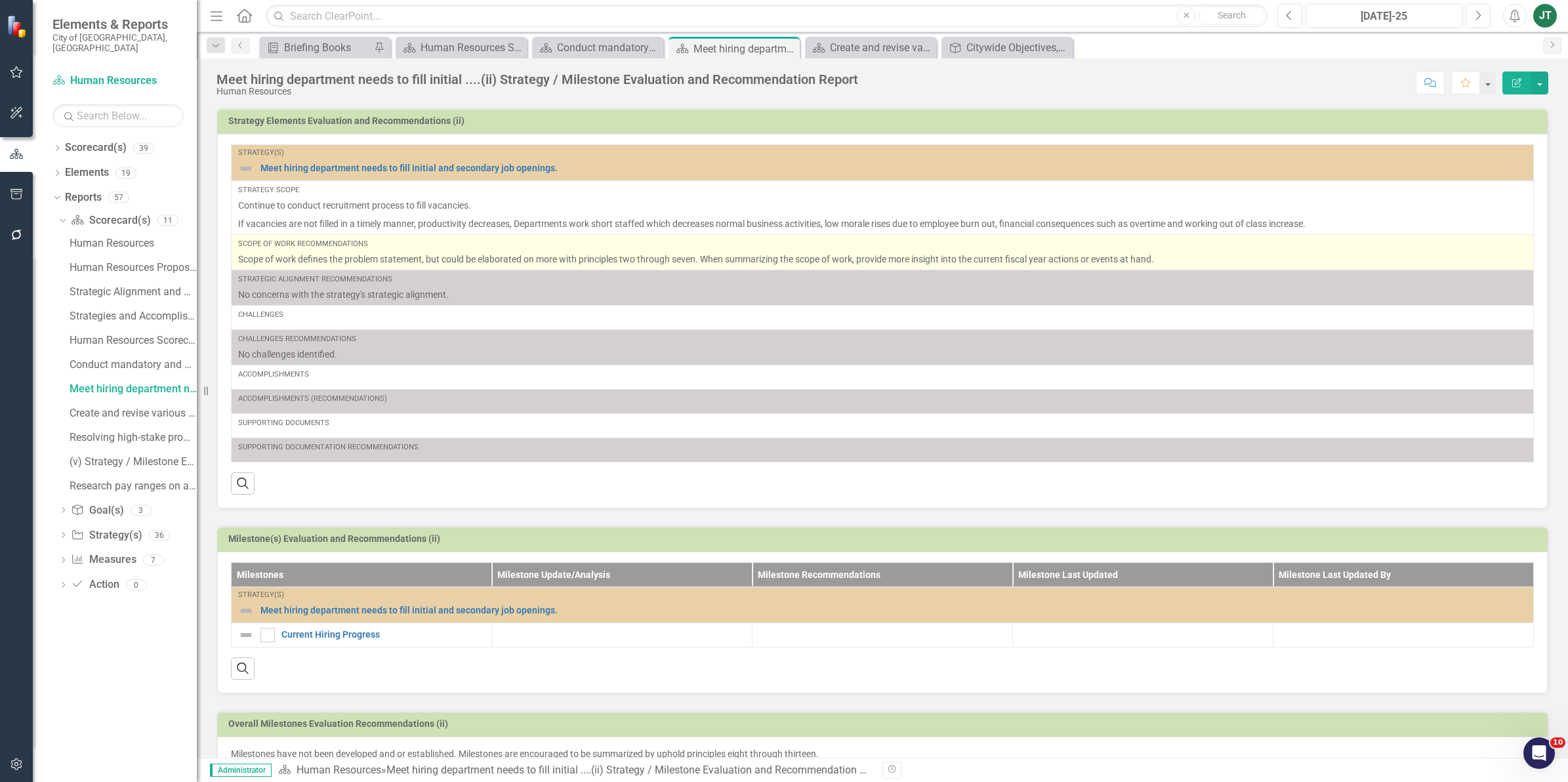
click at [417, 254] on p "Scope of work defines the problem statement, but could be elaborated on more wi…" at bounding box center [882, 258] width 1288 height 13
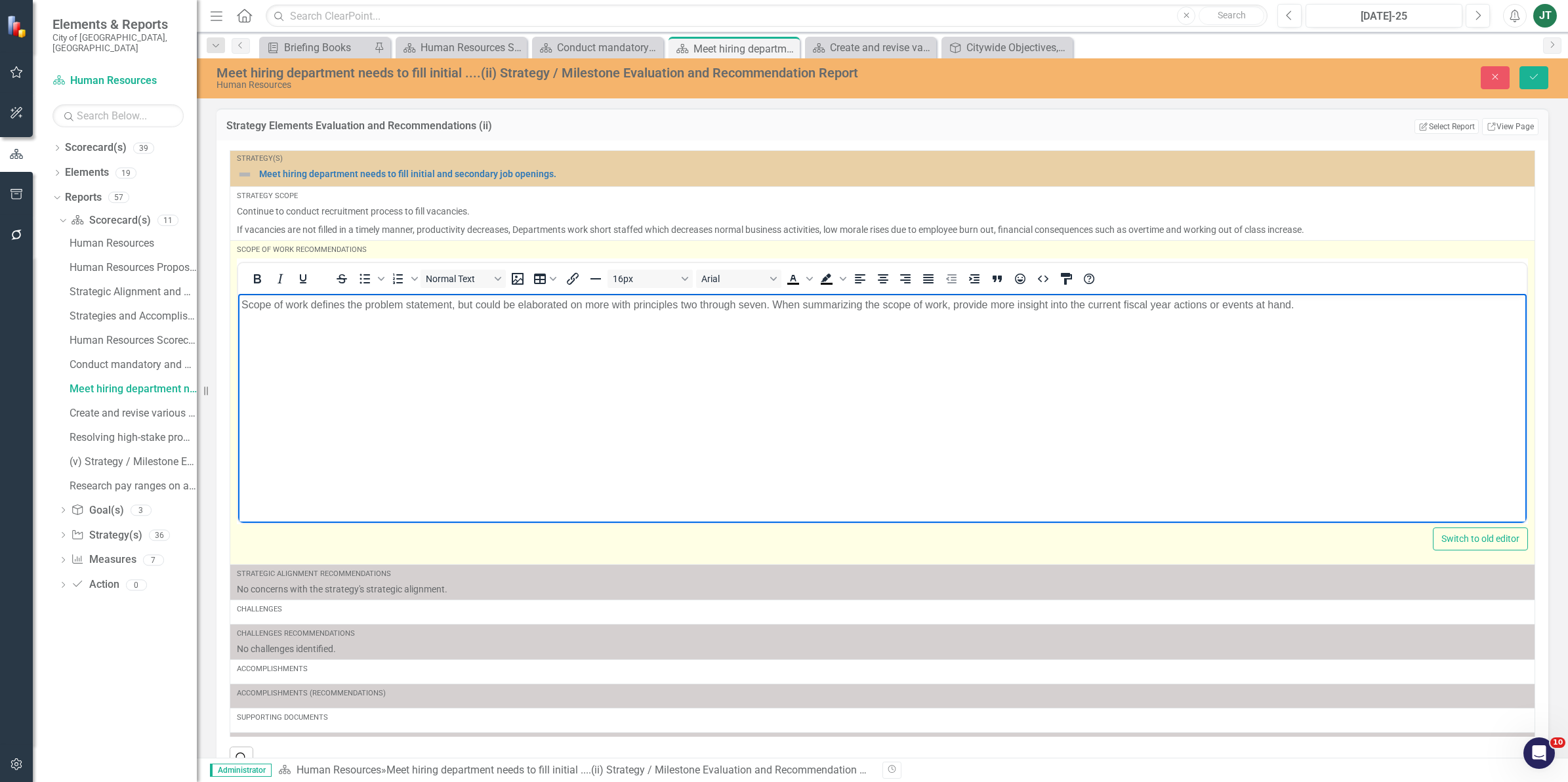
click at [627, 319] on body "Scope of work defines the problem statement, but could be elaborated on more wi…" at bounding box center [882, 391] width 1288 height 197
drag, startPoint x: 1338, startPoint y: 308, endPoint x: 235, endPoint y: 336, distance: 1103.4
click at [238, 336] on html "Scope of work defines the problem statement, but could be elaborated on more wi…" at bounding box center [882, 391] width 1288 height 197
copy p "Scope of work defines the problem statement, but could be elaborated on more wi…"
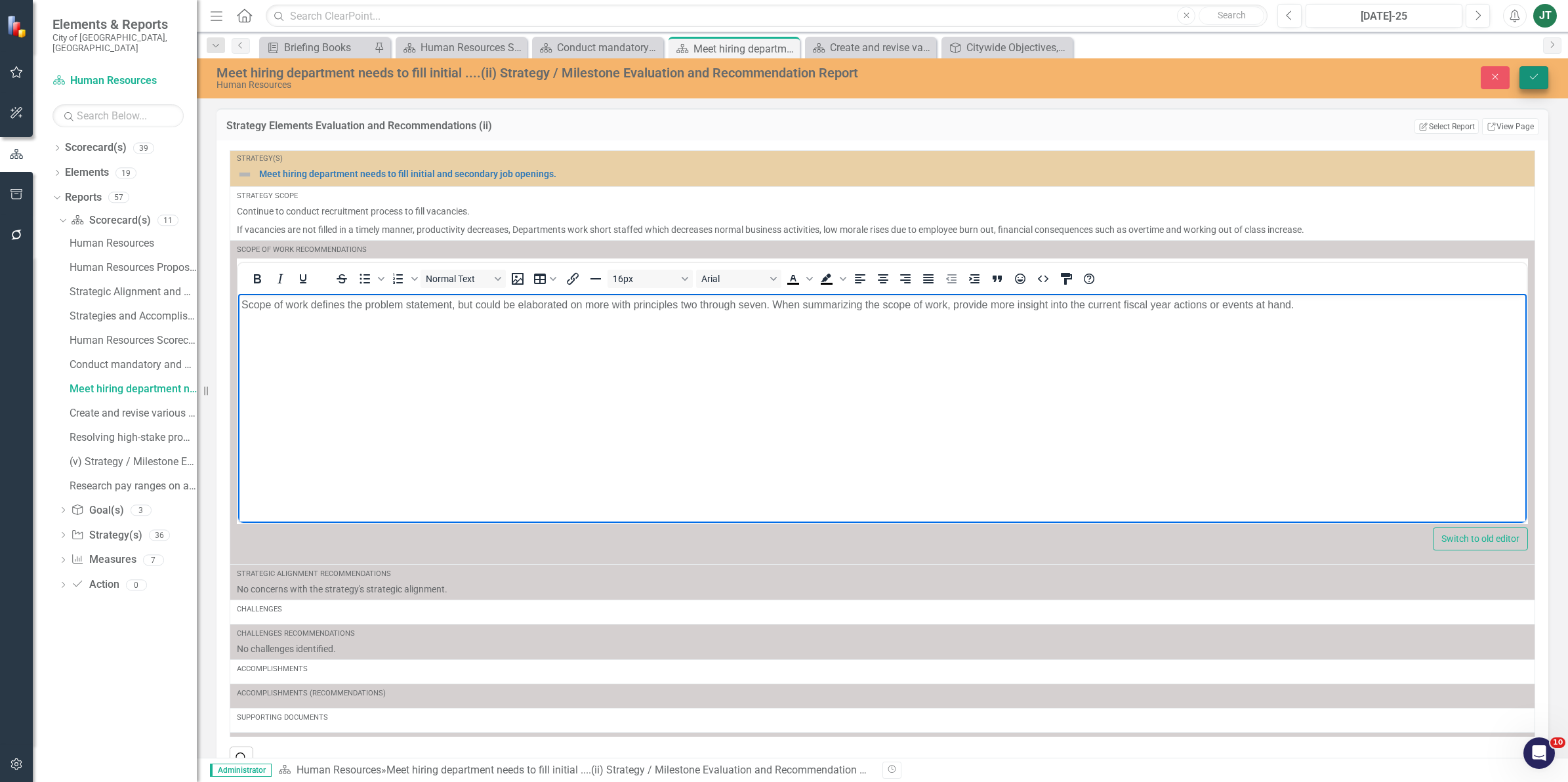
click at [1542, 76] on button "Save" at bounding box center [1533, 77] width 29 height 23
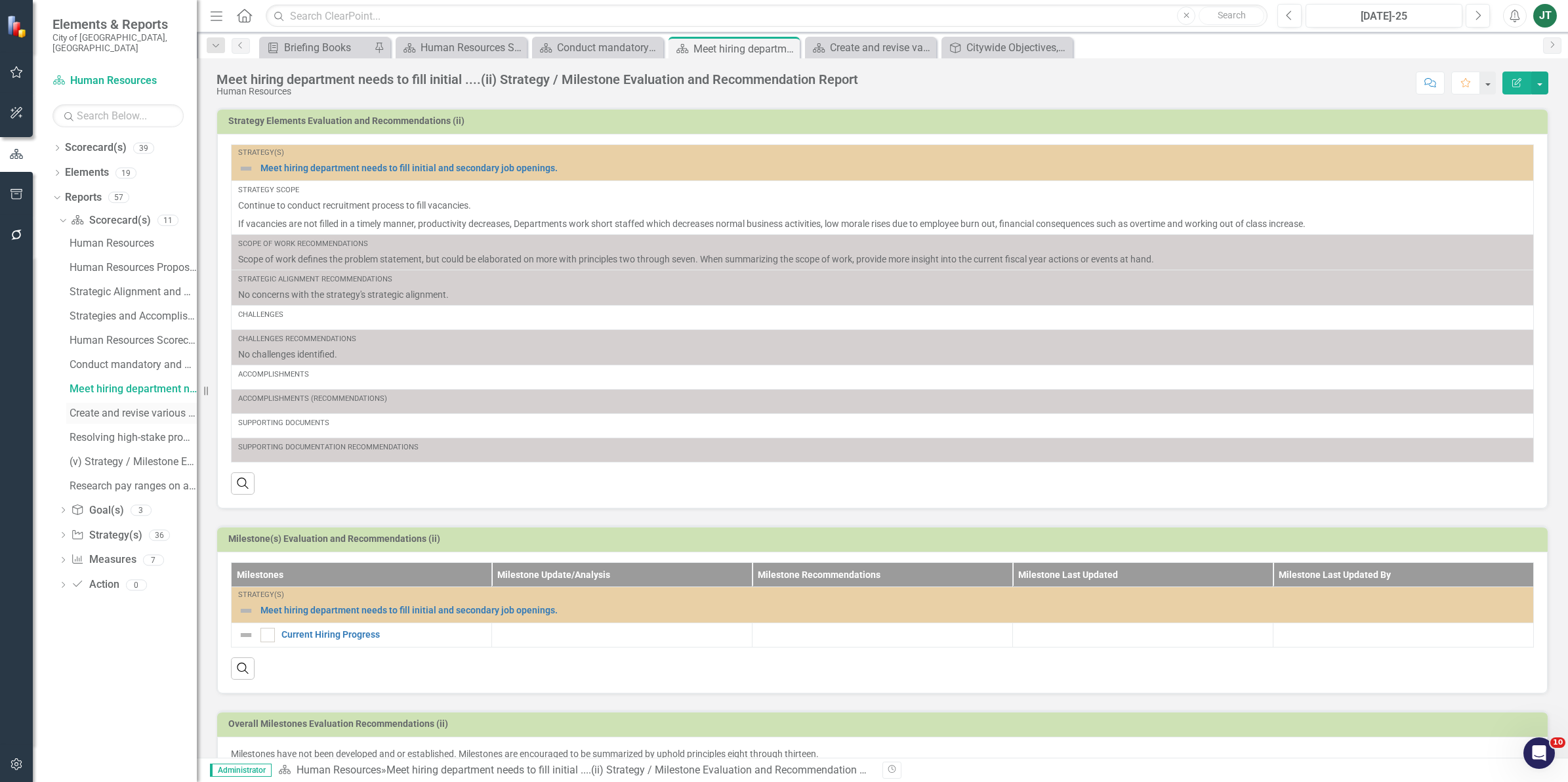
drag, startPoint x: 141, startPoint y: 400, endPoint x: 156, endPoint y: 400, distance: 15.0
click at [141, 407] on div "Create and revise various city administrative policies.....(iii) Strategy / Mil…" at bounding box center [132, 413] width 128 height 12
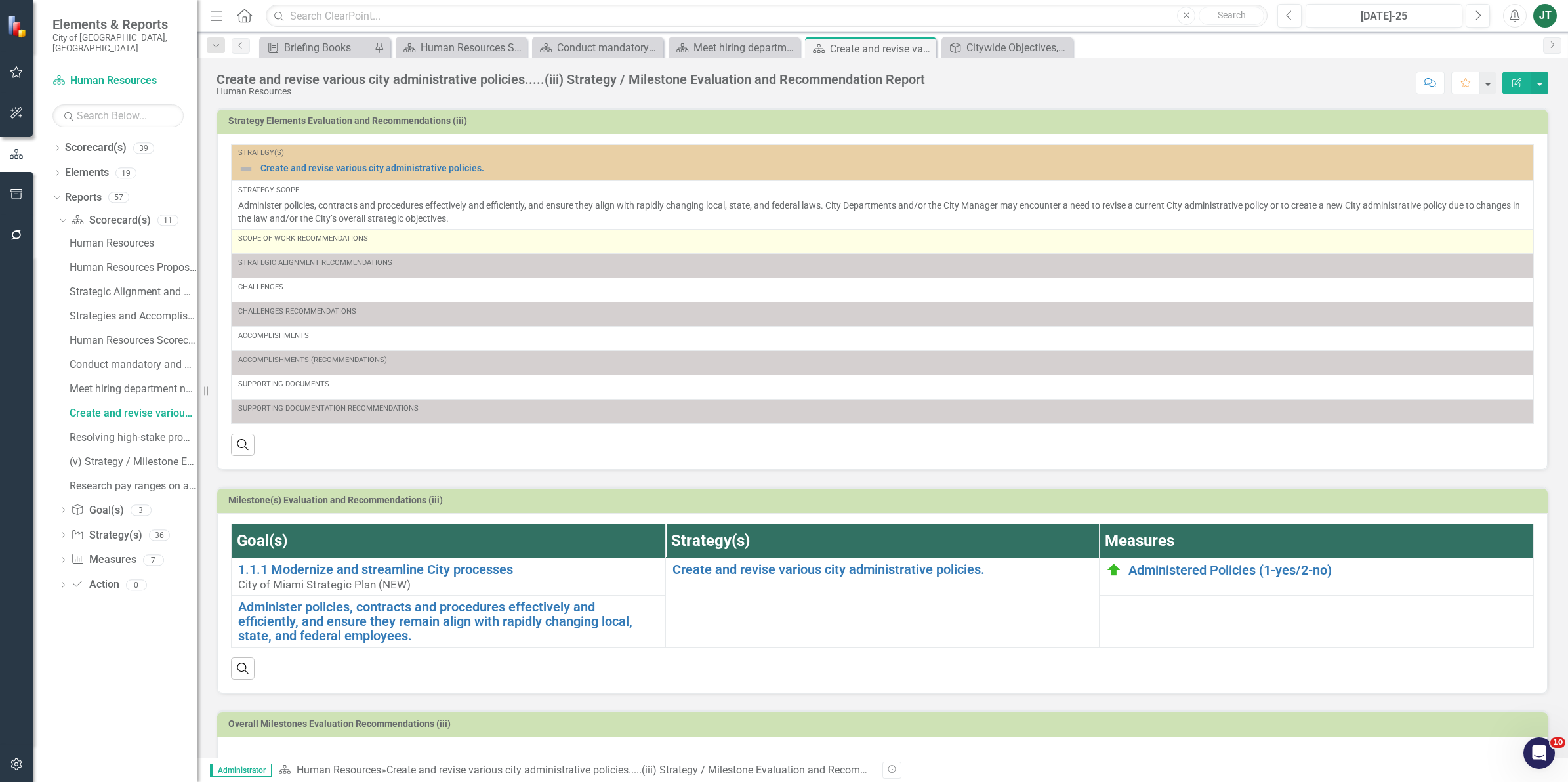
click at [482, 241] on div "Scope of Work Recommendations" at bounding box center [882, 238] width 1288 height 11
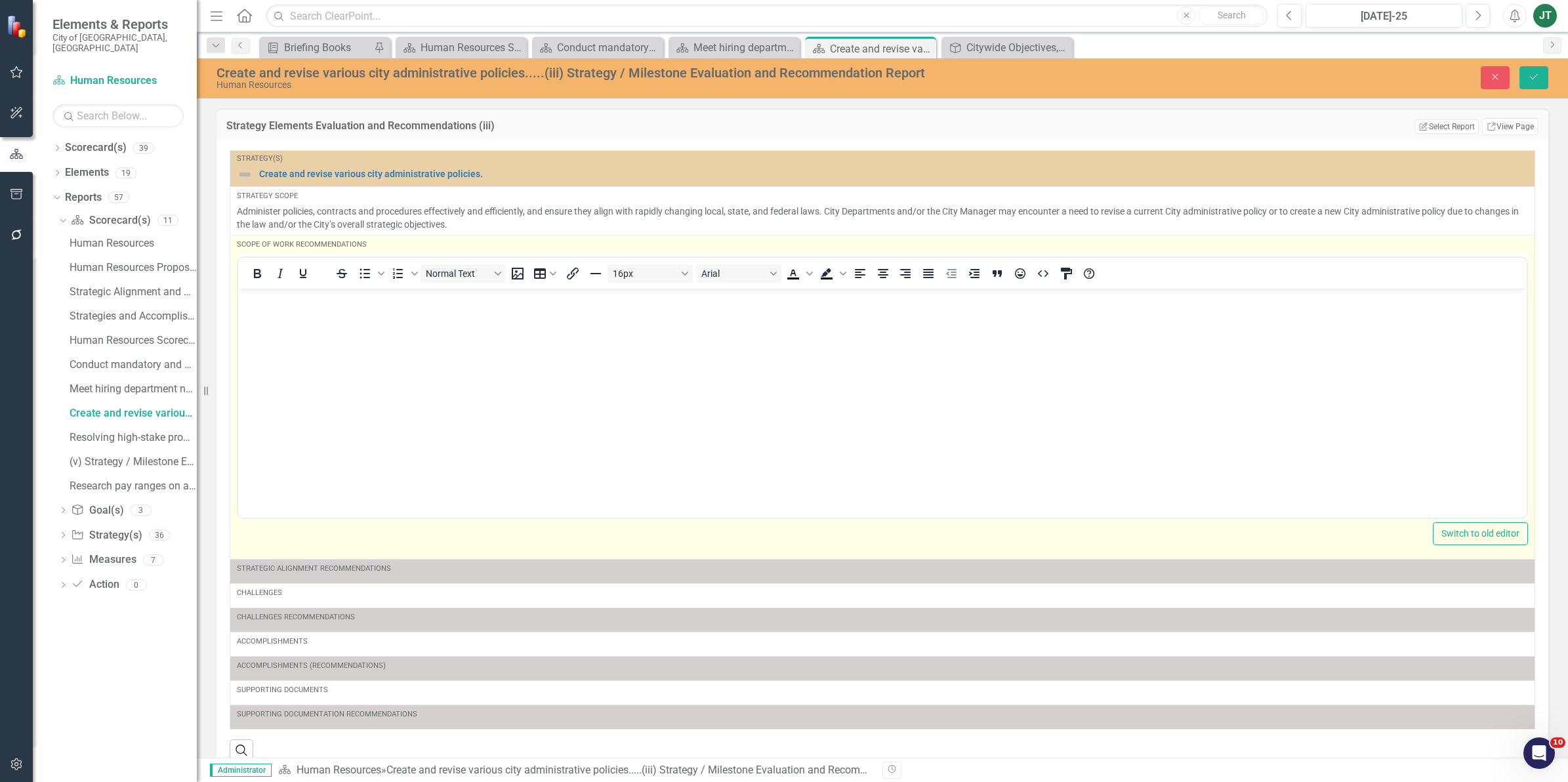
click at [384, 313] on body "Rich Text Area. Press ALT-0 for help." at bounding box center [882, 386] width 1288 height 197
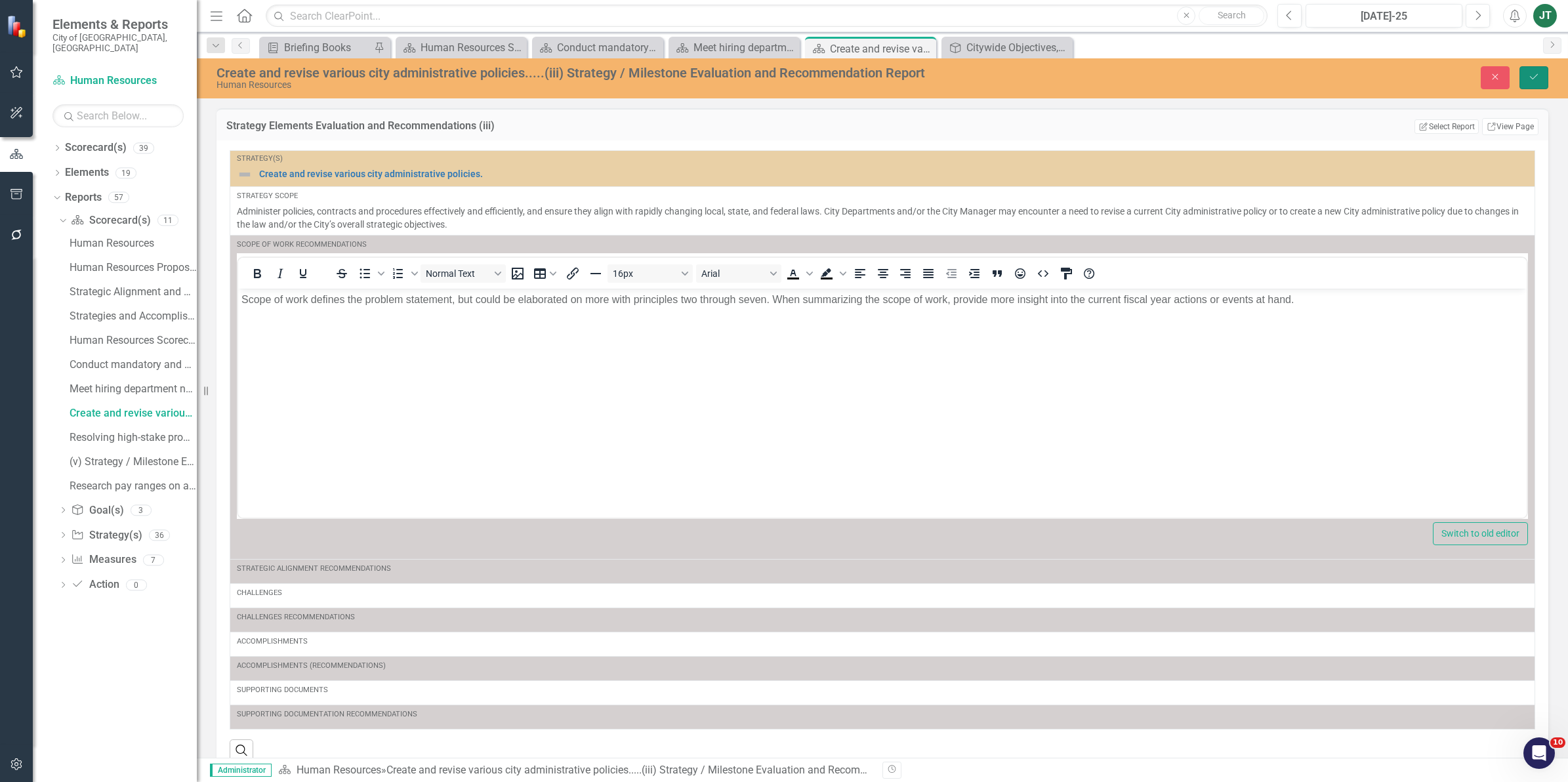
click at [1536, 76] on icon "Save" at bounding box center [1533, 76] width 12 height 9
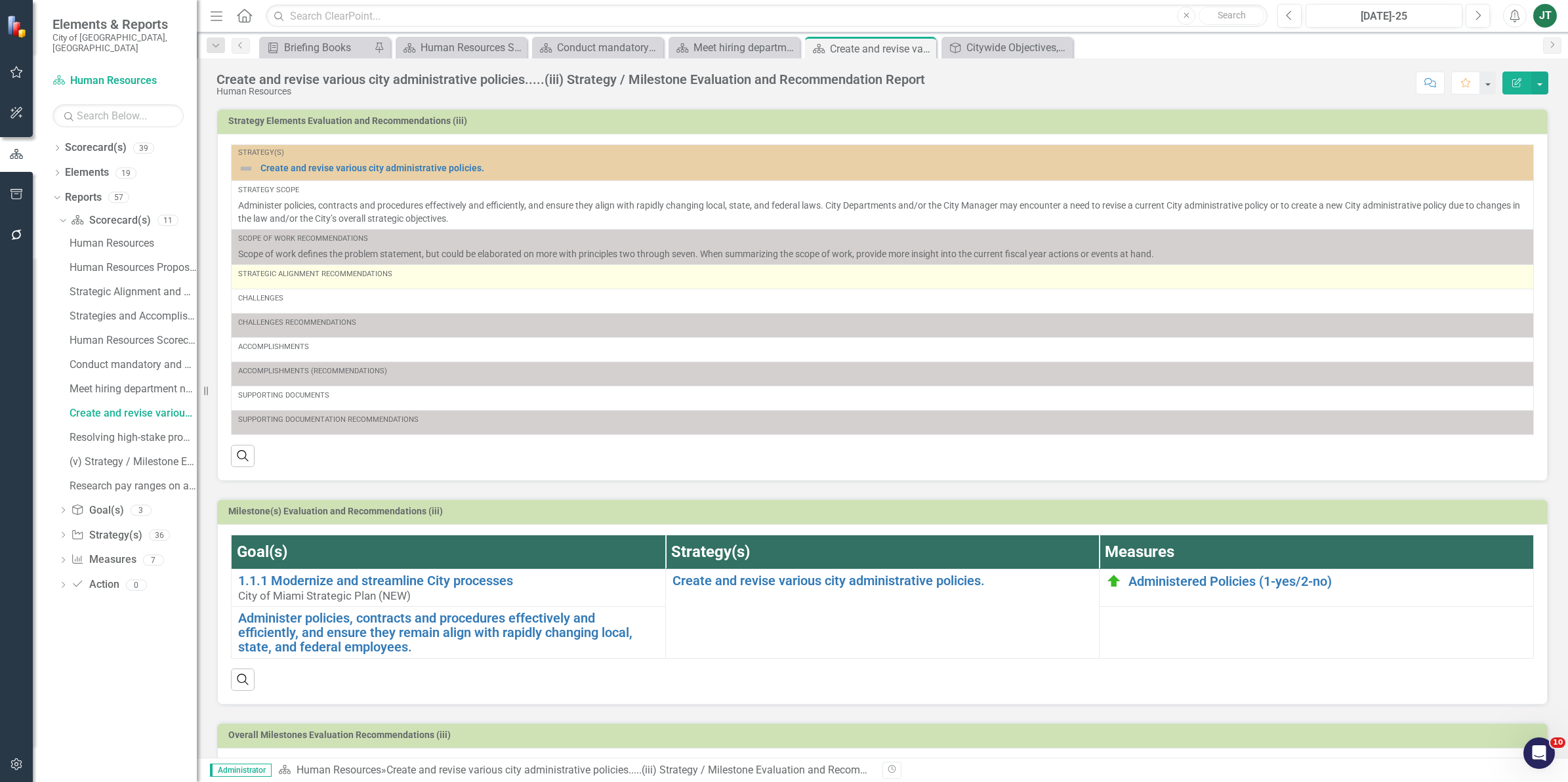
click at [307, 280] on div "Strategic Alignment Recommendations" at bounding box center [882, 277] width 1288 height 16
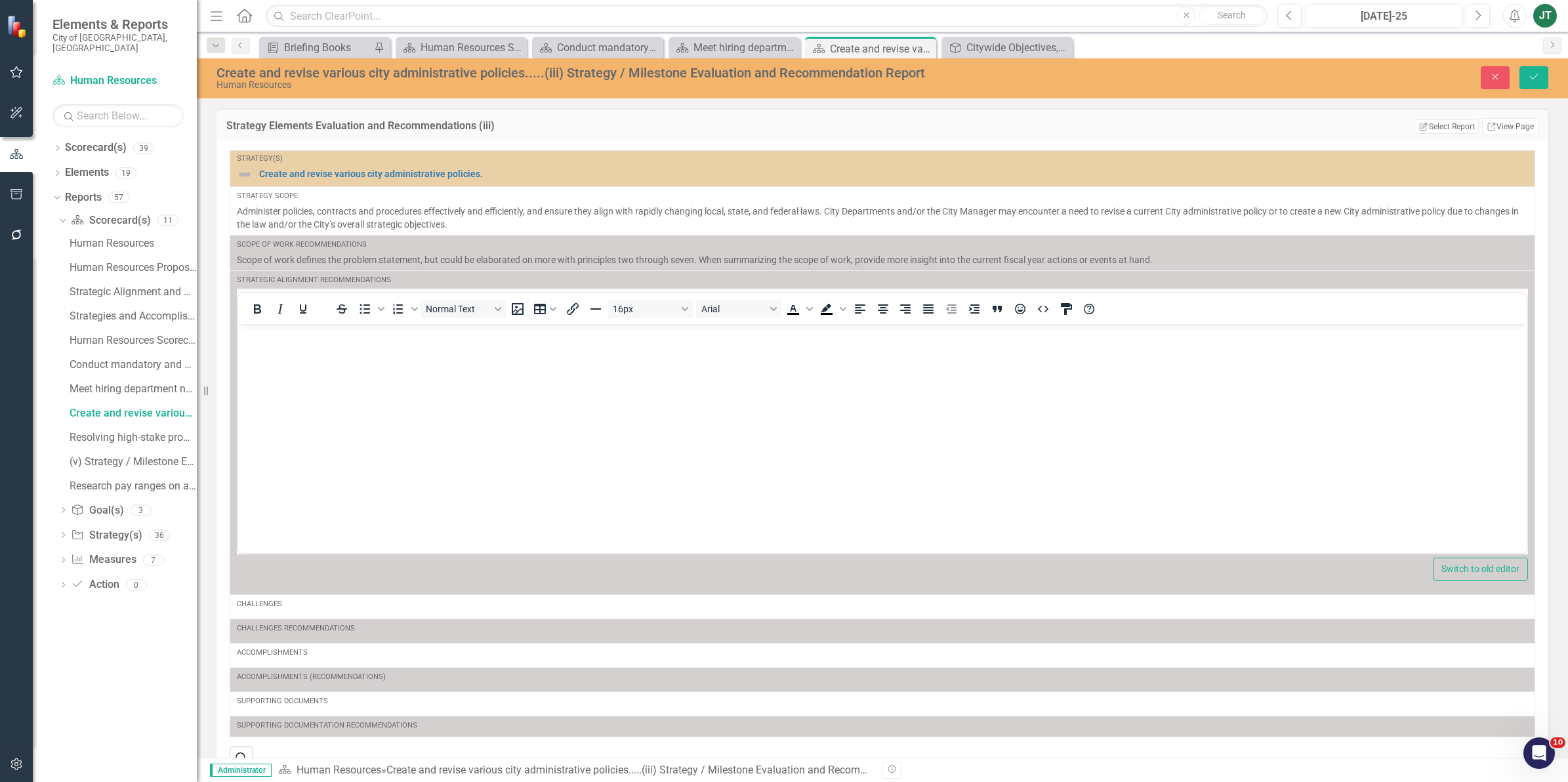
click at [283, 354] on body "Rich Text Area. Press ALT-0 for help." at bounding box center [882, 421] width 1288 height 197
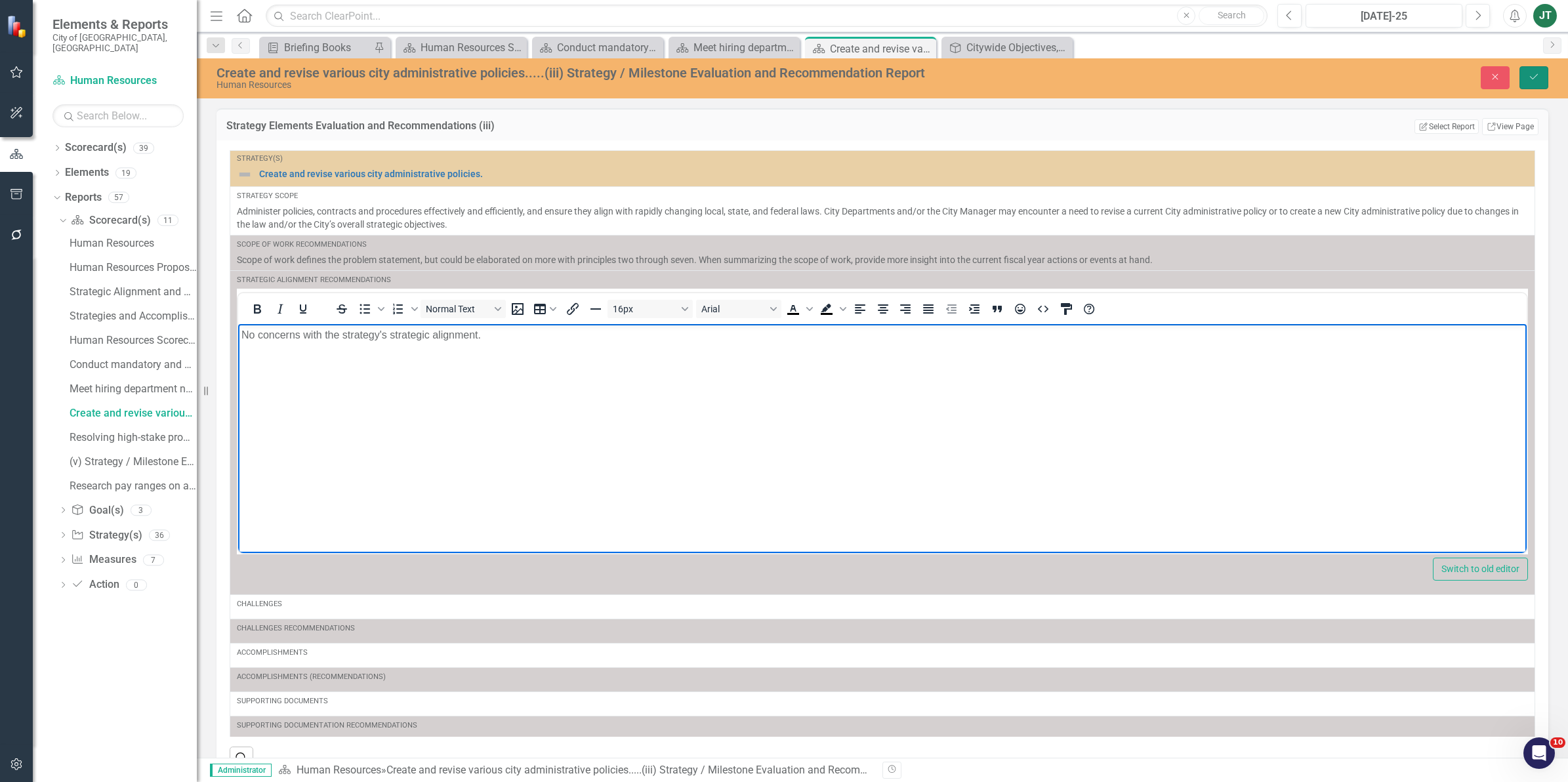
click at [1536, 73] on icon "Save" at bounding box center [1533, 76] width 12 height 9
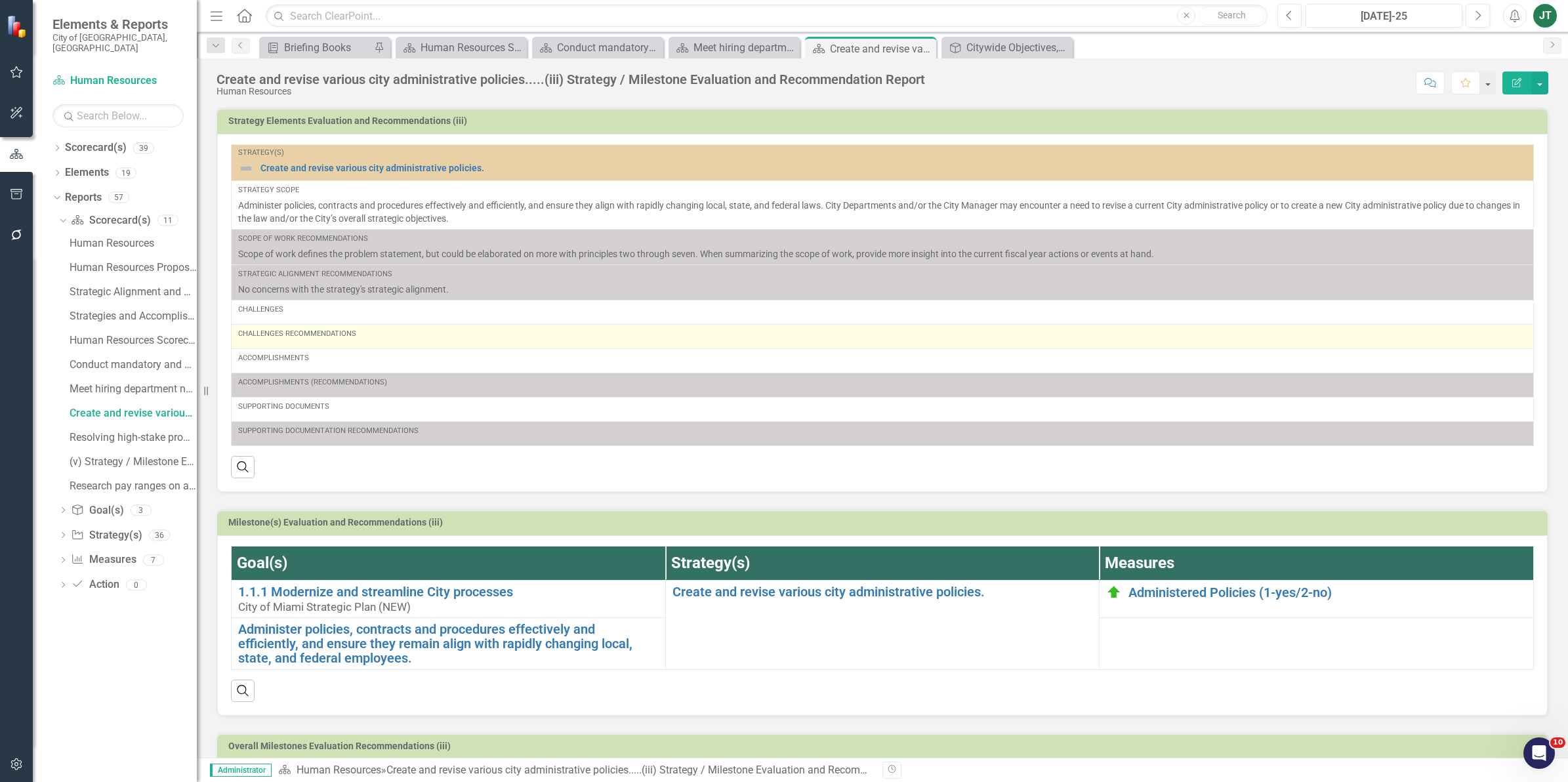
click at [348, 342] on div "Challenges Recommendations" at bounding box center [882, 336] width 1288 height 16
click at [356, 341] on div "Challenges Recommendations" at bounding box center [882, 336] width 1288 height 16
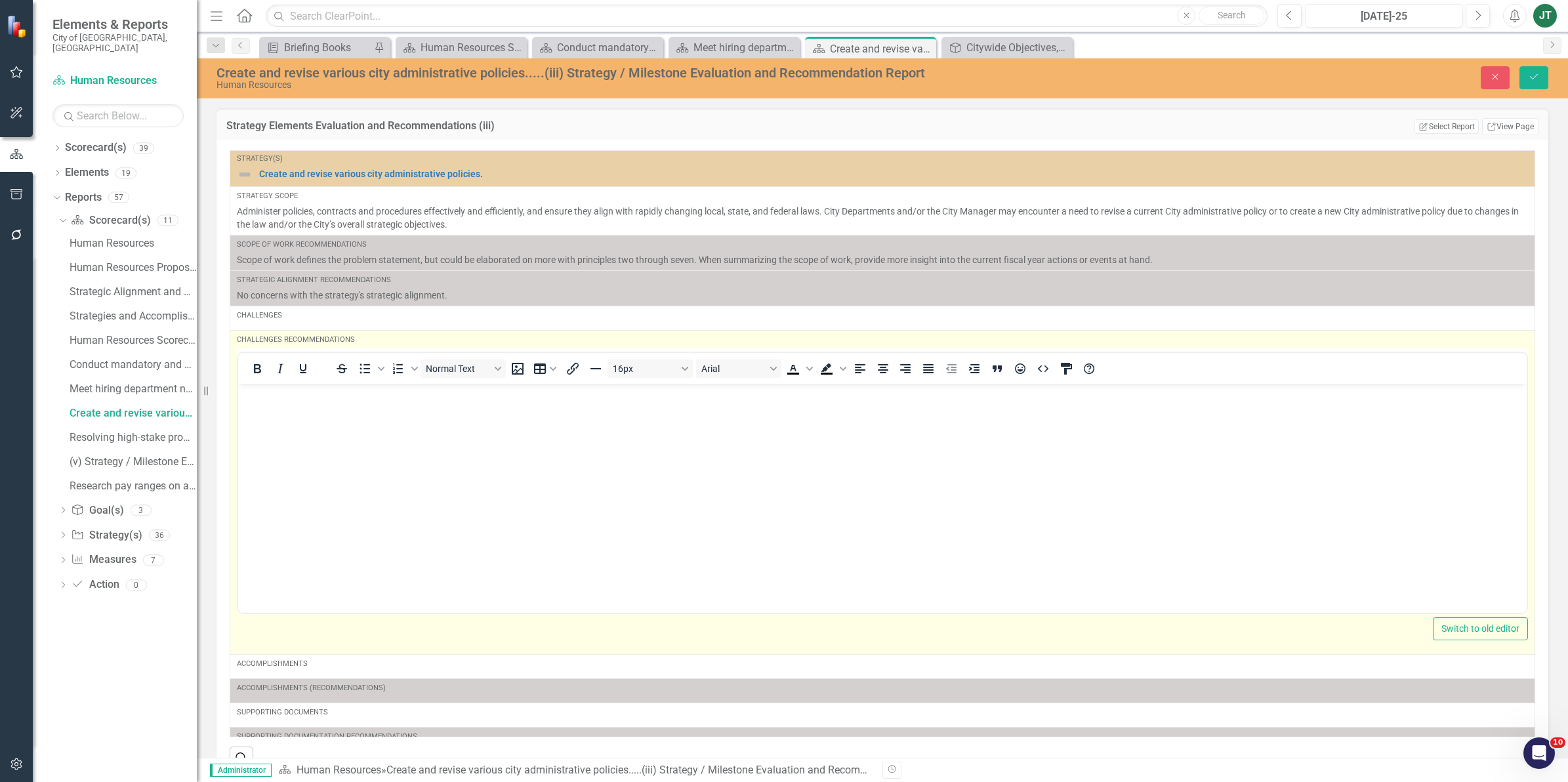
click at [328, 420] on body "Rich Text Area. Press ALT-0 for help." at bounding box center [882, 481] width 1288 height 197
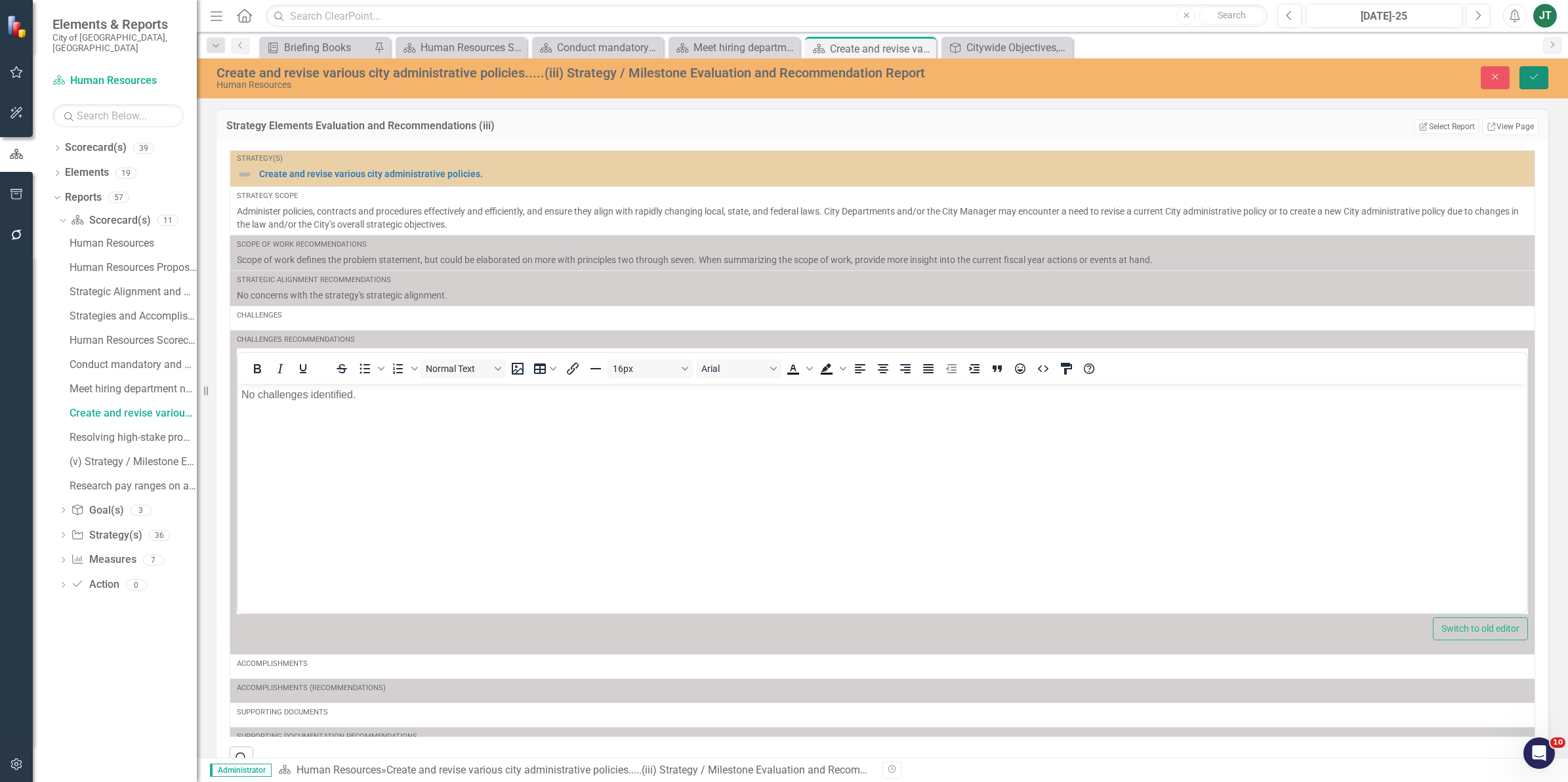
click at [1526, 87] on button "Save" at bounding box center [1533, 77] width 29 height 23
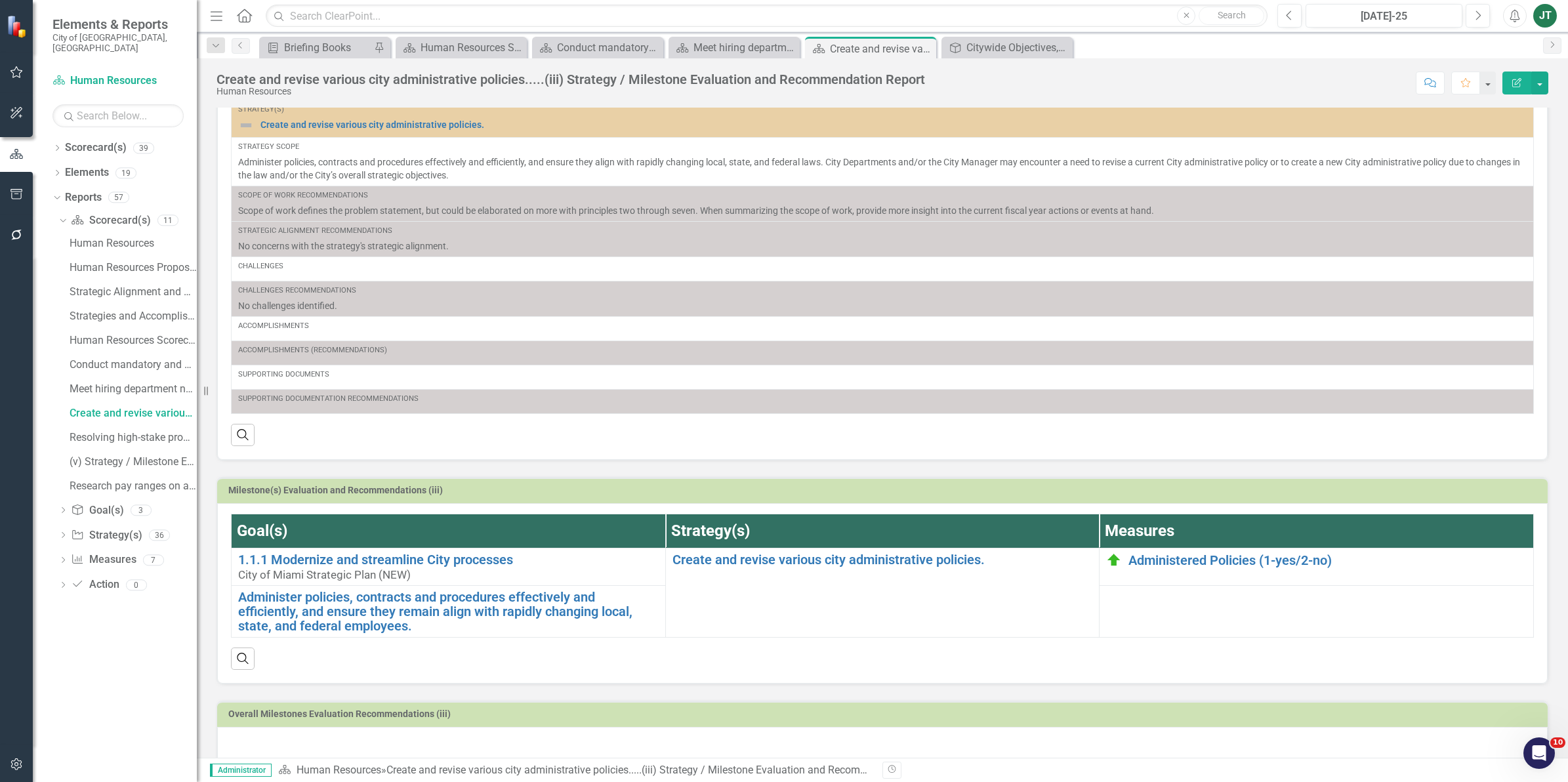
scroll to position [67, 0]
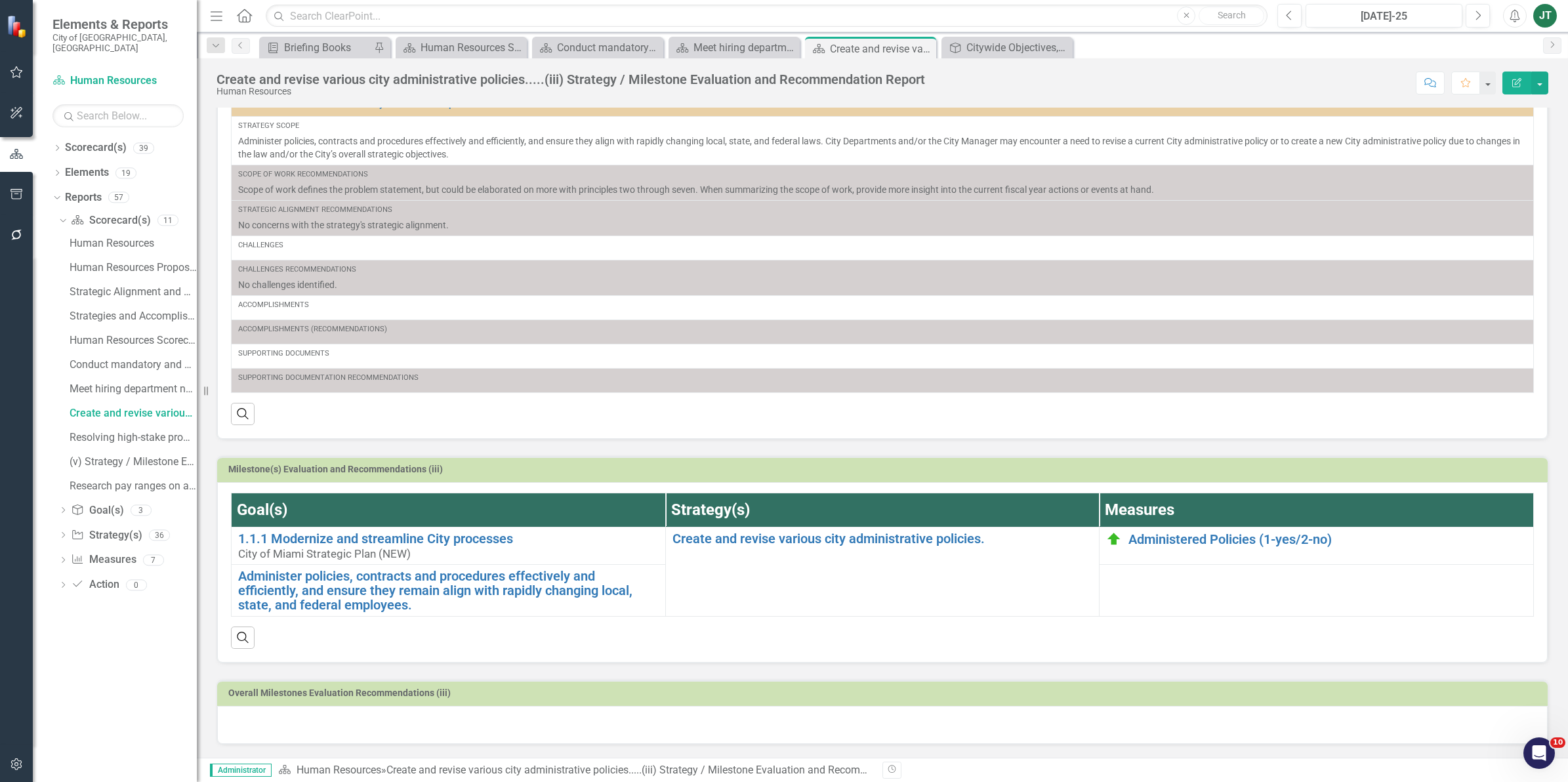
click at [600, 482] on div "Goal(s) Strategy(s) Measures 1.1.1 Modernize and streamline City processes City…" at bounding box center [883, 572] width 1331 height 180
click at [604, 478] on td "Milestone(s) Evaluation and Recommendations (iii)" at bounding box center [885, 471] width 1313 height 20
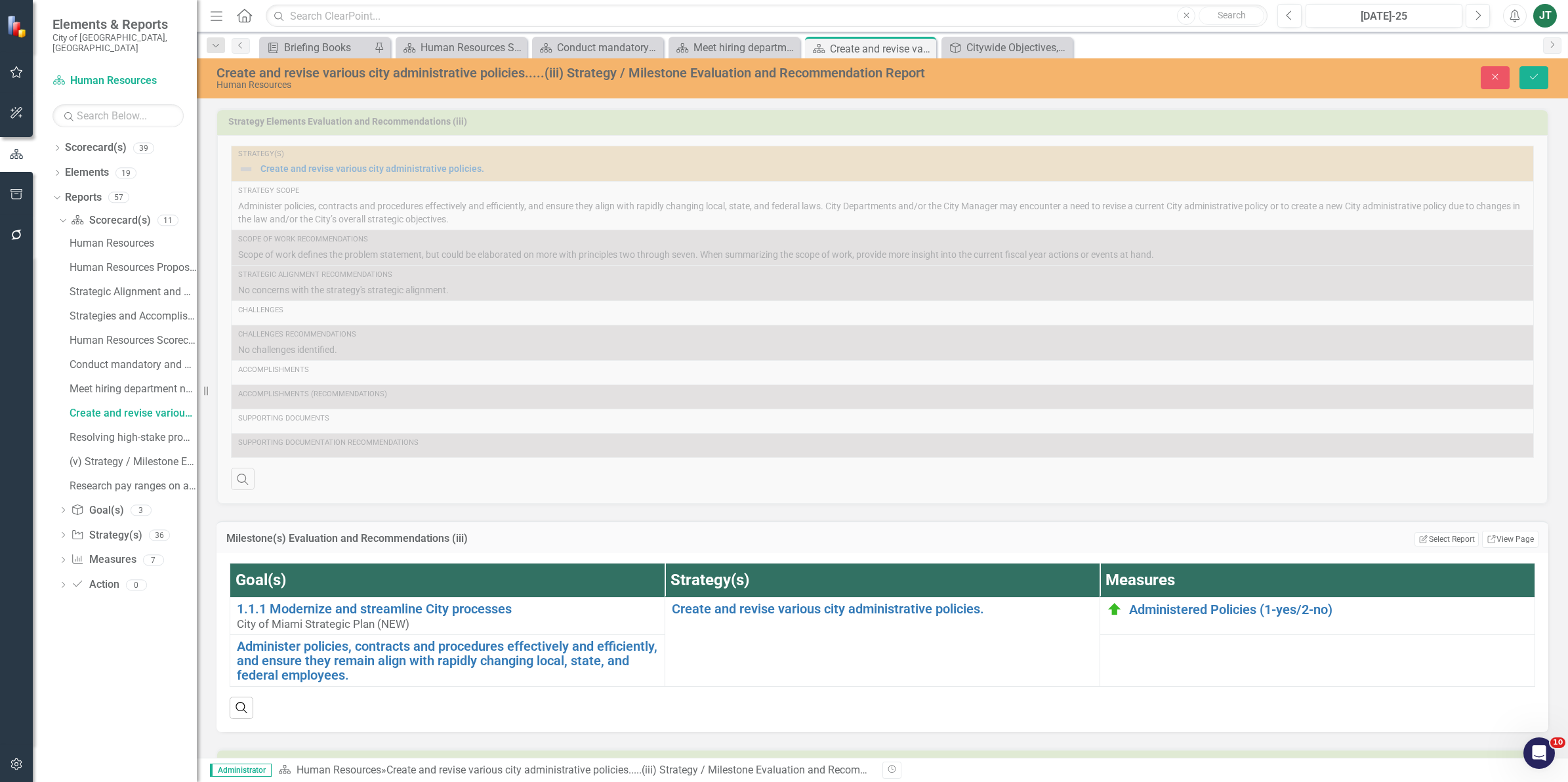
scroll to position [72, 0]
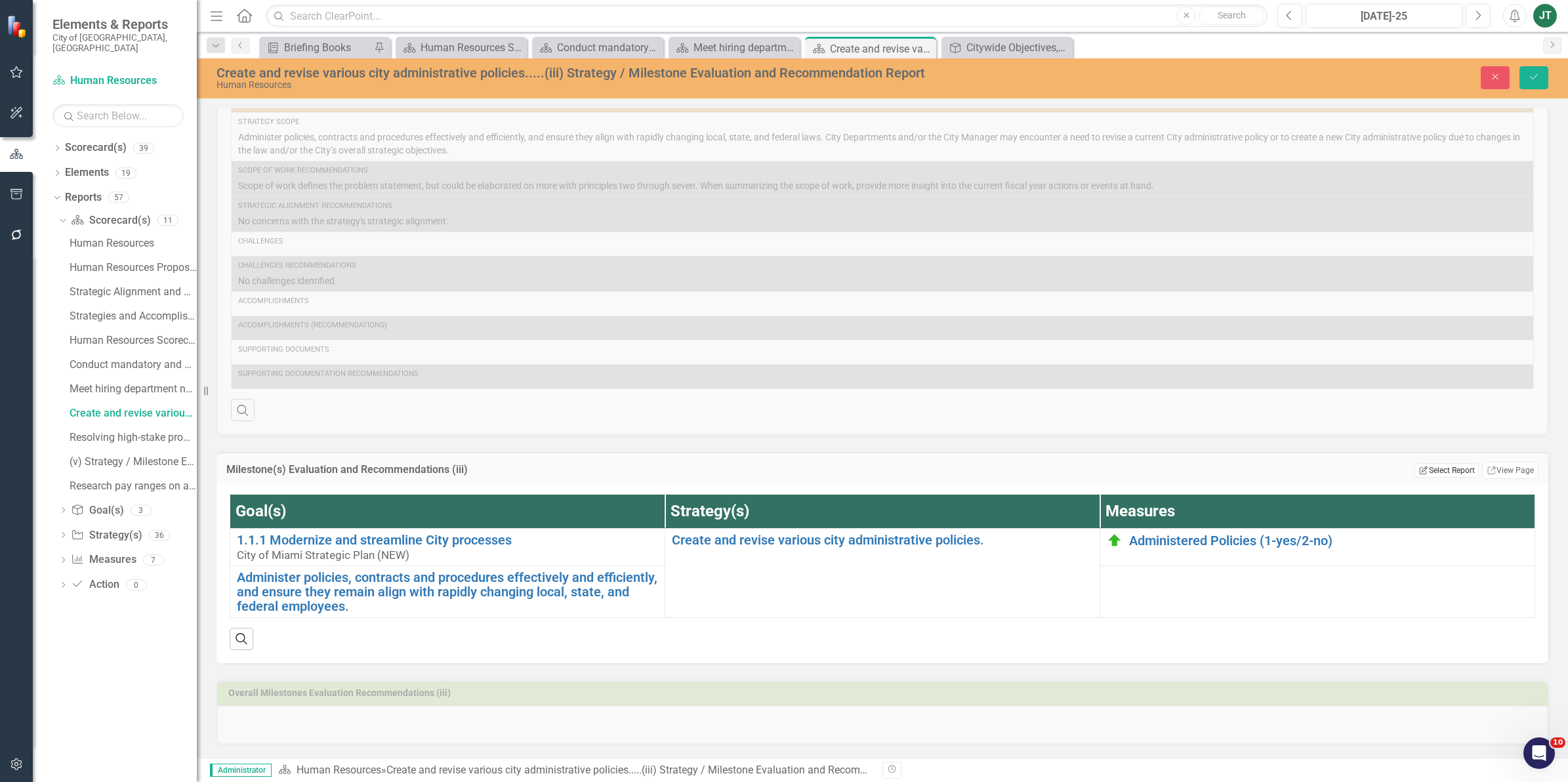
click at [1419, 470] on button "Edit Report Select Report" at bounding box center [1446, 470] width 63 height 15
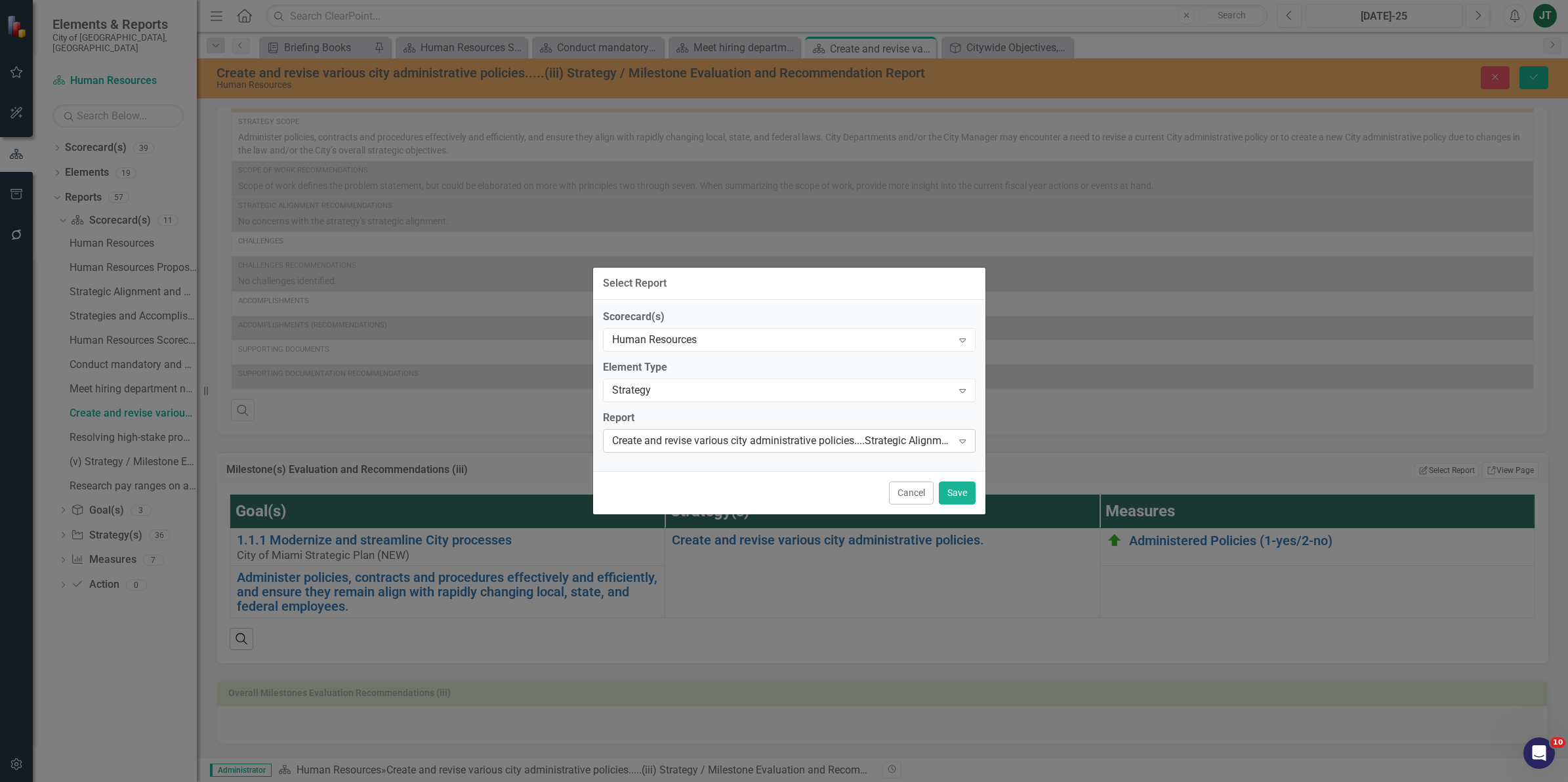
click at [666, 441] on div "Create and revise various city administrative policies....Strategic Alignment M…" at bounding box center [782, 440] width 340 height 15
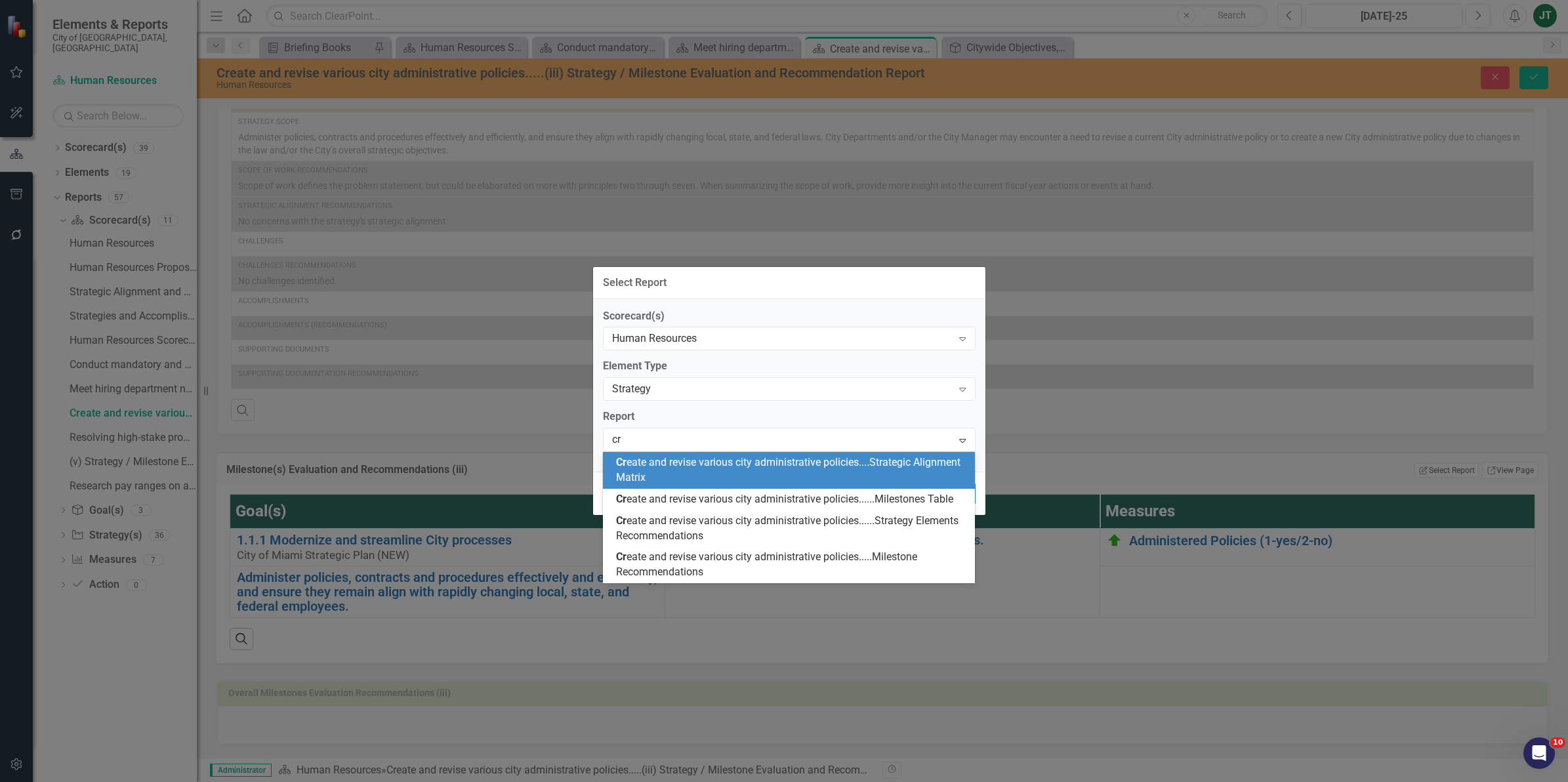
scroll to position [0, 0]
type input "crea"
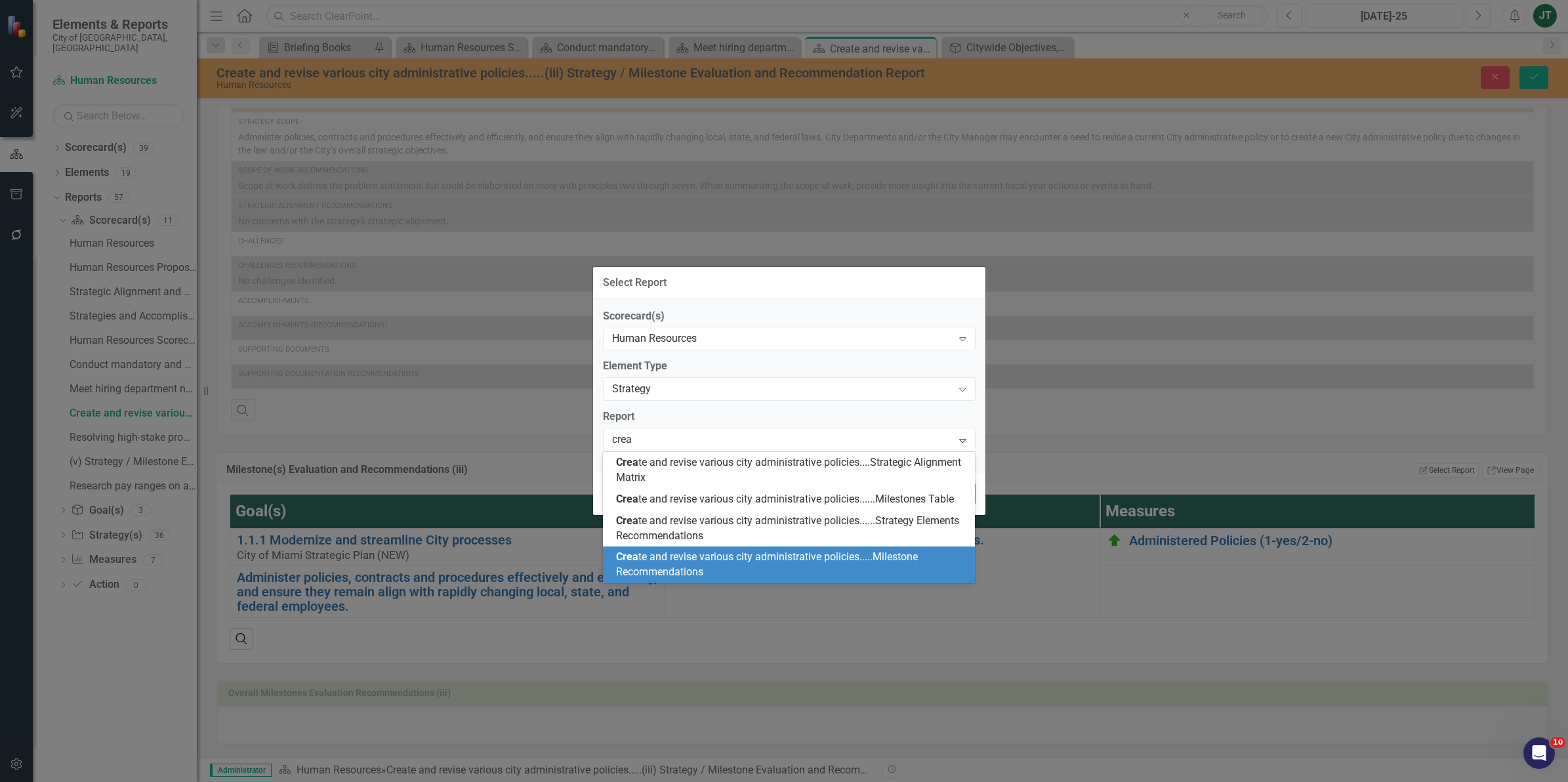
click at [629, 565] on div "Crea te and revise various city administrative policies.....Milestone Recommend…" at bounding box center [792, 565] width 352 height 31
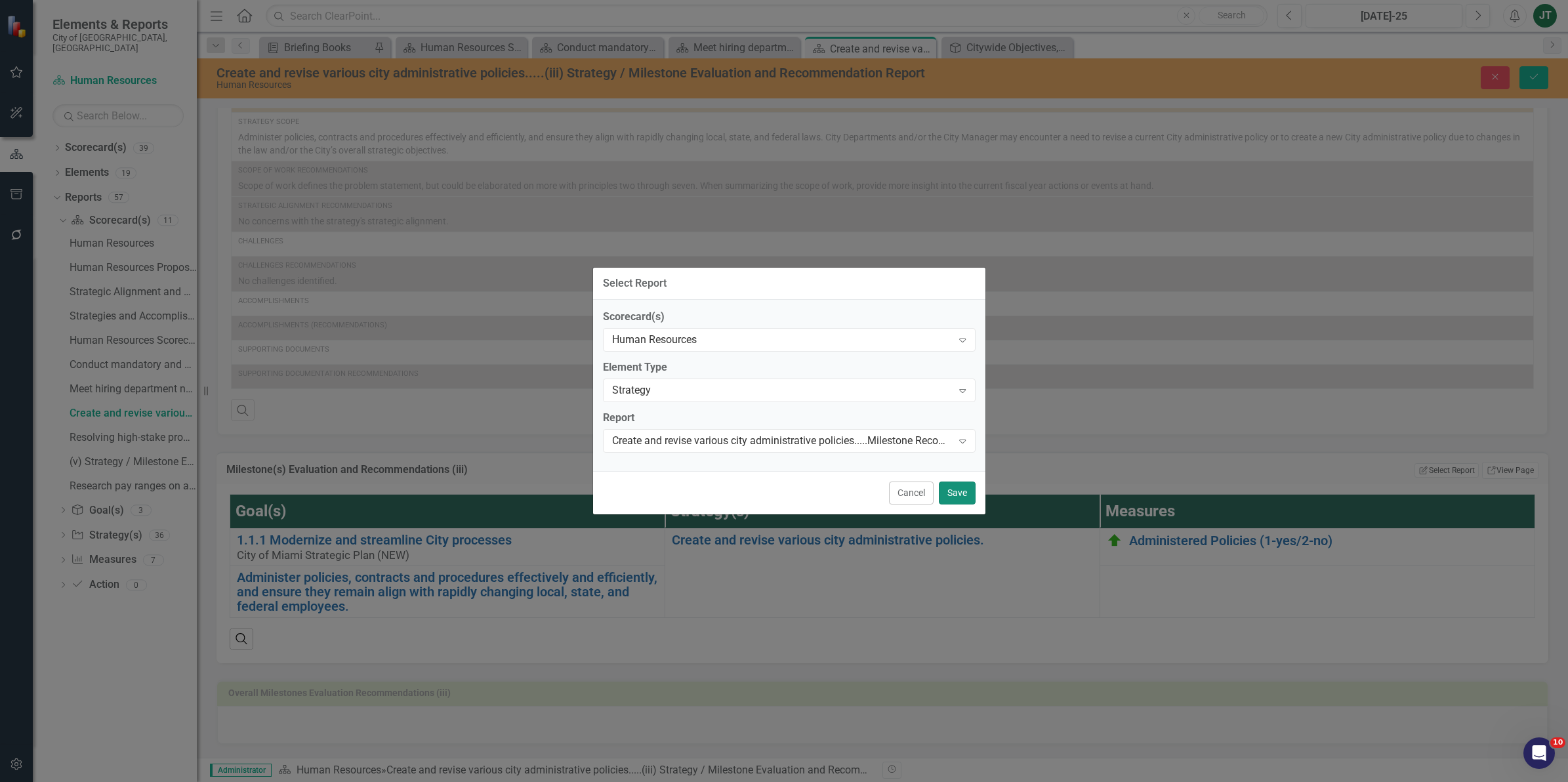
click at [950, 494] on button "Save" at bounding box center [957, 492] width 37 height 23
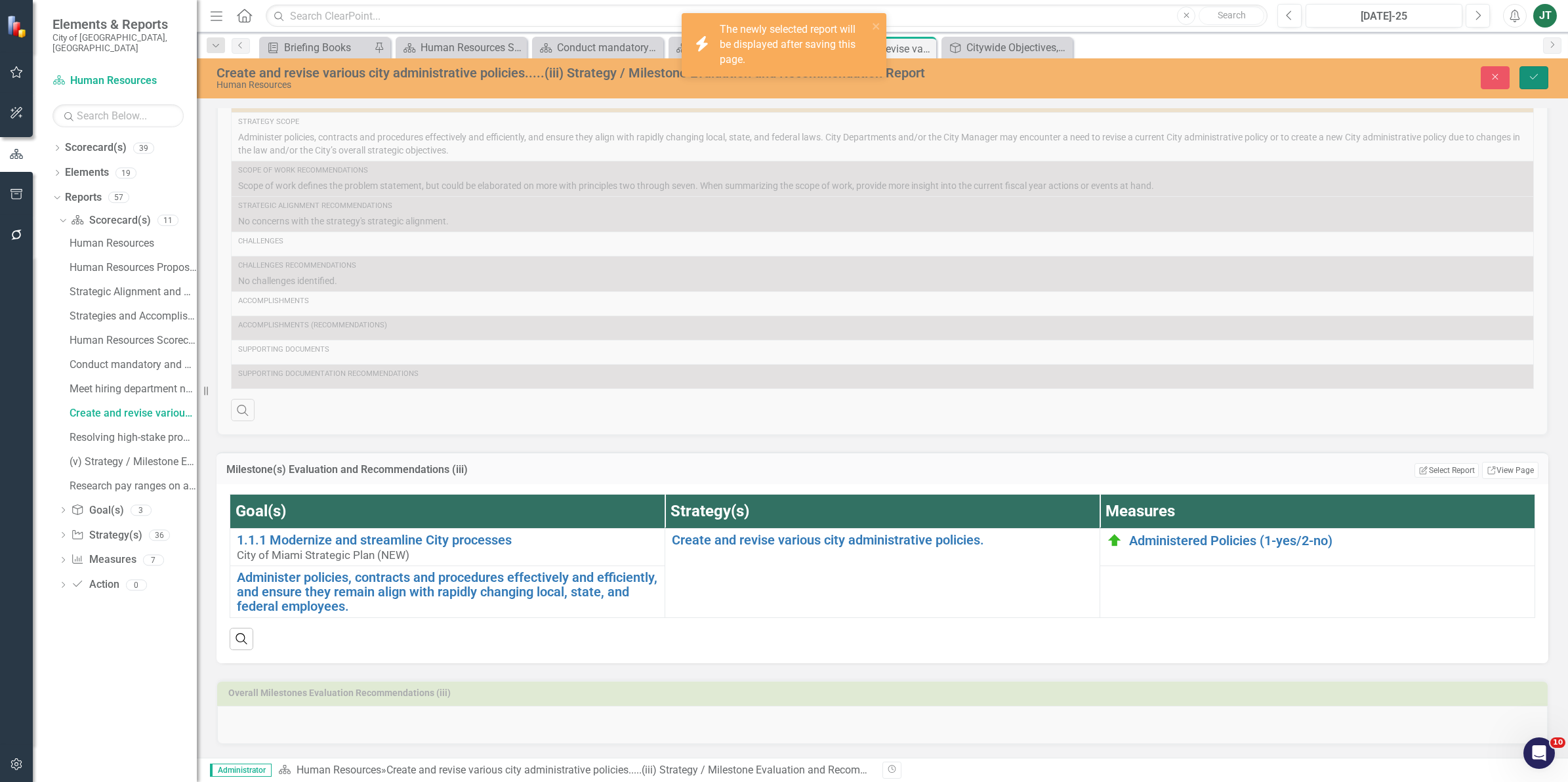
click at [1535, 74] on icon "Save" at bounding box center [1533, 76] width 12 height 9
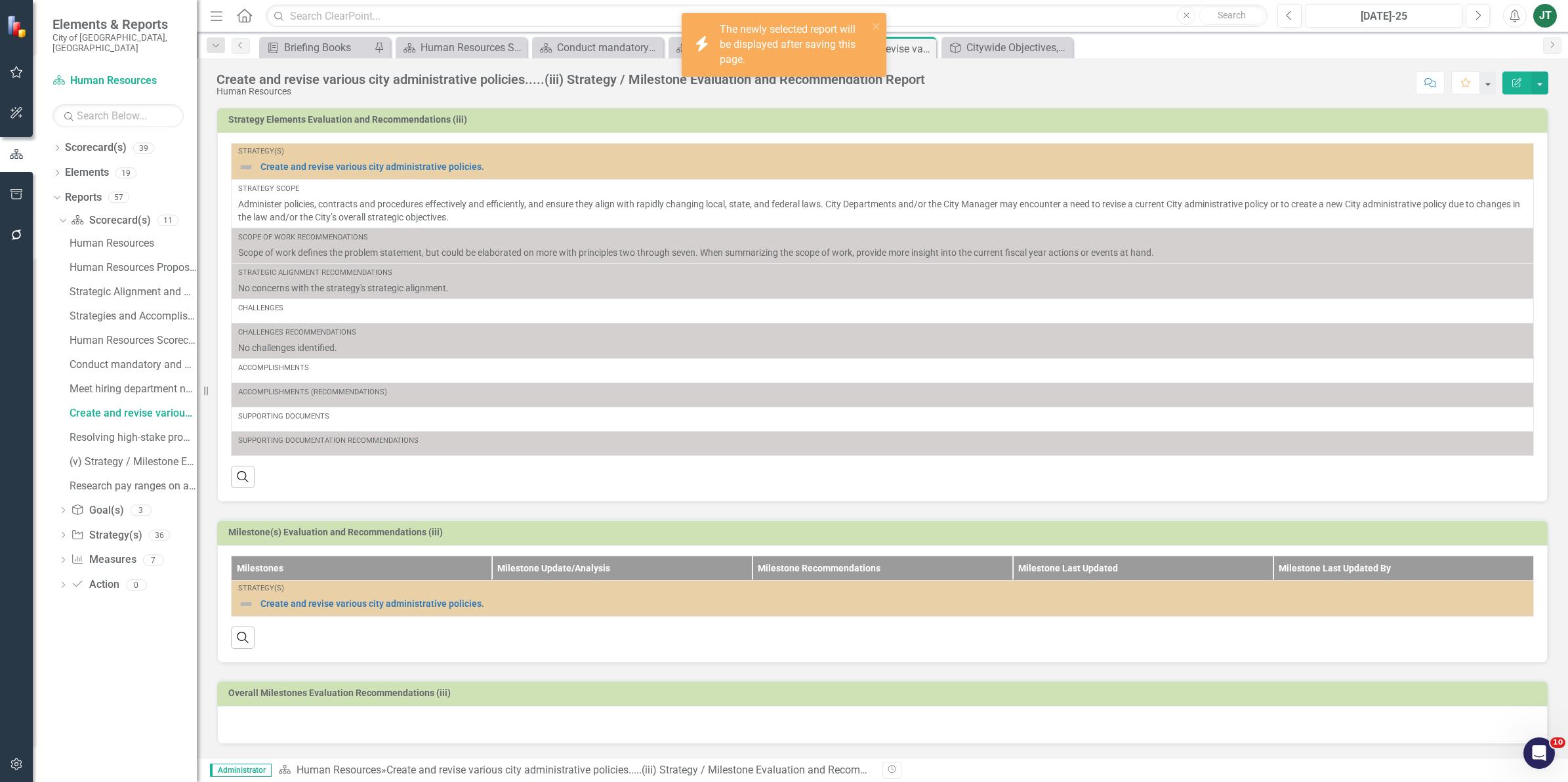
scroll to position [14, 0]
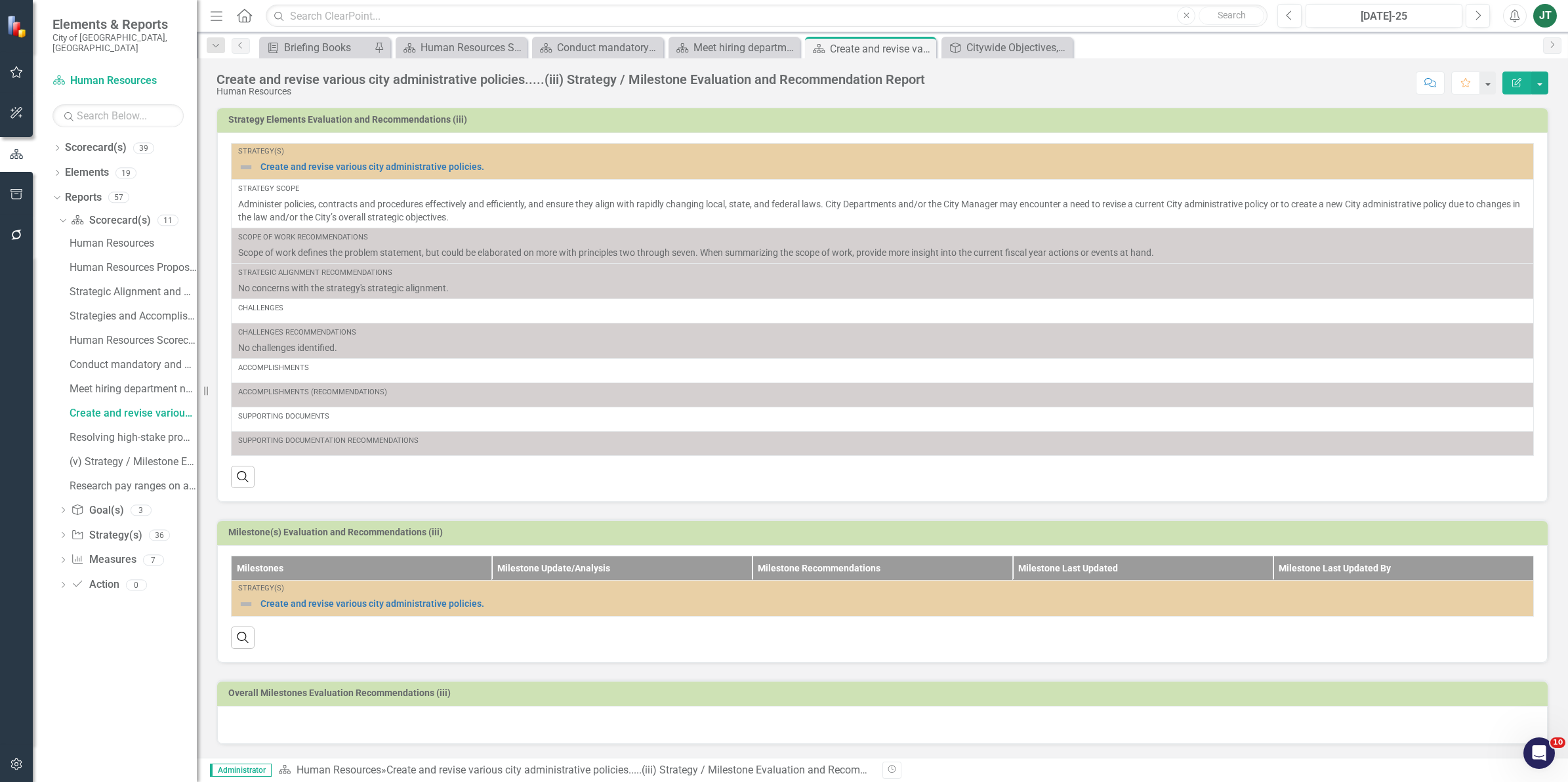
click at [321, 729] on div at bounding box center [883, 725] width 1331 height 38
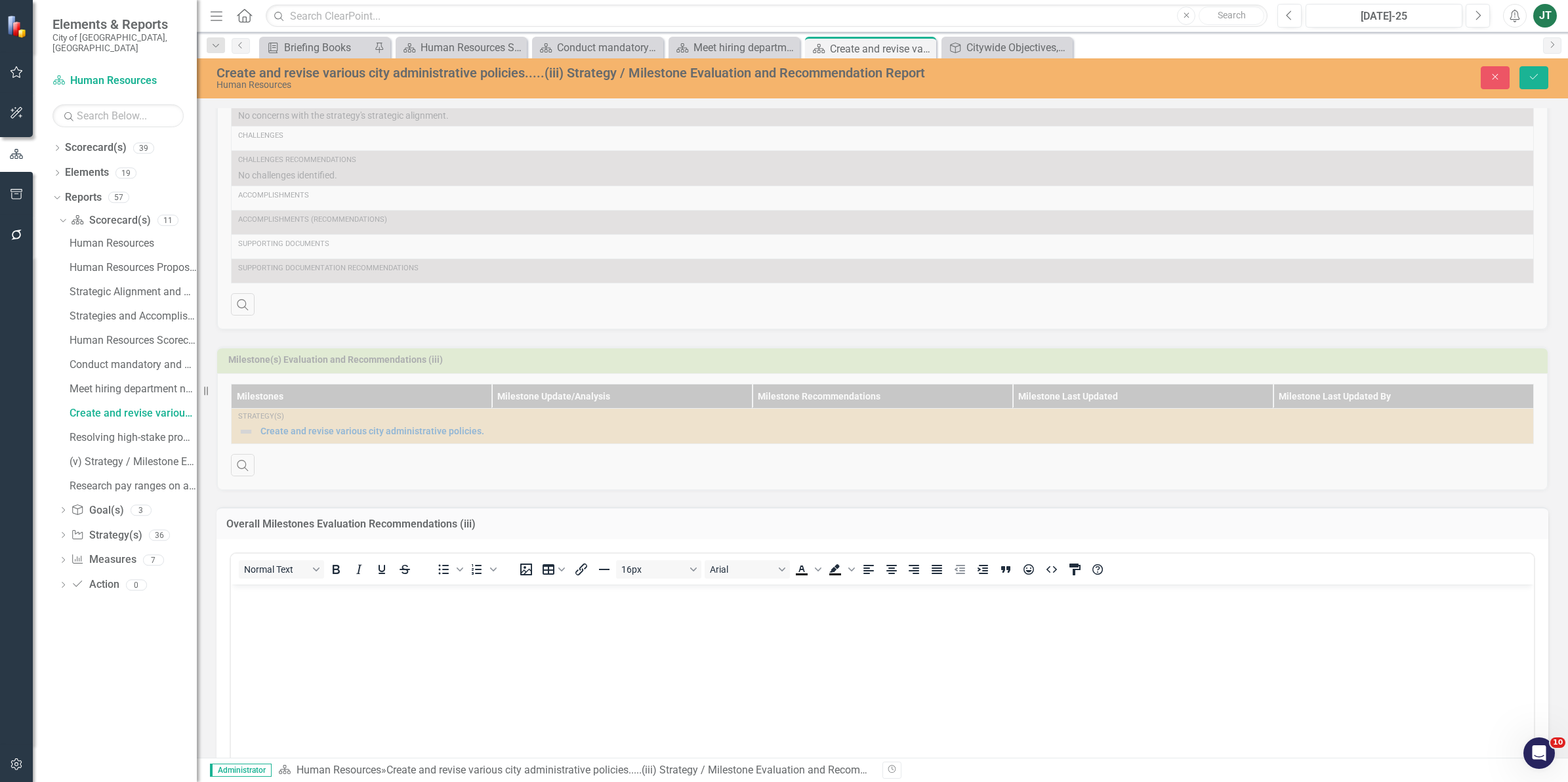
scroll to position [178, 0]
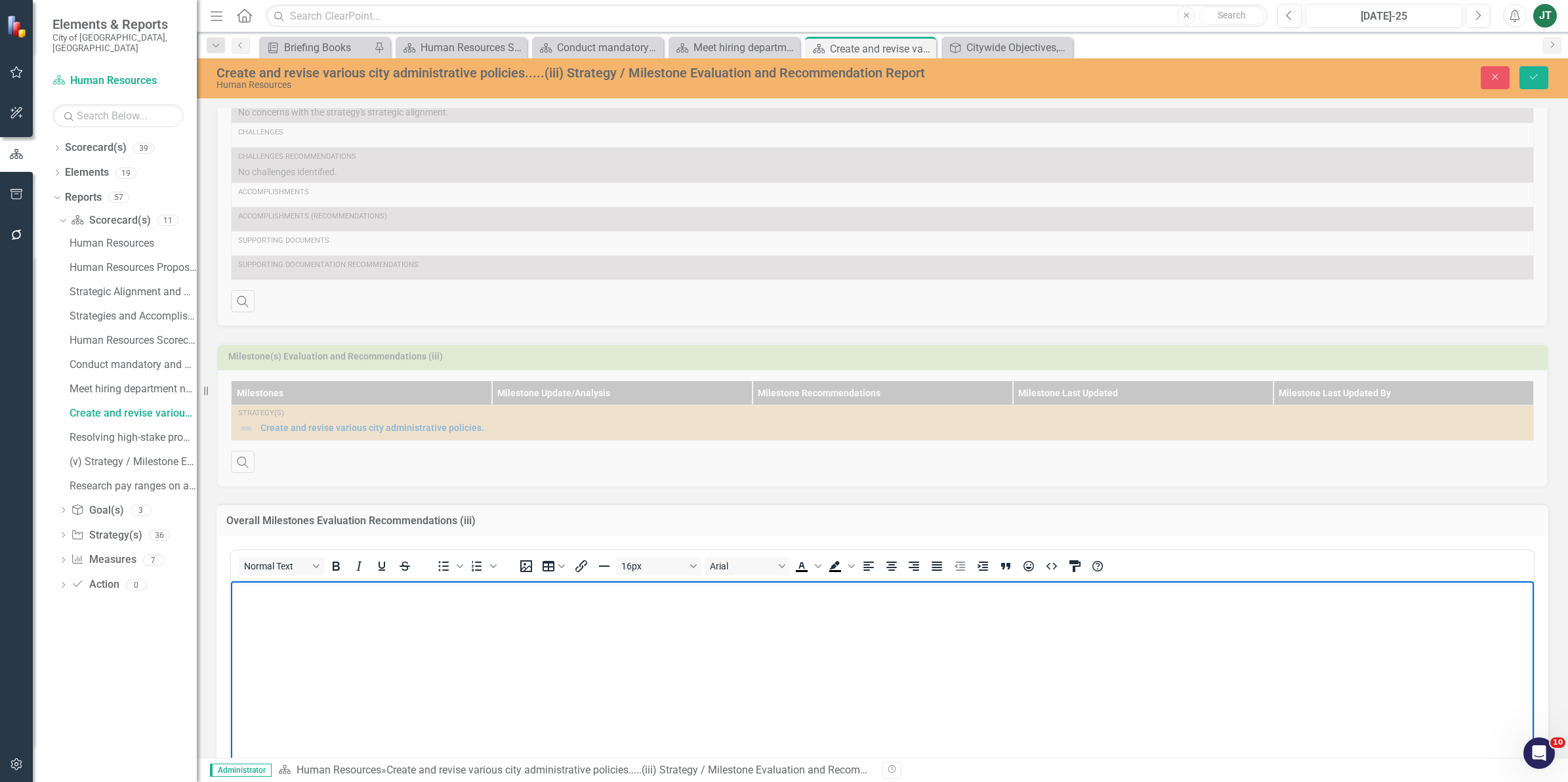
click at [254, 595] on p "Rich Text Area. Press ALT-0 for help." at bounding box center [882, 592] width 1296 height 16
click at [1527, 77] on icon "Save" at bounding box center [1533, 76] width 12 height 9
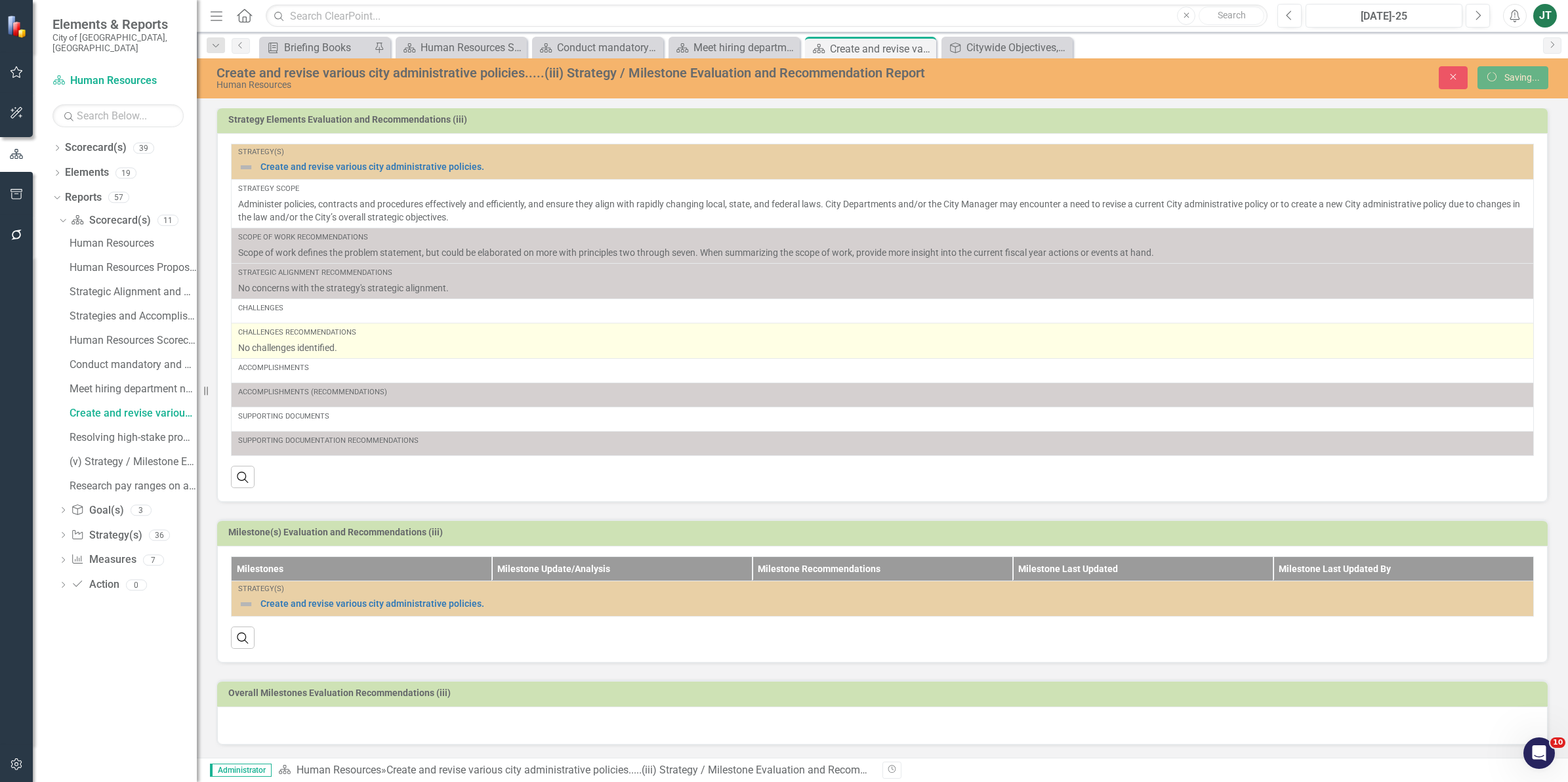
scroll to position [15, 0]
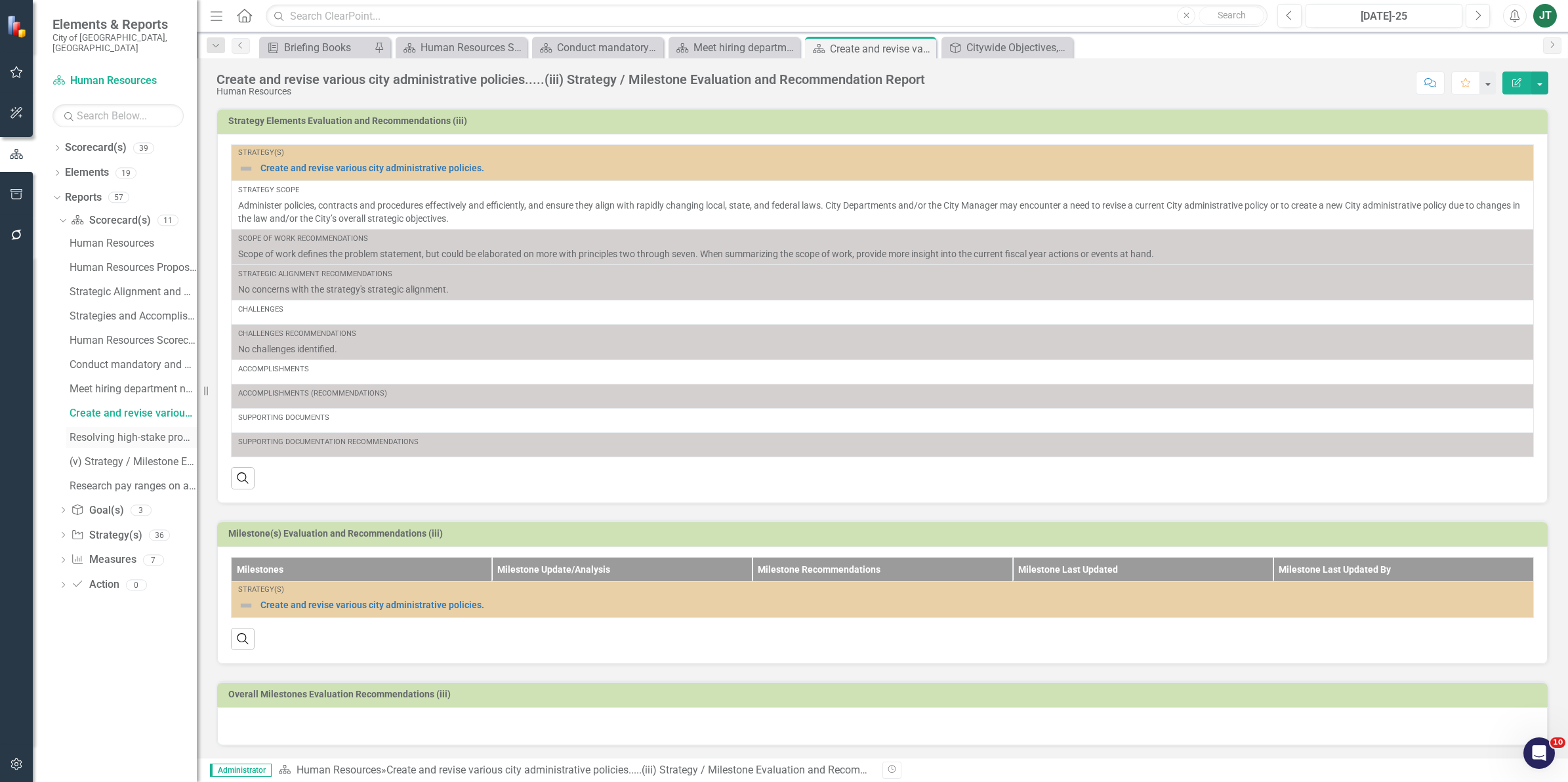
click at [158, 432] on div "Resolving high-stake promotion testing-related....(iv) Strategy / Milestone Eva…" at bounding box center [132, 438] width 128 height 12
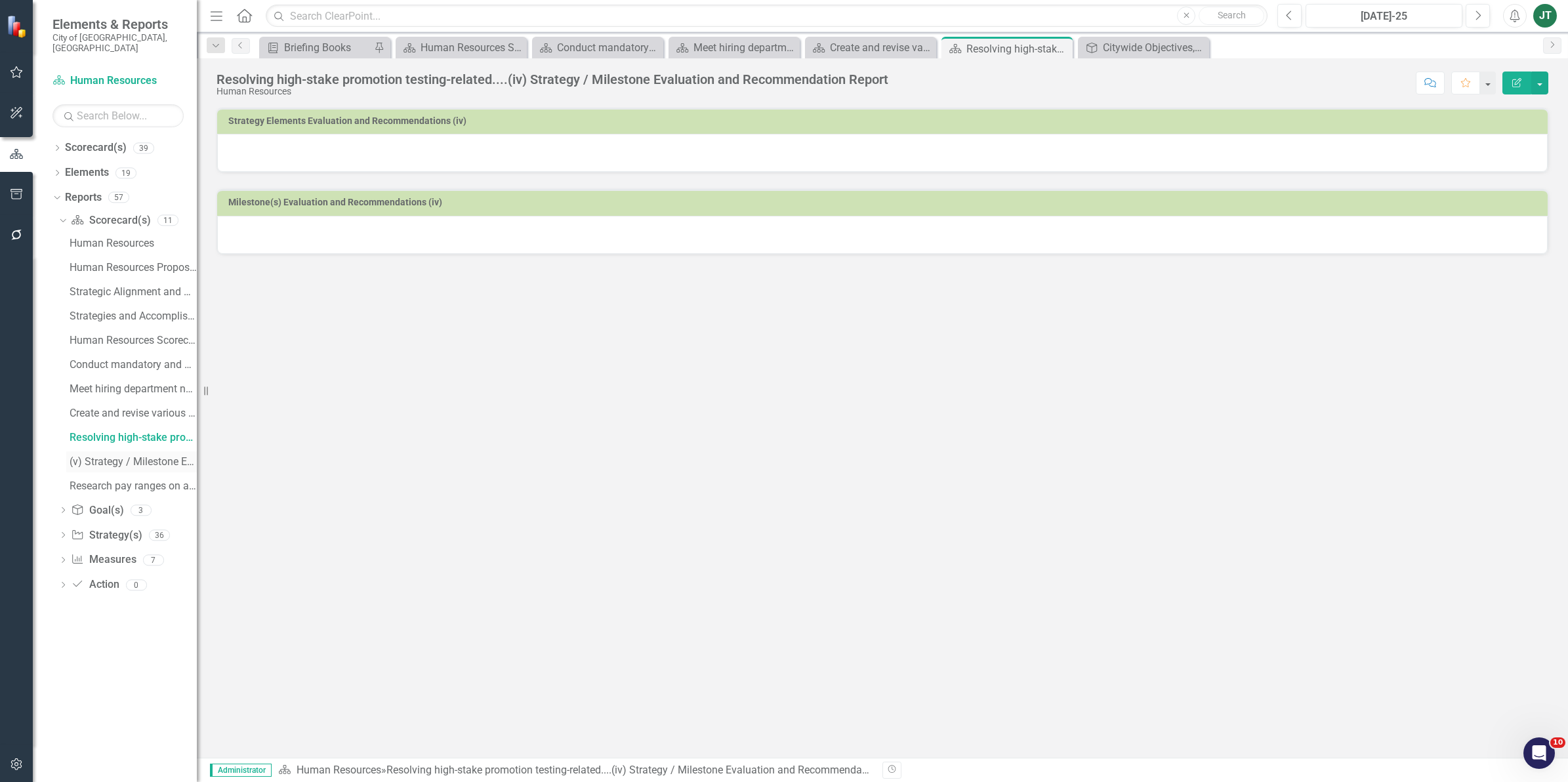
click at [118, 456] on div "(v) Strategy / Milestone Evaluation and Recommendation Report" at bounding box center [132, 462] width 128 height 12
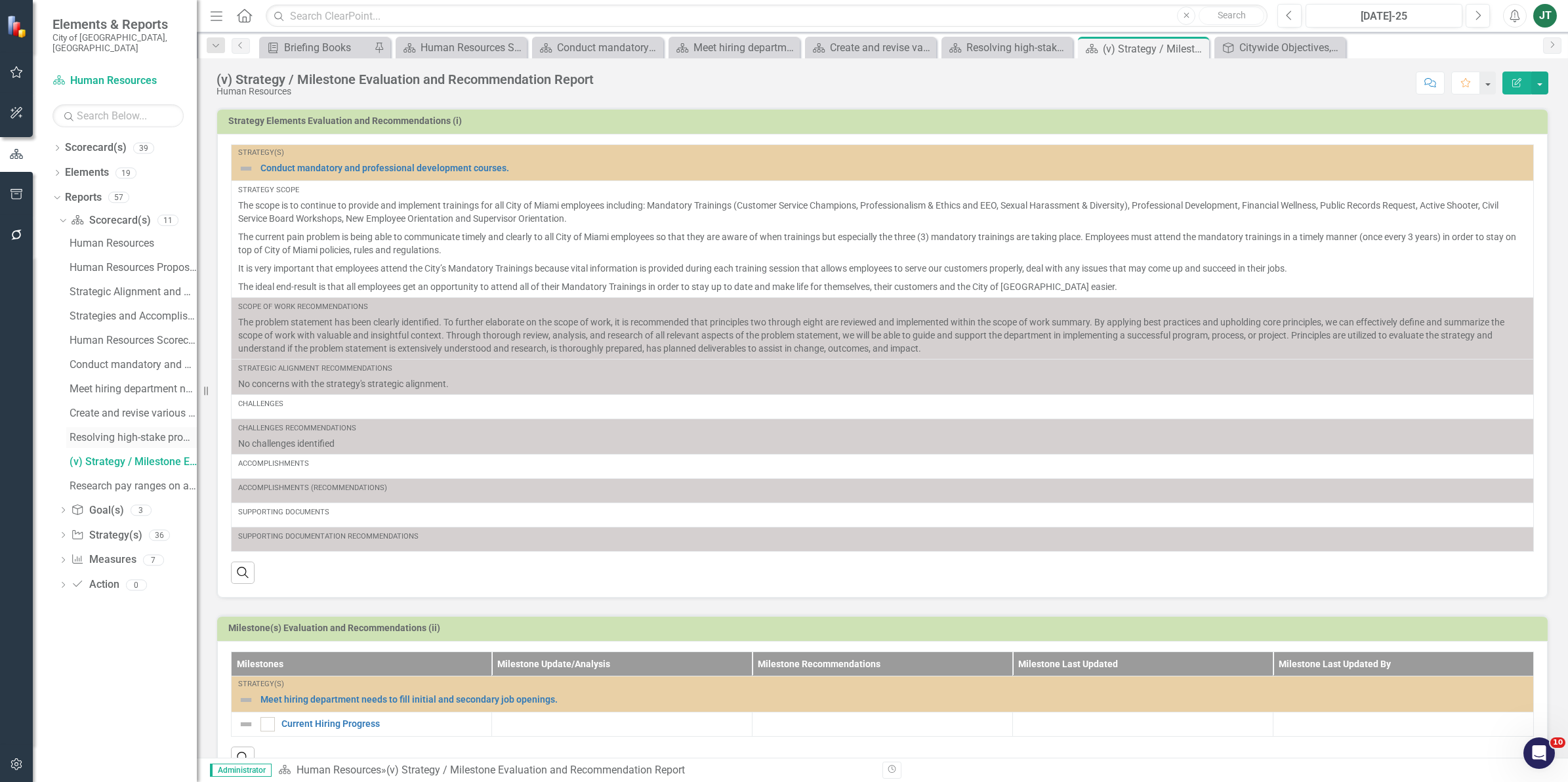
click at [120, 432] on div "Resolving high-stake promotion testing-related....(iv) Strategy / Milestone Eva…" at bounding box center [132, 438] width 128 height 12
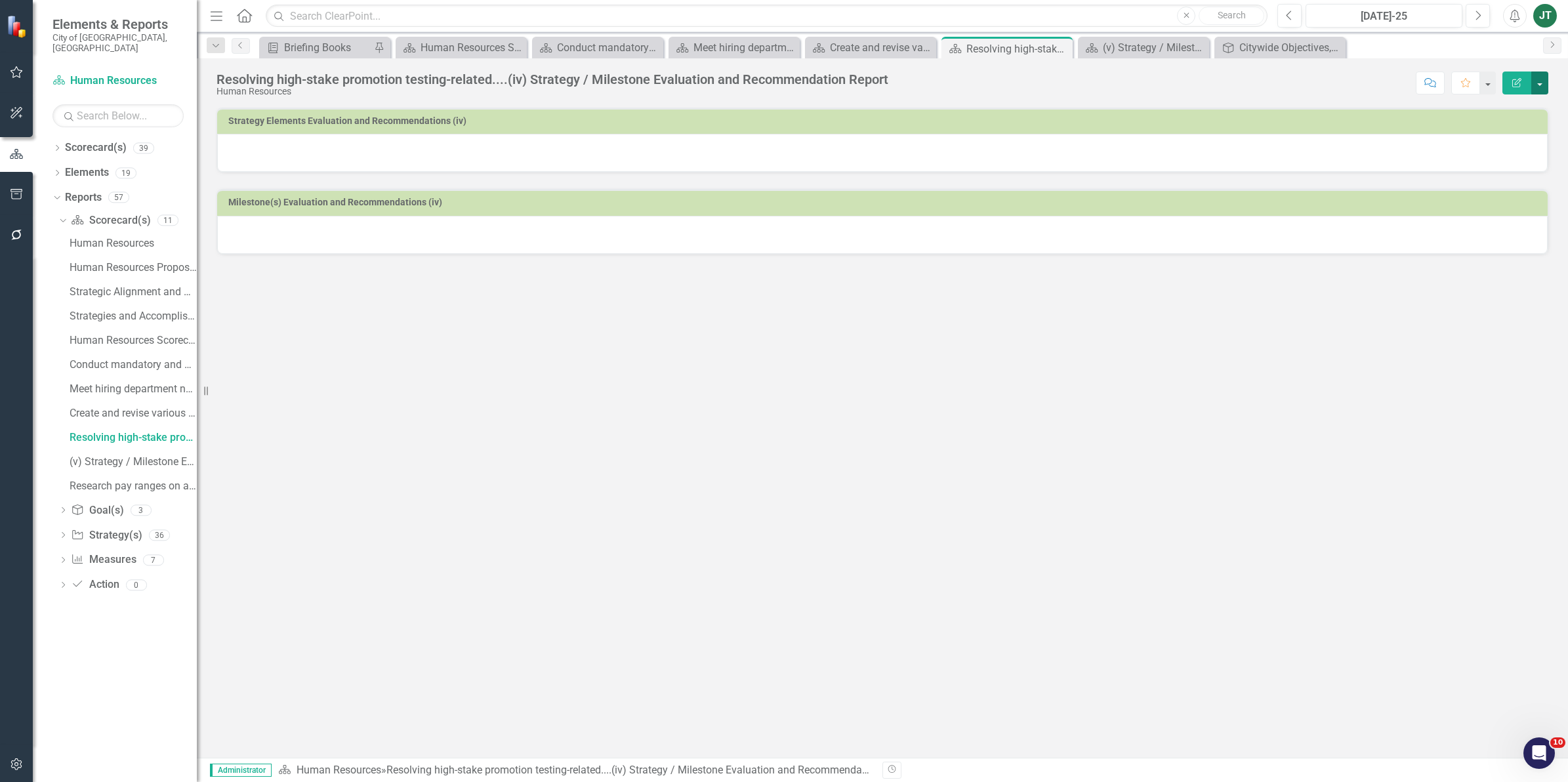
click at [1538, 75] on button "button" at bounding box center [1539, 82] width 17 height 23
click at [1503, 141] on link "Edit Report Edit Layout" at bounding box center [1492, 131] width 111 height 25
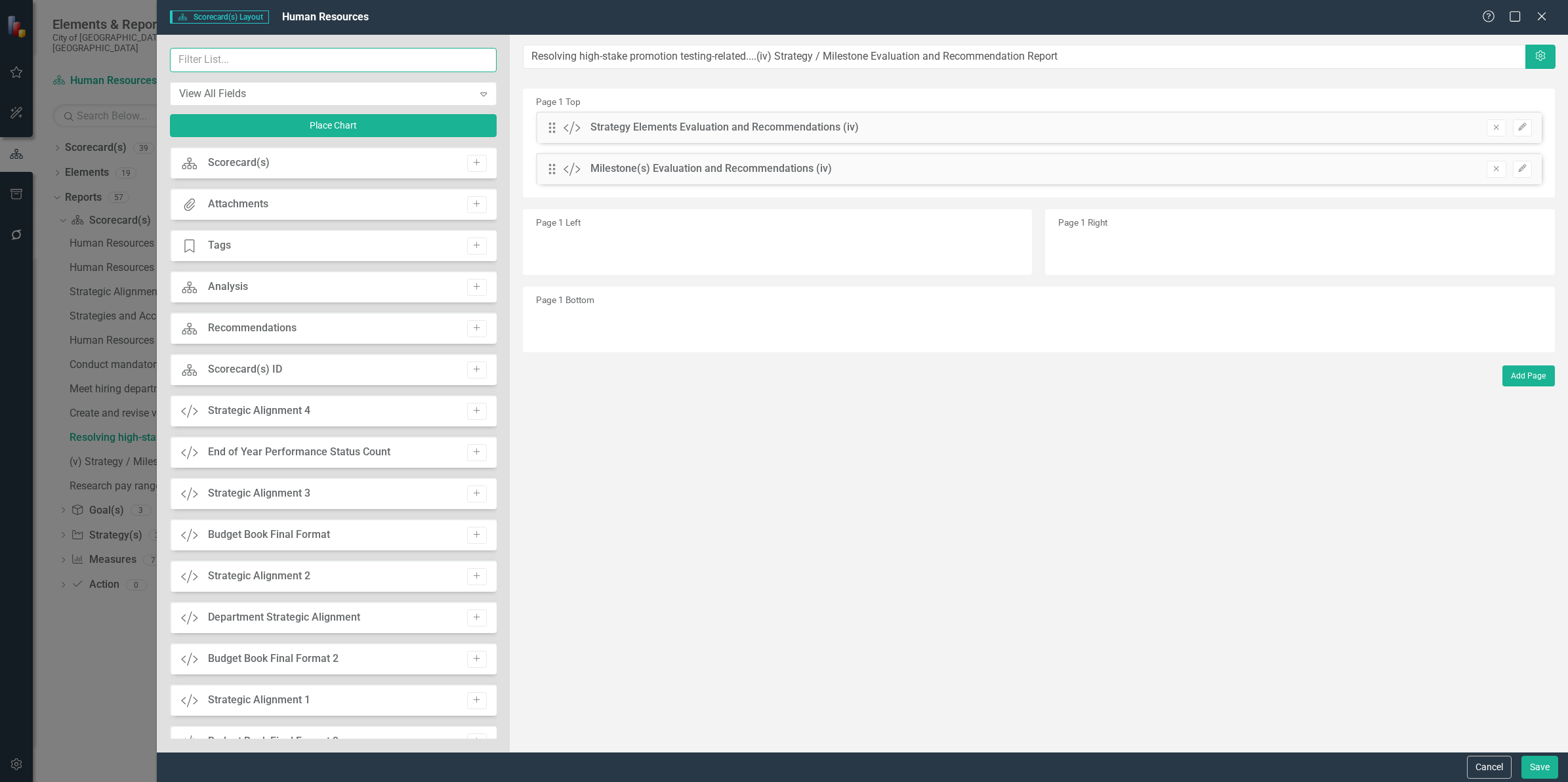
click at [349, 57] on input "text" at bounding box center [333, 59] width 326 height 25
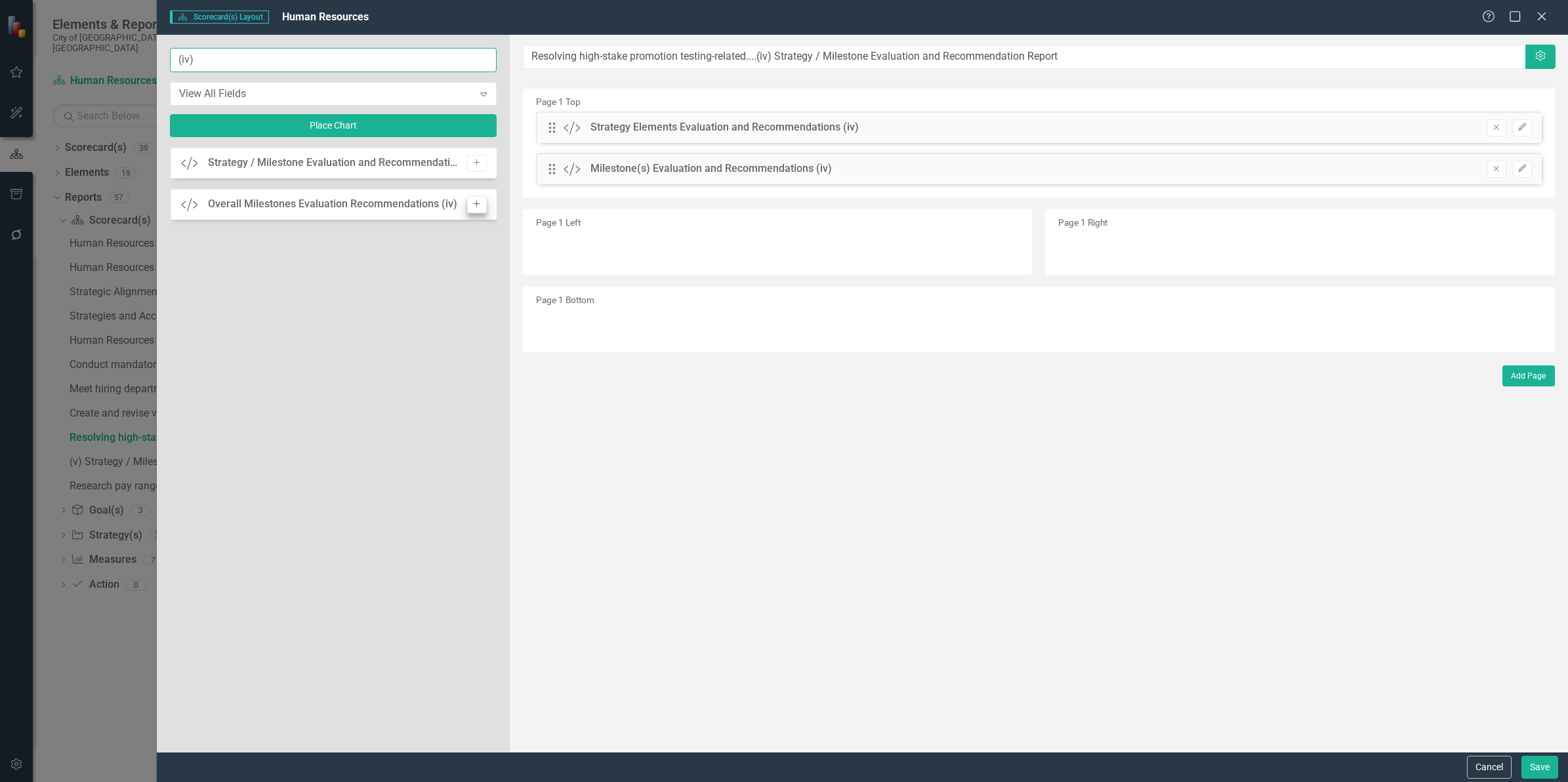
type input "(iv)"
click at [476, 204] on icon "Add" at bounding box center [477, 204] width 10 height 8
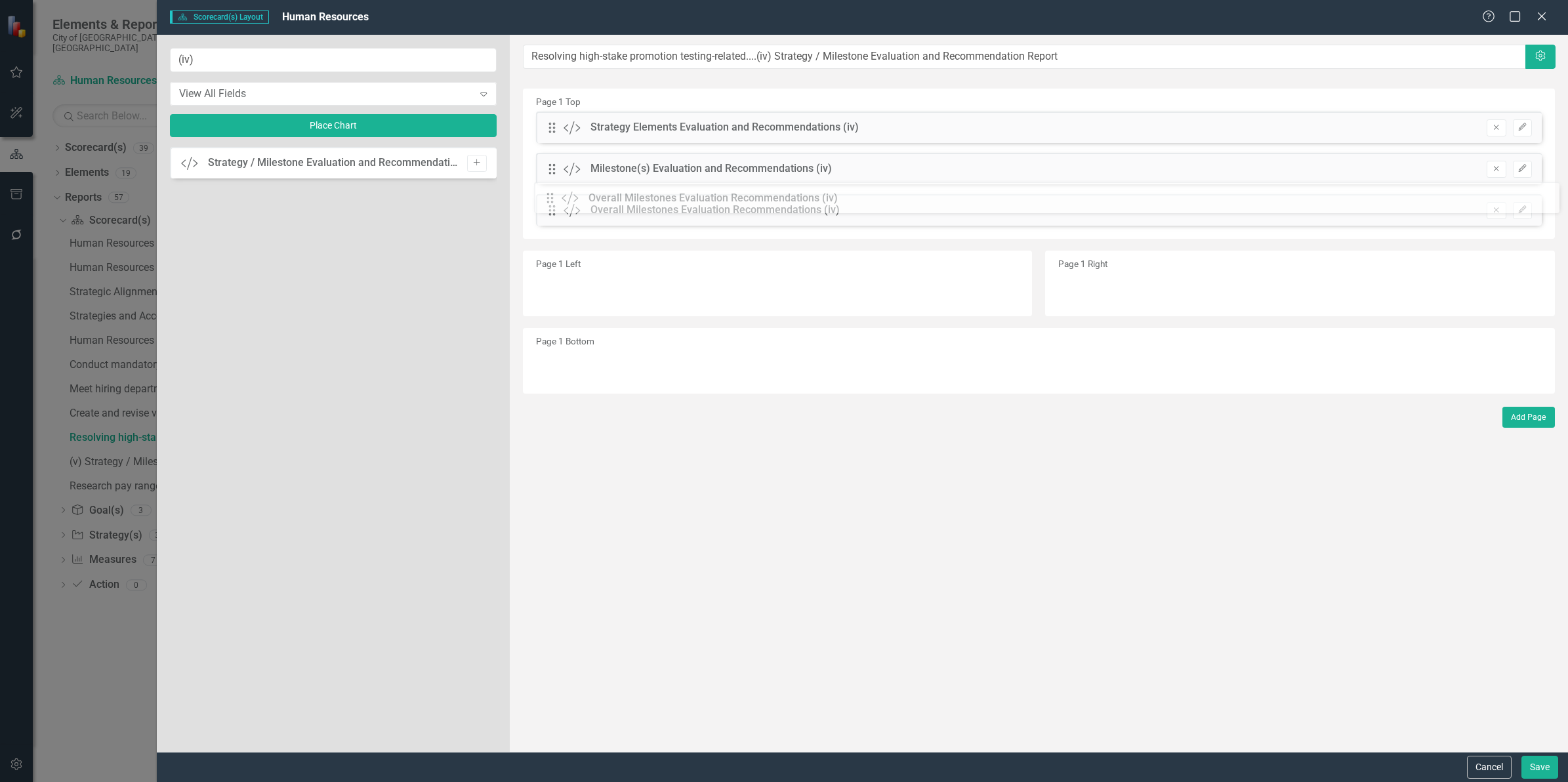
drag, startPoint x: 552, startPoint y: 130, endPoint x: 560, endPoint y: 202, distance: 72.4
click at [1525, 209] on icon "Edit" at bounding box center [1523, 210] width 10 height 8
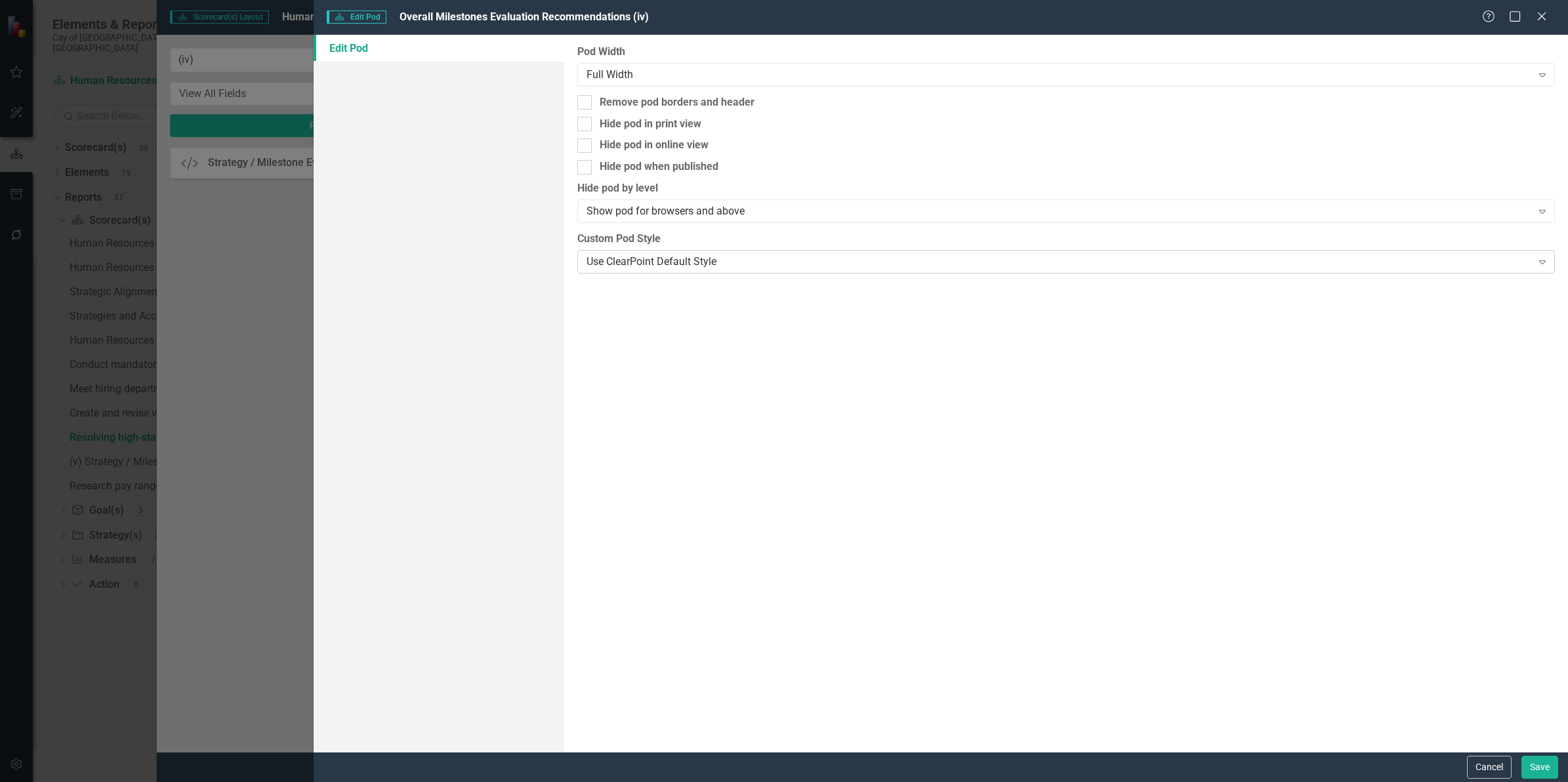
click at [884, 261] on div "Use ClearPoint Default Style" at bounding box center [1059, 261] width 945 height 15
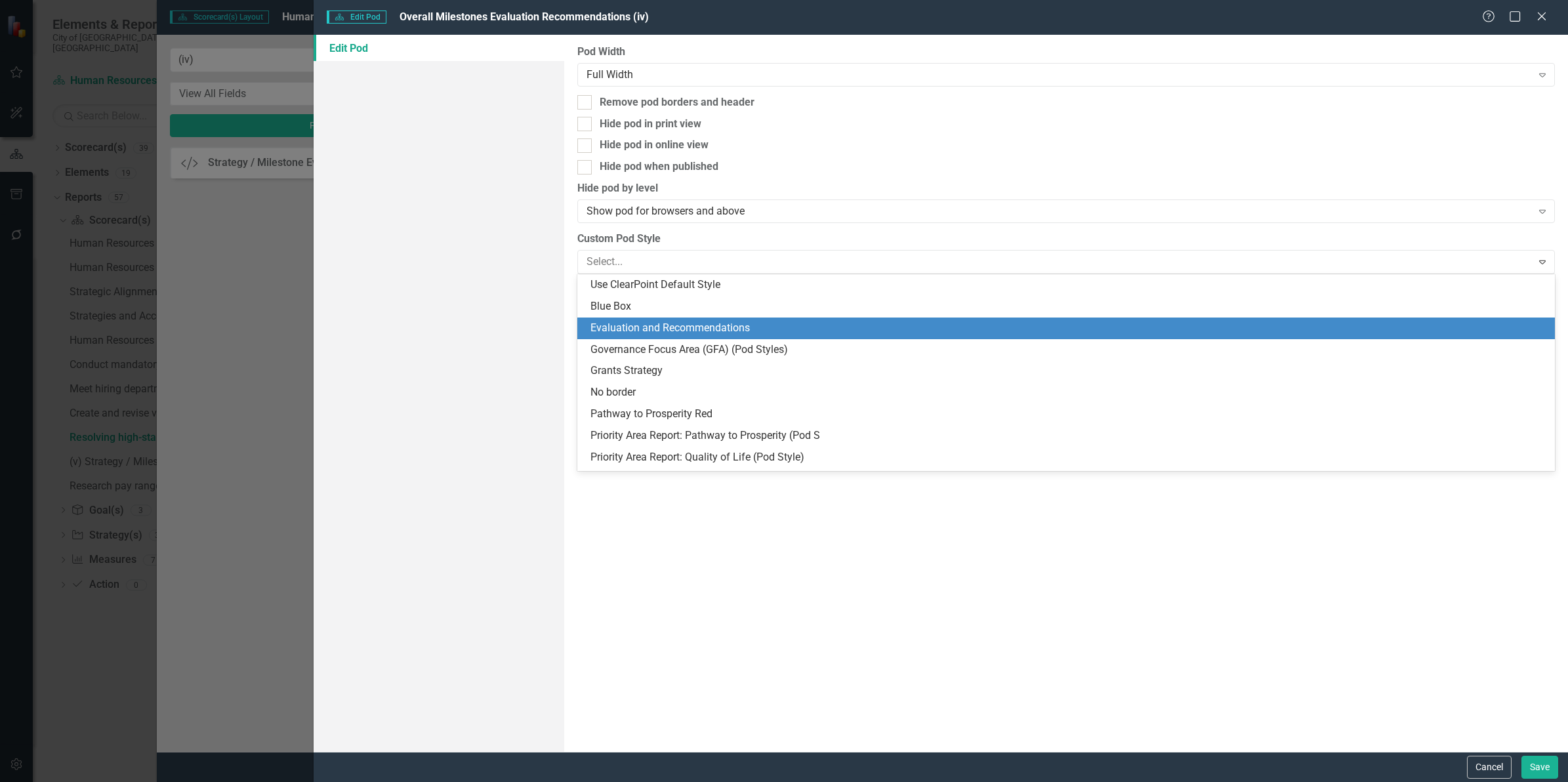
click at [663, 331] on div "Evaluation and Recommendations" at bounding box center [1068, 327] width 956 height 15
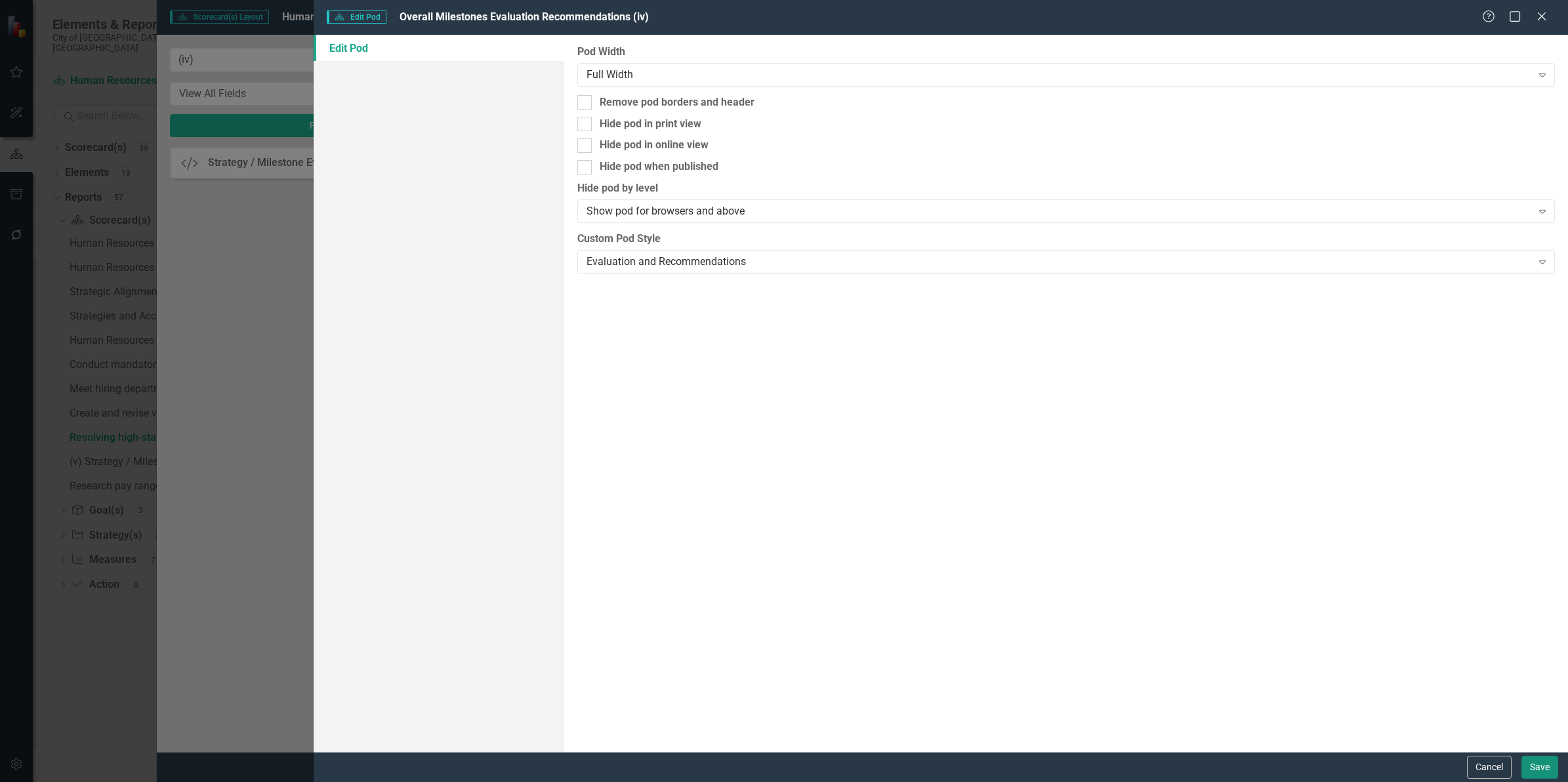
click at [1531, 755] on button "Save" at bounding box center [1539, 766] width 37 height 23
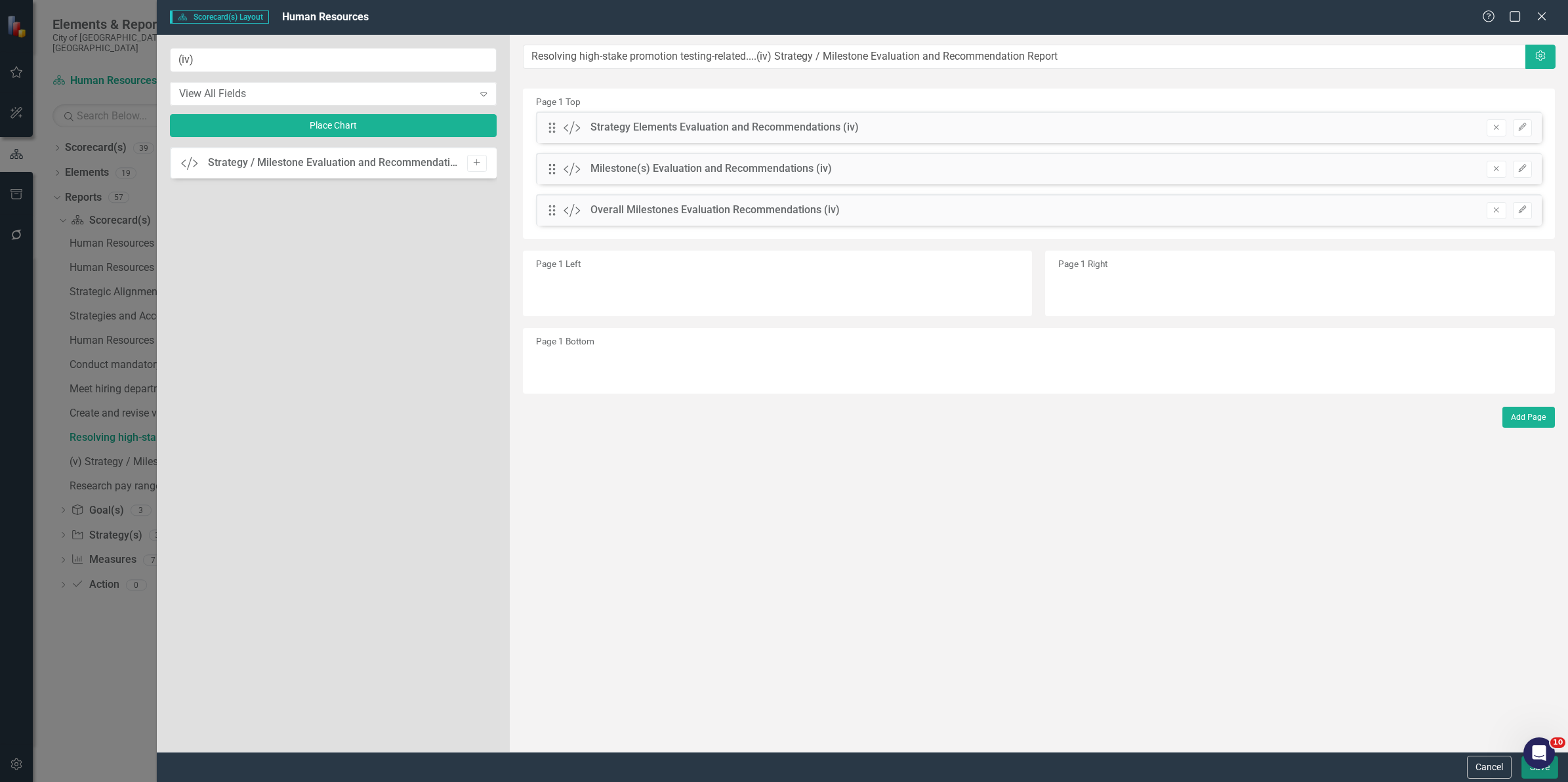
click at [1530, 776] on button "Save" at bounding box center [1539, 766] width 37 height 23
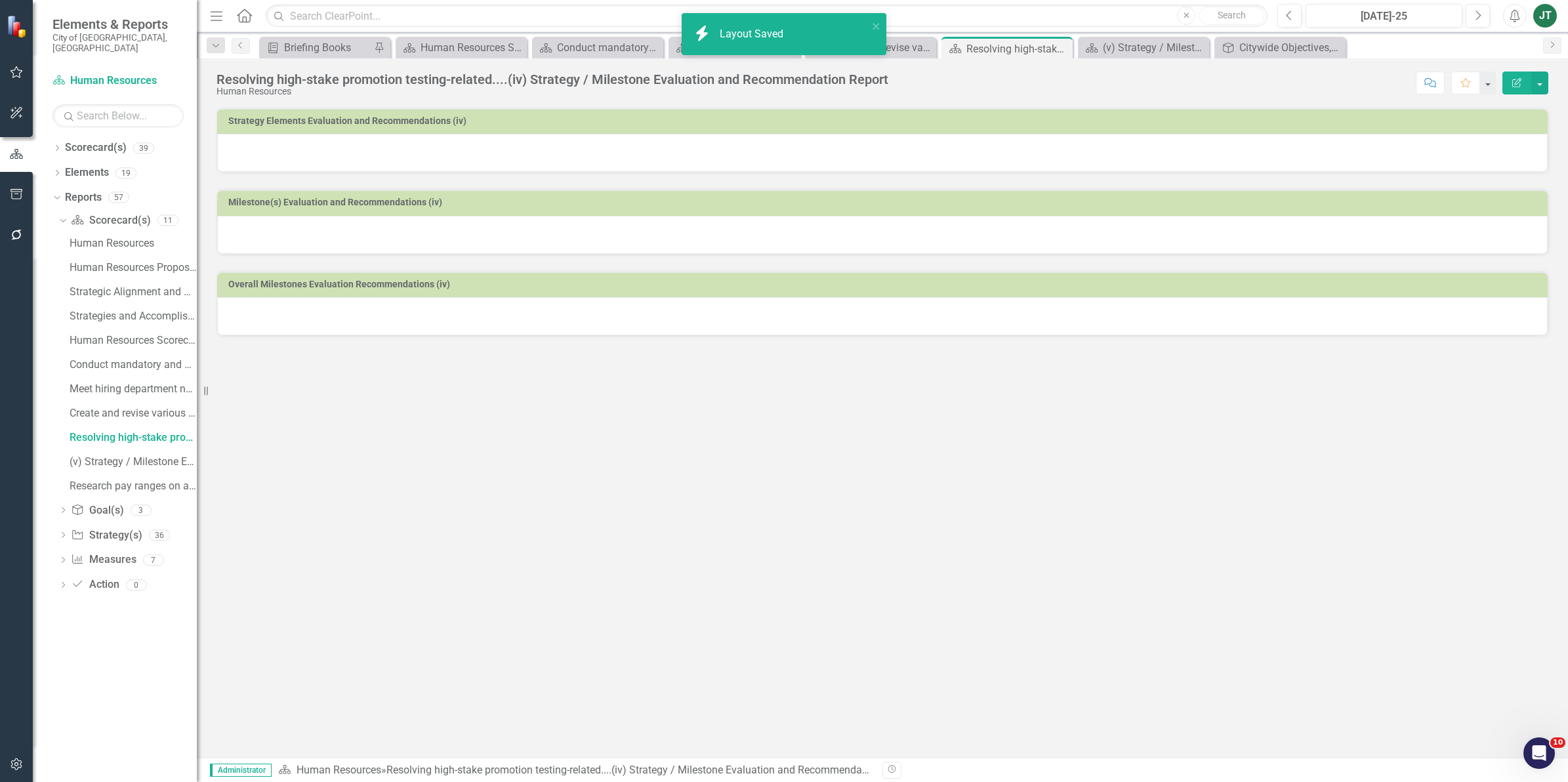
click at [652, 156] on div at bounding box center [883, 152] width 1331 height 38
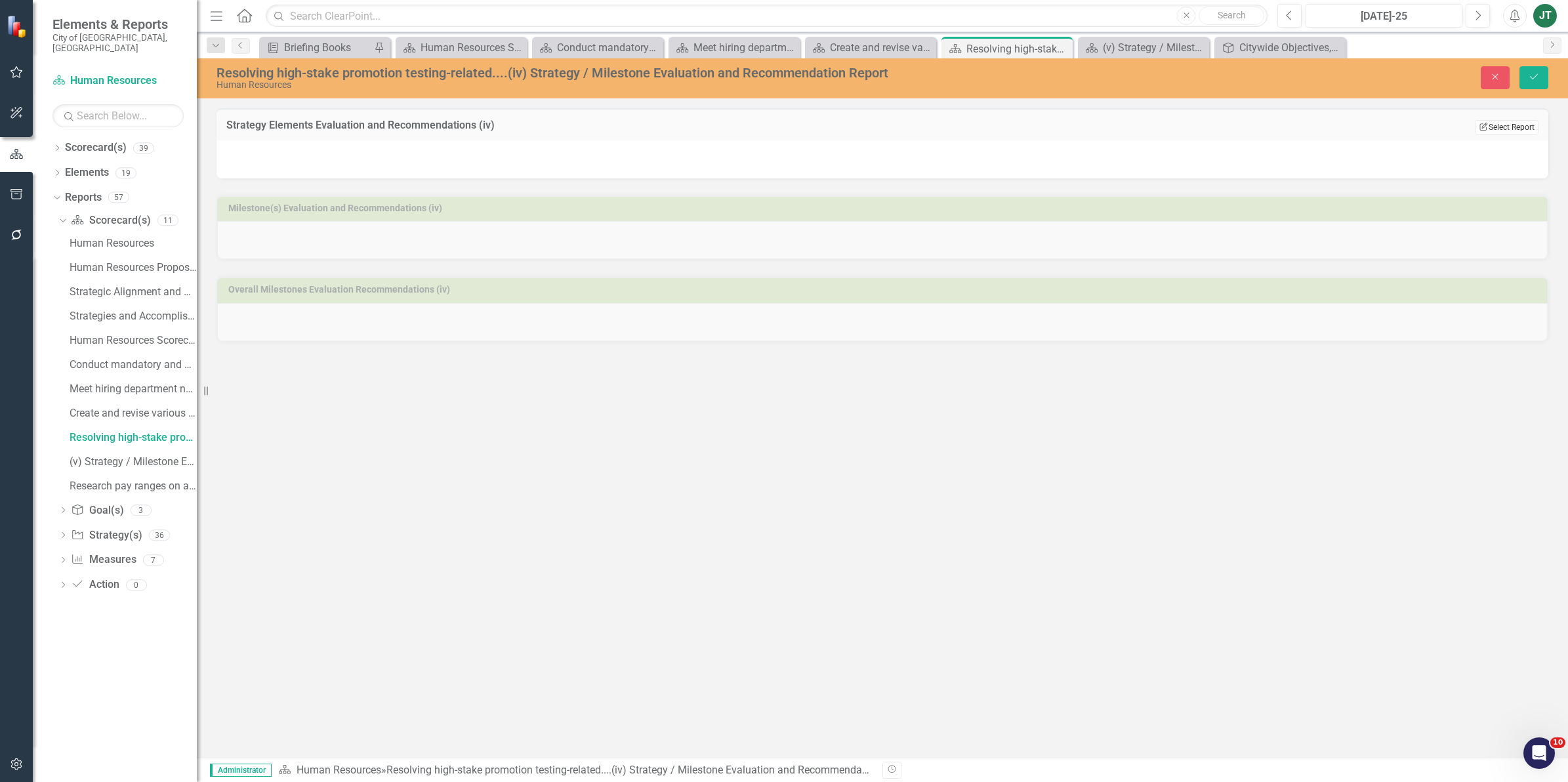
click at [1525, 123] on button "Edit Report Select Report" at bounding box center [1507, 127] width 63 height 15
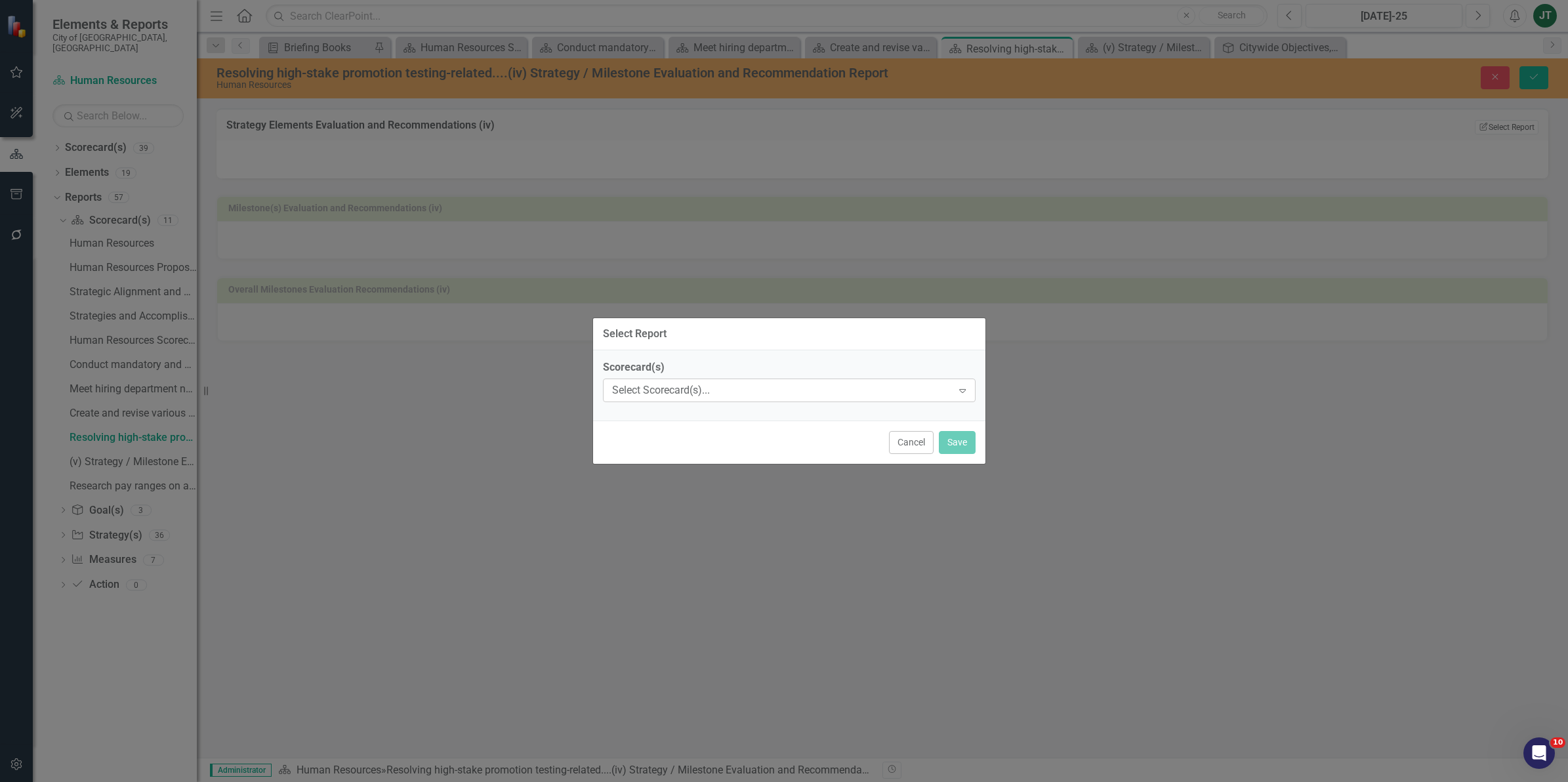
click at [818, 397] on div "Select Scorecard(s)... Expand" at bounding box center [789, 391] width 373 height 24
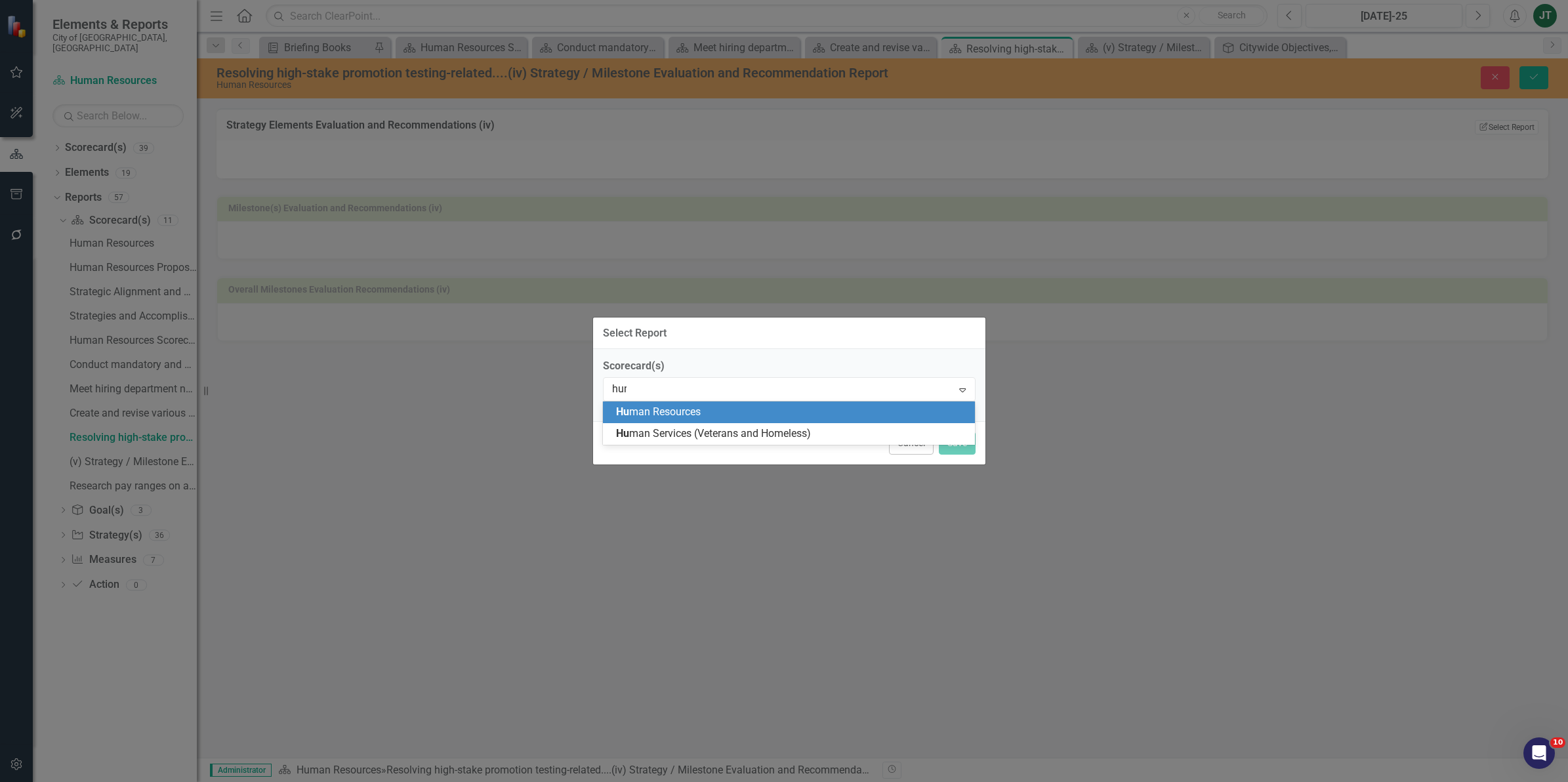
type input "human"
click at [692, 412] on span "Human Resources" at bounding box center [656, 411] width 82 height 13
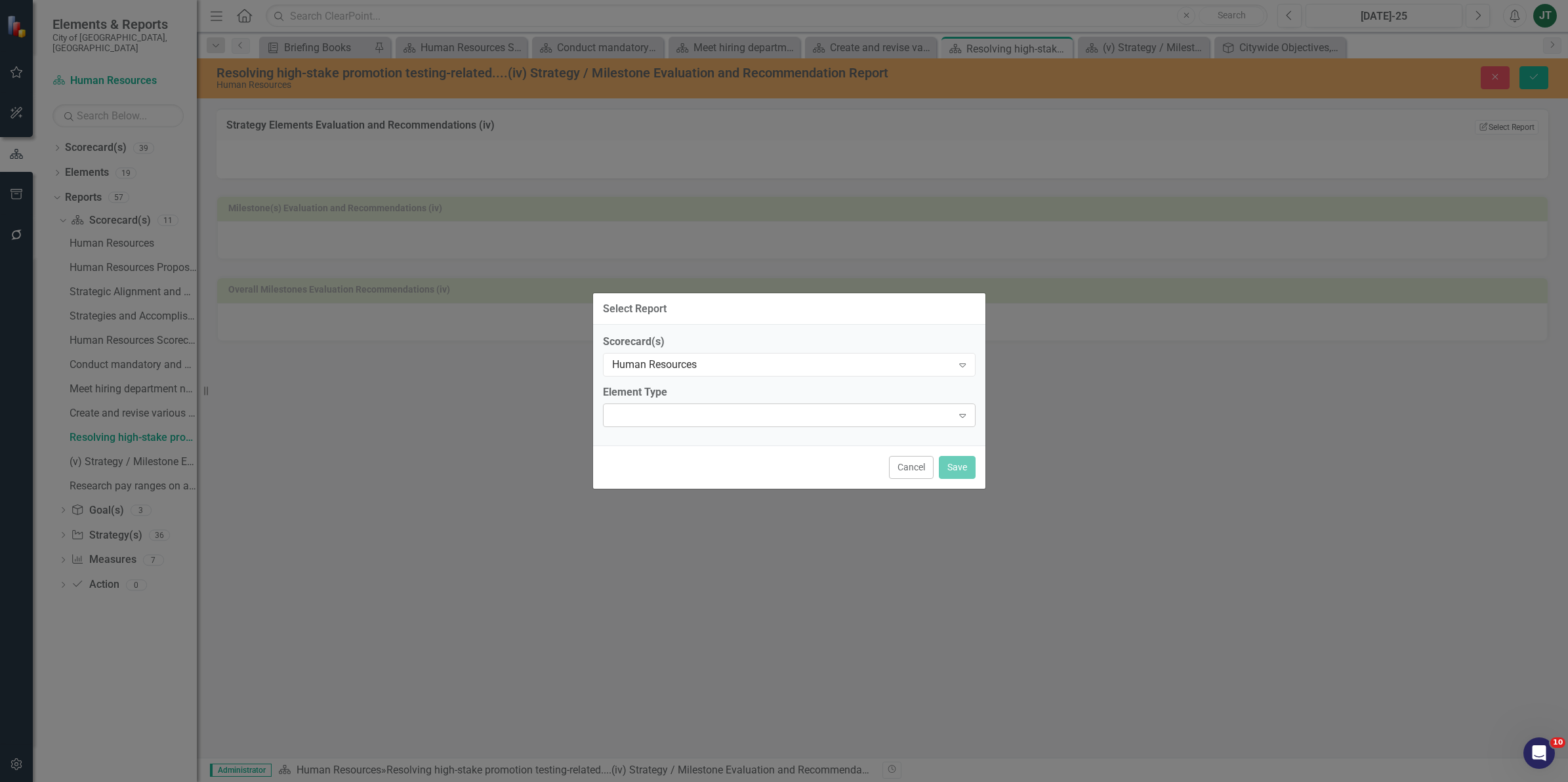
click at [731, 416] on div at bounding box center [778, 415] width 346 height 3
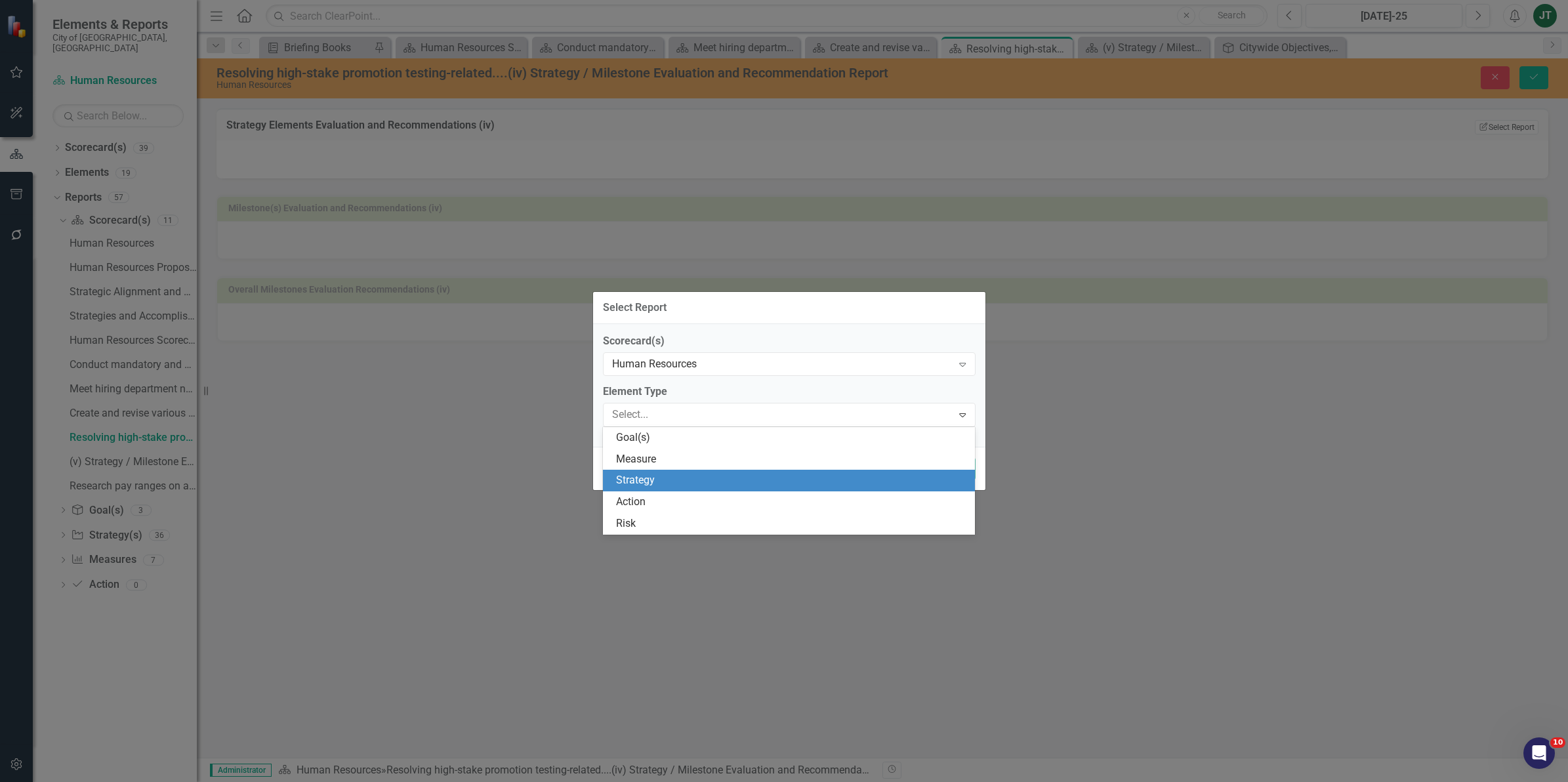
click at [649, 478] on div "Strategy" at bounding box center [792, 479] width 352 height 15
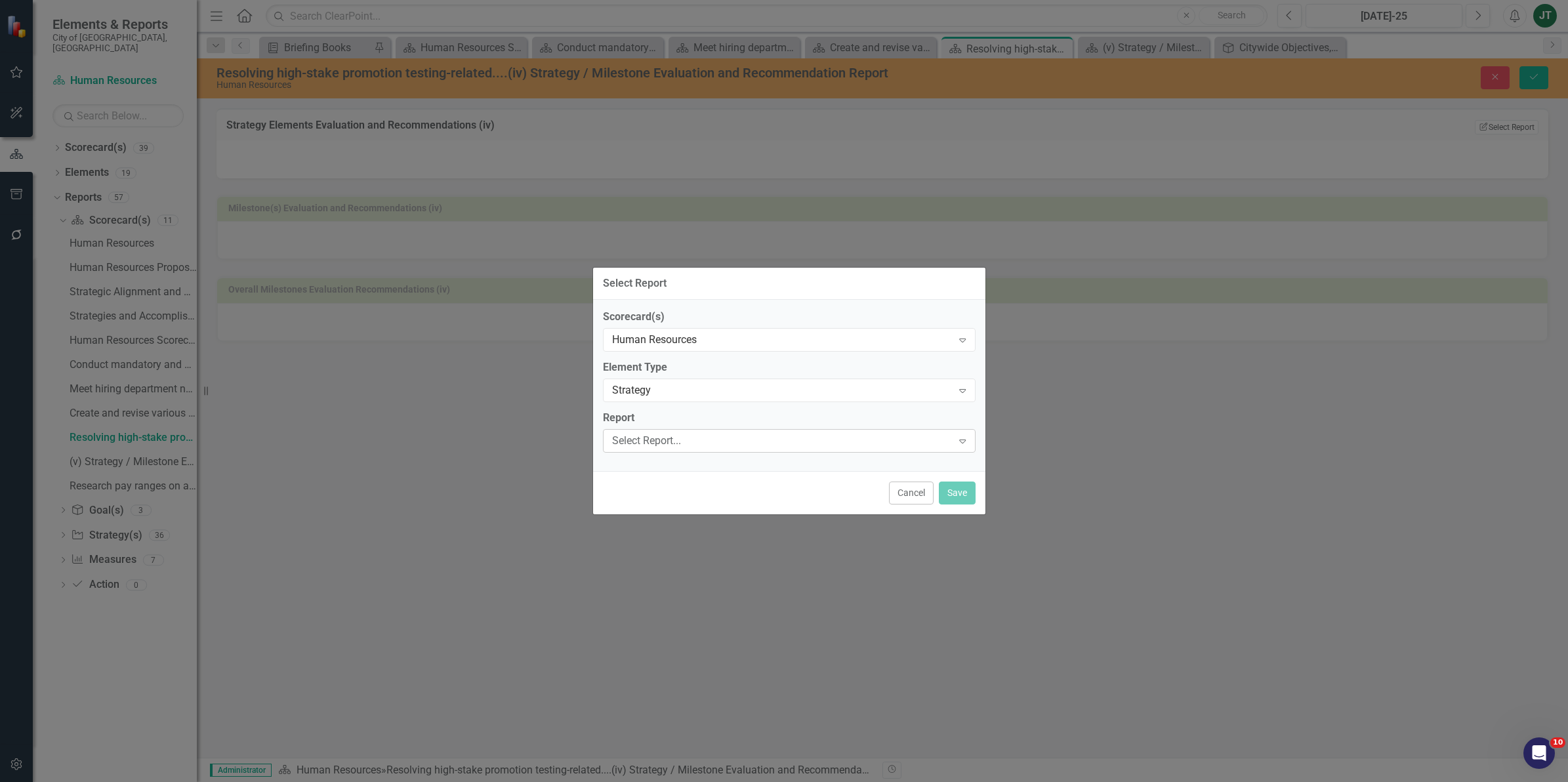
click at [863, 445] on div "Select Report..." at bounding box center [782, 440] width 340 height 15
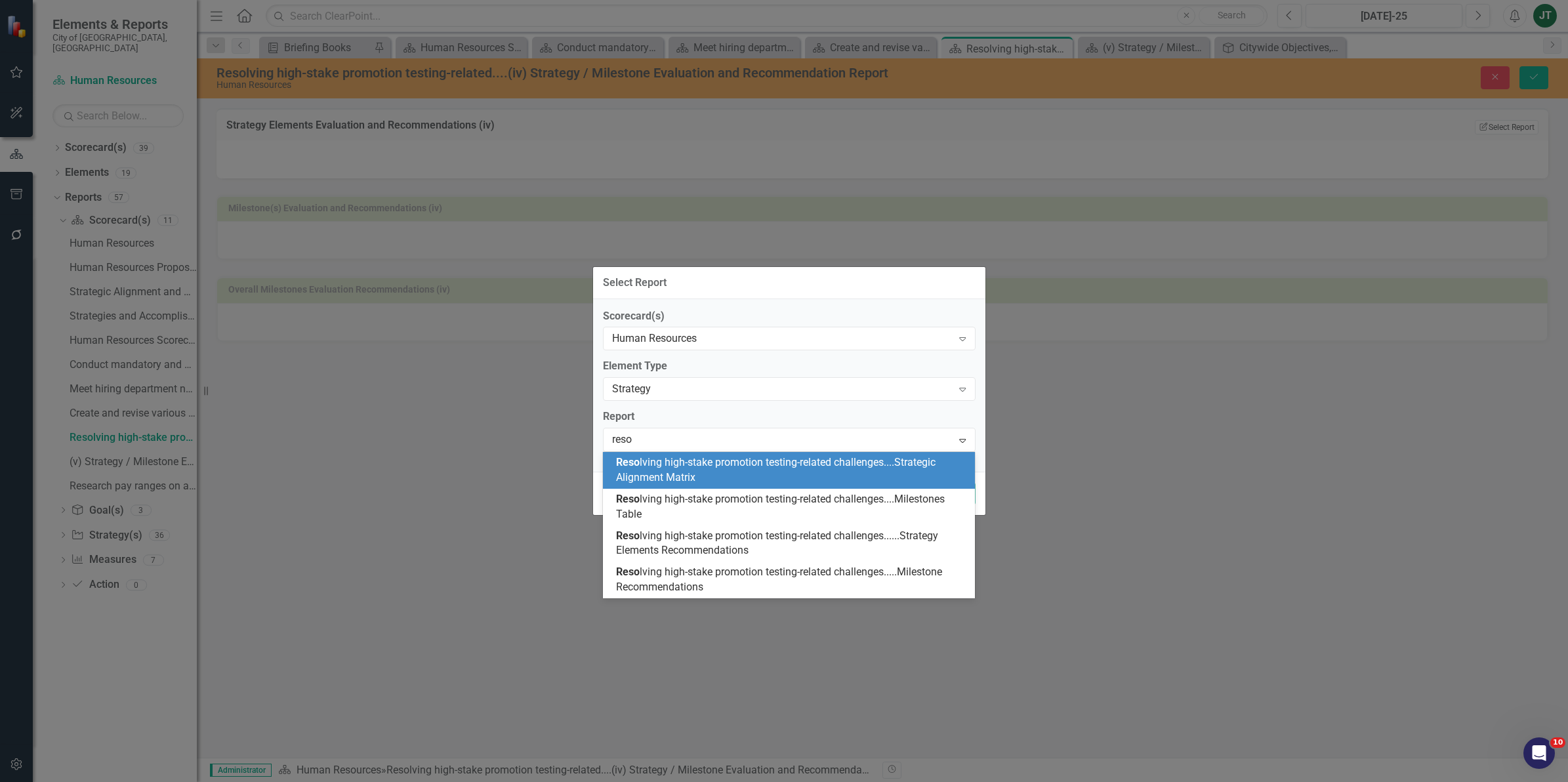
type input "resol"
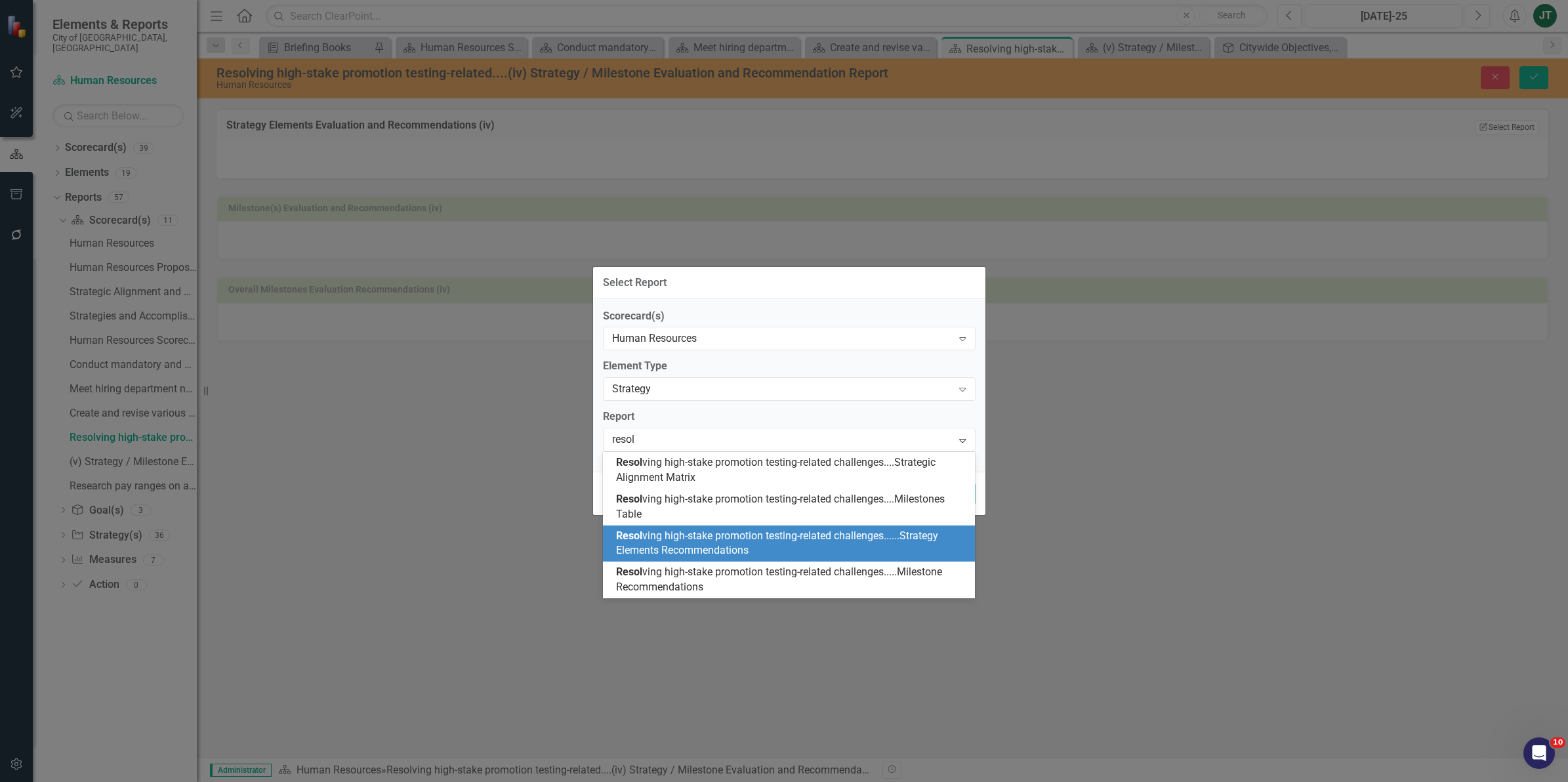
click at [907, 543] on div "Resol ving high-stake promotion testing-related challenges......Strategy Elemen…" at bounding box center [792, 544] width 352 height 31
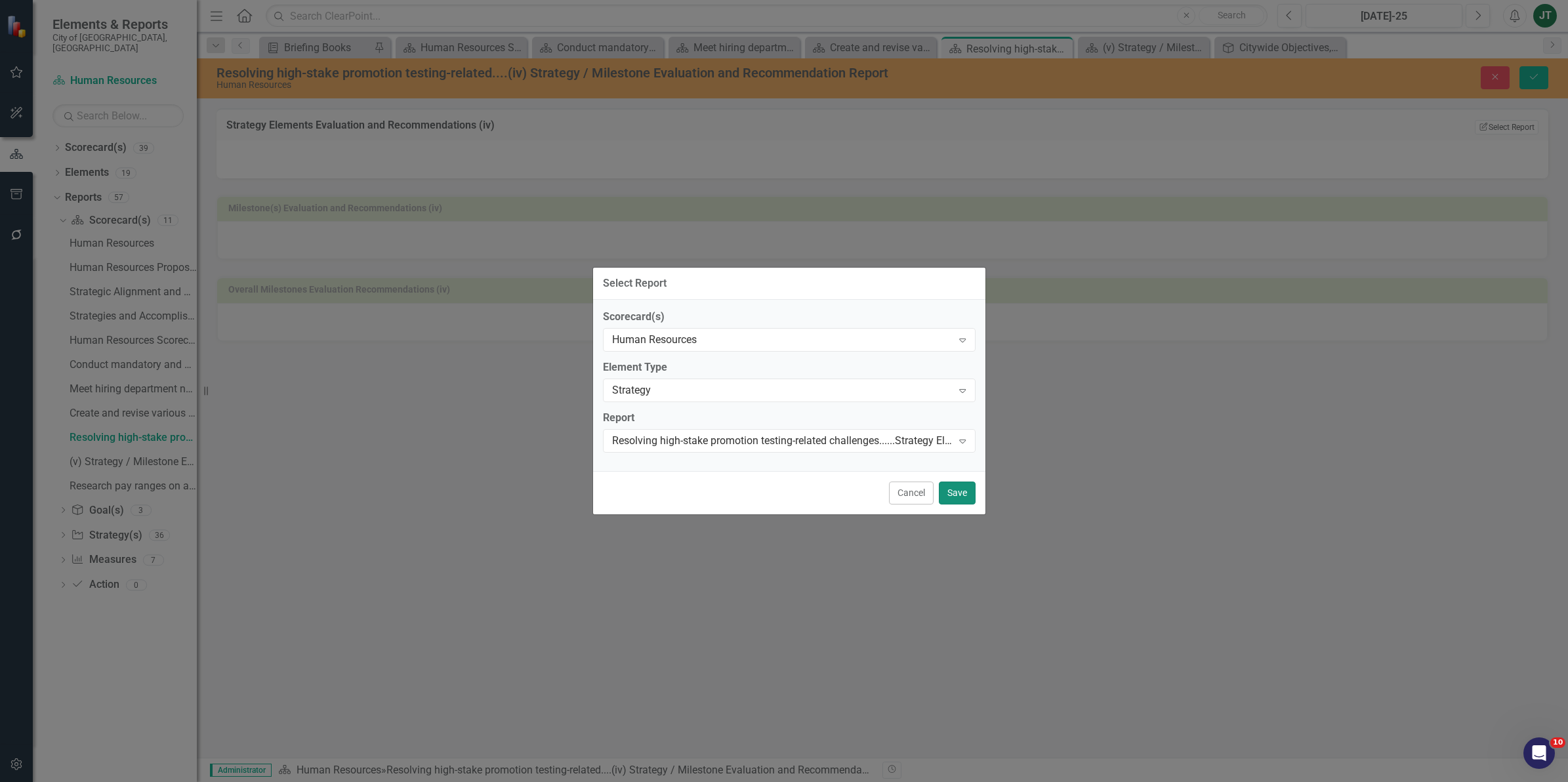
click at [960, 490] on button "Save" at bounding box center [957, 492] width 37 height 23
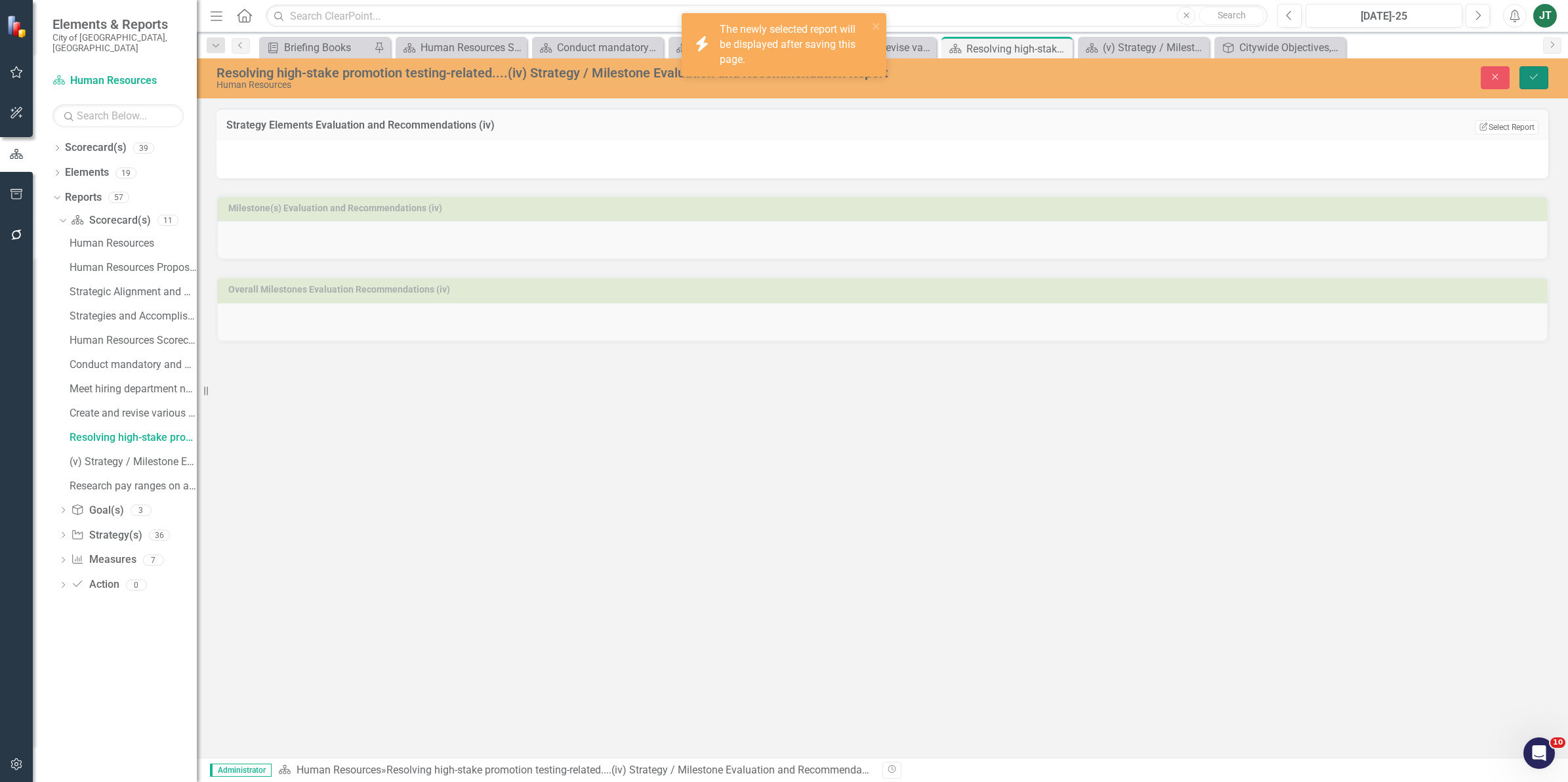
click at [1527, 67] on button "Save" at bounding box center [1533, 77] width 29 height 23
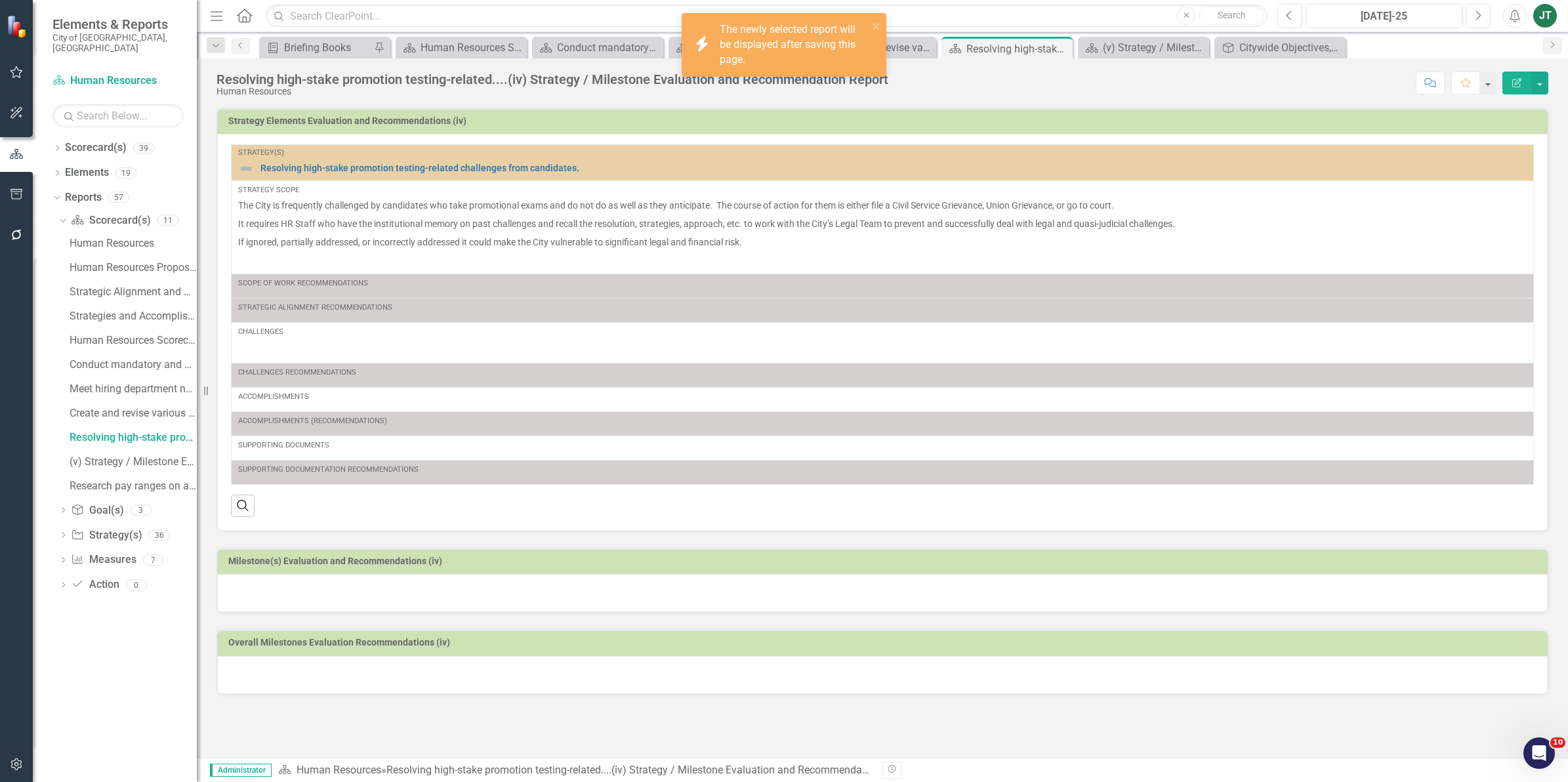
click at [598, 208] on p "The City is frequently challenged by candidates who take promotional exams and …" at bounding box center [882, 207] width 1288 height 16
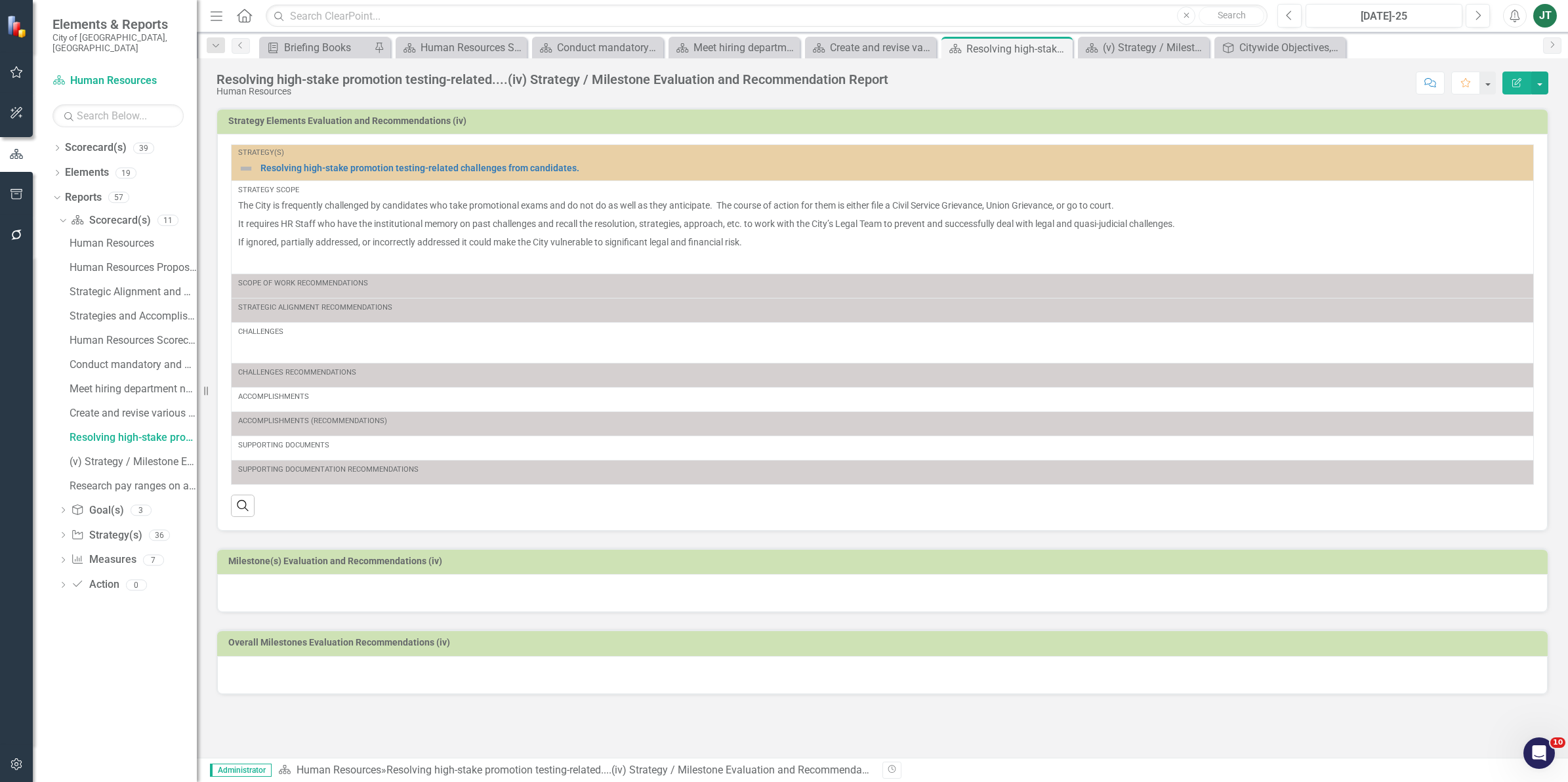
click at [426, 563] on h3 "Milestone(s) Evaluation and Recommendations (iv)" at bounding box center [885, 562] width 1313 height 10
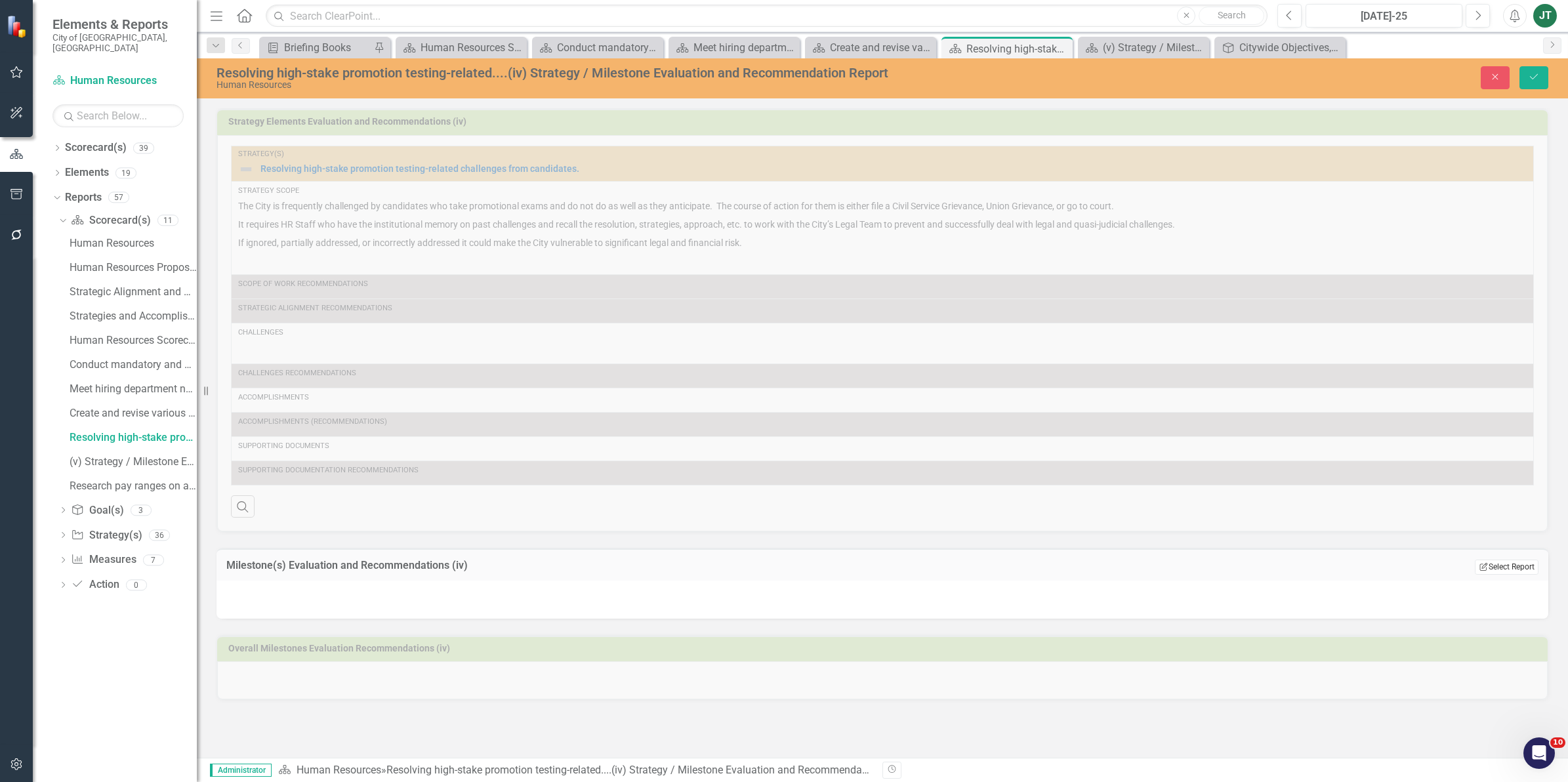
click at [1519, 568] on button "Edit Report Select Report" at bounding box center [1507, 566] width 63 height 15
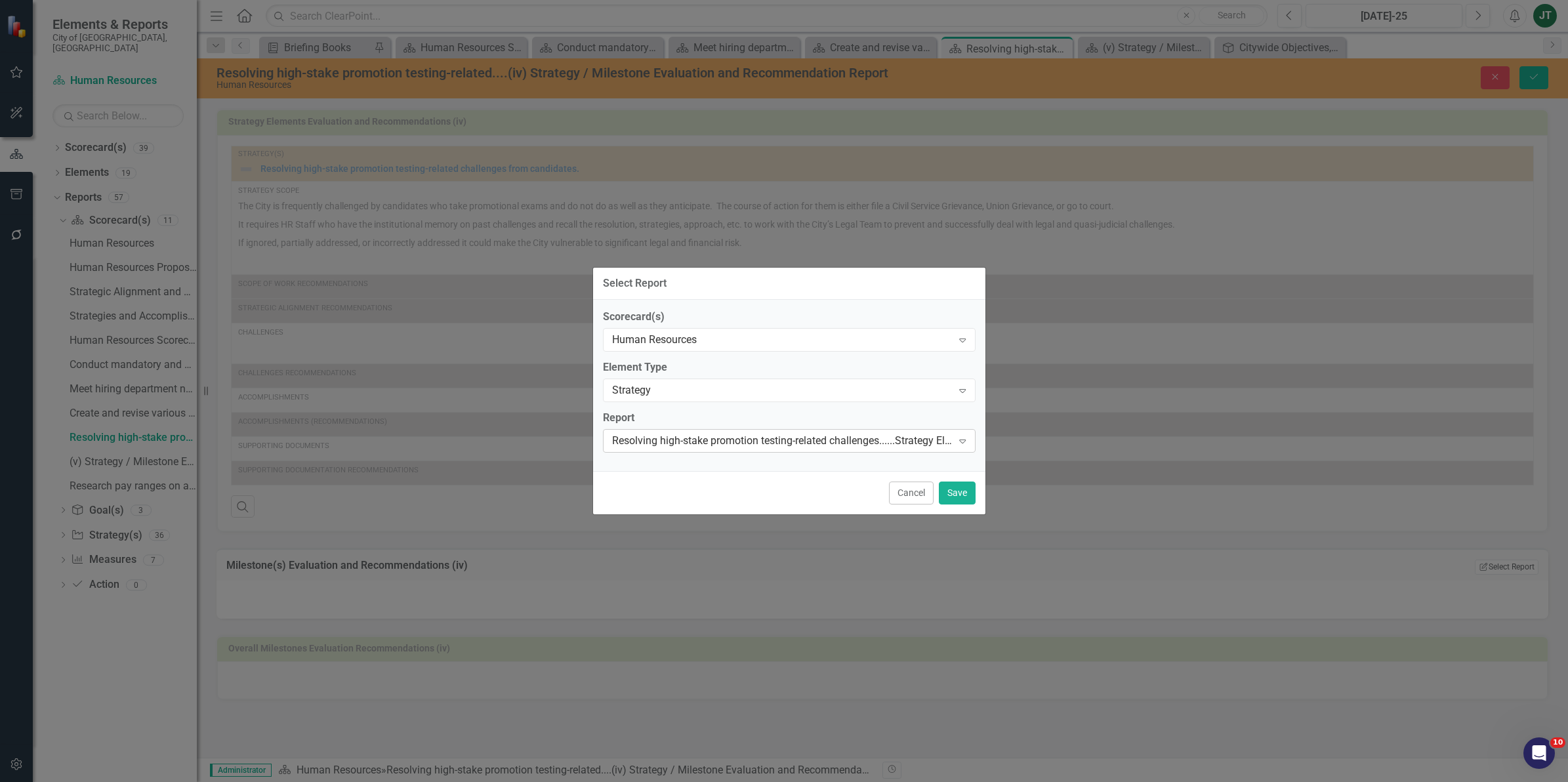
click at [734, 437] on div "Resolving high-stake promotion testing-related challenges......Strategy Element…" at bounding box center [782, 440] width 340 height 15
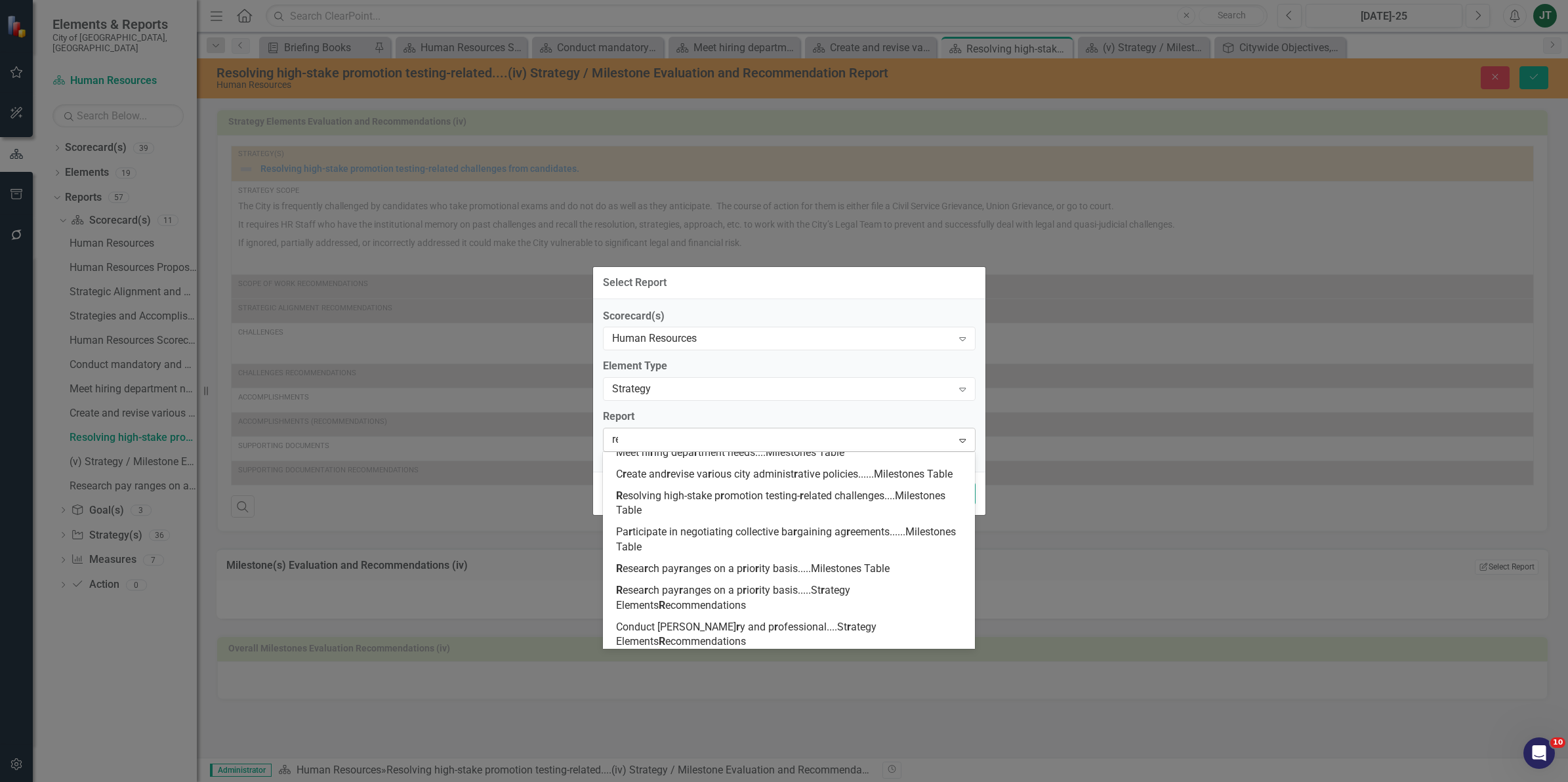
type input "res"
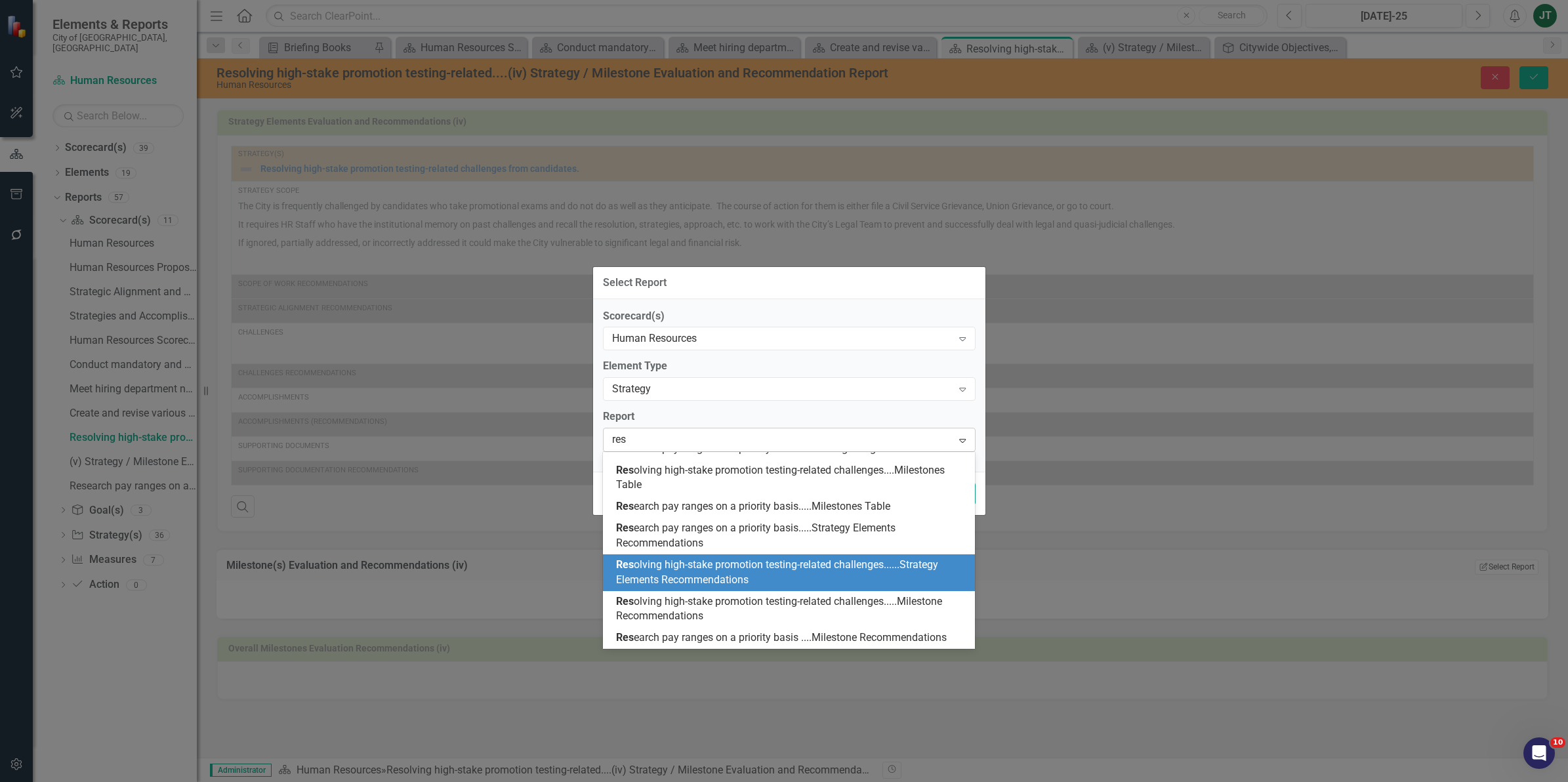
scroll to position [72, 0]
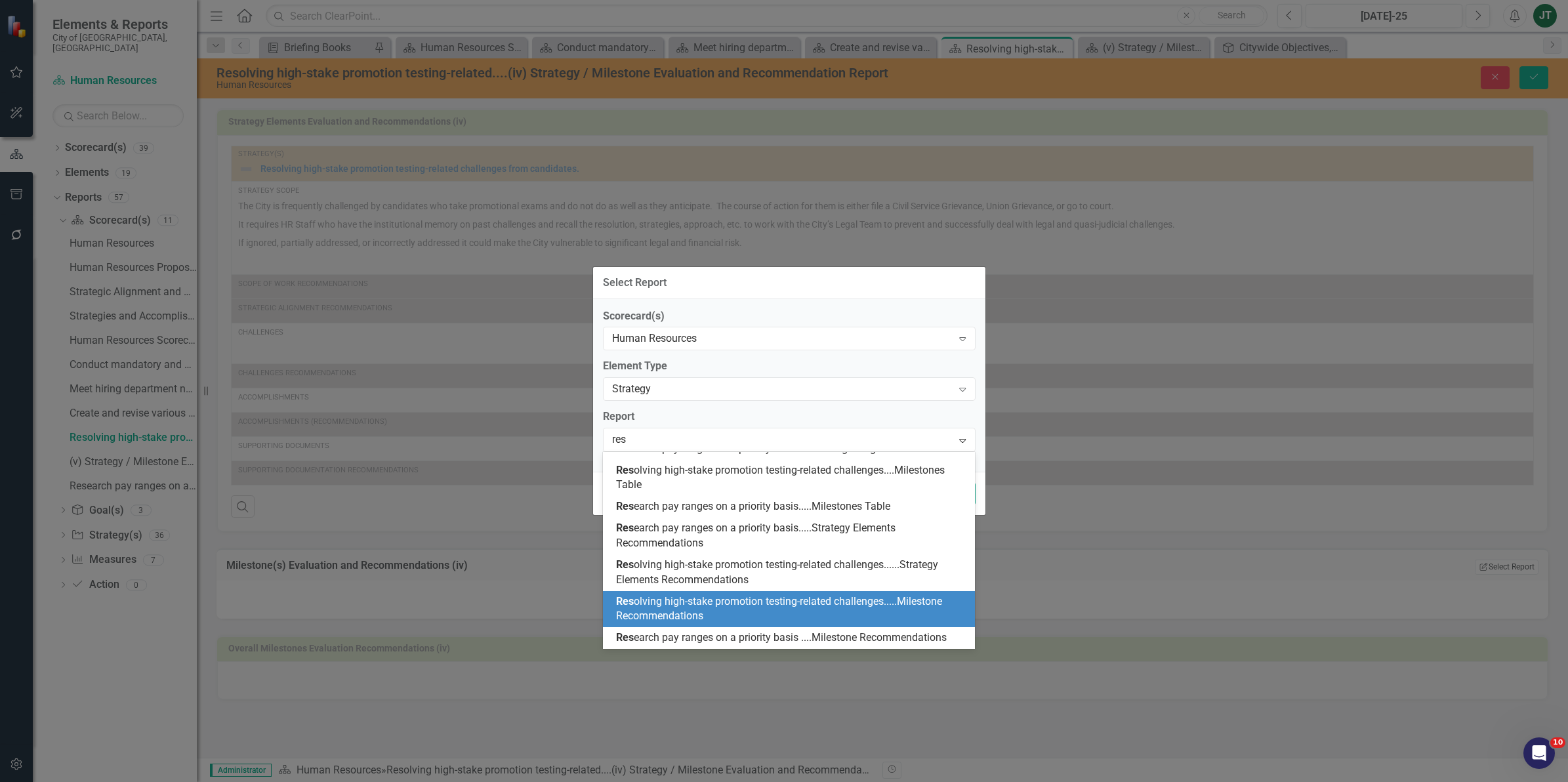
click at [691, 601] on span "Res olving high-stake promotion testing-related challenges.....Milestone Recomm…" at bounding box center [779, 609] width 326 height 28
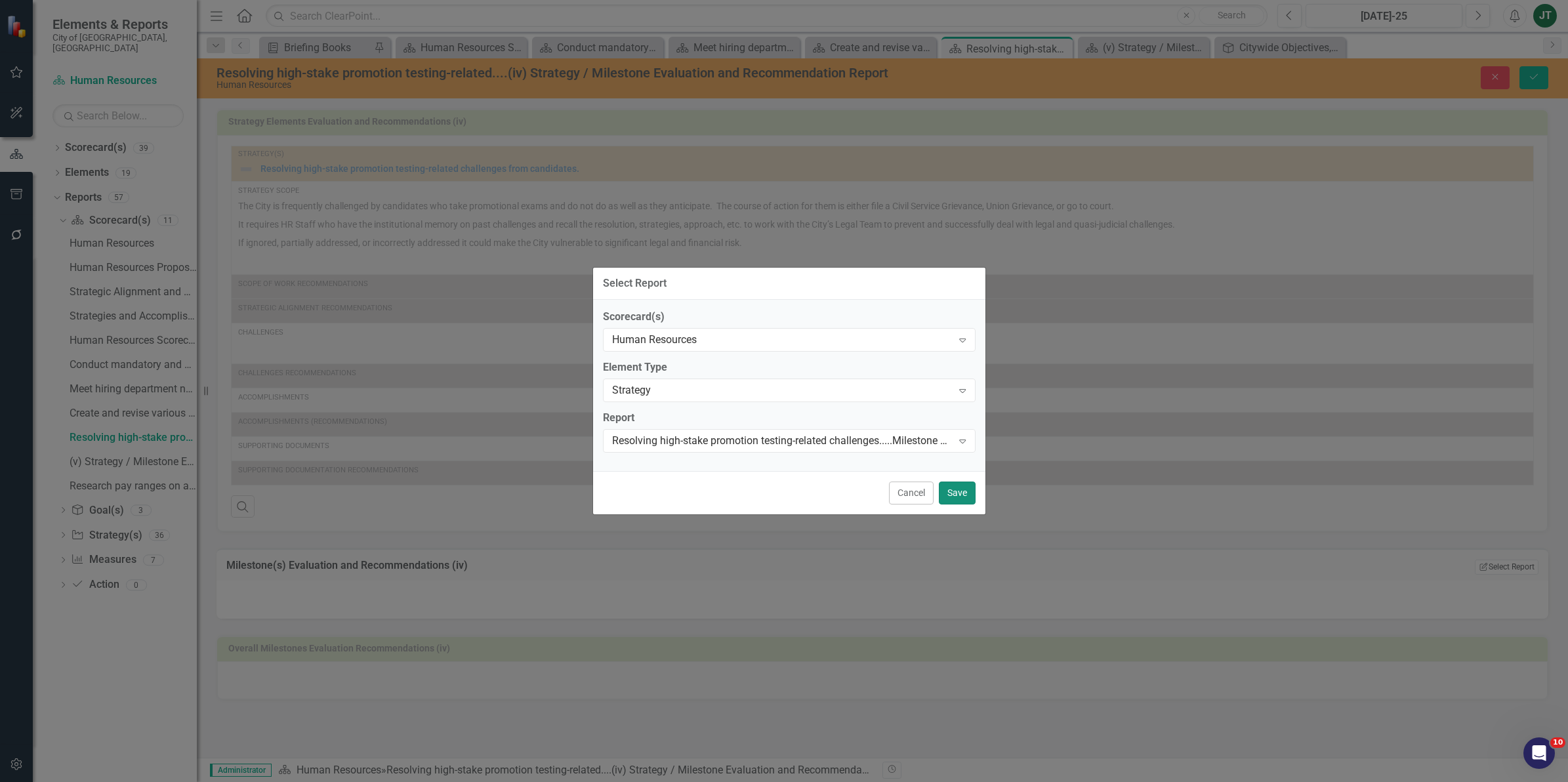
click at [952, 482] on button "Save" at bounding box center [957, 492] width 37 height 23
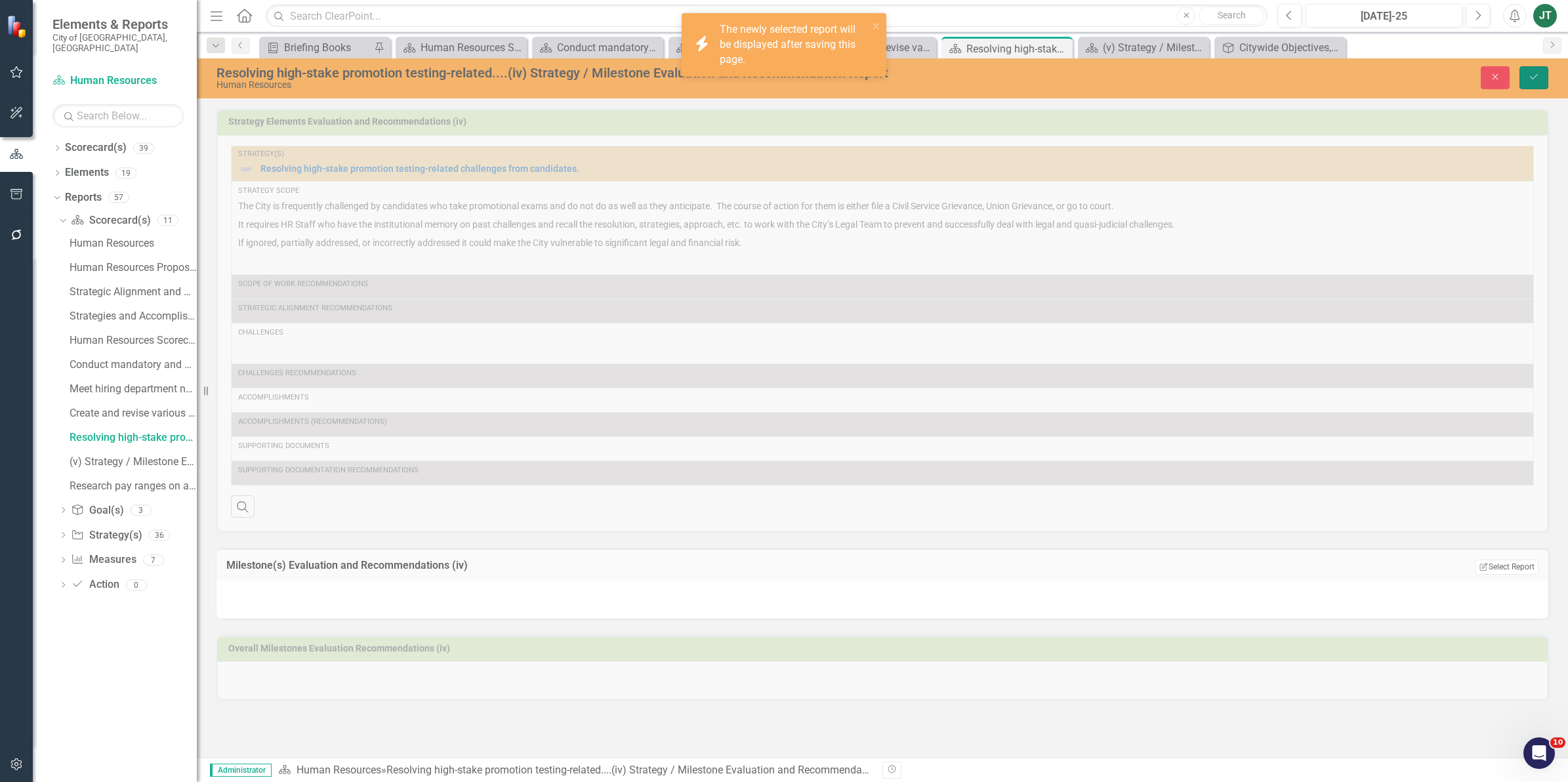
click at [1533, 76] on icon "Save" at bounding box center [1533, 76] width 12 height 9
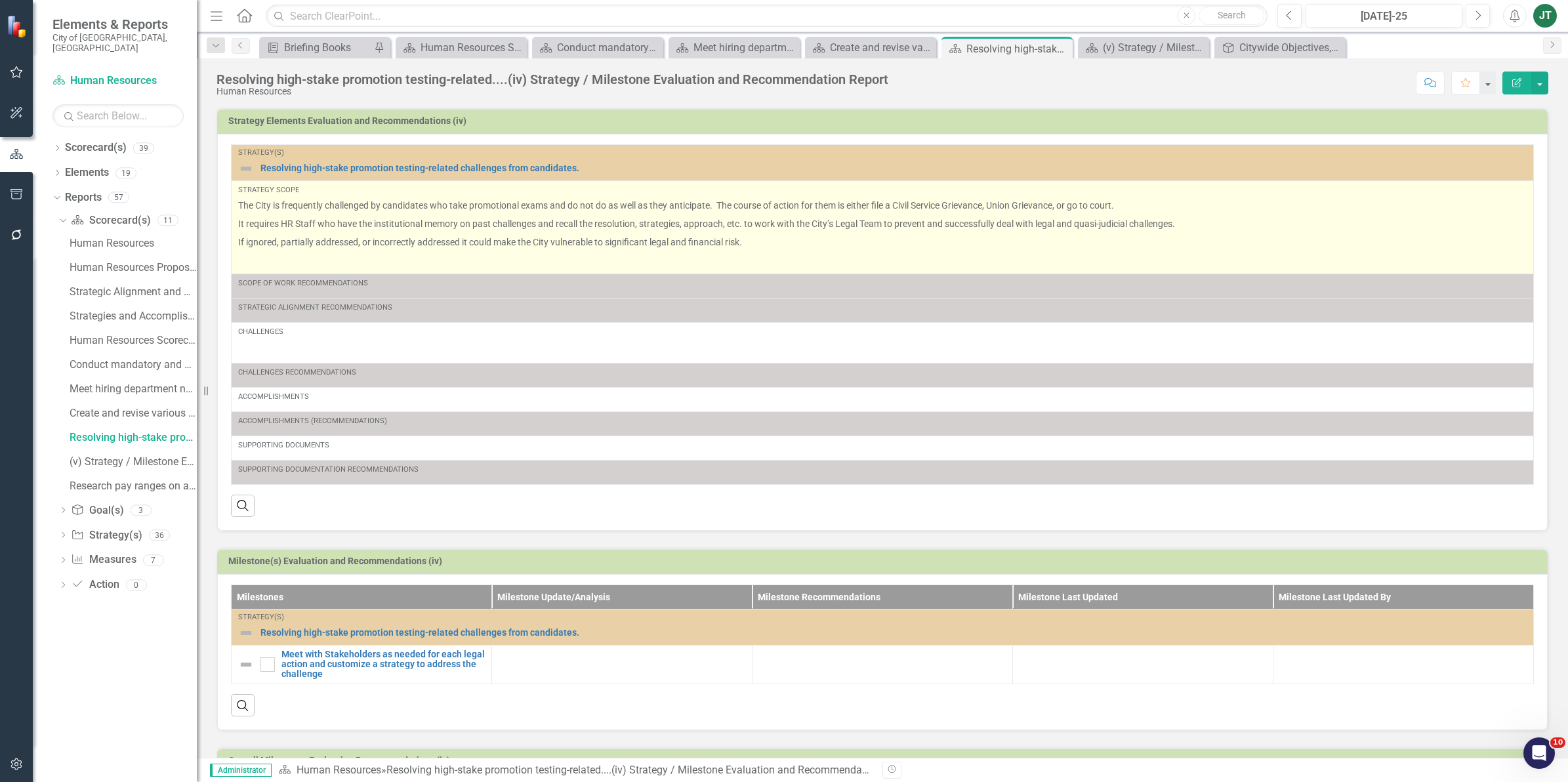
click at [378, 258] on p at bounding box center [882, 259] width 1288 height 16
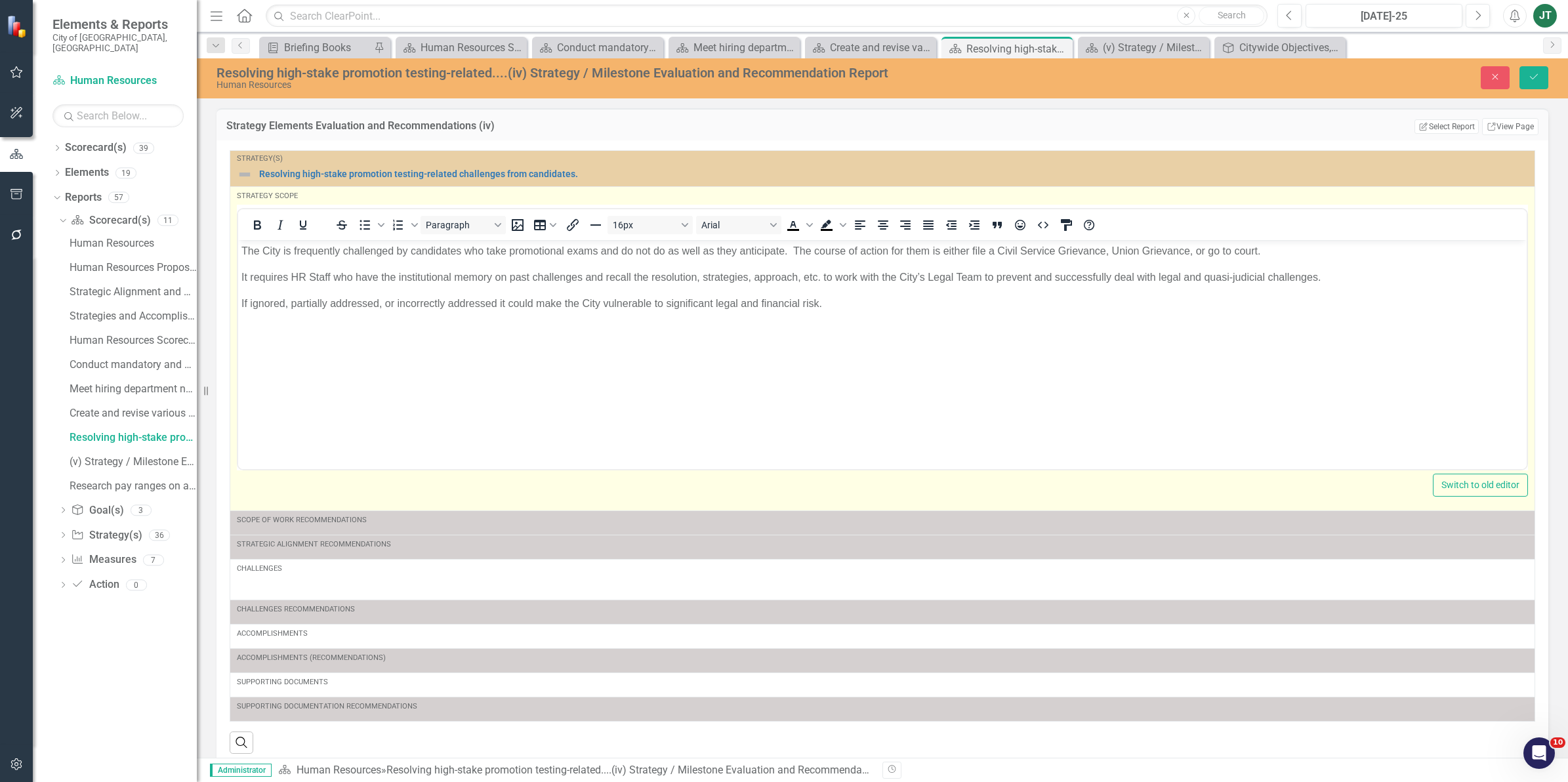
scroll to position [0, 0]
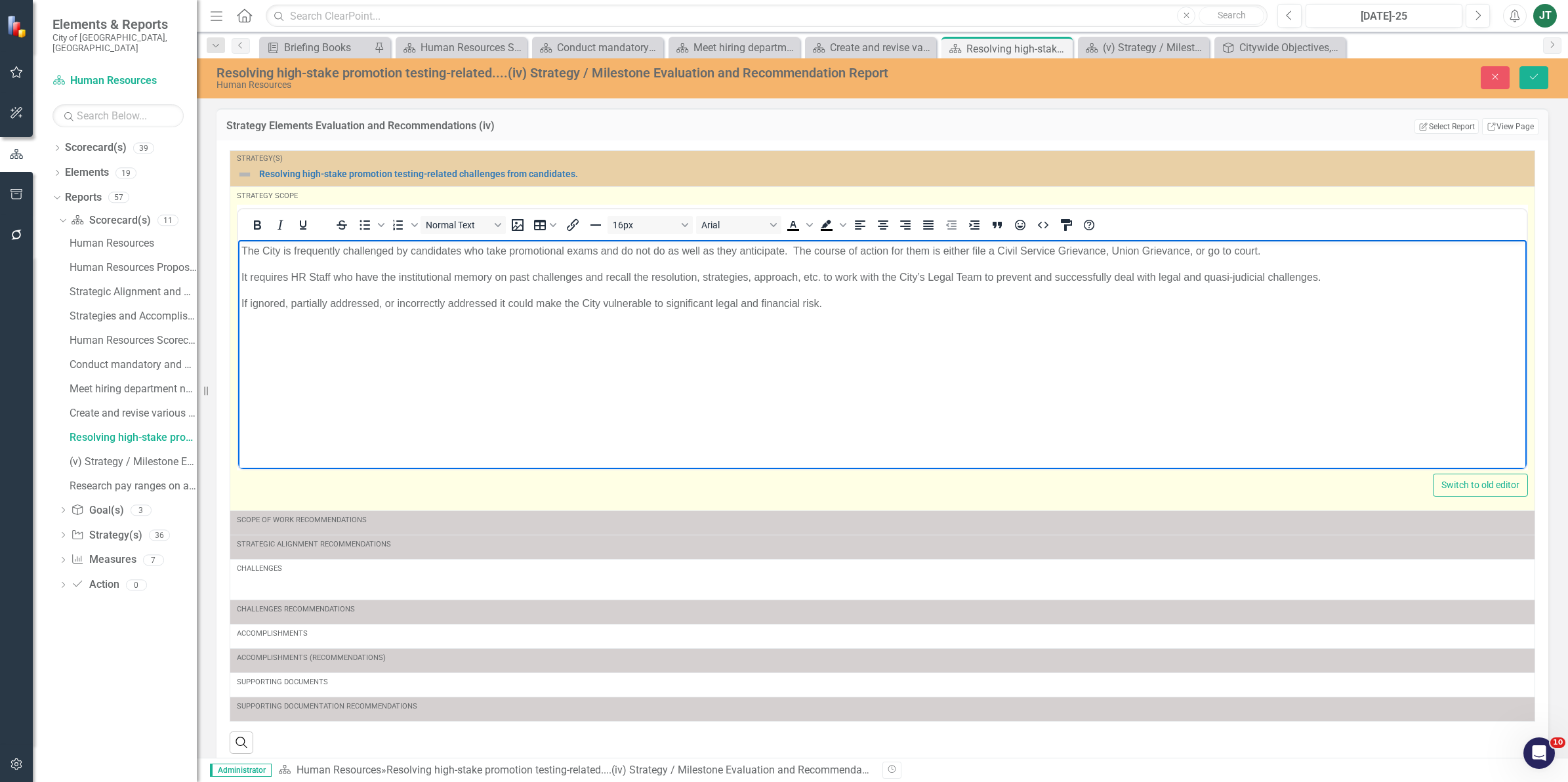
click at [268, 327] on p "Rich Text Area. Press ALT-0 for help." at bounding box center [882, 329] width 1282 height 16
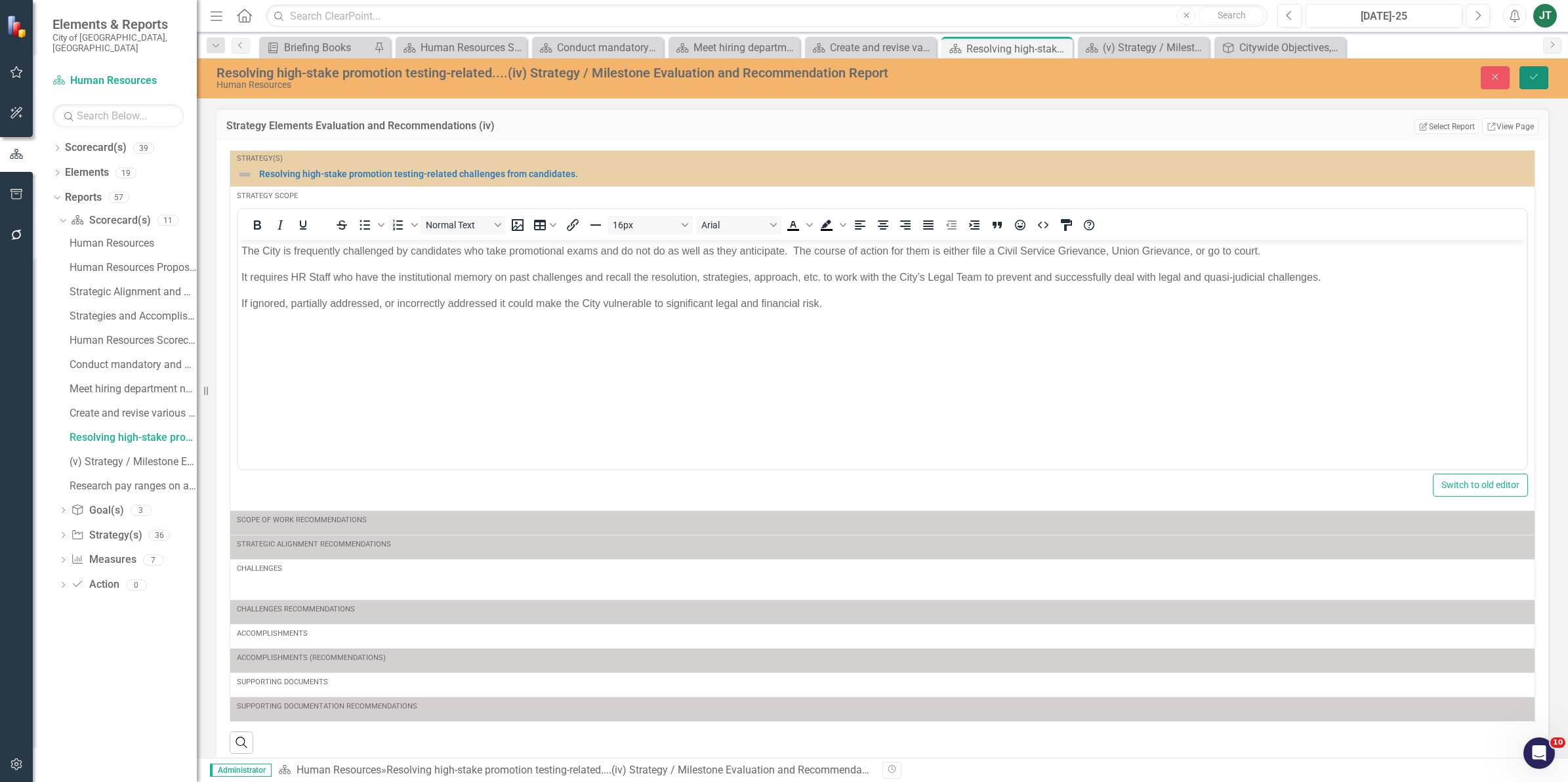
click at [1540, 79] on button "Save" at bounding box center [1533, 77] width 29 height 23
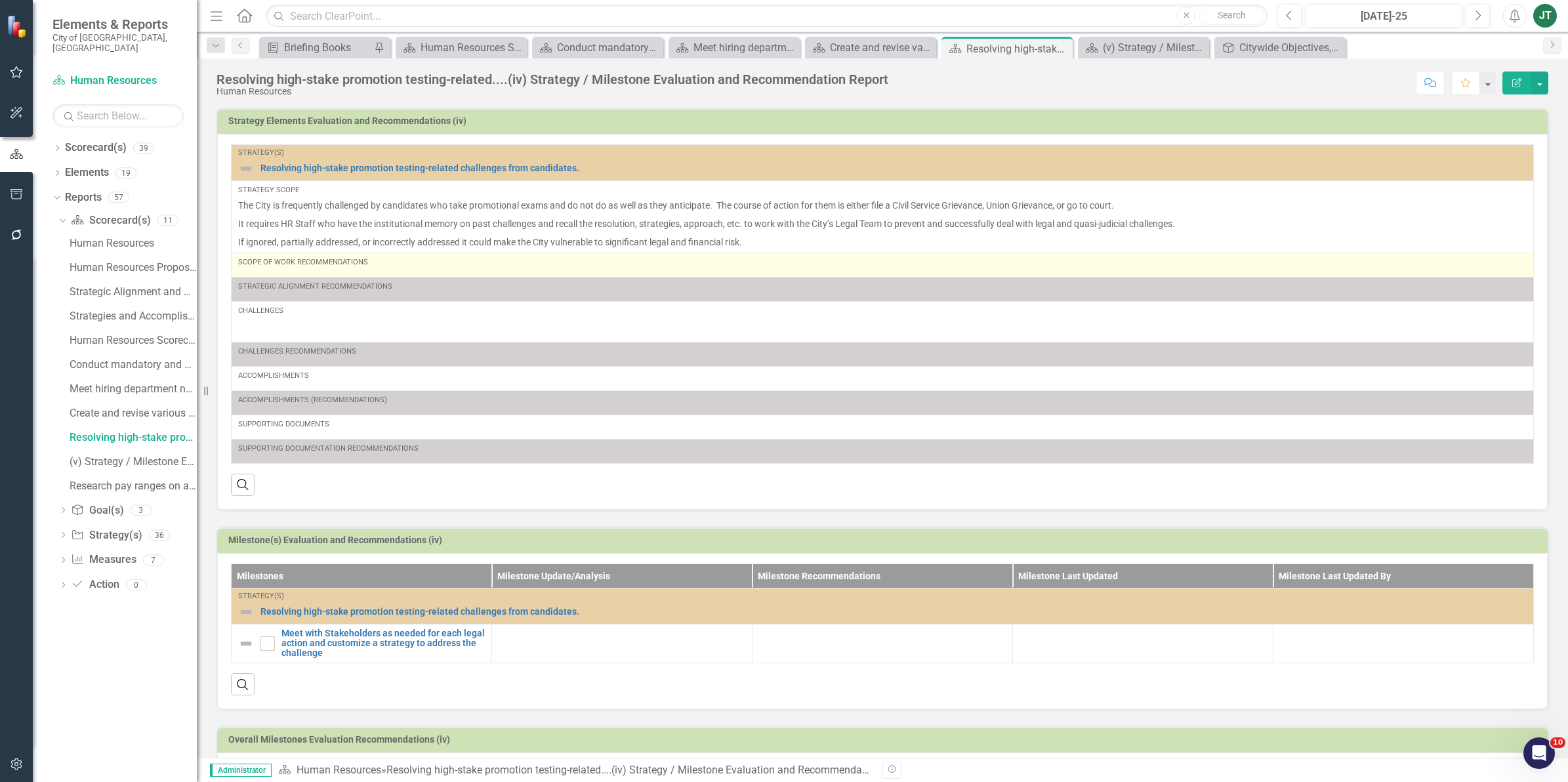
click at [414, 267] on div "Scope of Work Recommendations" at bounding box center [882, 262] width 1288 height 11
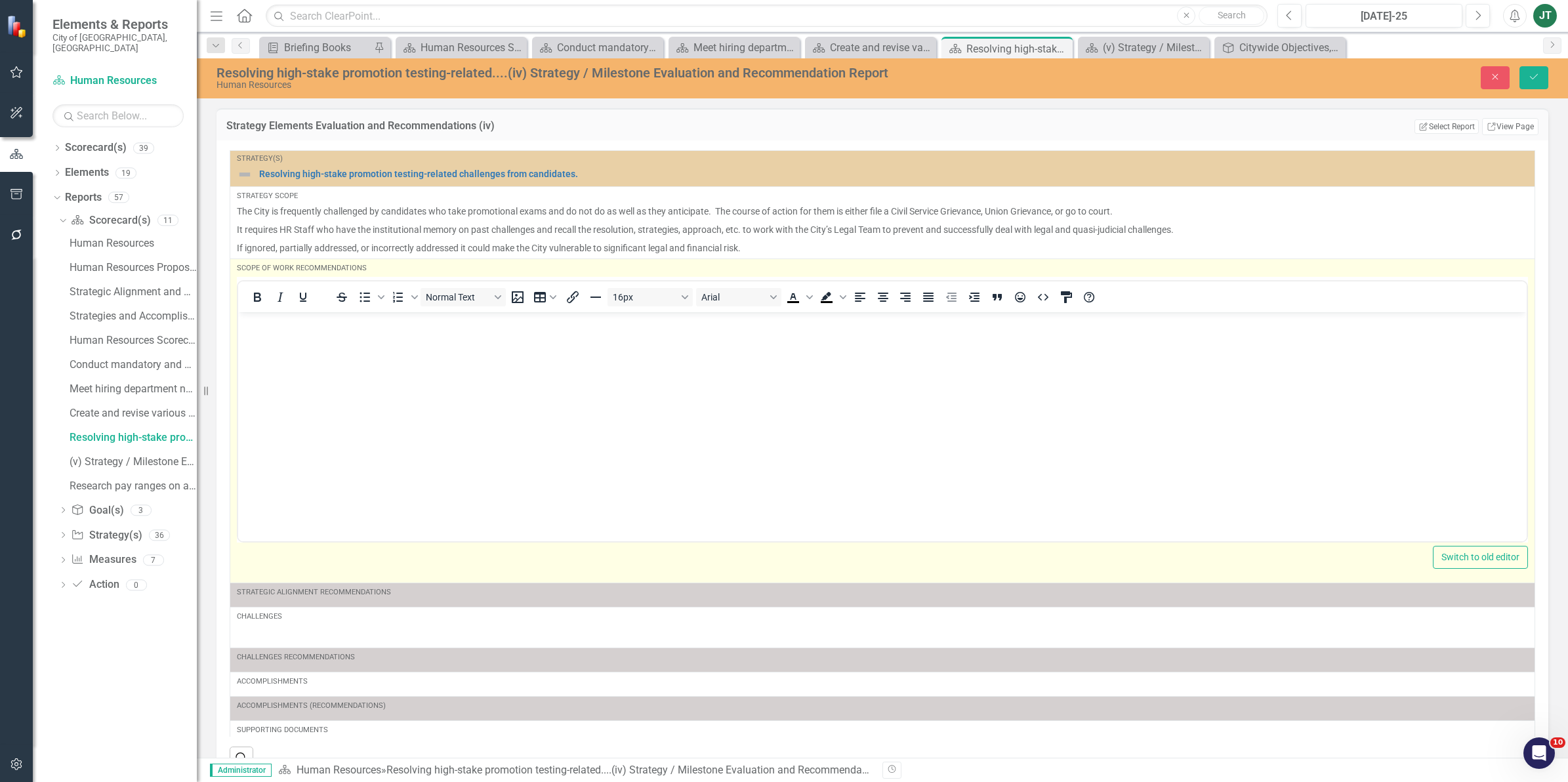
click at [322, 350] on body "Rich Text Area. Press ALT-0 for help." at bounding box center [882, 409] width 1288 height 197
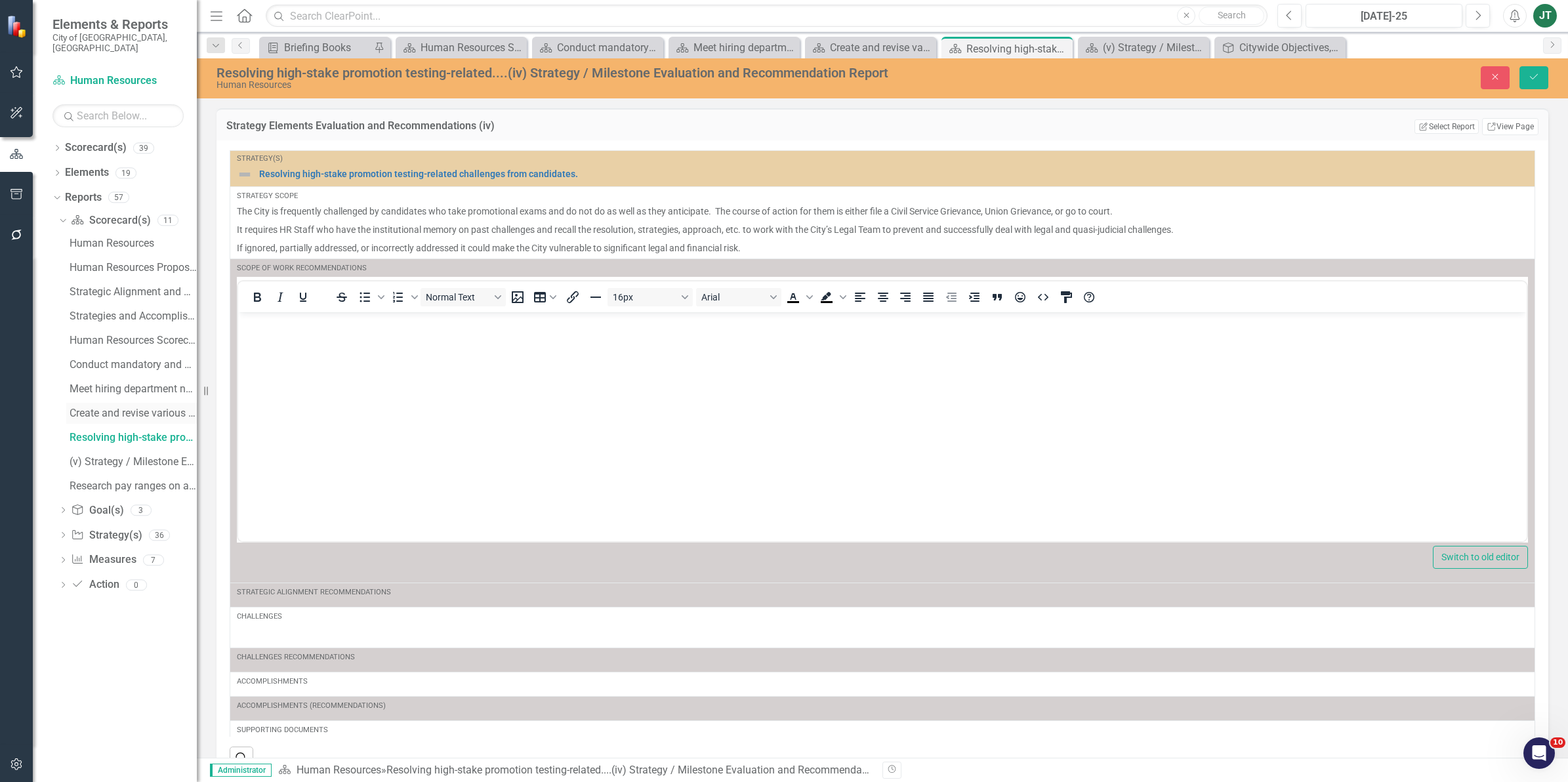
click at [152, 407] on div "Create and revise various city administrative policies.....(iii) Strategy / Mil…" at bounding box center [132, 413] width 128 height 12
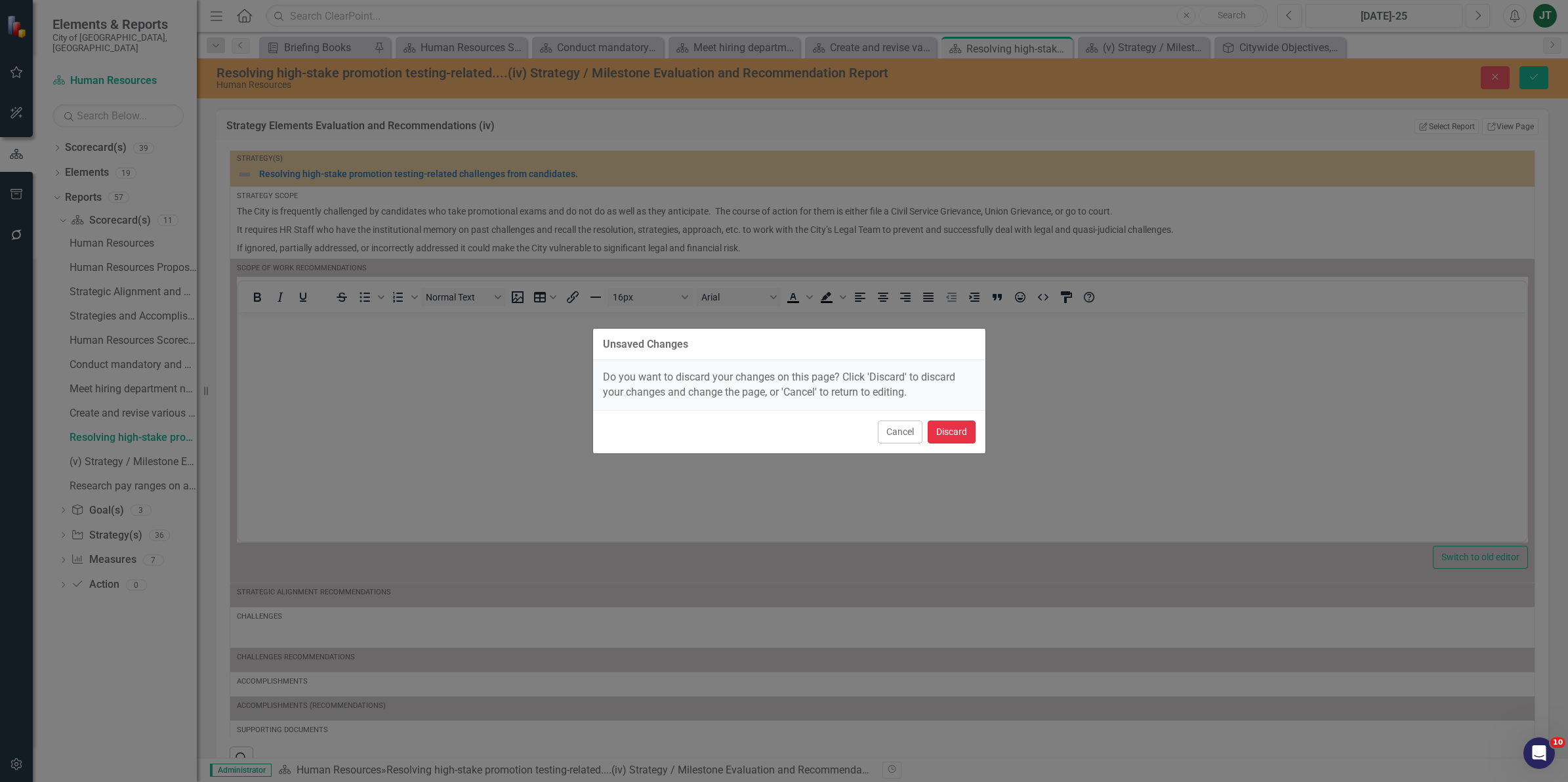
click at [972, 430] on button "Discard" at bounding box center [951, 431] width 47 height 23
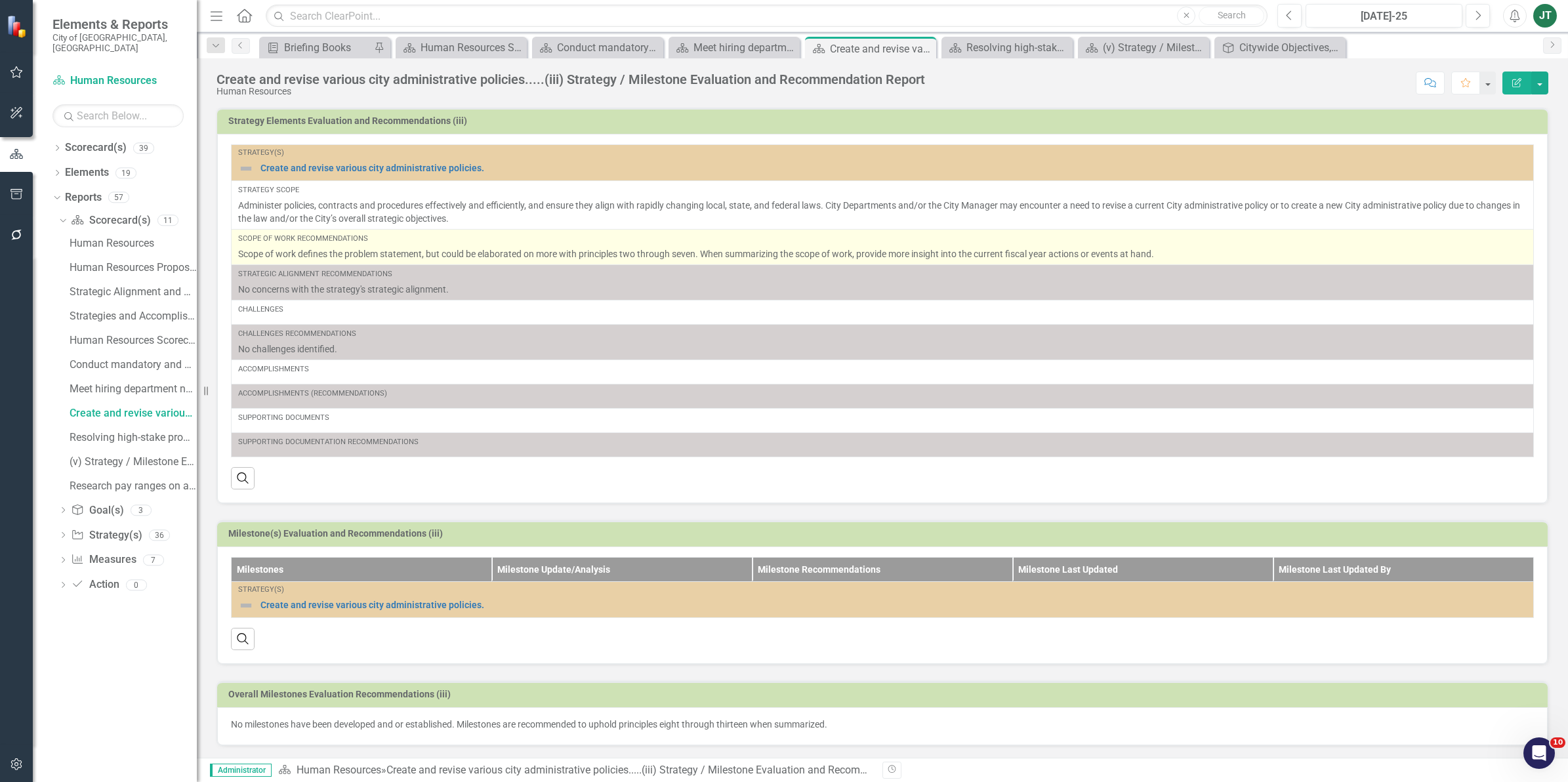
click at [454, 256] on p "Scope of work defines the problem statement, but could be elaborated on more wi…" at bounding box center [882, 253] width 1288 height 13
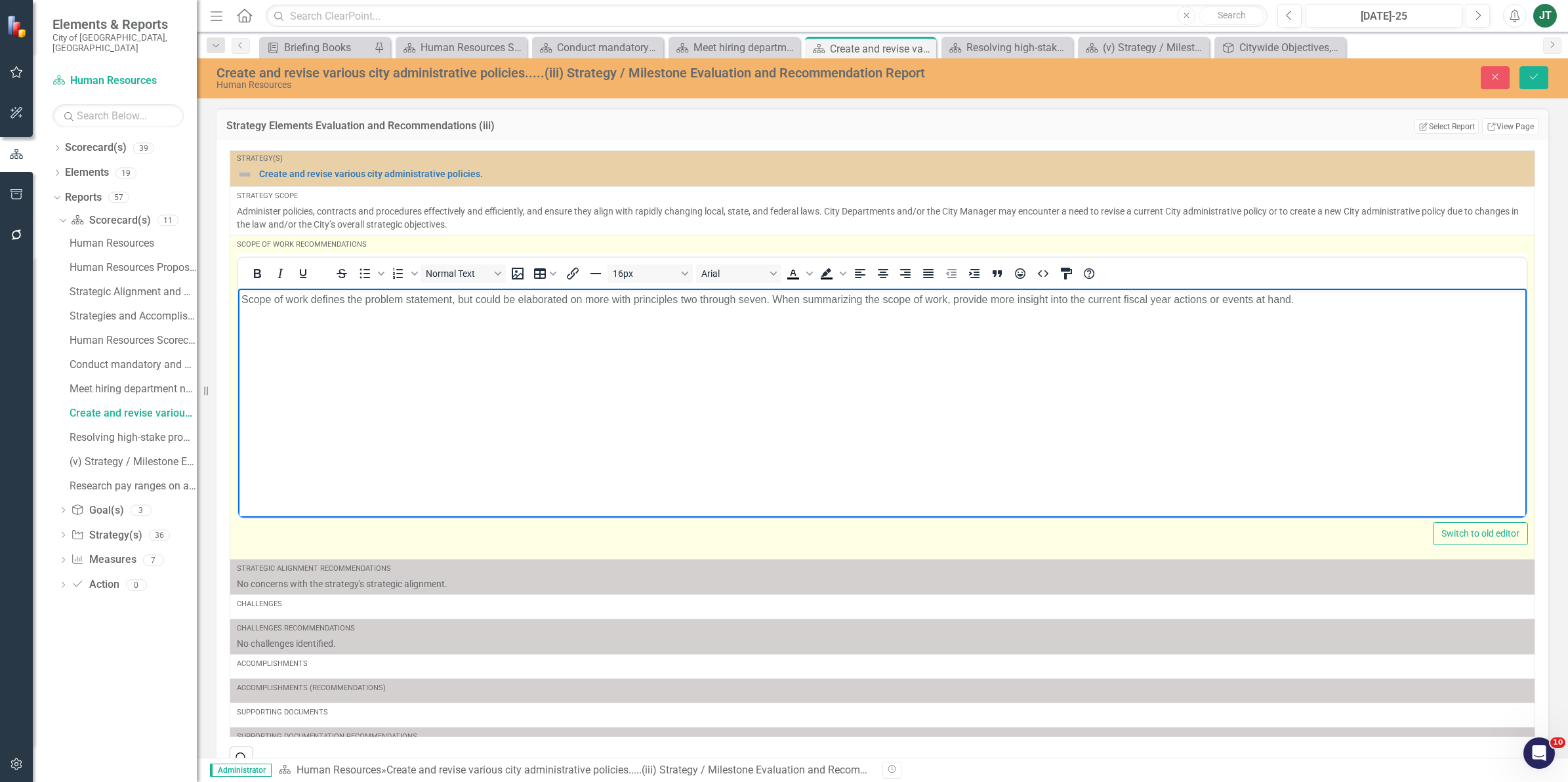
click at [590, 296] on p "Scope of work defines the problem statement, but could be elaborated on more wi…" at bounding box center [882, 300] width 1282 height 16
click at [589, 307] on body "Scope of work defines the problem statement, but could be elaborated on more wi…" at bounding box center [882, 386] width 1288 height 197
copy p "Scope of work defines the problem statement, but could be elaborated on more wi…"
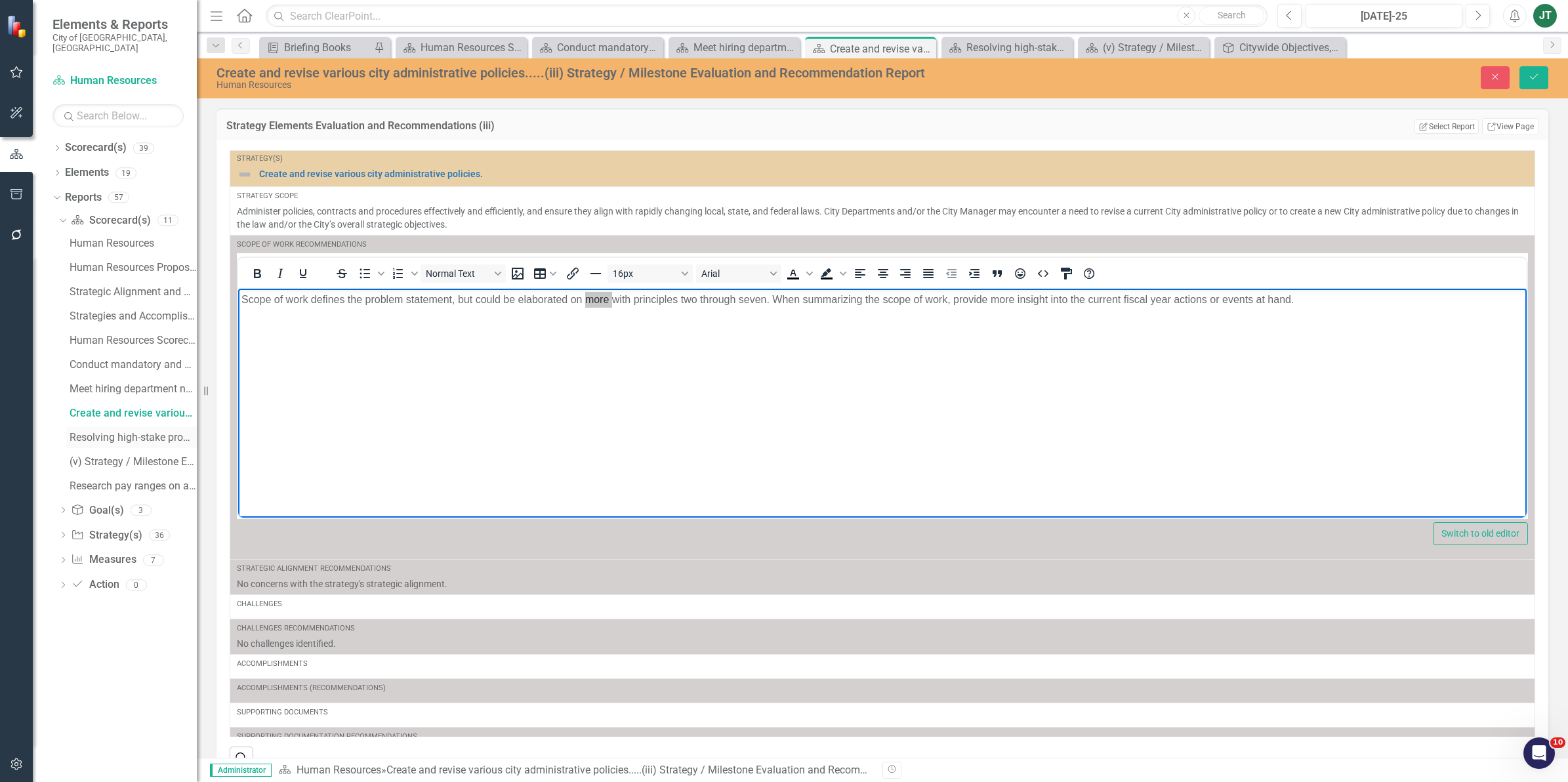
click at [105, 432] on div "Resolving high-stake promotion testing-related....(iv) Strategy / Milestone Eva…" at bounding box center [132, 438] width 128 height 12
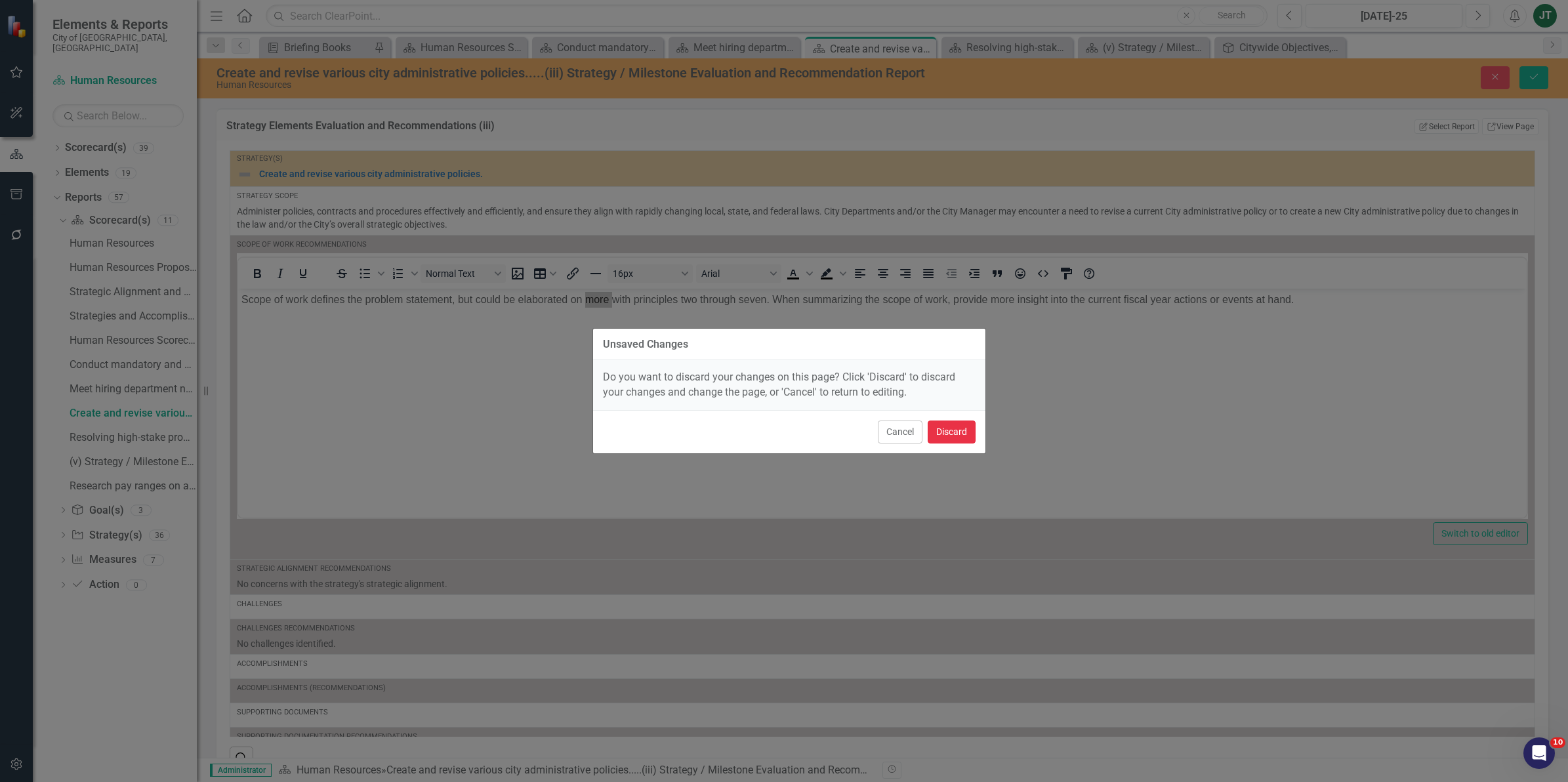
click at [959, 420] on button "Discard" at bounding box center [951, 431] width 47 height 23
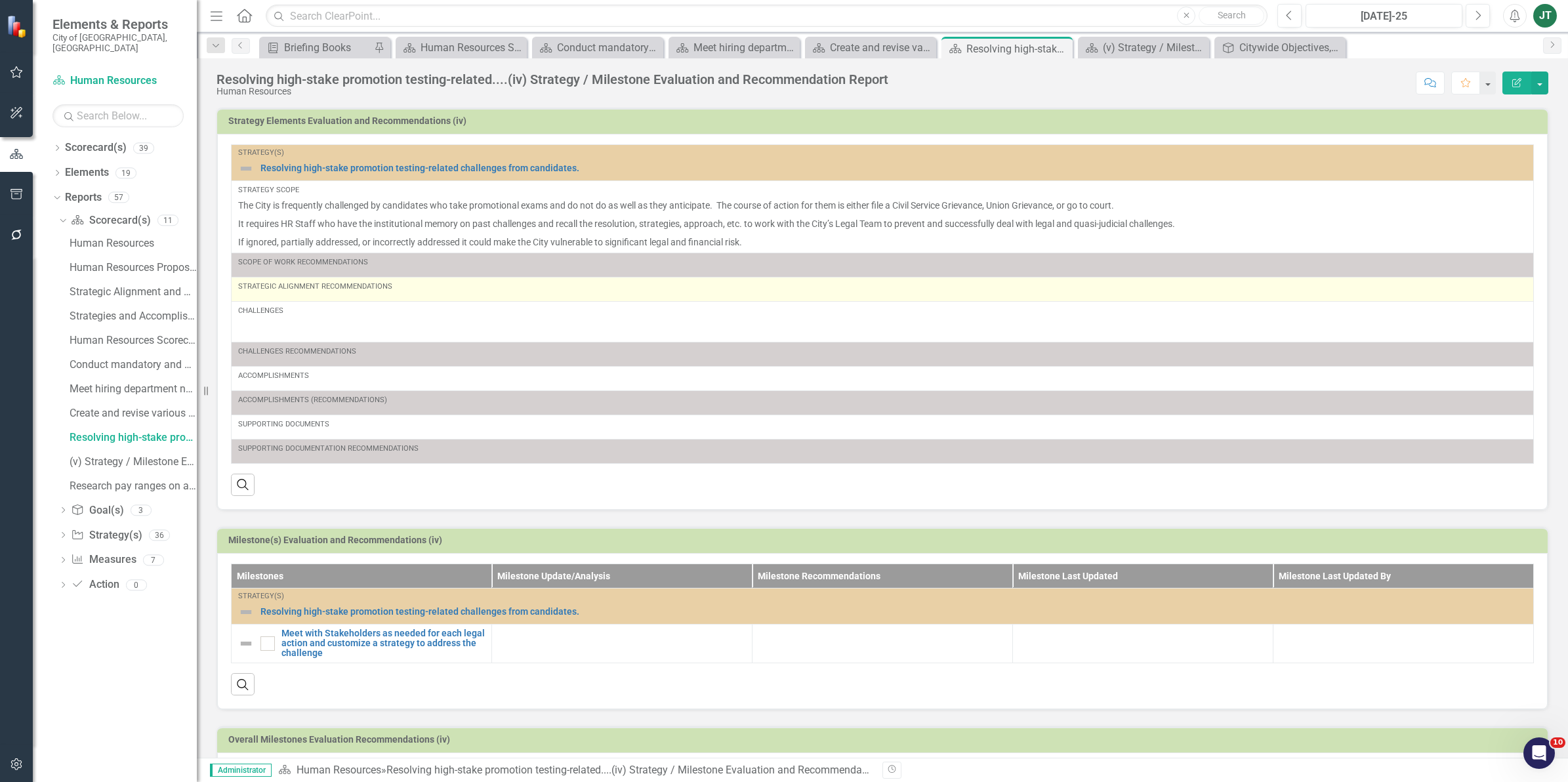
click at [274, 289] on div "Strategic Alignment Recommendations" at bounding box center [882, 287] width 1288 height 11
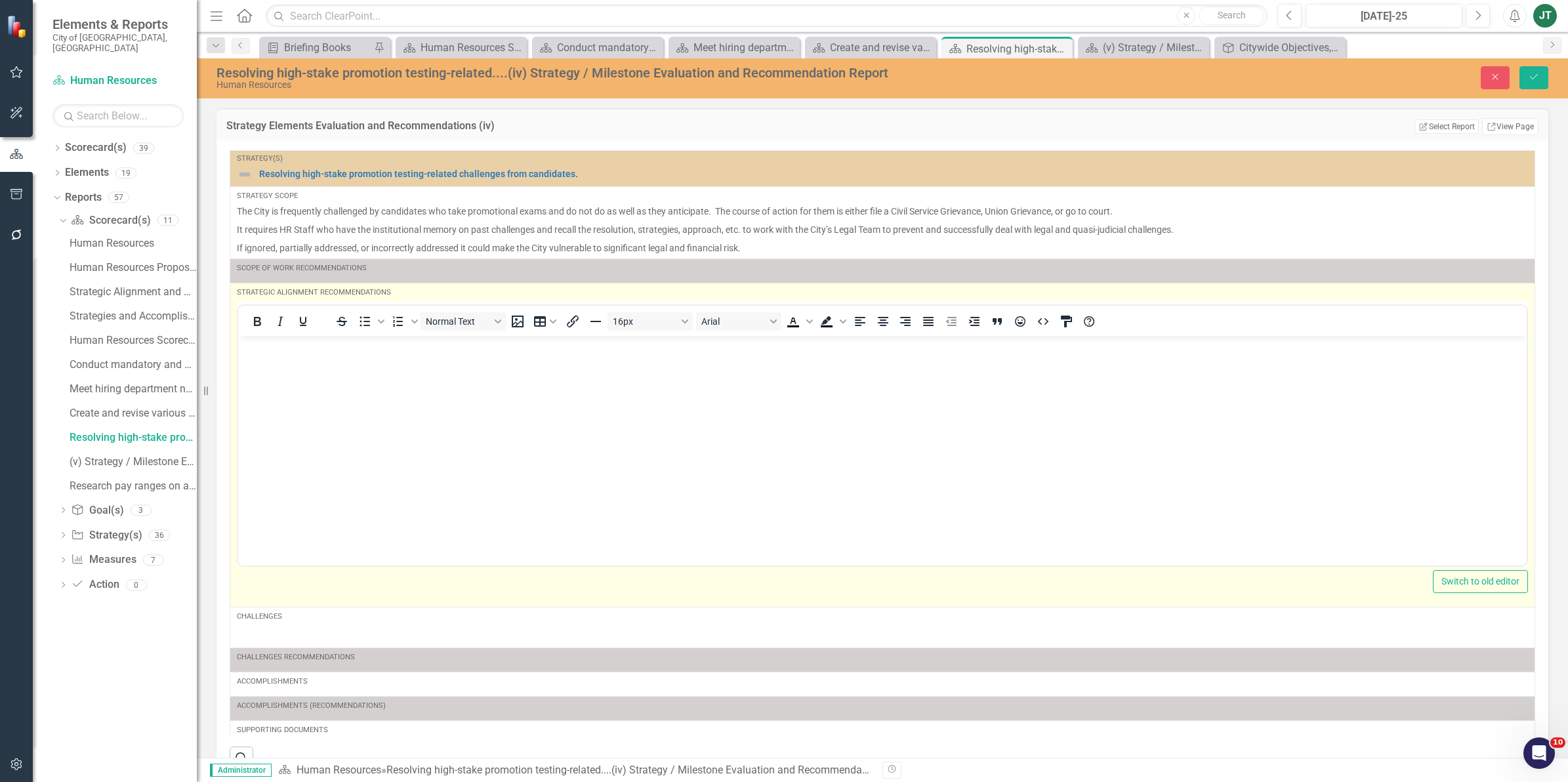
click at [256, 344] on p "Rich Text Area. Press ALT-0 for help." at bounding box center [882, 347] width 1282 height 16
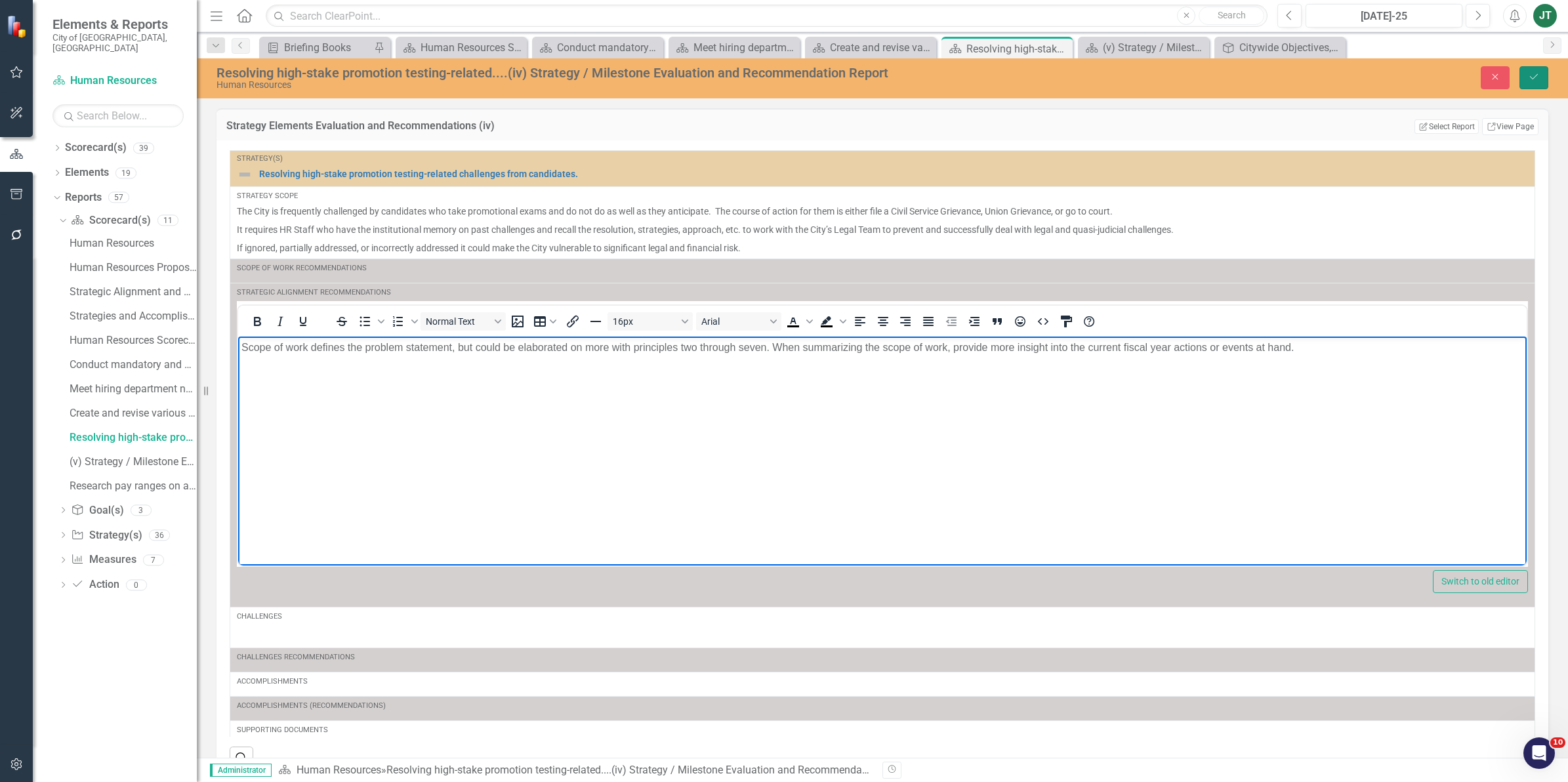
click at [1526, 76] on button "Save" at bounding box center [1533, 77] width 29 height 23
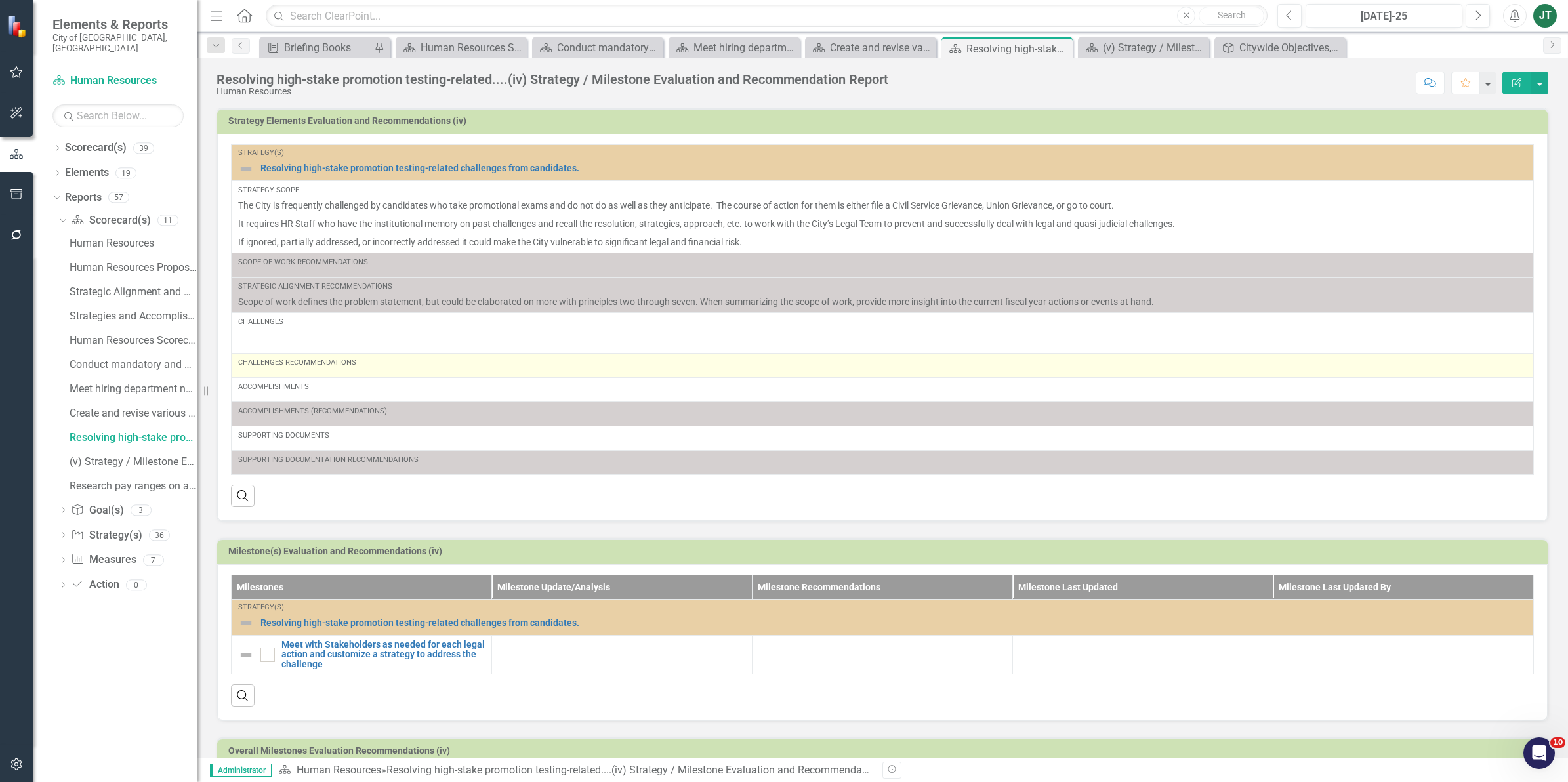
click at [290, 372] on div "Challenges Recommendations" at bounding box center [882, 366] width 1288 height 16
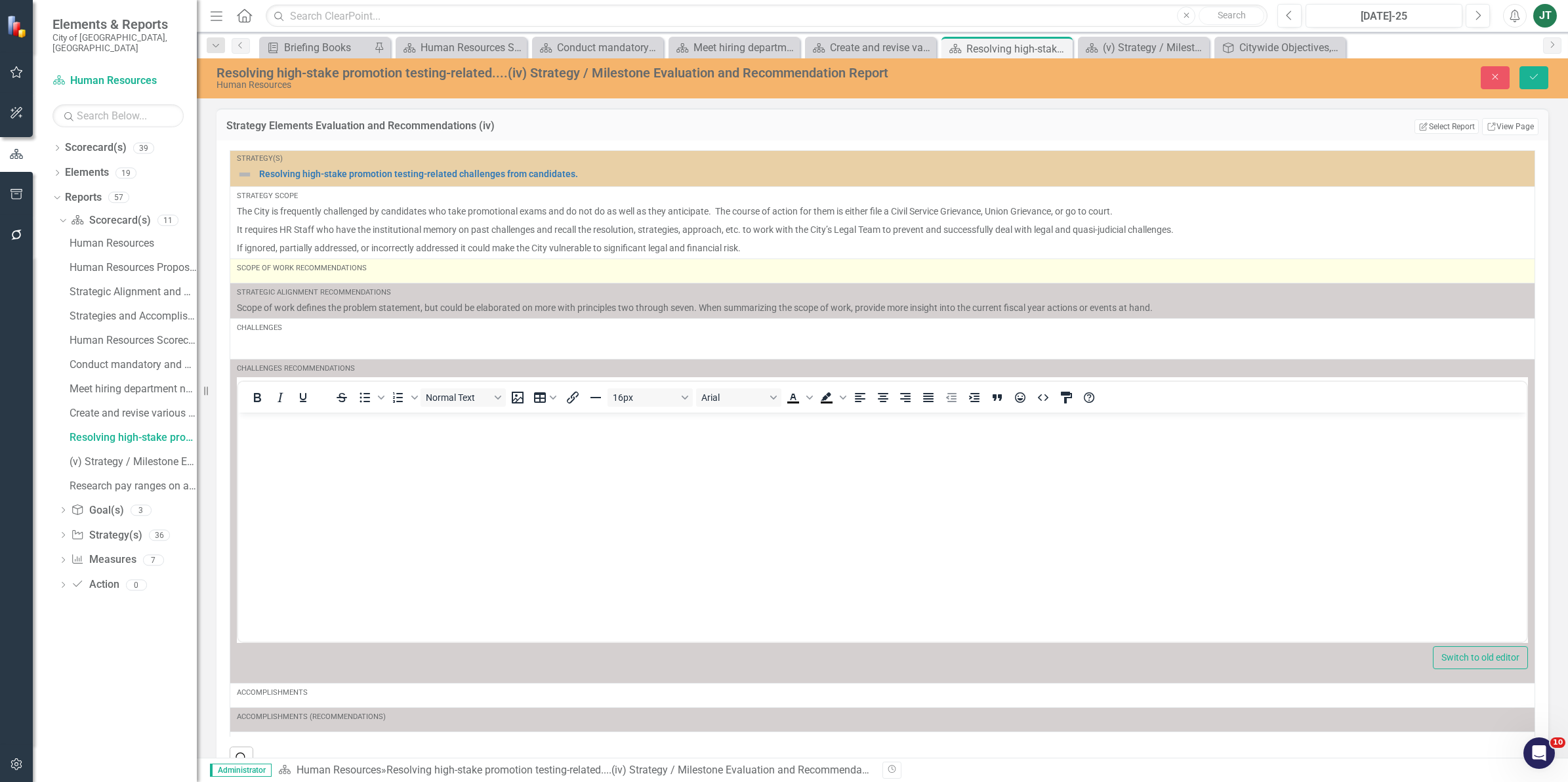
click at [341, 276] on div "Scope of Work Recommendations" at bounding box center [883, 271] width 1291 height 16
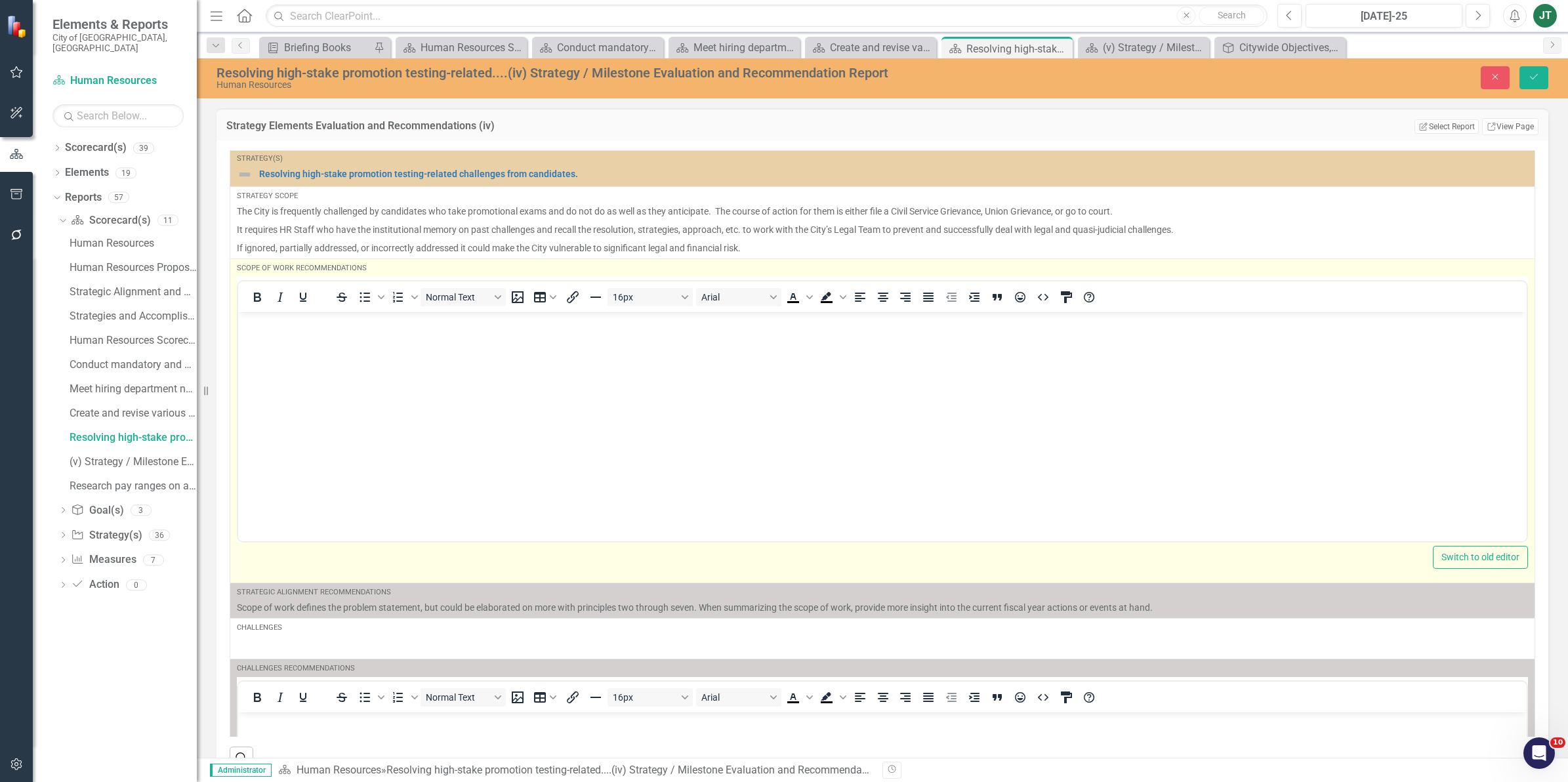
click at [281, 336] on body "Rich Text Area. Press ALT-0 for help." at bounding box center [882, 409] width 1288 height 197
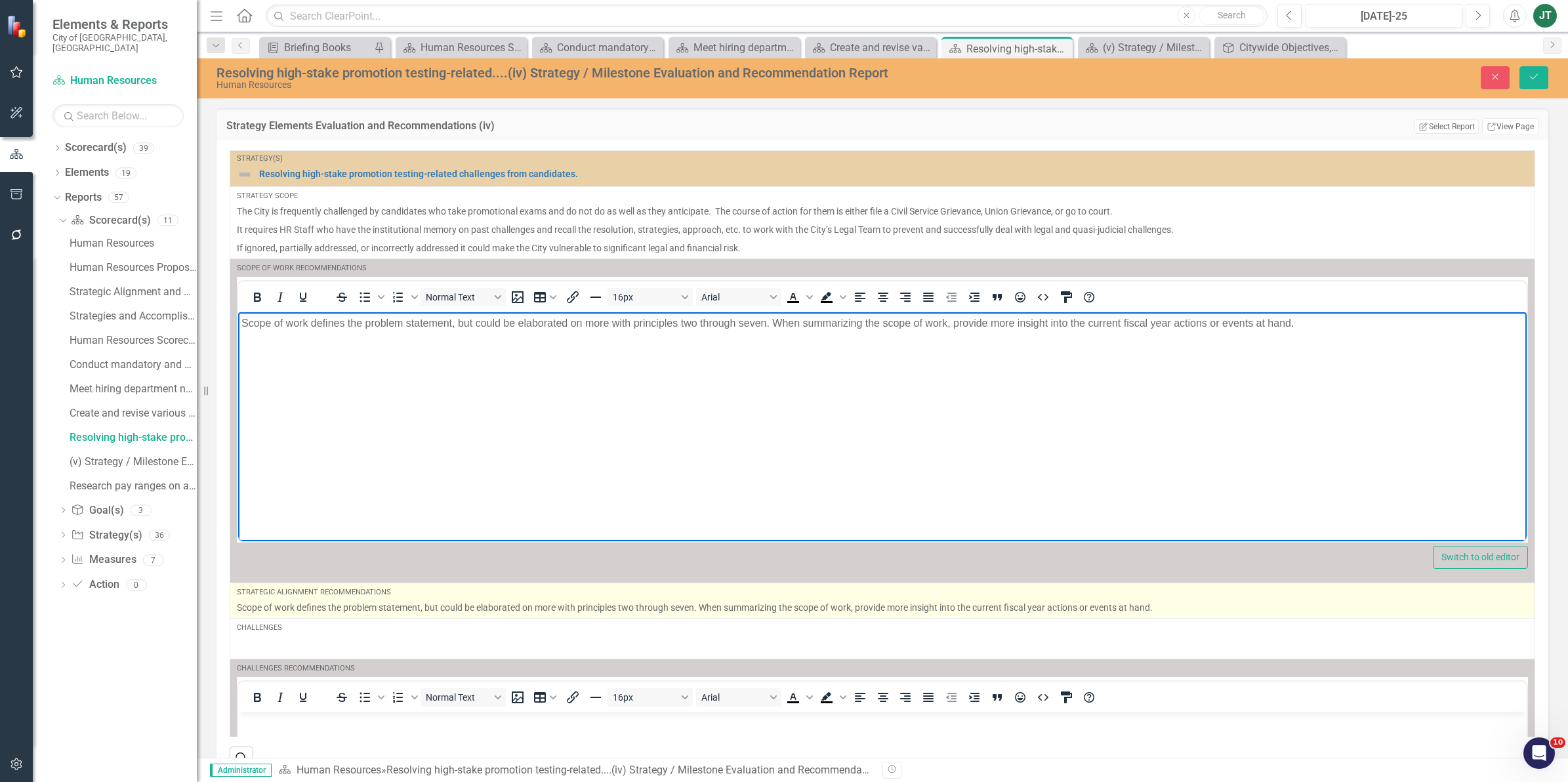
click at [420, 602] on p "Scope of work defines the problem statement, but could be elaborated on more wi…" at bounding box center [883, 607] width 1291 height 13
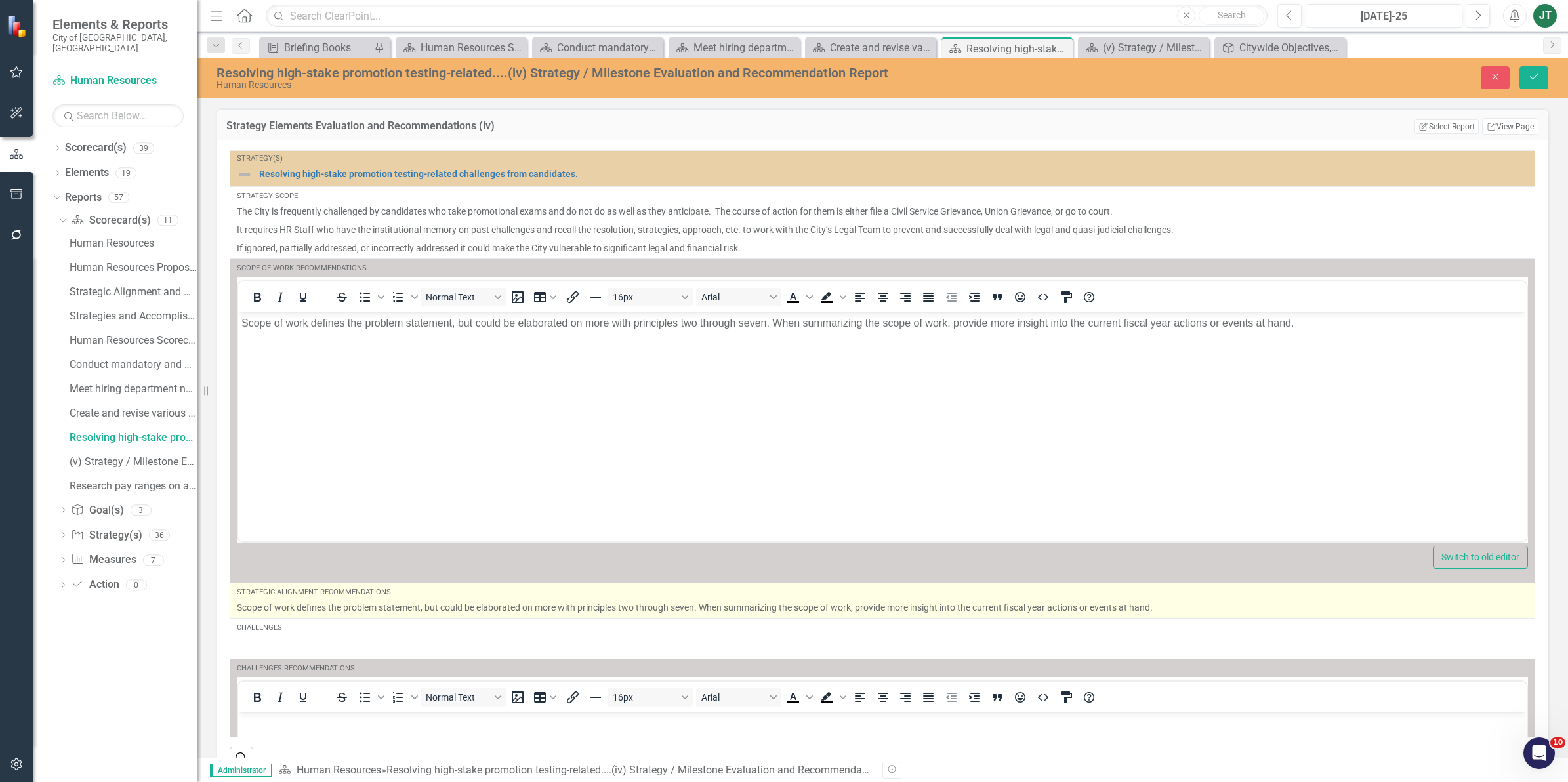
click at [420, 602] on p "Scope of work defines the problem statement, but could be elaborated on more wi…" at bounding box center [883, 607] width 1291 height 13
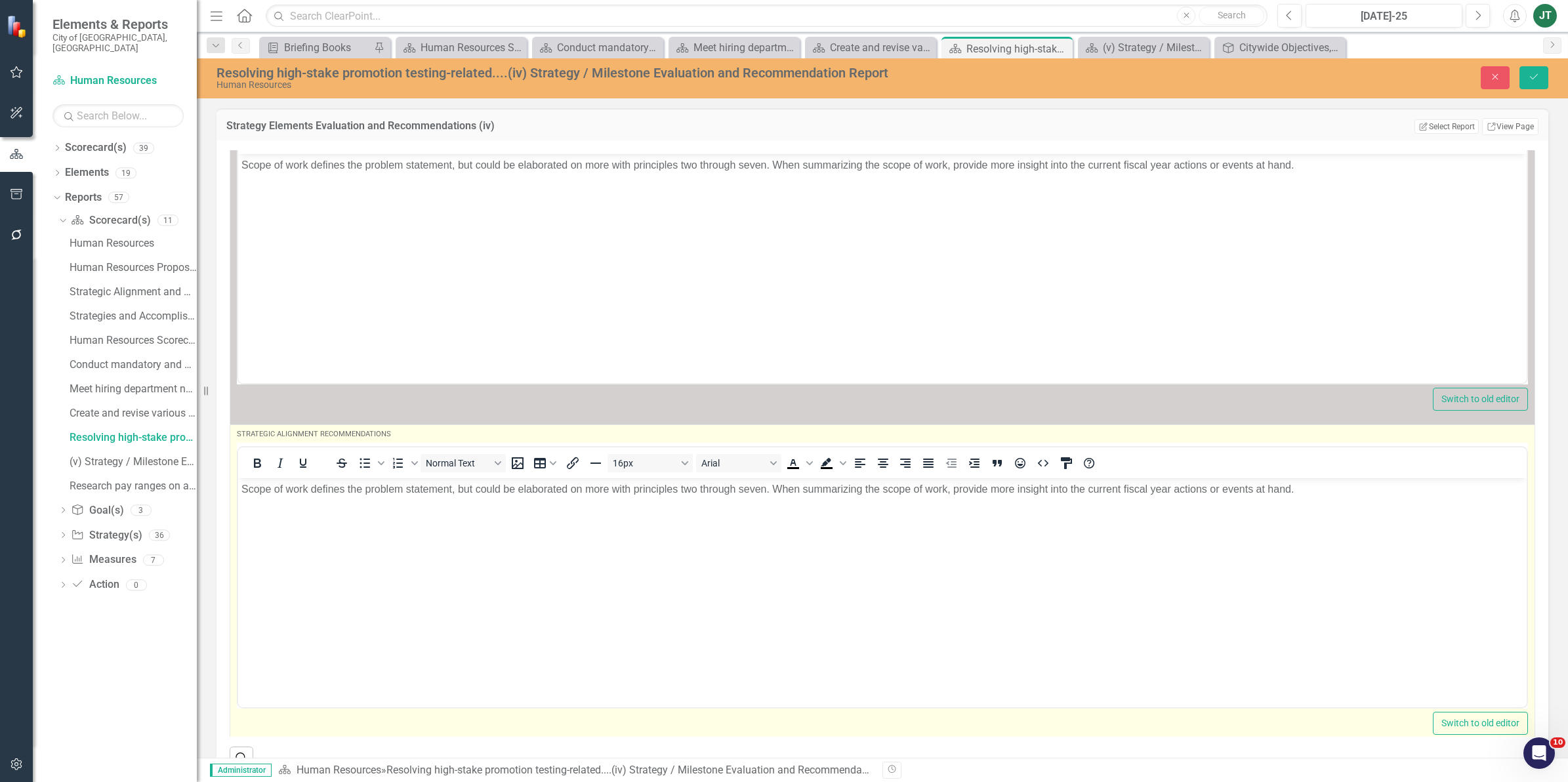
scroll to position [164, 0]
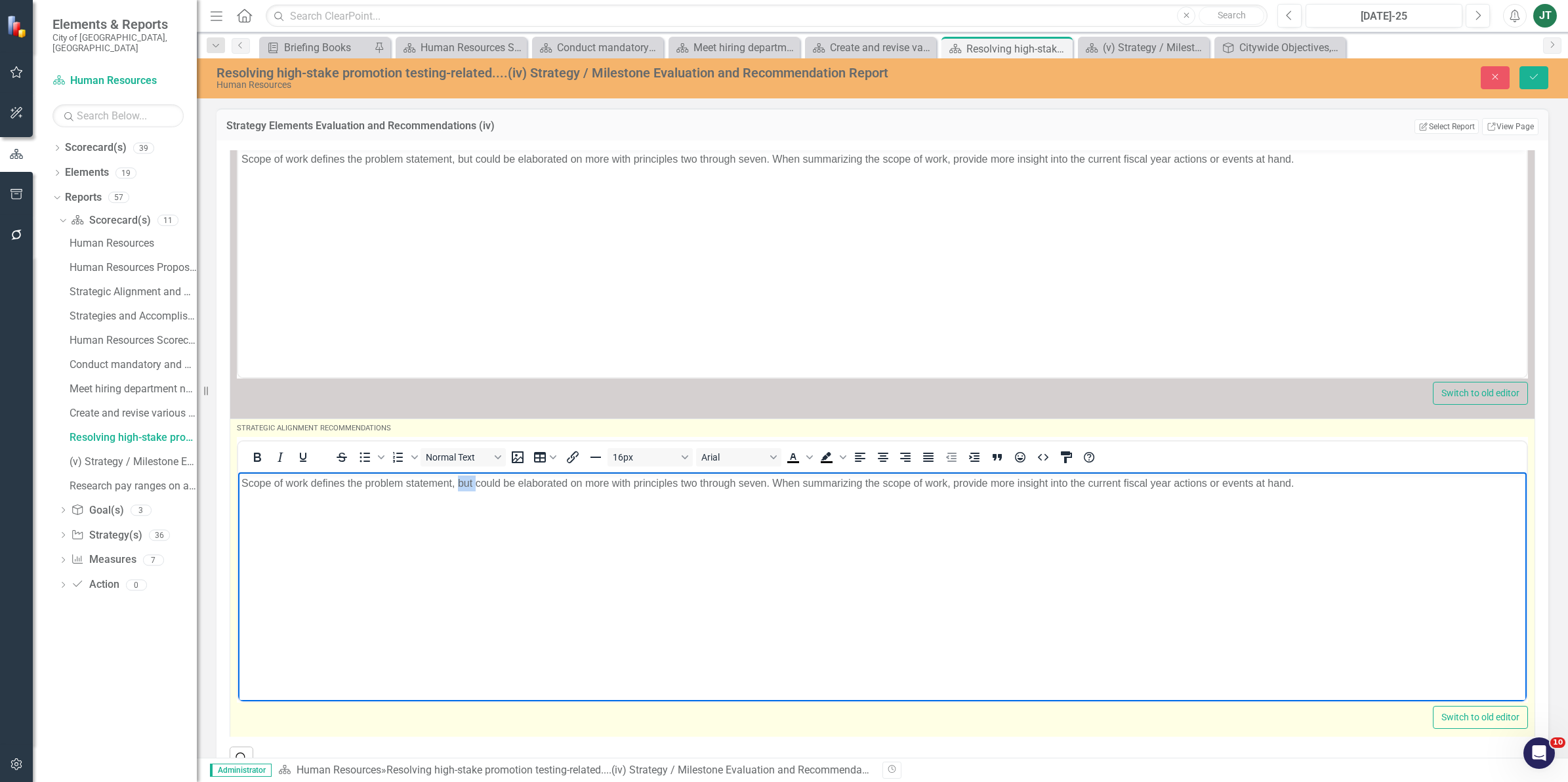
click at [467, 486] on p "Scope of work defines the problem statement, but could be elaborated on more wi…" at bounding box center [882, 482] width 1282 height 16
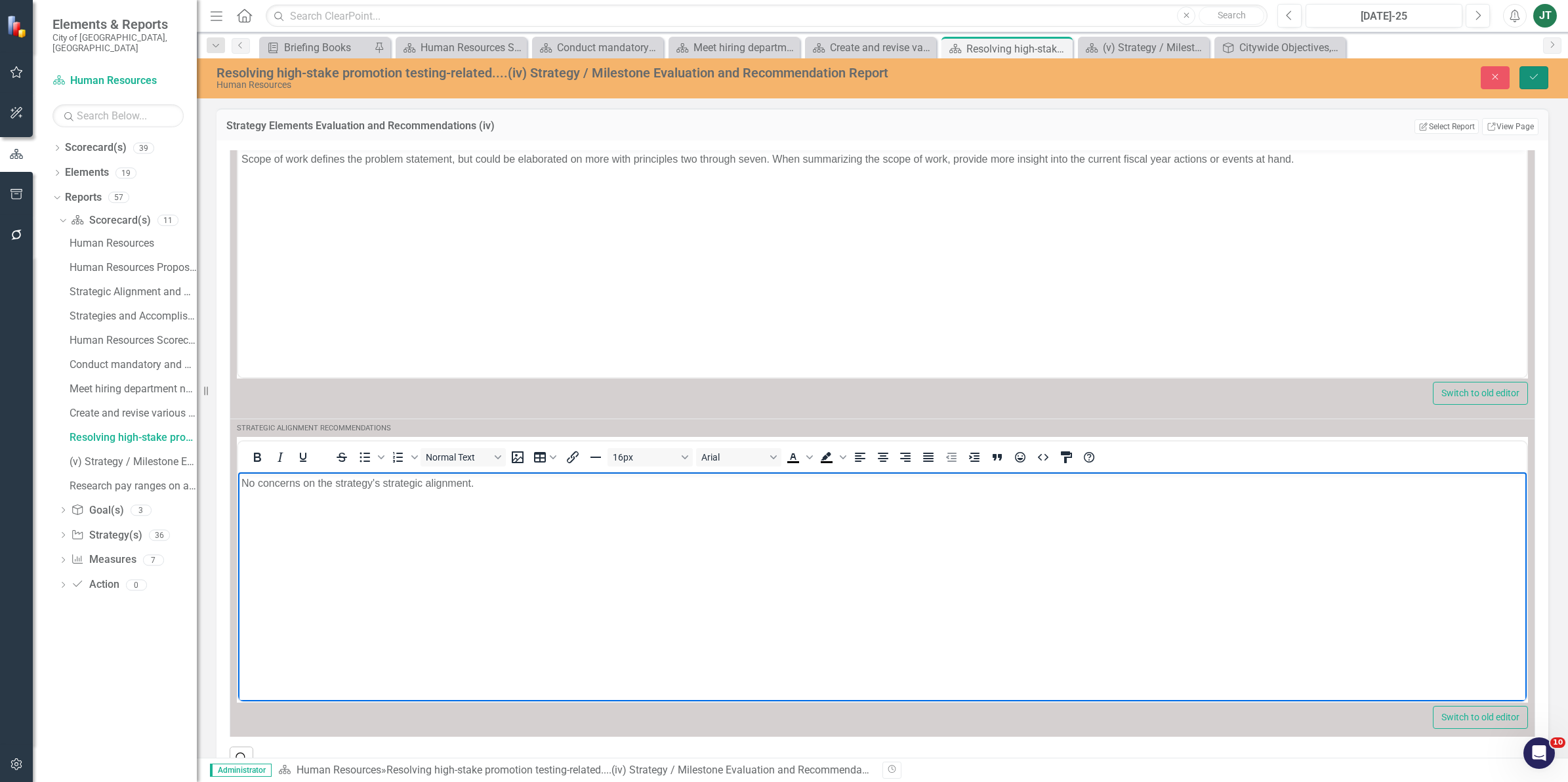
click at [1542, 79] on button "Save" at bounding box center [1533, 77] width 29 height 23
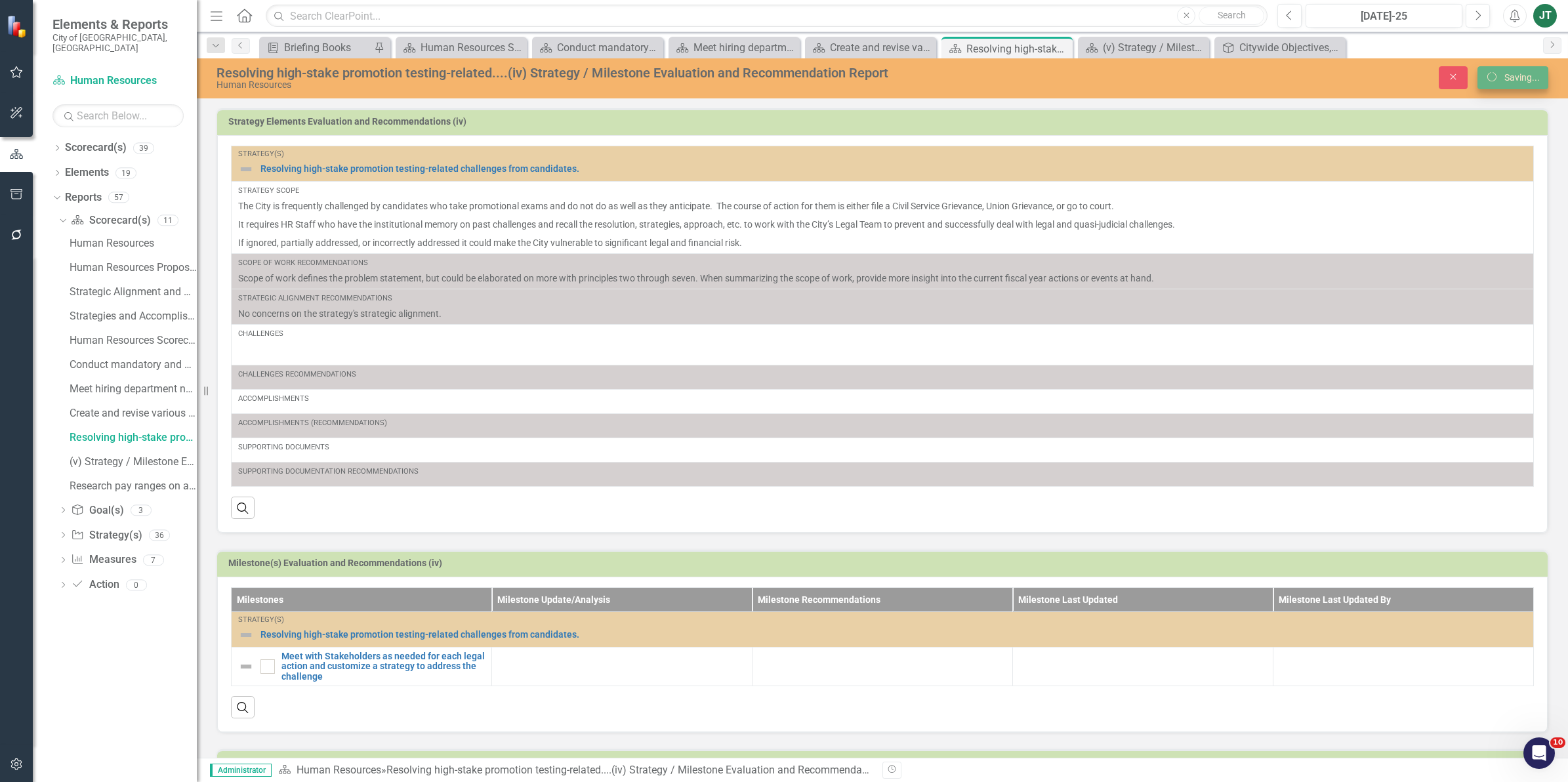
scroll to position [0, 0]
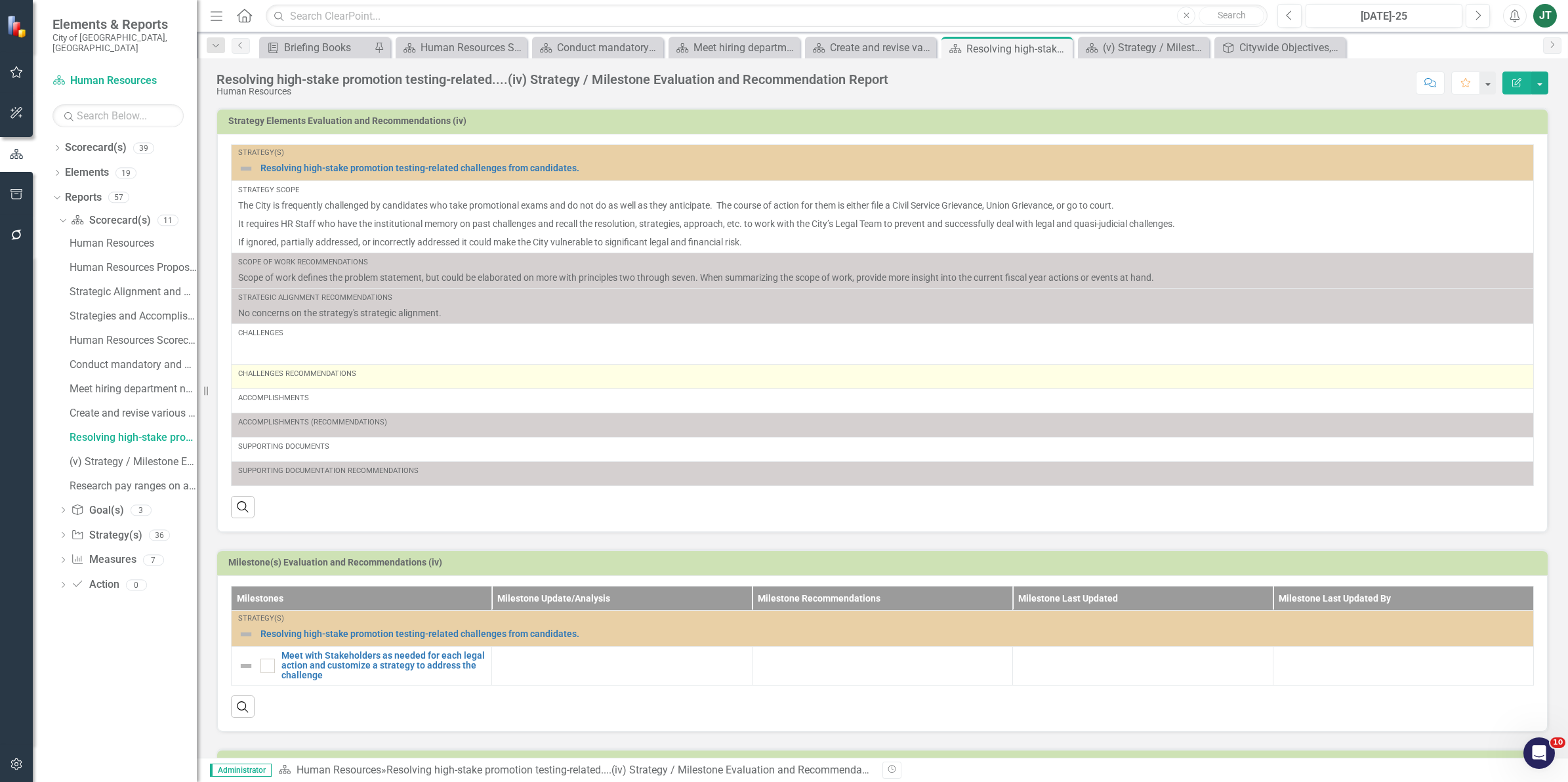
click at [282, 384] on div "Challenges Recommendations" at bounding box center [882, 377] width 1288 height 16
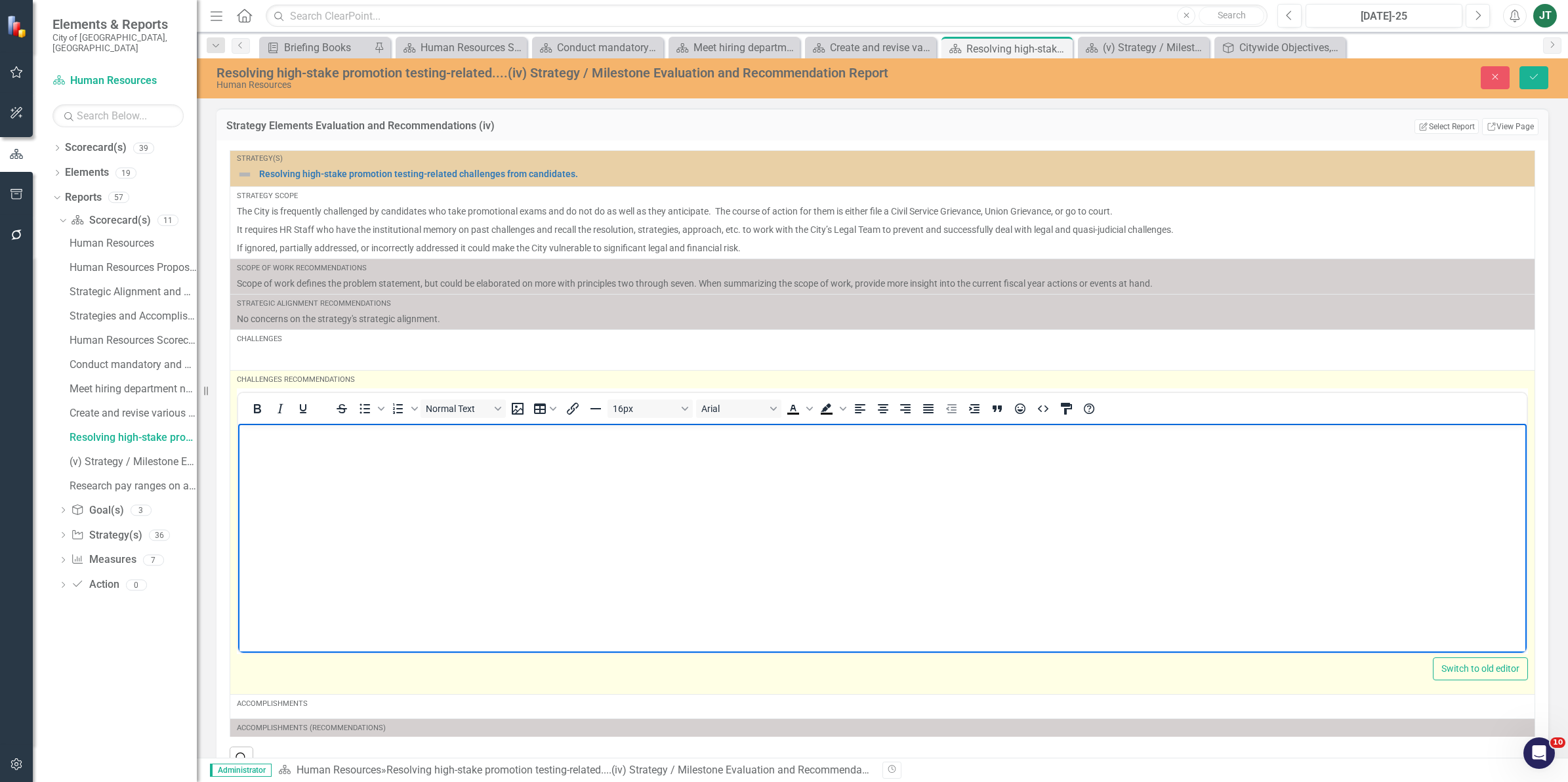
click at [320, 433] on p "Rich Text Area. Press ALT-0 for help." at bounding box center [882, 434] width 1282 height 16
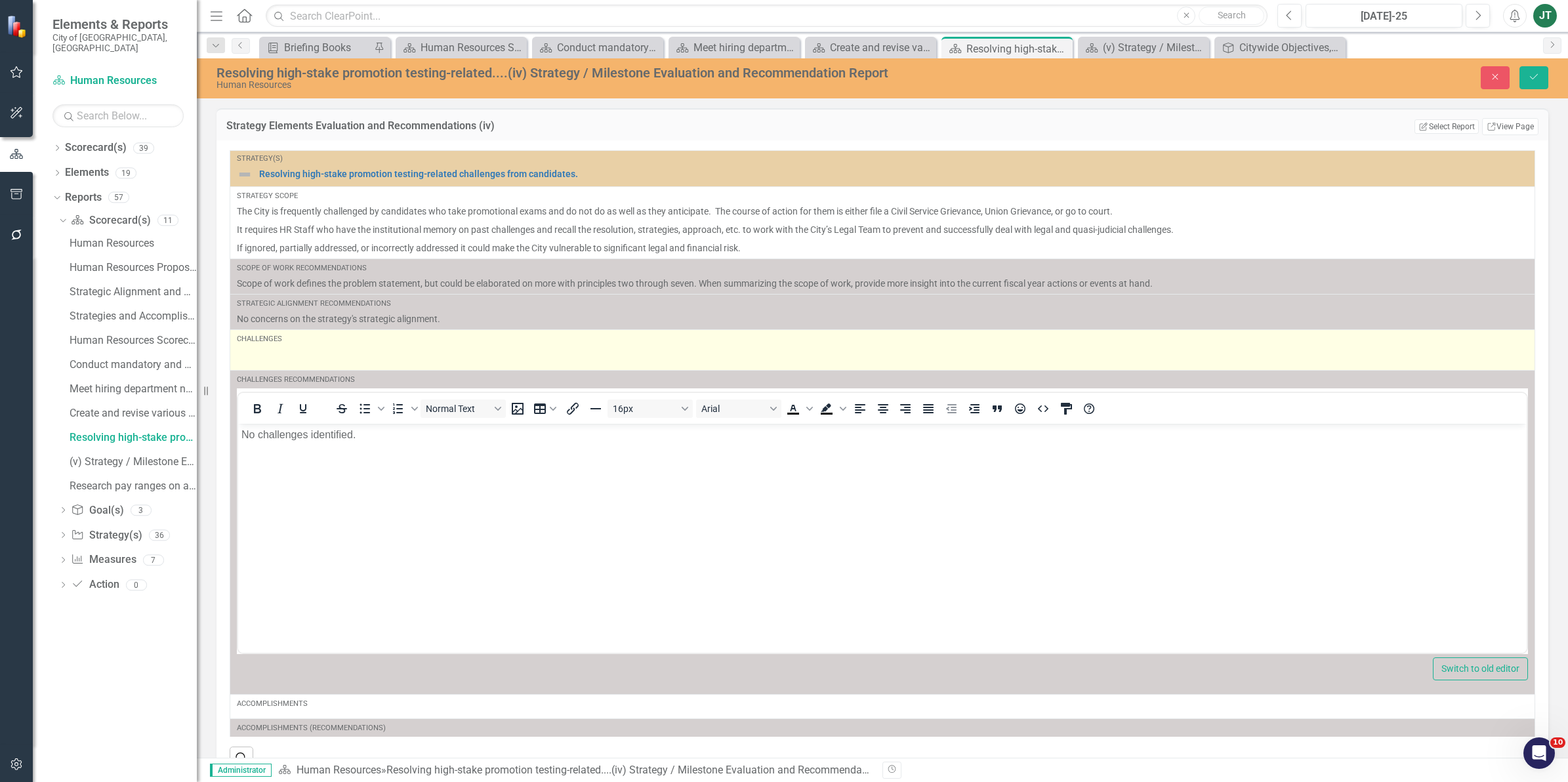
click at [344, 358] on p at bounding box center [883, 358] width 1291 height 16
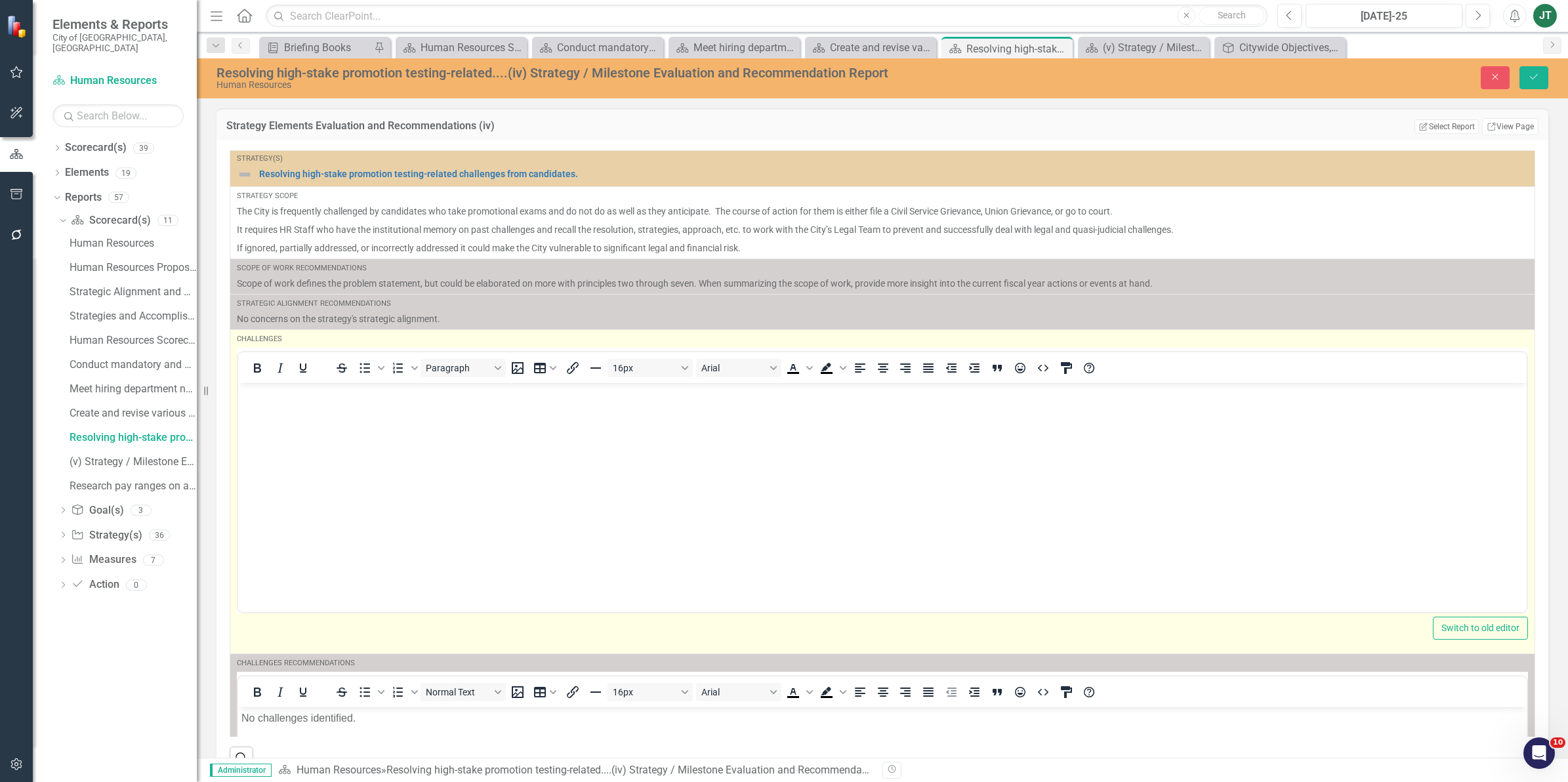
click at [270, 400] on p "Rich Text Area. Press ALT-0 for help." at bounding box center [882, 393] width 1282 height 16
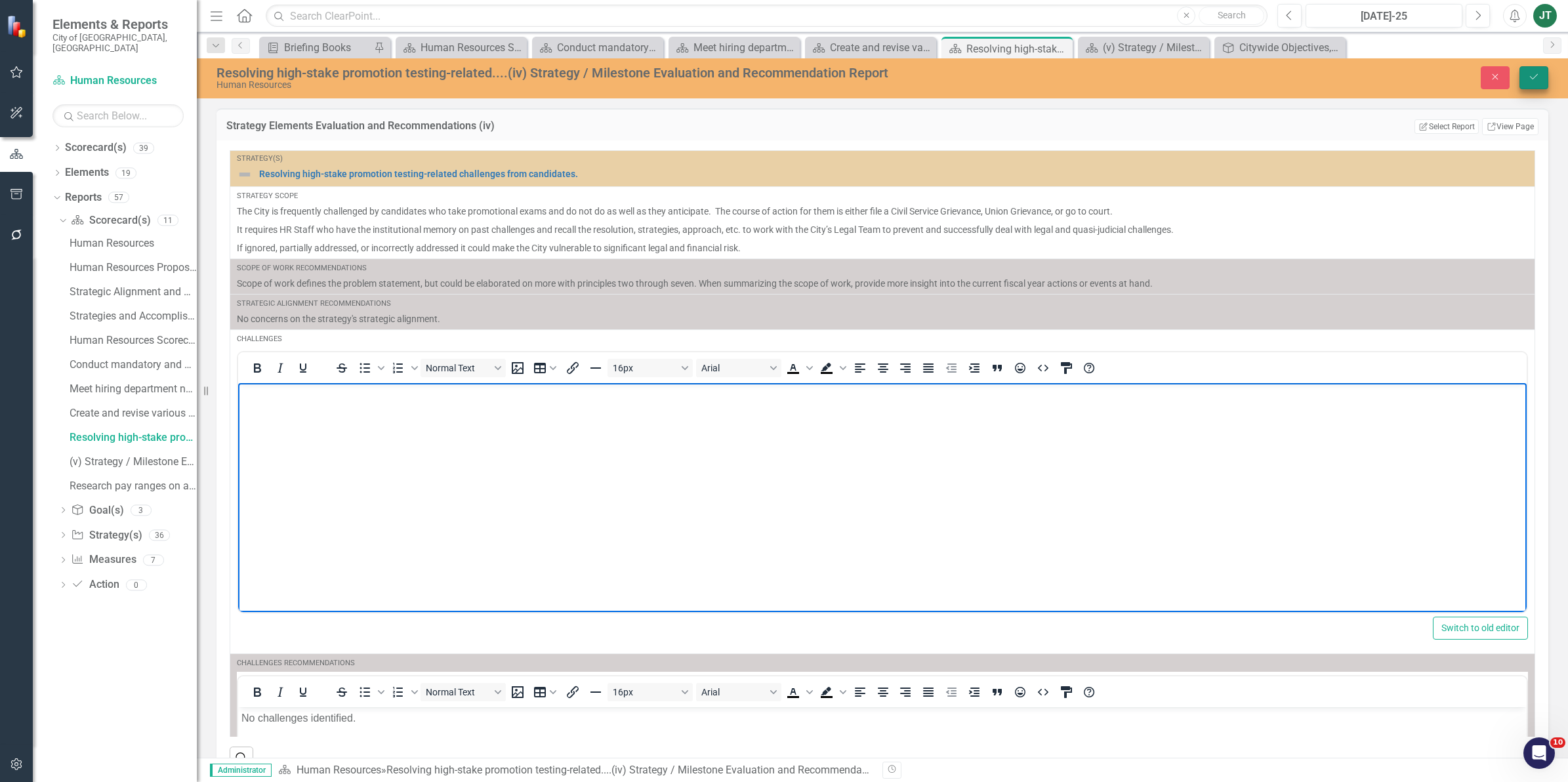
click at [1533, 79] on icon "Save" at bounding box center [1533, 76] width 12 height 9
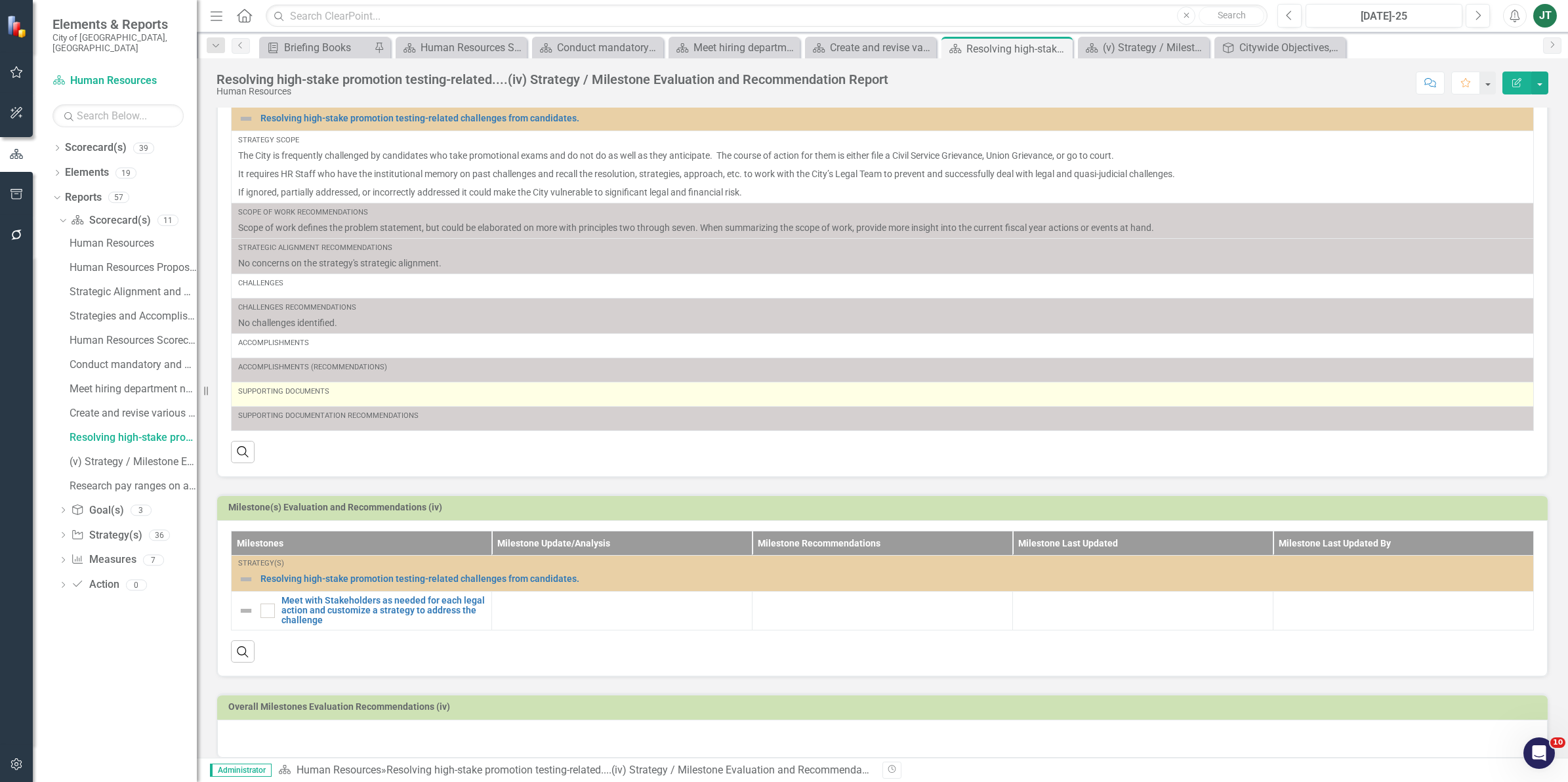
scroll to position [77, 0]
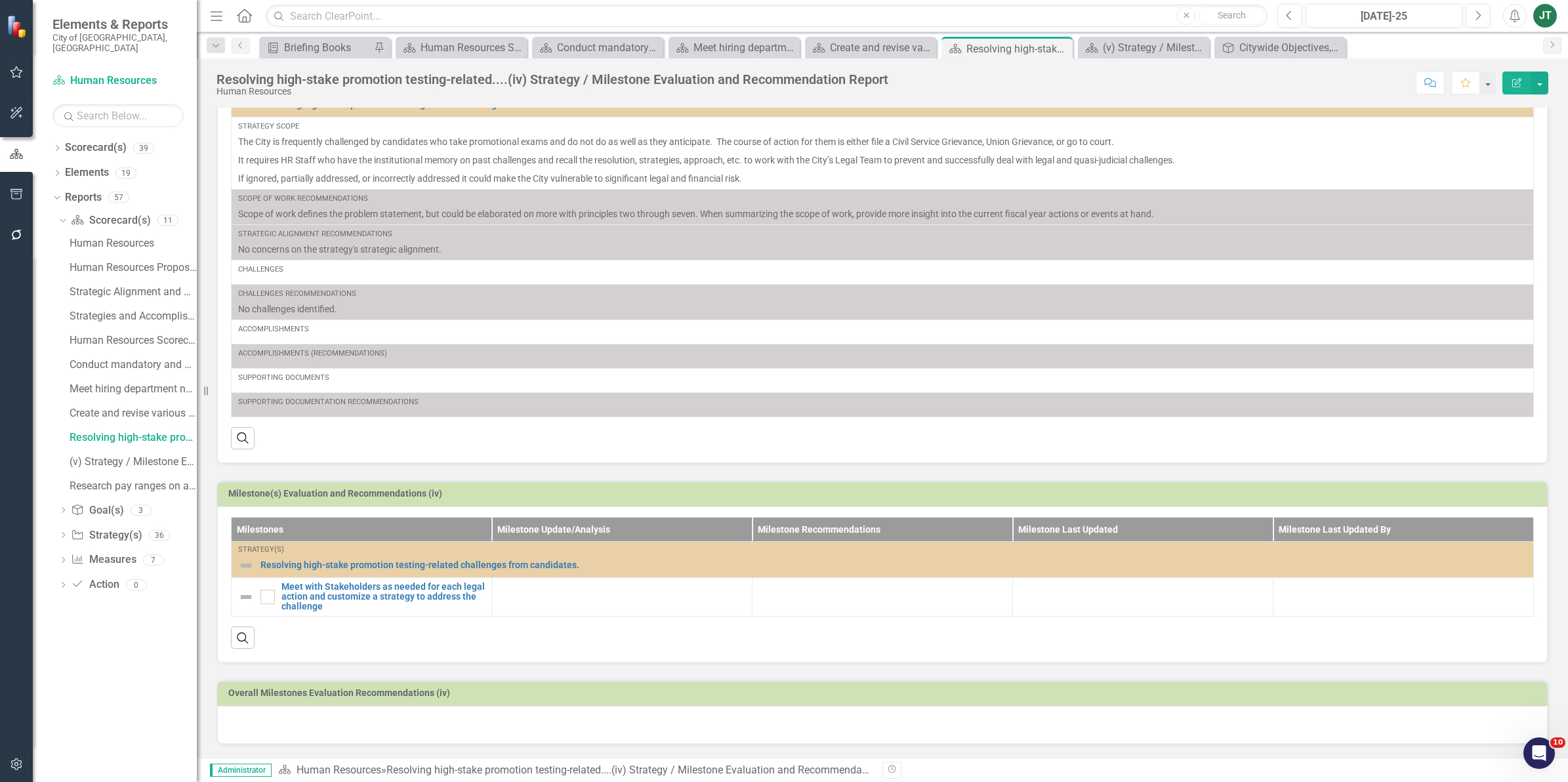
click at [284, 725] on div at bounding box center [883, 725] width 1331 height 38
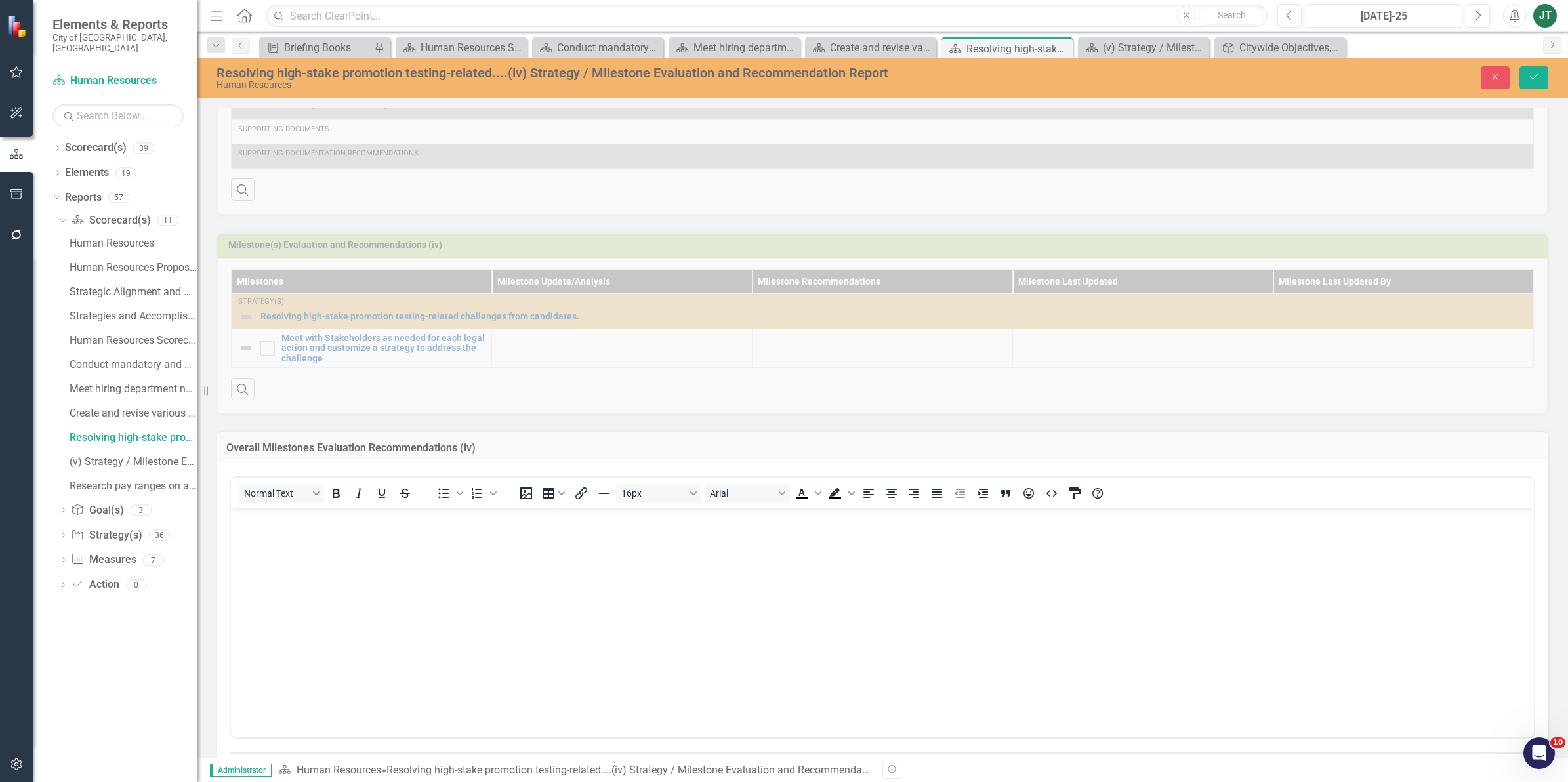
scroll to position [322, 0]
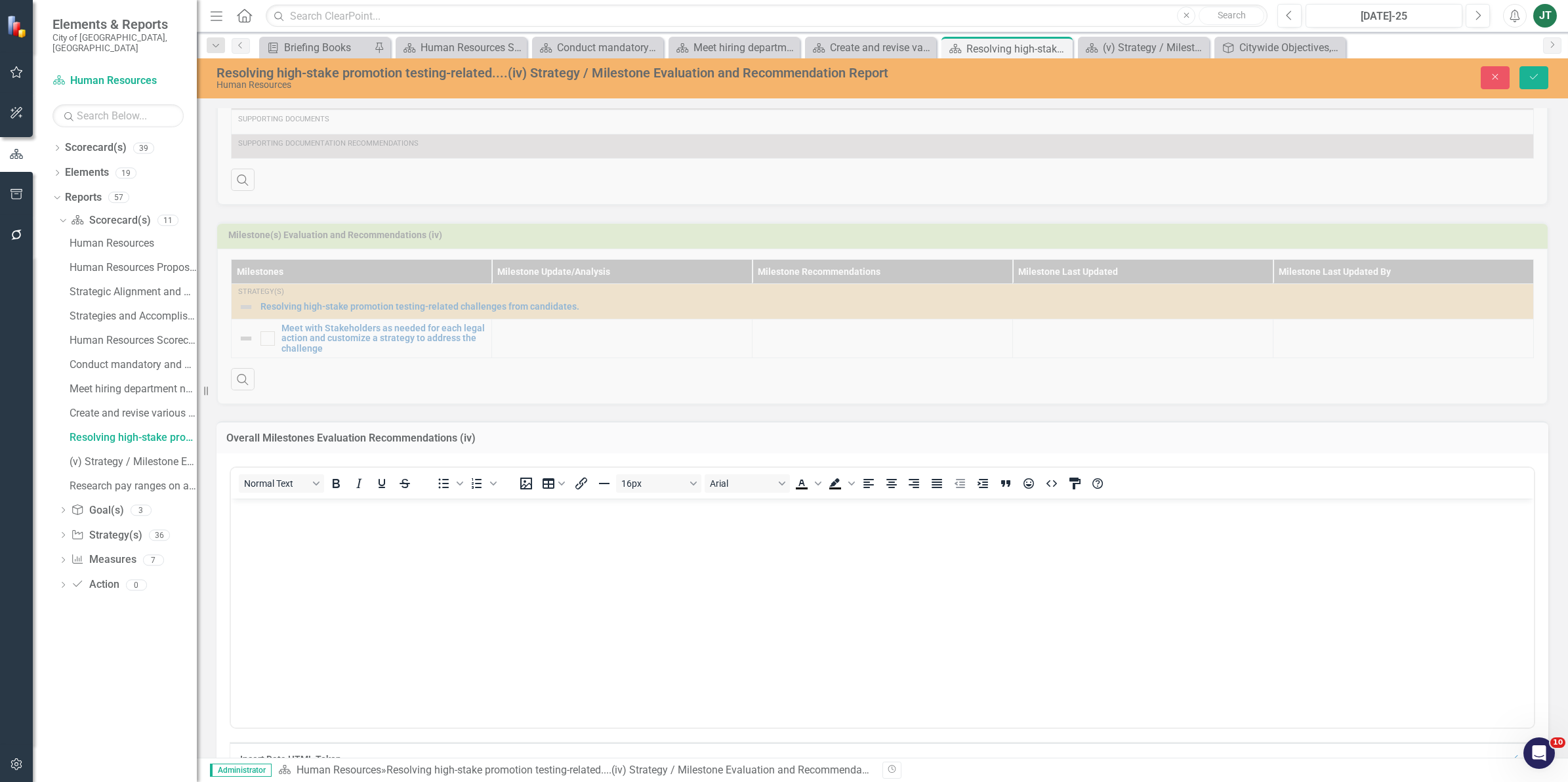
click at [271, 502] on p "Rich Text Area. Press ALT-0 for help." at bounding box center [882, 510] width 1296 height 16
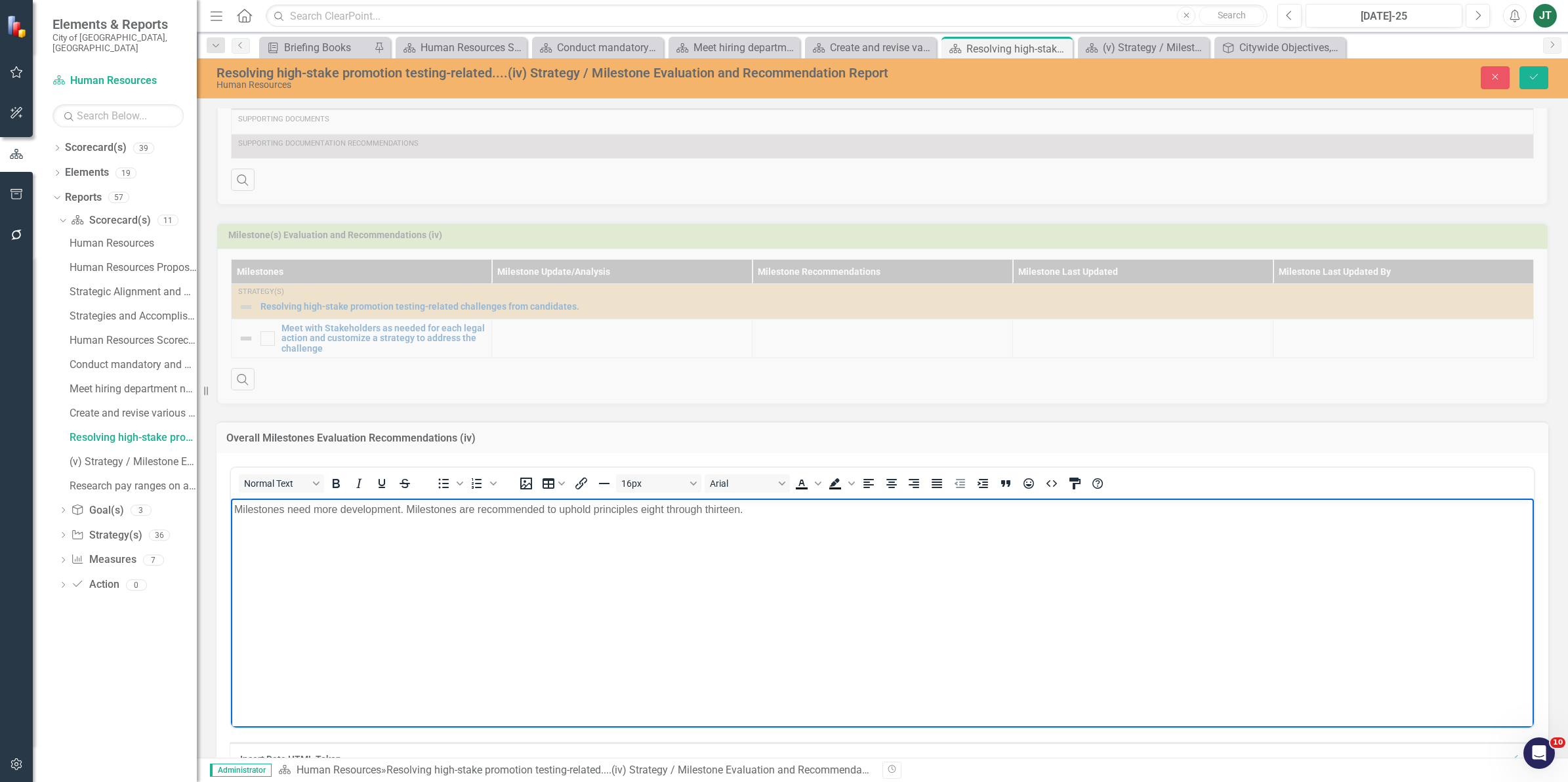
click at [531, 514] on p "Milestones need more development. Milestones are recommended to uphold principl…" at bounding box center [882, 510] width 1296 height 16
click at [776, 527] on body "Milestones need more development. Milestones are recommended to uphold principl…" at bounding box center [883, 596] width 1303 height 197
drag, startPoint x: 809, startPoint y: 515, endPoint x: 568, endPoint y: 520, distance: 241.1
click at [568, 520] on body "Milestones need more development. Milestones are recommended to uphold principl…" at bounding box center [883, 596] width 1303 height 197
click at [819, 524] on body "Milestones need more development. Milestones are recommended to uphold principl…" at bounding box center [883, 596] width 1303 height 197
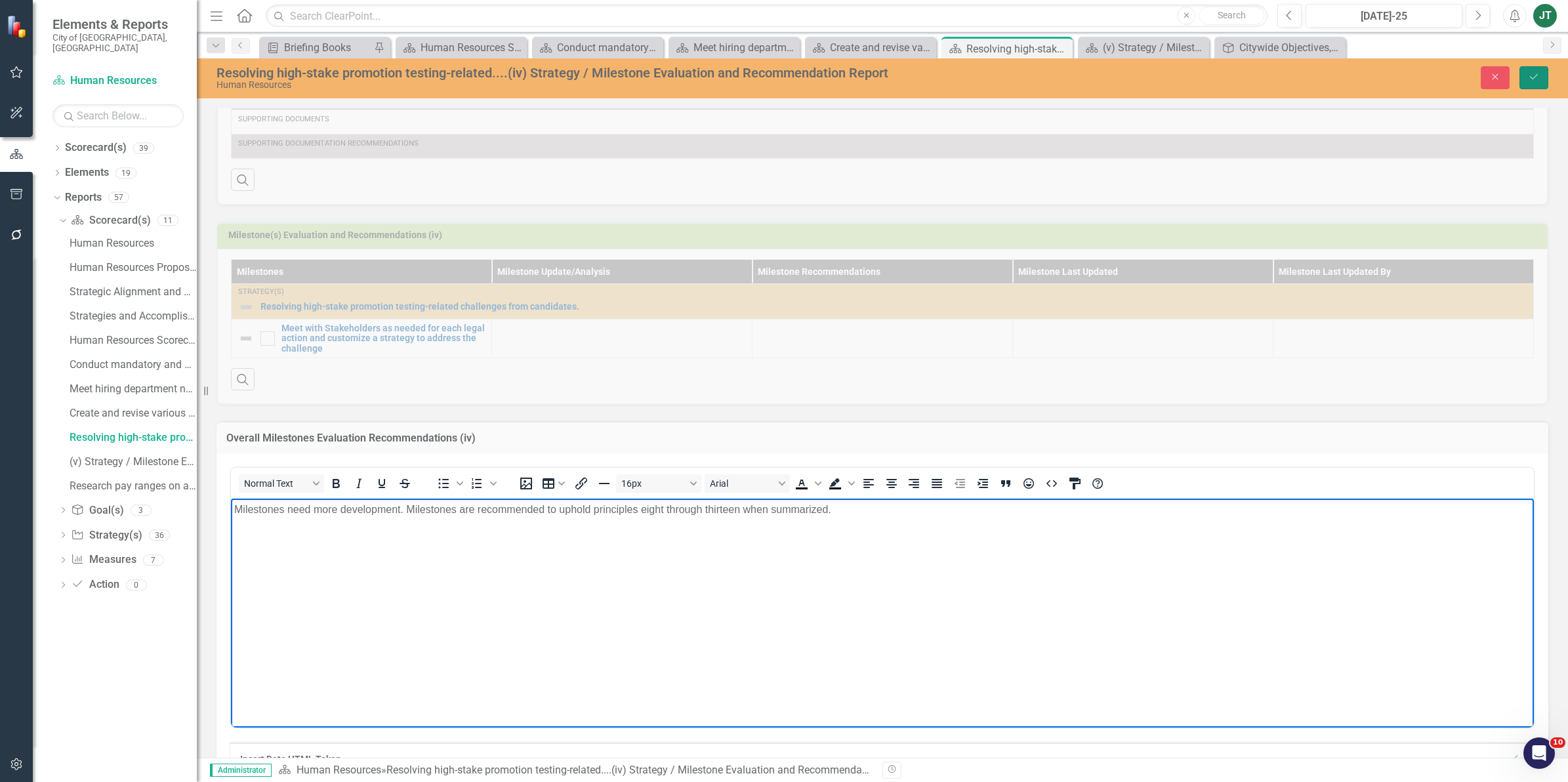
click at [1526, 73] on button "Save" at bounding box center [1533, 77] width 29 height 23
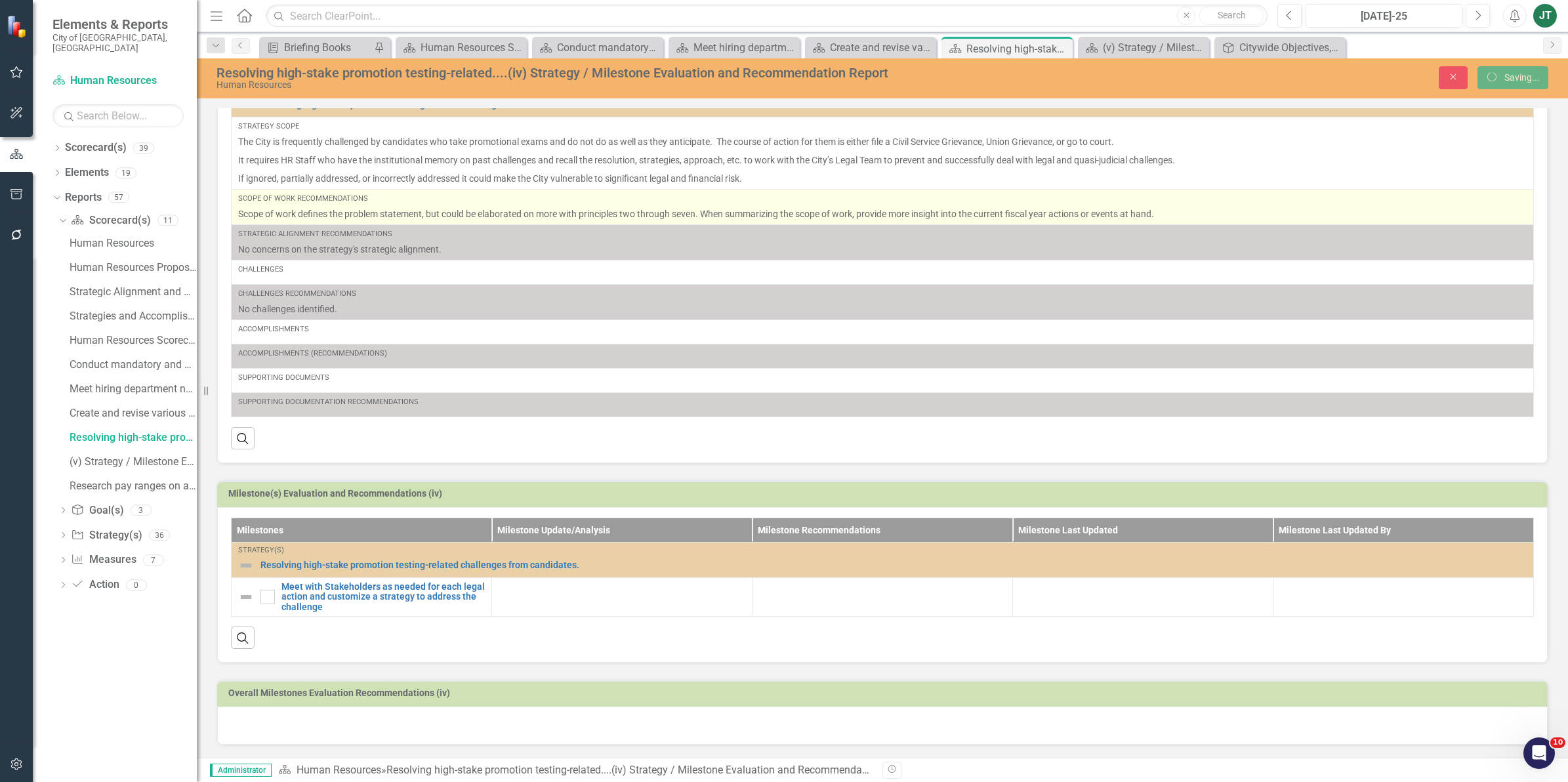
scroll to position [77, 0]
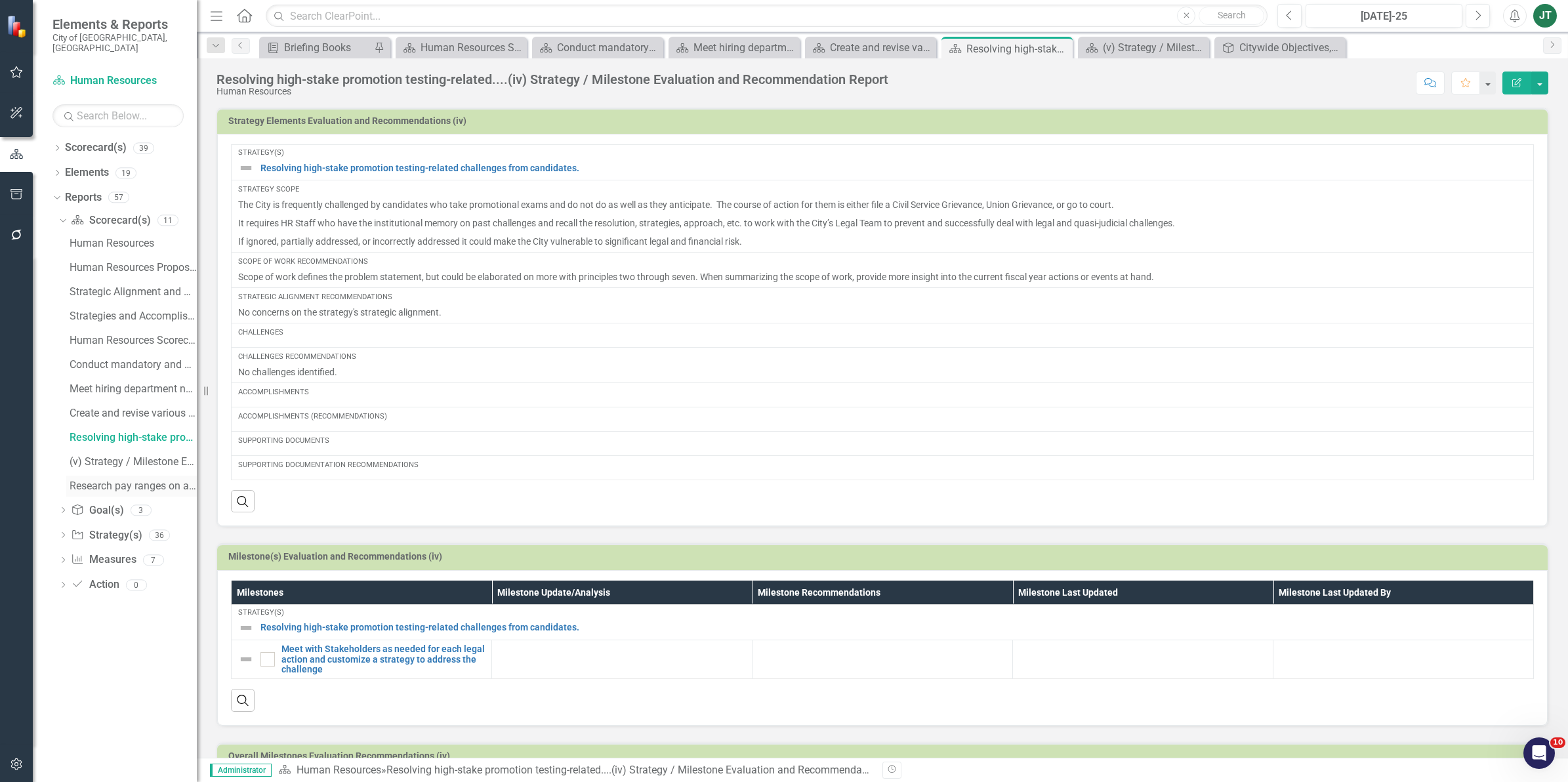
click at [120, 480] on div "Research pay ranges on a priority basis and recommend ....(vi) Strategy / Miles…" at bounding box center [132, 486] width 128 height 12
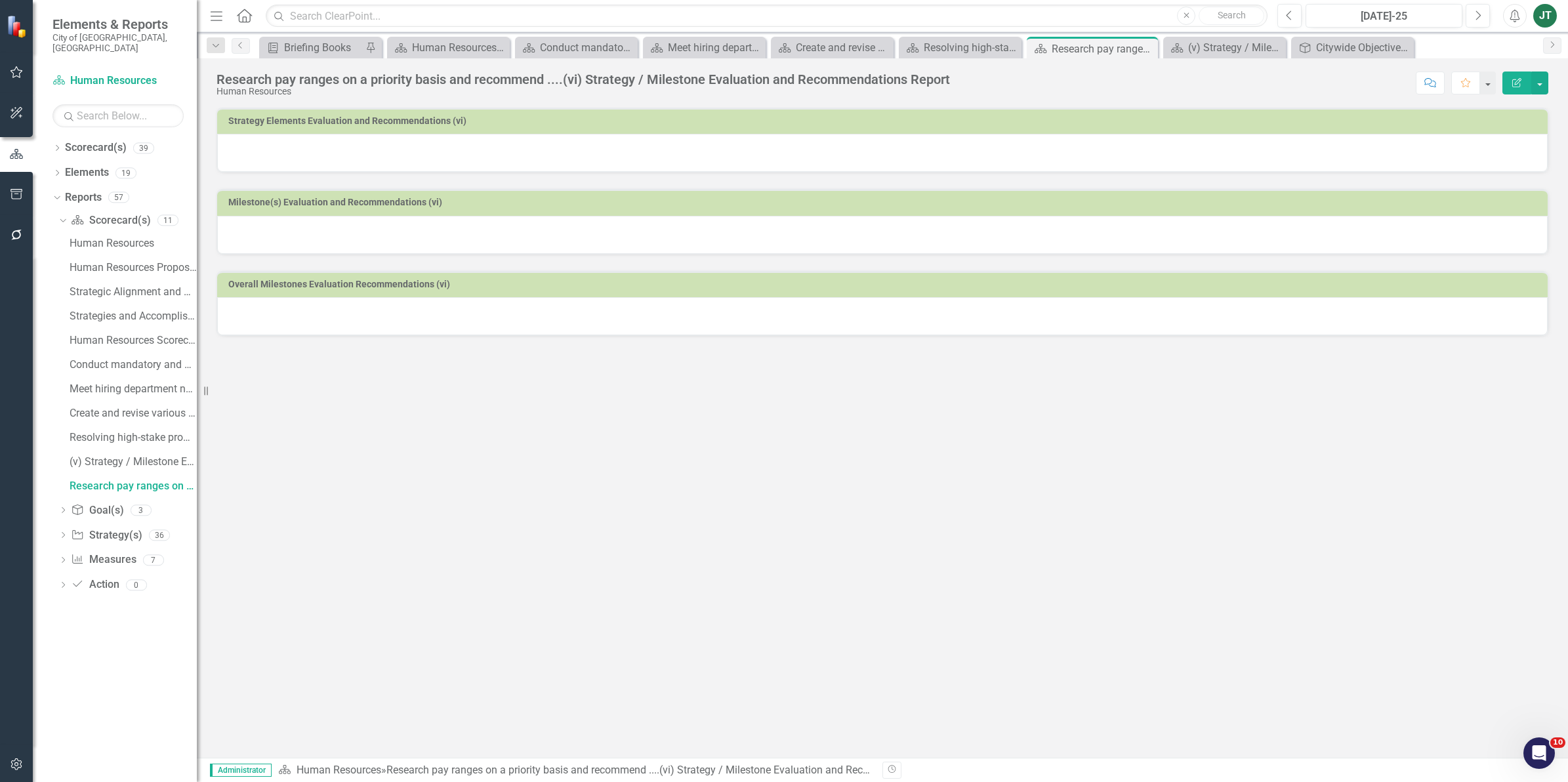
click at [502, 149] on div at bounding box center [883, 152] width 1331 height 38
click at [584, 138] on div at bounding box center [883, 152] width 1331 height 38
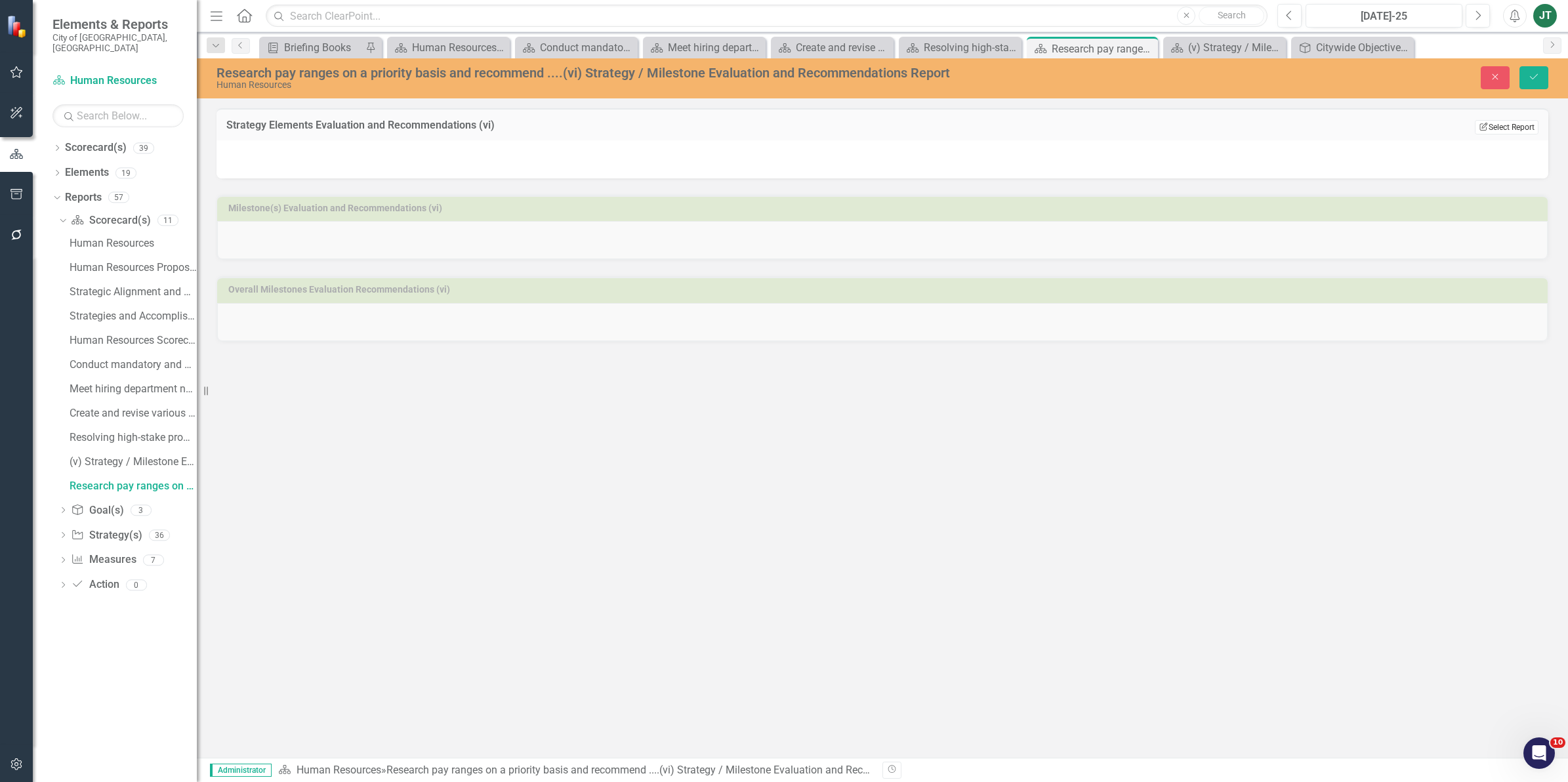
click at [1486, 126] on button "Edit Report Select Report" at bounding box center [1507, 127] width 63 height 15
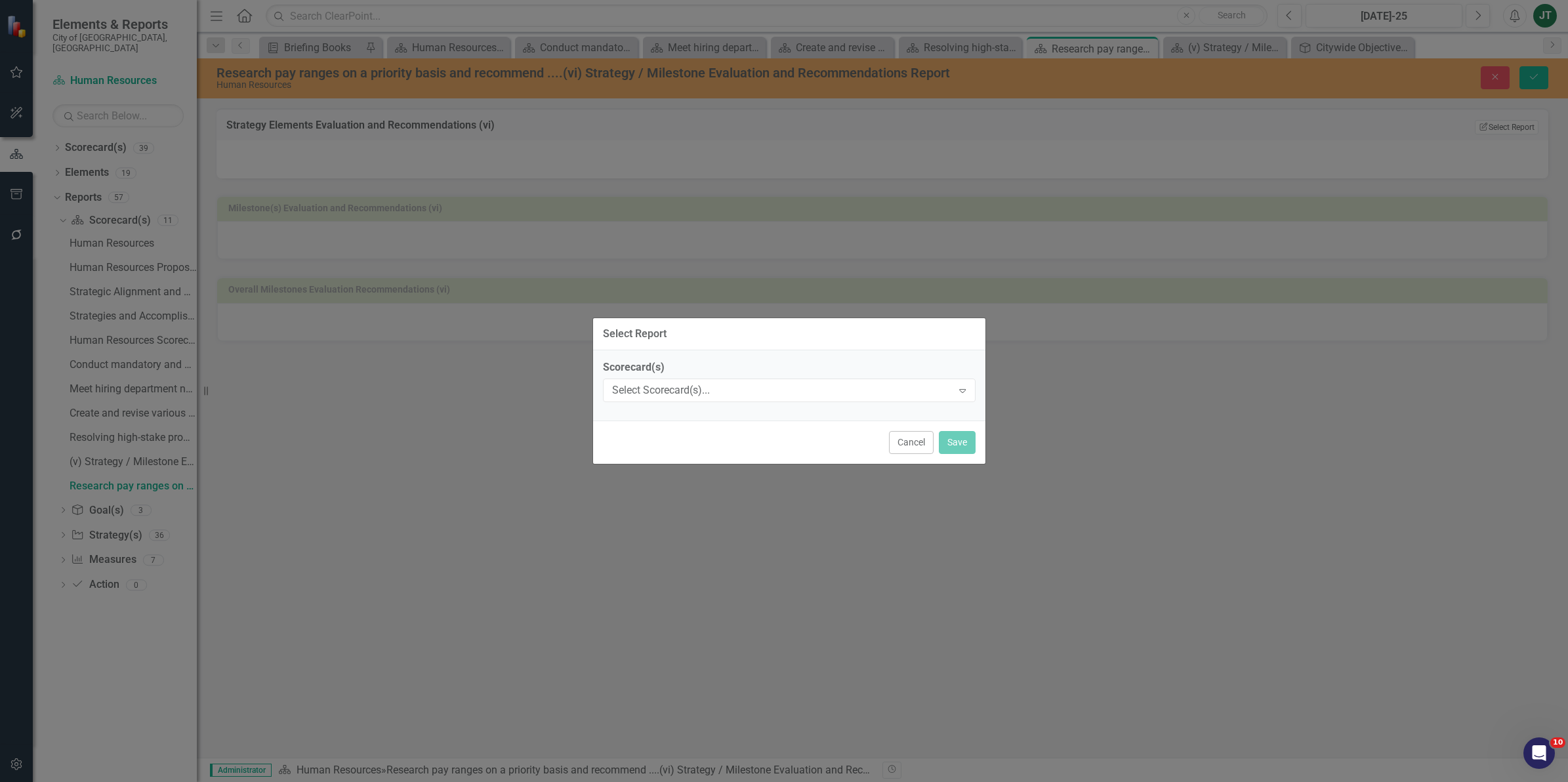
click at [863, 368] on label "Scorecard(s)" at bounding box center [789, 367] width 373 height 15
click at [856, 391] on div "Select Scorecard(s)..." at bounding box center [782, 390] width 340 height 15
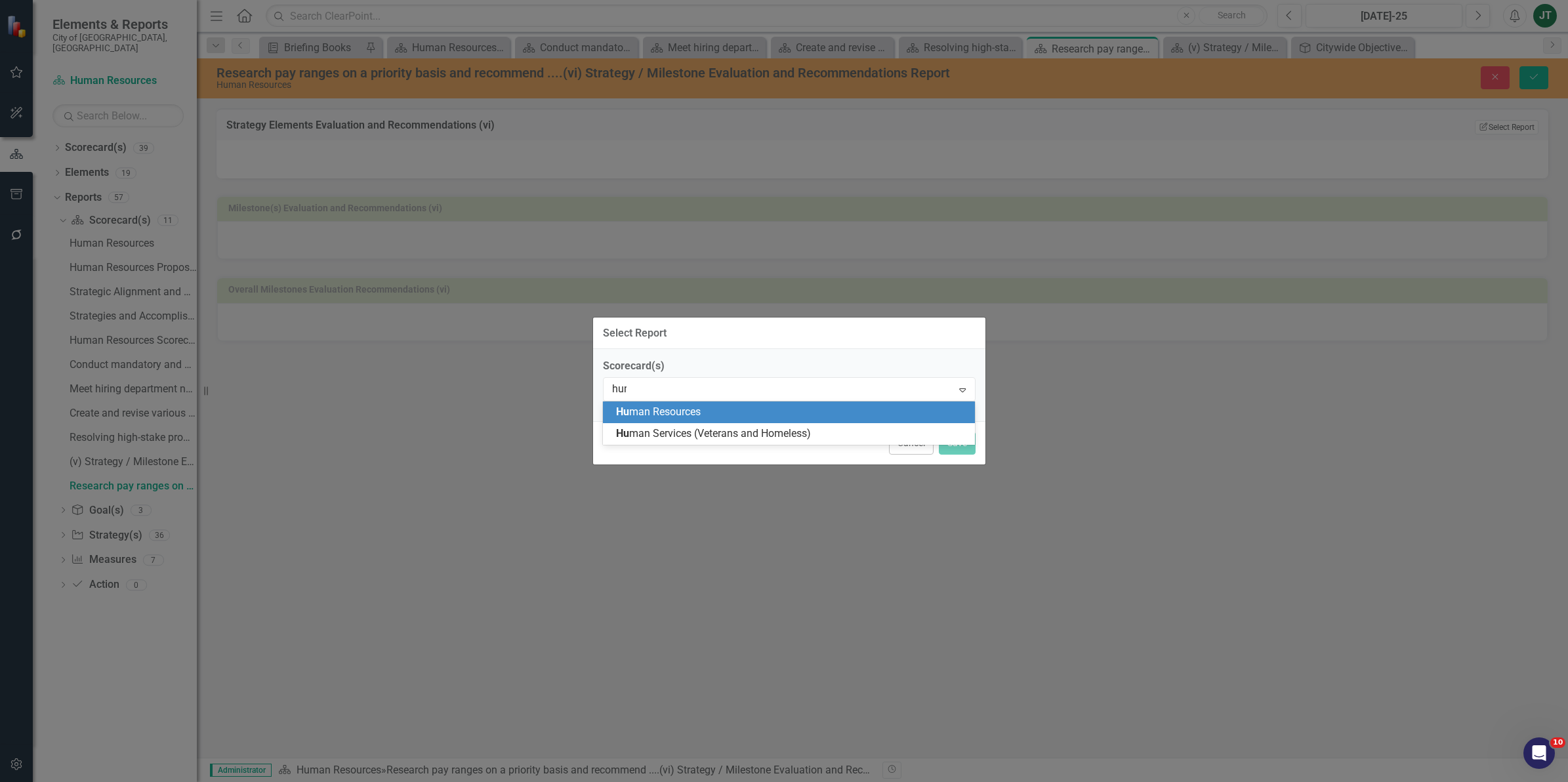
type input "human"
click at [673, 408] on span "Human Resources" at bounding box center [656, 411] width 82 height 13
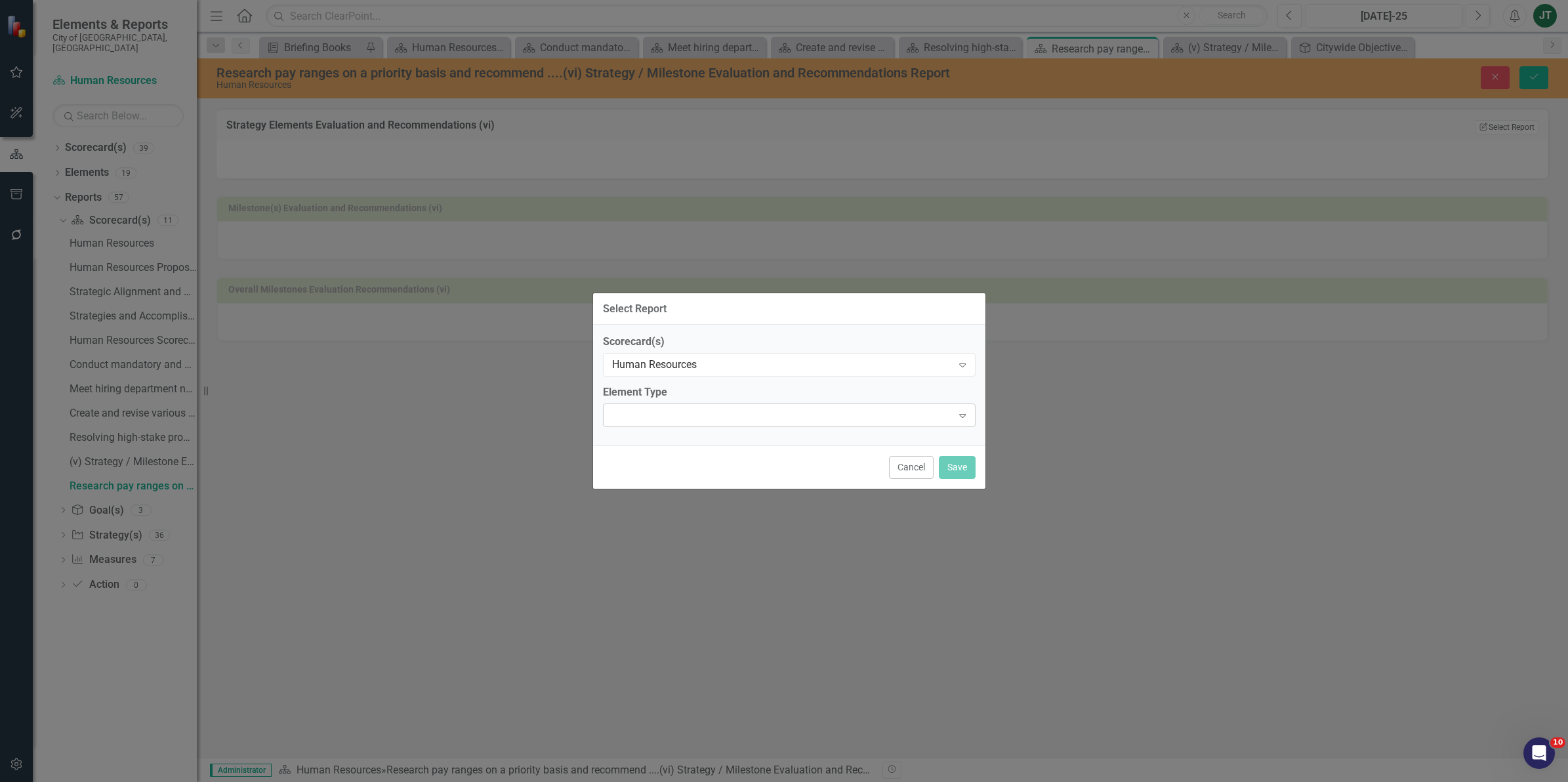
click at [781, 421] on div "Expand" at bounding box center [789, 415] width 373 height 24
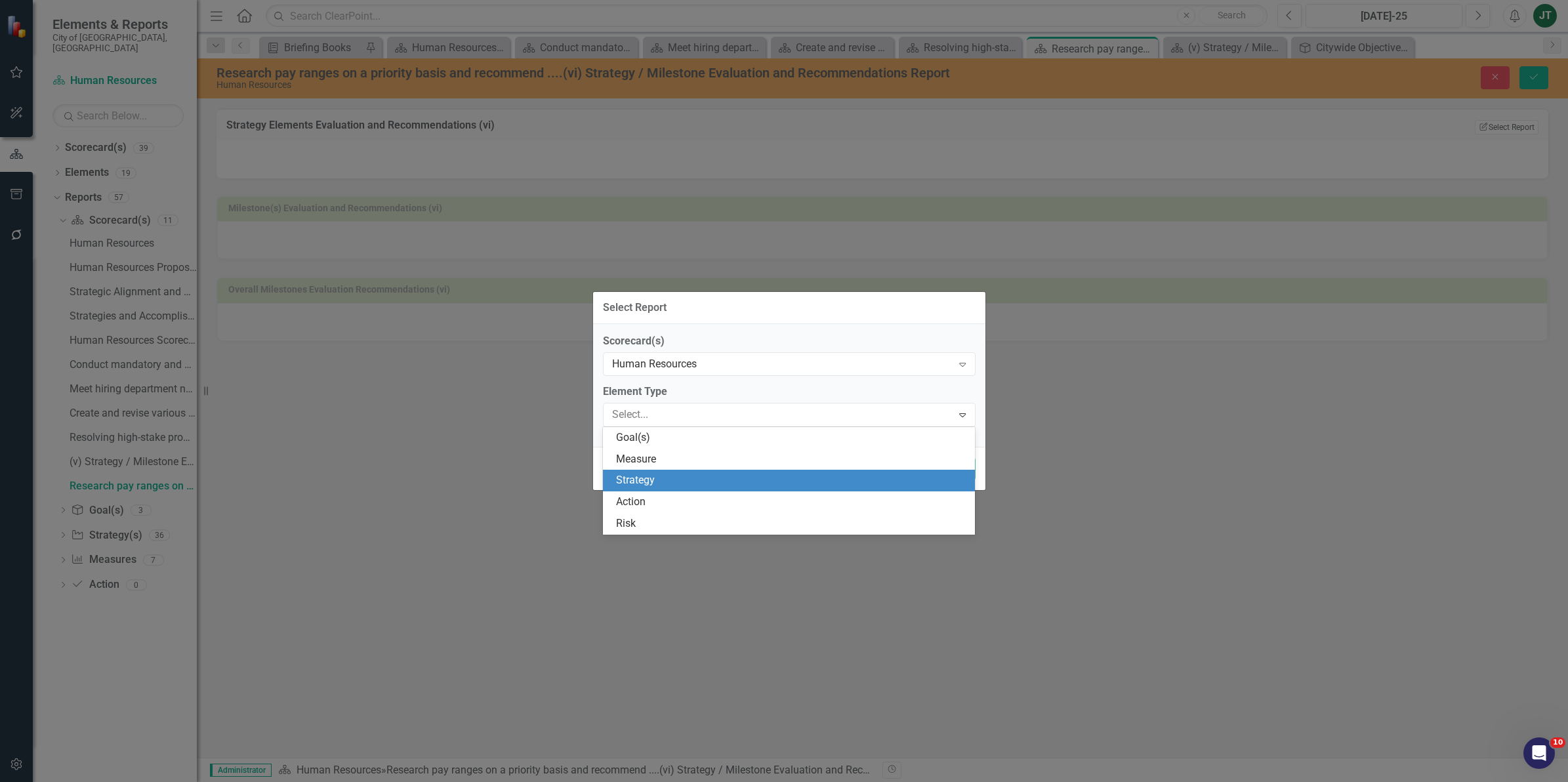
click at [651, 490] on div "Strategy" at bounding box center [789, 480] width 373 height 22
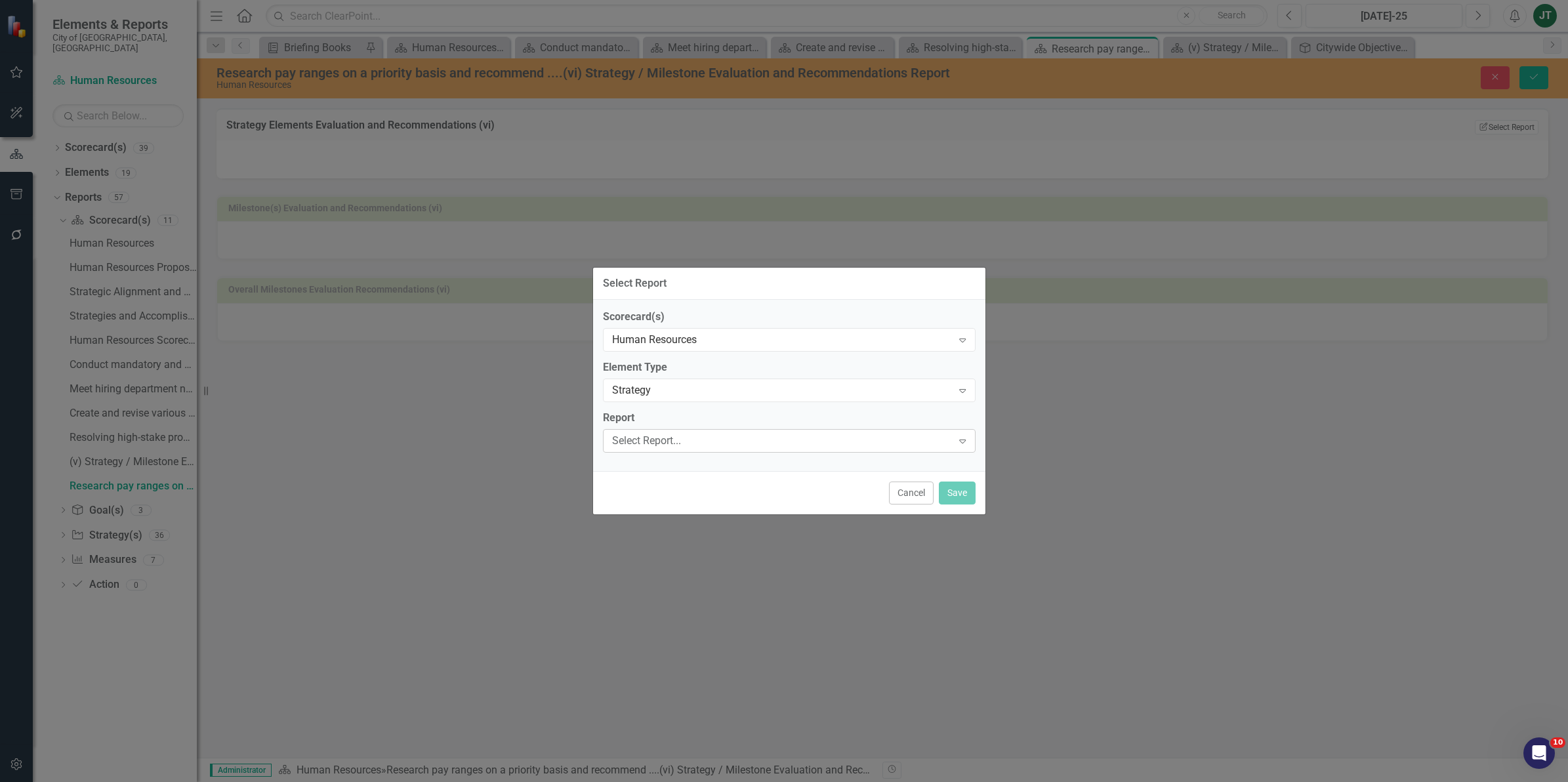
click at [647, 437] on div "Select Report..." at bounding box center [782, 440] width 340 height 15
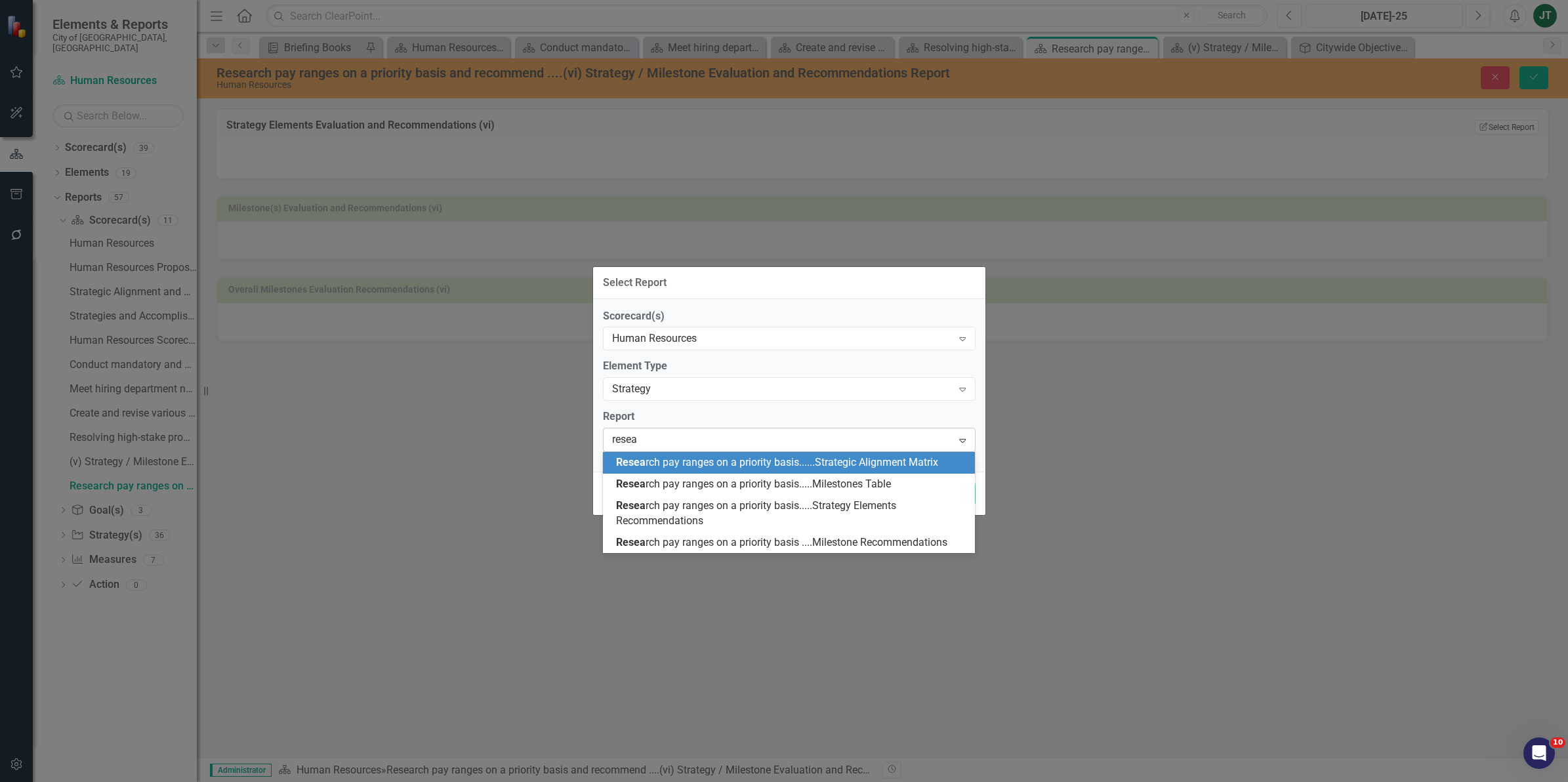
type input "resear"
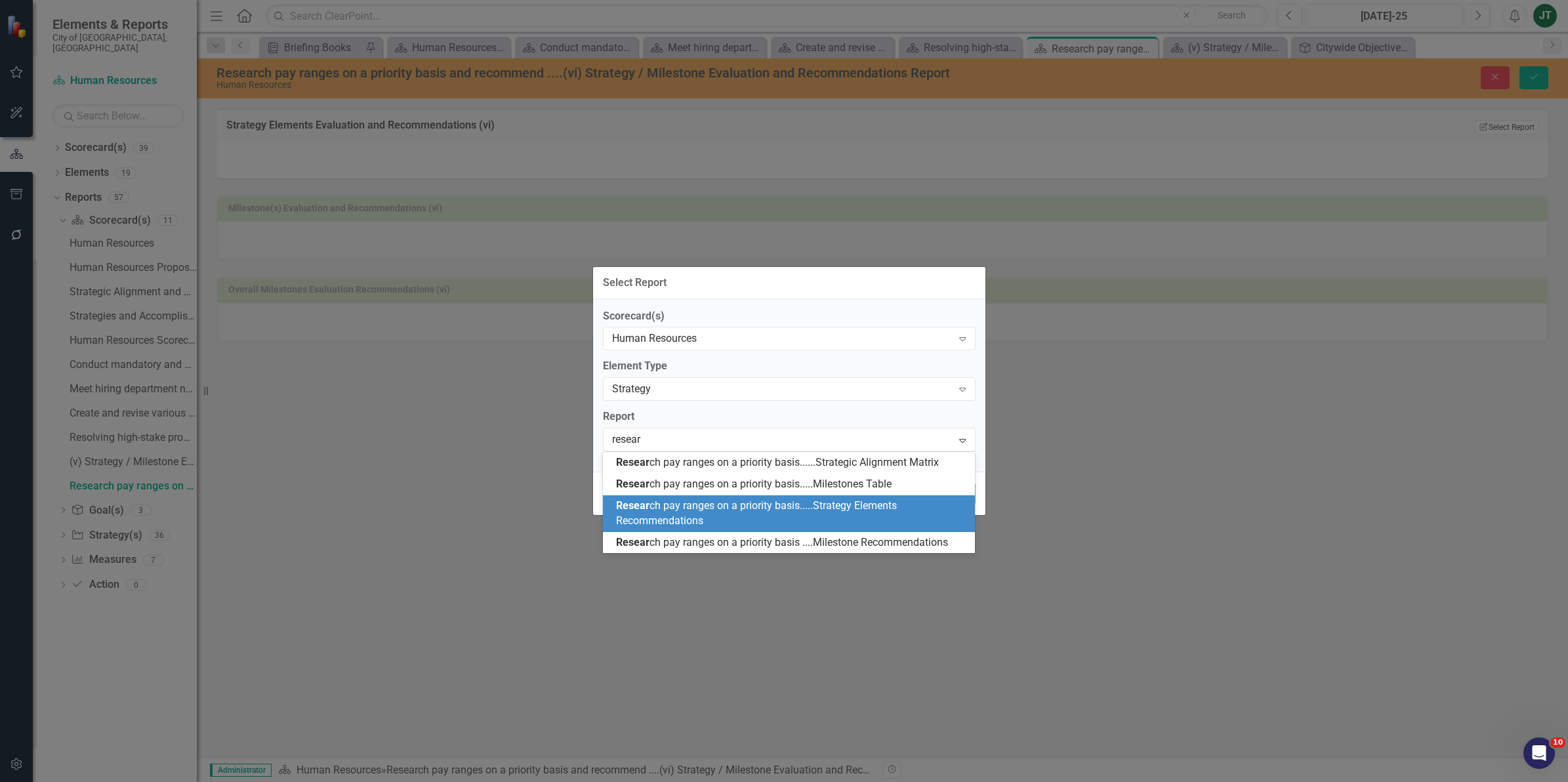
click at [783, 512] on div "Resear ch pay ranges on a priority basis.....Strategy Elements Recommendations" at bounding box center [792, 513] width 352 height 31
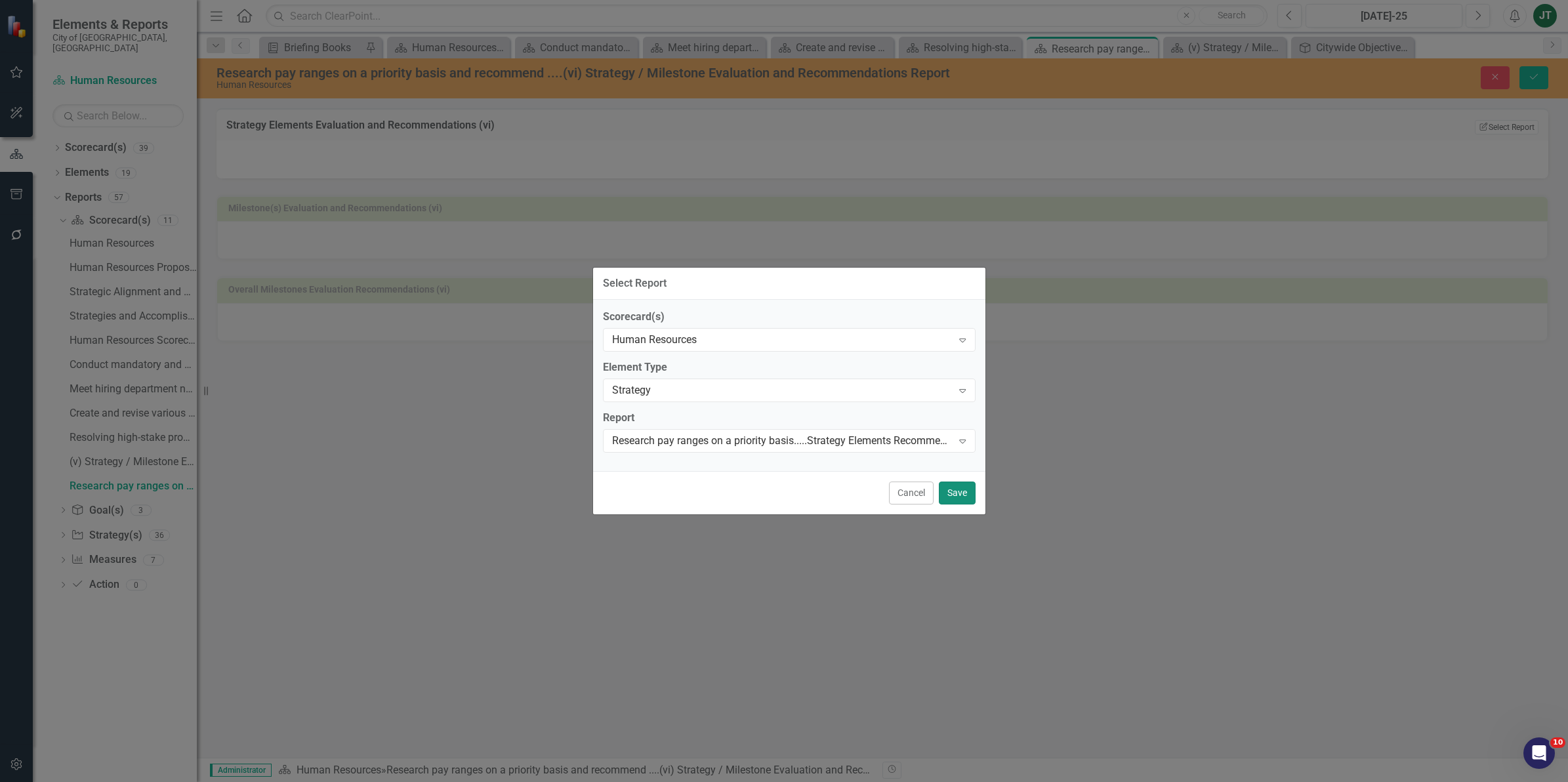
click at [968, 490] on button "Save" at bounding box center [957, 492] width 37 height 23
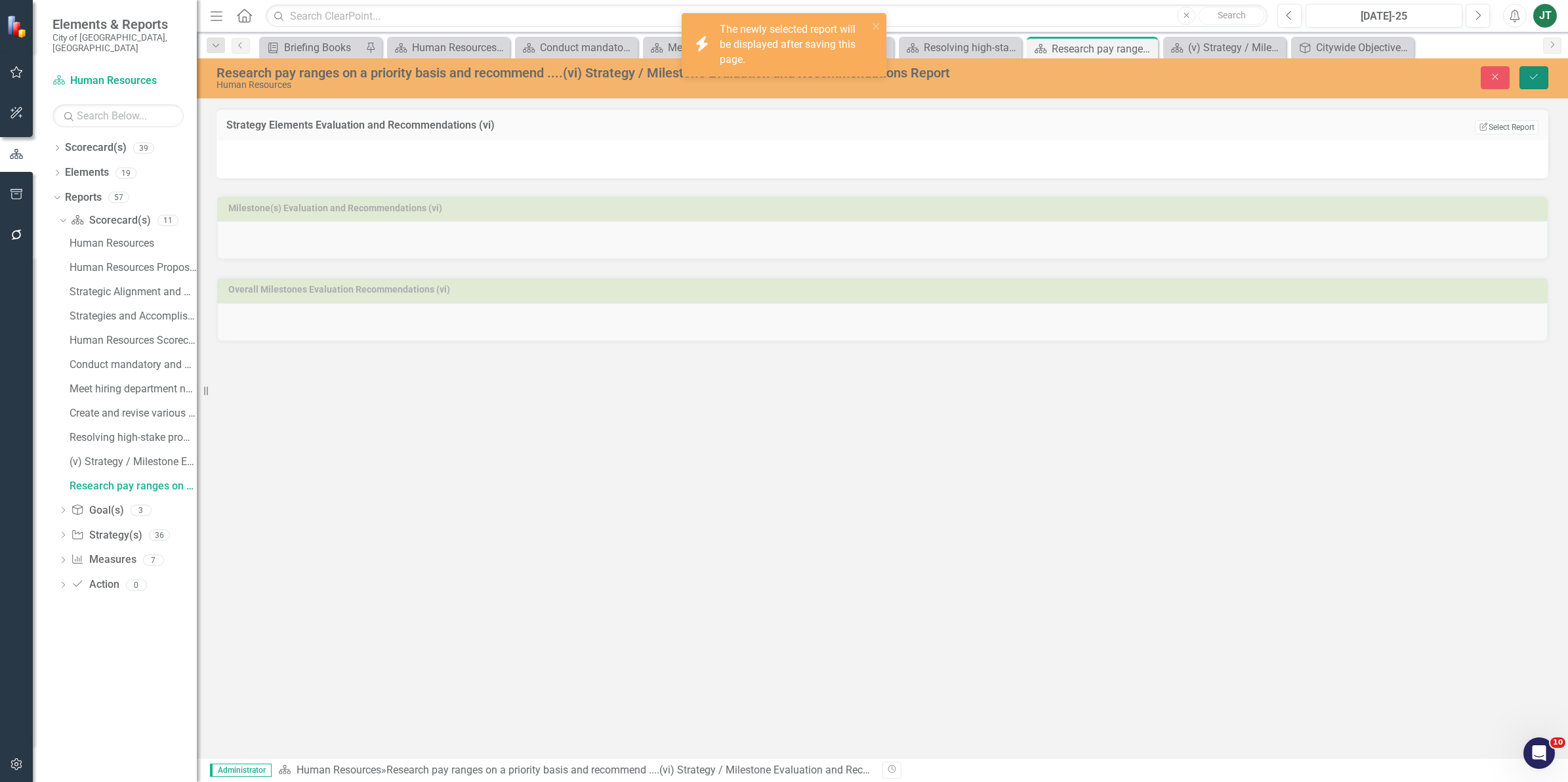
click at [1530, 83] on button "Save" at bounding box center [1533, 77] width 29 height 23
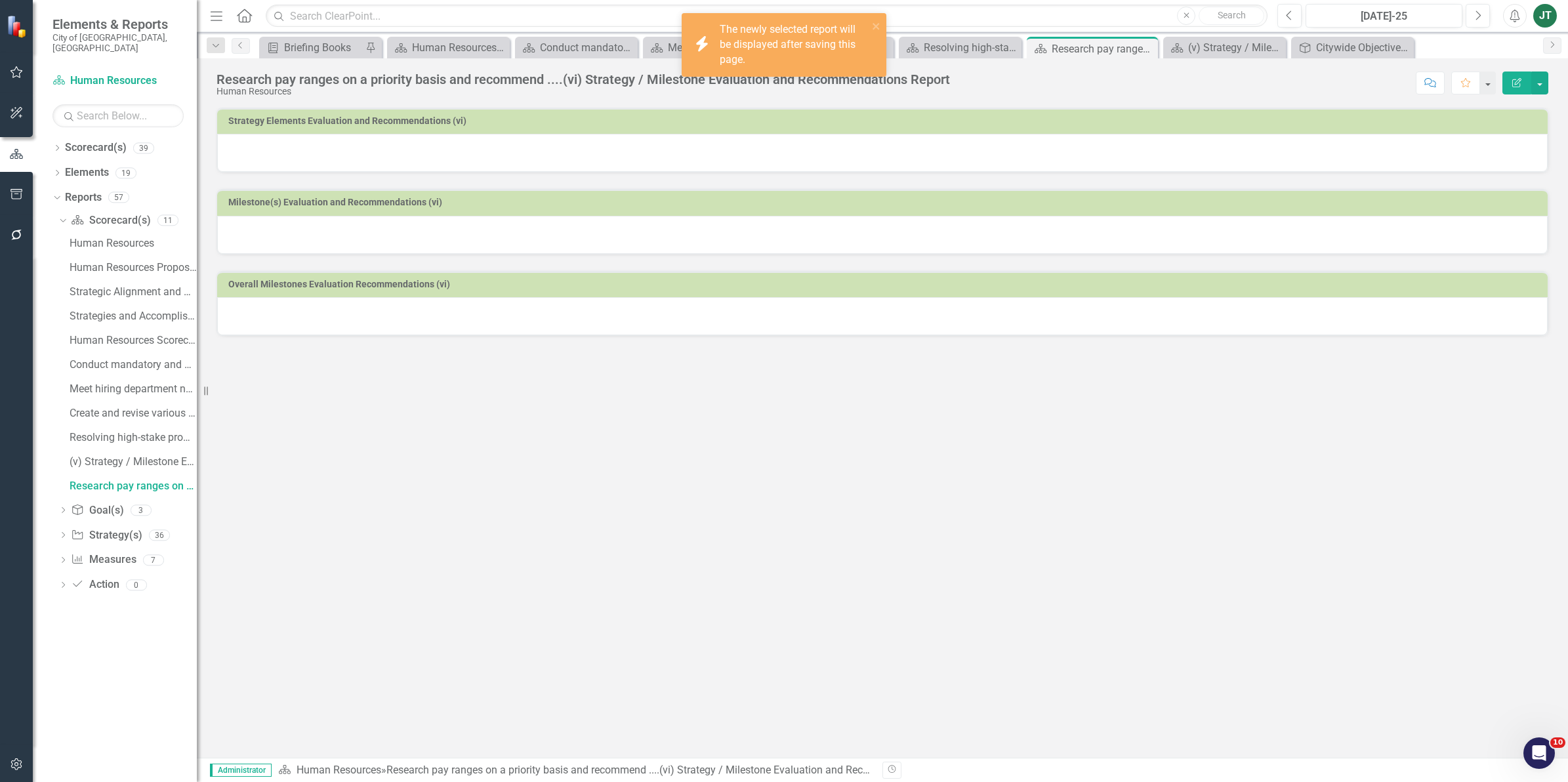
click at [595, 217] on div at bounding box center [883, 234] width 1331 height 38
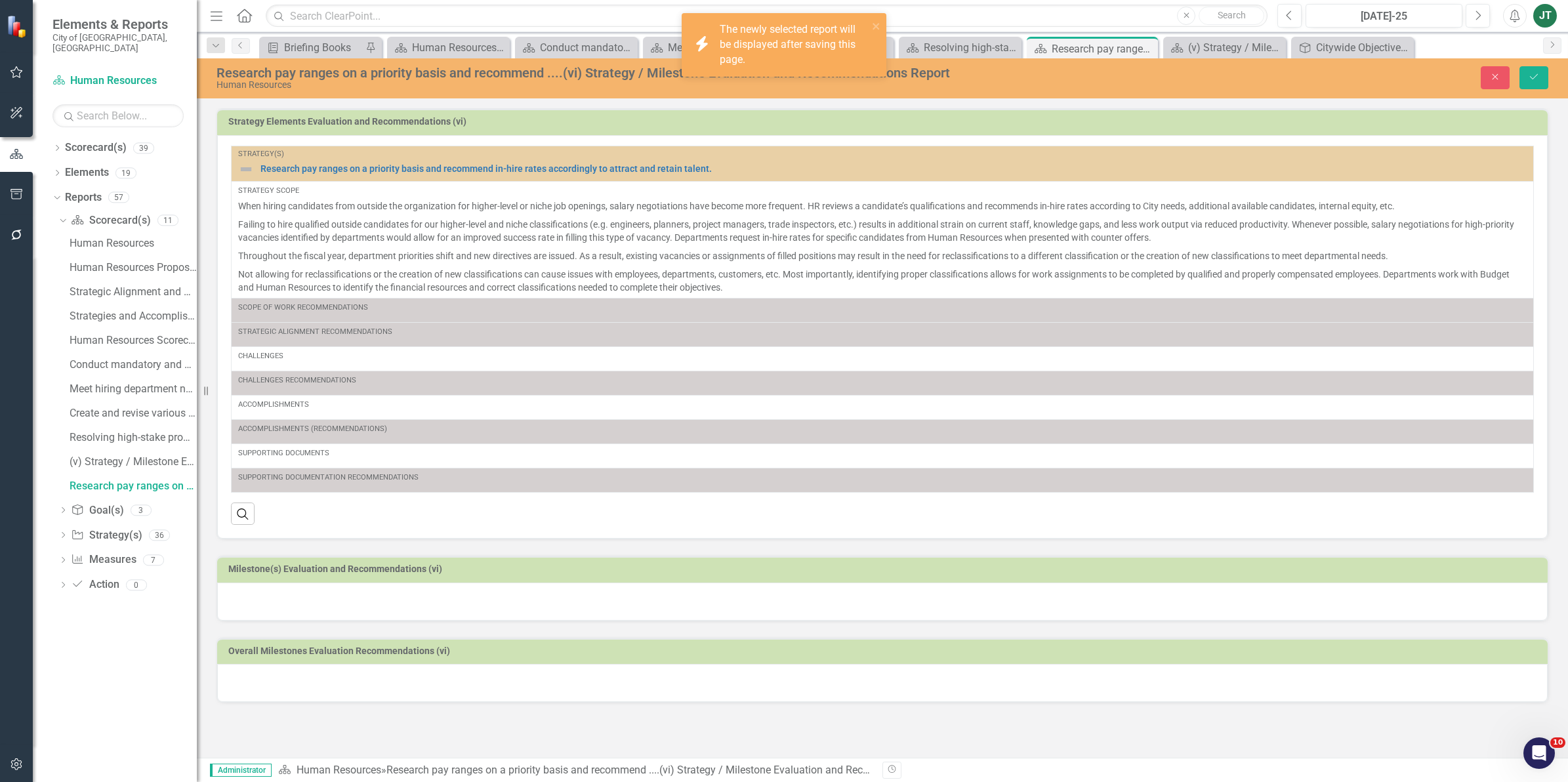
click at [1169, 577] on td "Milestone(s) Evaluation and Recommendations (vi)" at bounding box center [885, 570] width 1313 height 20
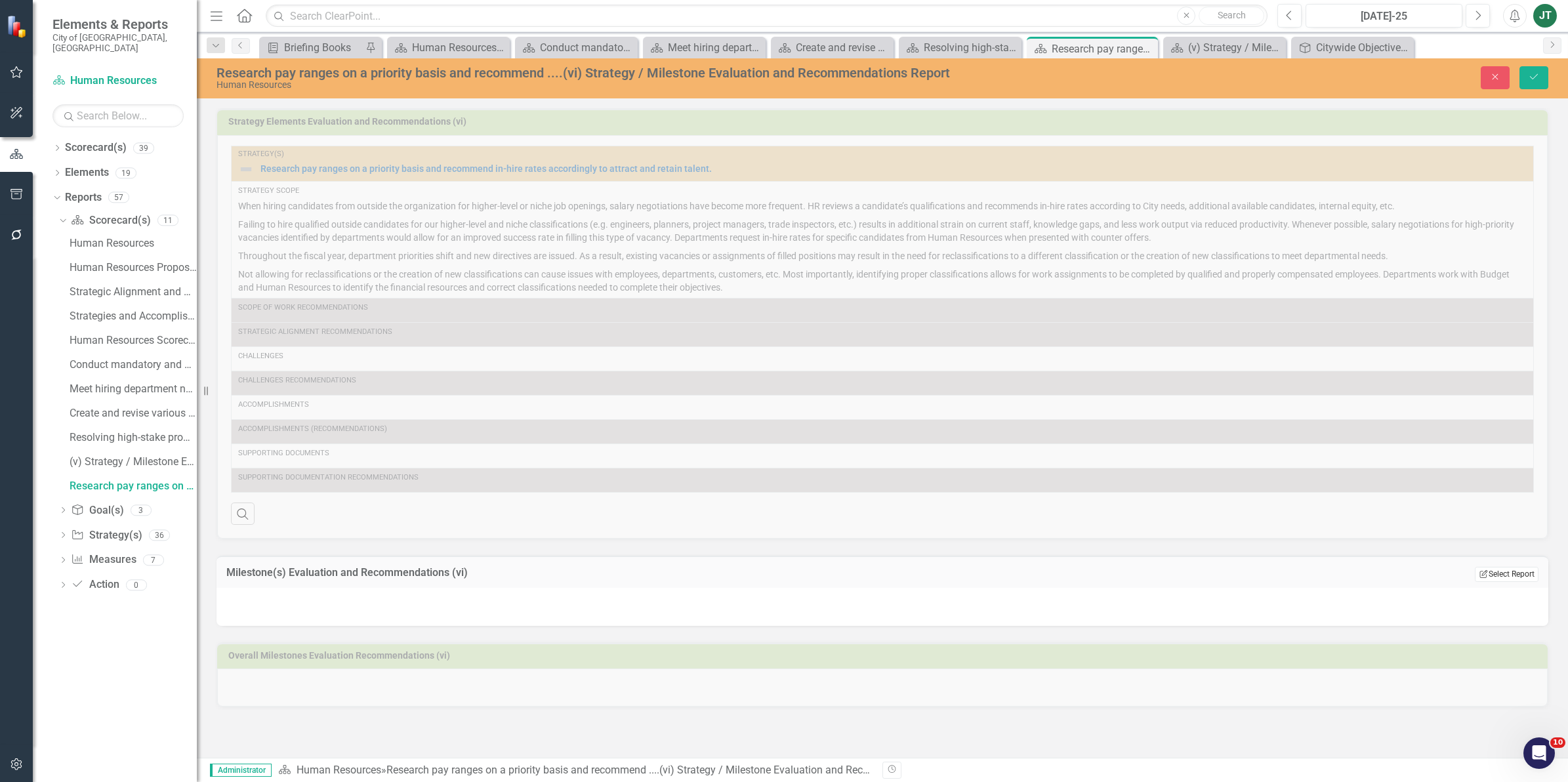
click at [1501, 581] on button "Edit Report Select Report" at bounding box center [1507, 573] width 63 height 15
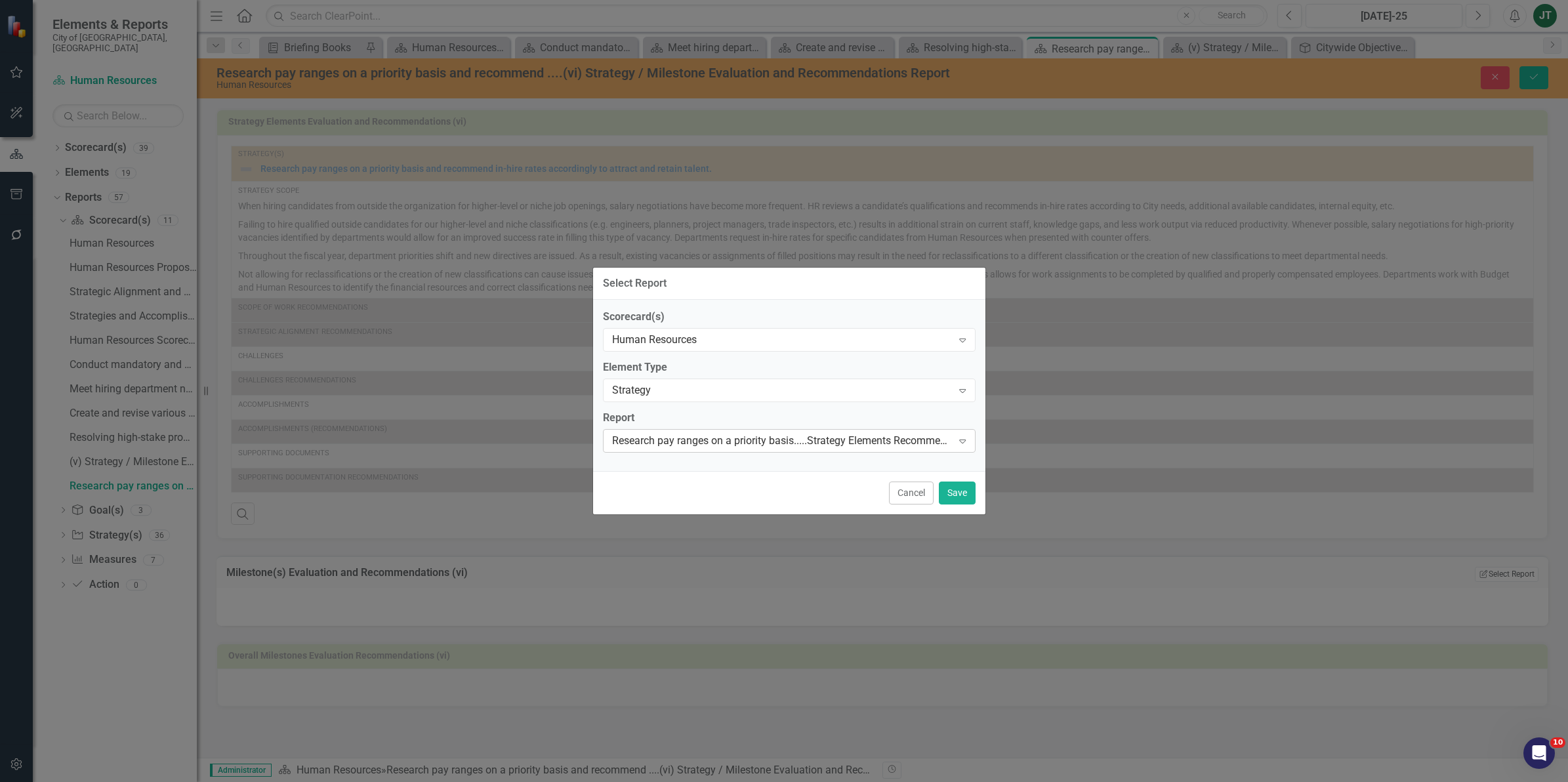
click at [742, 440] on div "Research pay ranges on a priority basis.....Strategy Elements Recommendations" at bounding box center [782, 440] width 340 height 15
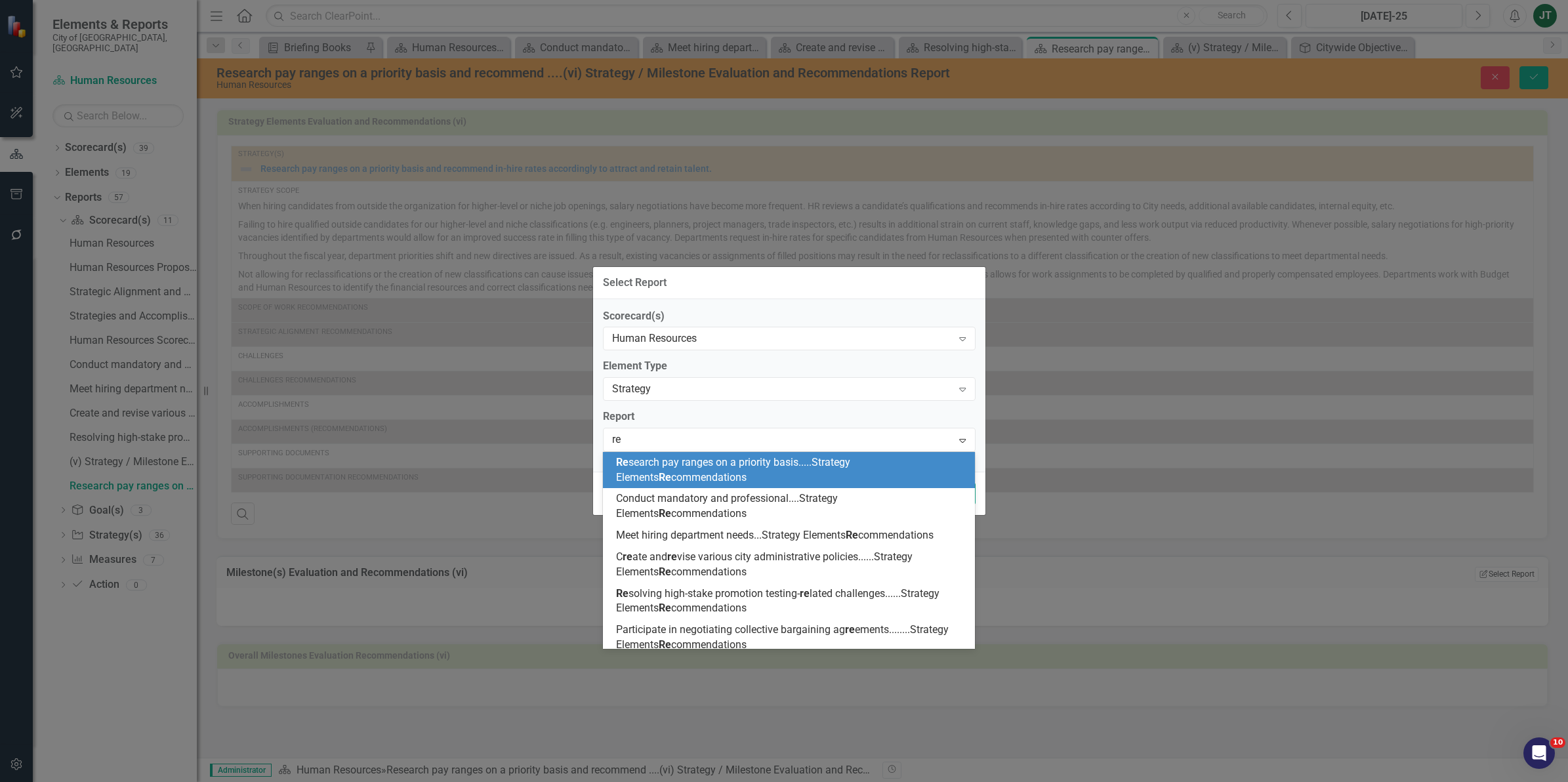
type input "res"
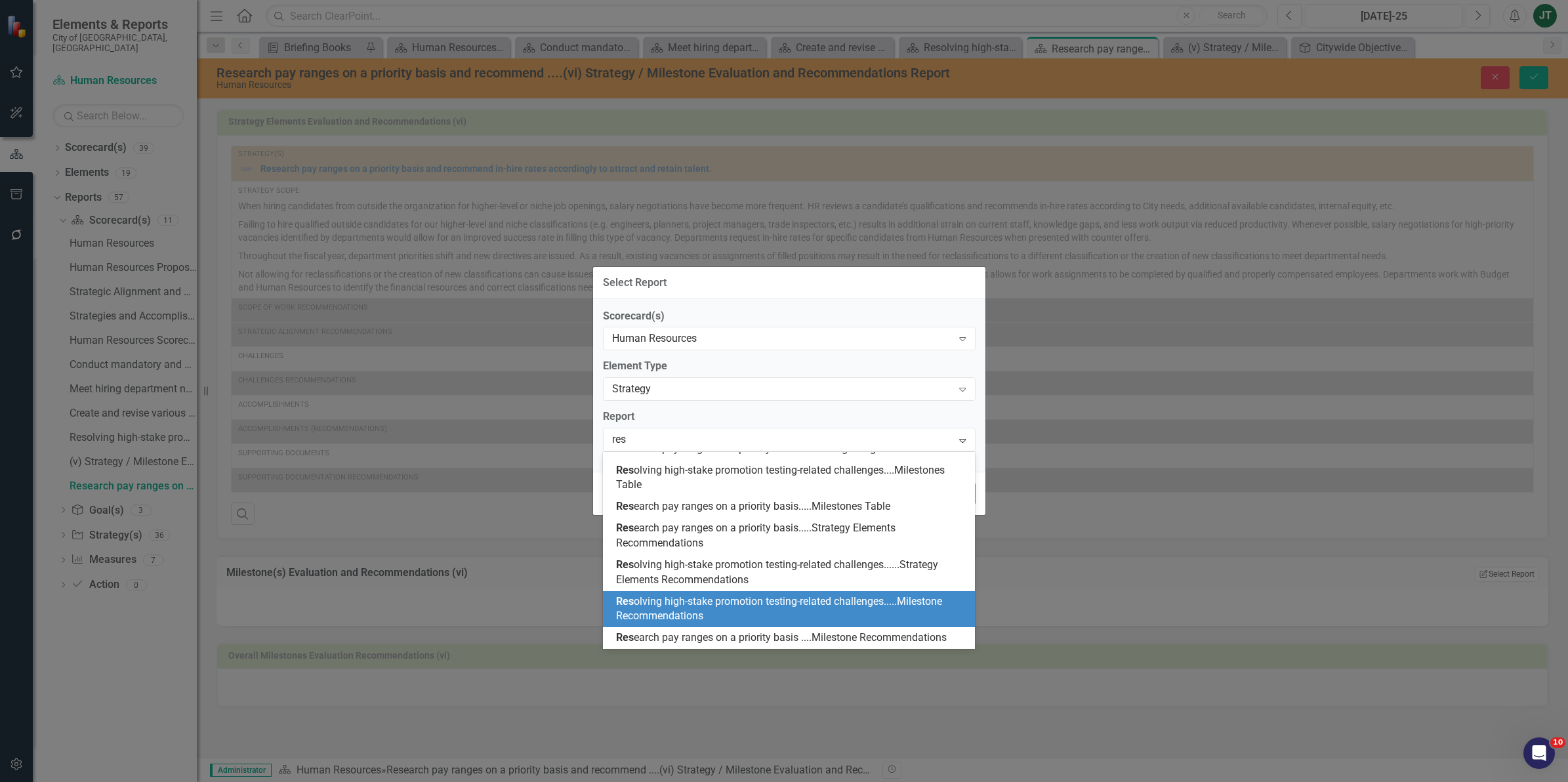
click at [767, 607] on div "Res olving high-stake promotion testing-related challenges.....Milestone Recomm…" at bounding box center [792, 609] width 352 height 31
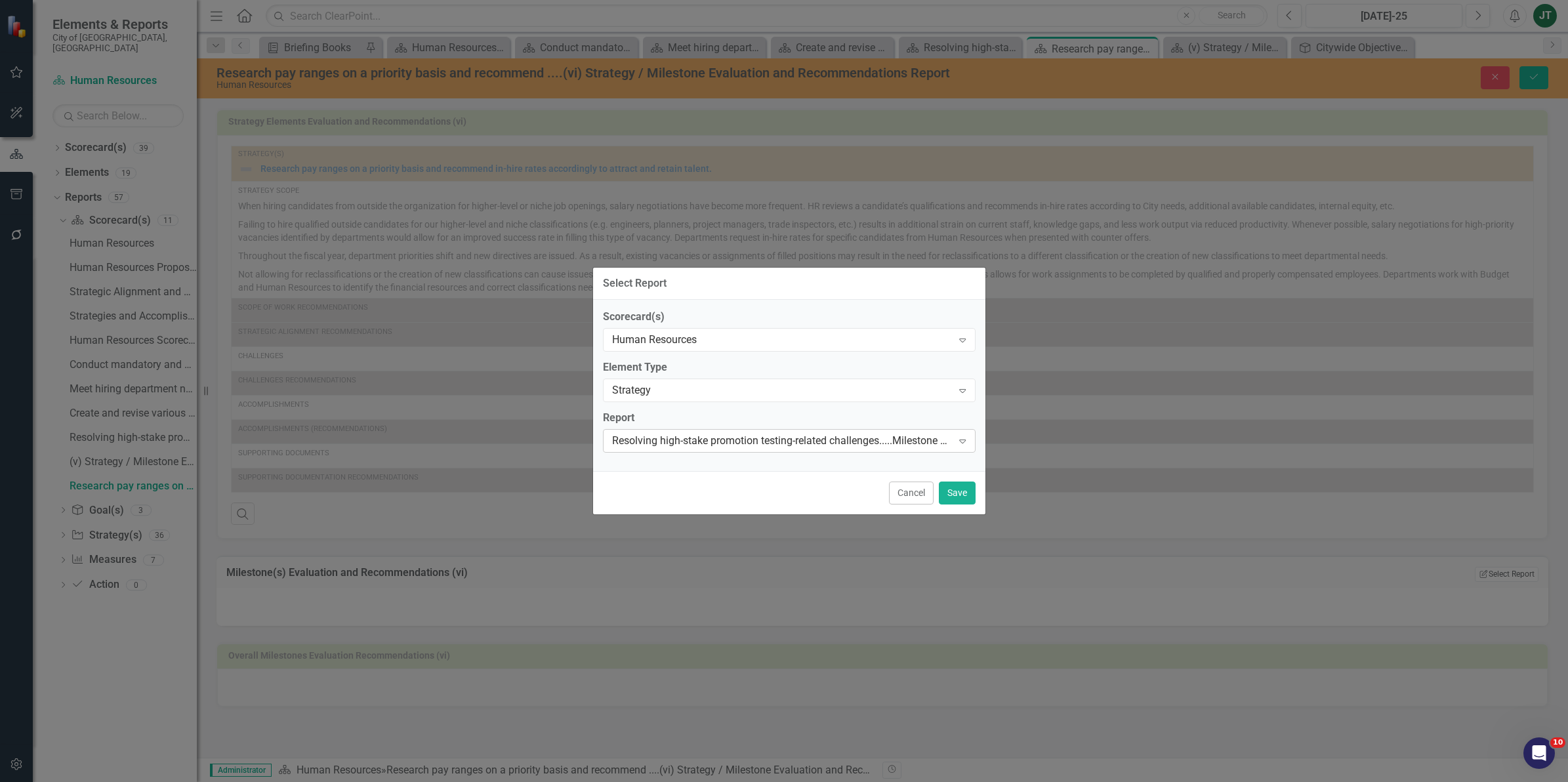
click at [754, 440] on div "Resolving high-stake promotion testing-related challenges.....Milestone Recomme…" at bounding box center [782, 440] width 340 height 15
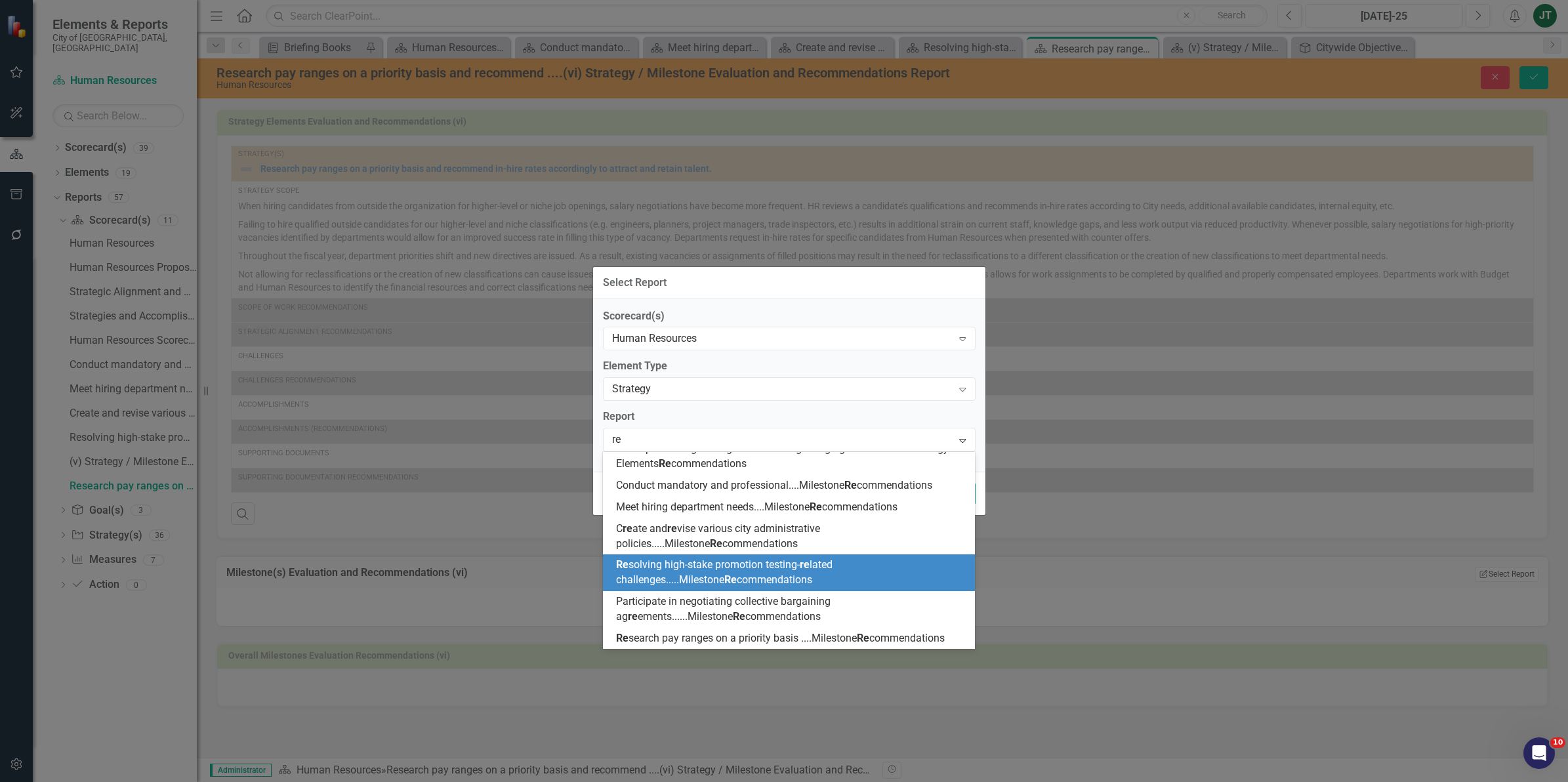
type input "res"
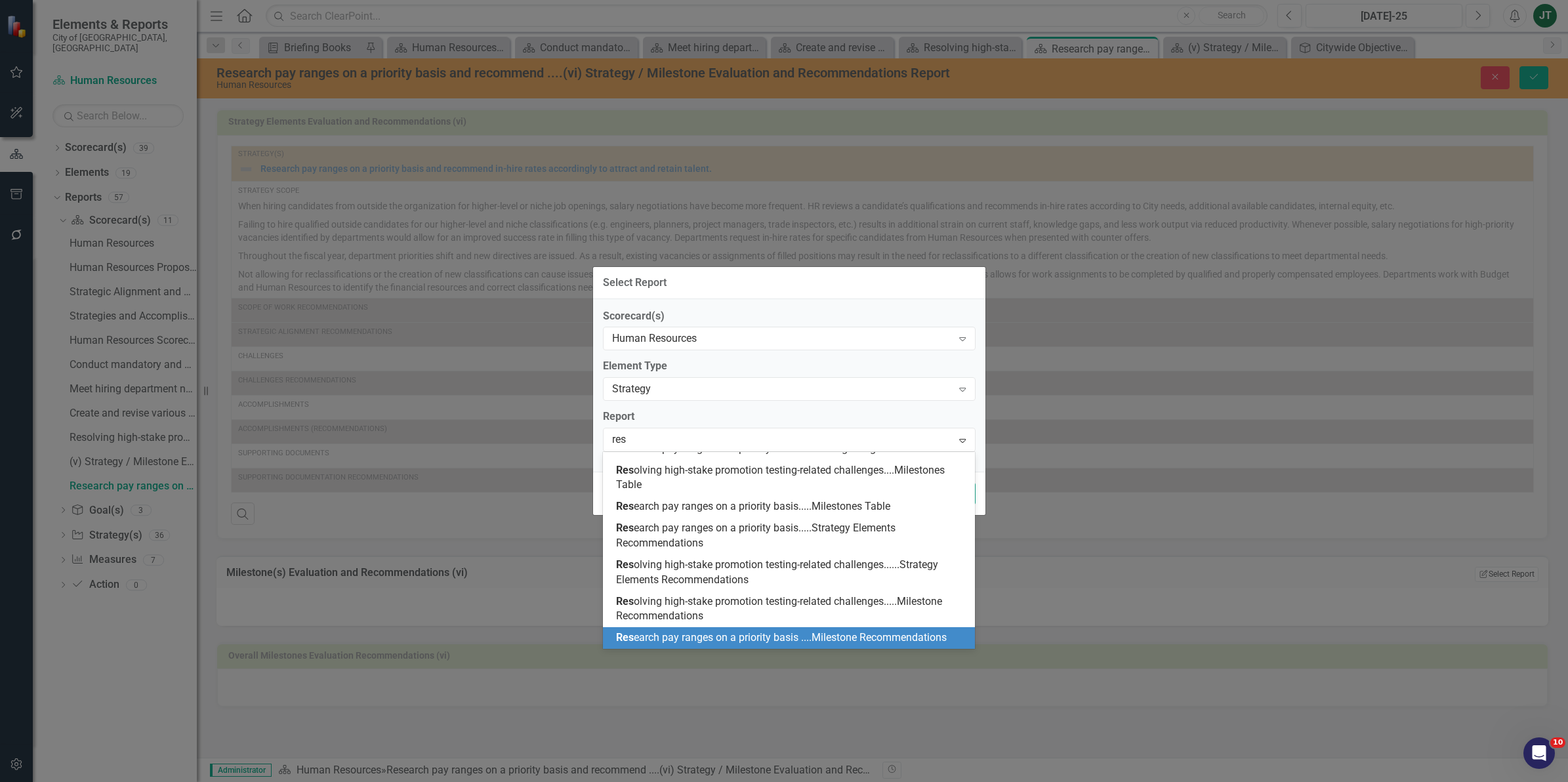
click at [704, 641] on span "Res earch pay ranges on a priority basis ....Milestone Recommendations" at bounding box center [781, 637] width 330 height 13
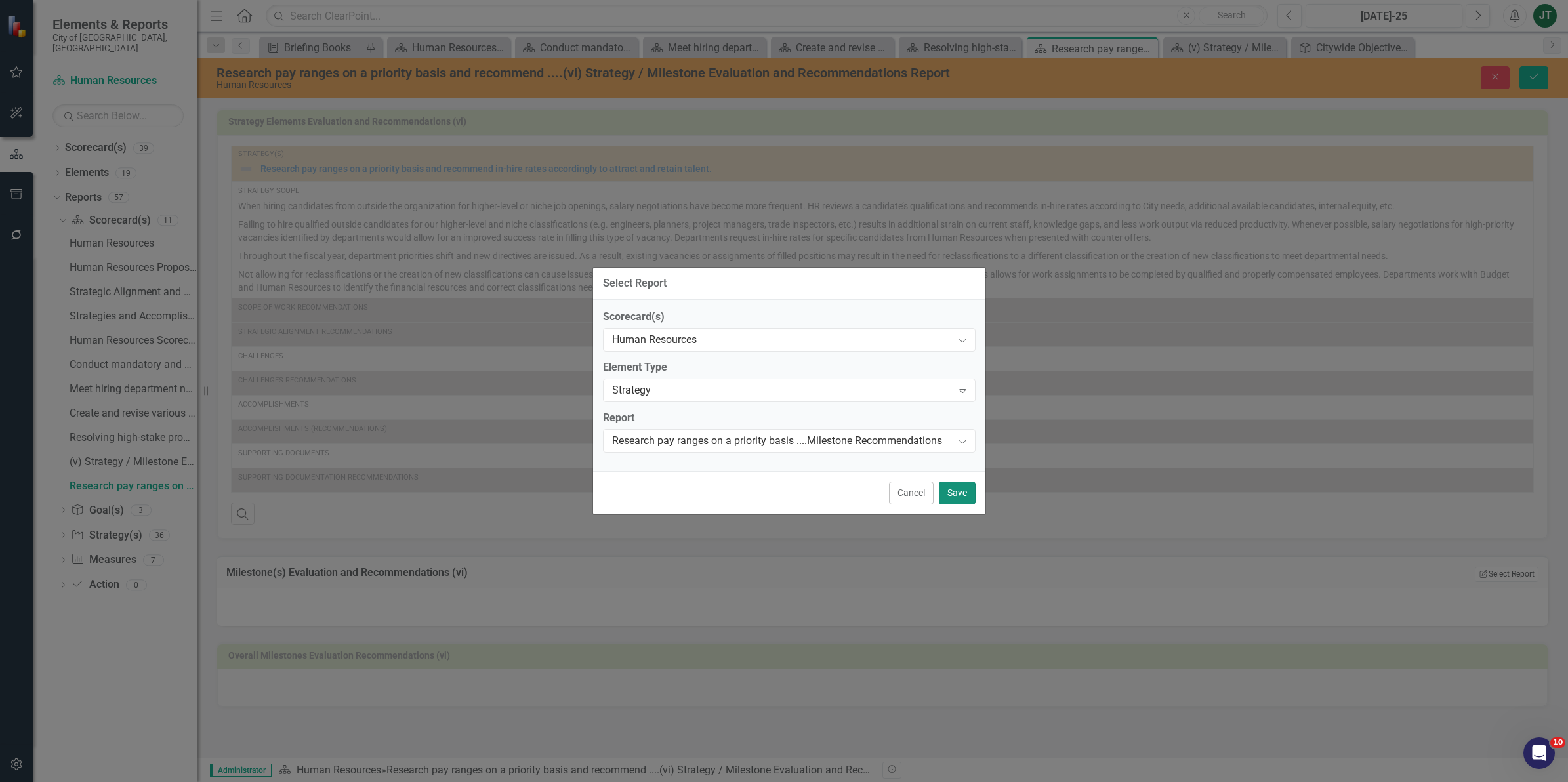
click at [954, 500] on button "Save" at bounding box center [957, 492] width 37 height 23
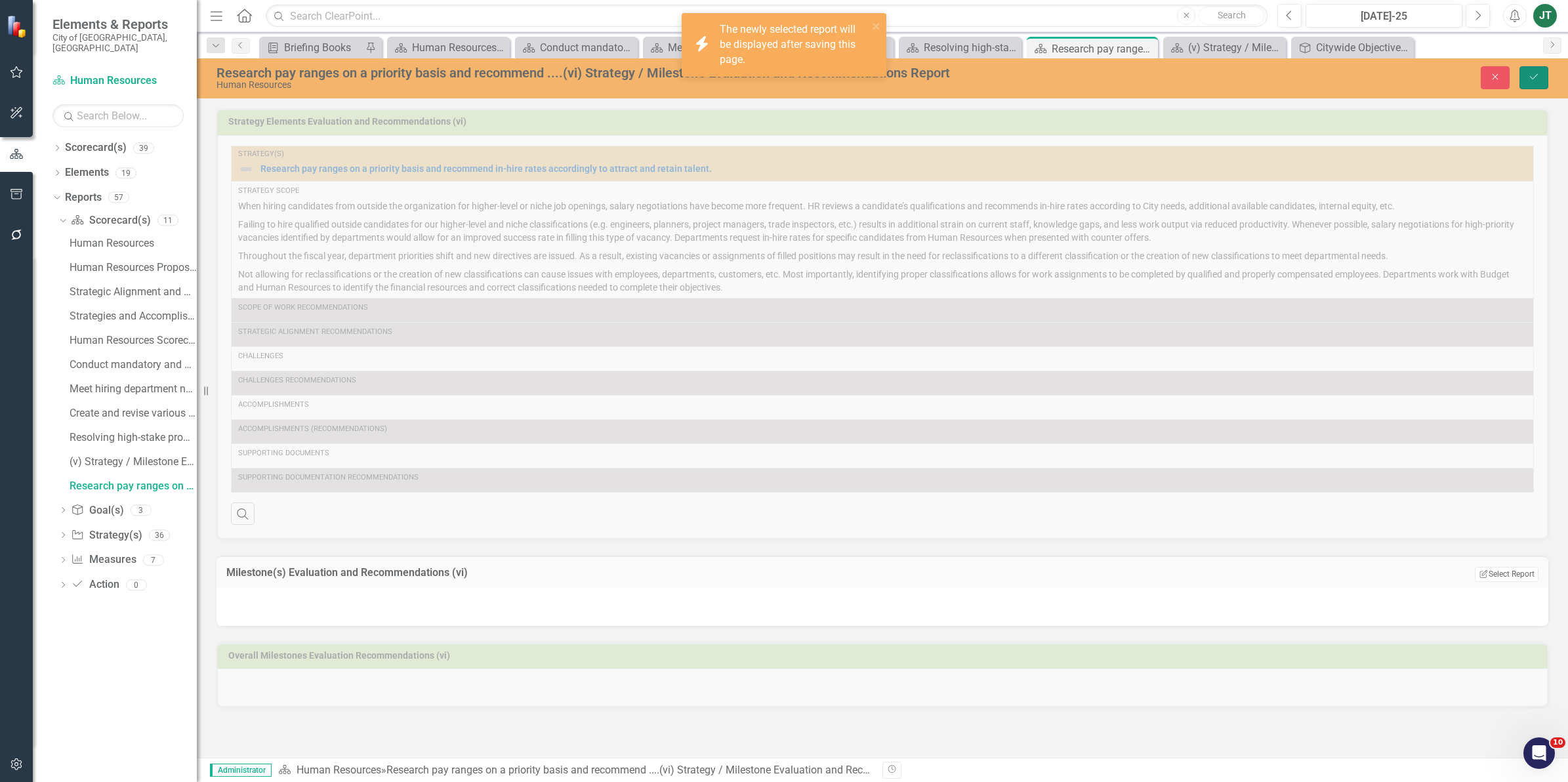
click at [1525, 76] on button "Save" at bounding box center [1533, 77] width 29 height 23
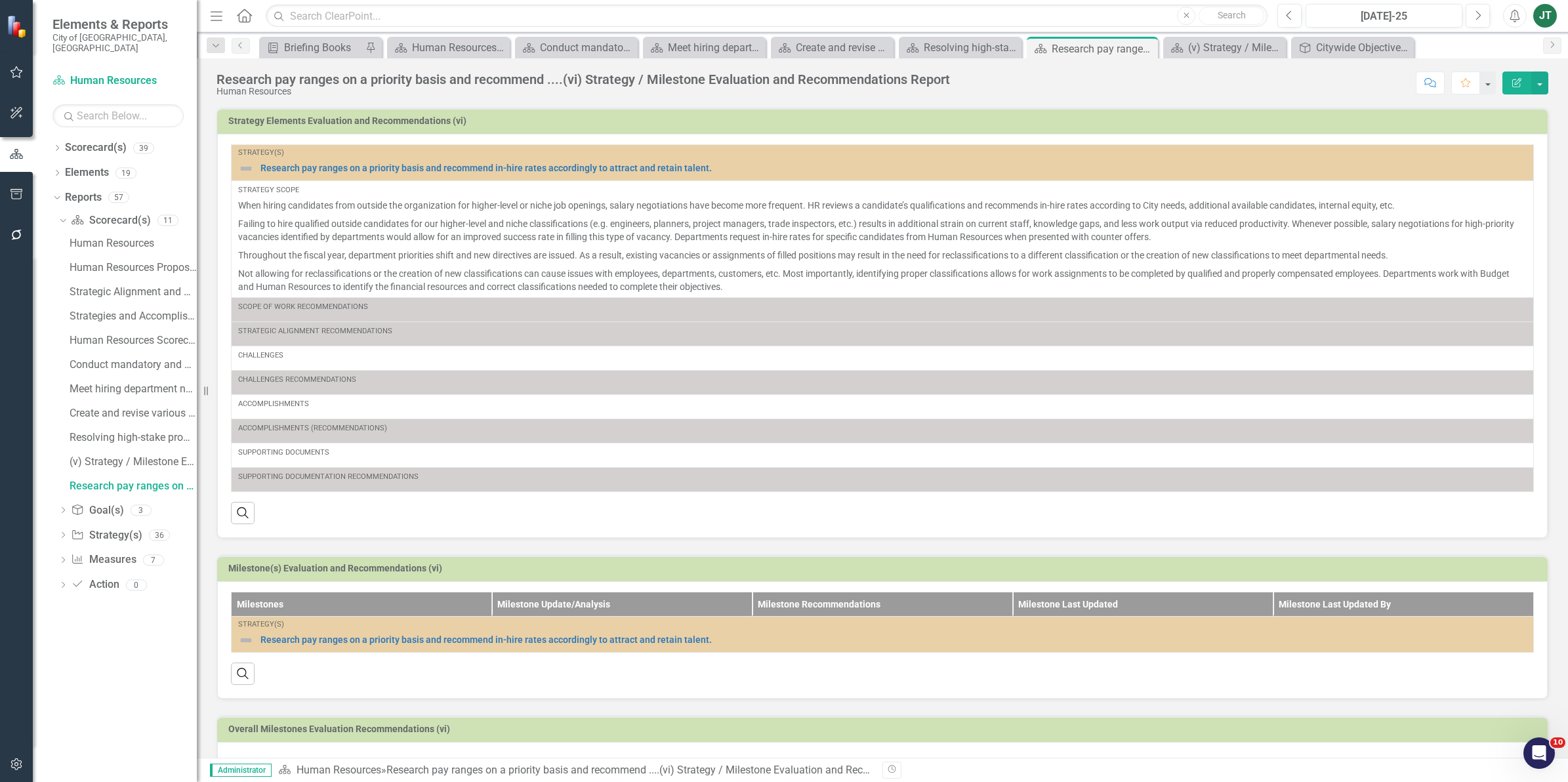
click at [1185, 506] on div "Search" at bounding box center [883, 508] width 1303 height 33
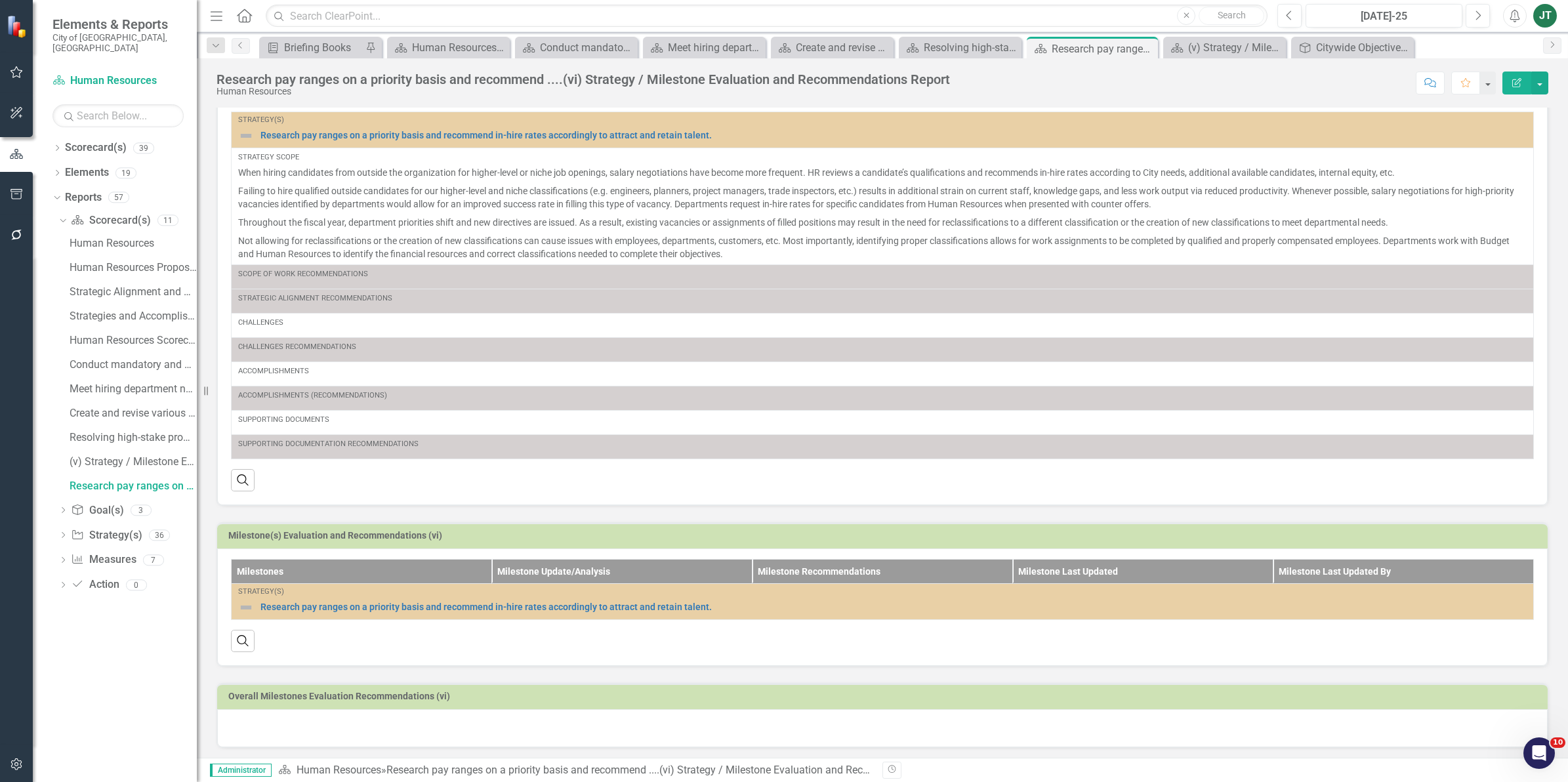
scroll to position [49, 0]
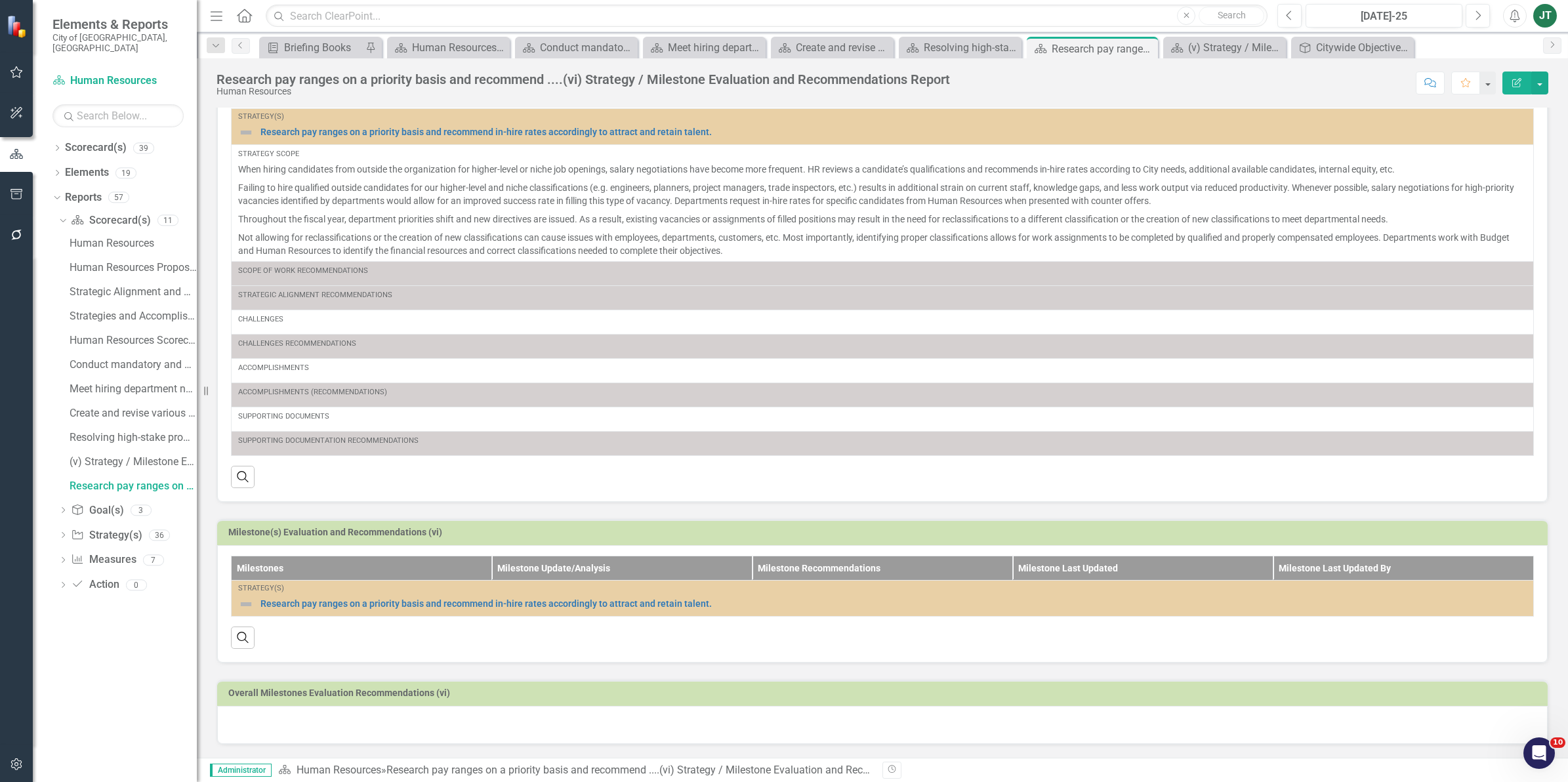
click at [331, 714] on div at bounding box center [883, 725] width 1331 height 38
click at [336, 735] on div at bounding box center [883, 725] width 1331 height 38
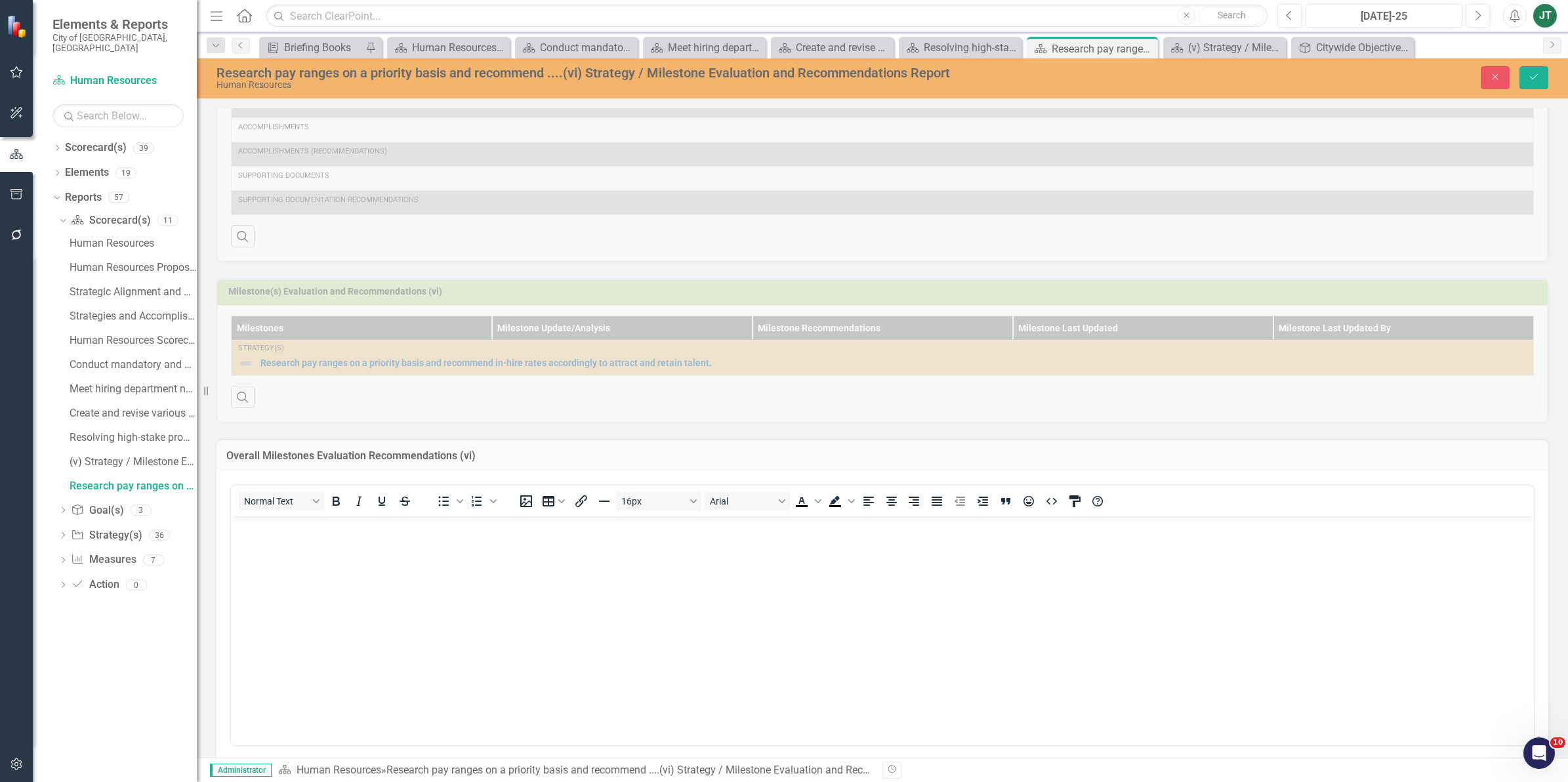
scroll to position [296, 0]
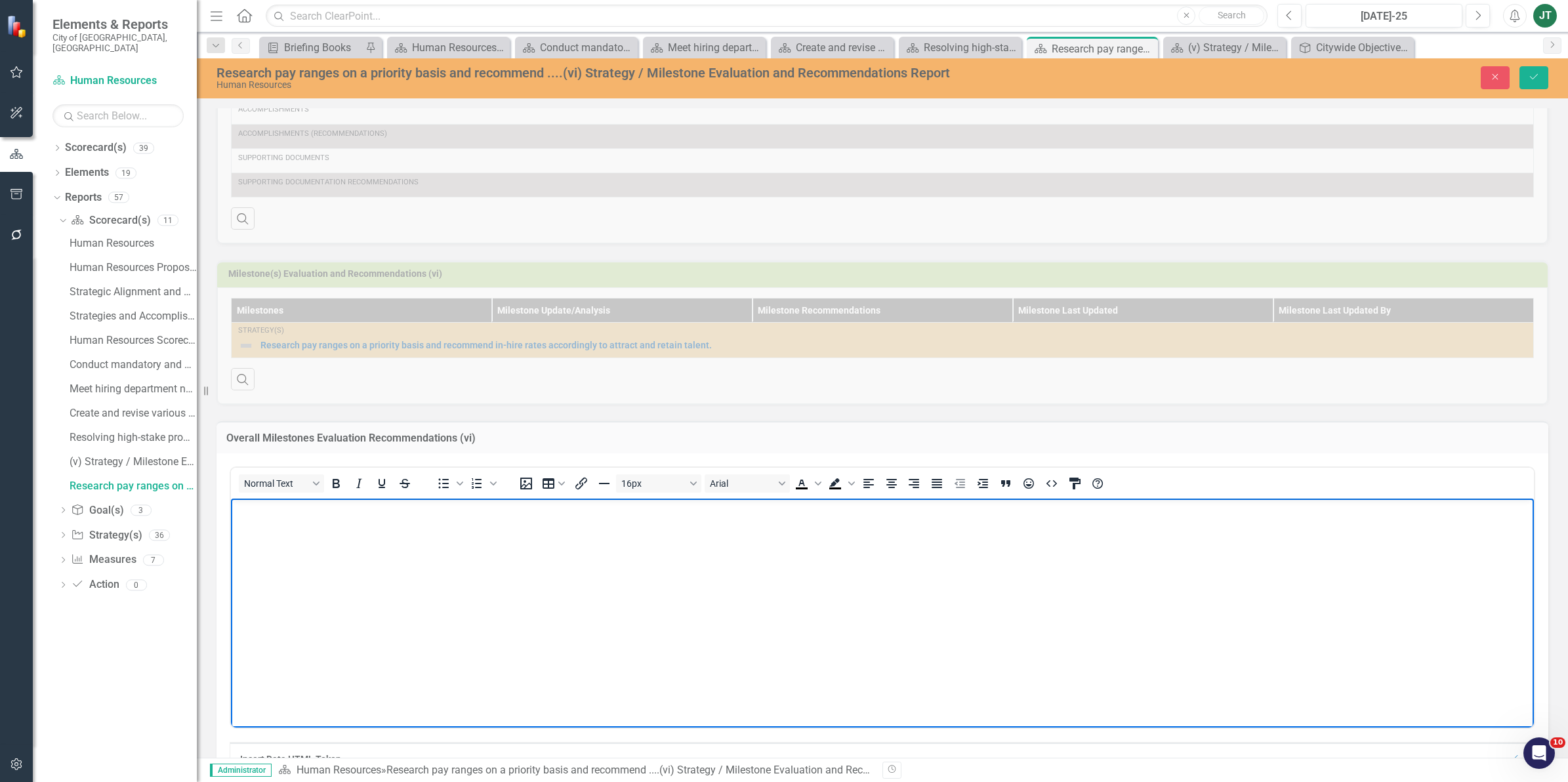
click at [346, 555] on body "Rich Text Area. Press ALT-0 for help." at bounding box center [883, 596] width 1303 height 197
click at [951, 508] on p "Milestones have not been developed and or established. Milestones are recommend…" at bounding box center [882, 509] width 1296 height 16
click at [863, 505] on p "Milestones have not been developed and or established. Milestones are recommend…" at bounding box center [882, 509] width 1296 height 16
click at [1527, 77] on icon "Save" at bounding box center [1533, 76] width 12 height 9
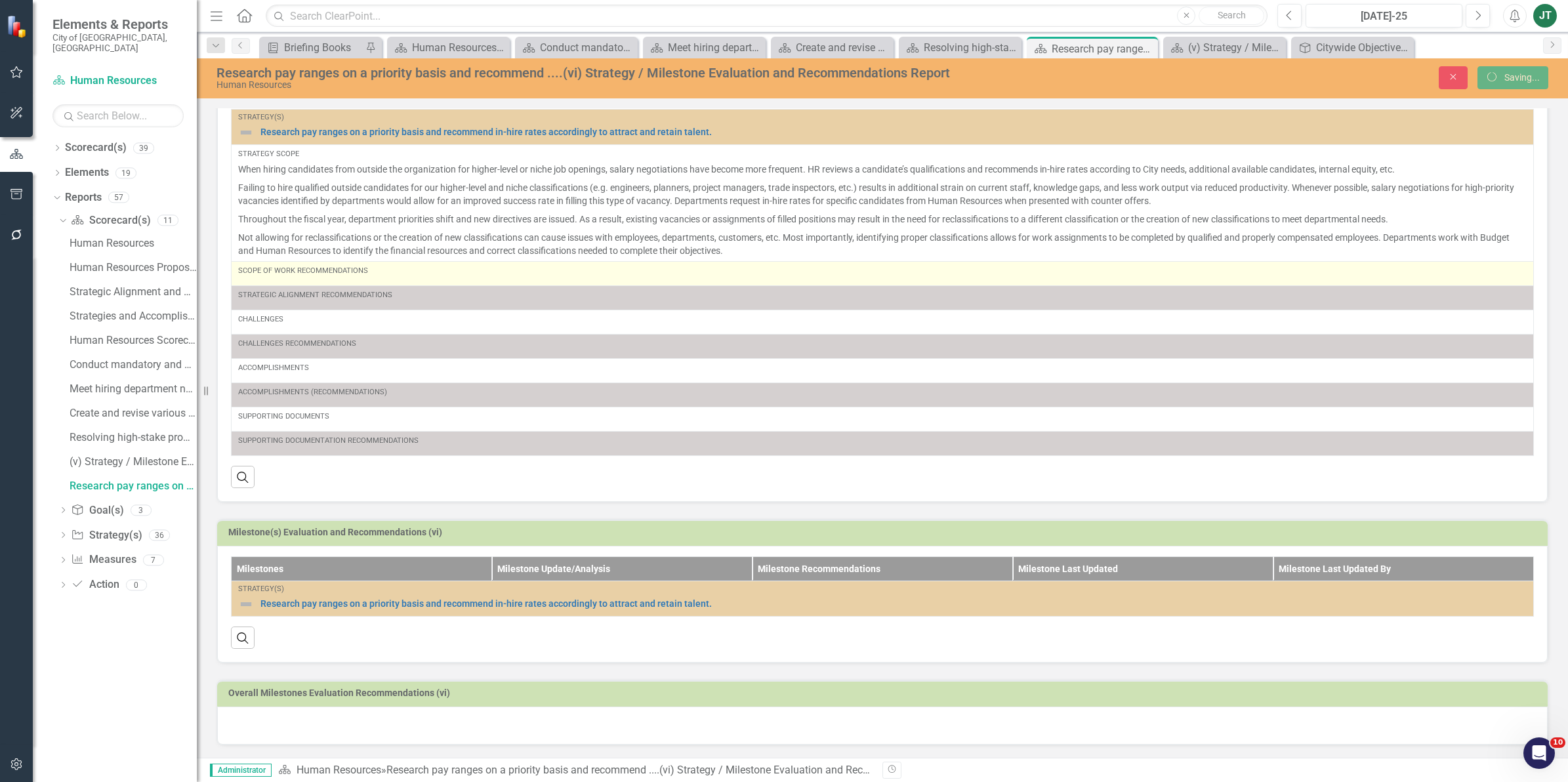
scroll to position [49, 0]
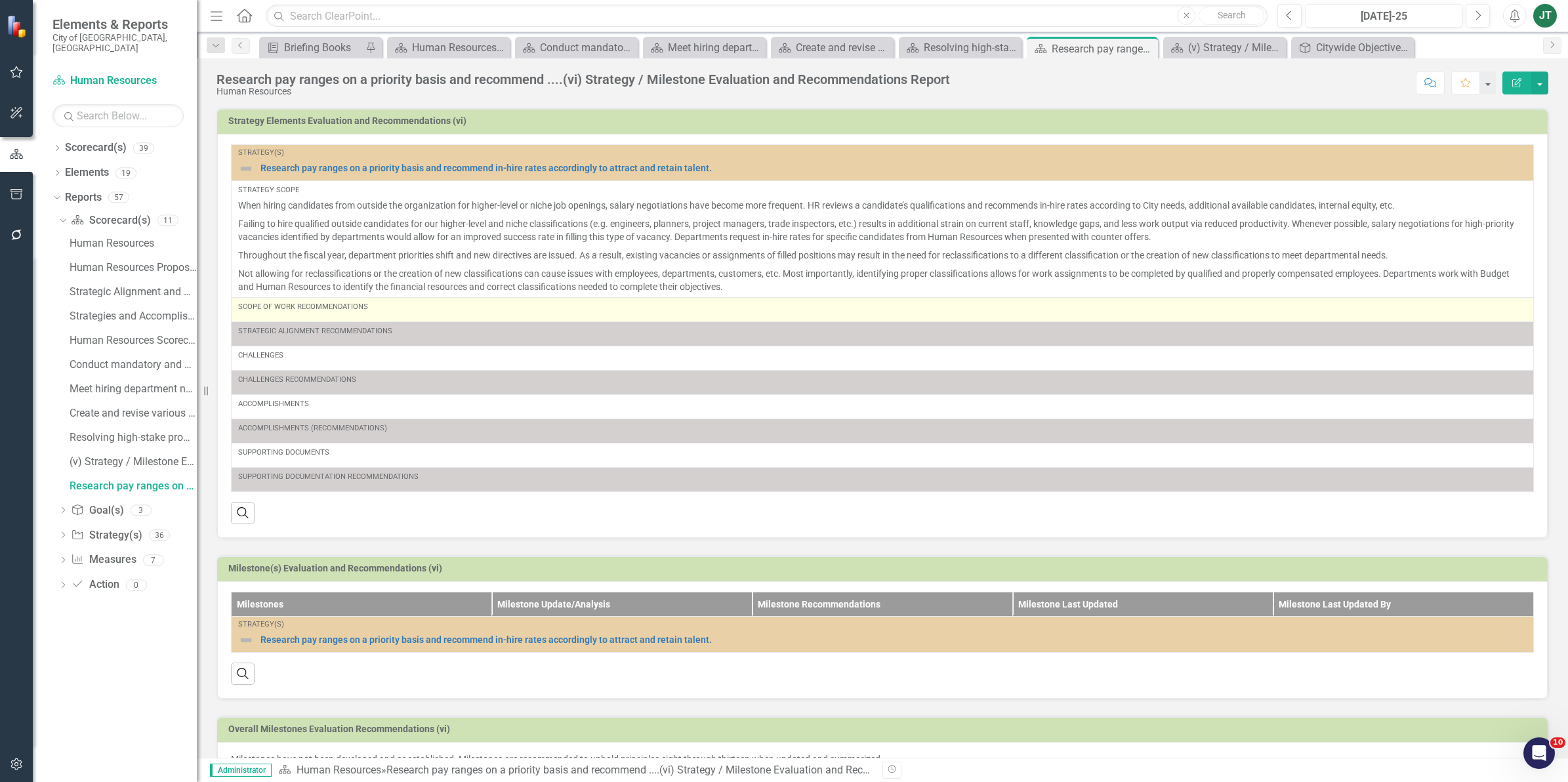
click at [391, 305] on div "Scope of Work Recommendations" at bounding box center [882, 306] width 1288 height 11
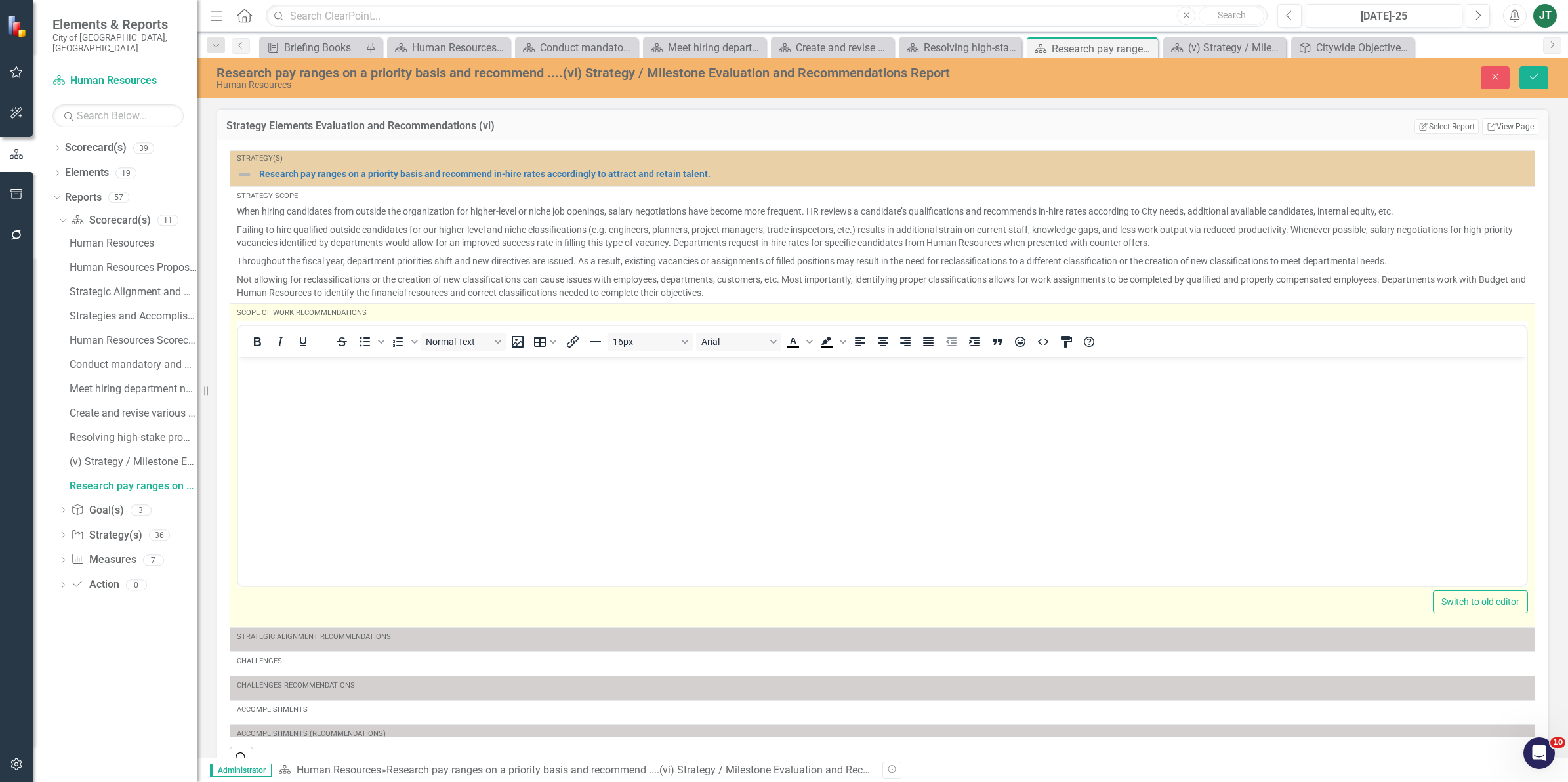
scroll to position [0, 0]
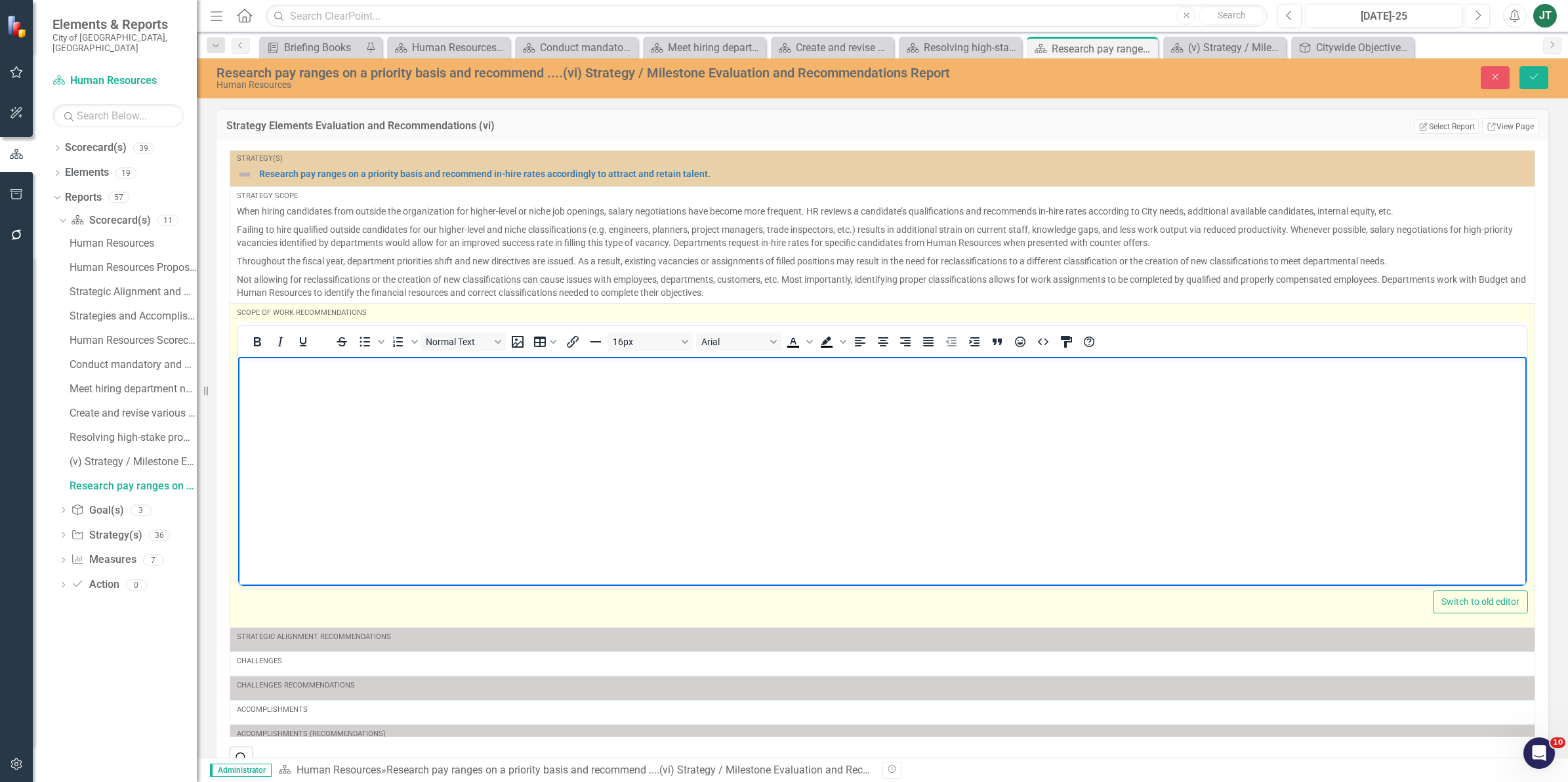
click at [278, 364] on p "Rich Text Area. Press ALT-0 for help." at bounding box center [882, 368] width 1282 height 16
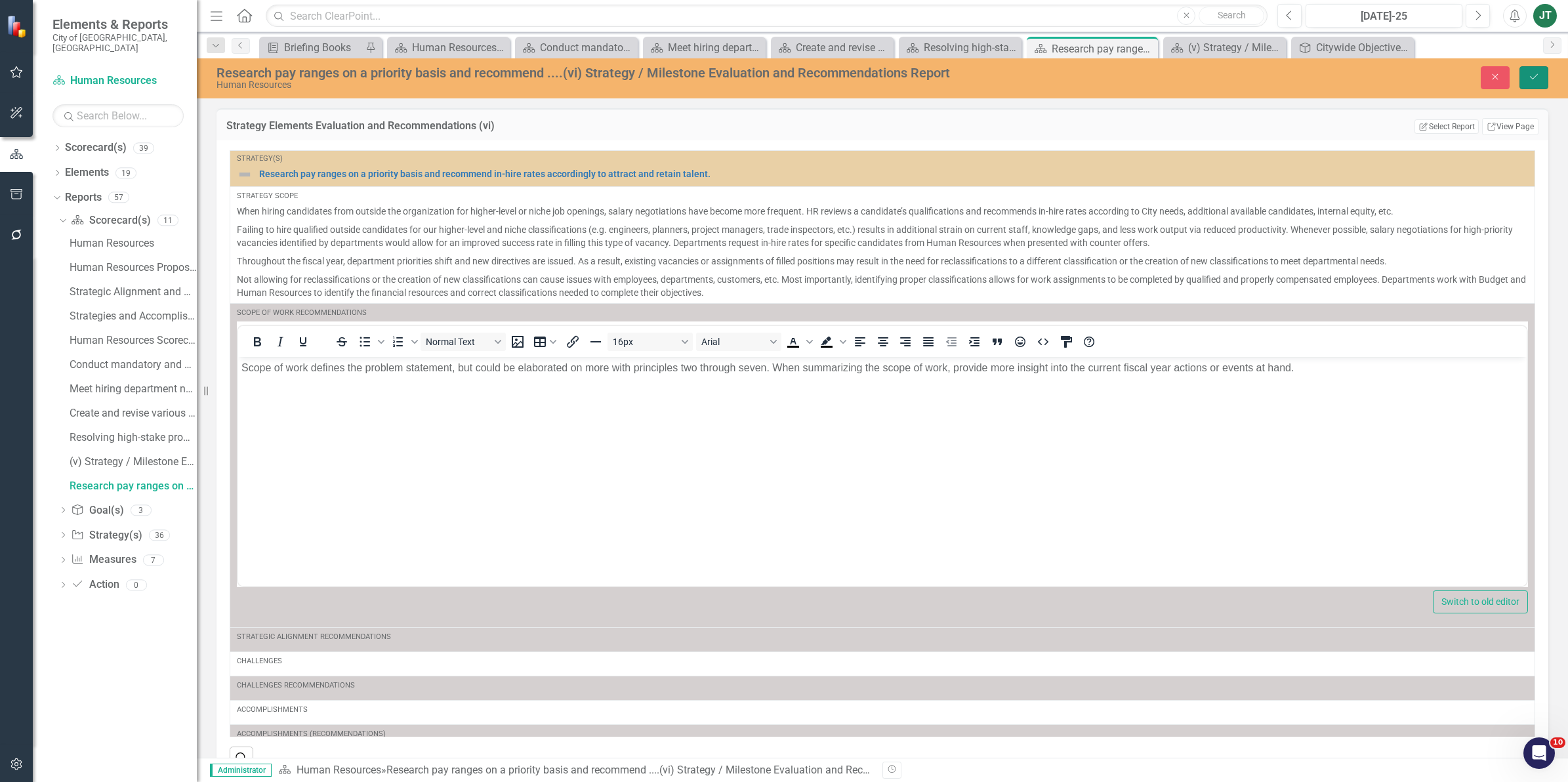
click at [1529, 75] on icon "Save" at bounding box center [1533, 76] width 12 height 9
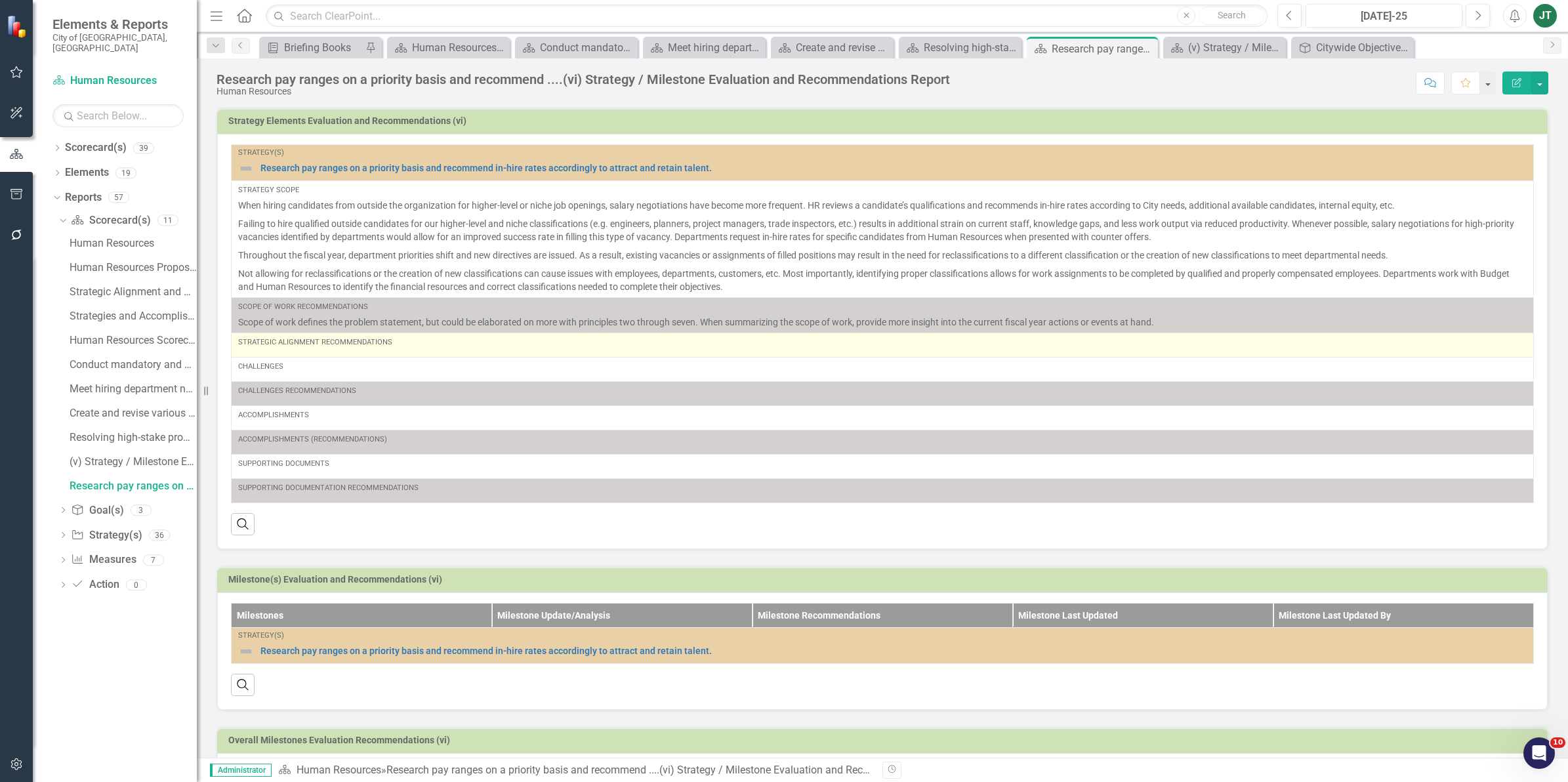
click at [345, 351] on div "Strategic Alignment Recommendations" at bounding box center [882, 345] width 1288 height 16
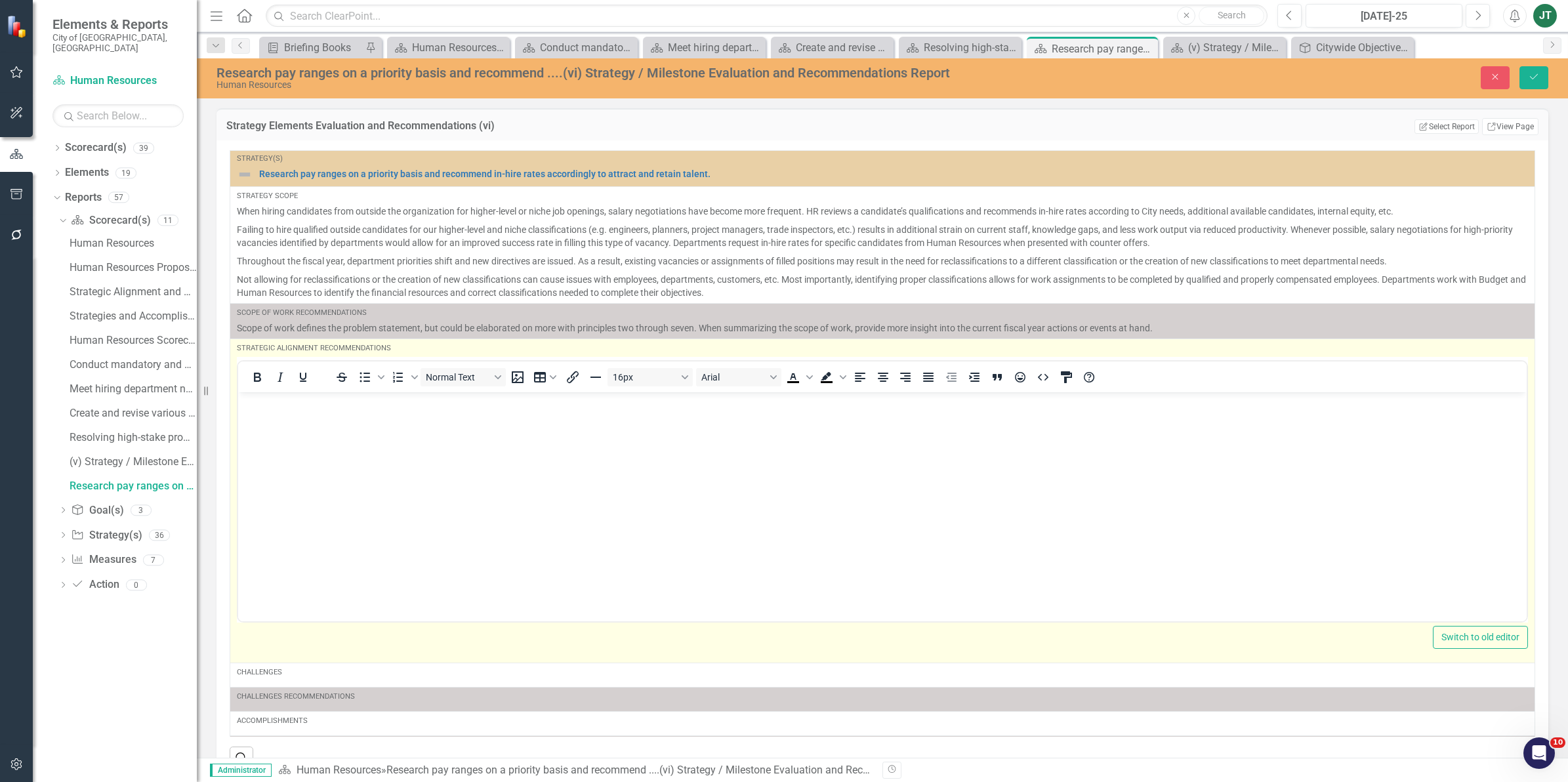
click at [290, 396] on p "Rich Text Area. Press ALT-0 for help." at bounding box center [882, 402] width 1282 height 16
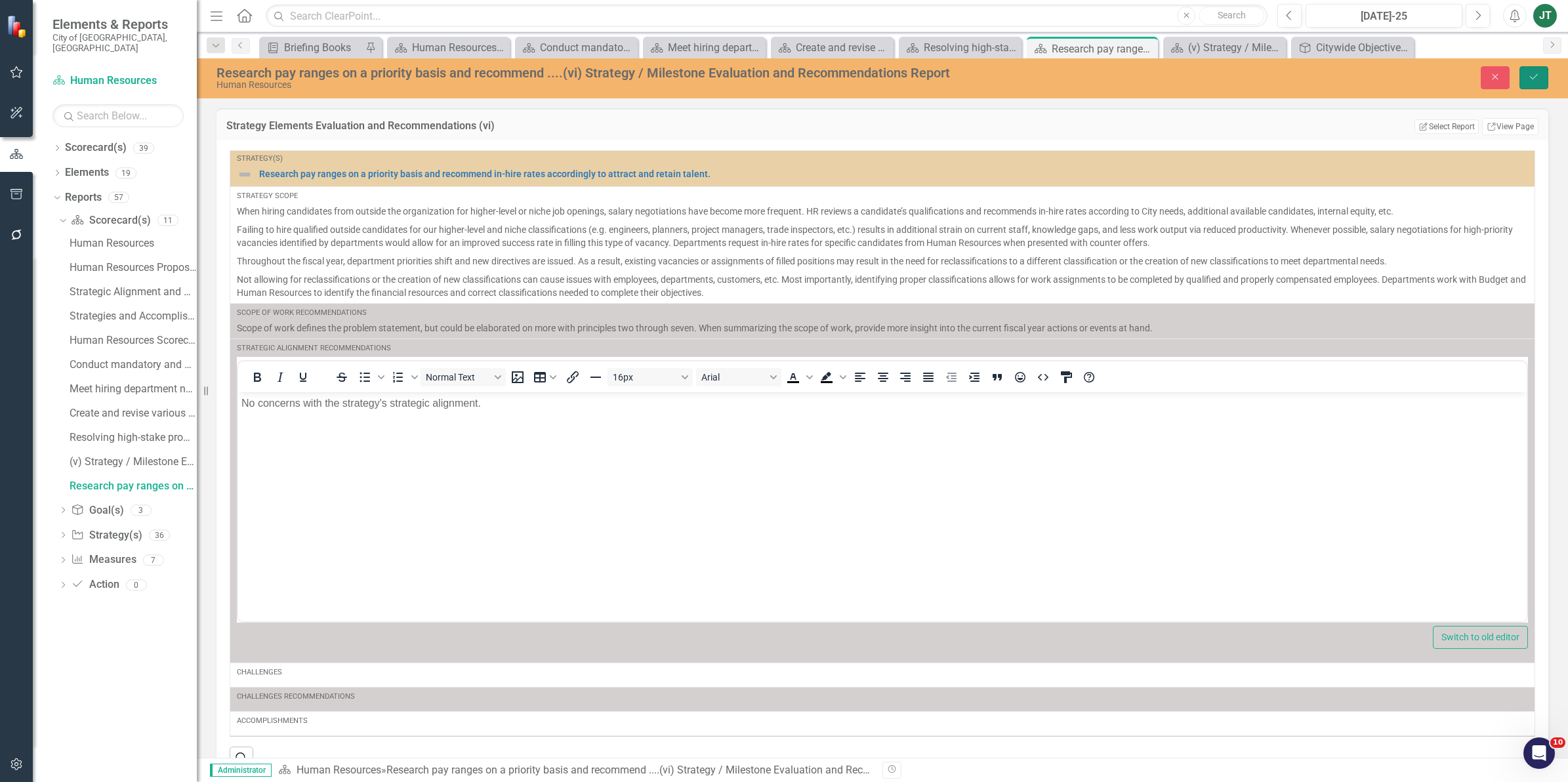
click at [1535, 74] on icon "Save" at bounding box center [1533, 76] width 12 height 9
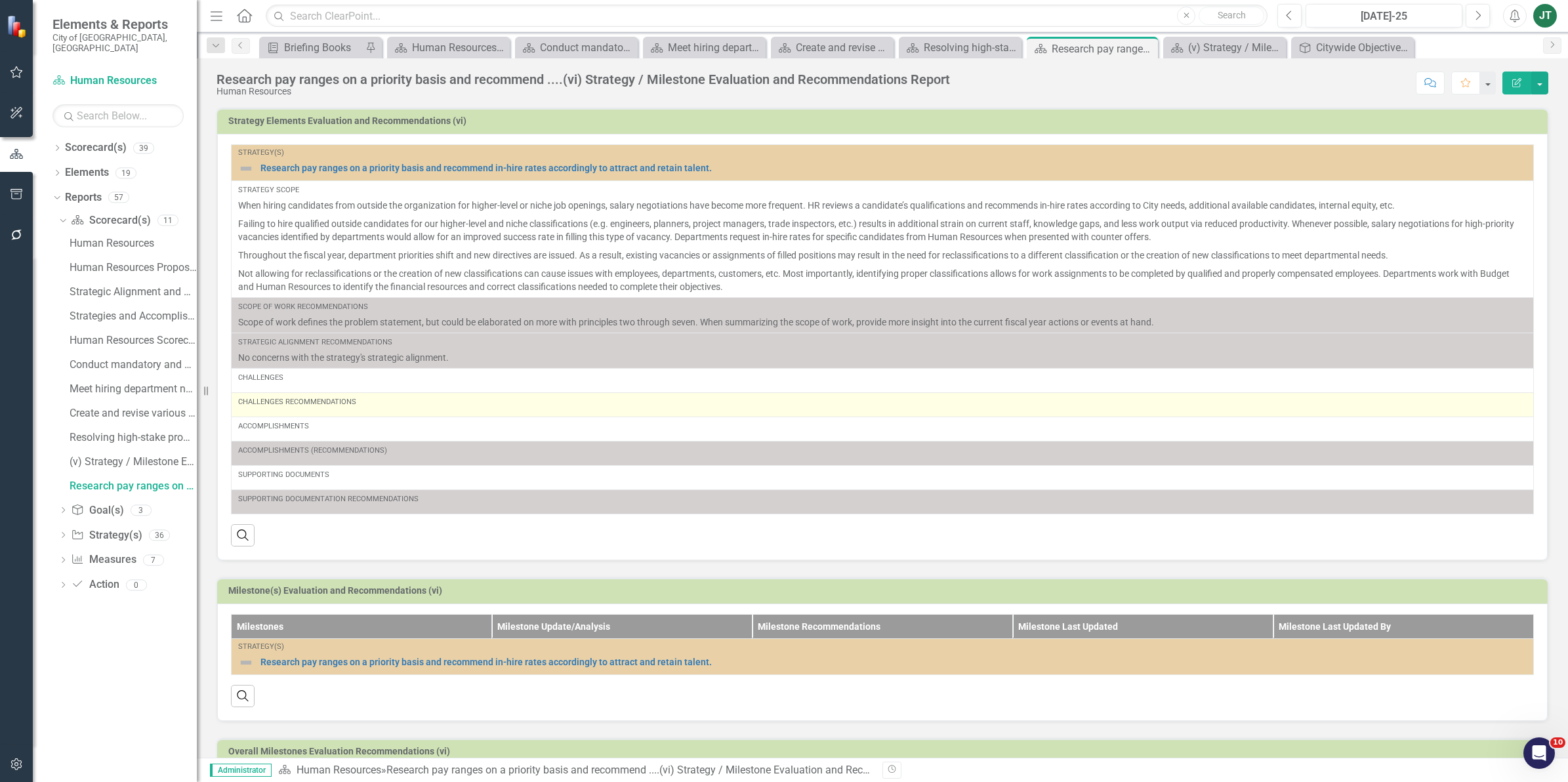
click at [332, 404] on div "Challenges Recommendations" at bounding box center [882, 401] width 1288 height 11
click at [322, 416] on td "Challenges Recommendations" at bounding box center [882, 404] width 1302 height 25
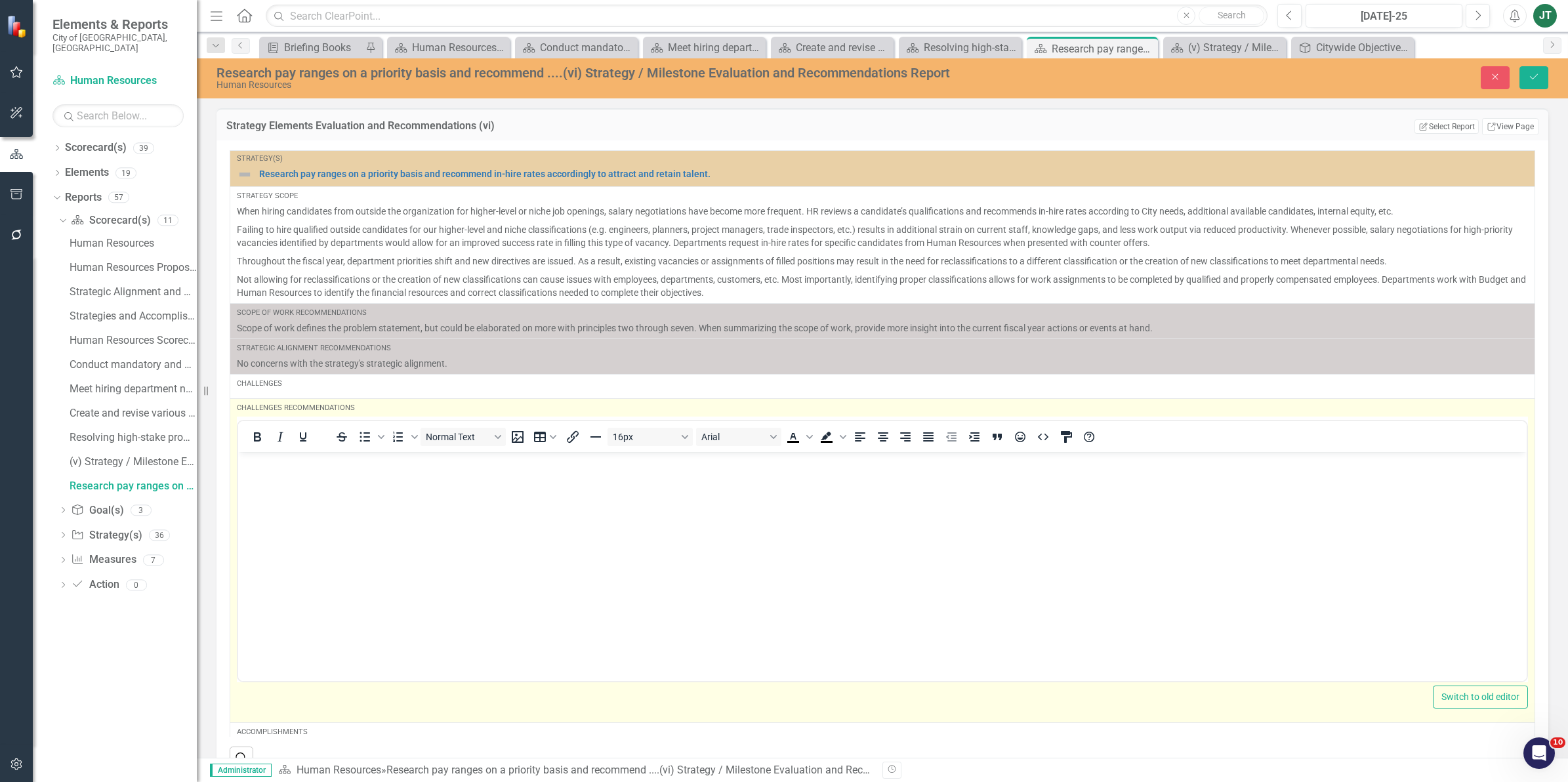
click at [262, 478] on body "Rich Text Area. Press ALT-0 for help." at bounding box center [882, 550] width 1288 height 197
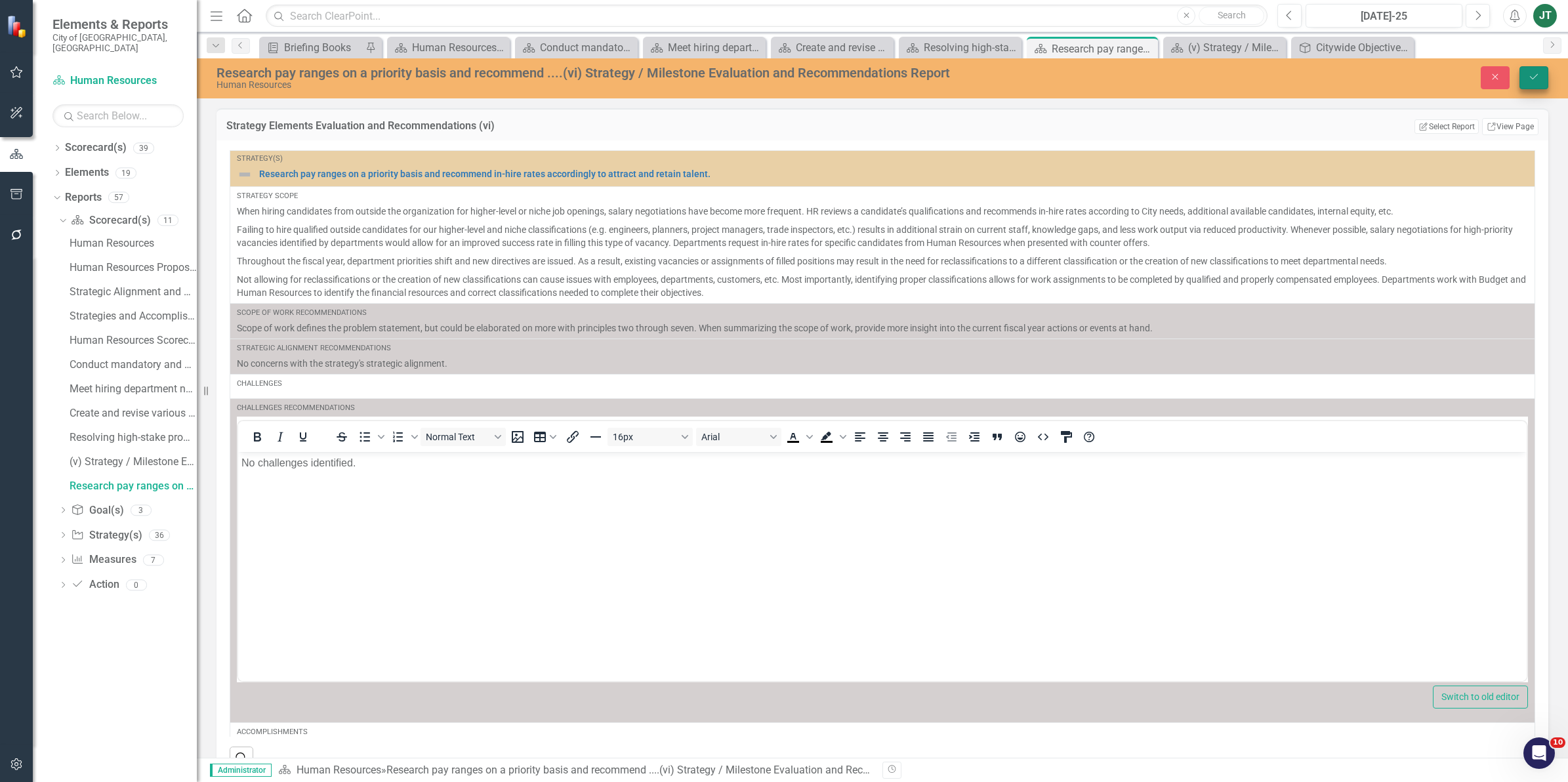
click at [1535, 77] on icon "Save" at bounding box center [1533, 76] width 12 height 9
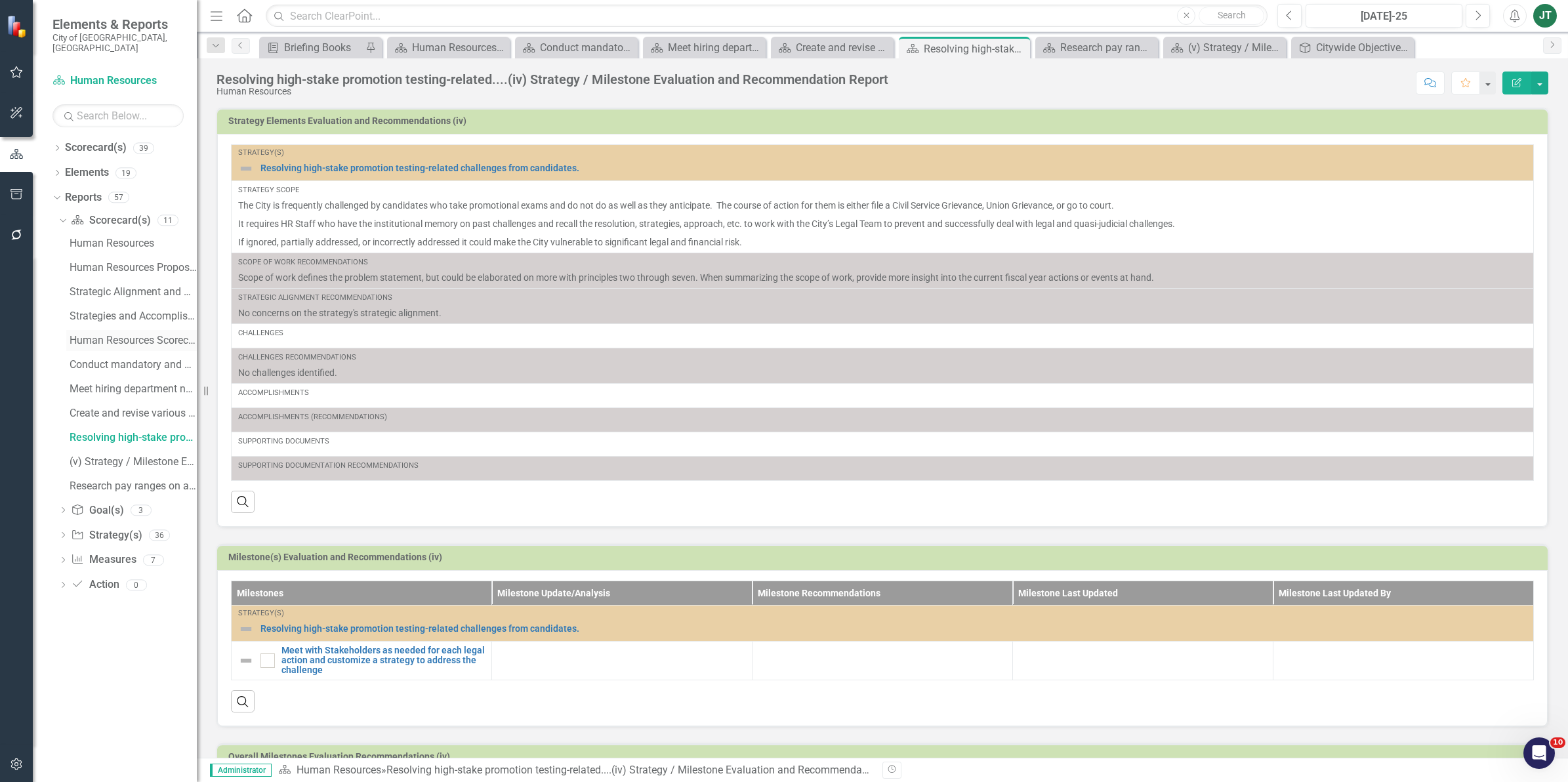
click at [130, 334] on div "Human Resources Scorecard Evaluation and Recommendations" at bounding box center [132, 340] width 128 height 12
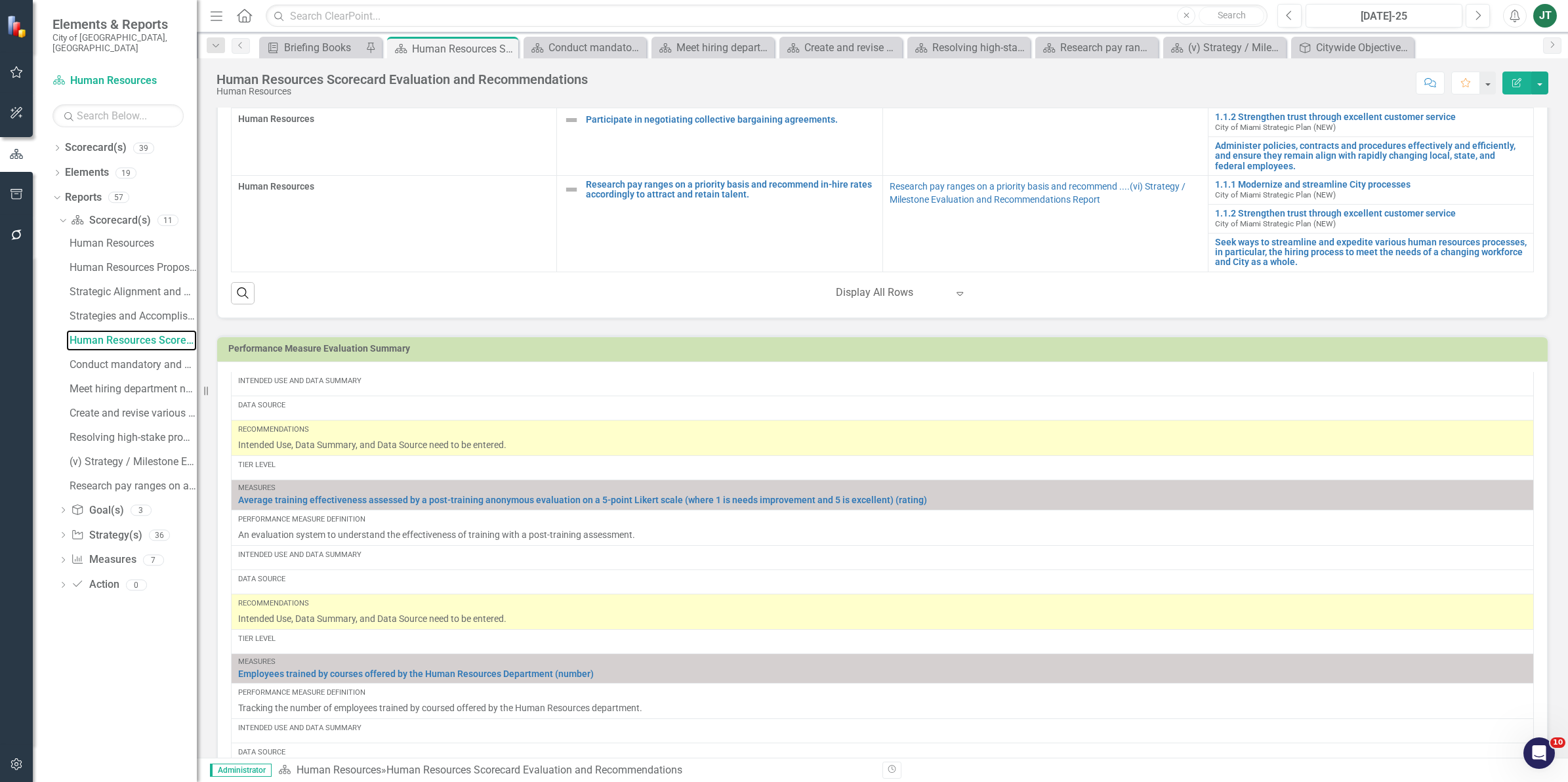
scroll to position [450, 0]
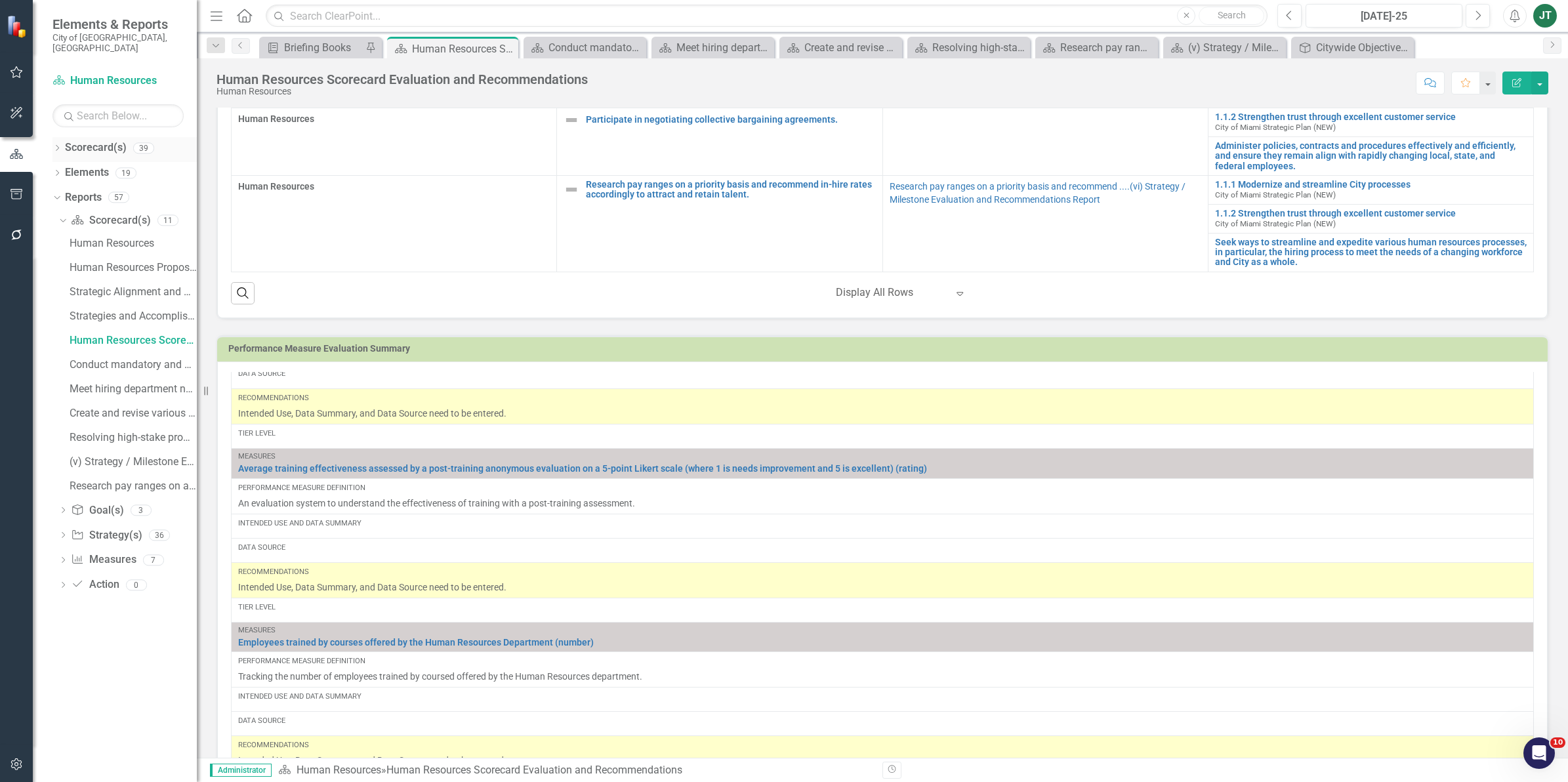
click at [57, 137] on div "Dropdown Scorecard(s) 39" at bounding box center [125, 149] width 144 height 25
click at [56, 145] on icon "Dropdown" at bounding box center [56, 148] width 9 height 7
click at [63, 265] on icon "Dropdown" at bounding box center [60, 269] width 7 height 9
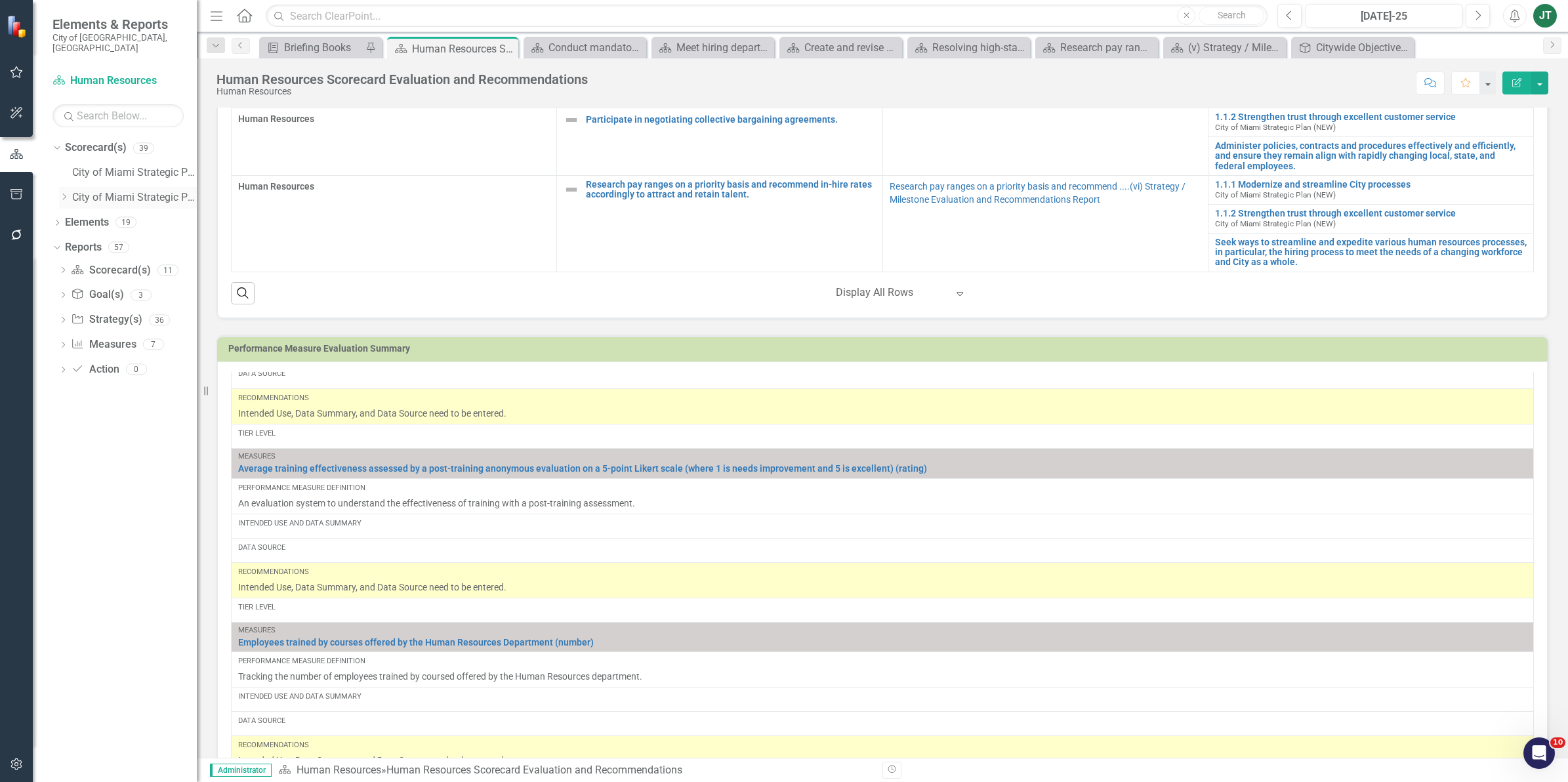
click at [63, 192] on div "Dropdown" at bounding box center [64, 197] width 10 height 11
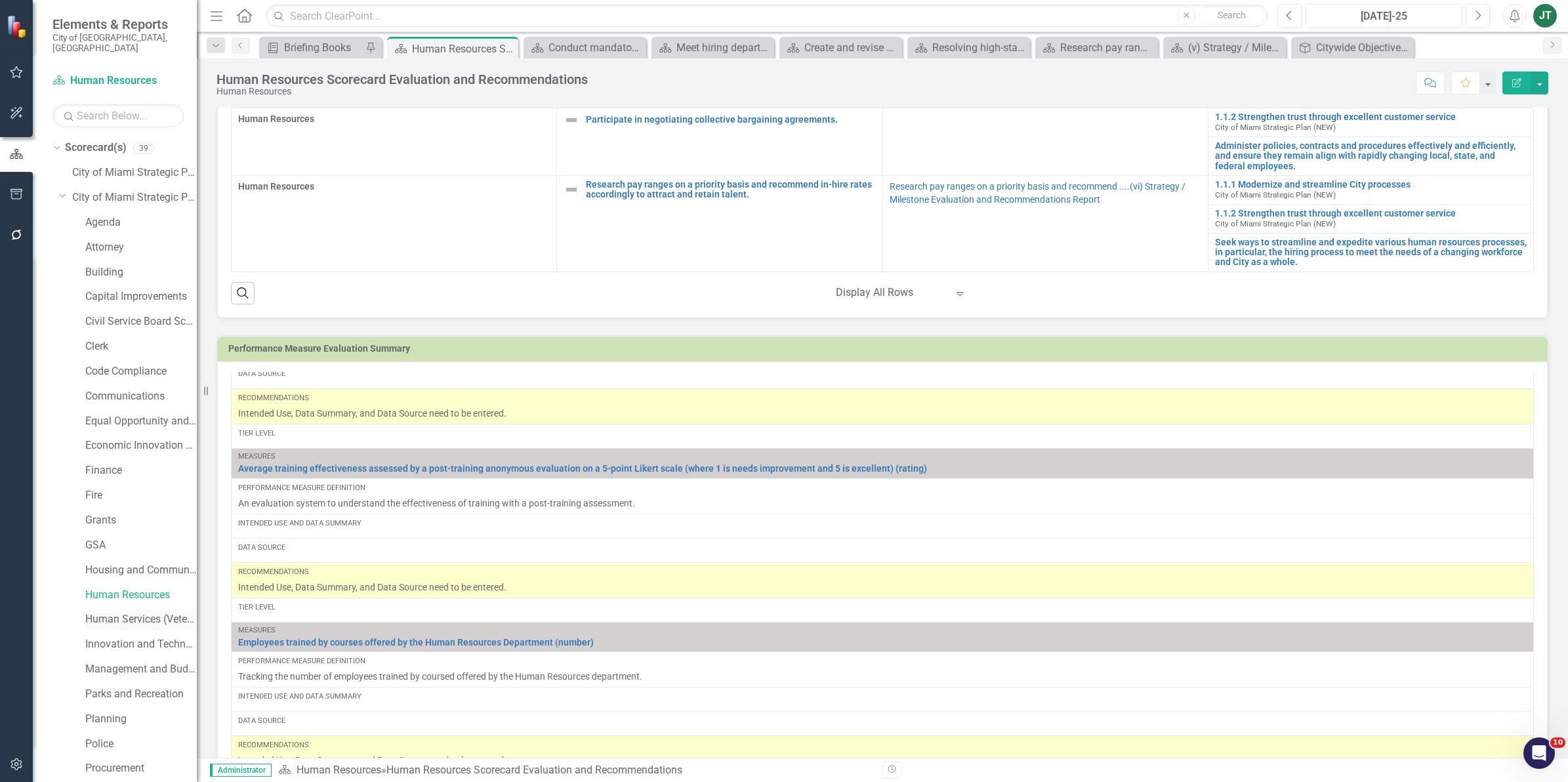
click at [109, 612] on link "Human Services (Veterans and Homeless)" at bounding box center [140, 619] width 112 height 15
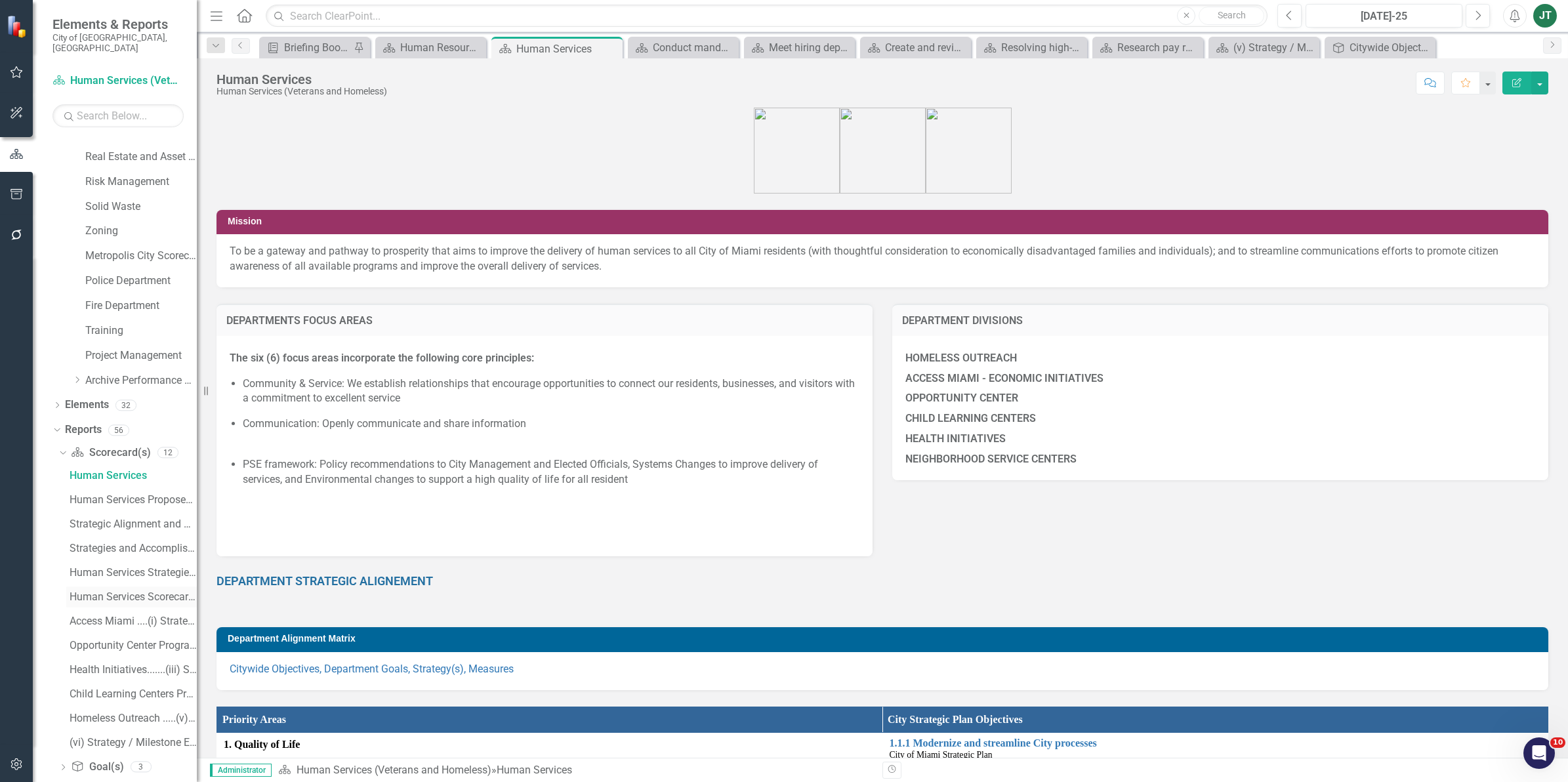
scroll to position [769, 0]
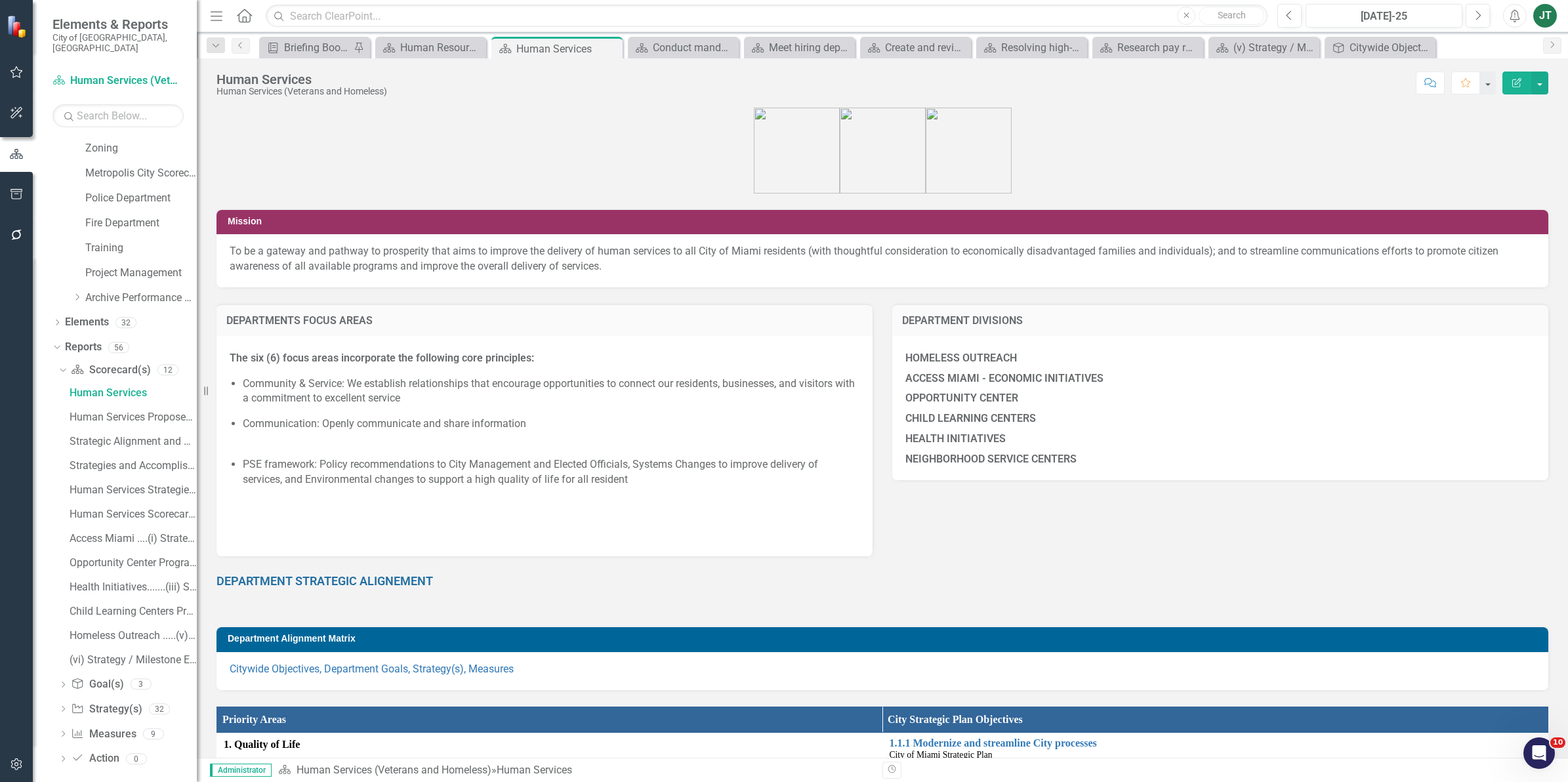
click at [63, 365] on icon "Dropdown" at bounding box center [60, 369] width 7 height 9
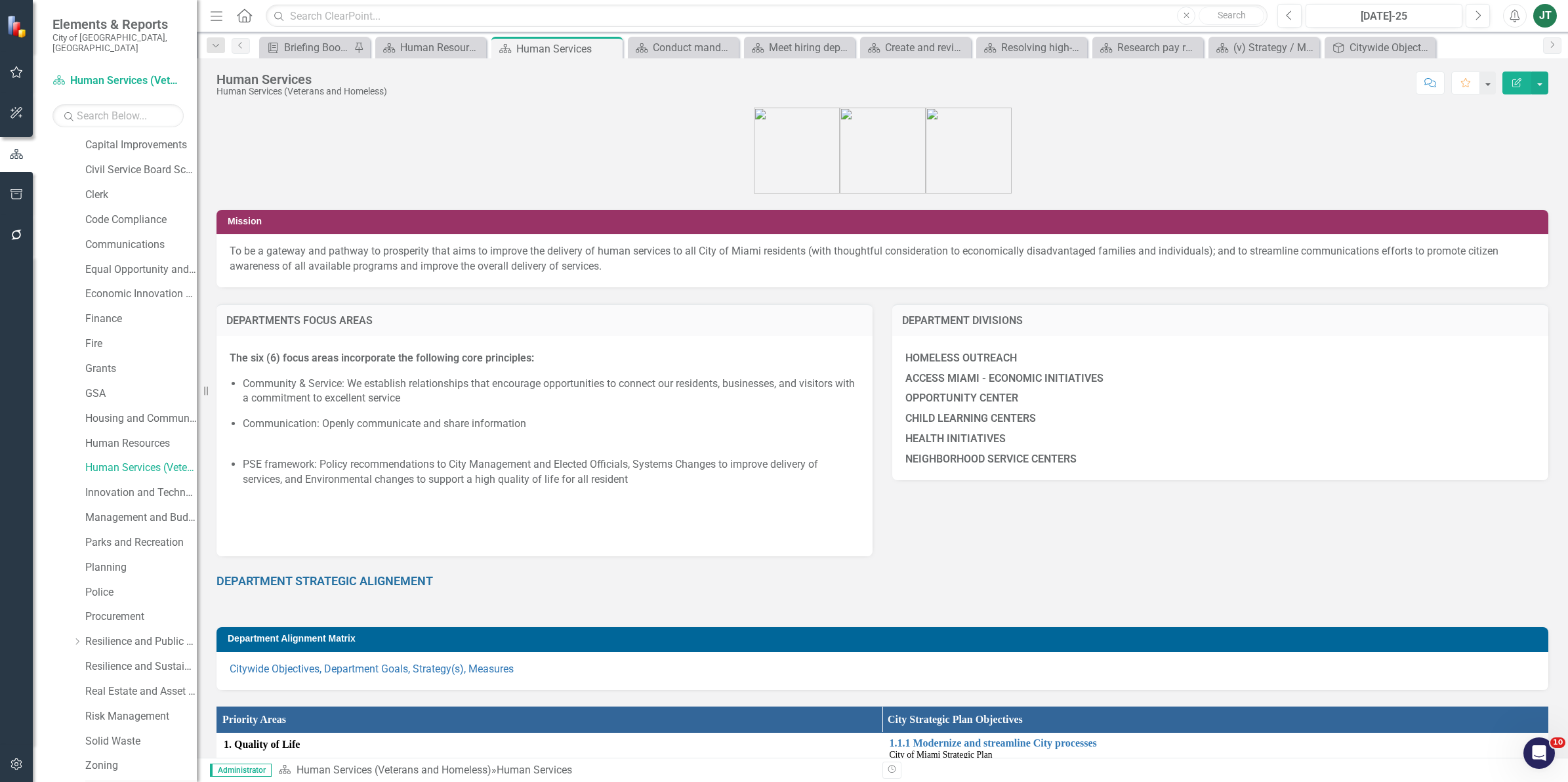
scroll to position [0, 0]
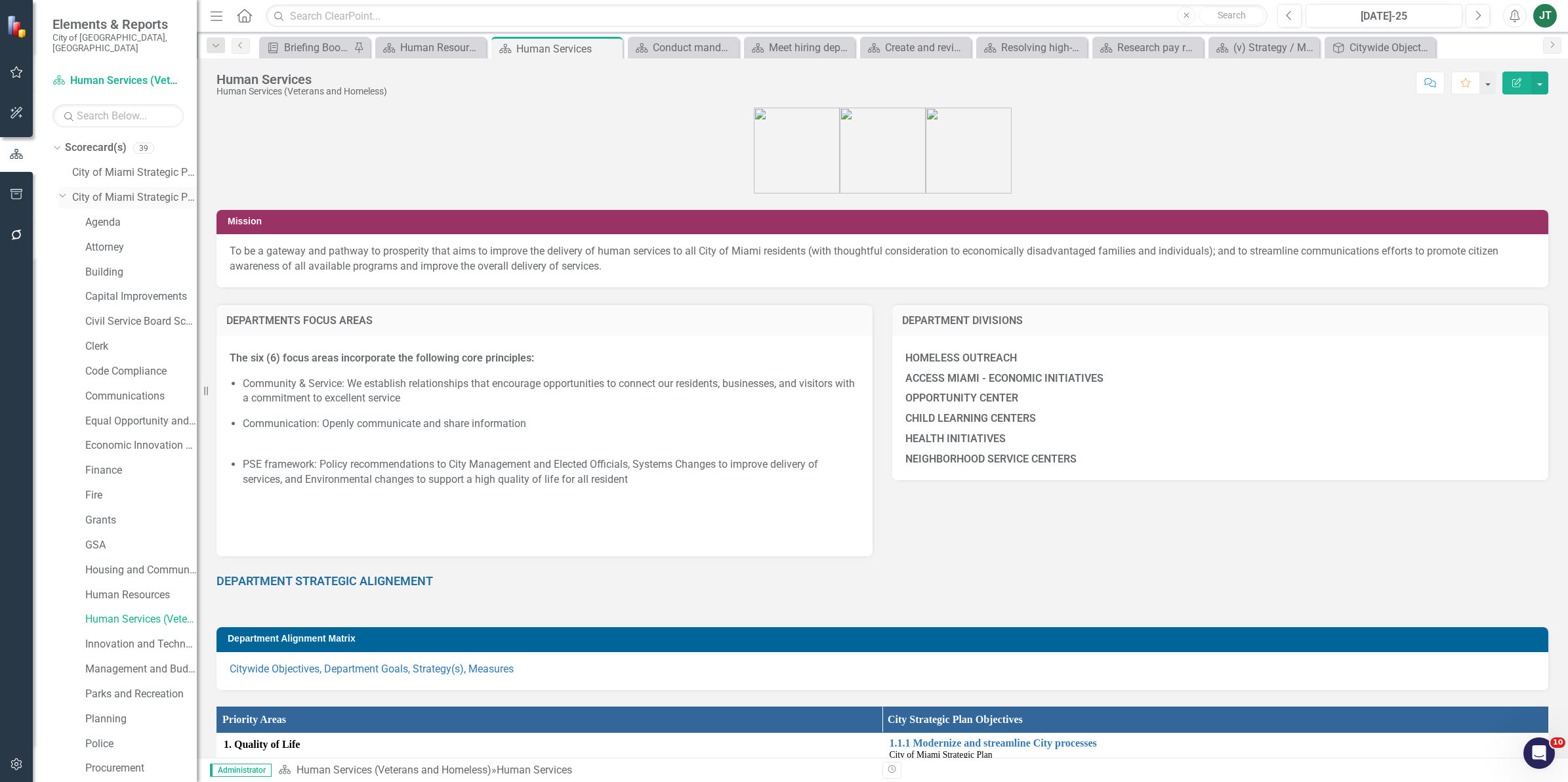
click at [62, 194] on icon at bounding box center [62, 195] width 7 height 3
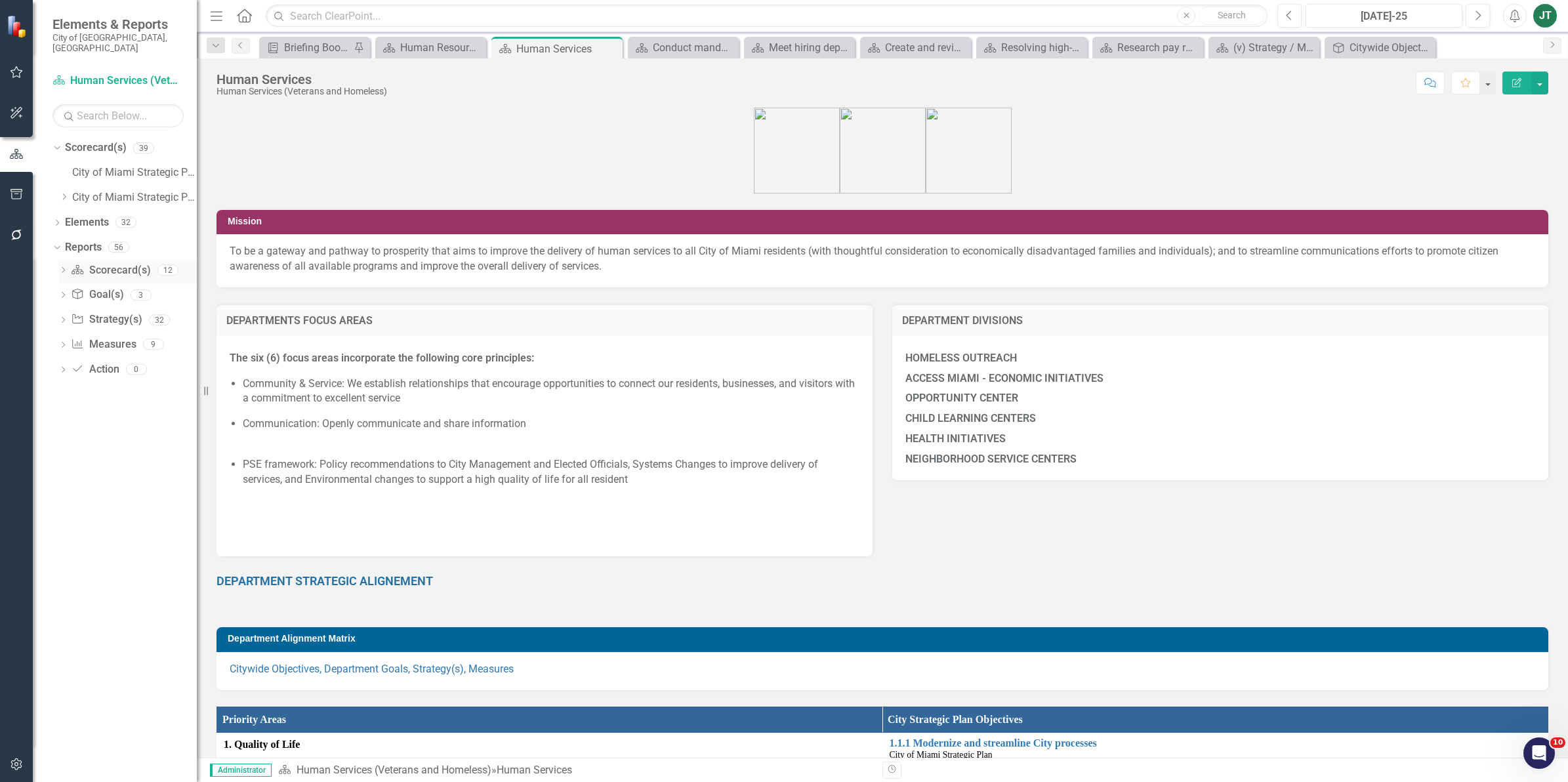
click at [62, 260] on div "Dropdown Scorecard(s) Scorecard(s) 12" at bounding box center [128, 272] width 138 height 25
click at [60, 268] on icon "Dropdown" at bounding box center [62, 271] width 9 height 7
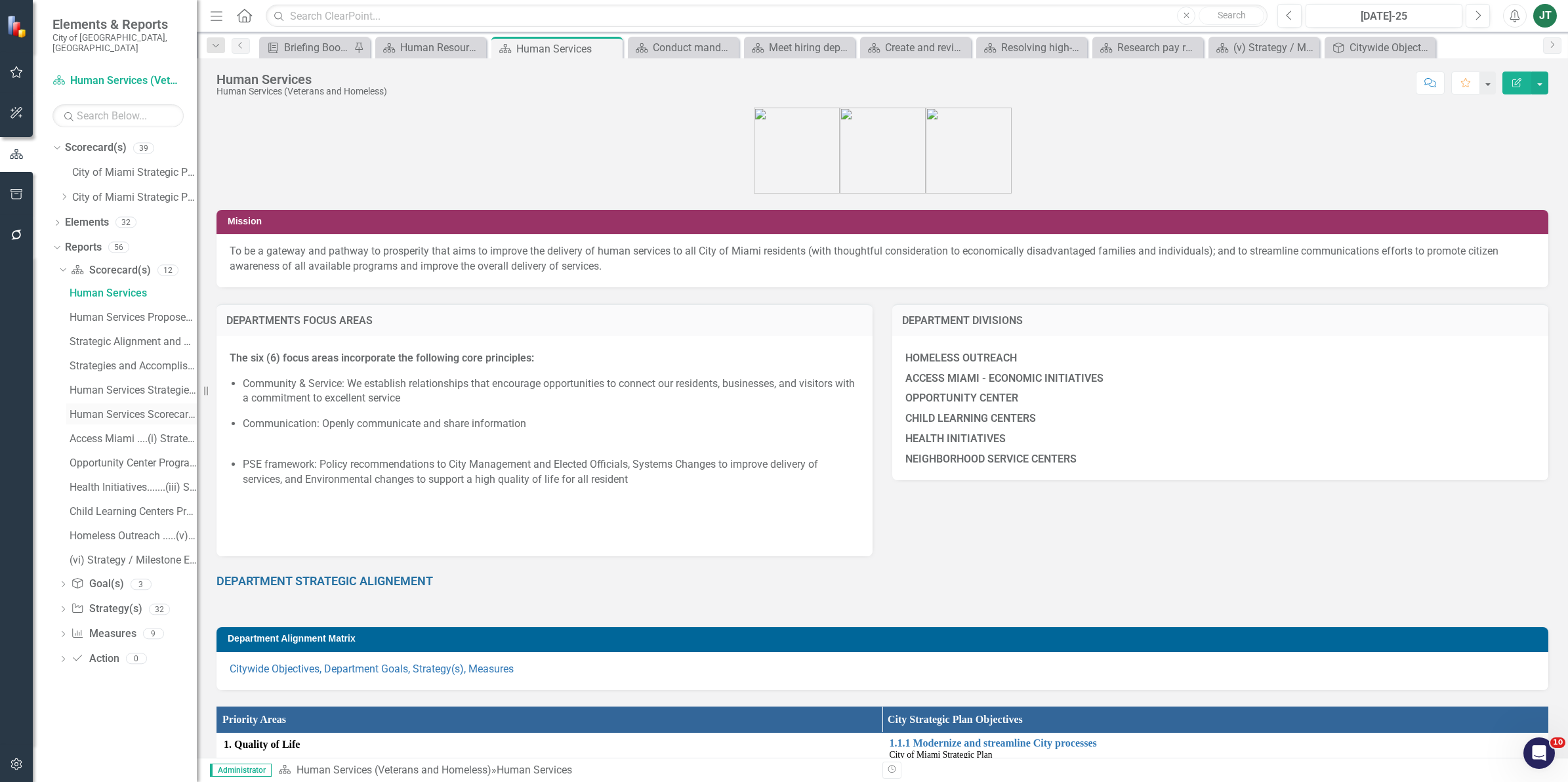
click at [122, 408] on div "Human Services Scorecard Evaluation and Recommendations" at bounding box center [132, 414] width 128 height 12
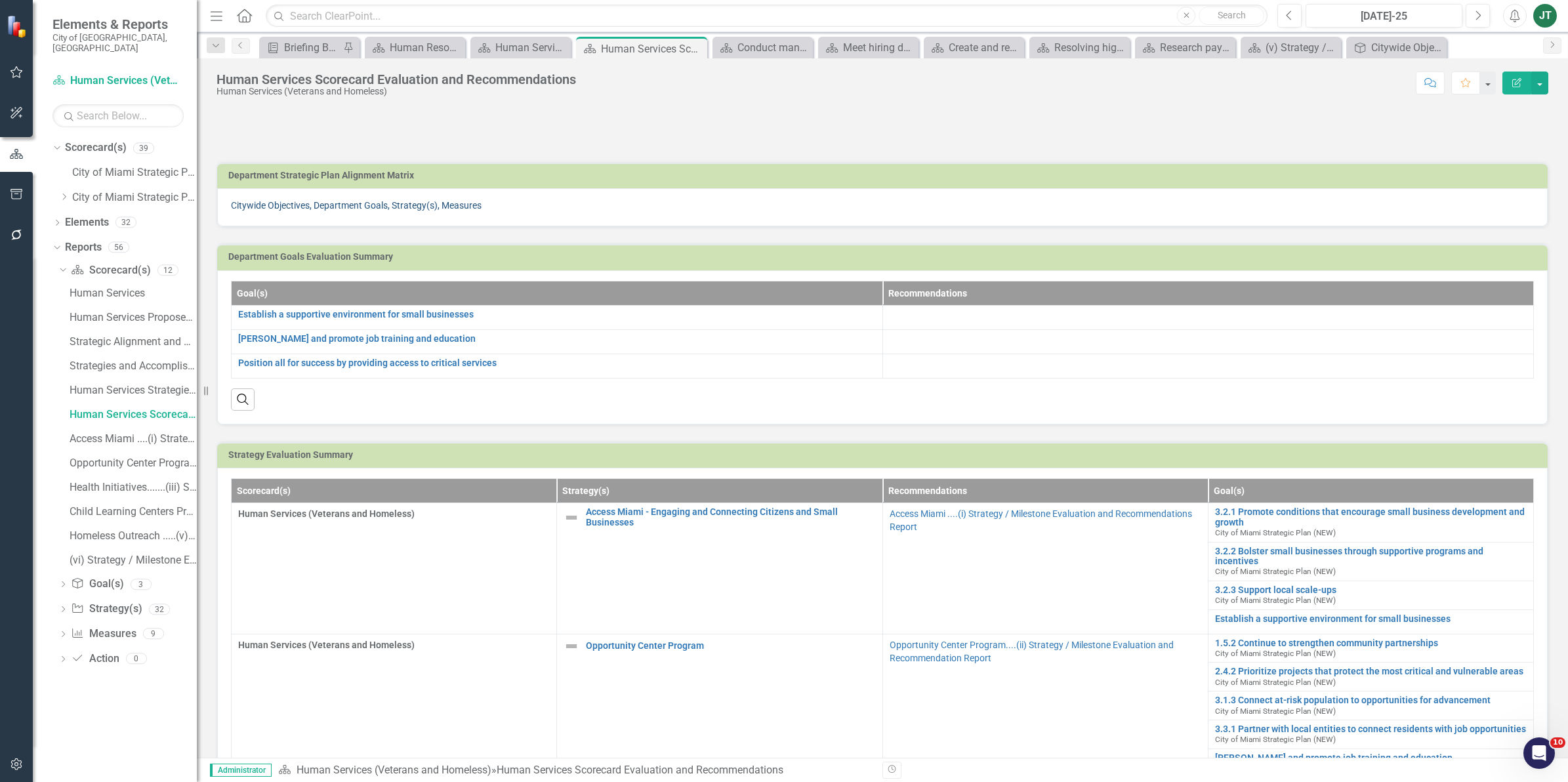
click at [350, 204] on link "Citywide Objectives, Department Goals, Strategy(s), Measures" at bounding box center [356, 205] width 250 height 11
click at [991, 346] on div at bounding box center [1208, 342] width 638 height 16
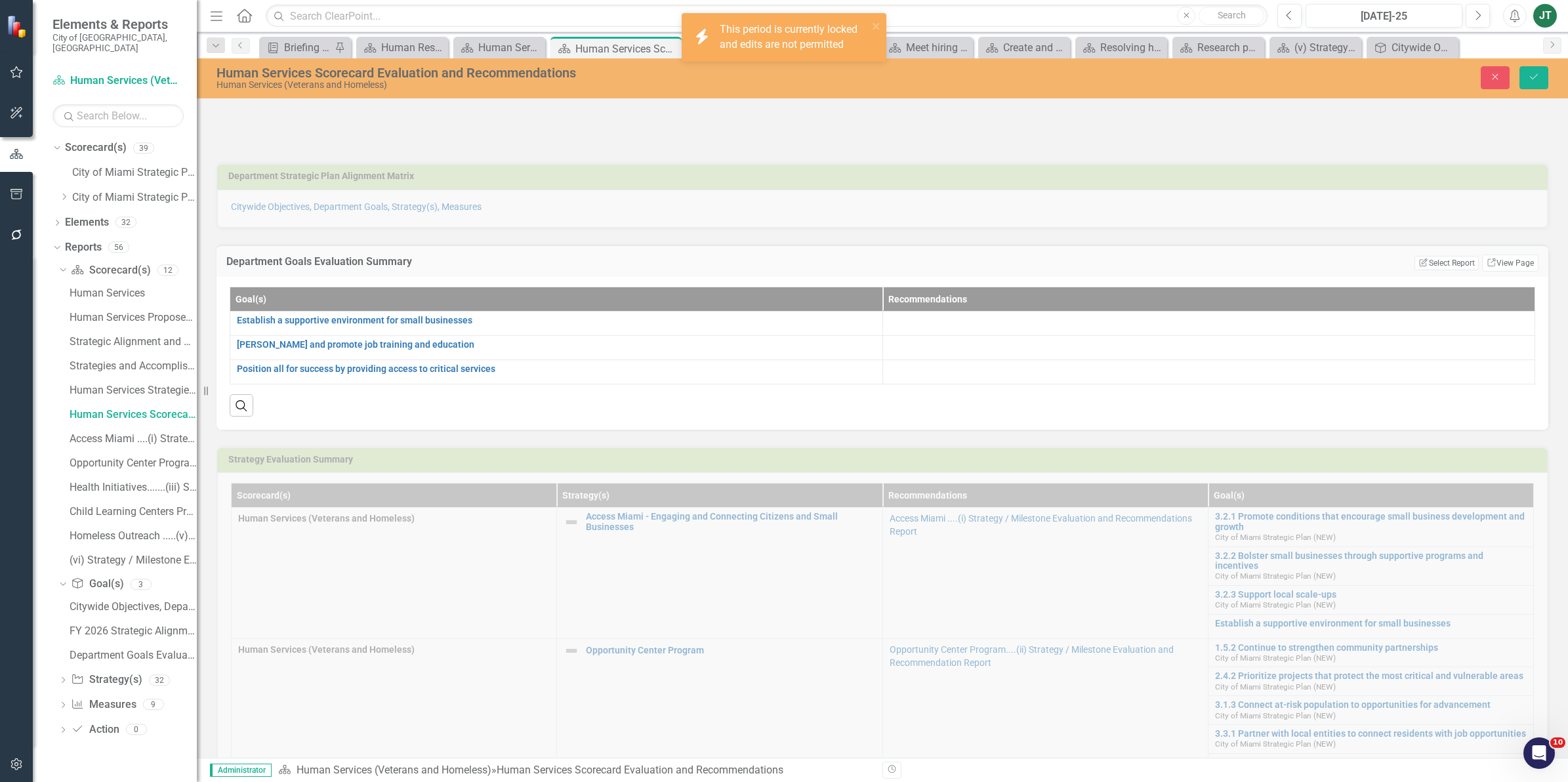
click at [932, 348] on div at bounding box center [1209, 348] width 639 height 16
click at [1478, 17] on icon "button" at bounding box center [1478, 15] width 5 height 9
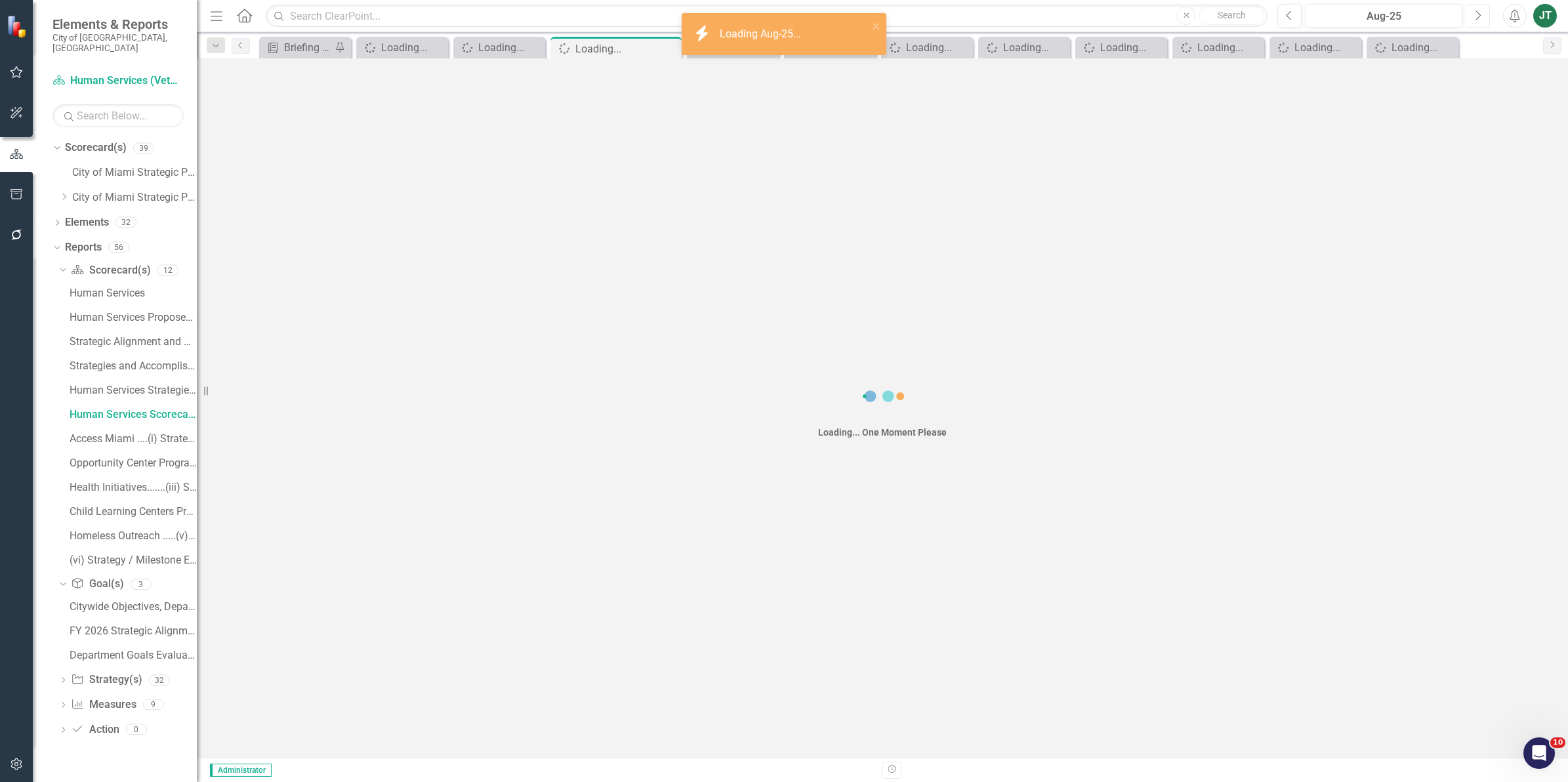
click at [1478, 17] on icon "button" at bounding box center [1478, 15] width 5 height 9
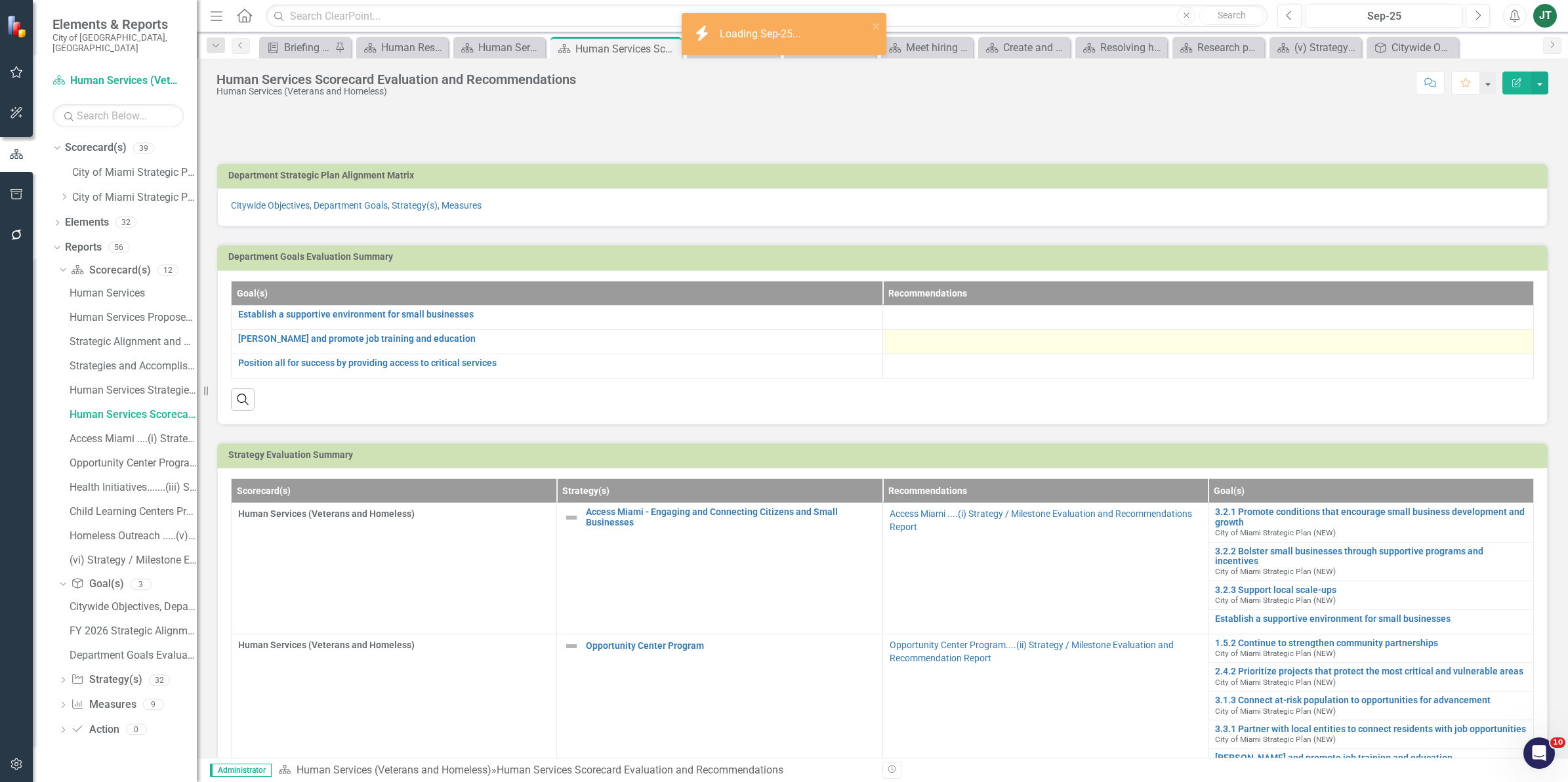
click at [994, 343] on div at bounding box center [1208, 342] width 638 height 16
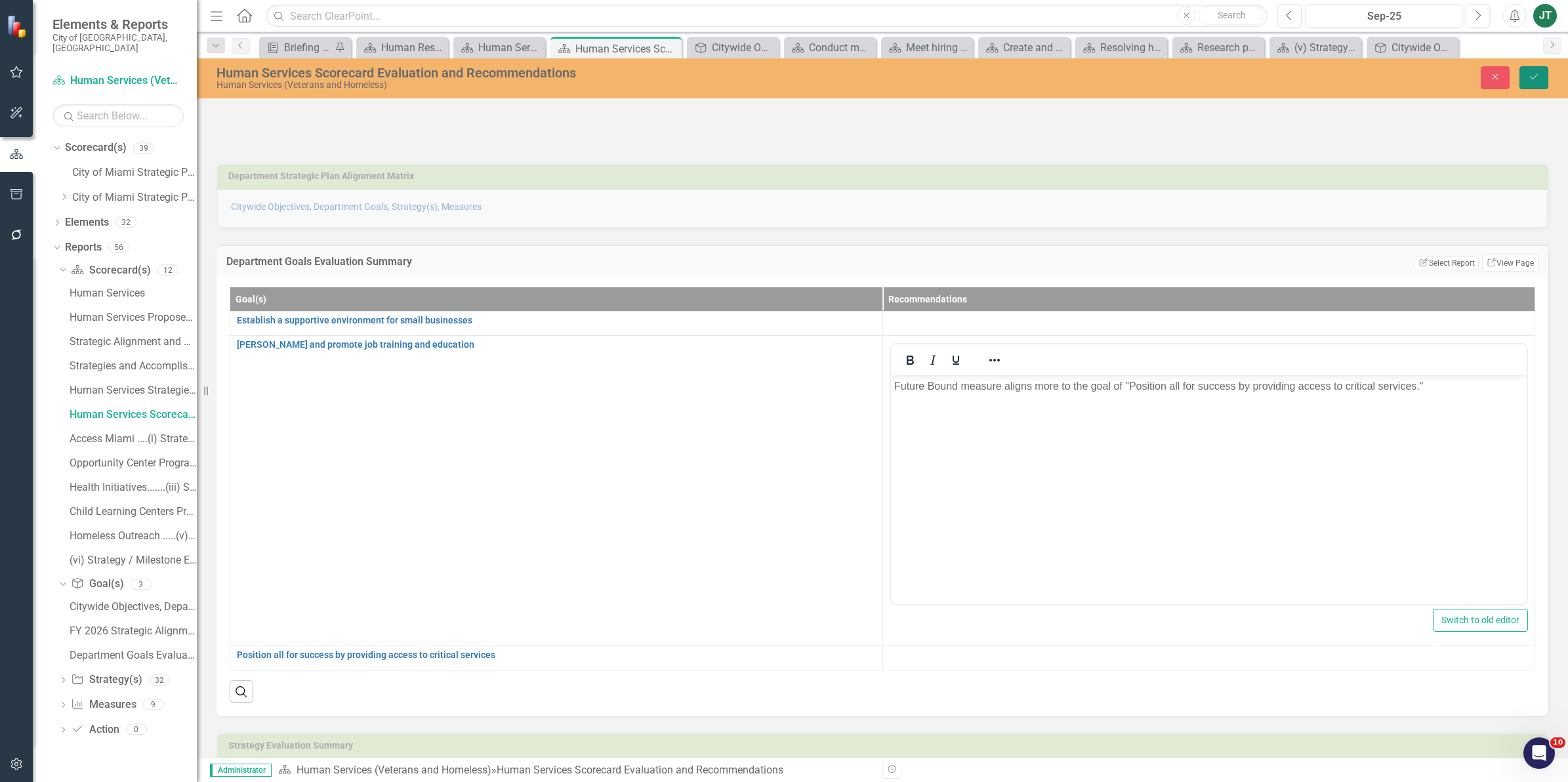
click at [1528, 83] on button "Save" at bounding box center [1533, 77] width 29 height 23
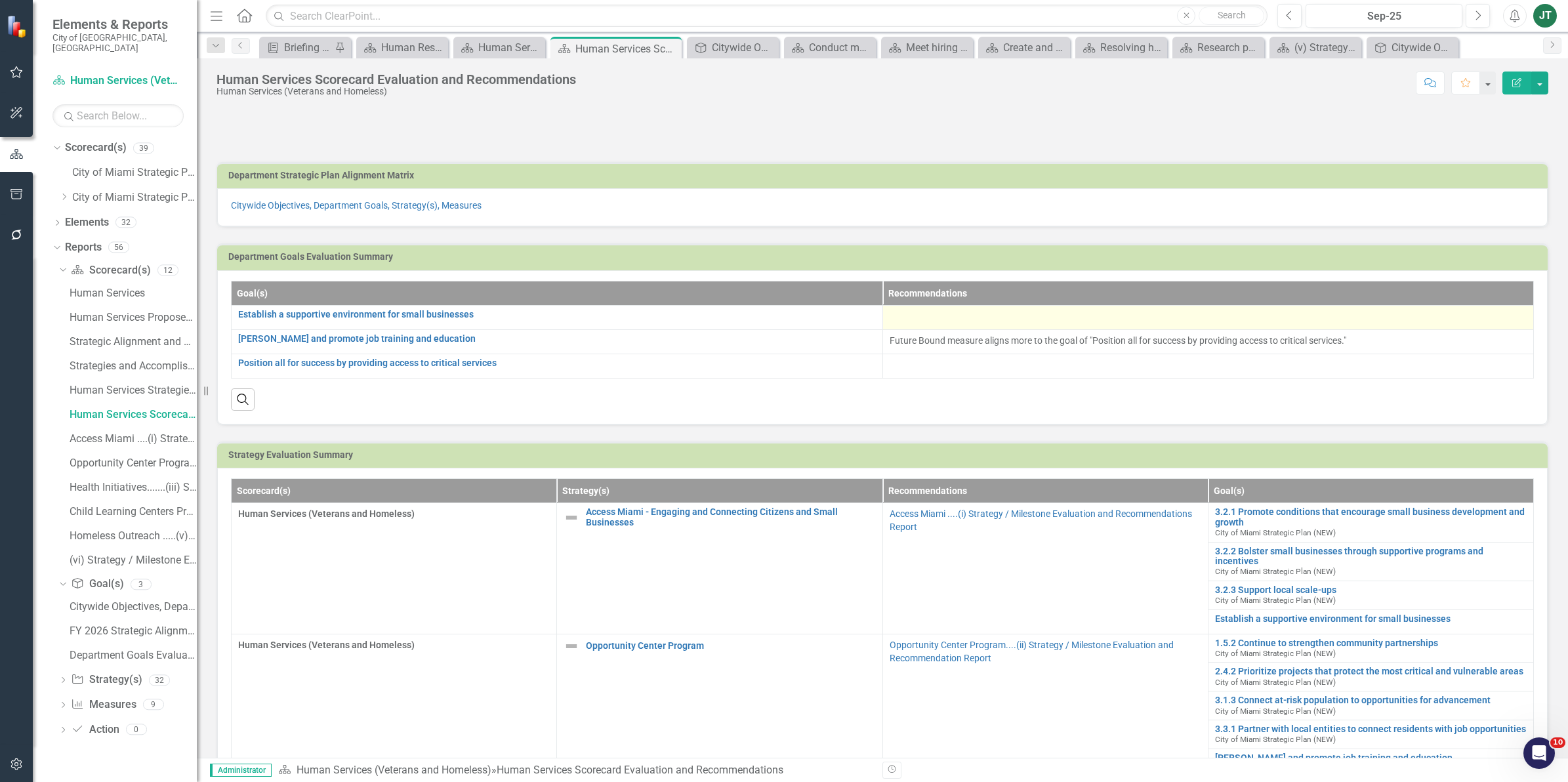
click at [928, 323] on div at bounding box center [1208, 317] width 638 height 16
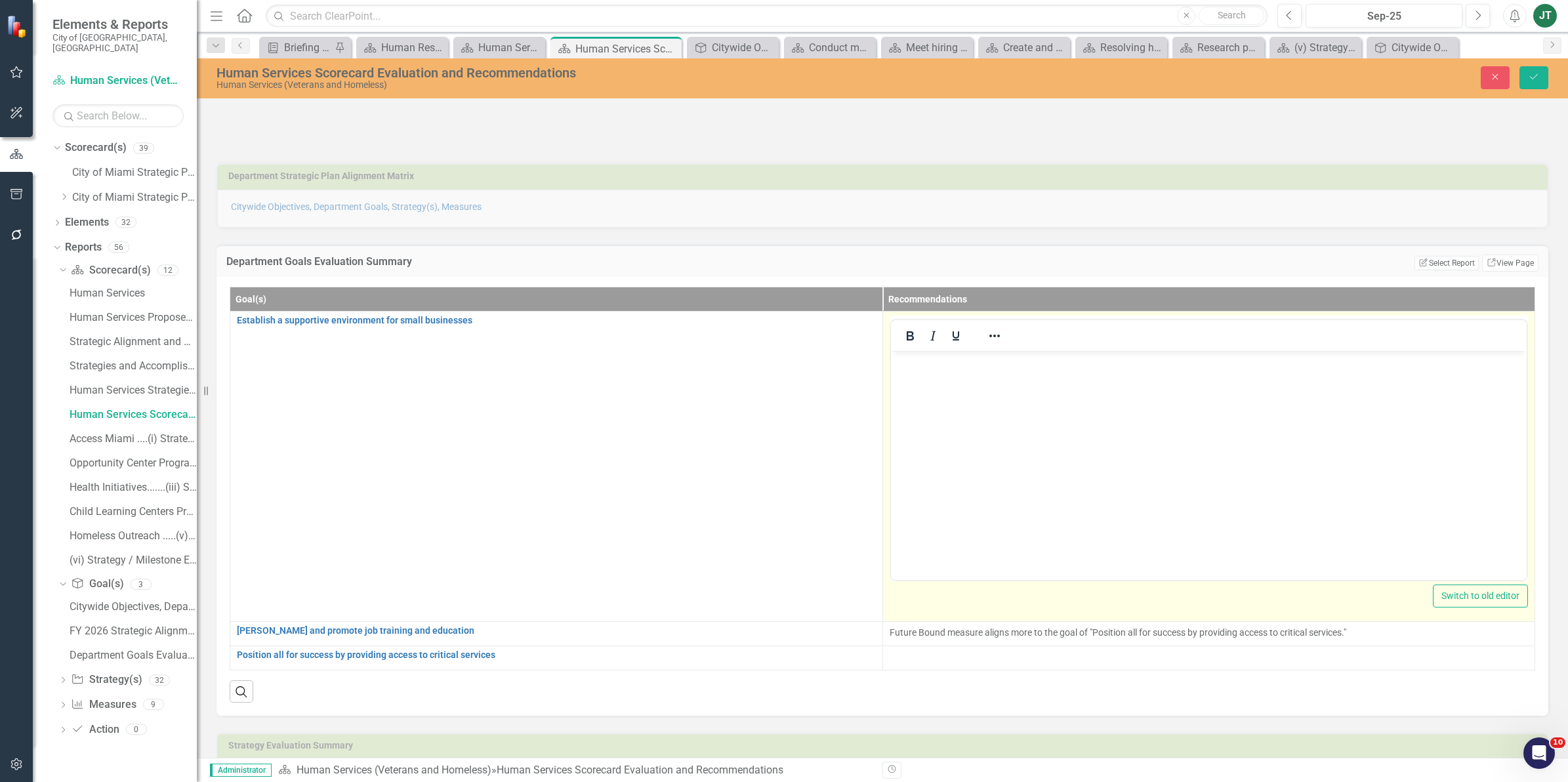
click at [931, 366] on p "Rich Text Area. Press ALT-0 for help." at bounding box center [1208, 362] width 630 height 16
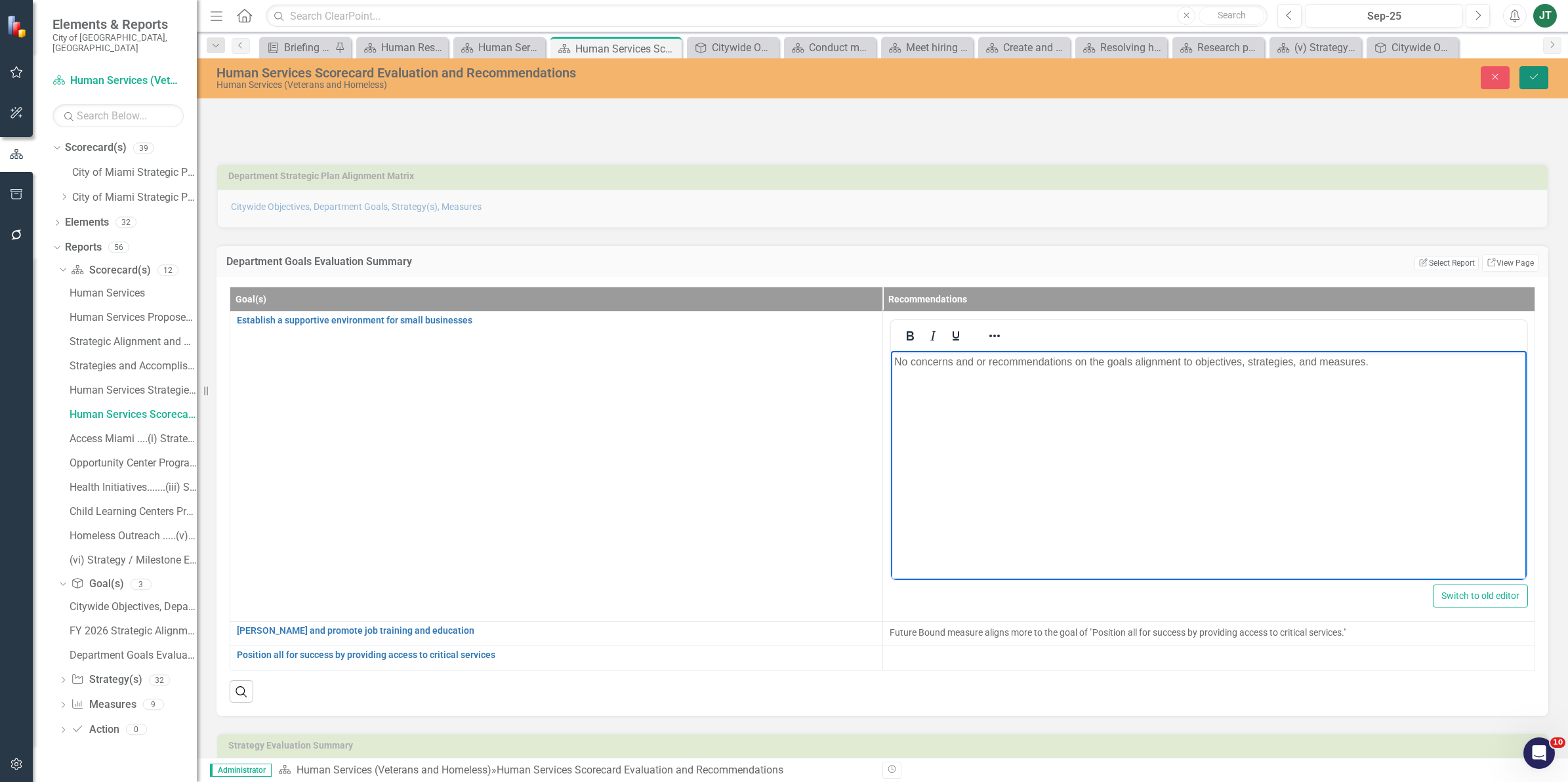
click at [1531, 73] on icon "Save" at bounding box center [1533, 76] width 12 height 9
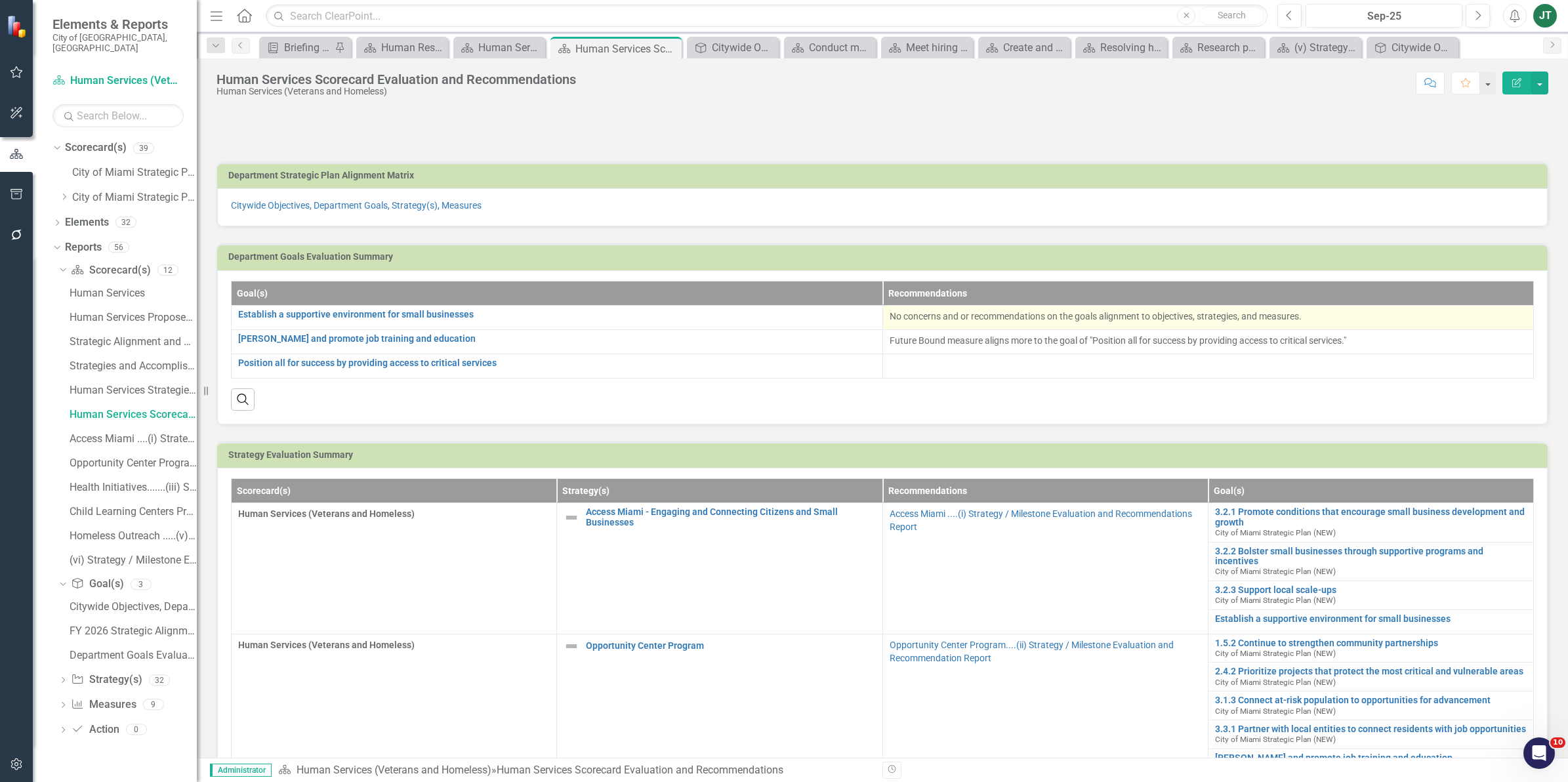
click at [1076, 307] on td "No concerns and or recommendations on the goals alignment to objectives, strate…" at bounding box center [1207, 317] width 652 height 25
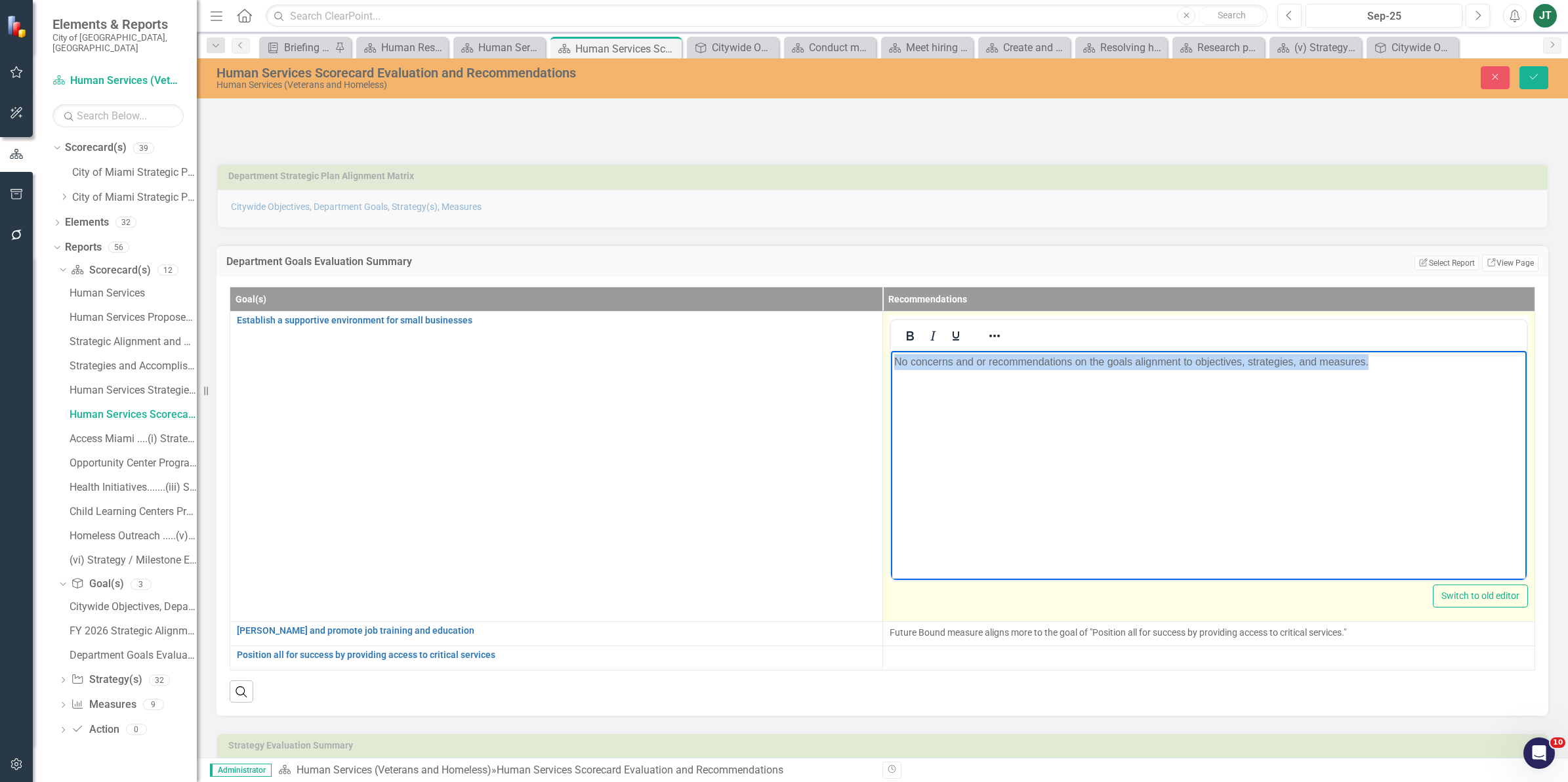
drag, startPoint x: 1414, startPoint y: 366, endPoint x: 847, endPoint y: 356, distance: 567.1
click at [890, 356] on html "No concerns and or recommendations on the goals alignment to objectives, strate…" at bounding box center [1208, 448] width 637 height 197
copy p "No concerns and or recommendations on the goals alignment to objectives, strate…"
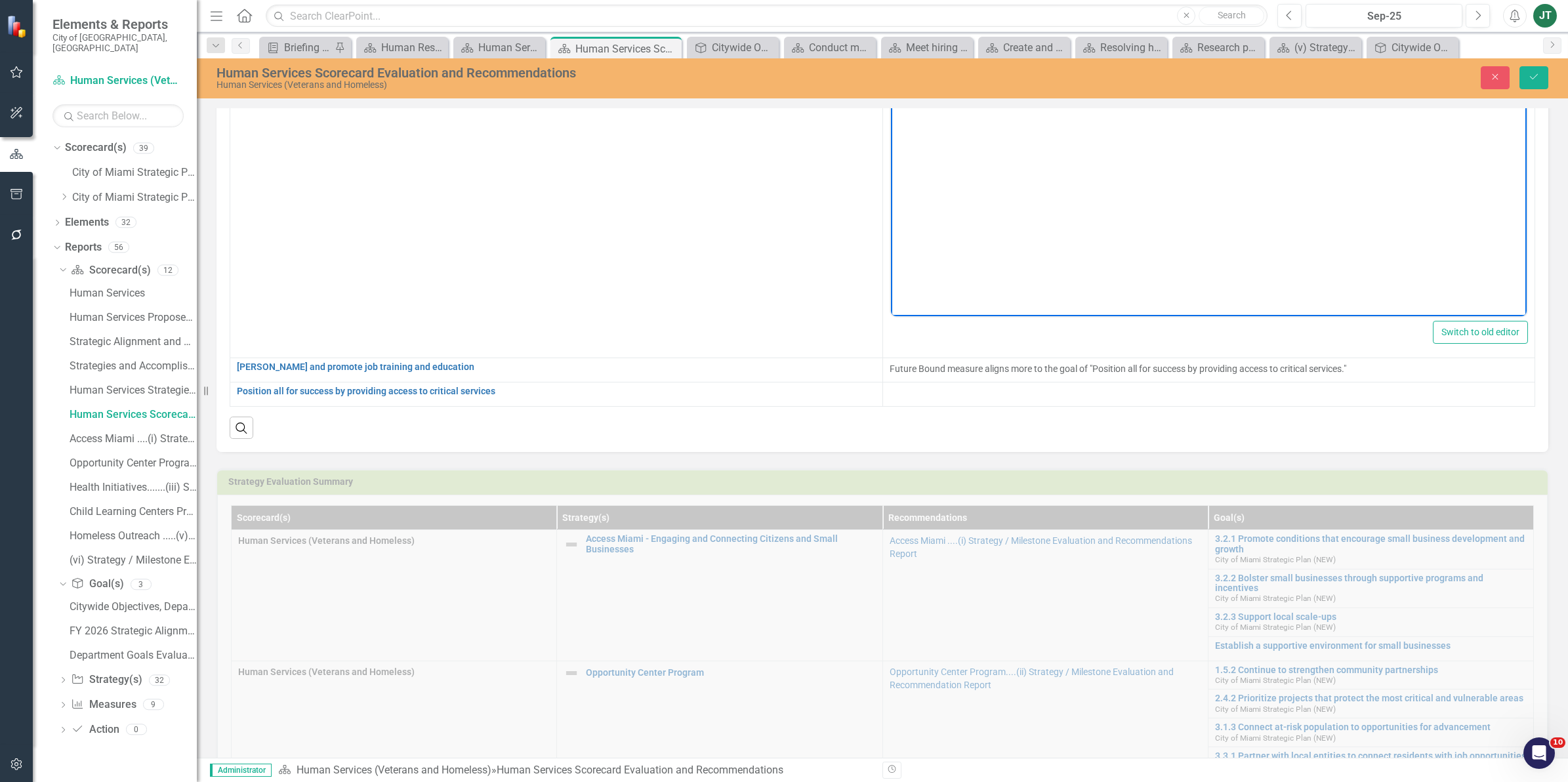
scroll to position [328, 0]
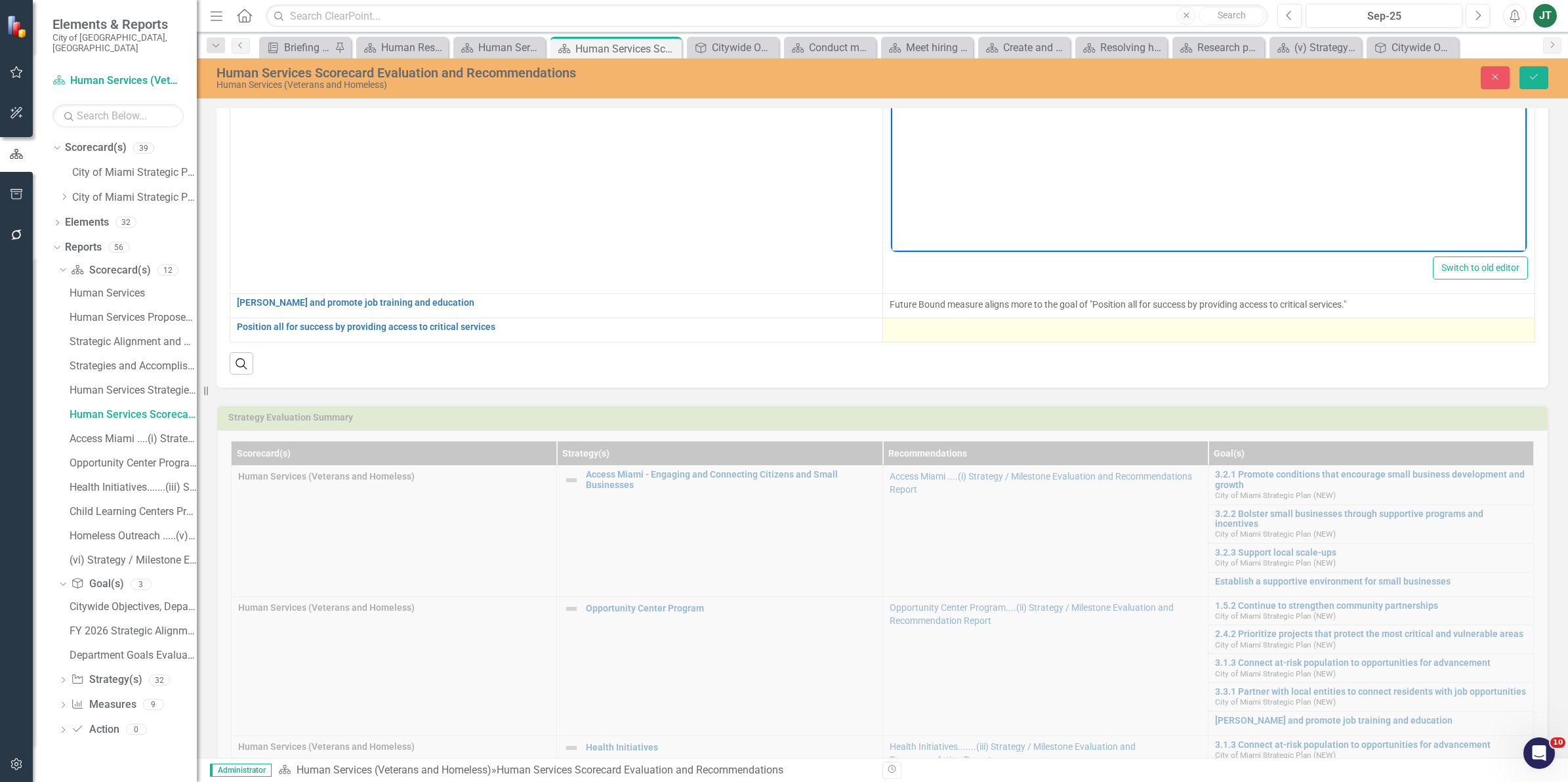
click at [926, 333] on div at bounding box center [1209, 330] width 639 height 16
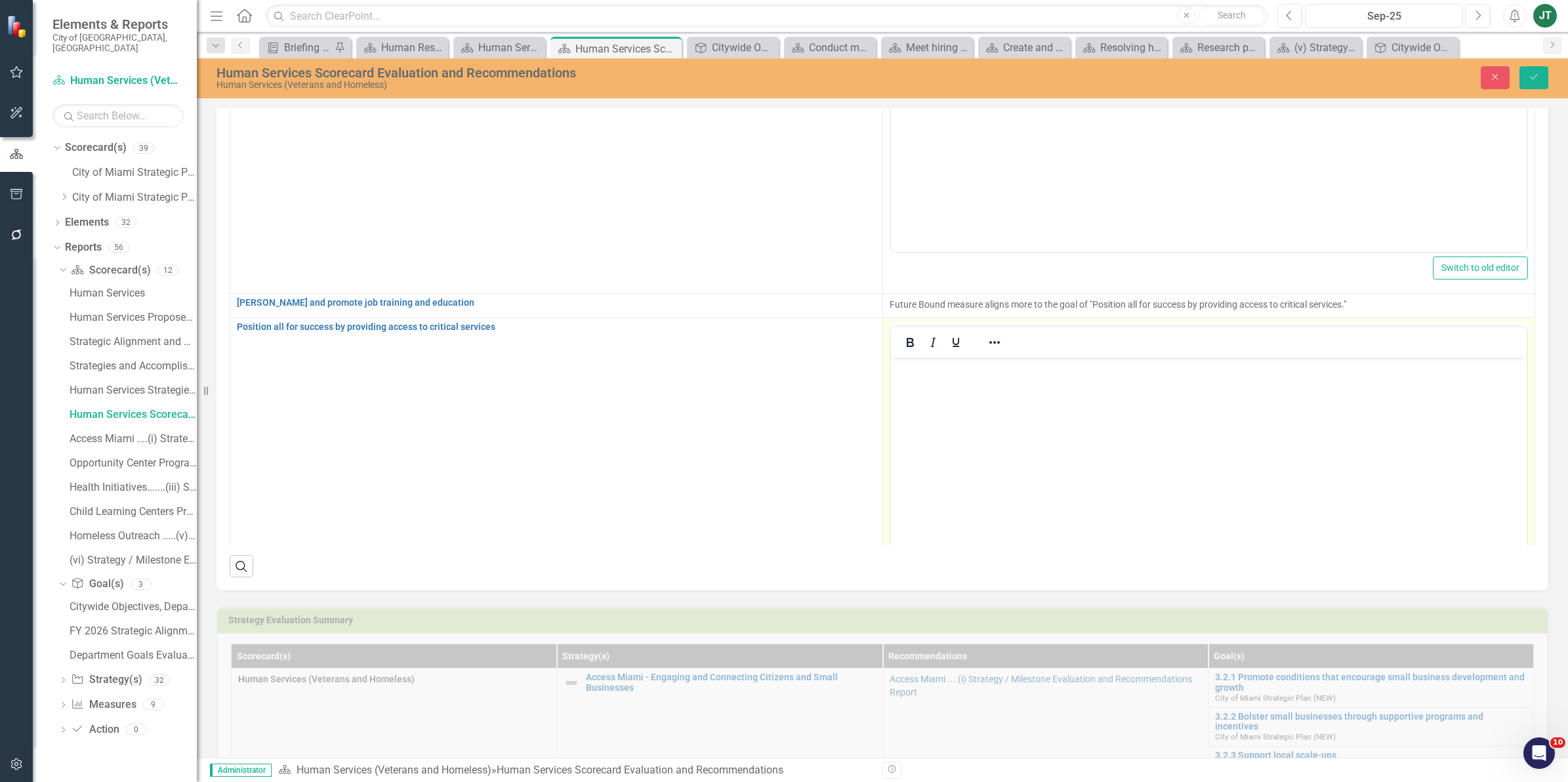
scroll to position [0, 0]
click at [916, 381] on body "Rich Text Area. Press ALT-0 for help." at bounding box center [1208, 455] width 637 height 197
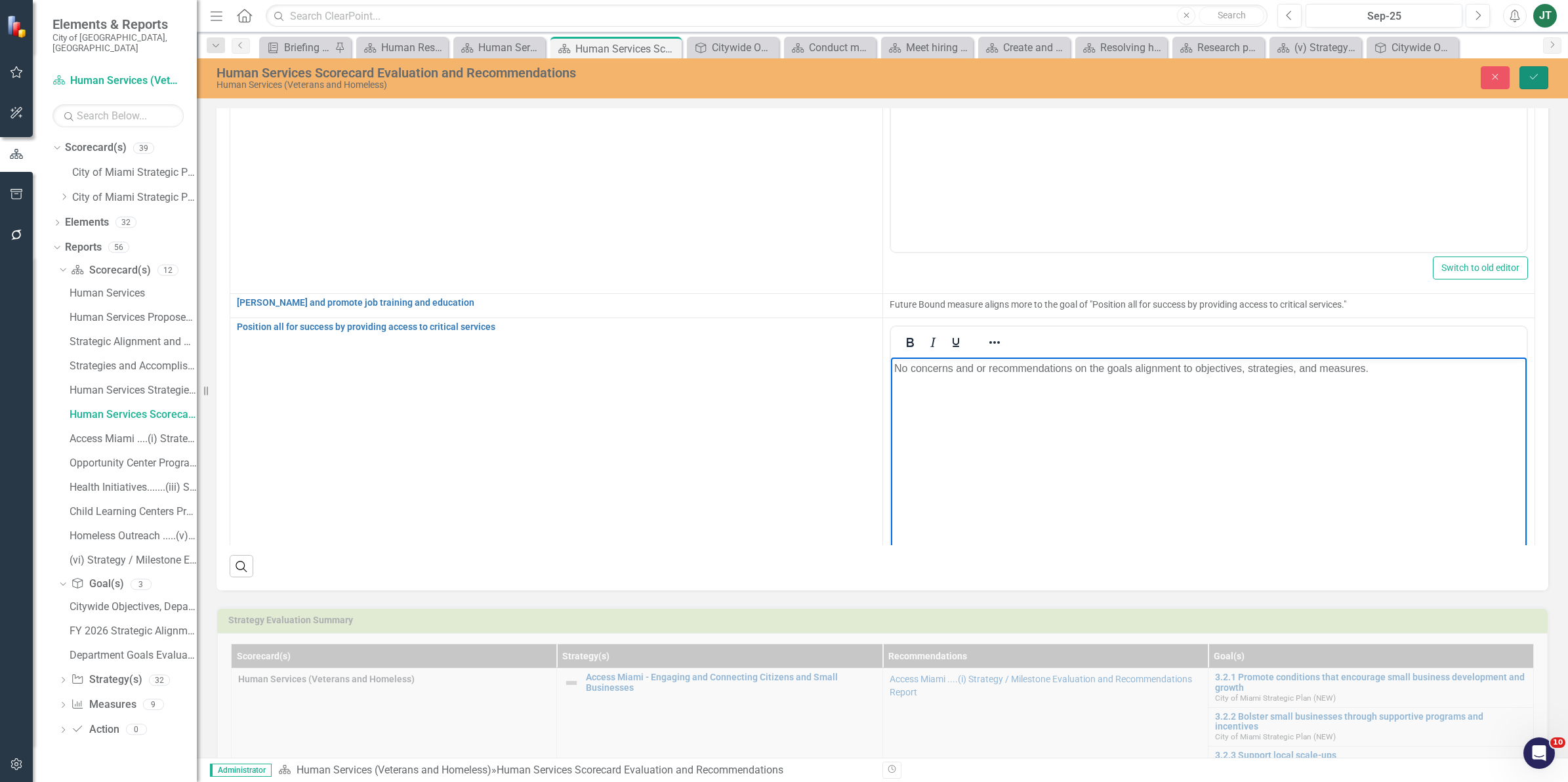
click at [1539, 66] on button "Save" at bounding box center [1533, 77] width 29 height 23
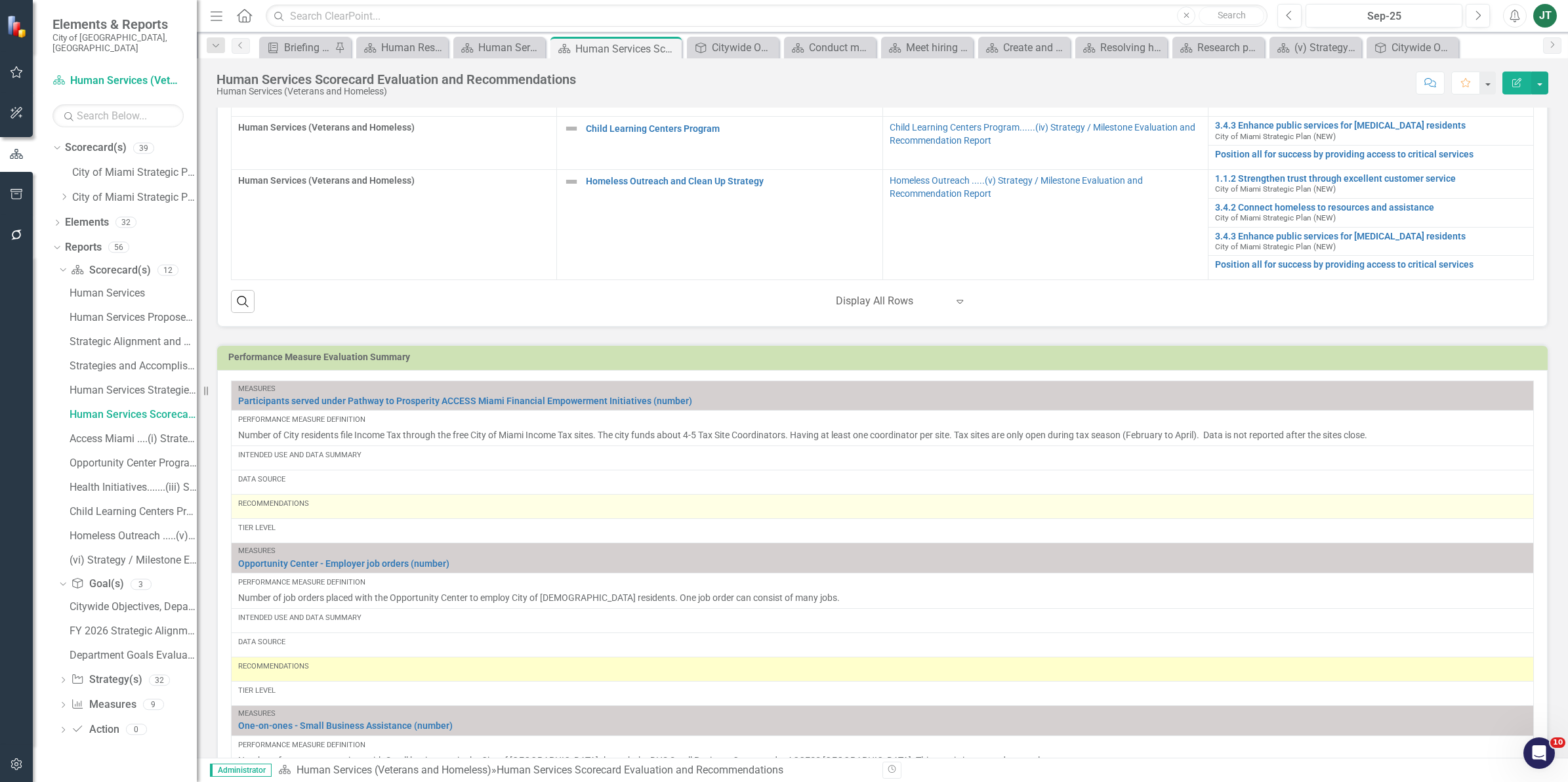
click at [420, 509] on div "Recommendations" at bounding box center [882, 503] width 1288 height 11
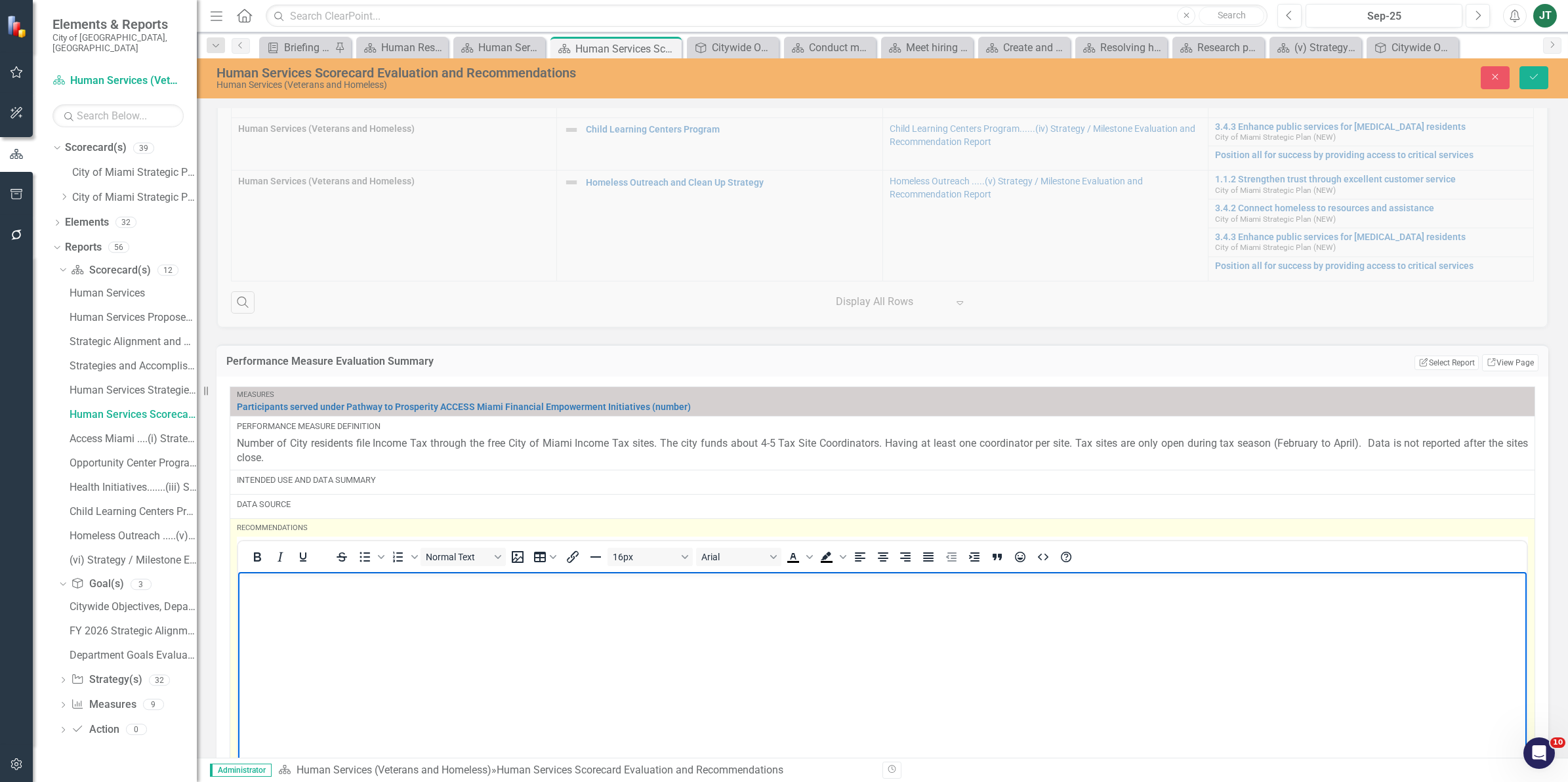
click at [290, 601] on body "Rich Text Area. Press ALT-0 for help." at bounding box center [882, 670] width 1288 height 197
drag, startPoint x: 630, startPoint y: 584, endPoint x: 124, endPoint y: 551, distance: 507.1
click at [238, 572] on html "Intended Use, Data Summary, and Data Source need to be entered." at bounding box center [882, 670] width 1288 height 197
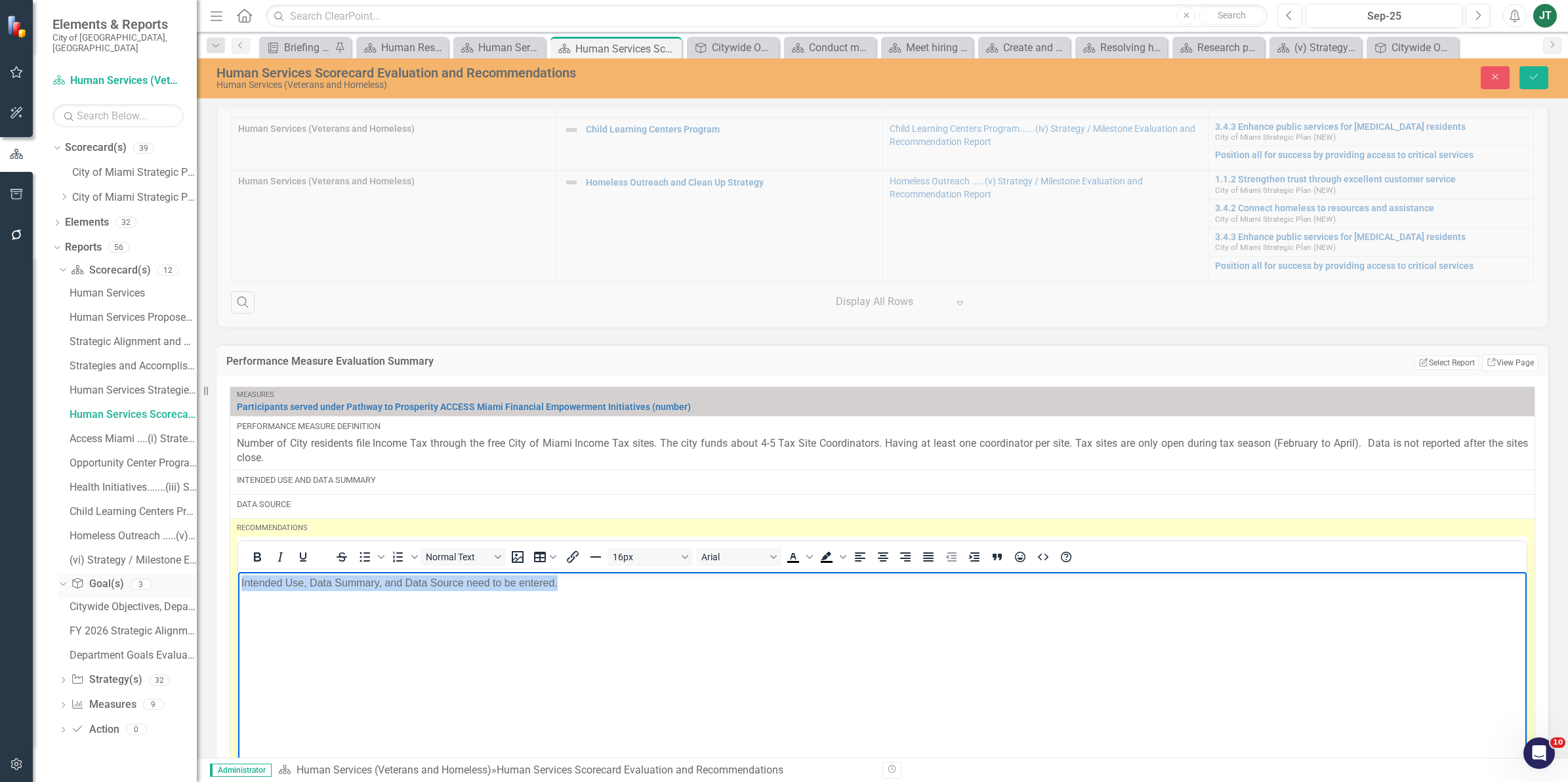
copy p "Intended Use, Data Summary, and Data Source need to be entered."
click at [1533, 79] on icon "Save" at bounding box center [1533, 76] width 12 height 9
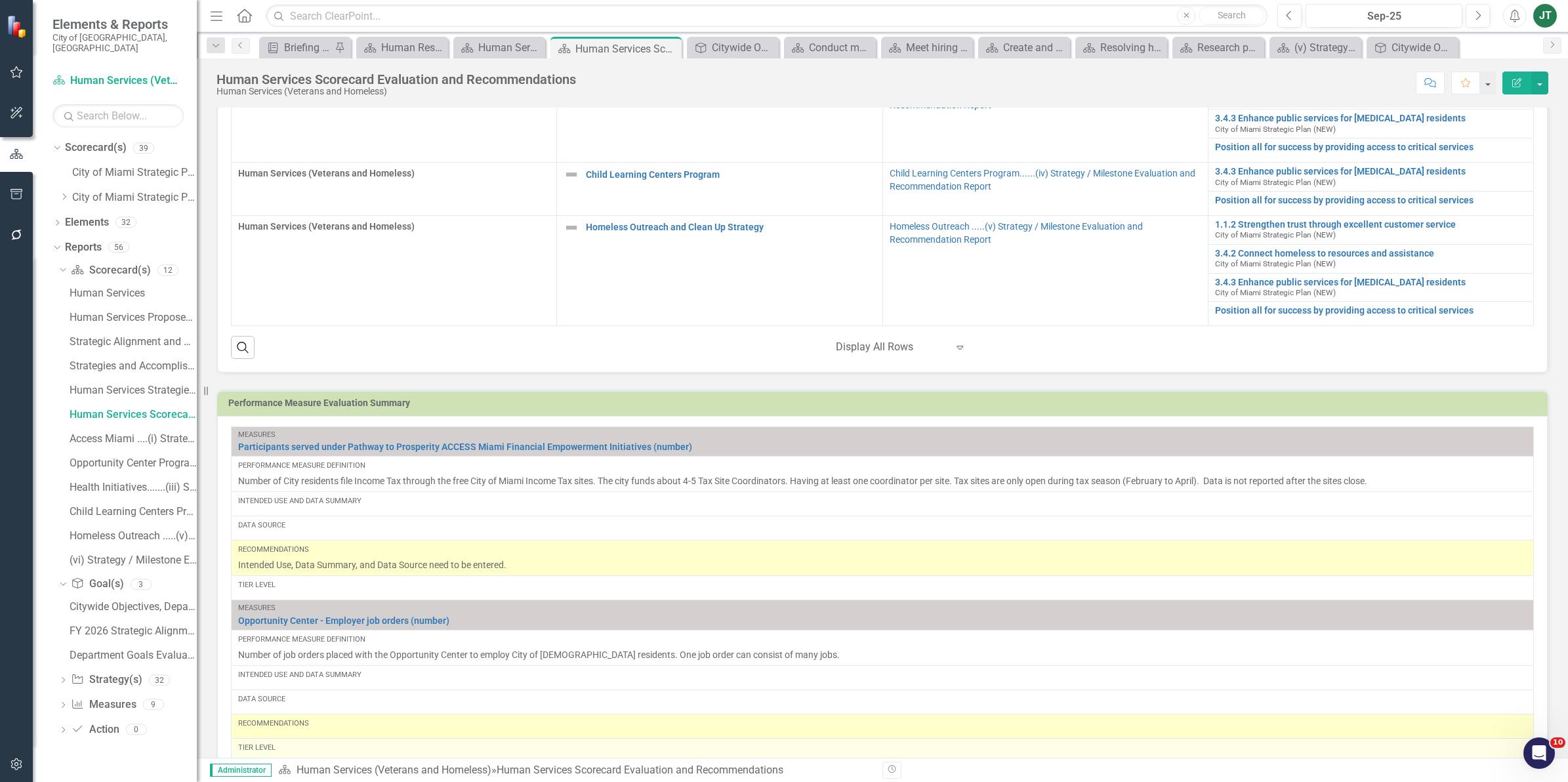
scroll to position [902, 0]
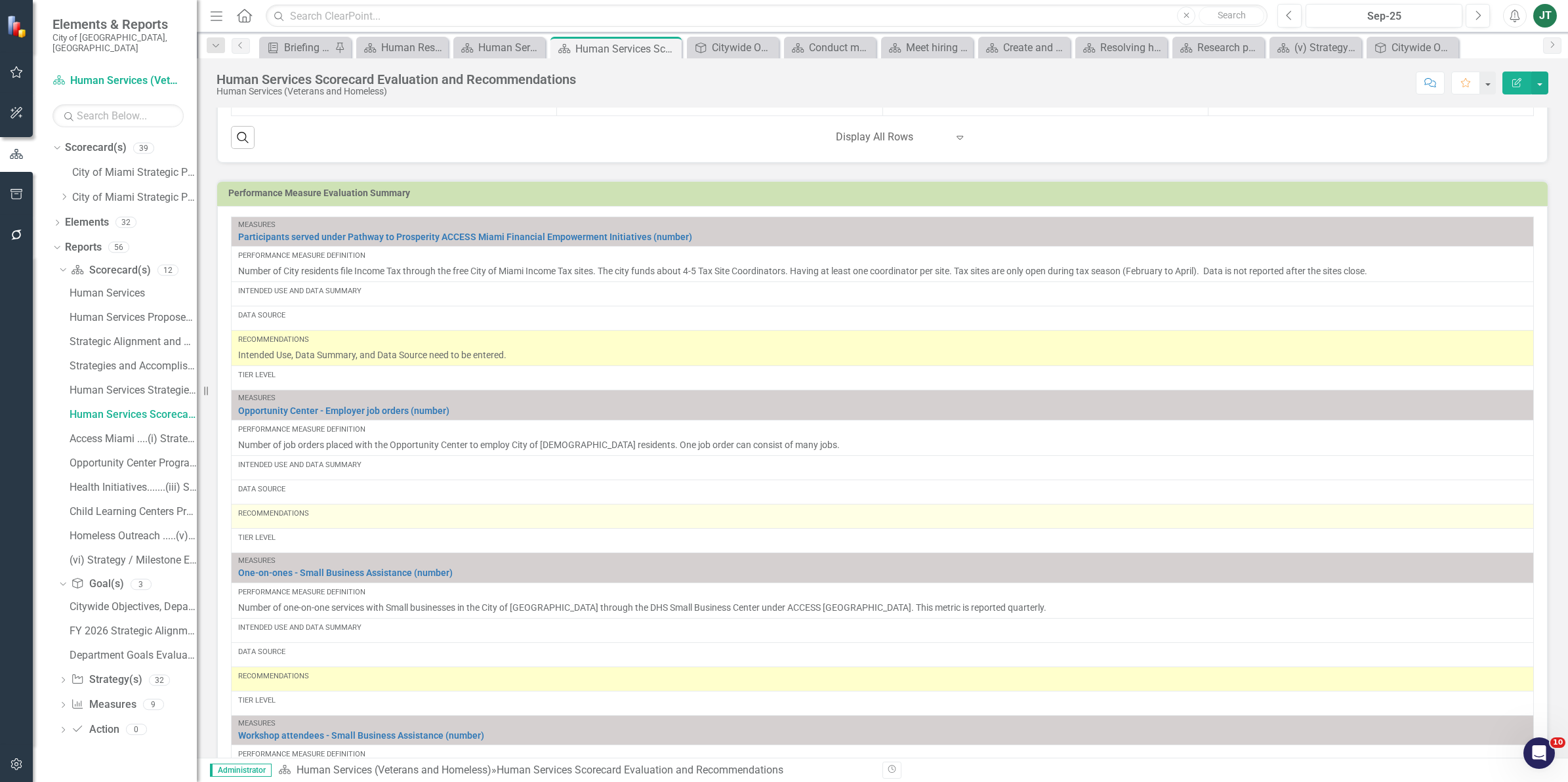
click at [279, 524] on div "Recommendations" at bounding box center [882, 516] width 1288 height 16
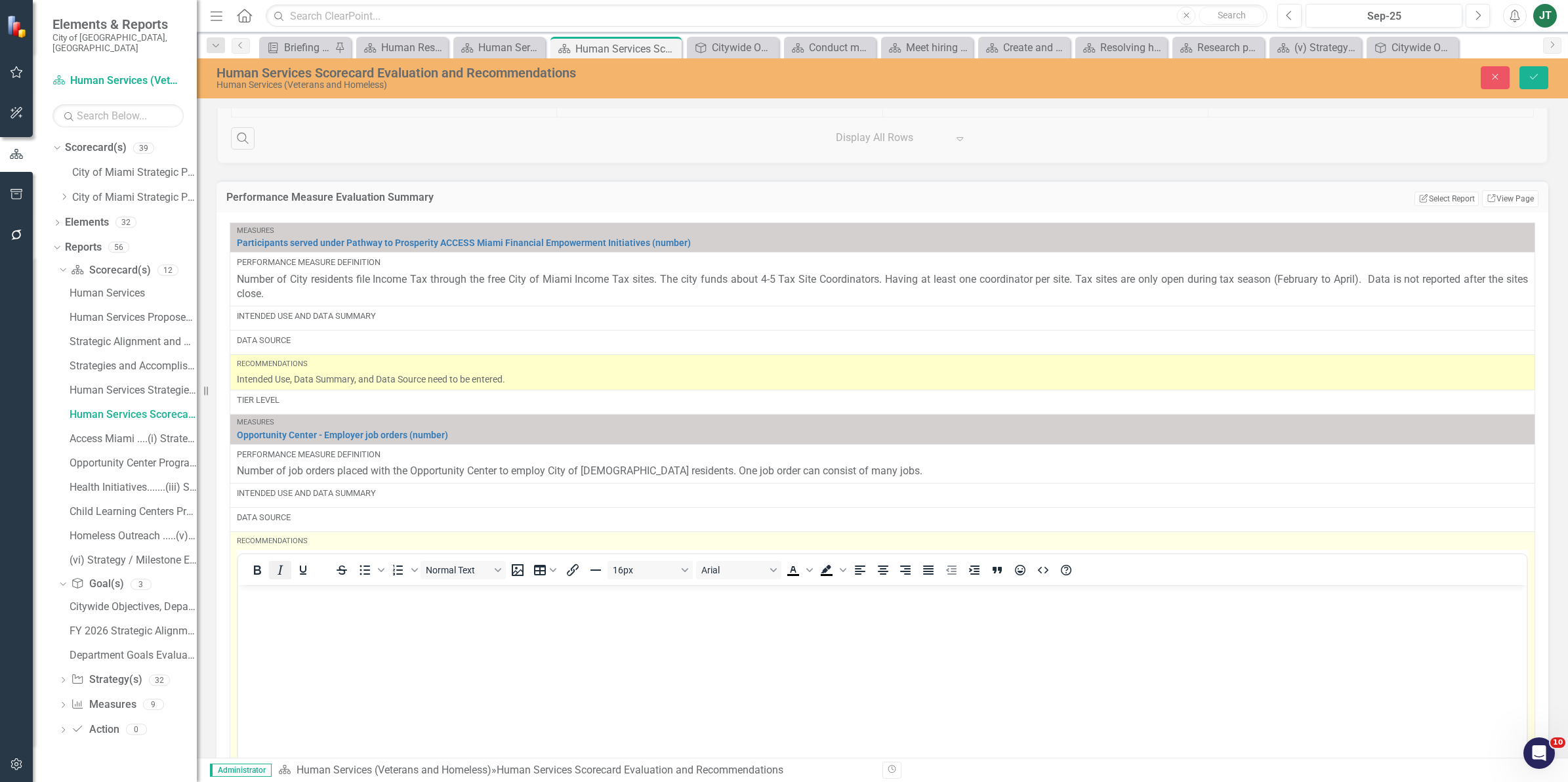
scroll to position [0, 0]
click at [256, 600] on p "Rich Text Area. Press ALT-0 for help." at bounding box center [882, 596] width 1282 height 16
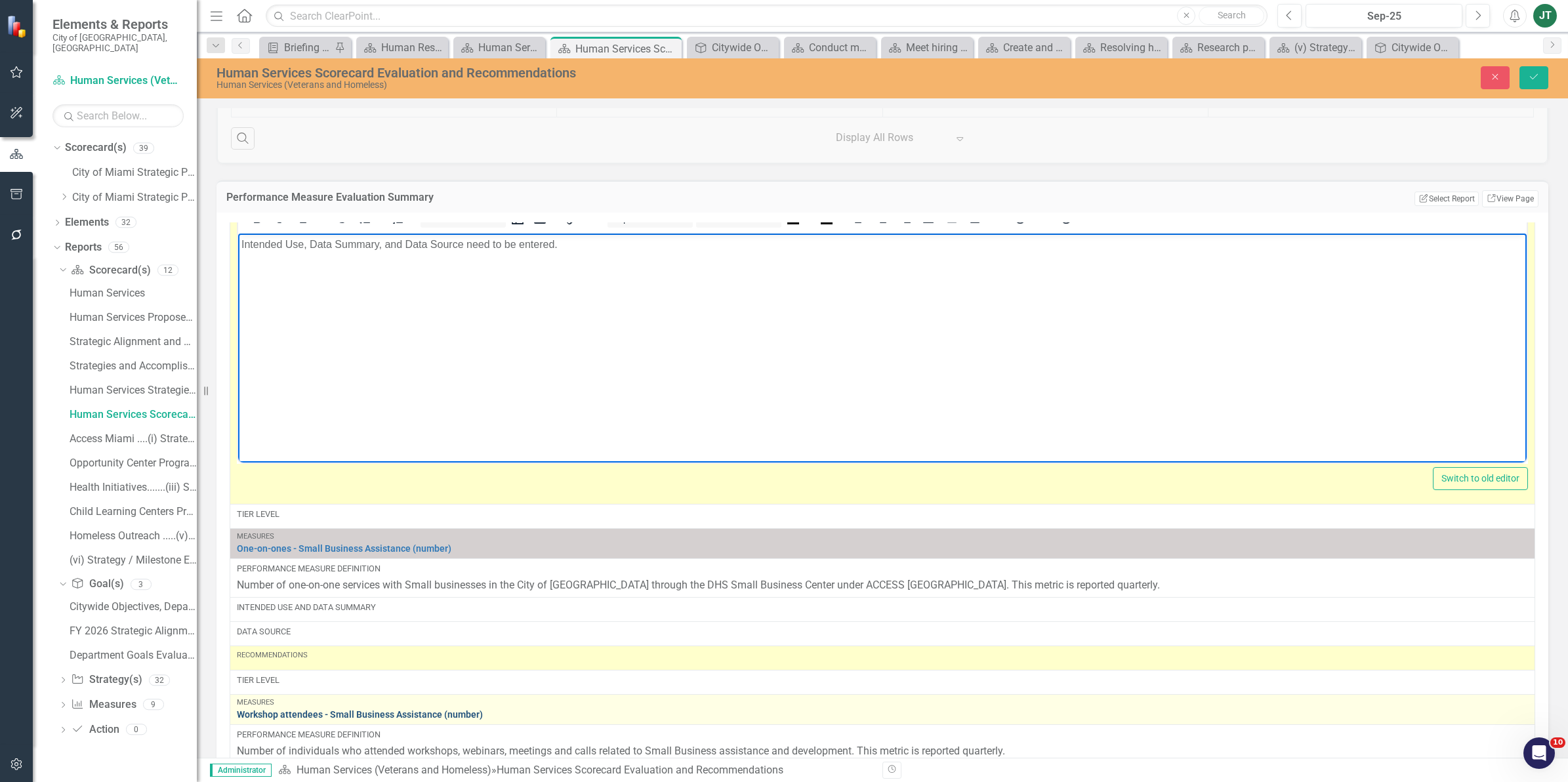
scroll to position [410, 0]
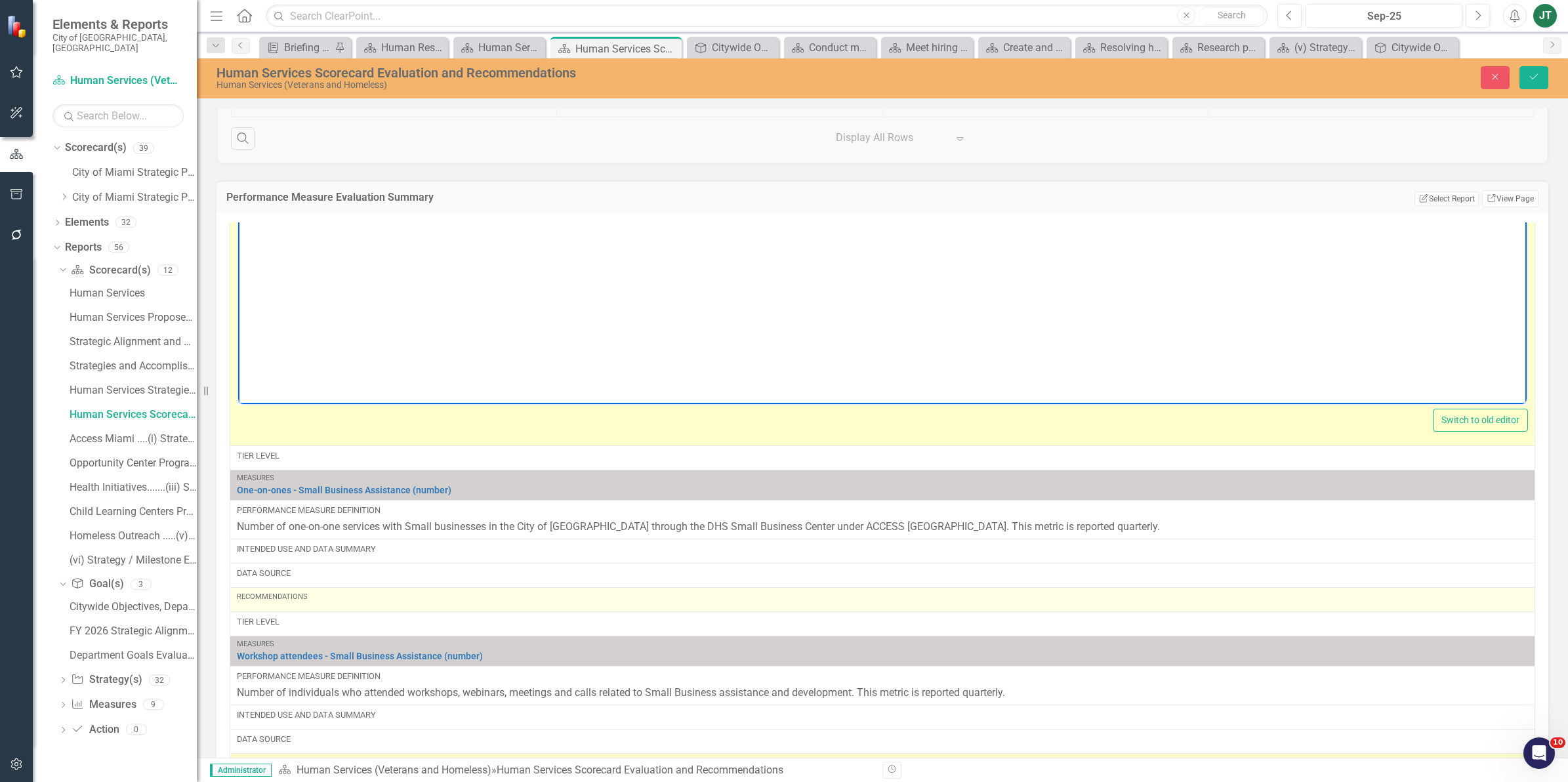
click at [294, 609] on td "Recommendations" at bounding box center [883, 599] width 1305 height 25
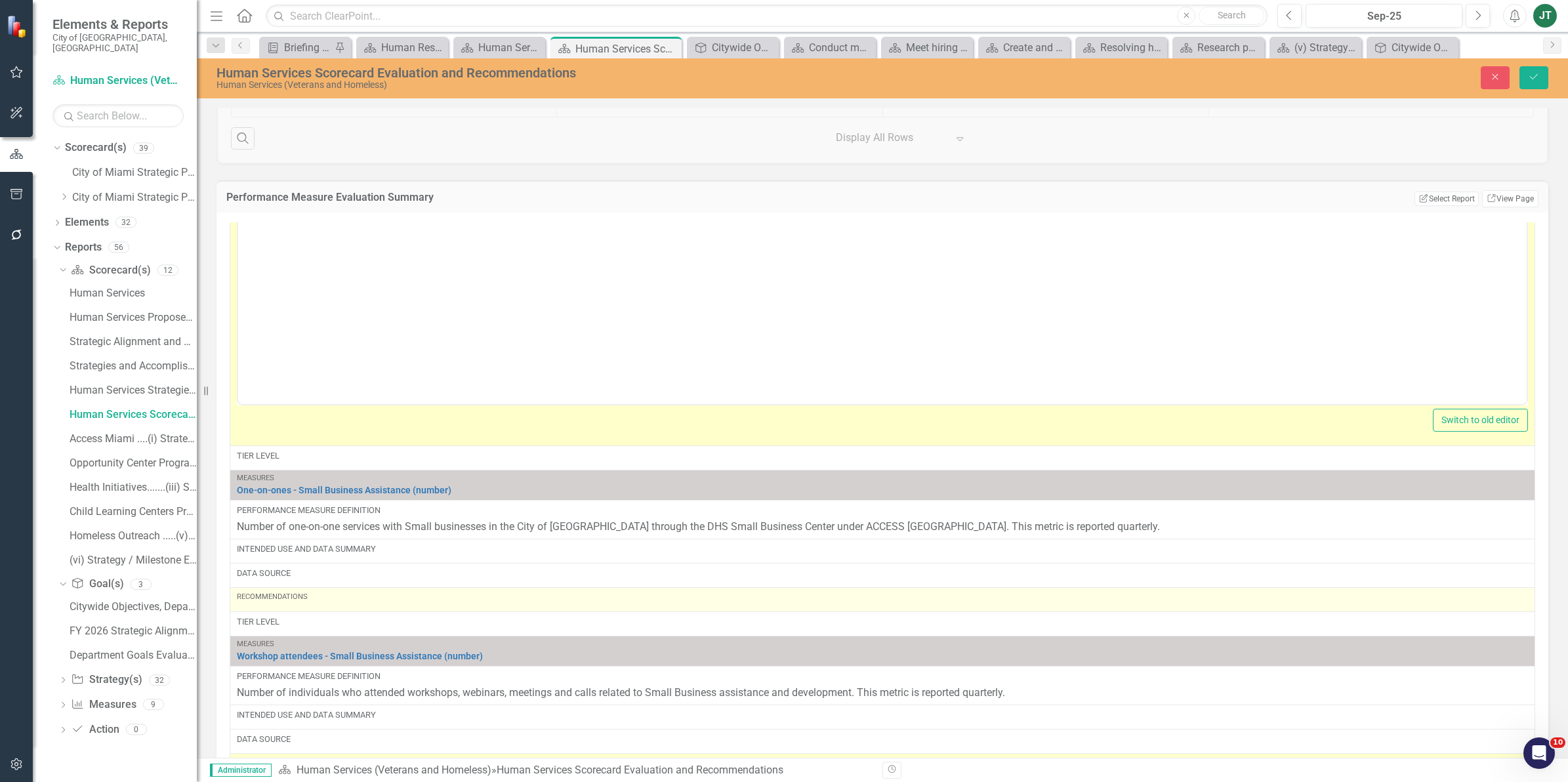
click at [294, 607] on div "Recommendations" at bounding box center [883, 600] width 1291 height 16
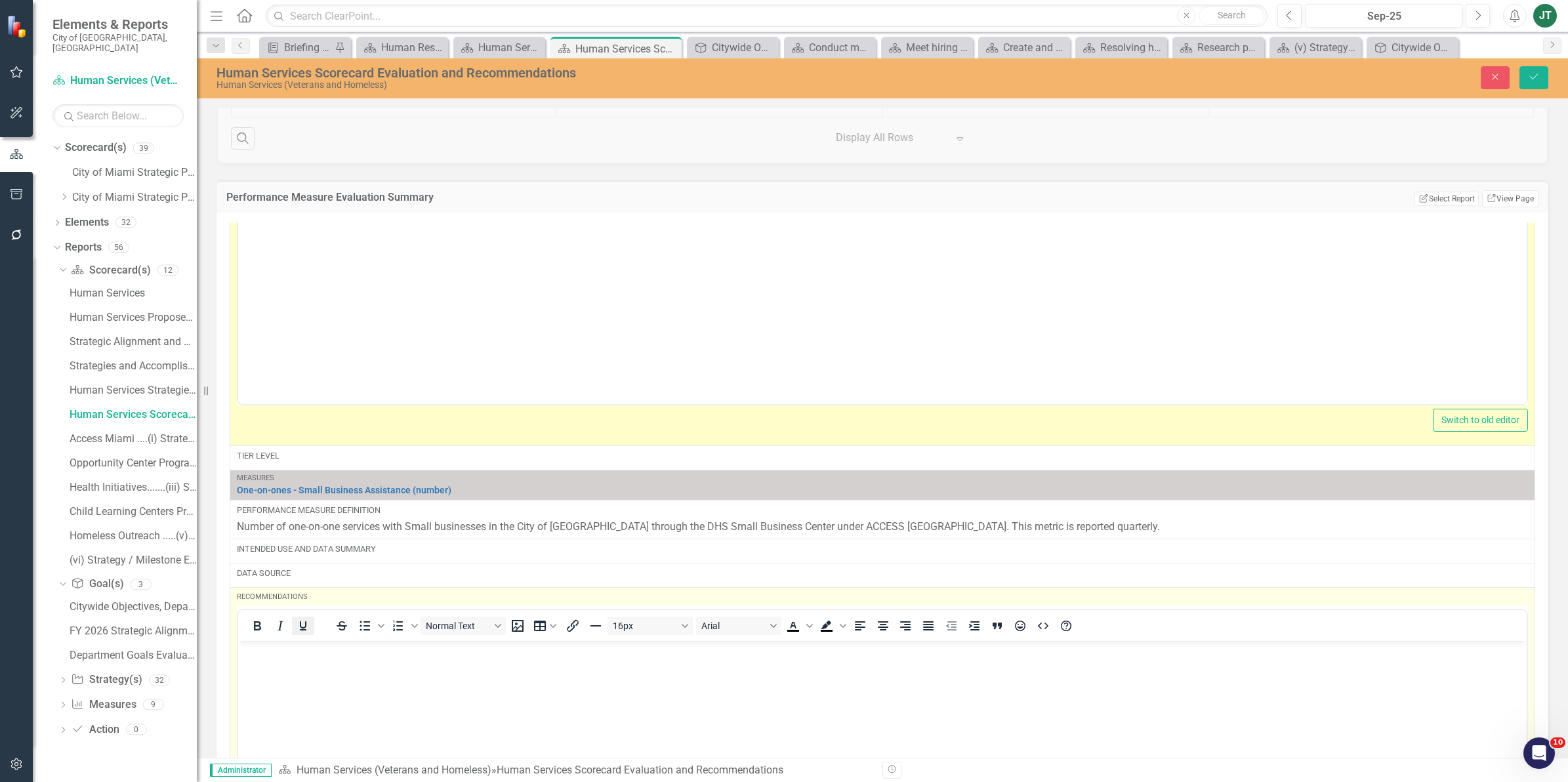
scroll to position [0, 0]
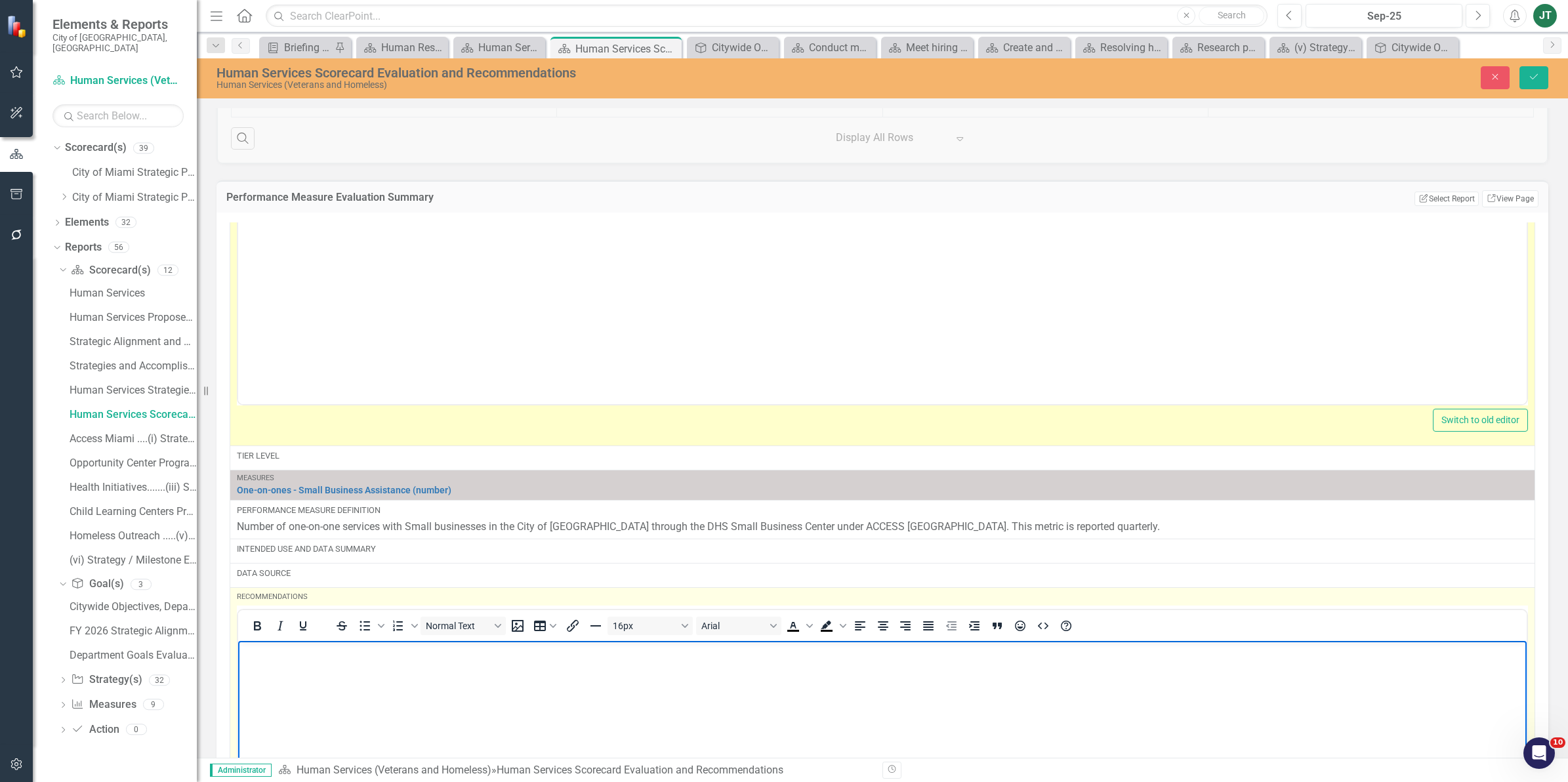
click at [272, 663] on body "Rich Text Area. Press ALT-0 for help." at bounding box center [882, 739] width 1288 height 197
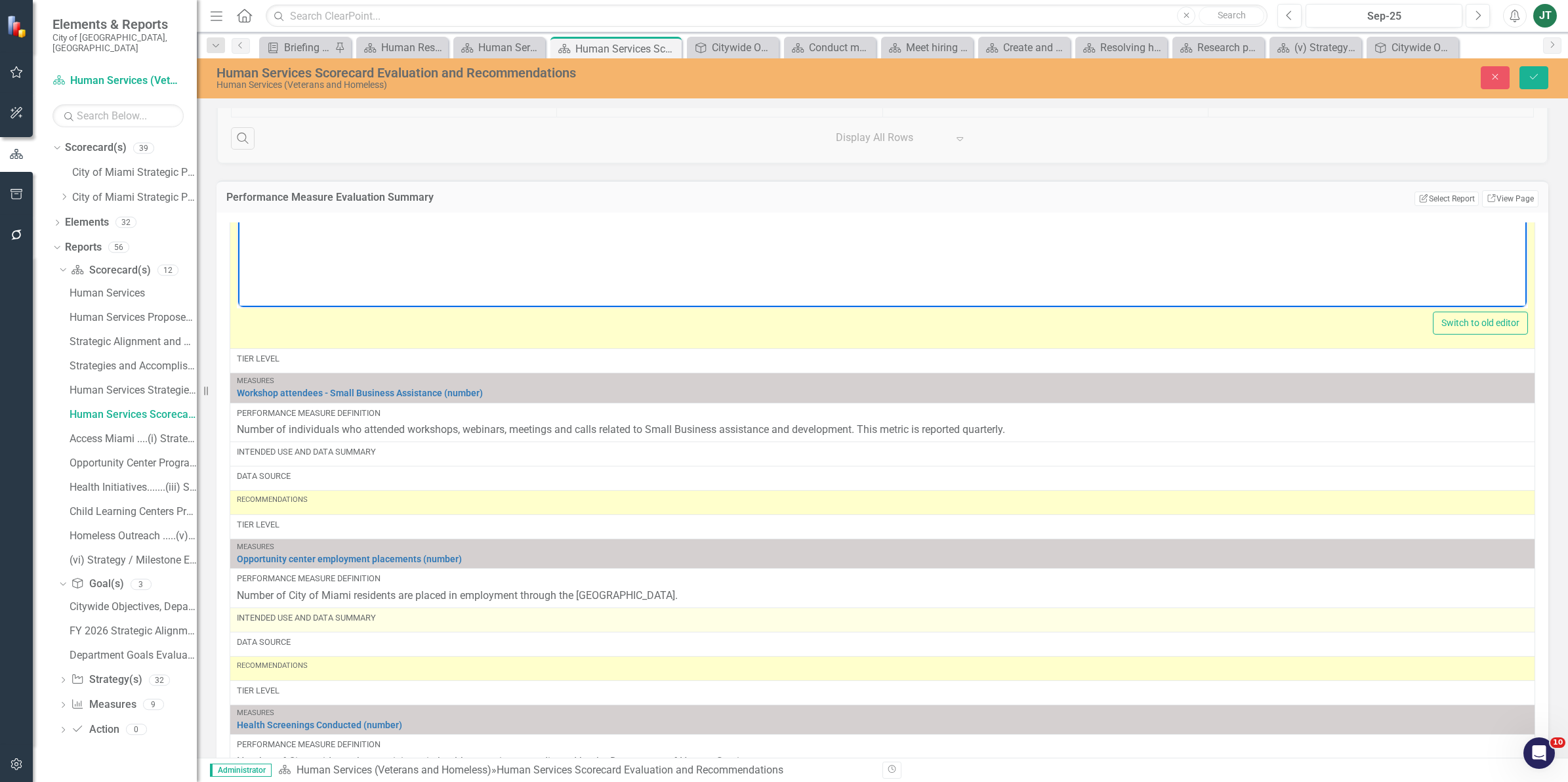
scroll to position [984, 0]
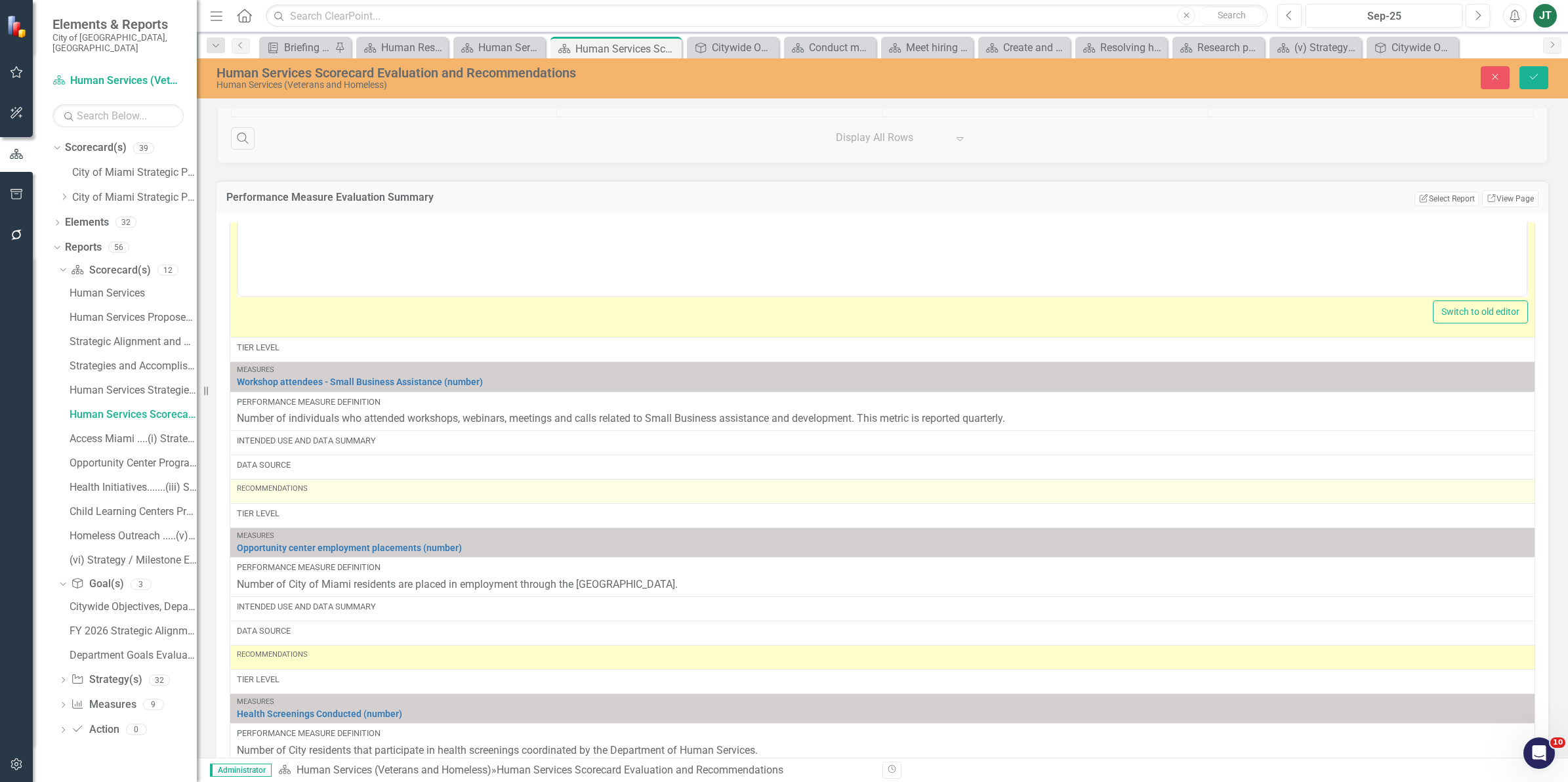
click at [318, 494] on div "Recommendations" at bounding box center [883, 488] width 1291 height 11
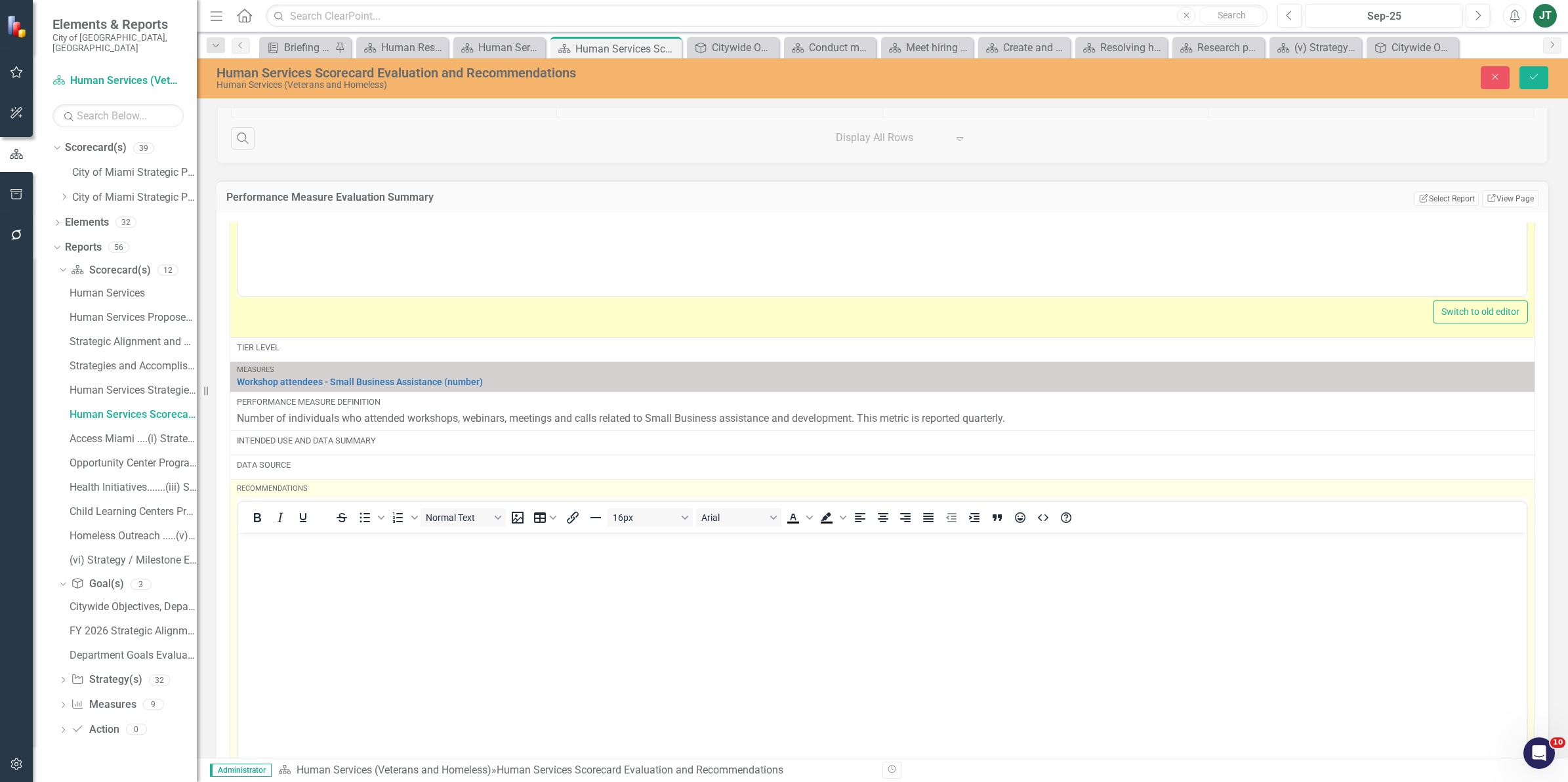
scroll to position [0, 0]
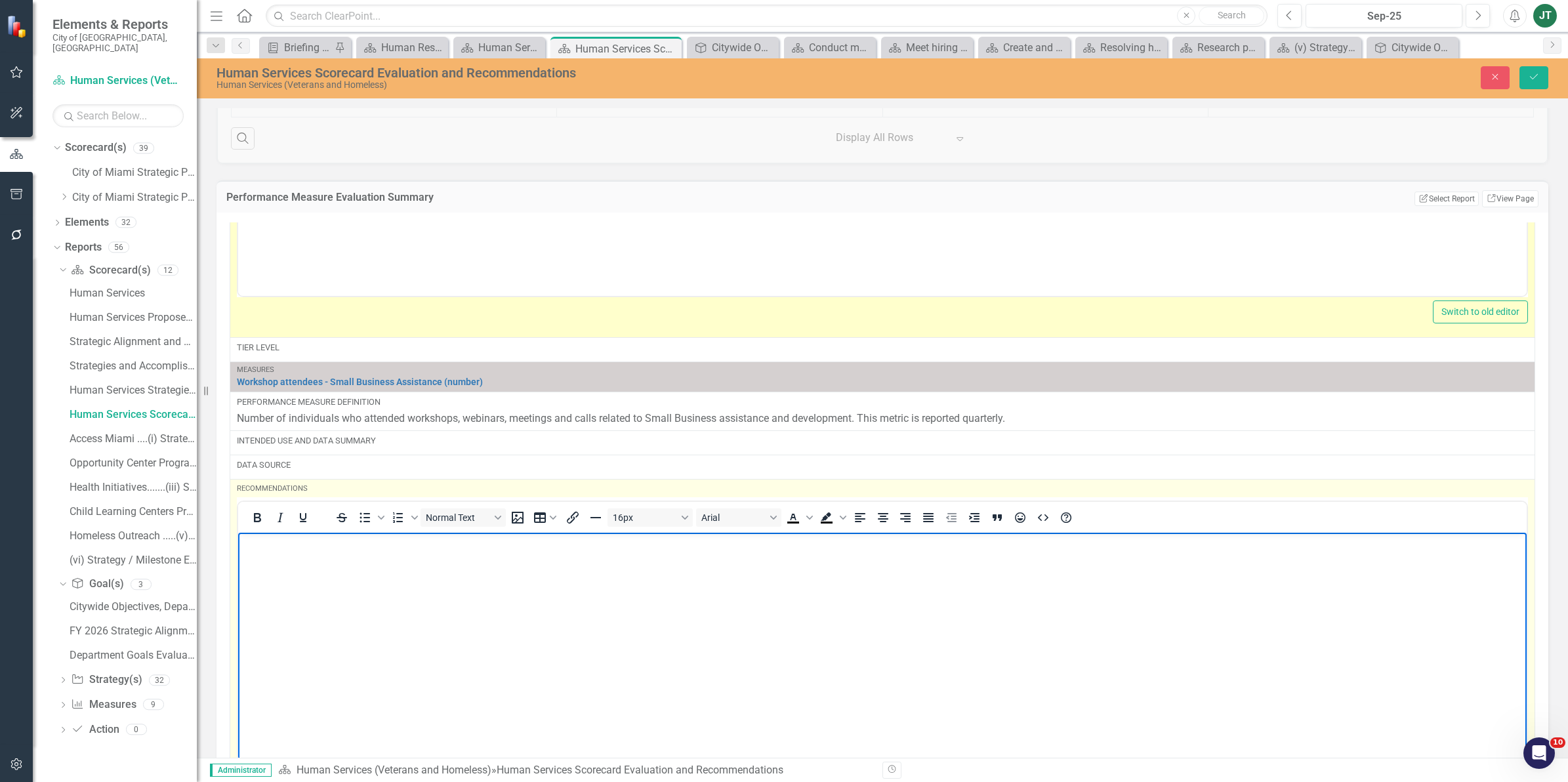
click at [261, 596] on body "Rich Text Area. Press ALT-0 for help." at bounding box center [882, 630] width 1288 height 197
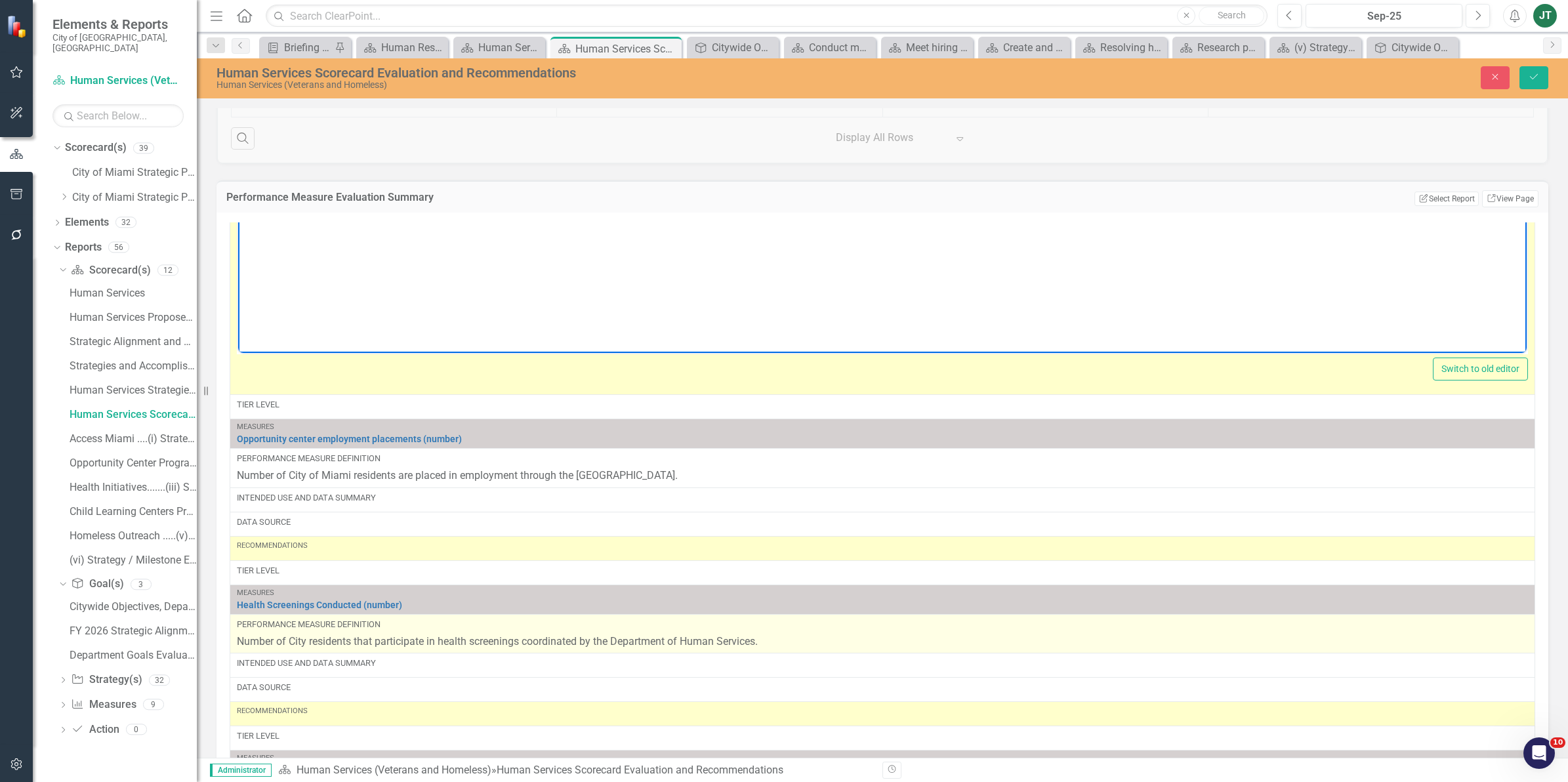
scroll to position [1394, 0]
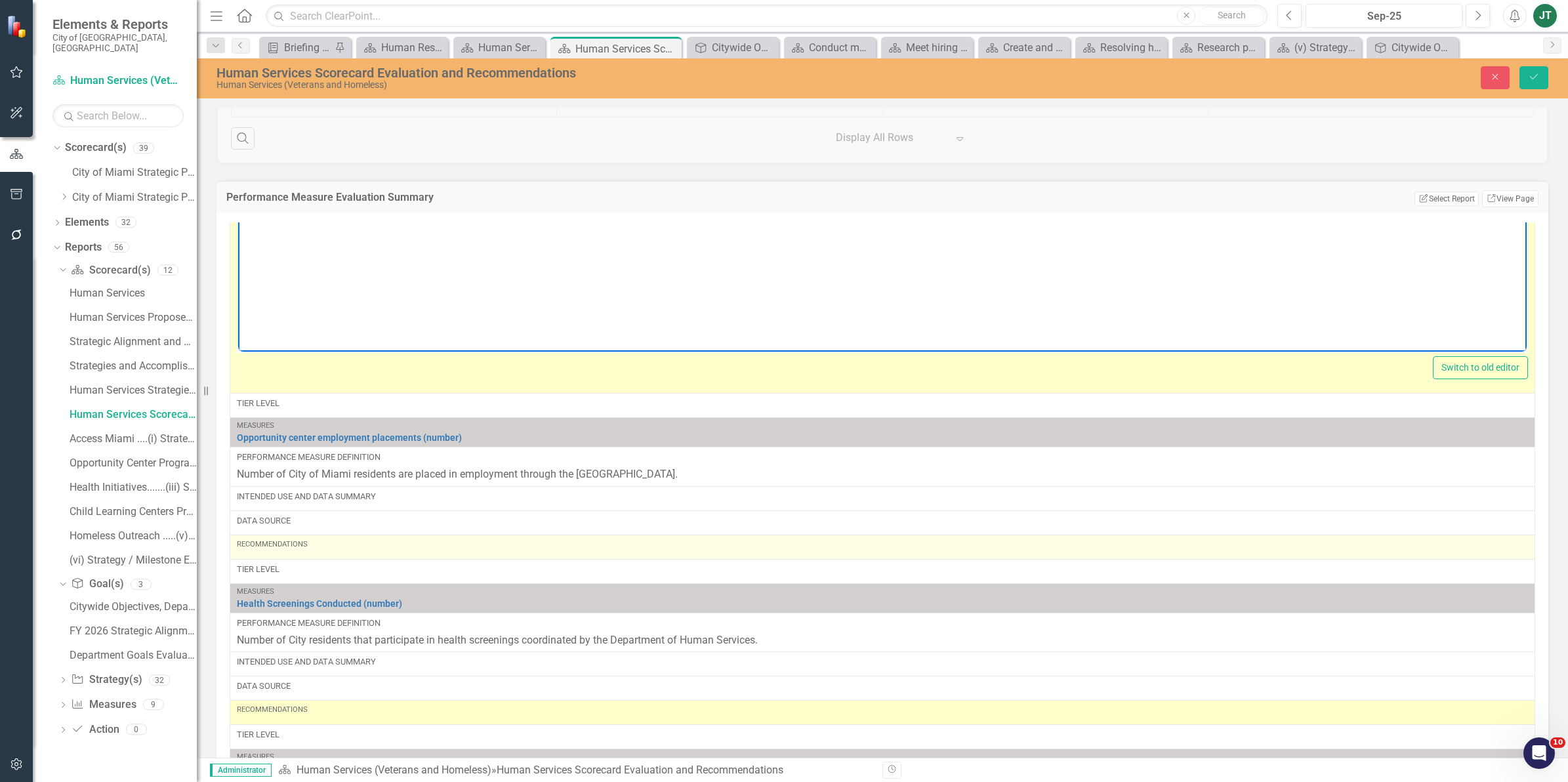
click at [335, 555] on div "Recommendations" at bounding box center [883, 547] width 1291 height 16
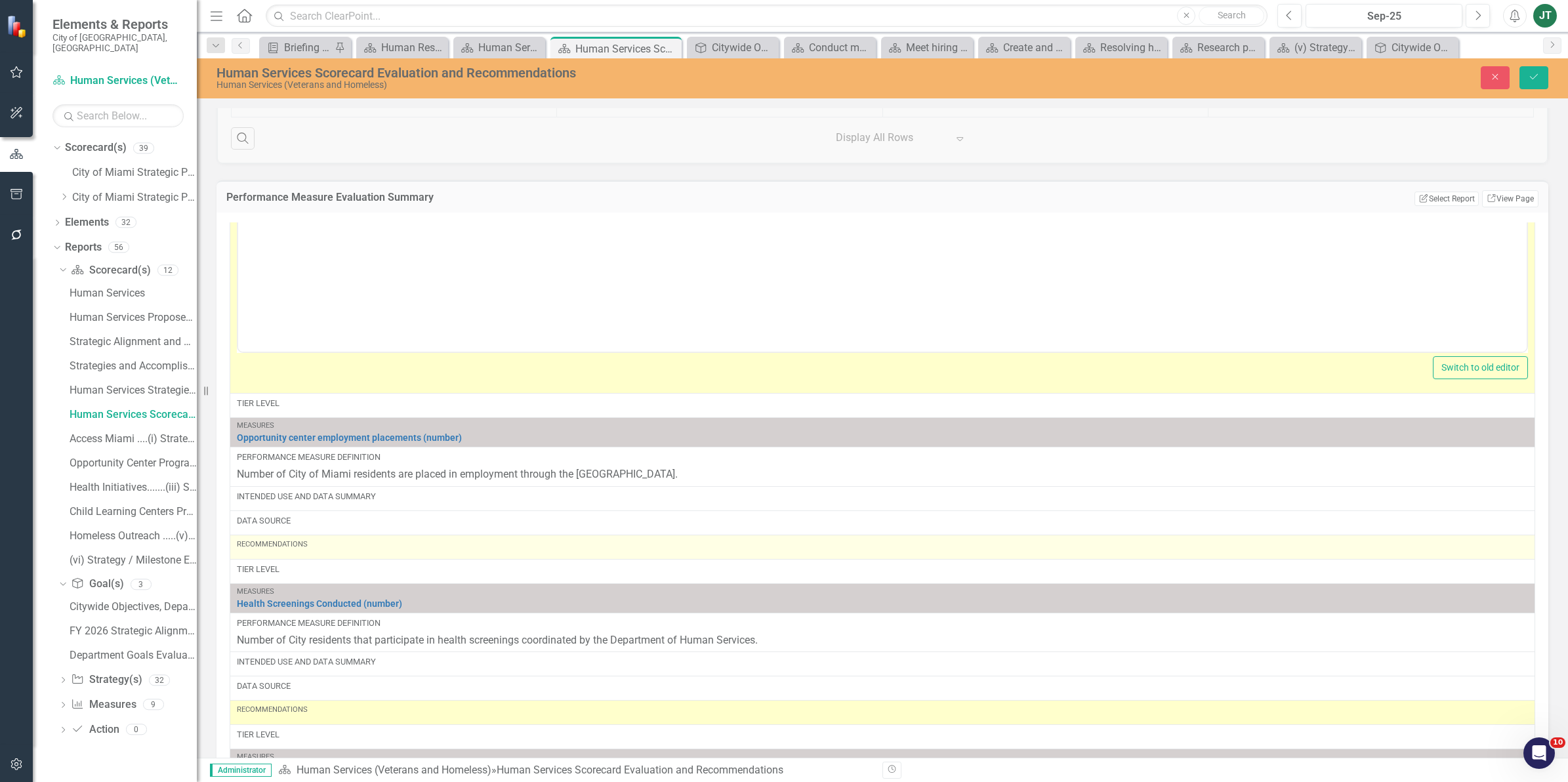
click at [335, 555] on div "Recommendations" at bounding box center [883, 547] width 1291 height 16
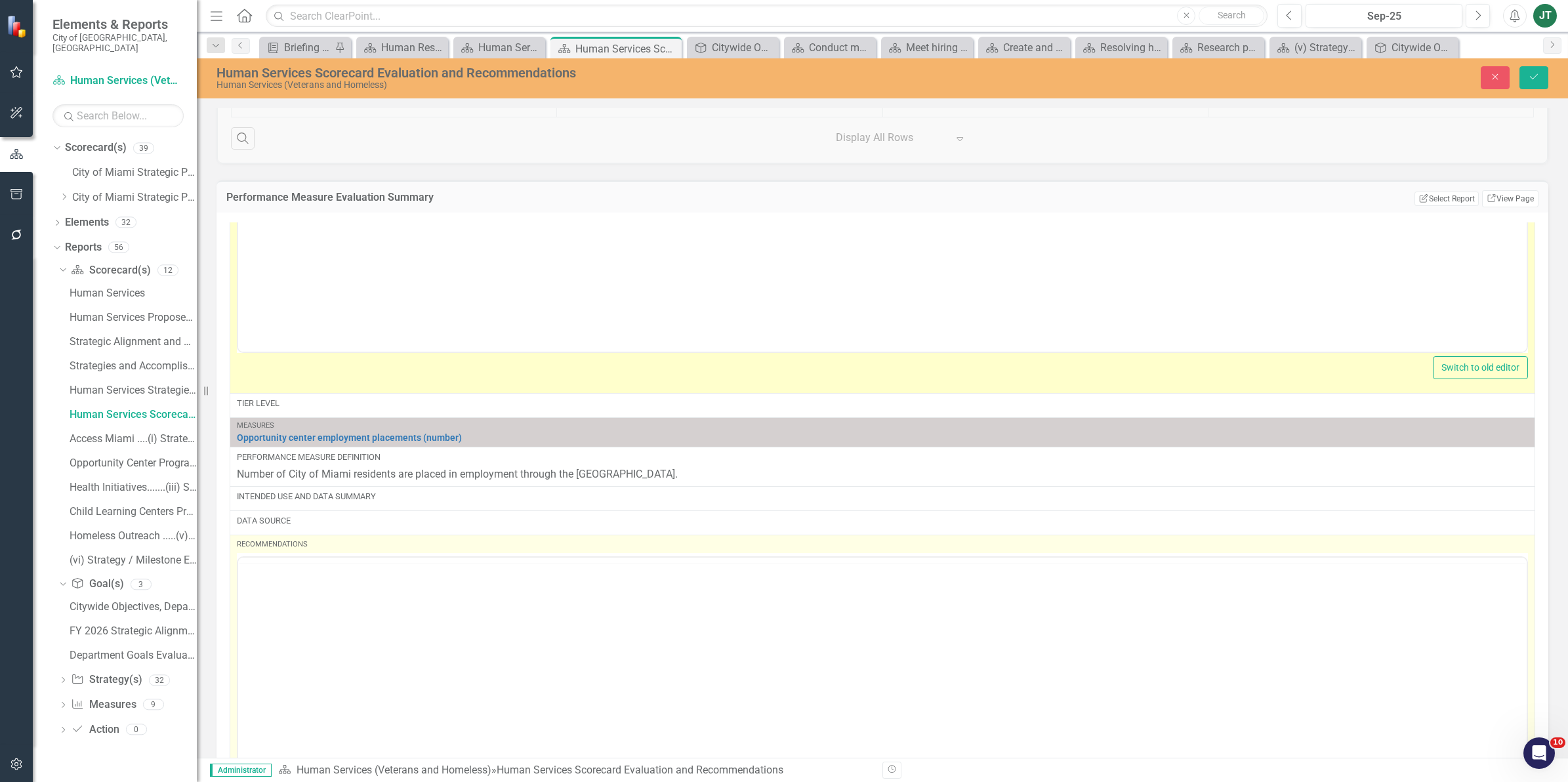
scroll to position [0, 0]
click at [292, 607] on body "Rich Text Area. Press ALT-0 for help." at bounding box center [882, 686] width 1288 height 197
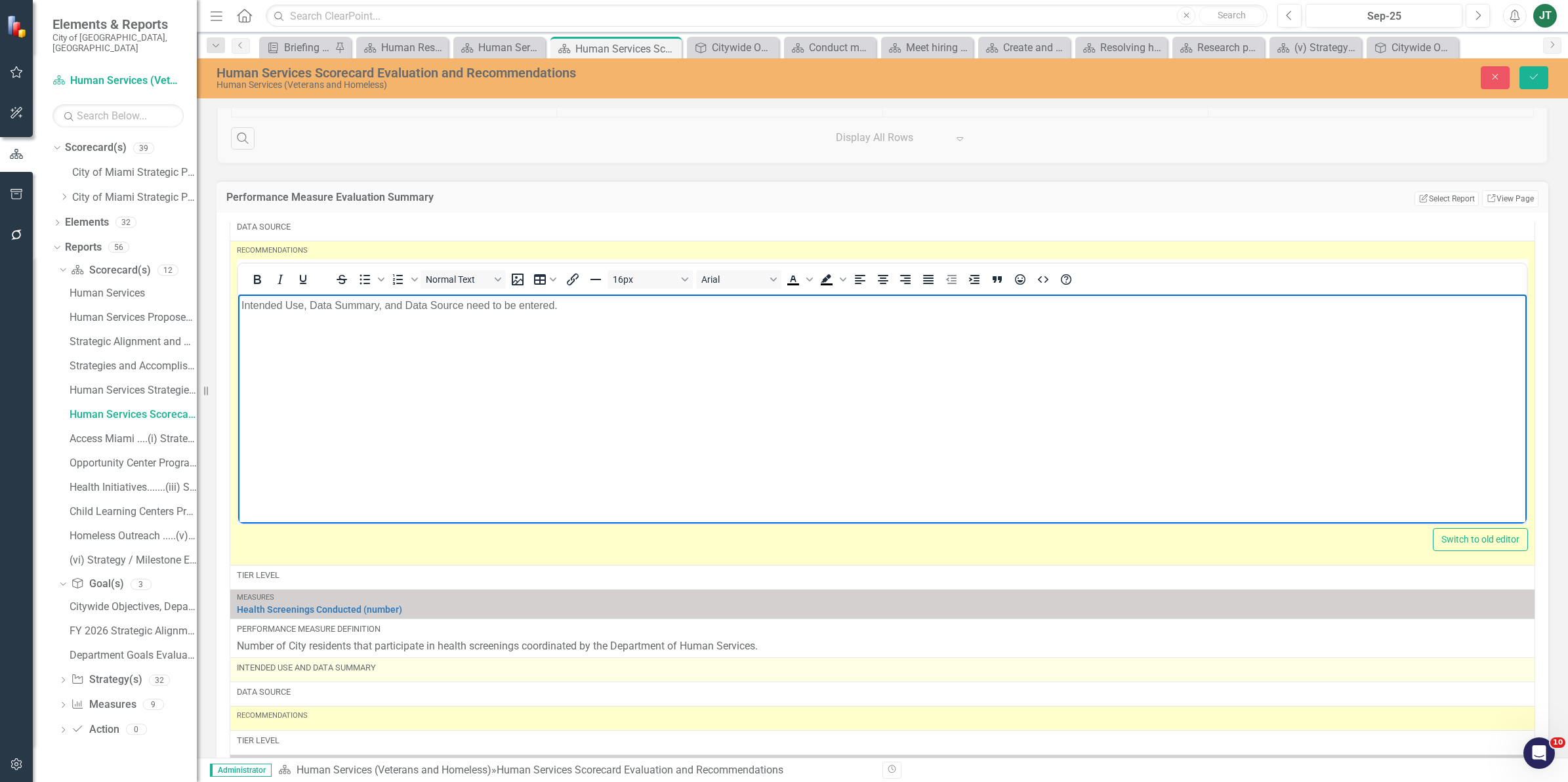
scroll to position [1722, 0]
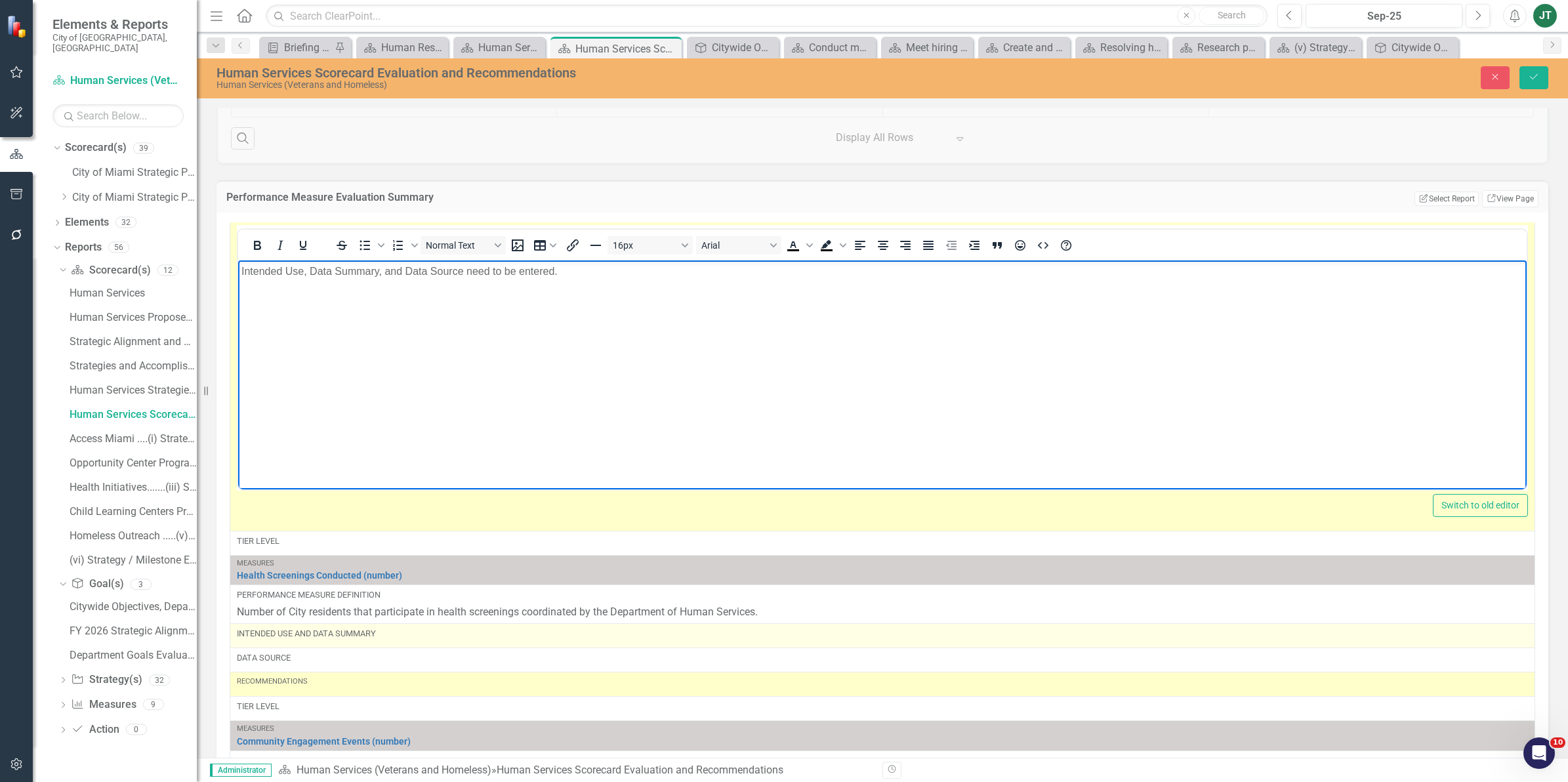
click at [290, 649] on td "Intended Use and Data Summary" at bounding box center [883, 636] width 1305 height 25
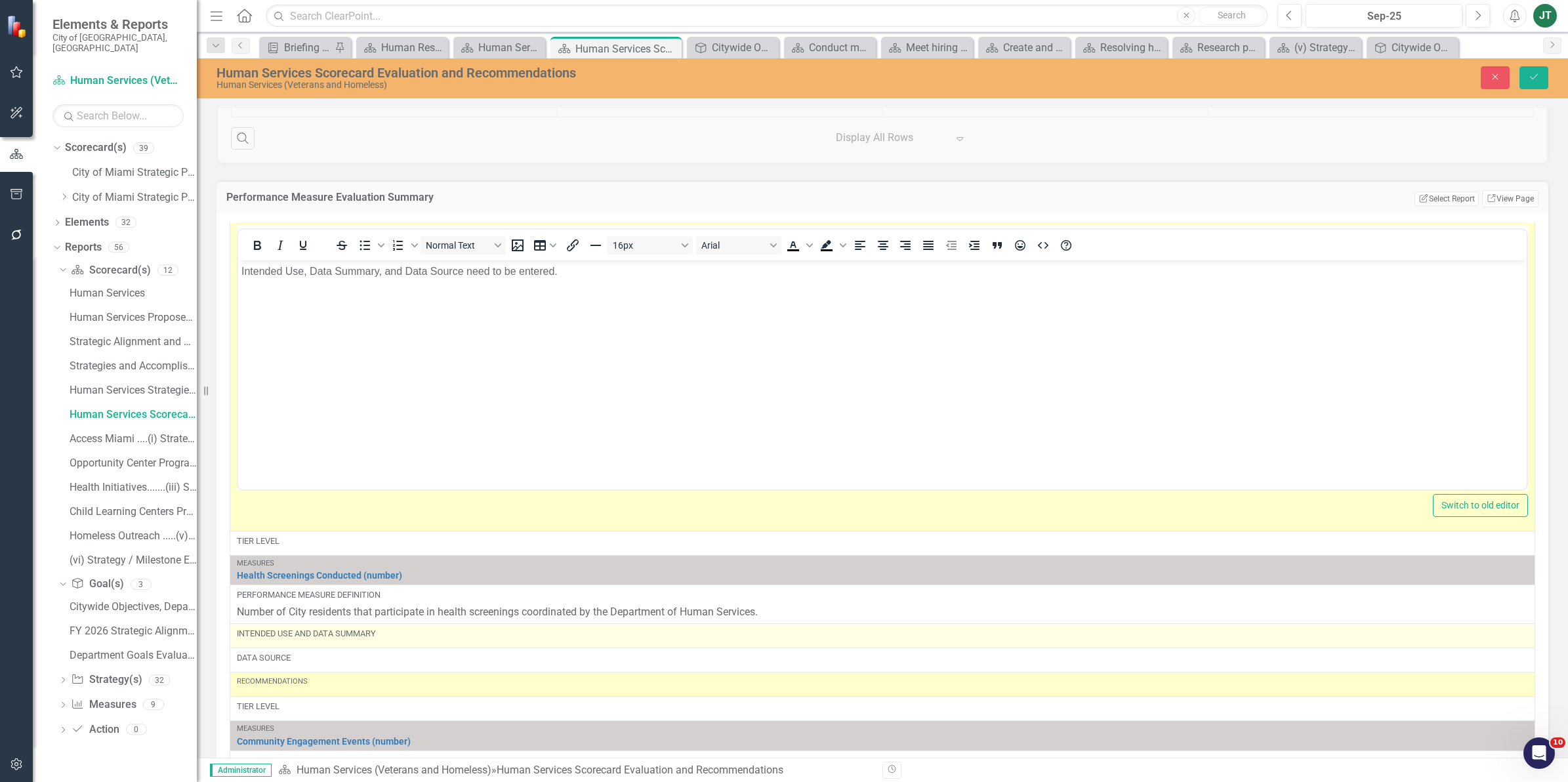
click at [290, 649] on td "Intended Use and Data Summary" at bounding box center [883, 636] width 1305 height 25
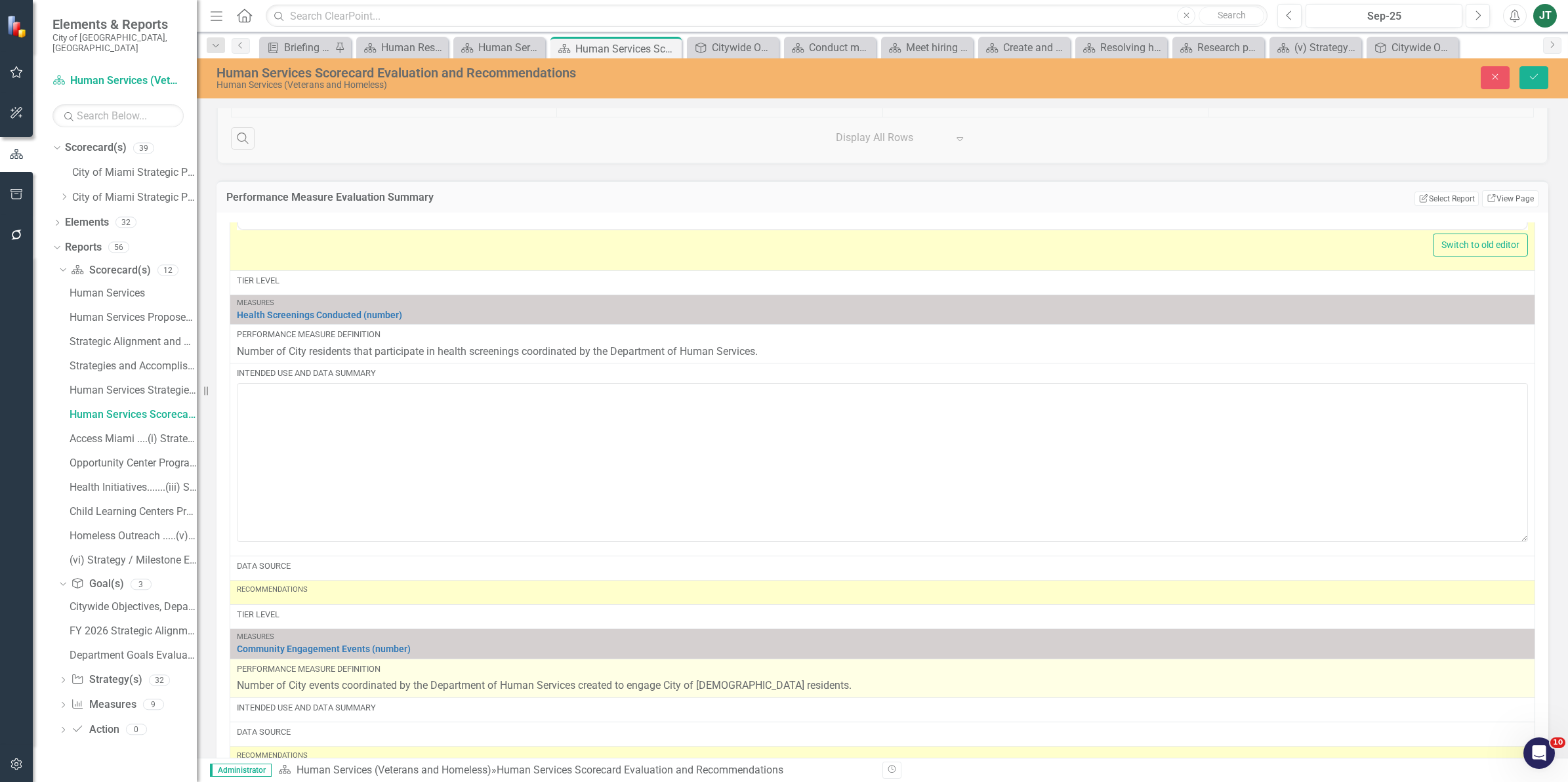
scroll to position [2050, 0]
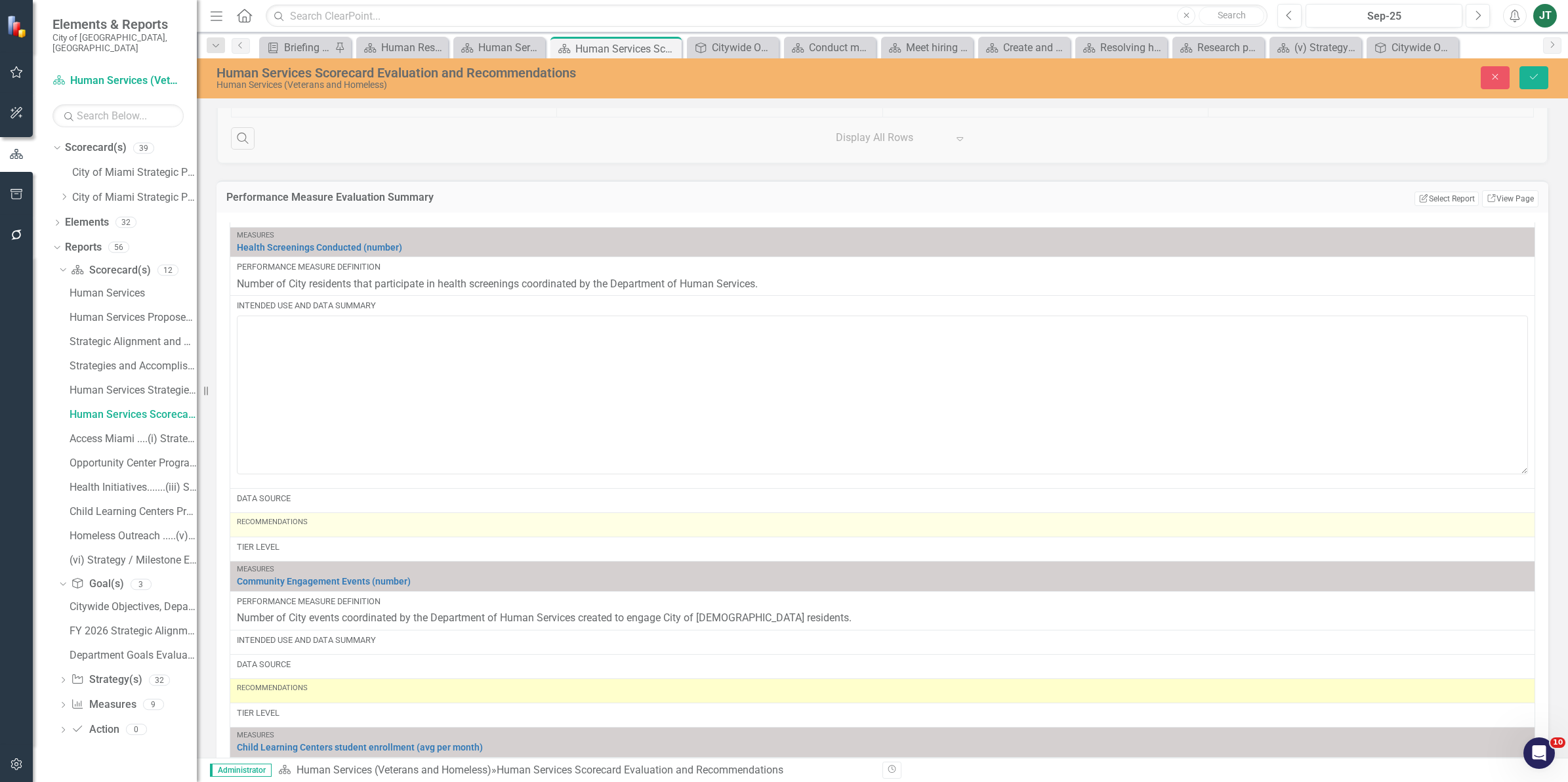
click at [280, 527] on div "Recommendations" at bounding box center [883, 522] width 1291 height 11
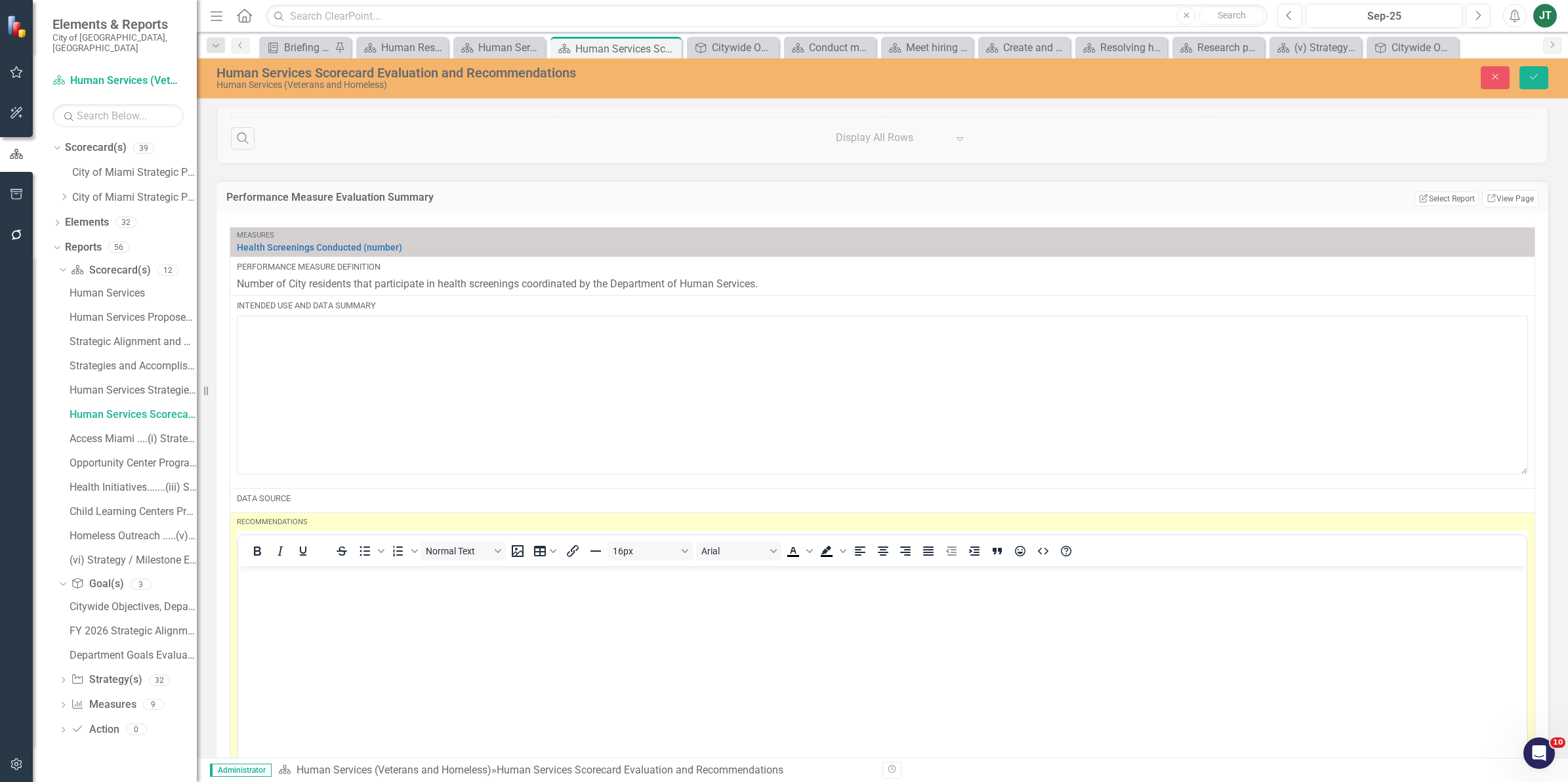
scroll to position [0, 0]
click at [260, 582] on p "Rich Text Area. Press ALT-0 for help." at bounding box center [882, 577] width 1282 height 16
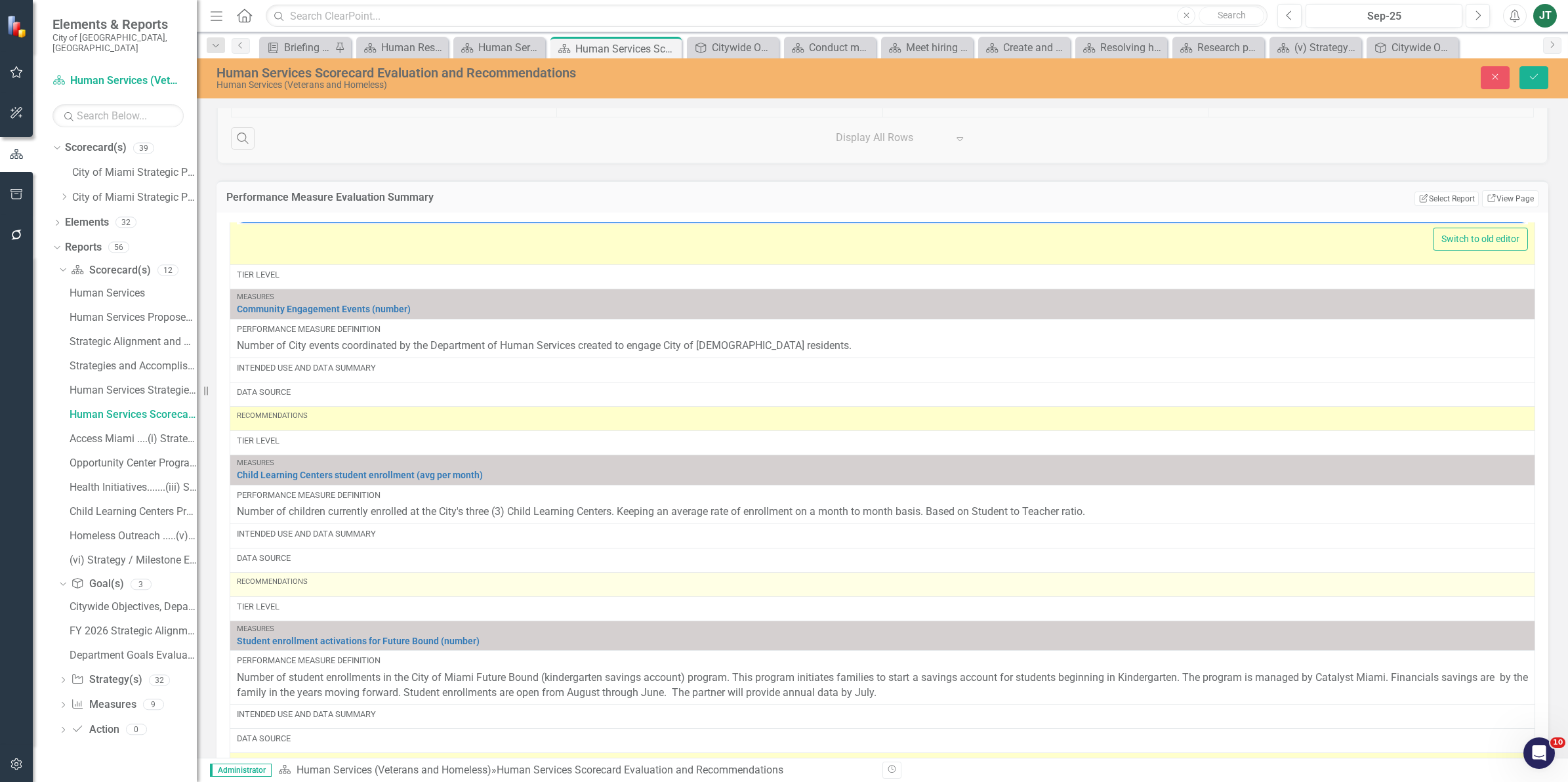
scroll to position [2624, 0]
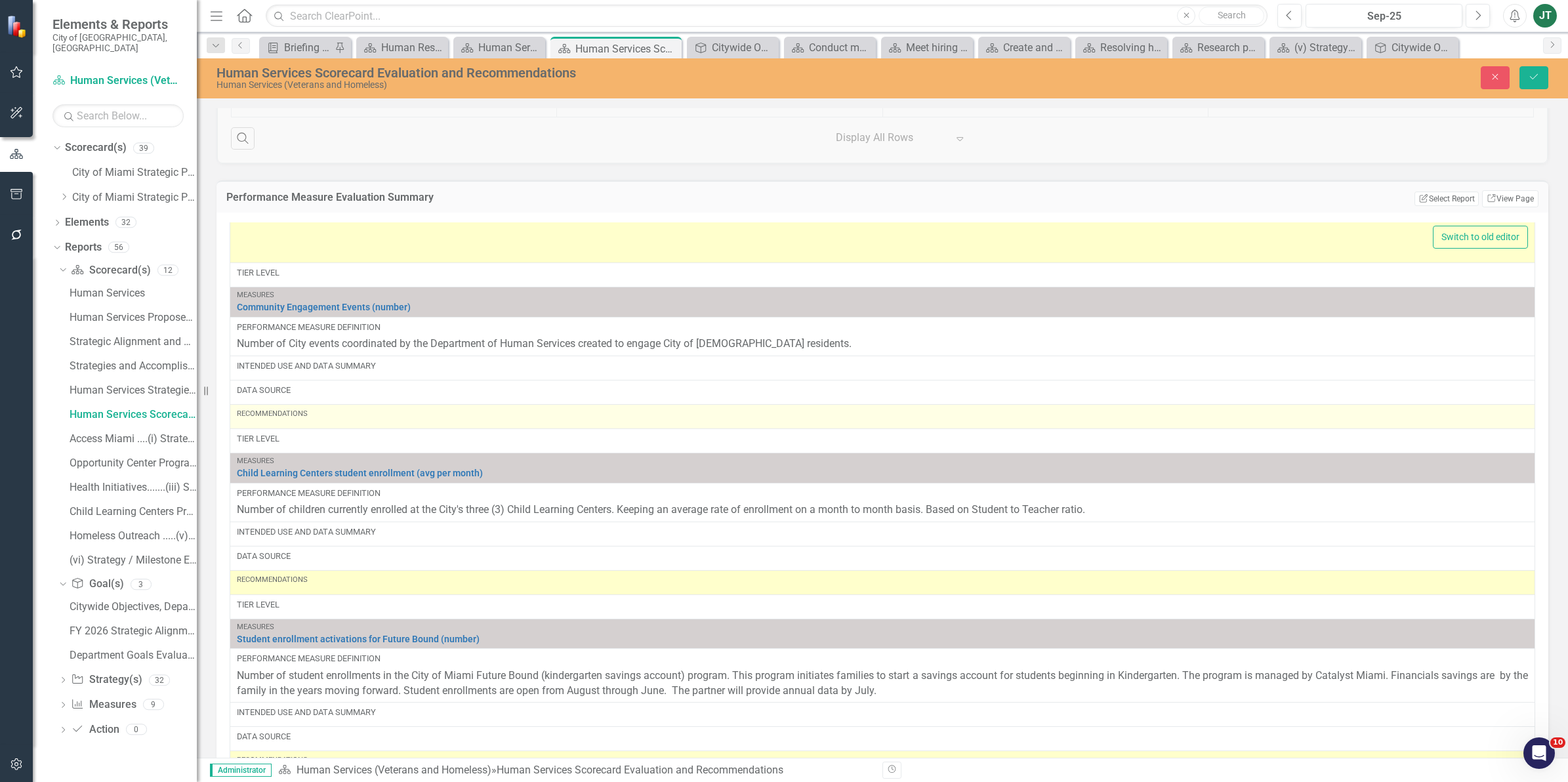
click at [345, 424] on div "Recommendations" at bounding box center [883, 416] width 1291 height 16
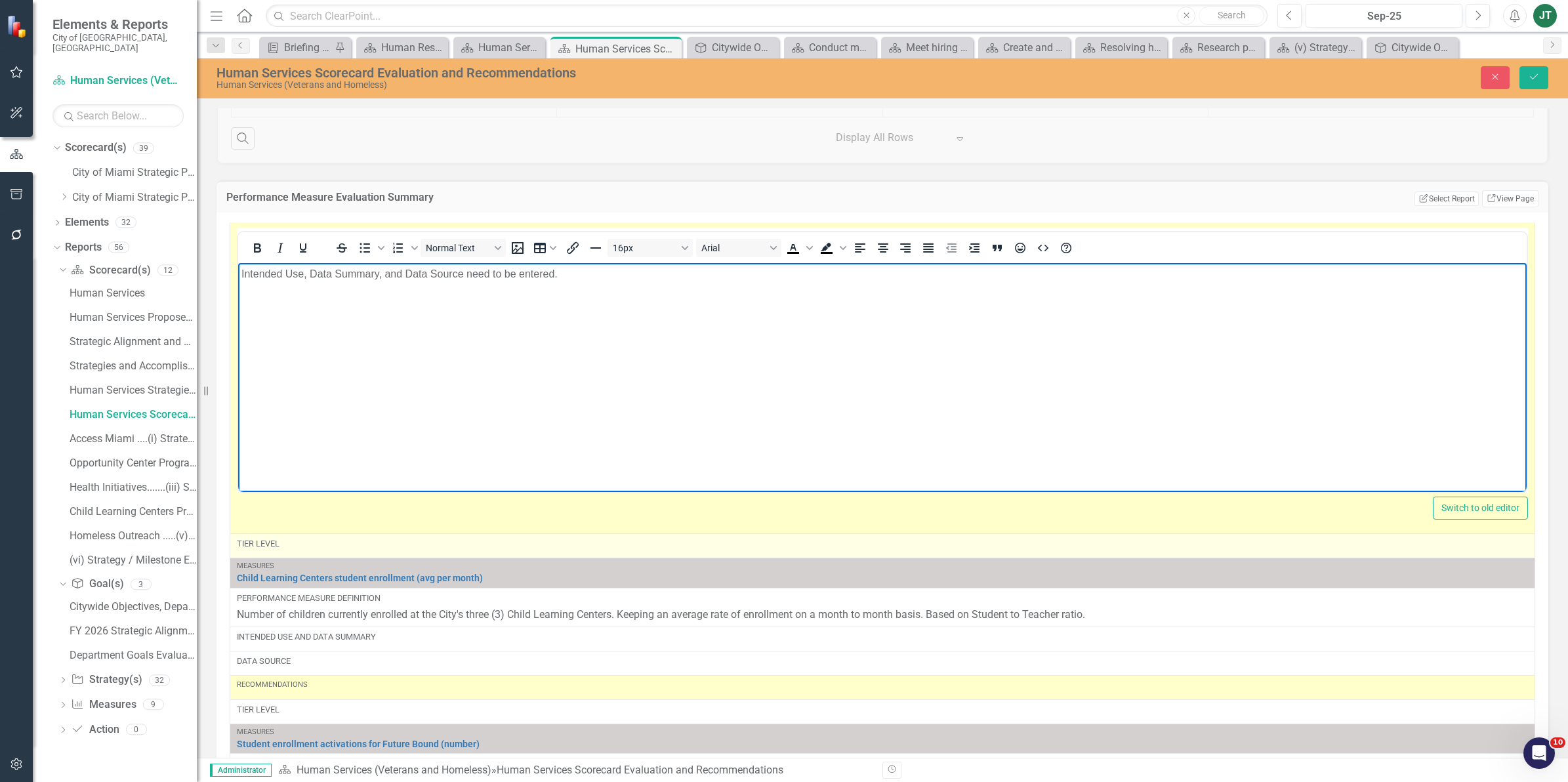
scroll to position [2870, 0]
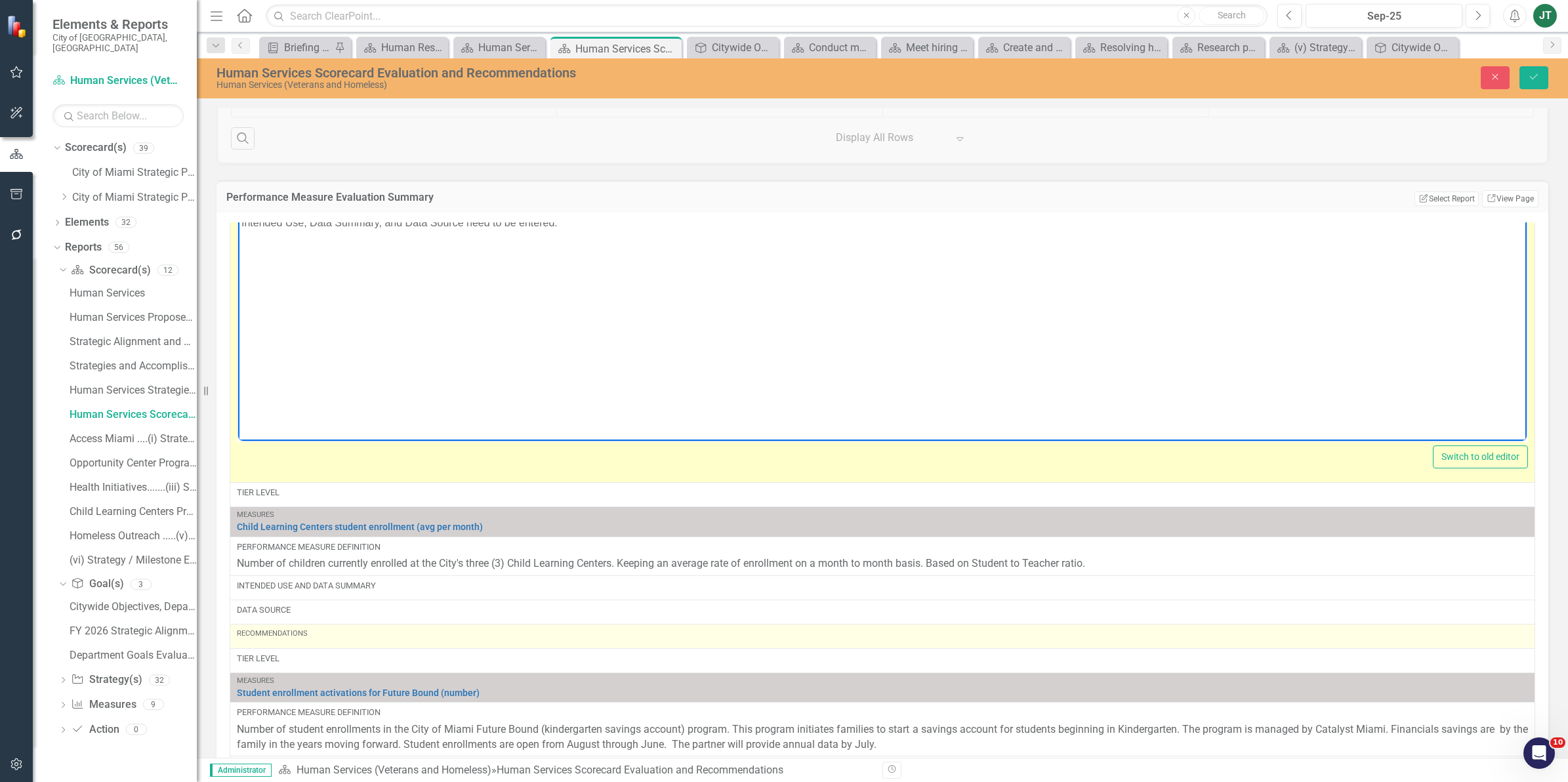
click at [297, 639] on div "Recommendations" at bounding box center [883, 634] width 1291 height 11
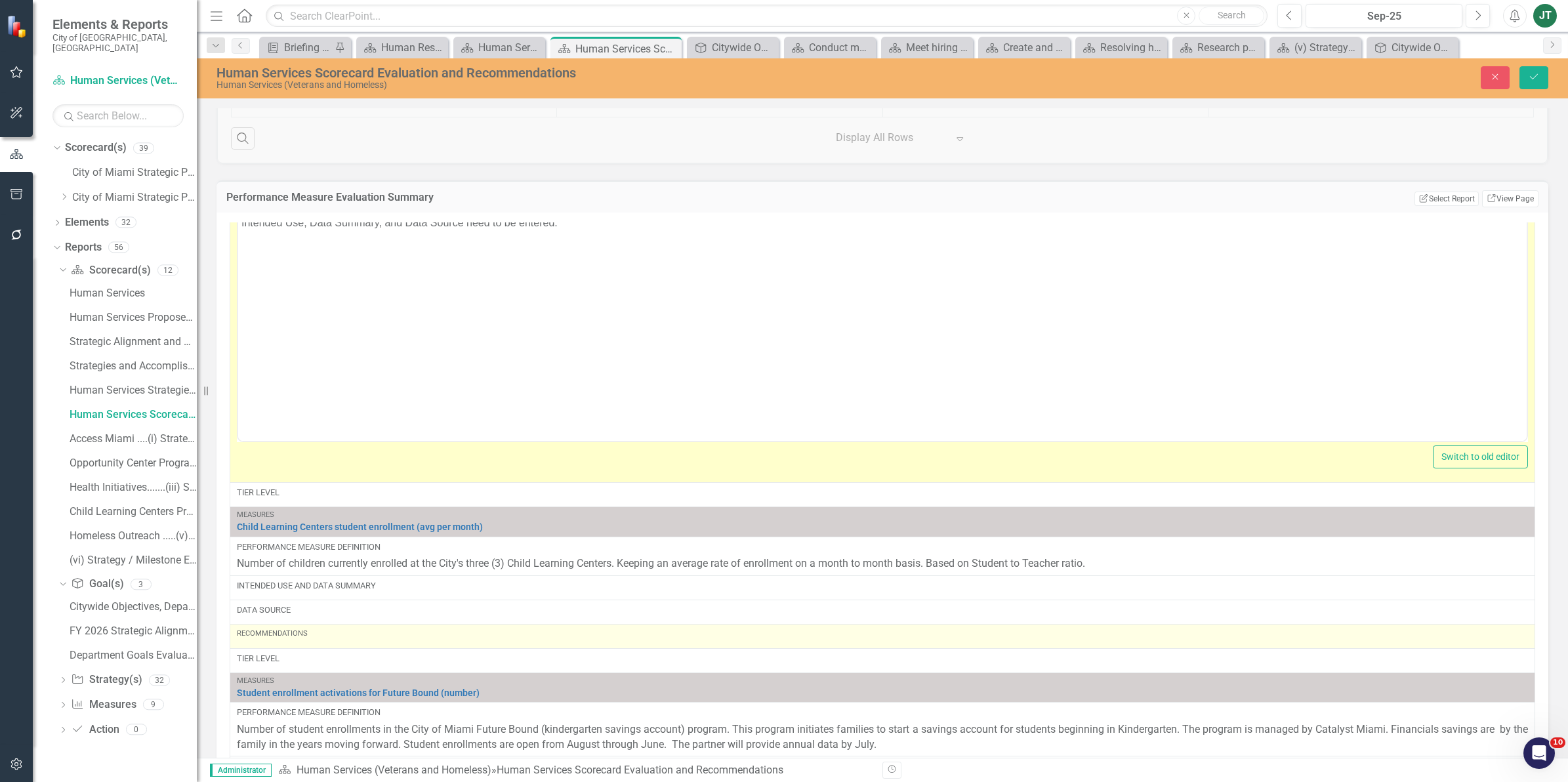
click at [297, 639] on div "Recommendations" at bounding box center [883, 634] width 1291 height 11
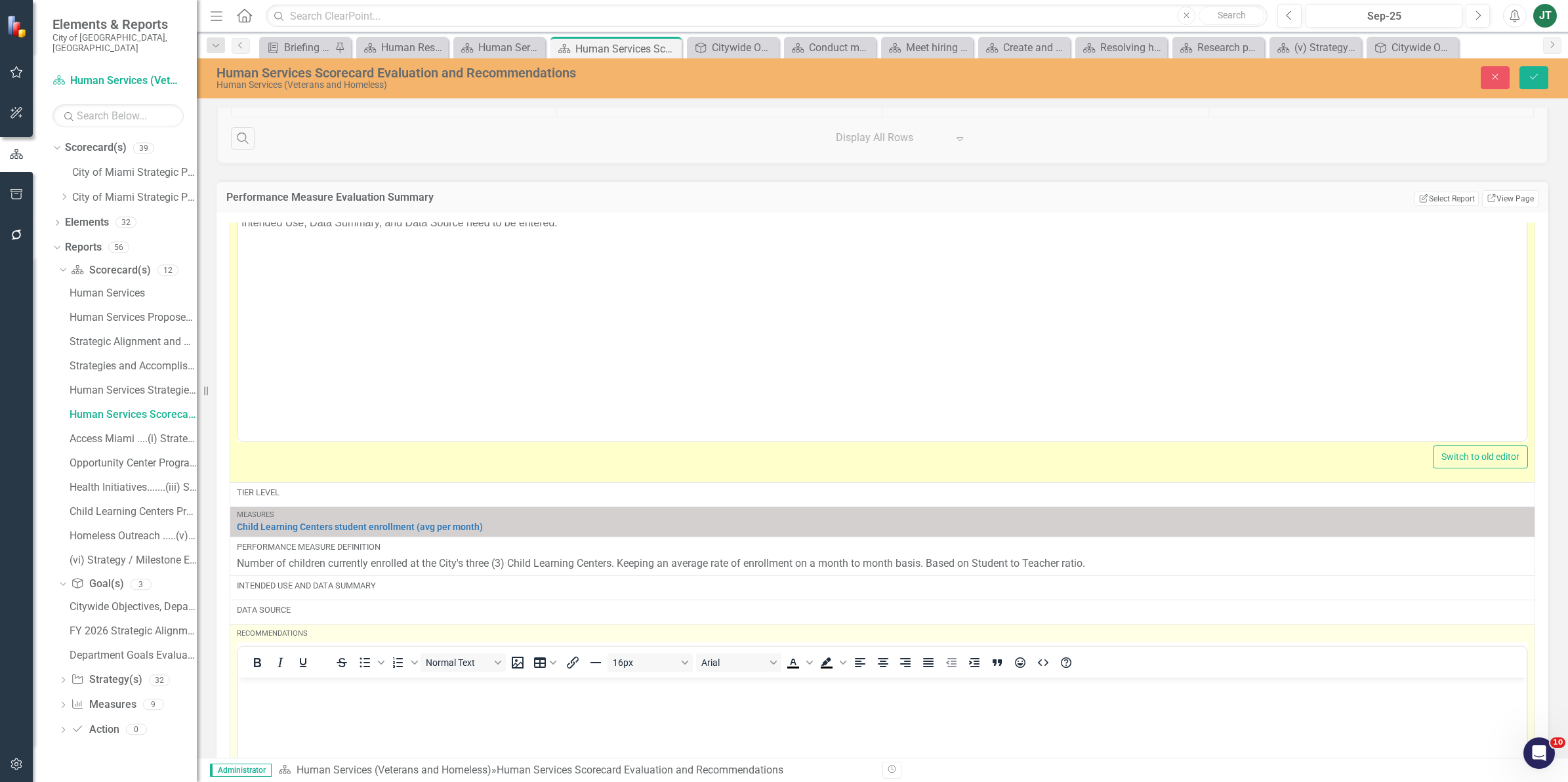
scroll to position [0, 0]
click at [272, 689] on p "Rich Text Area. Press ALT-0 for help." at bounding box center [882, 688] width 1282 height 16
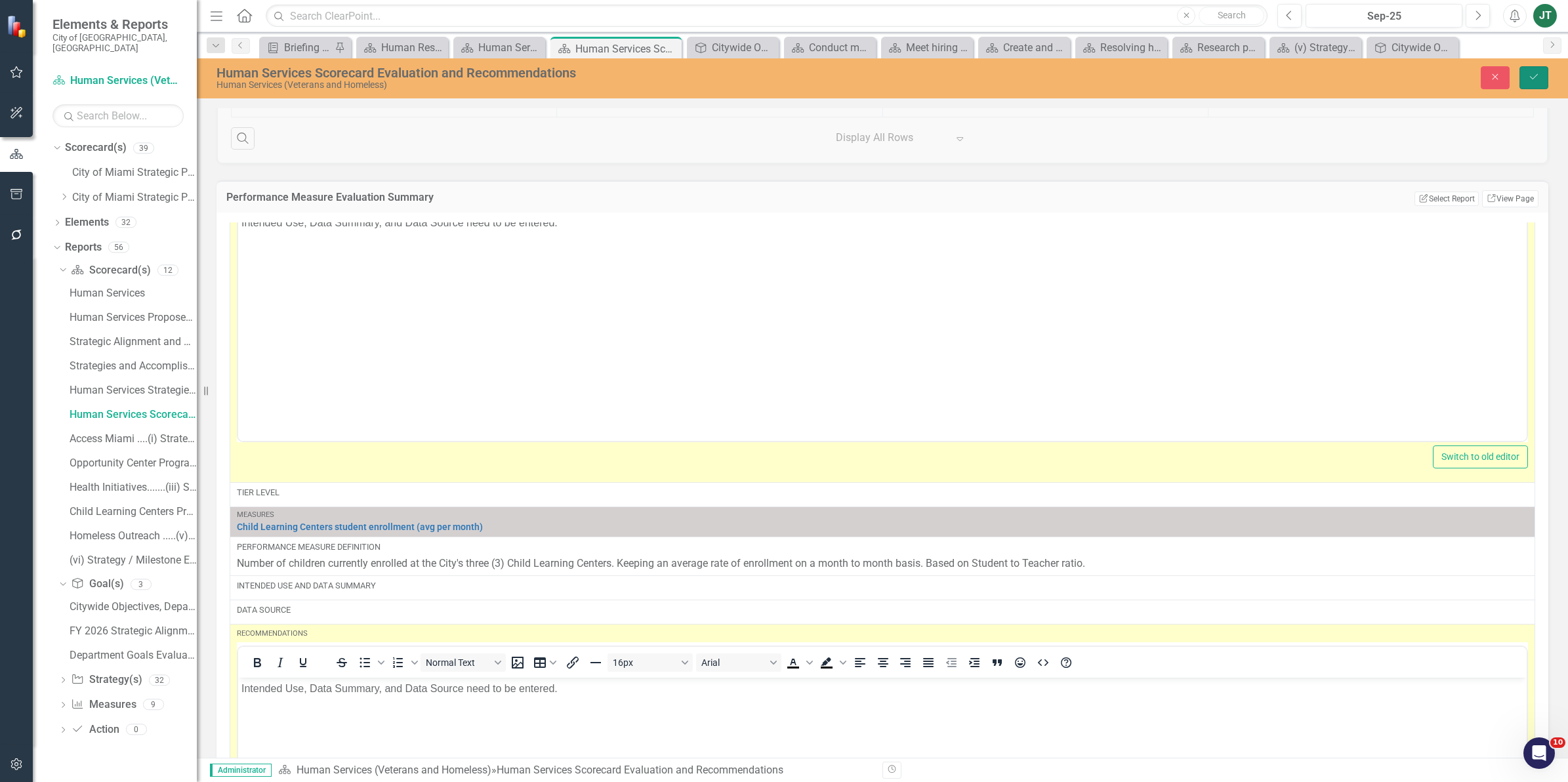
click at [1535, 69] on button "Save" at bounding box center [1533, 77] width 29 height 23
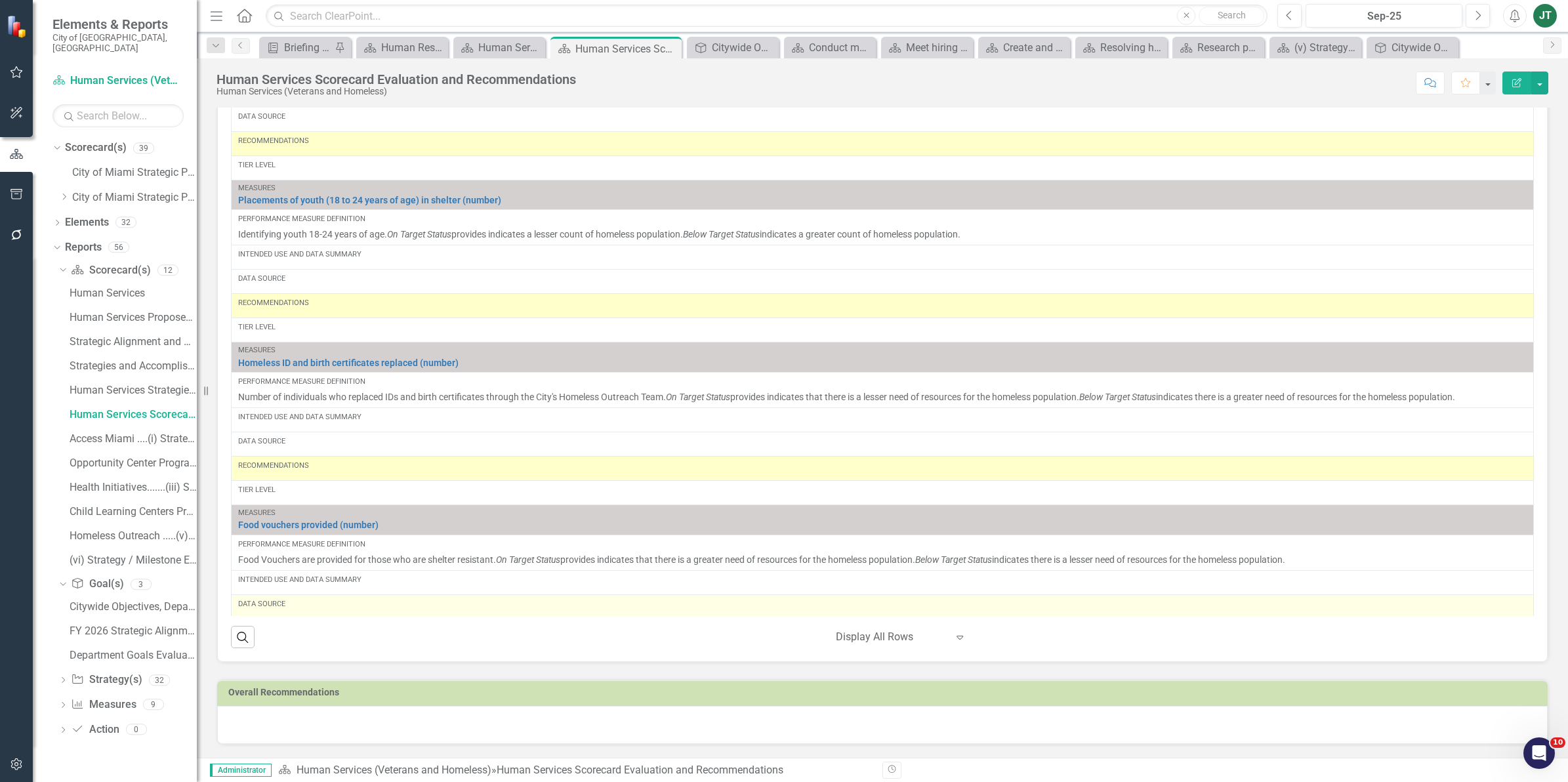
scroll to position [2633, 0]
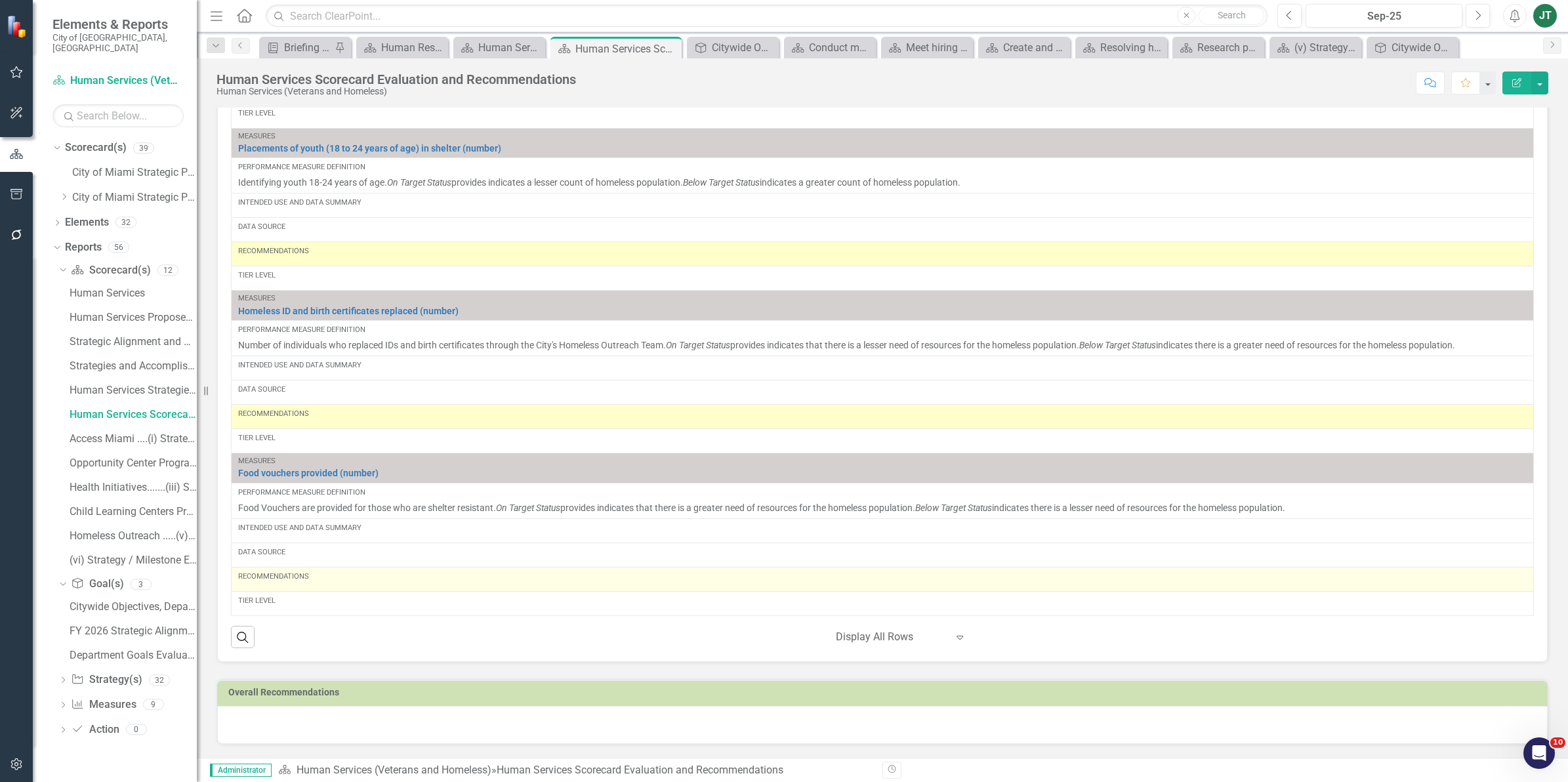
click at [344, 579] on div "Recommendations" at bounding box center [882, 576] width 1288 height 11
click at [344, 578] on div "Recommendations" at bounding box center [882, 576] width 1288 height 11
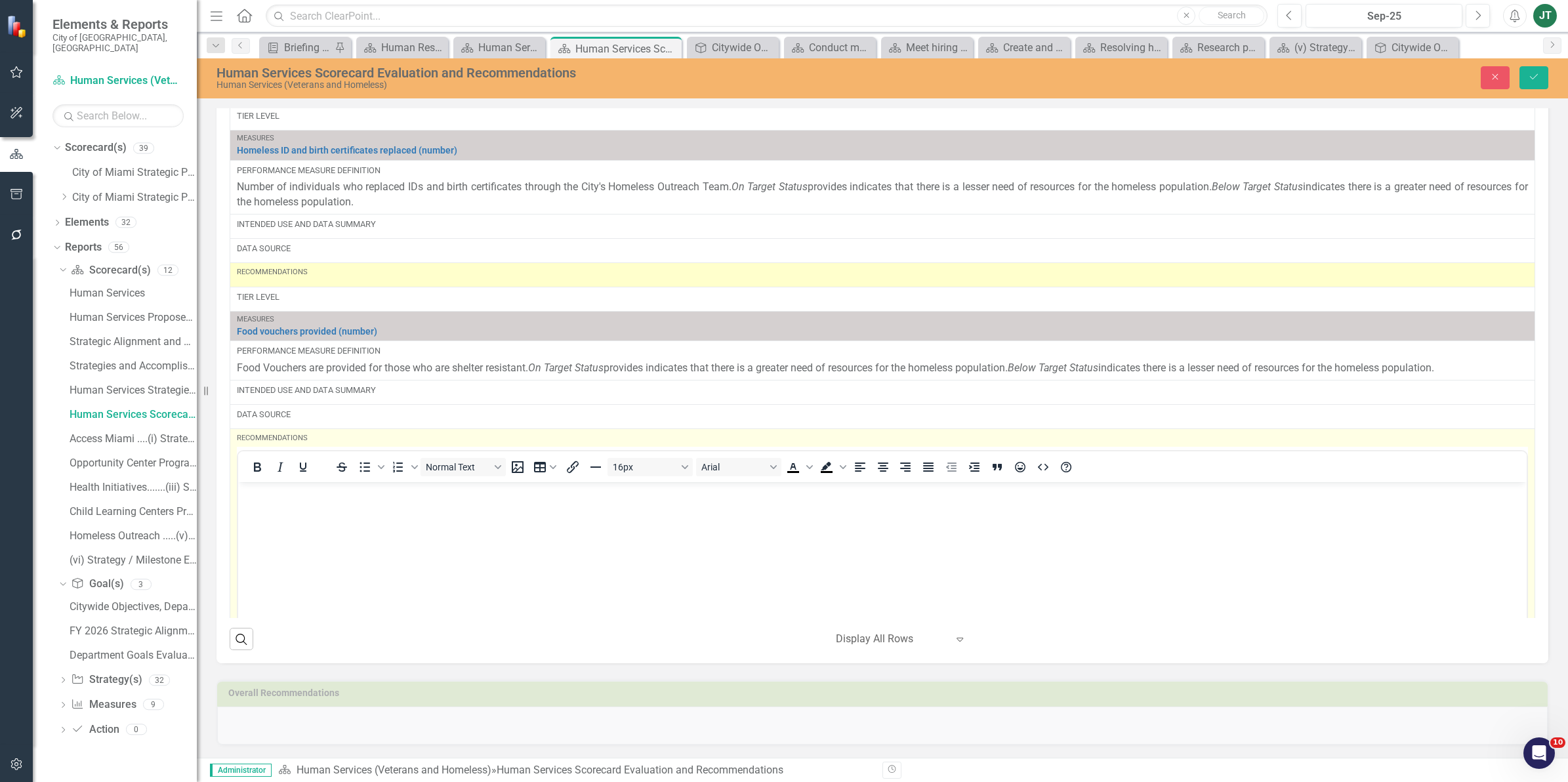
scroll to position [2879, 0]
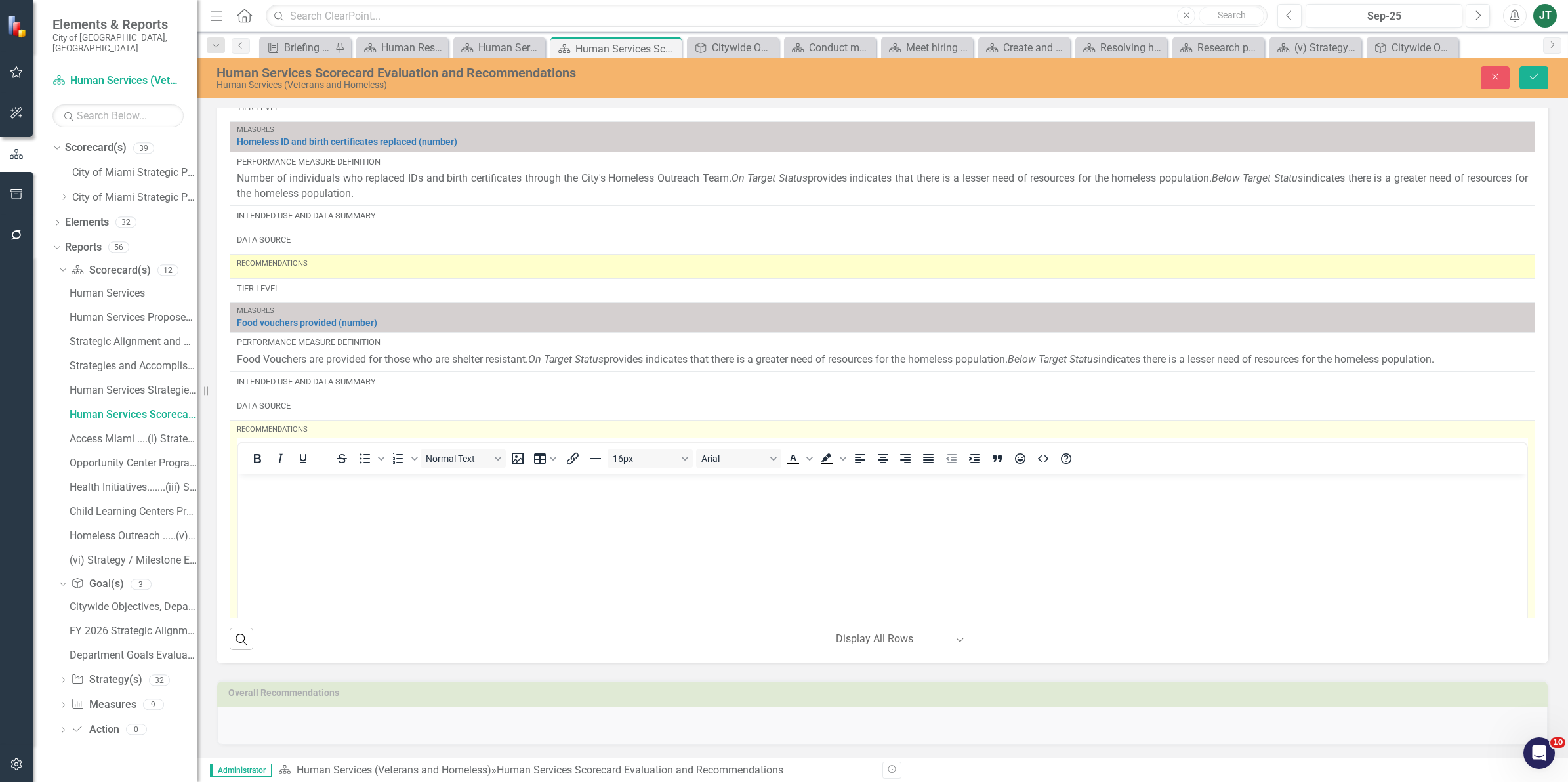
click at [261, 491] on p "Rich Text Area. Press ALT-0 for help." at bounding box center [882, 484] width 1282 height 16
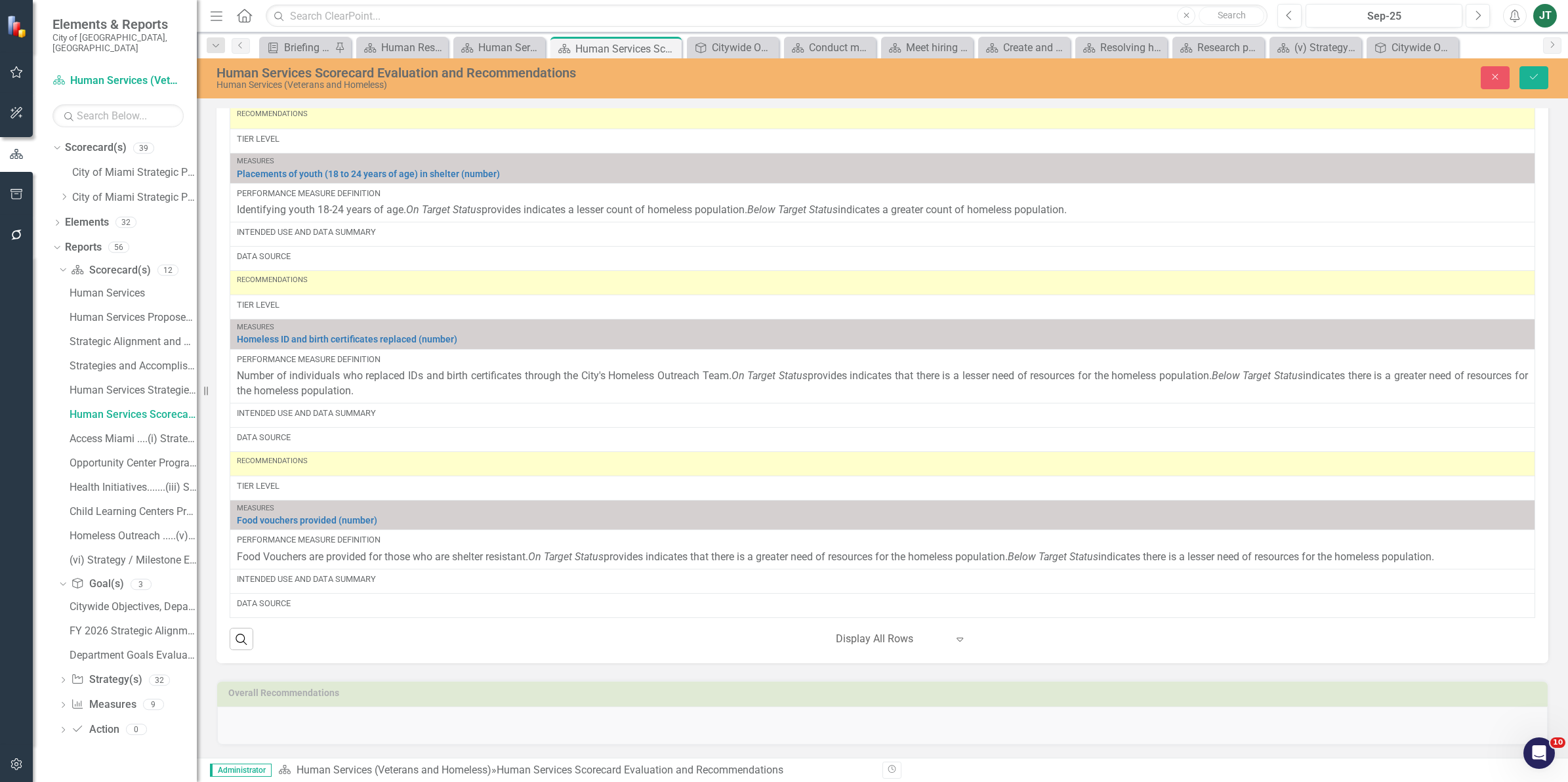
scroll to position [2633, 0]
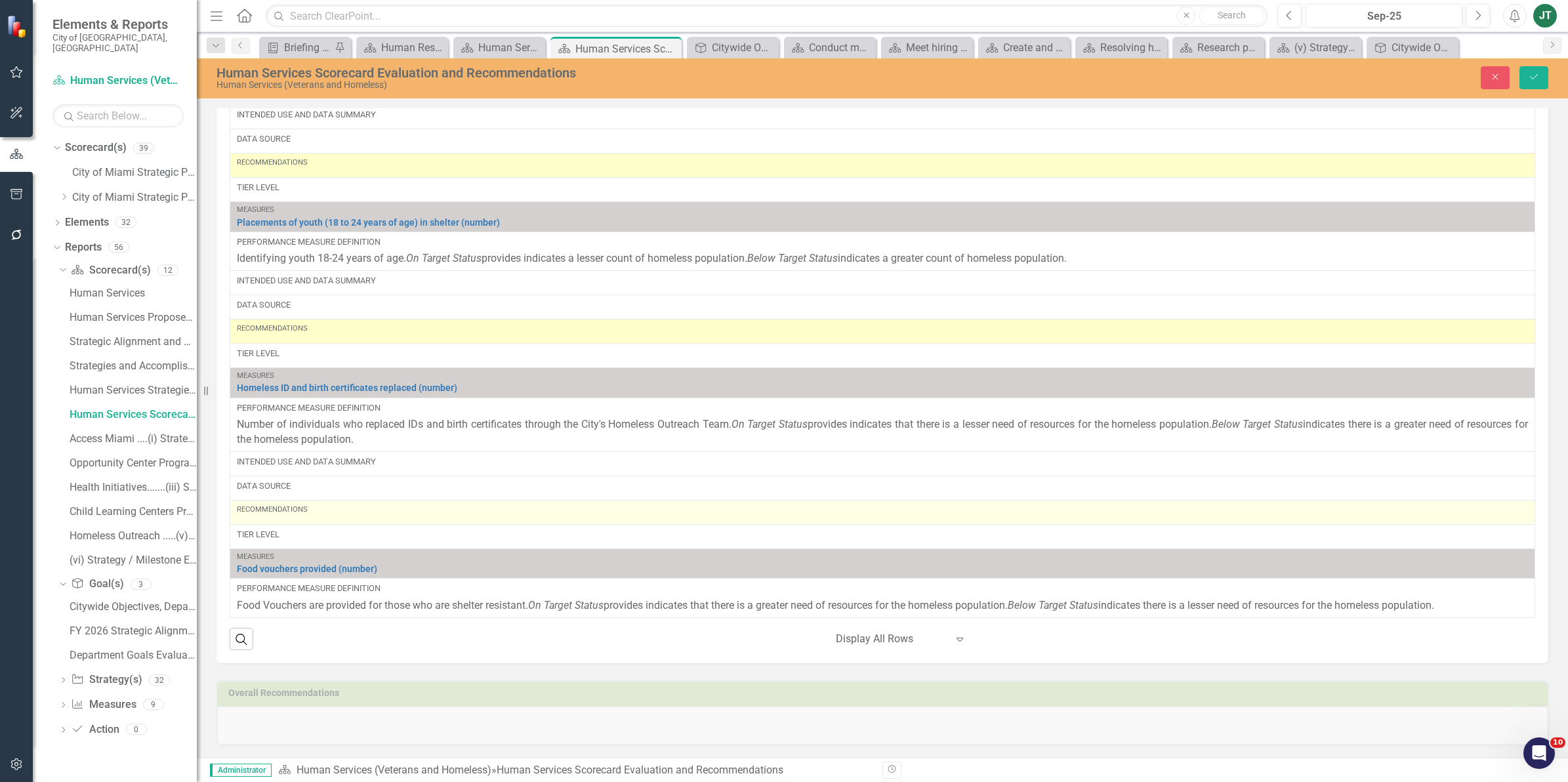
click at [303, 515] on div "Recommendations" at bounding box center [883, 509] width 1291 height 11
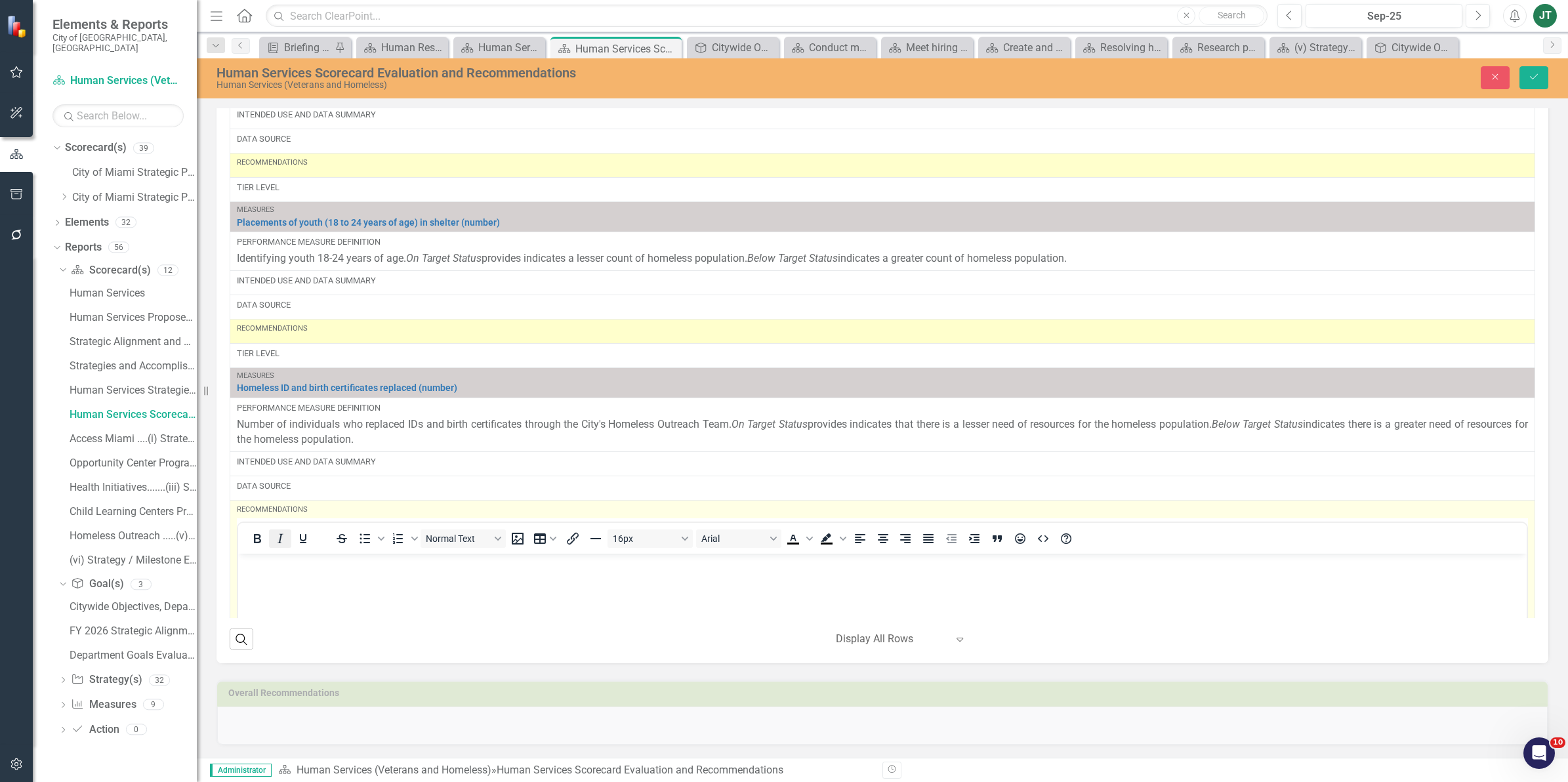
scroll to position [0, 0]
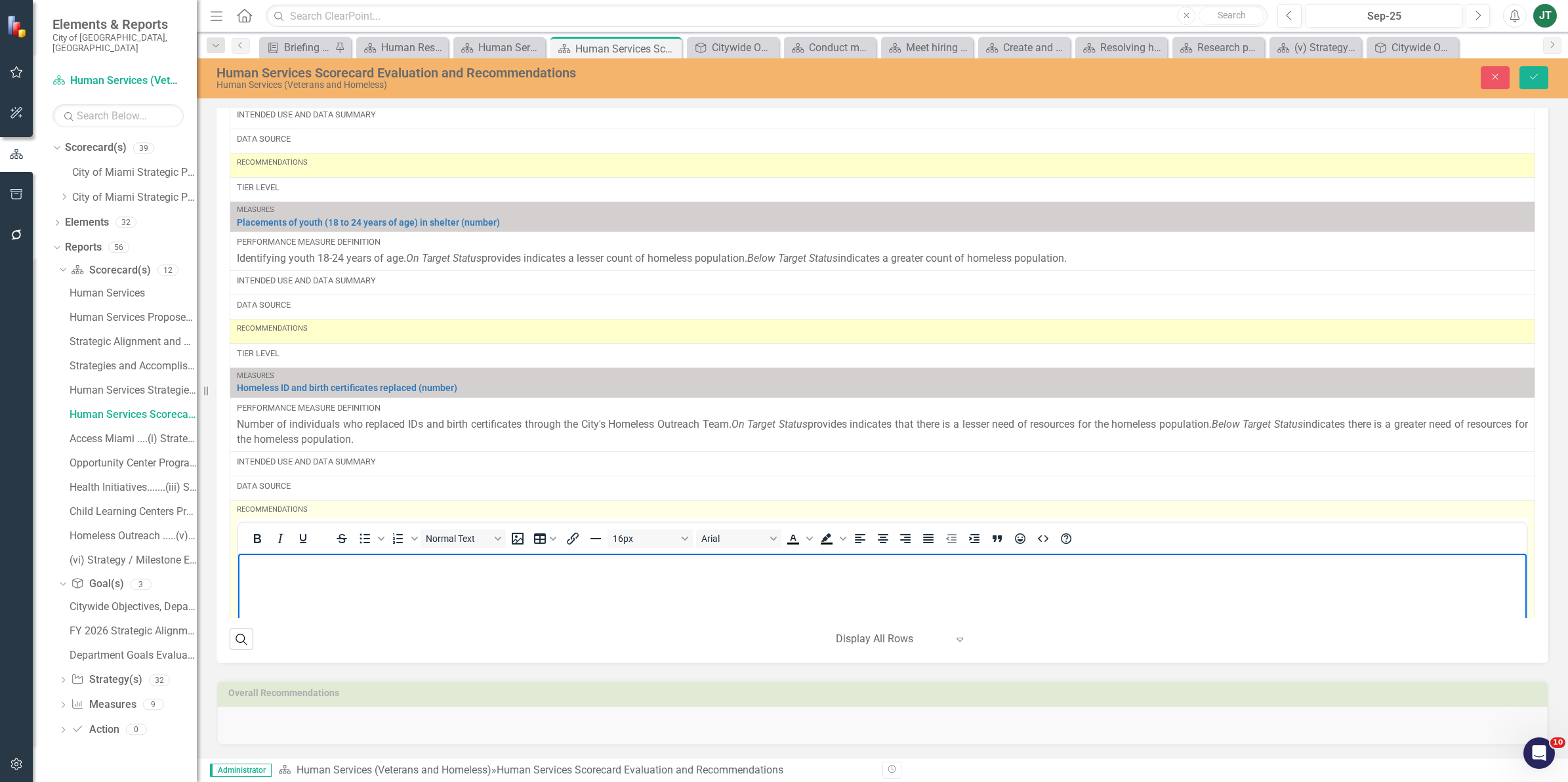
click at [249, 567] on p "Rich Text Area. Press ALT-0 for help." at bounding box center [882, 565] width 1282 height 16
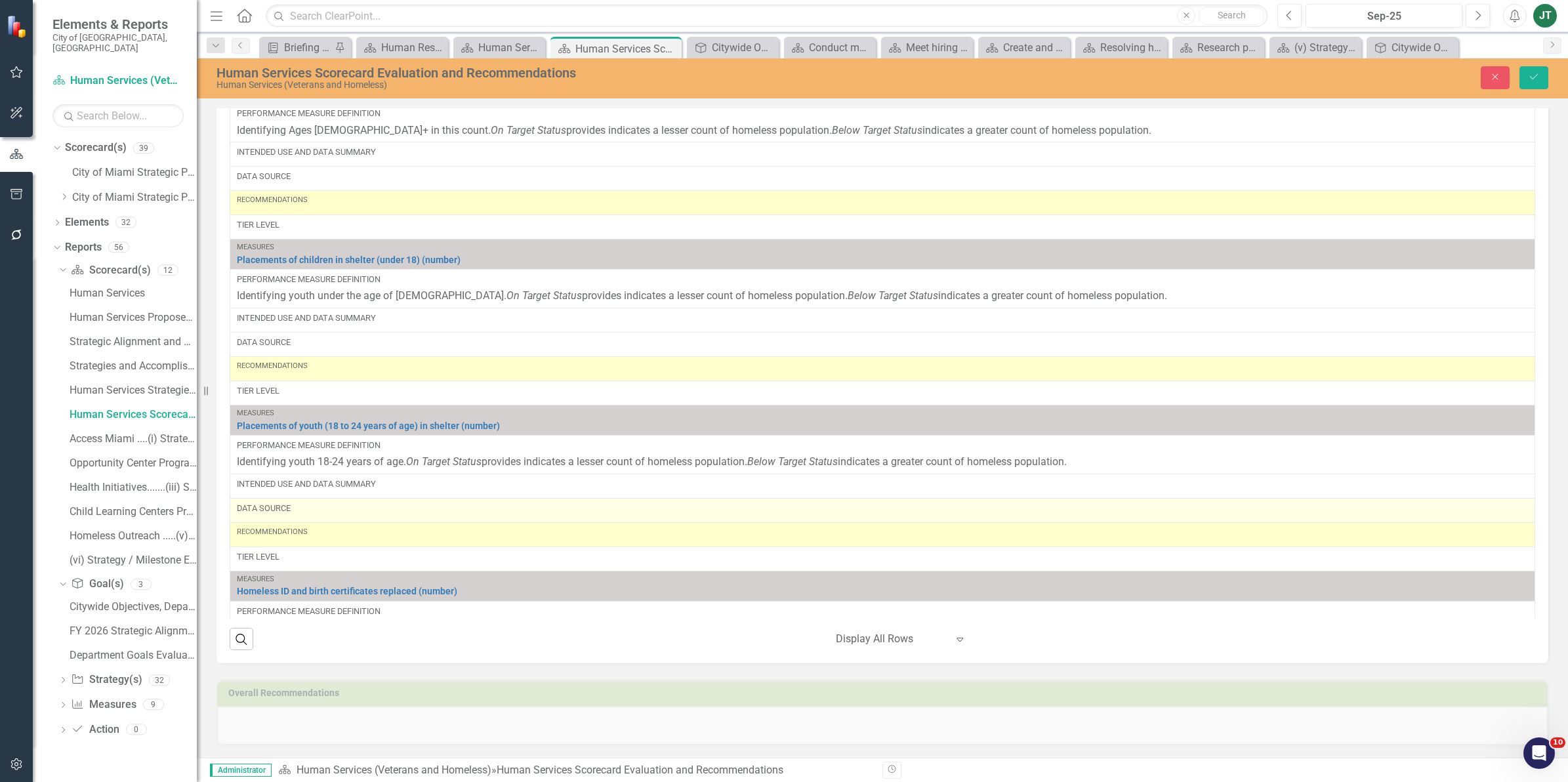
scroll to position [2387, 0]
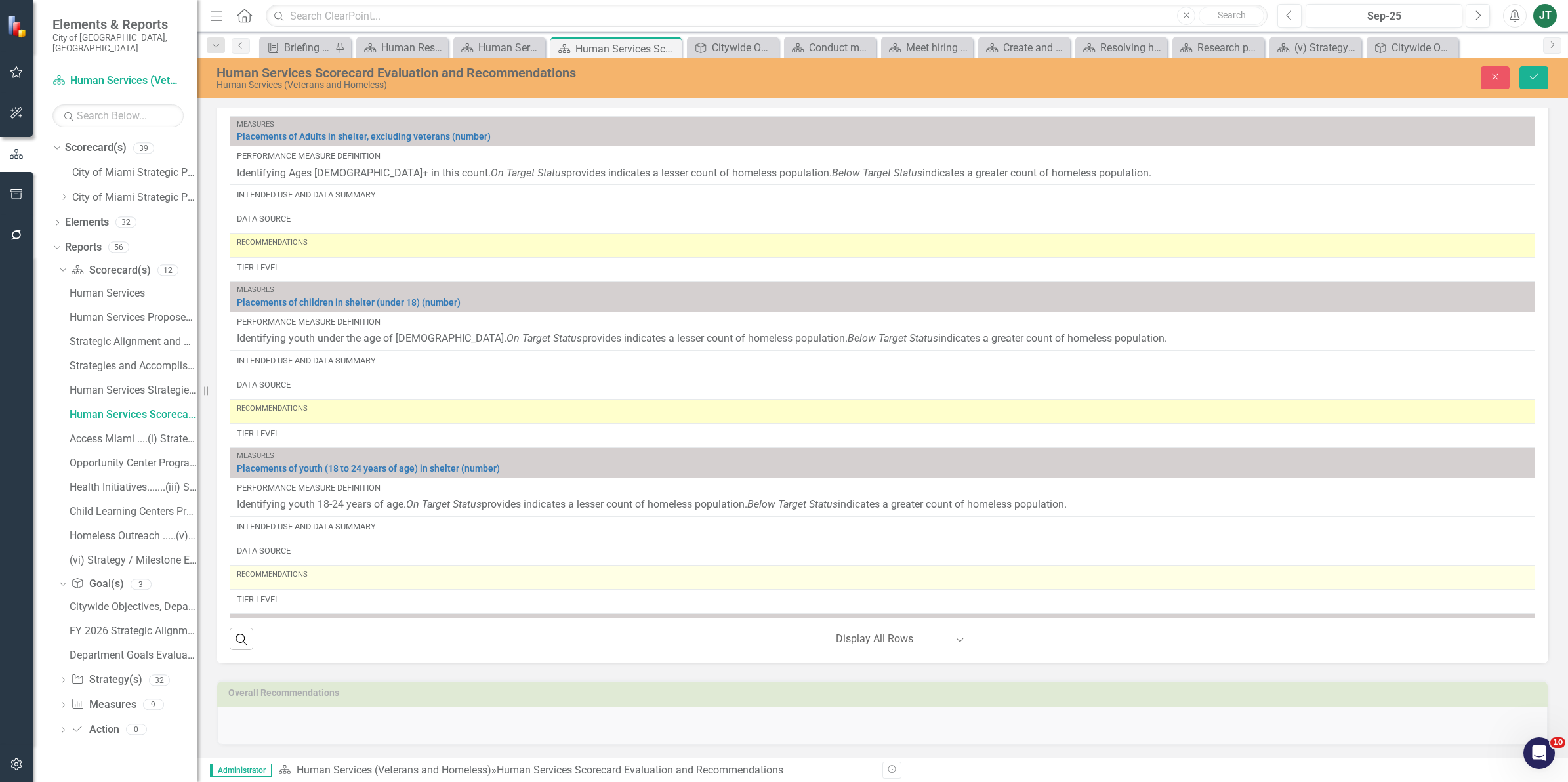
click at [276, 580] on div "Recommendations" at bounding box center [883, 574] width 1291 height 11
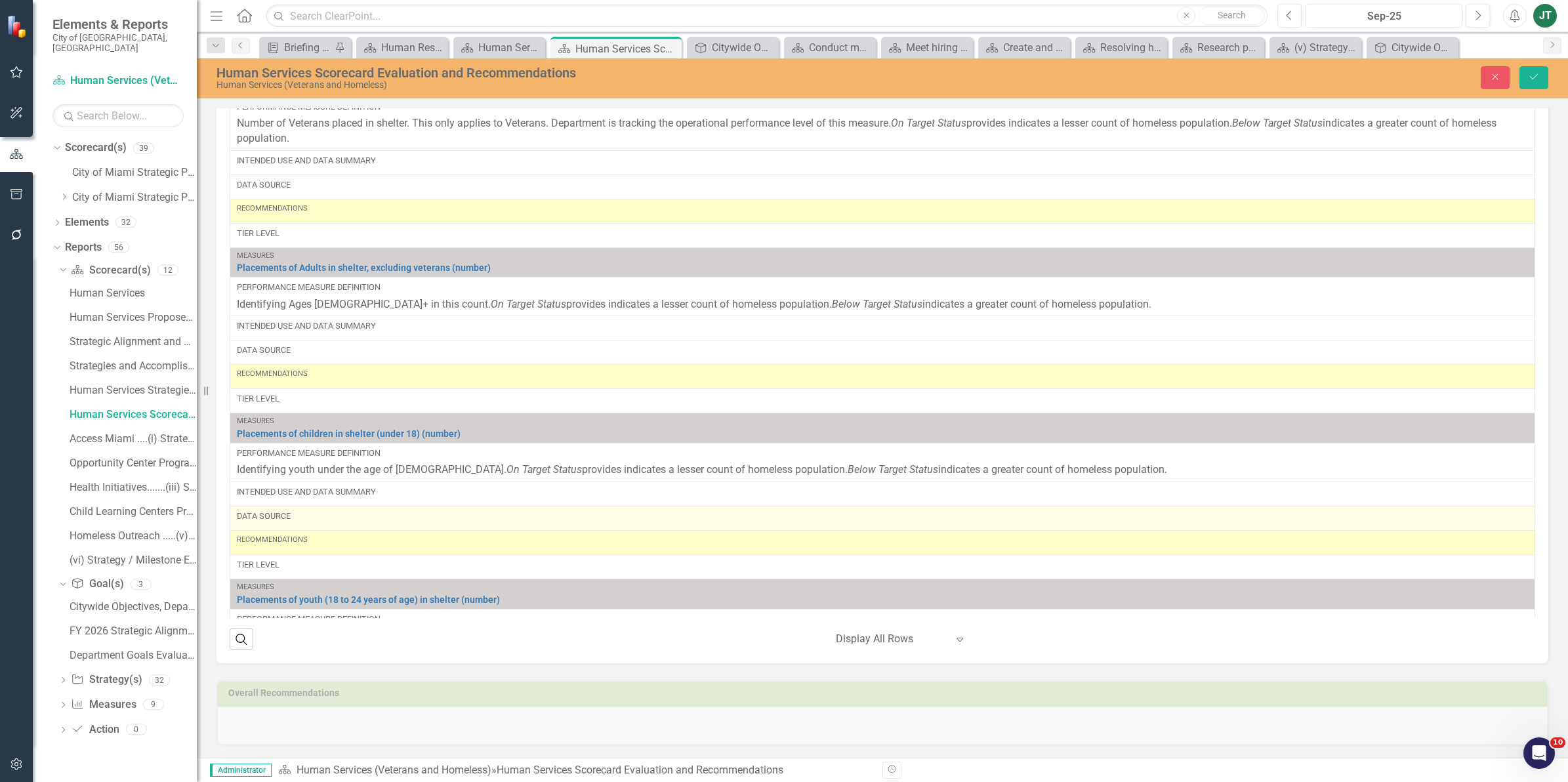
scroll to position [2222, 0]
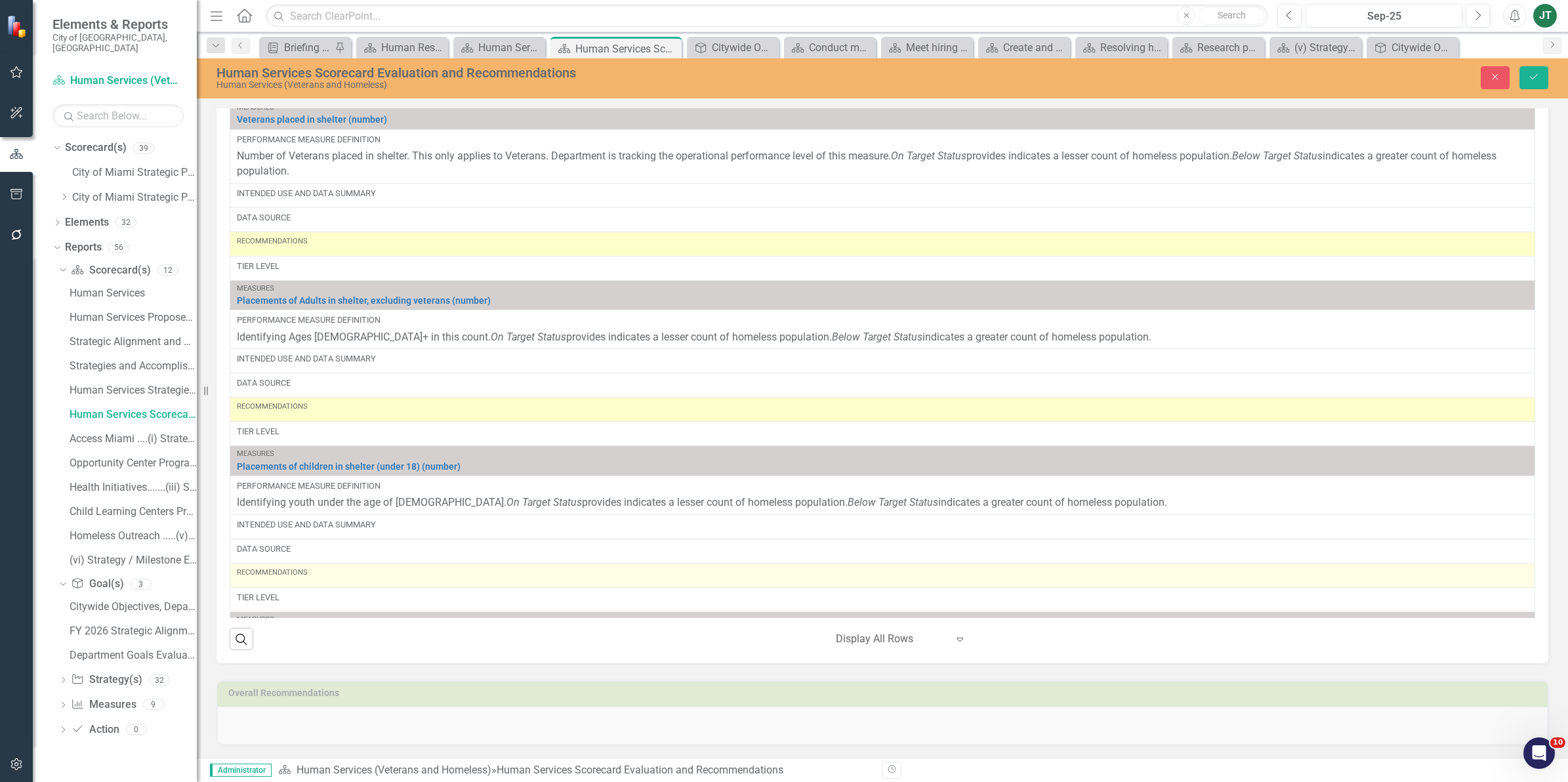
click at [289, 583] on div "Recommendations" at bounding box center [883, 575] width 1291 height 16
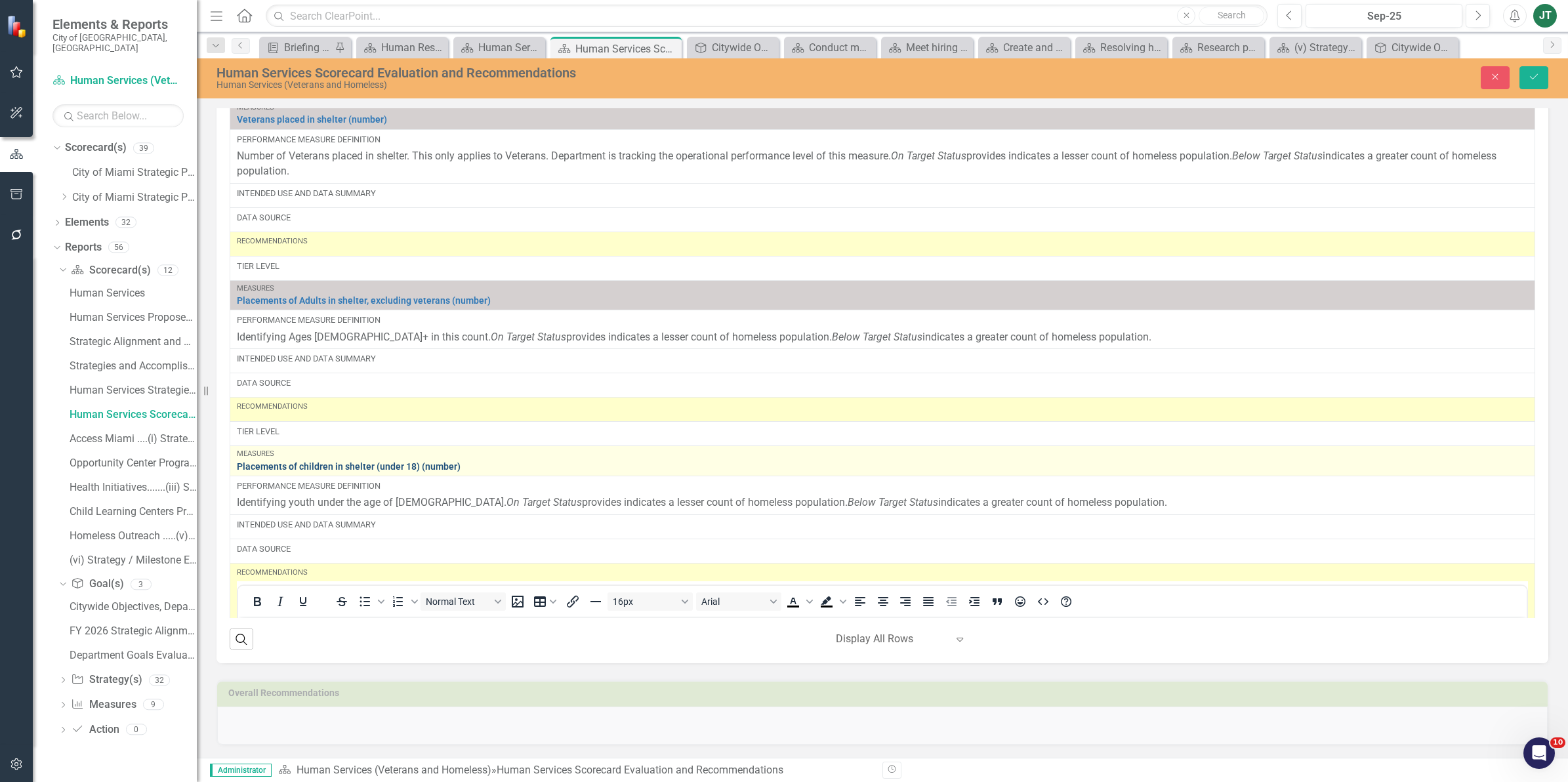
scroll to position [0, 0]
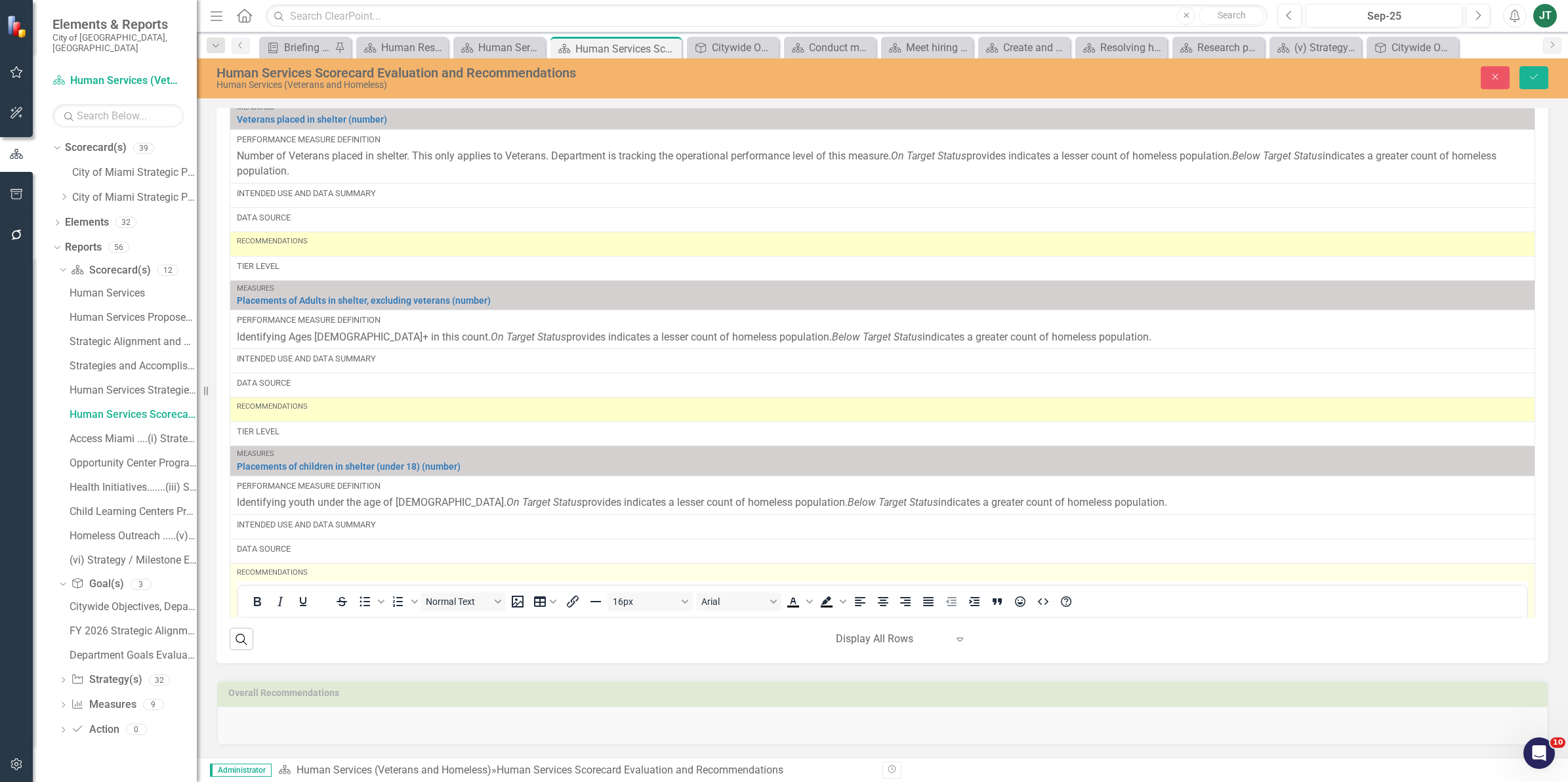
click at [318, 578] on div "Recommendations" at bounding box center [883, 572] width 1291 height 11
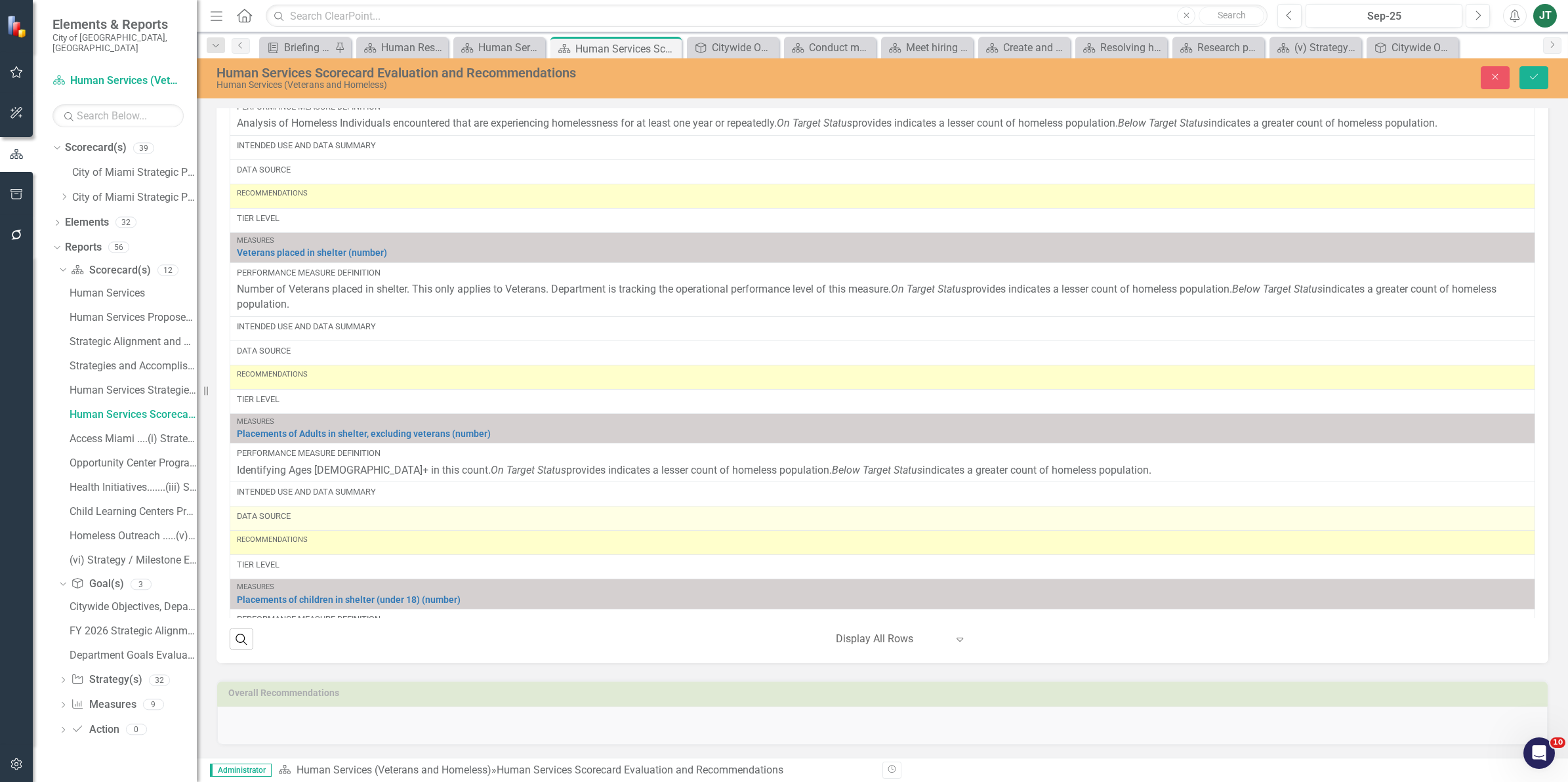
scroll to position [2058, 0]
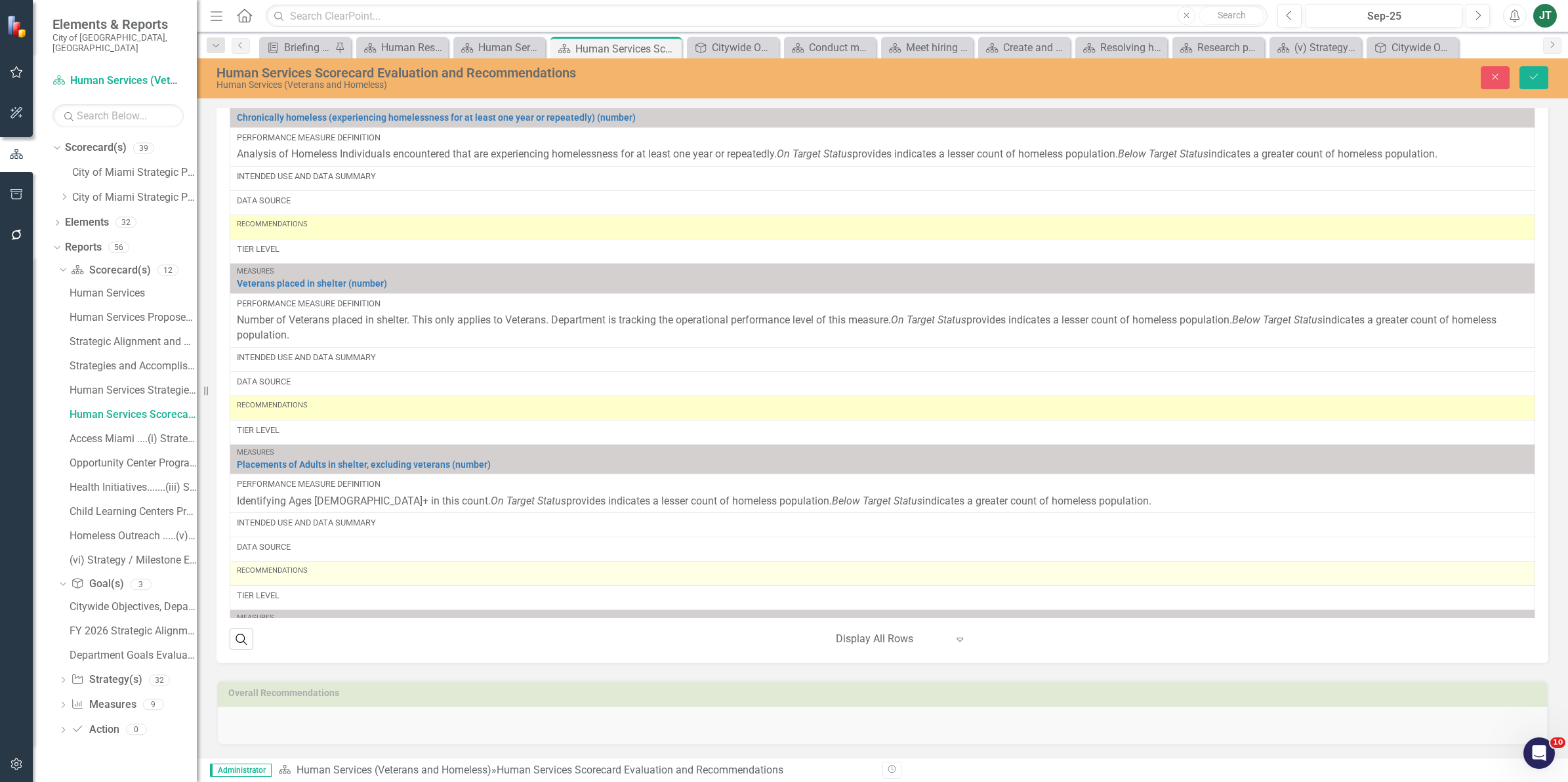
click at [318, 576] on div "Recommendations" at bounding box center [883, 570] width 1291 height 11
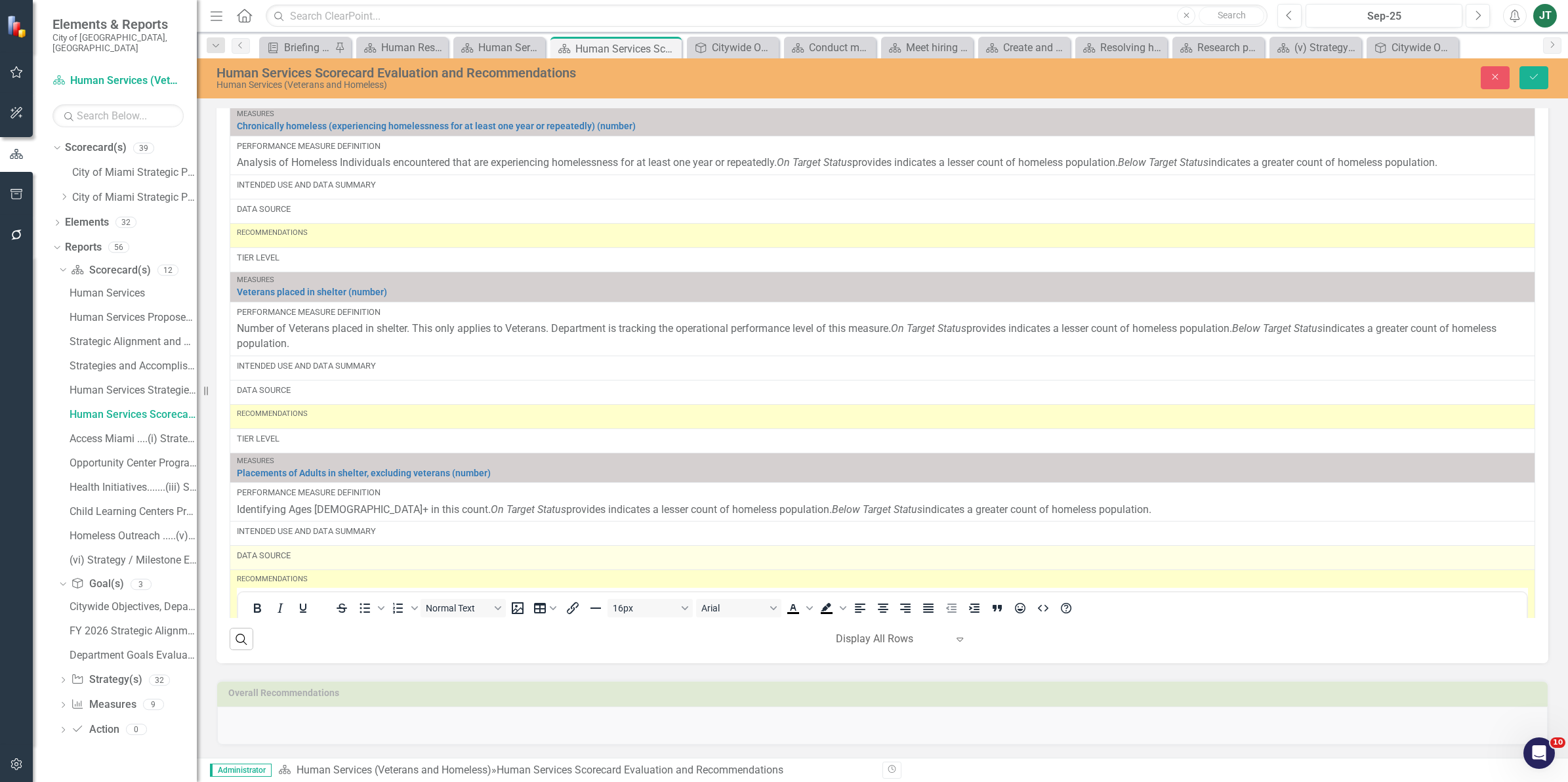
scroll to position [0, 0]
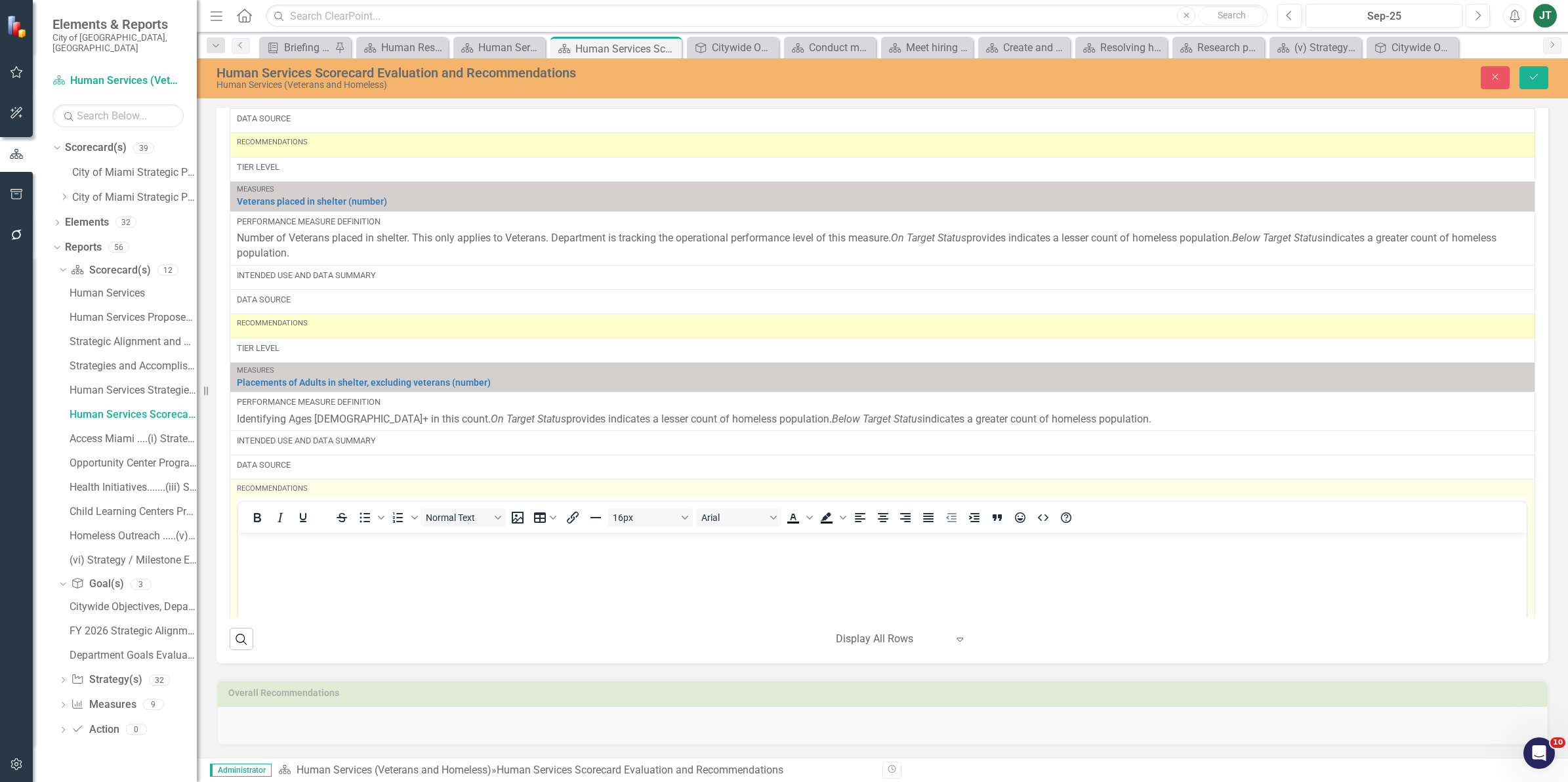
click at [258, 561] on body "Rich Text Area. Press ALT-0 for help." at bounding box center [882, 631] width 1288 height 197
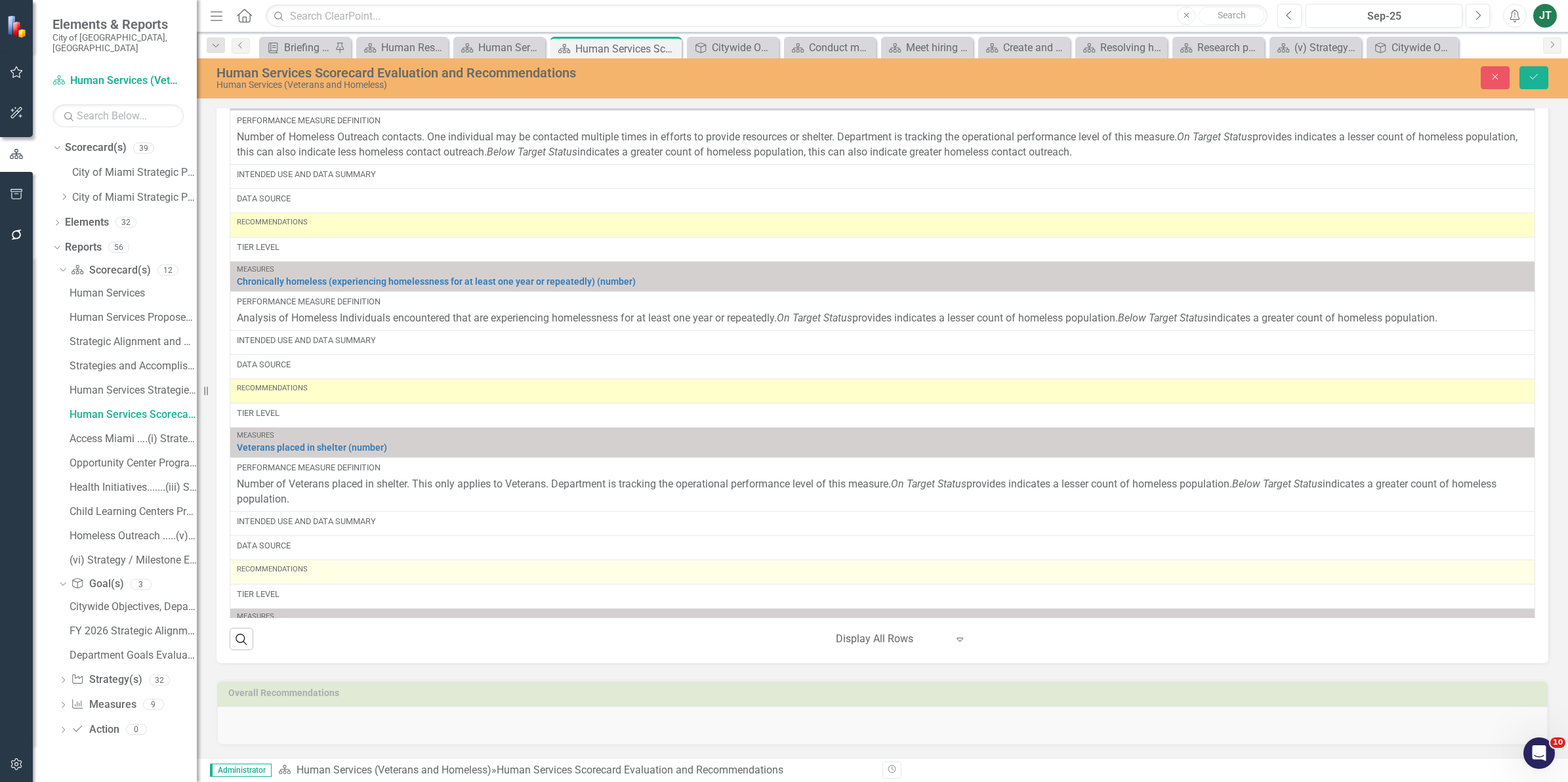
click at [303, 580] on div "Recommendations" at bounding box center [883, 572] width 1291 height 16
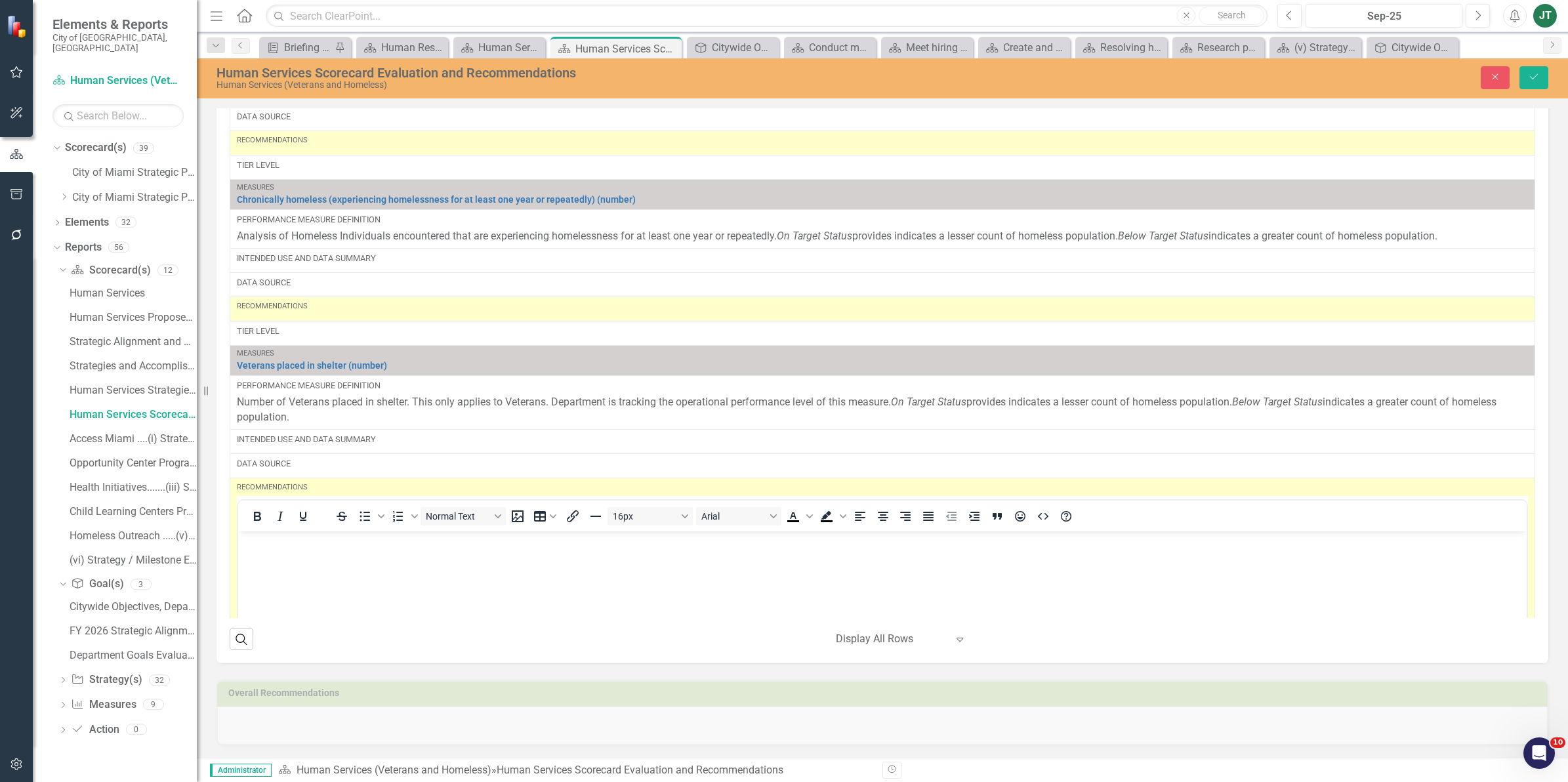
click at [278, 548] on p "Rich Text Area. Press ALT-0 for help." at bounding box center [882, 542] width 1282 height 16
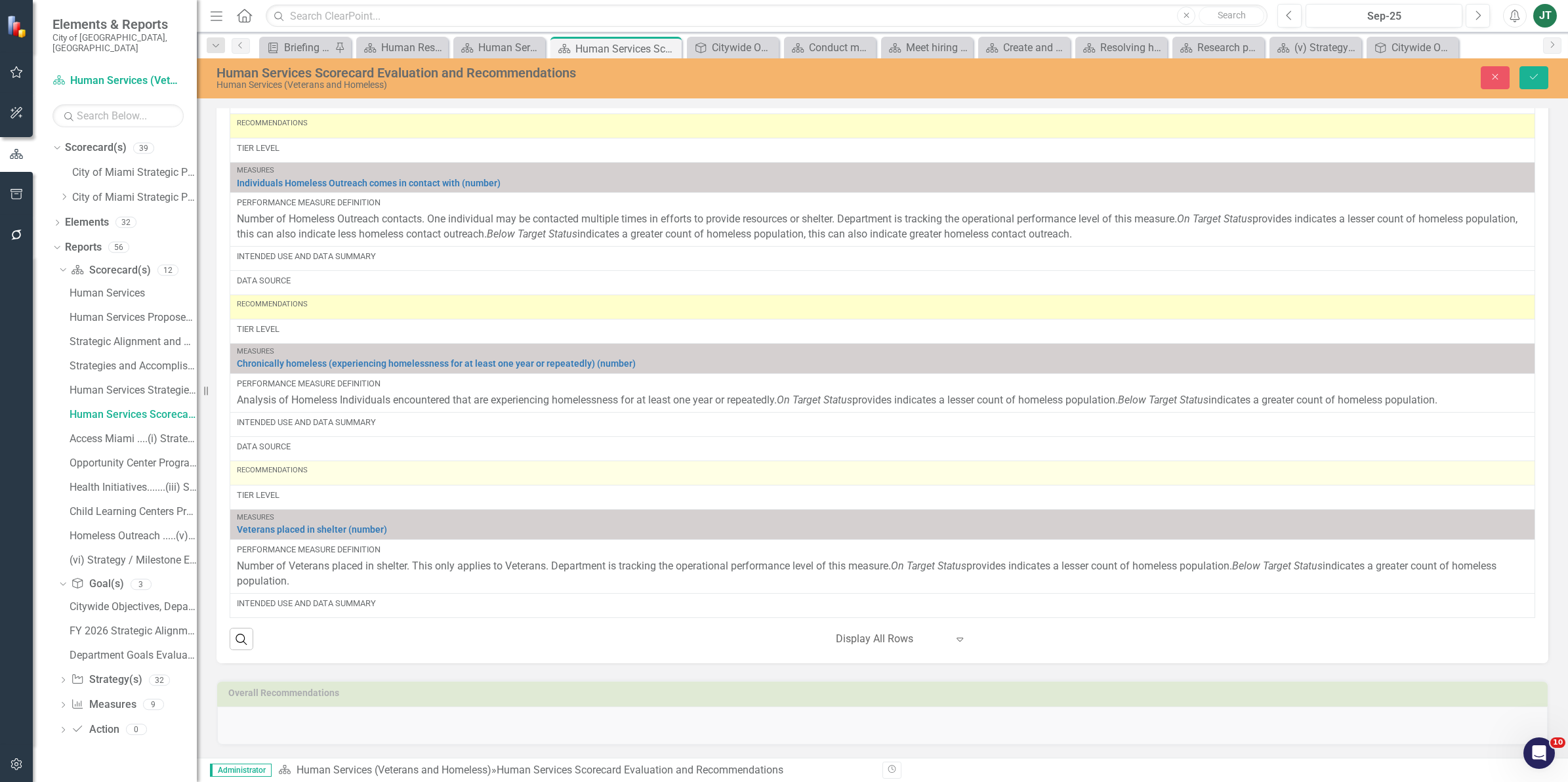
click at [326, 480] on div "Recommendations" at bounding box center [883, 473] width 1291 height 16
click at [328, 480] on div "Recommendations" at bounding box center [883, 473] width 1291 height 16
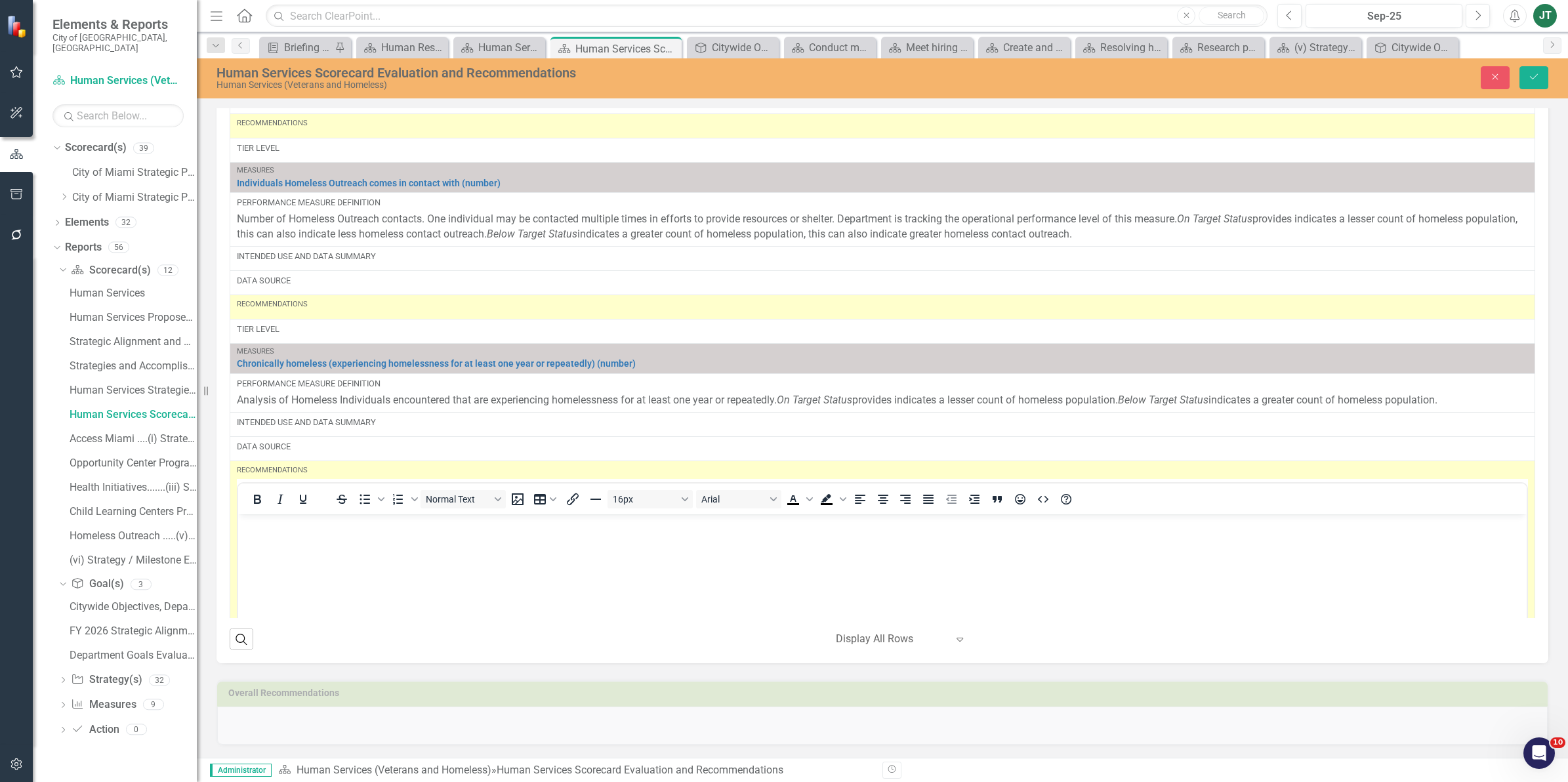
click at [294, 529] on p "Rich Text Area. Press ALT-0 for help." at bounding box center [882, 525] width 1282 height 16
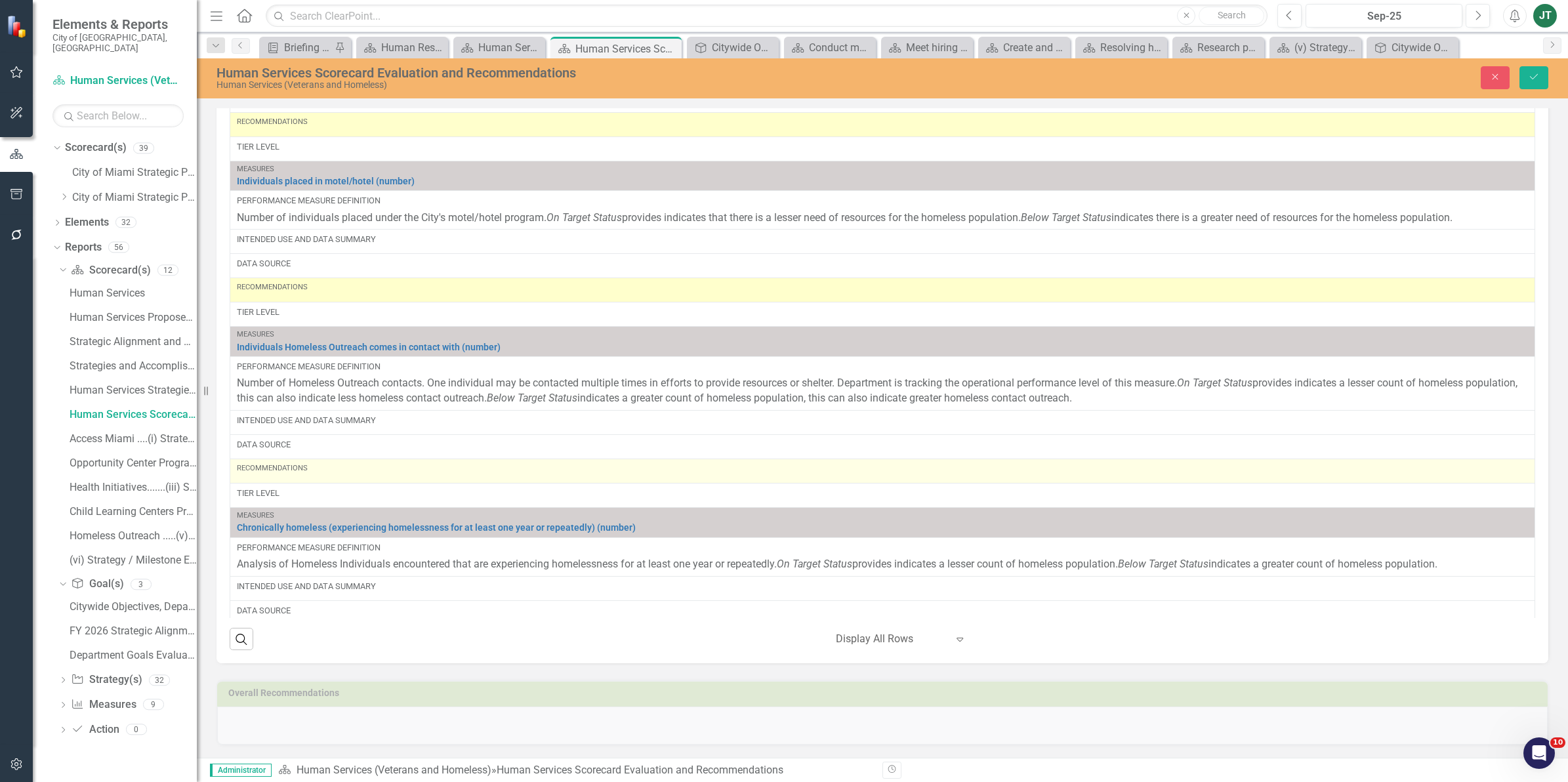
click at [328, 478] on div "Recommendations" at bounding box center [883, 471] width 1291 height 16
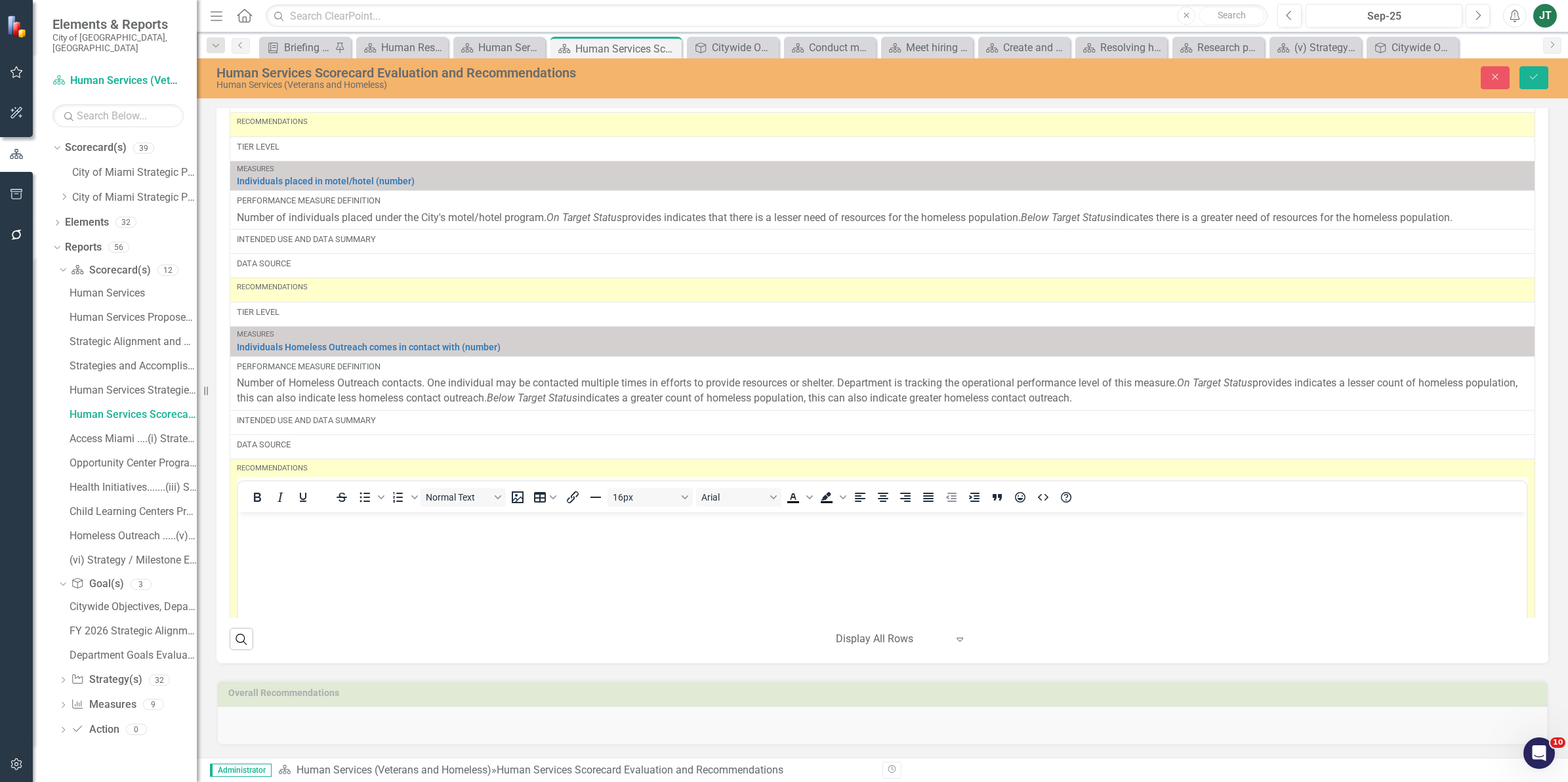
click at [308, 537] on body "Rich Text Area. Press ALT-0 for help." at bounding box center [882, 610] width 1288 height 197
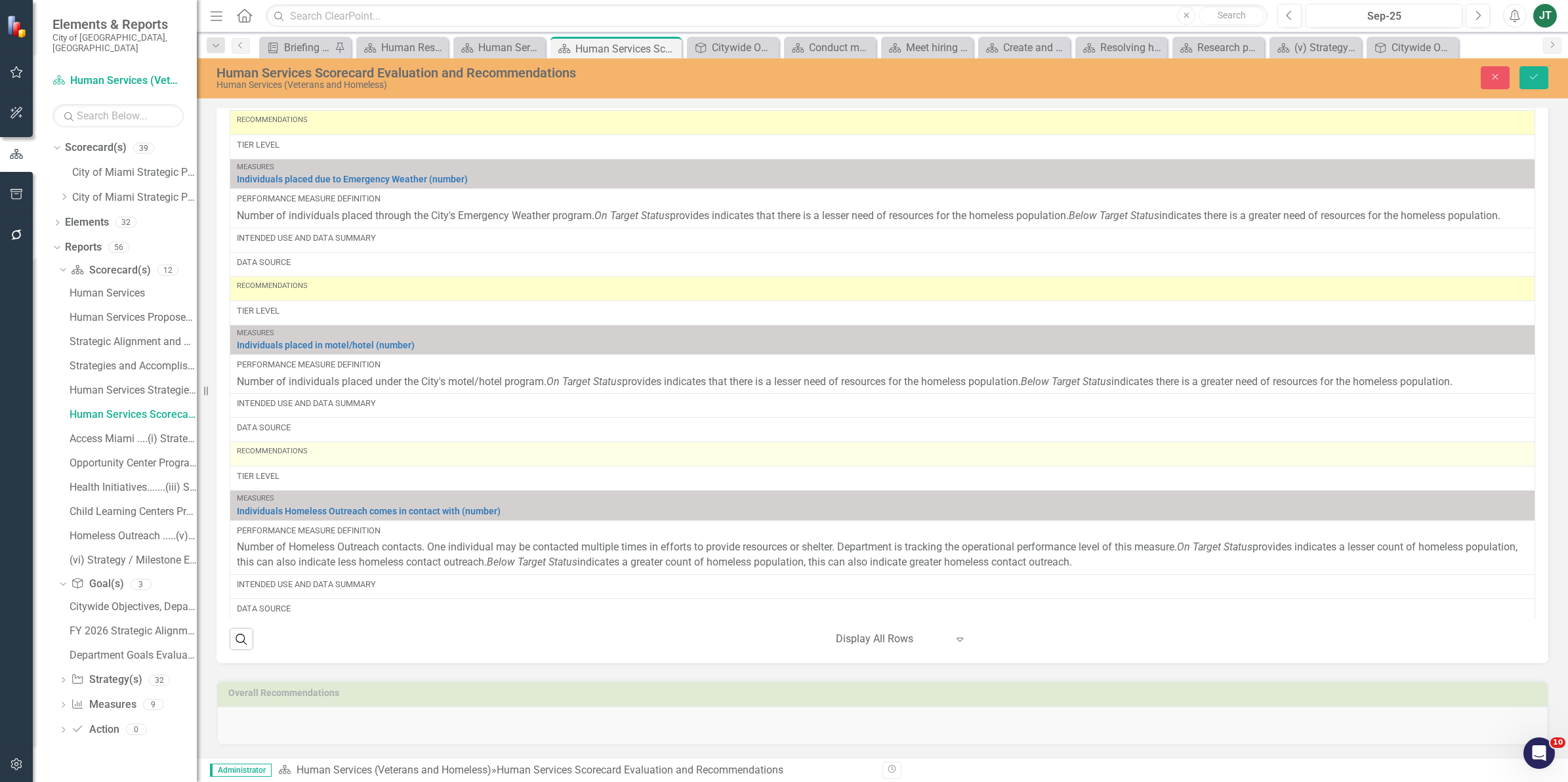
click at [335, 457] on div "Recommendations" at bounding box center [883, 451] width 1291 height 11
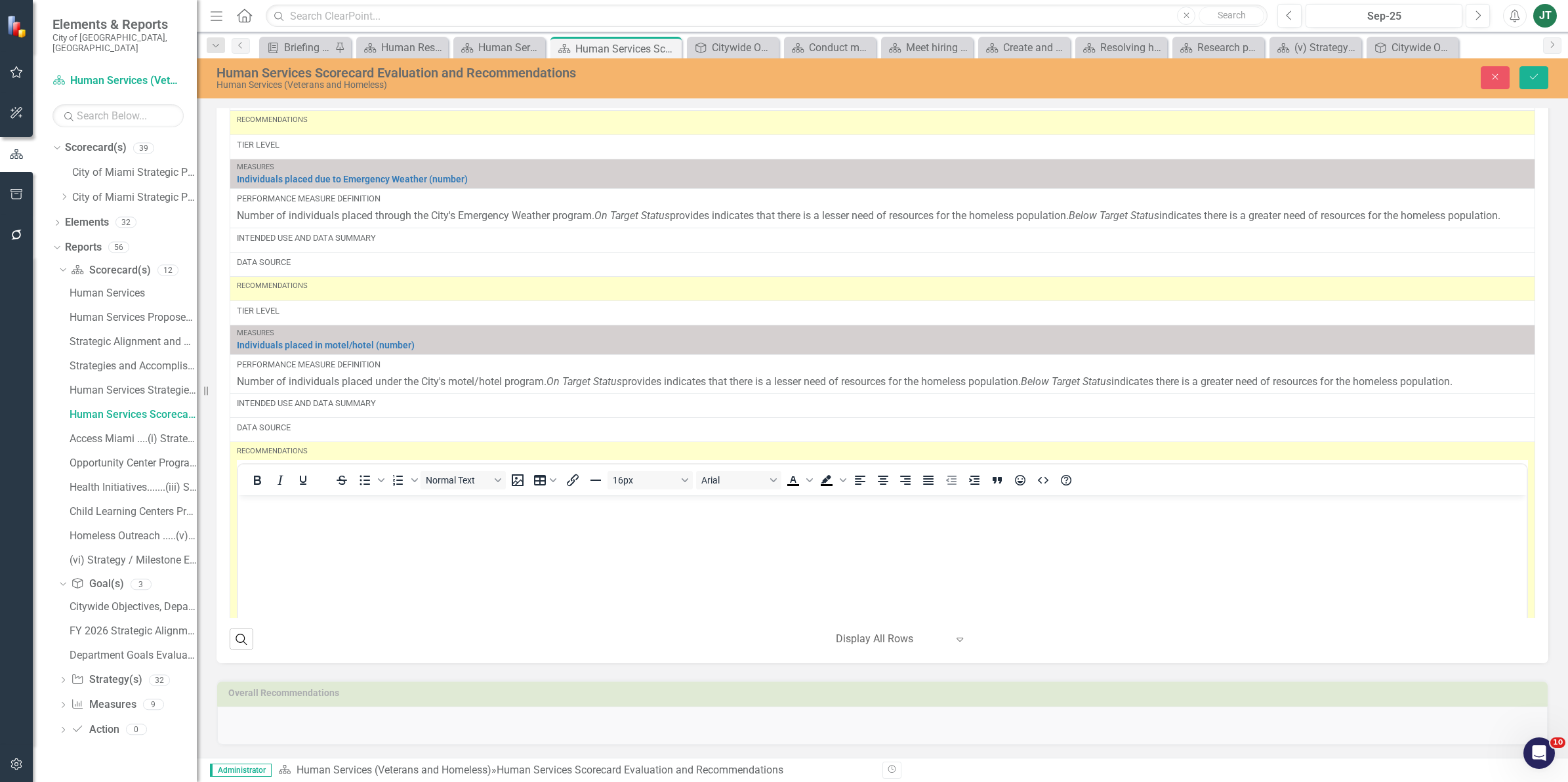
click at [323, 535] on body "Rich Text Area. Press ALT-0 for help." at bounding box center [882, 593] width 1288 height 197
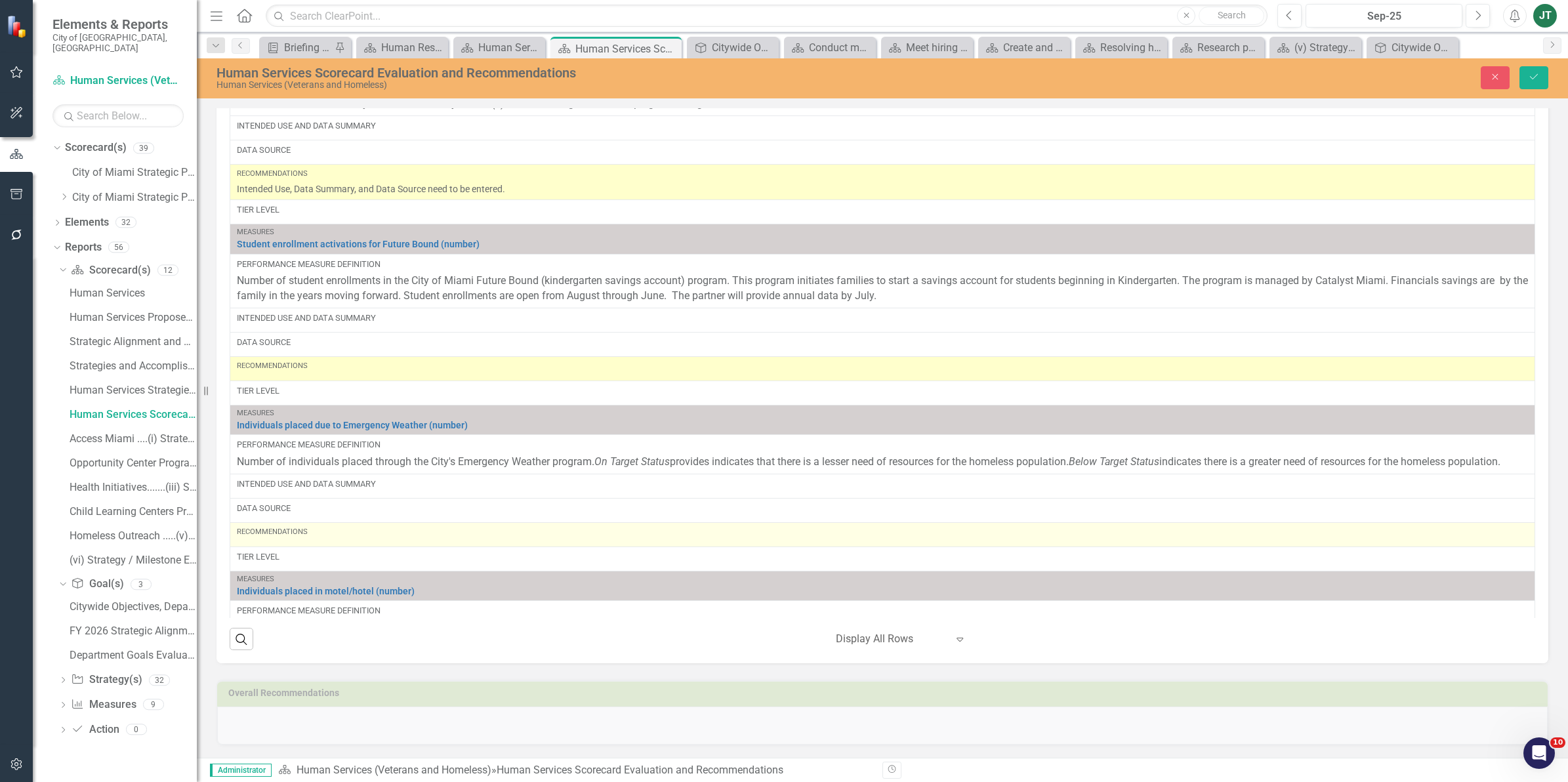
click at [346, 543] on div "Recommendations" at bounding box center [883, 535] width 1291 height 16
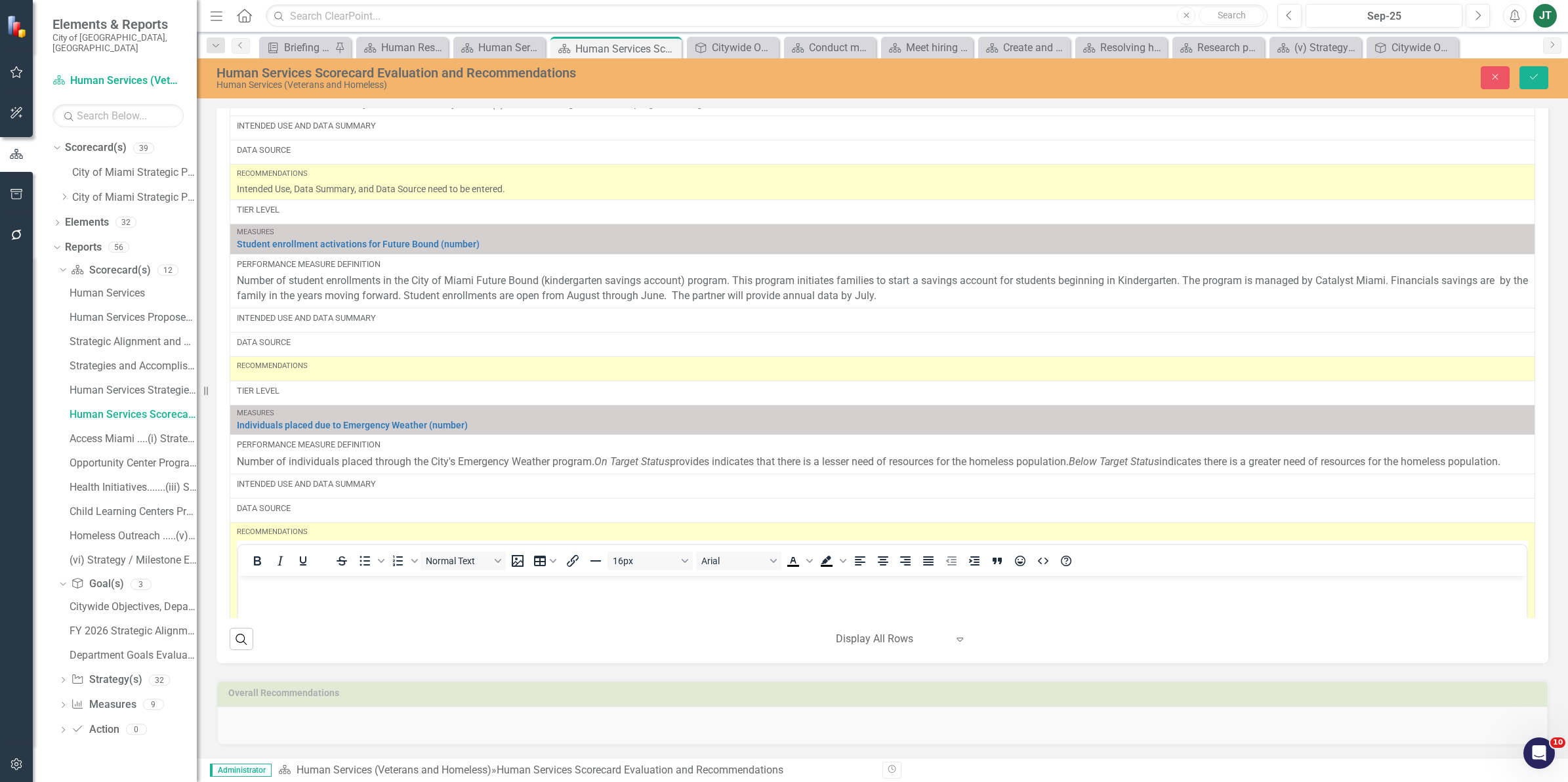
click at [328, 627] on div "Search ‹ Previous 1 (current) › Next Display All Rows Expand" at bounding box center [882, 634] width 1305 height 33
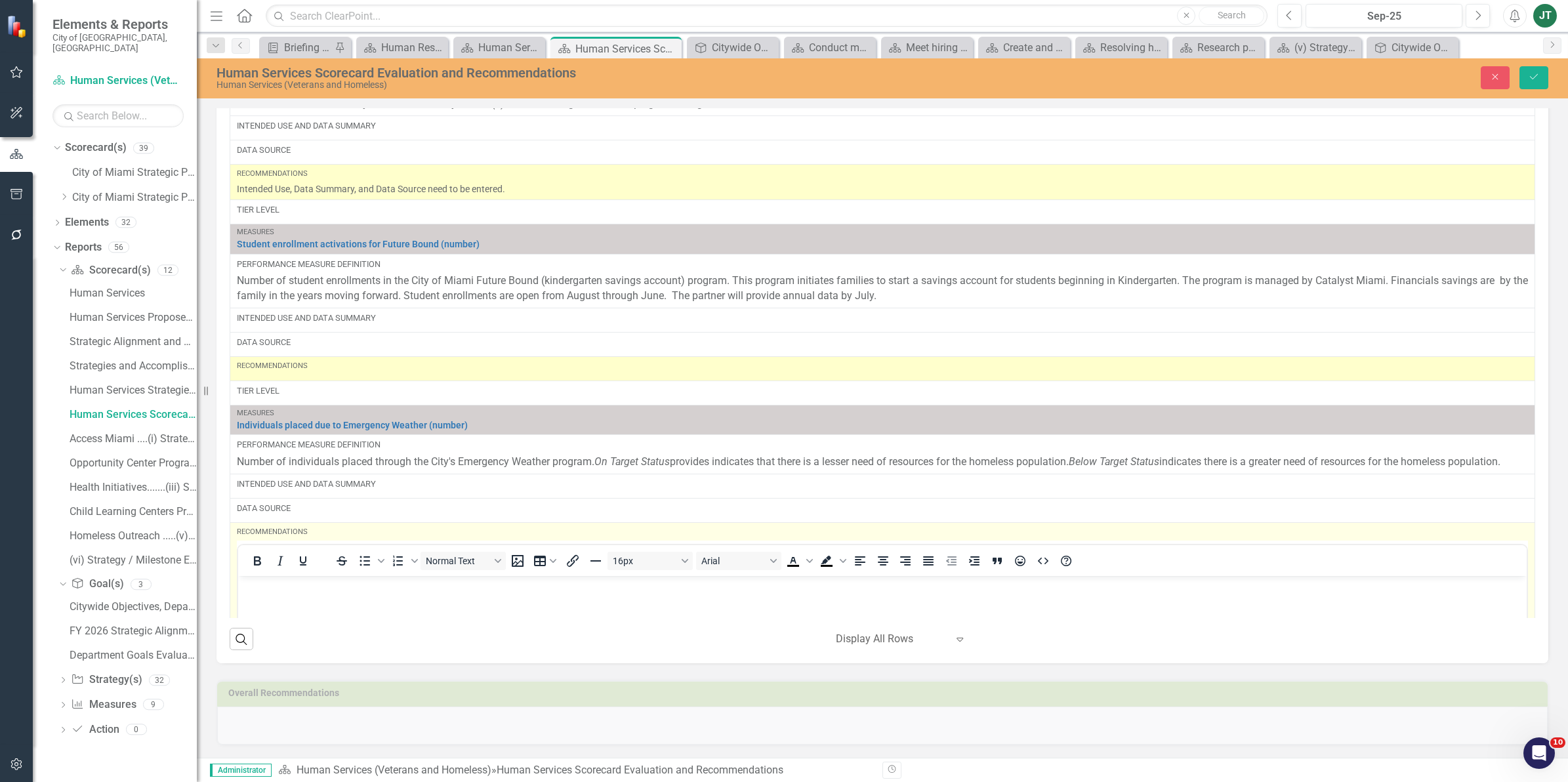
click at [298, 595] on body "Rich Text Area. Press ALT-0 for help." at bounding box center [882, 673] width 1288 height 197
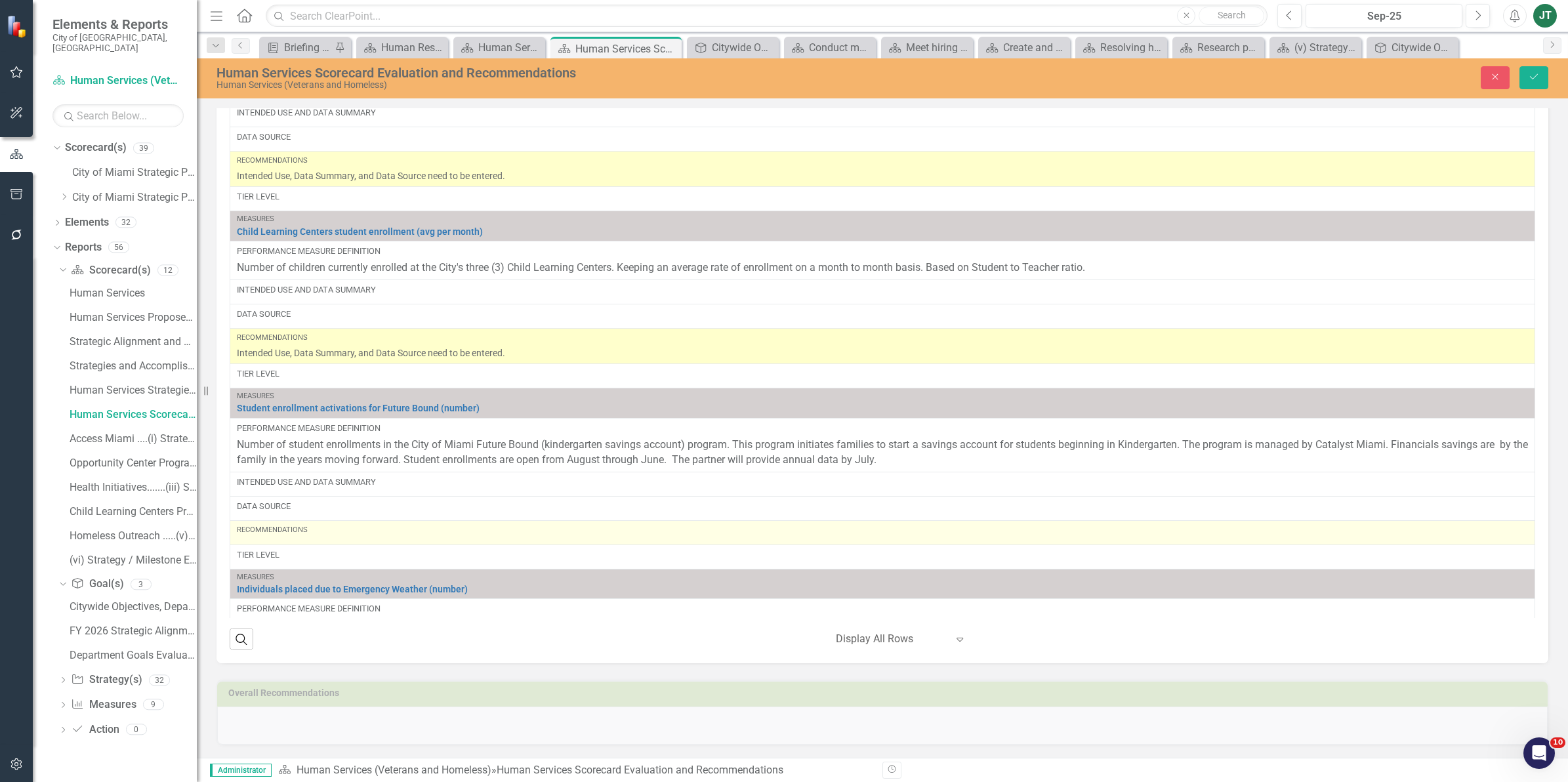
click at [316, 535] on div "Recommendations" at bounding box center [883, 530] width 1291 height 11
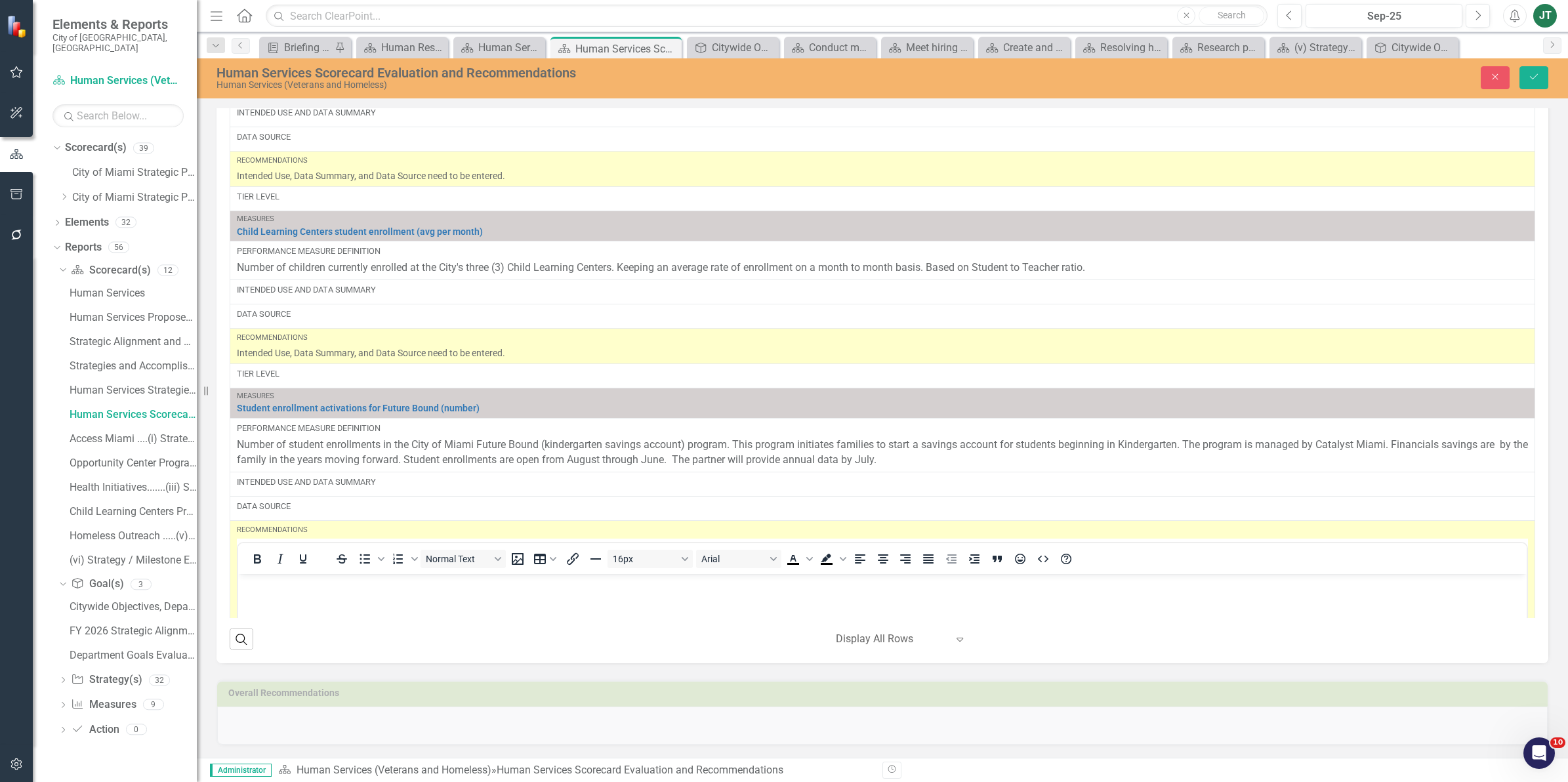
click at [310, 579] on p "Rich Text Area. Press ALT-0 for help." at bounding box center [882, 584] width 1282 height 16
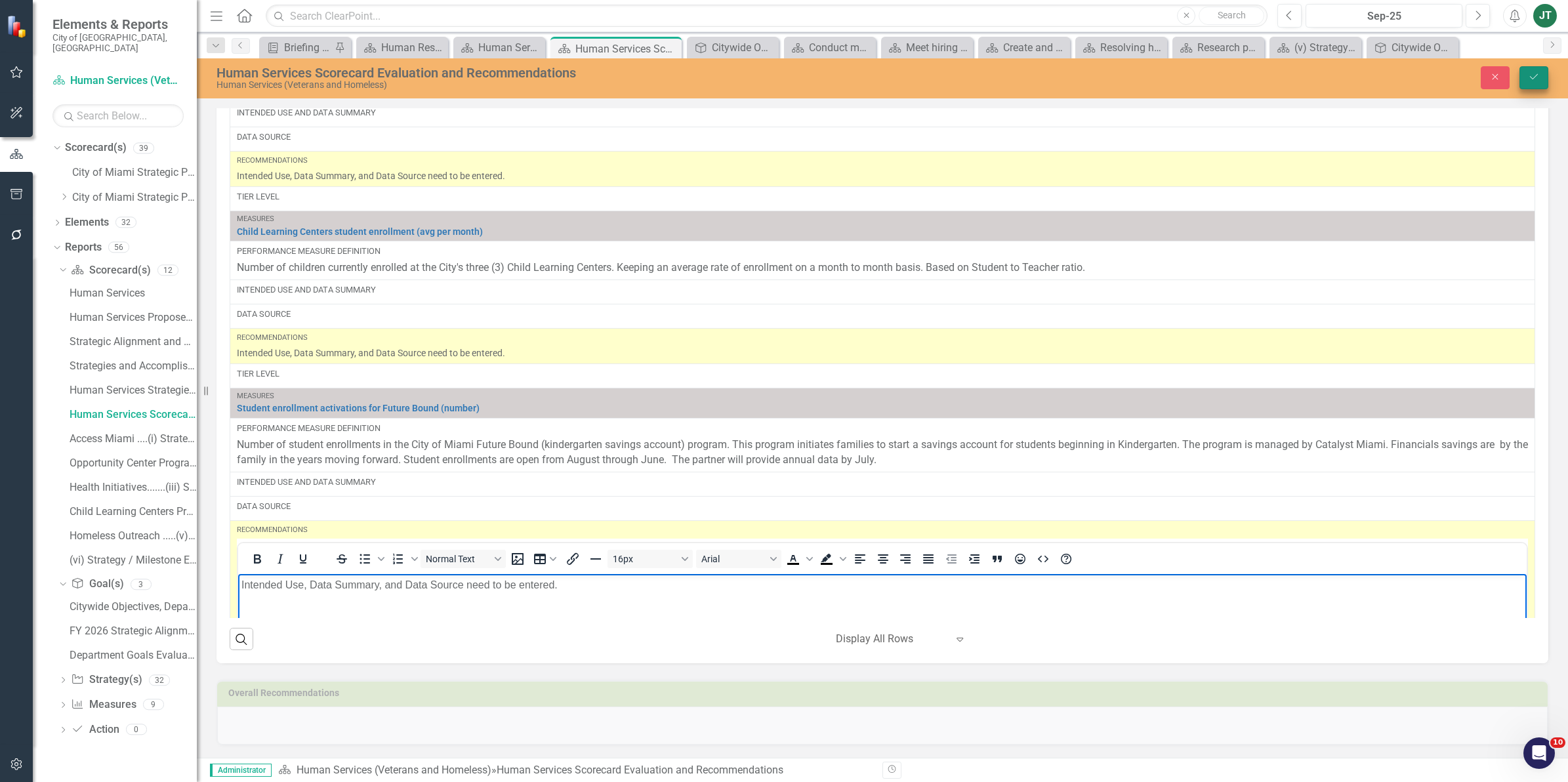
click at [1530, 75] on icon "Save" at bounding box center [1533, 76] width 12 height 9
